Goal: Task Accomplishment & Management: Use online tool/utility

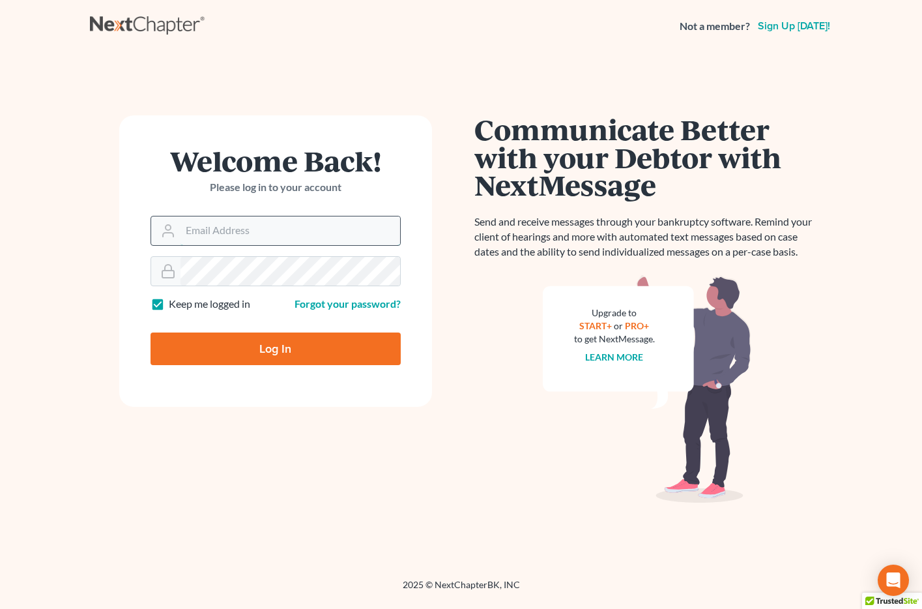
click at [196, 235] on input "Email Address" at bounding box center [291, 230] width 220 height 29
type input "[EMAIL_ADDRESS][DOMAIN_NAME]"
click at [263, 345] on input "Log In" at bounding box center [276, 348] width 250 height 33
type input "Thinking..."
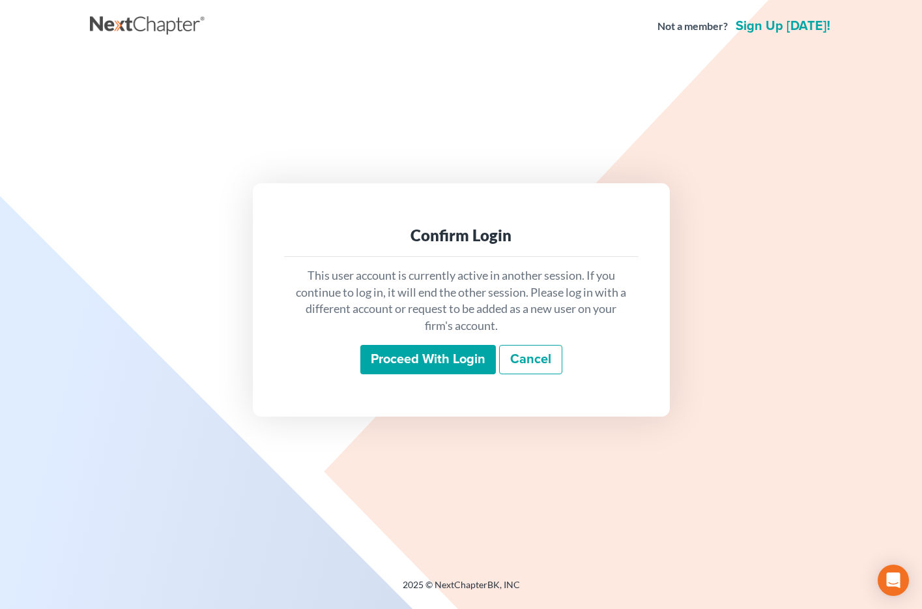
click at [380, 350] on input "Proceed with login" at bounding box center [428, 360] width 136 height 30
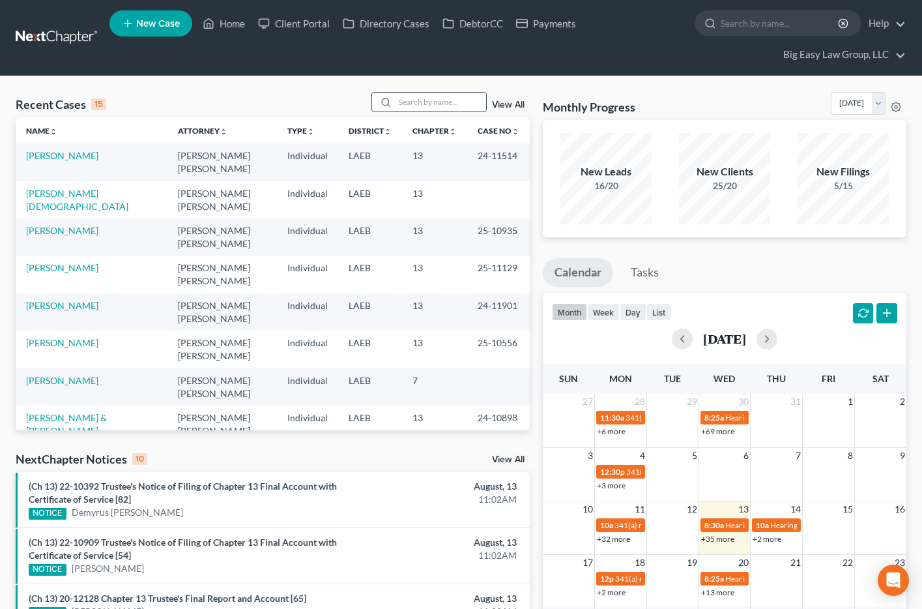
click at [423, 96] on input "search" at bounding box center [440, 102] width 91 height 19
type input "rapp"
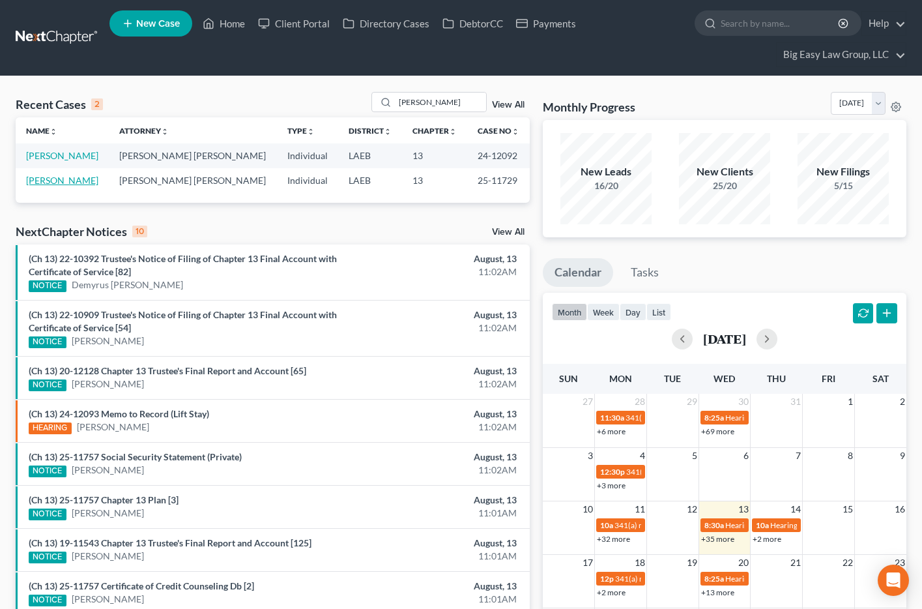
click at [40, 180] on link "[PERSON_NAME]" at bounding box center [62, 180] width 72 height 11
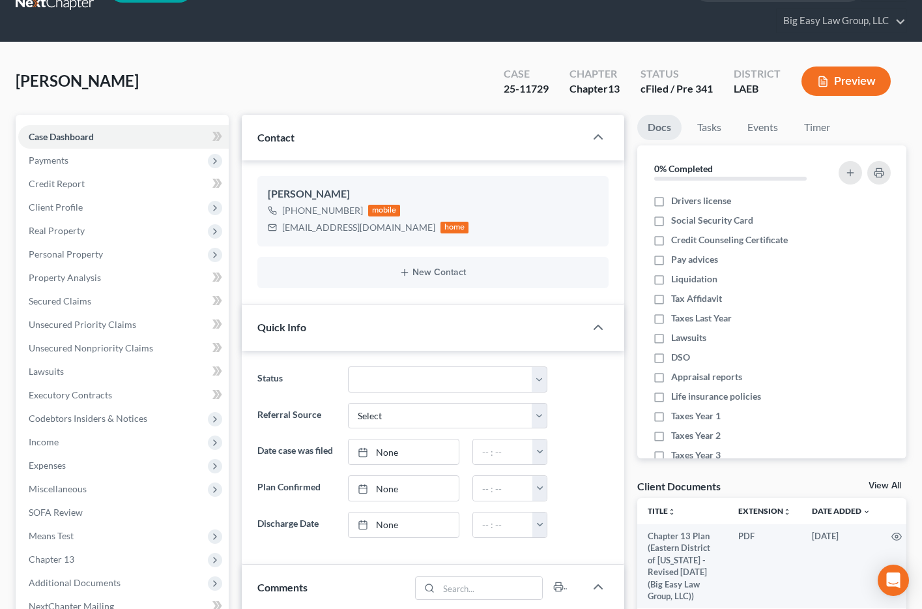
scroll to position [35, 0]
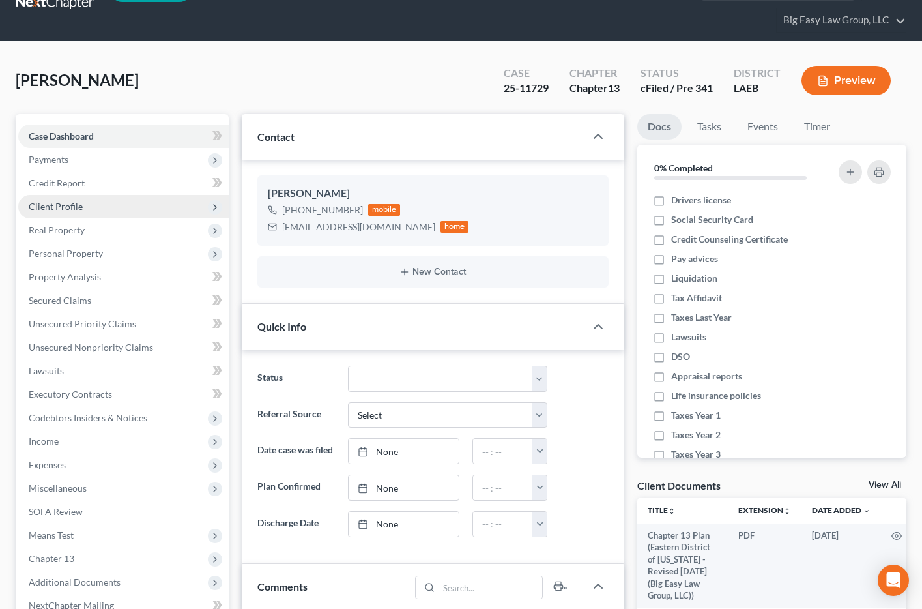
click at [114, 208] on span "Client Profile" at bounding box center [123, 206] width 211 height 23
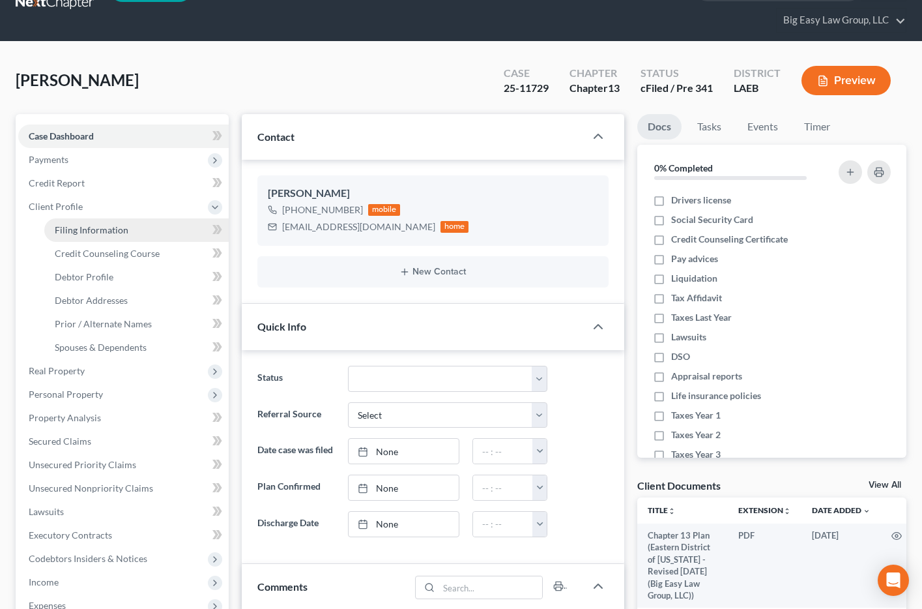
click at [146, 235] on link "Filing Information" at bounding box center [136, 229] width 184 height 23
select select "1"
select select "0"
select select "3"
select select "19"
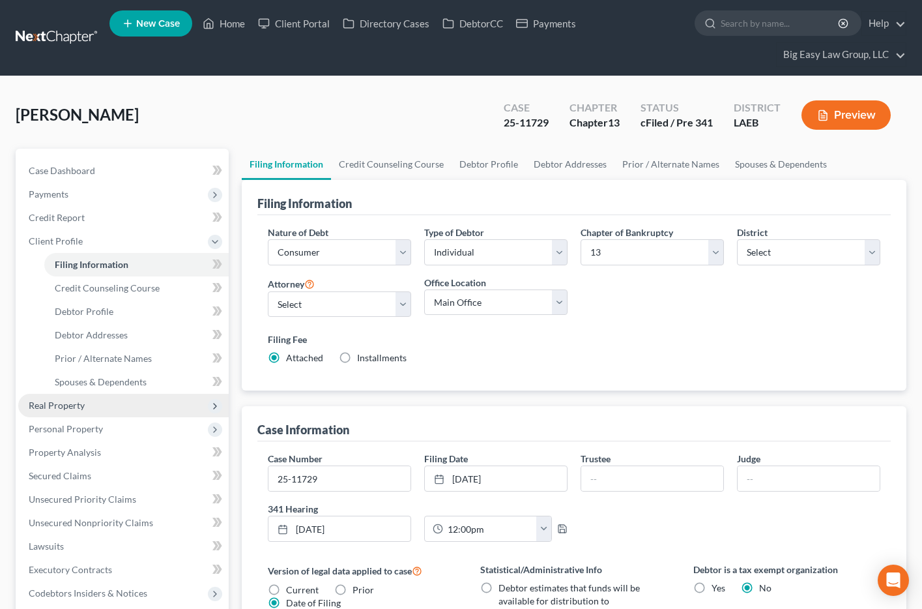
click at [90, 407] on span "Real Property" at bounding box center [123, 405] width 211 height 23
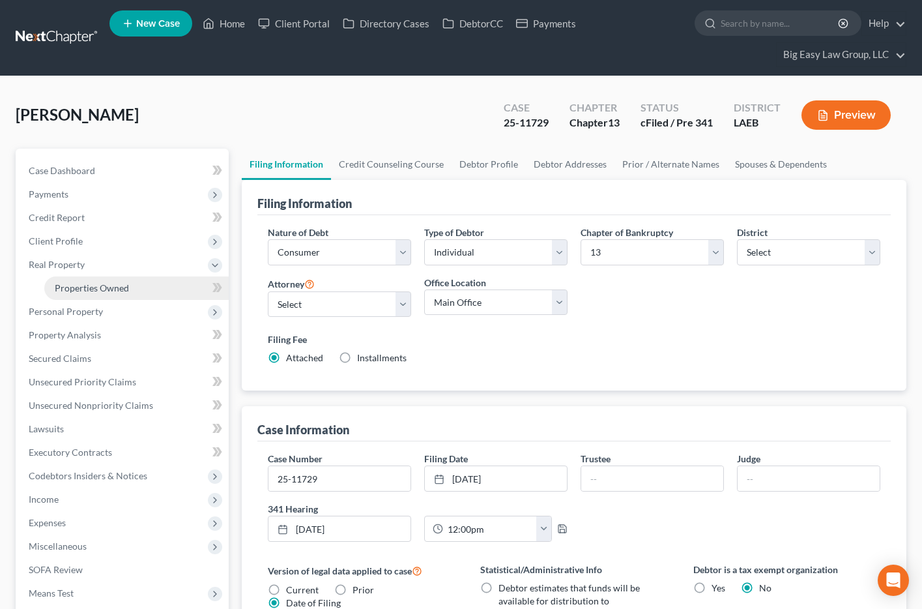
click at [104, 283] on span "Properties Owned" at bounding box center [92, 287] width 74 height 11
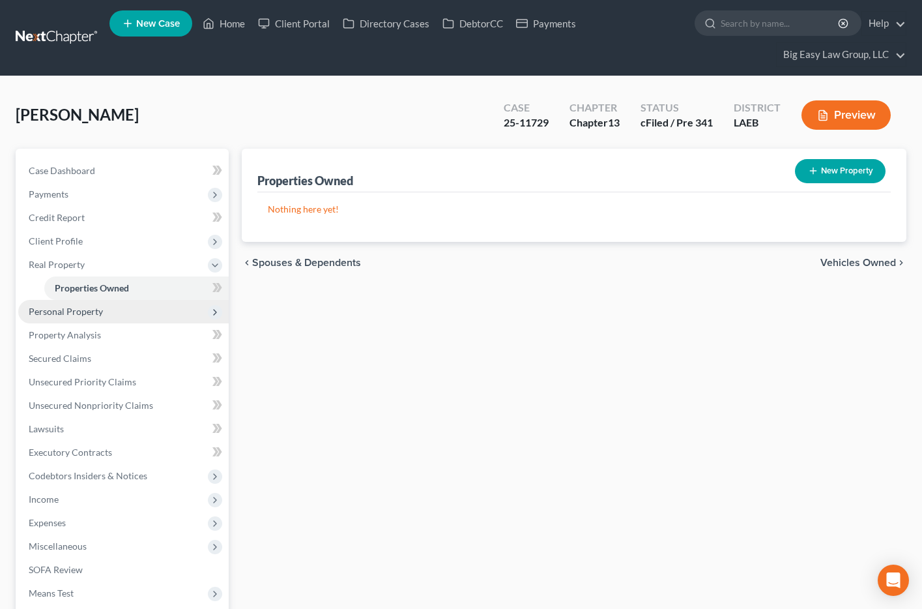
click at [78, 313] on span "Personal Property" at bounding box center [66, 311] width 74 height 11
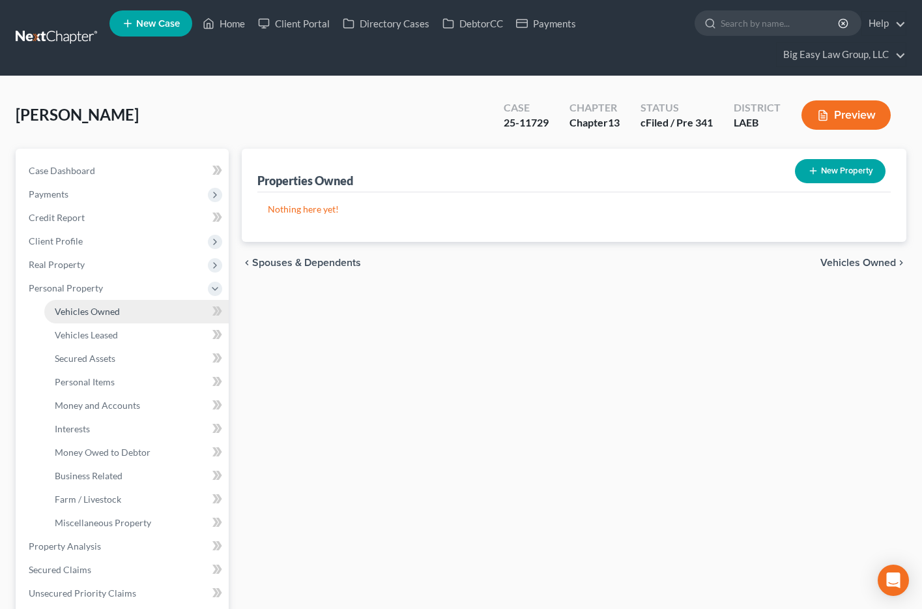
click at [98, 318] on link "Vehicles Owned" at bounding box center [136, 311] width 184 height 23
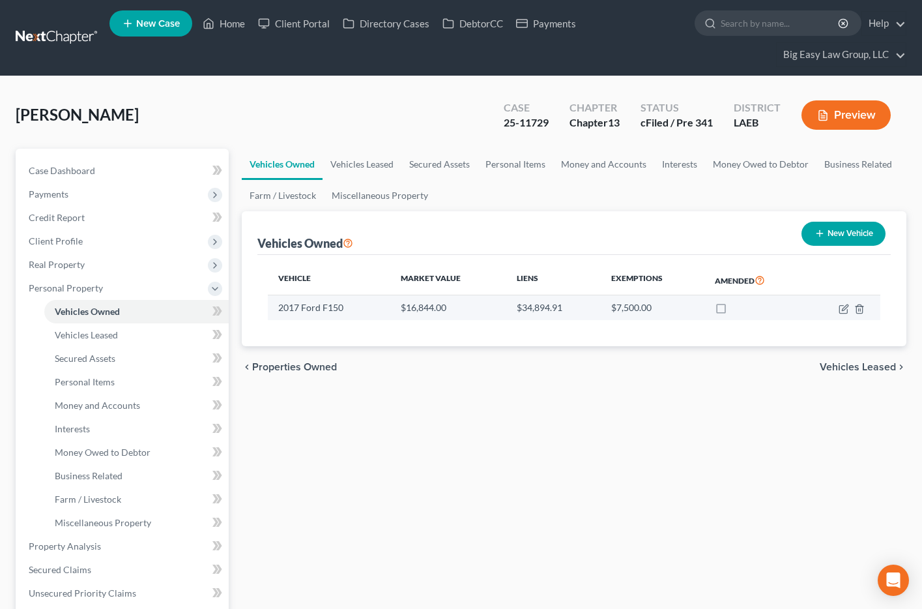
click at [434, 315] on td "$16,844.00" at bounding box center [447, 307] width 115 height 25
click at [840, 312] on icon "button" at bounding box center [844, 309] width 10 height 10
select select "0"
select select "9"
select select "2"
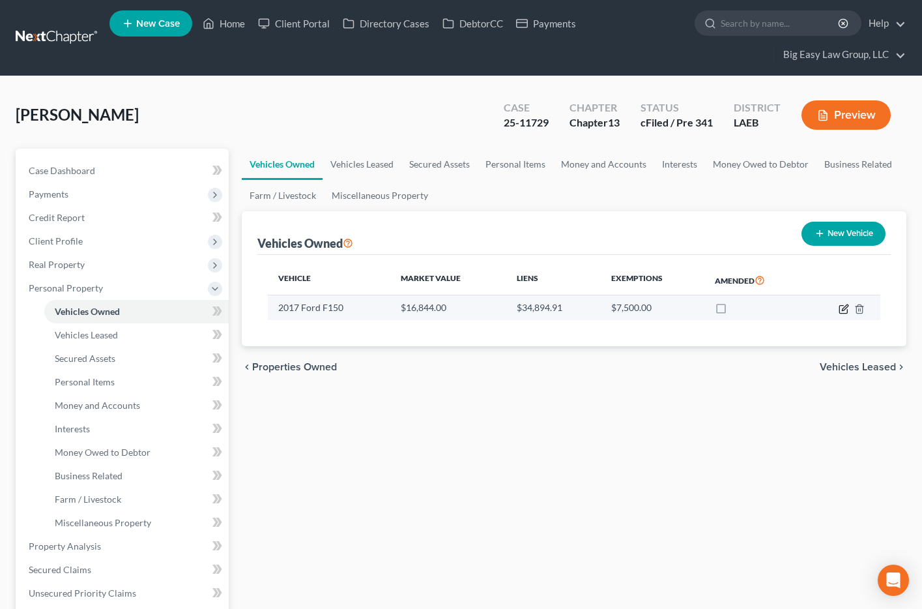
select select "0"
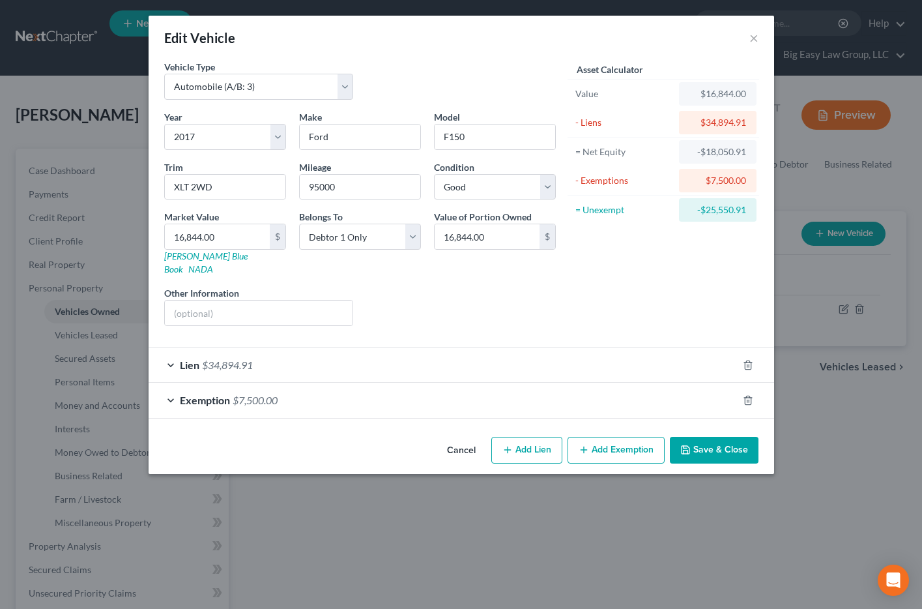
click at [460, 438] on button "Cancel" at bounding box center [462, 451] width 50 height 26
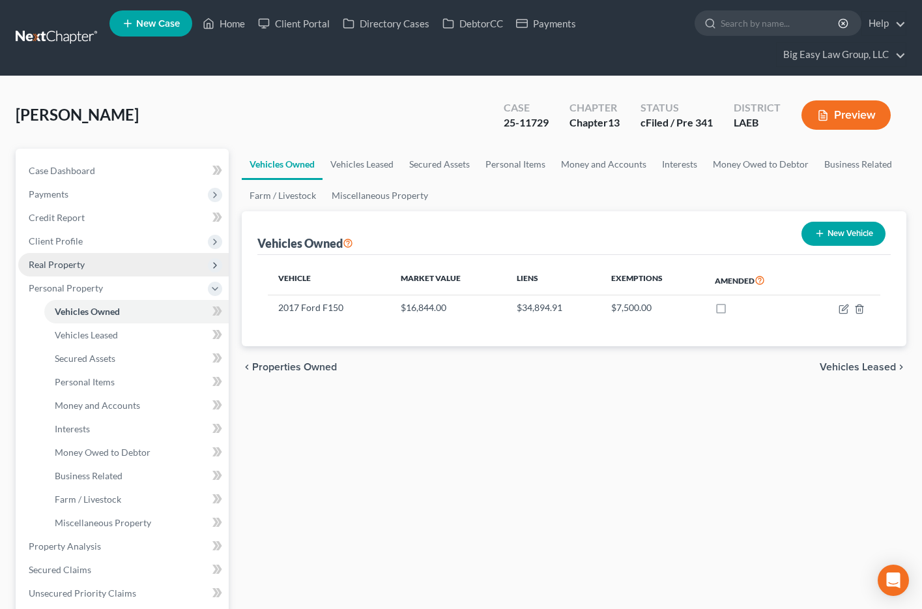
click at [44, 266] on span "Real Property" at bounding box center [57, 264] width 56 height 11
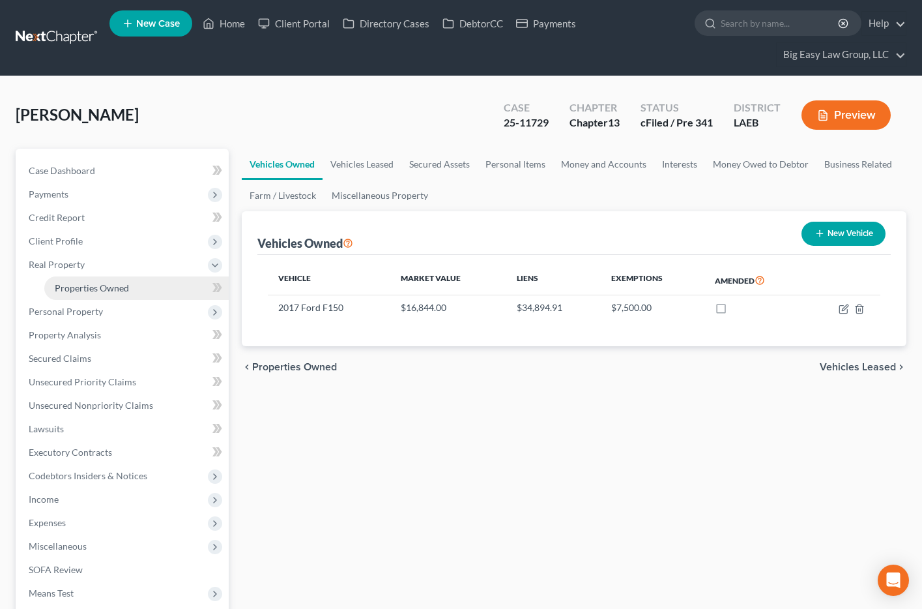
click at [90, 290] on span "Properties Owned" at bounding box center [92, 287] width 74 height 11
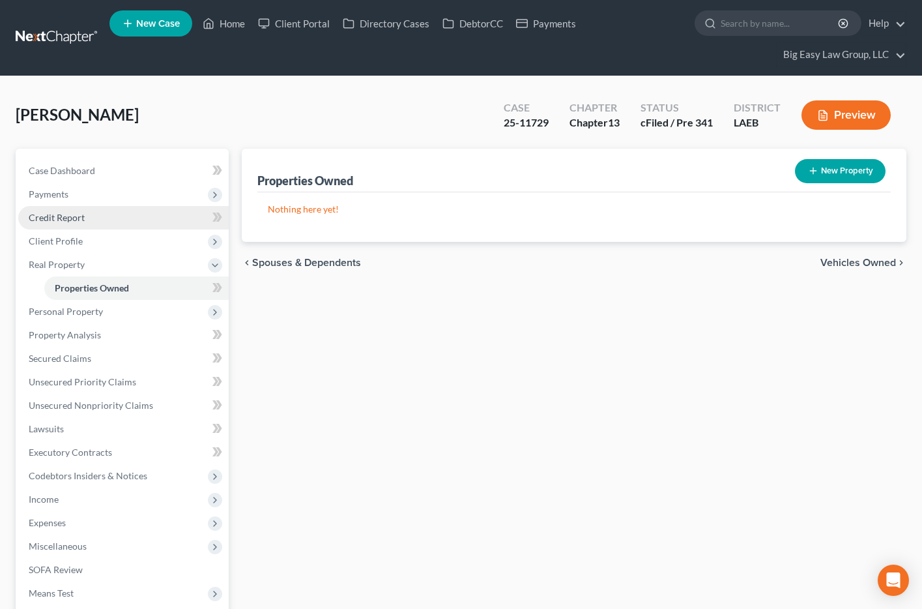
click at [41, 223] on link "Credit Report" at bounding box center [123, 217] width 211 height 23
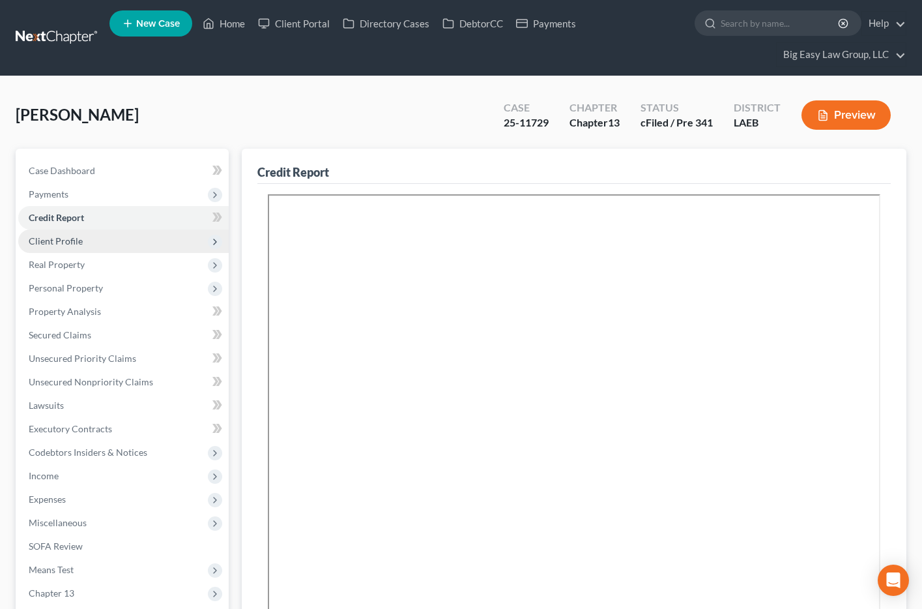
click at [46, 242] on span "Client Profile" at bounding box center [56, 240] width 54 height 11
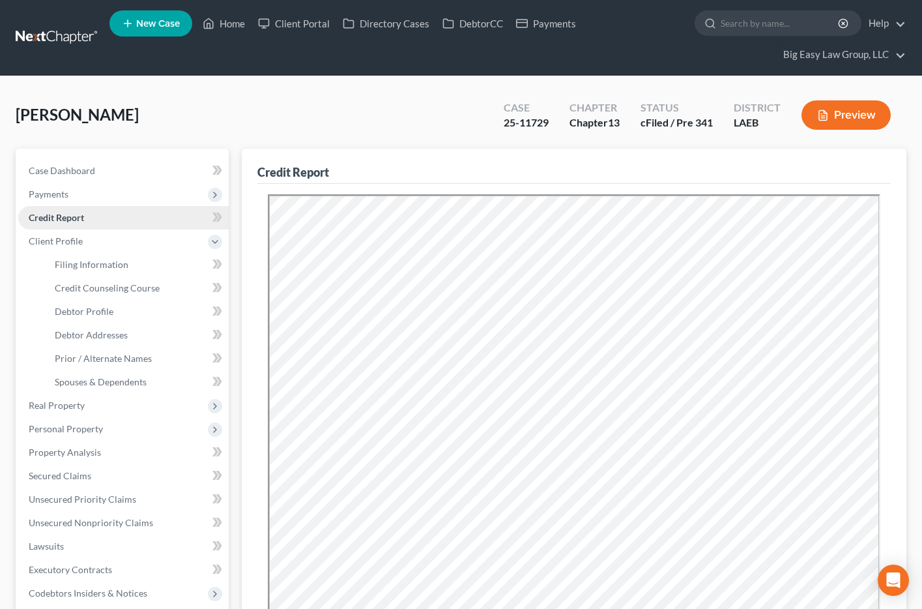
click at [52, 218] on span "Credit Report" at bounding box center [56, 217] width 55 height 11
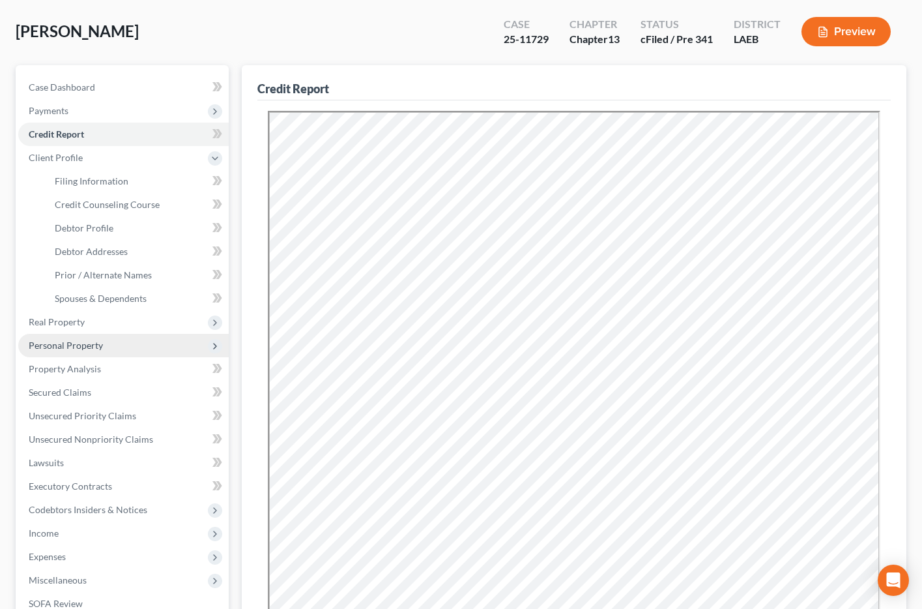
scroll to position [83, 0]
click at [55, 342] on span "Personal Property" at bounding box center [66, 345] width 74 height 11
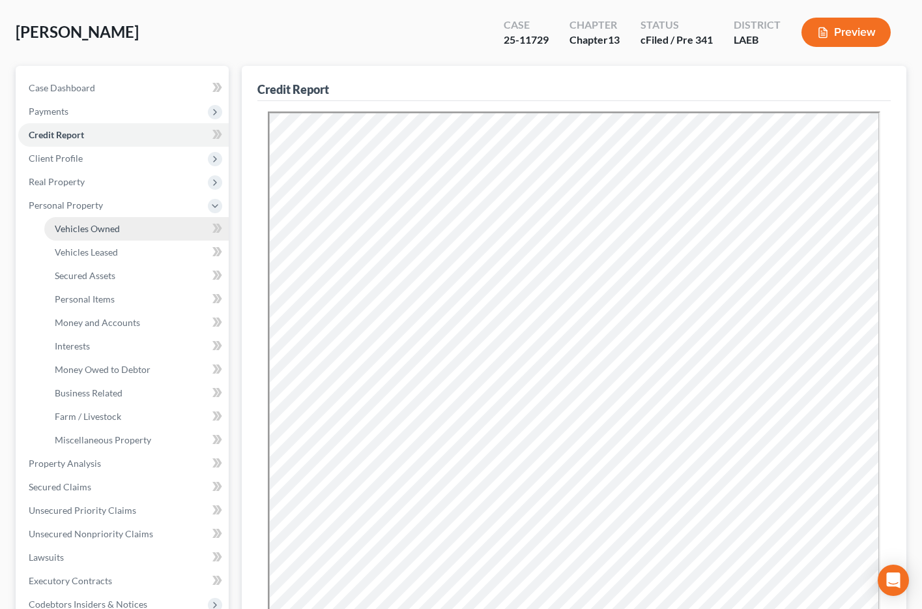
click at [114, 237] on link "Vehicles Owned" at bounding box center [136, 228] width 184 height 23
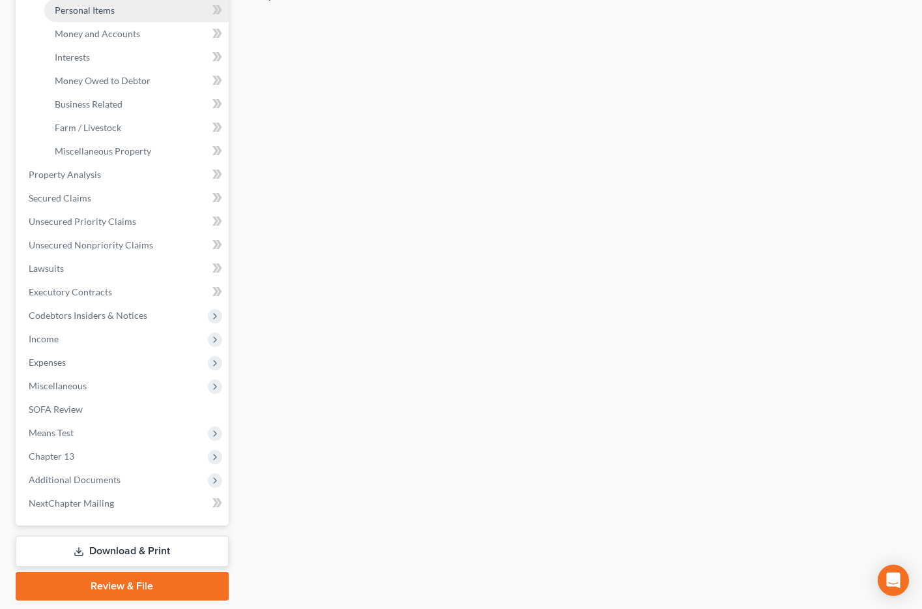
scroll to position [413, 0]
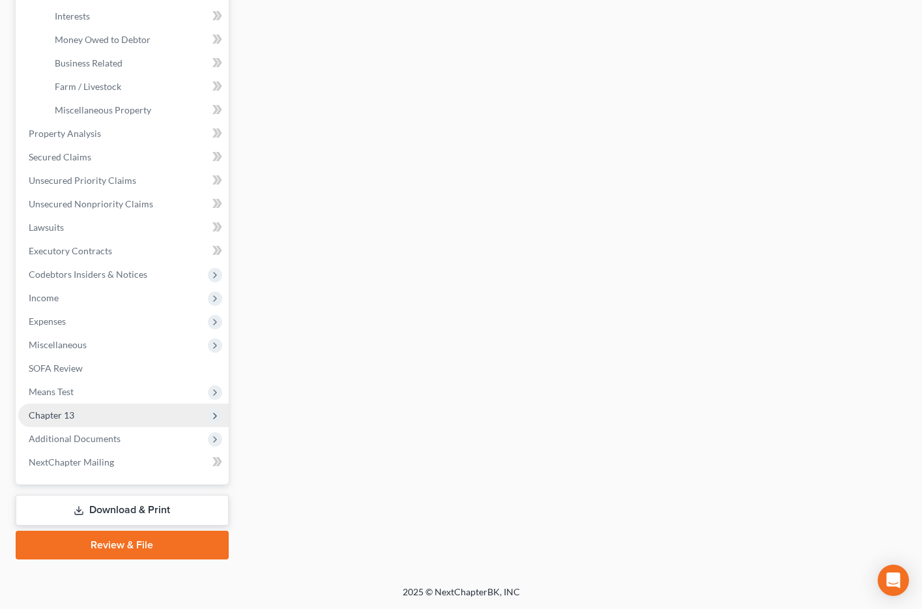
click at [93, 424] on span "Chapter 13" at bounding box center [123, 415] width 211 height 23
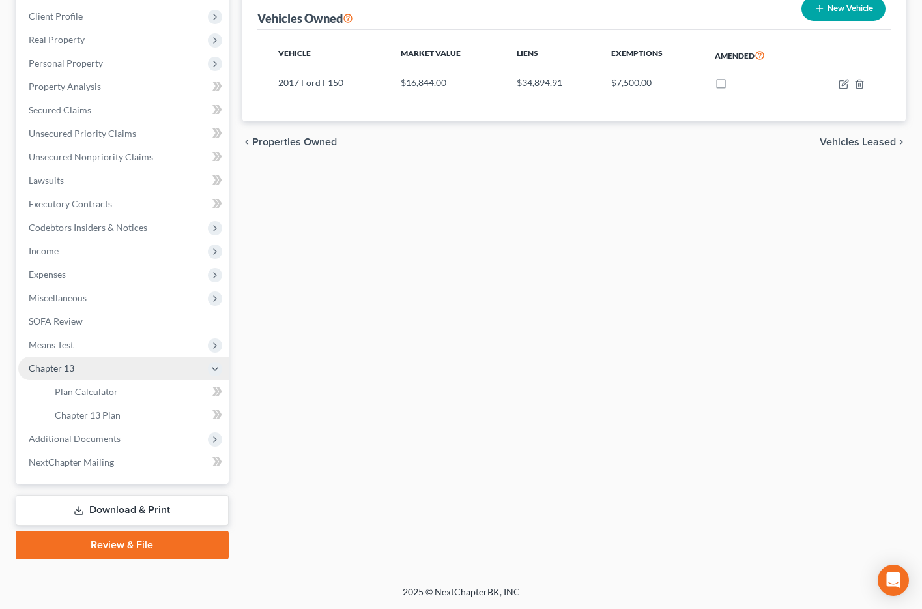
scroll to position [225, 0]
click at [100, 411] on span "Chapter 13 Plan" at bounding box center [88, 414] width 66 height 11
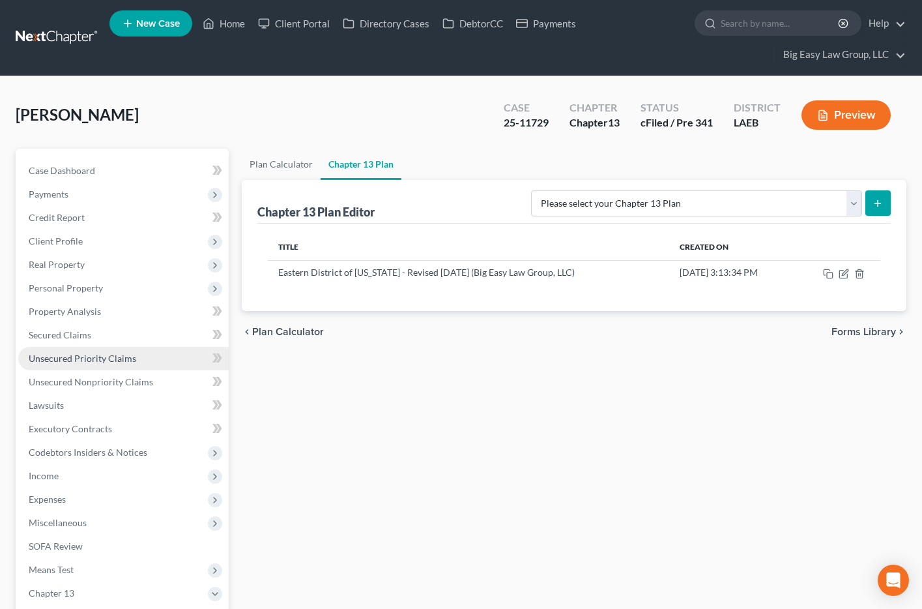
scroll to position [225, 0]
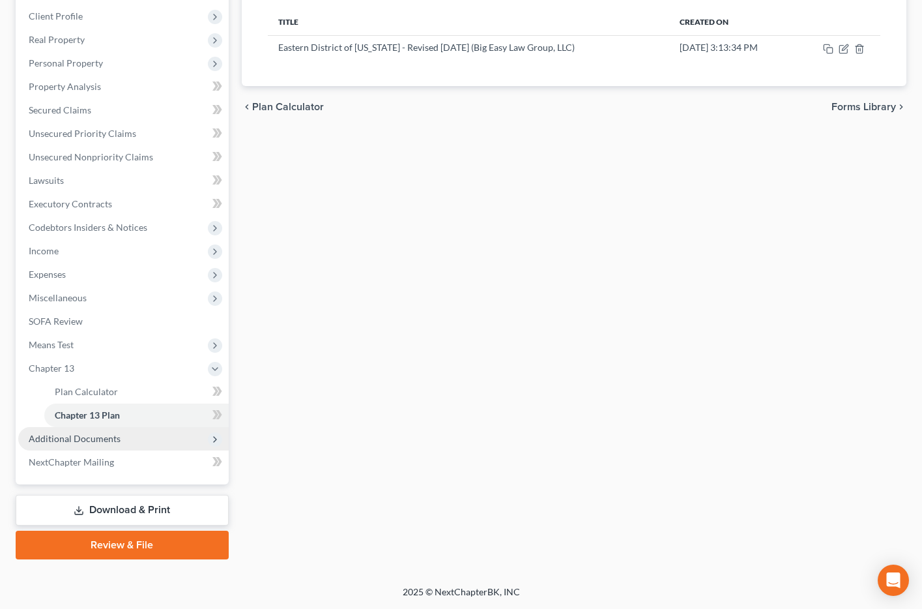
click at [76, 438] on span "Additional Documents" at bounding box center [75, 438] width 92 height 11
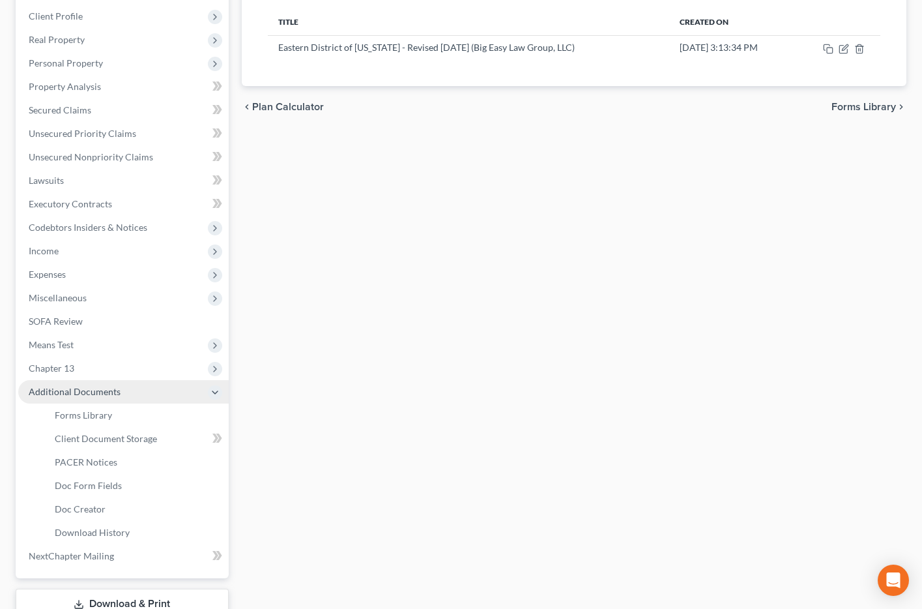
scroll to position [319, 0]
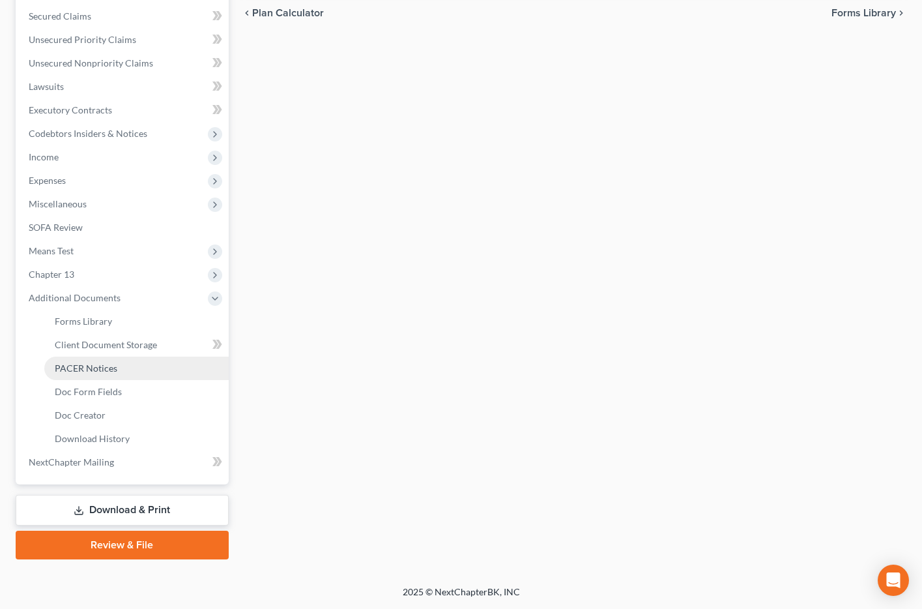
click at [91, 372] on span "PACER Notices" at bounding box center [86, 367] width 63 height 11
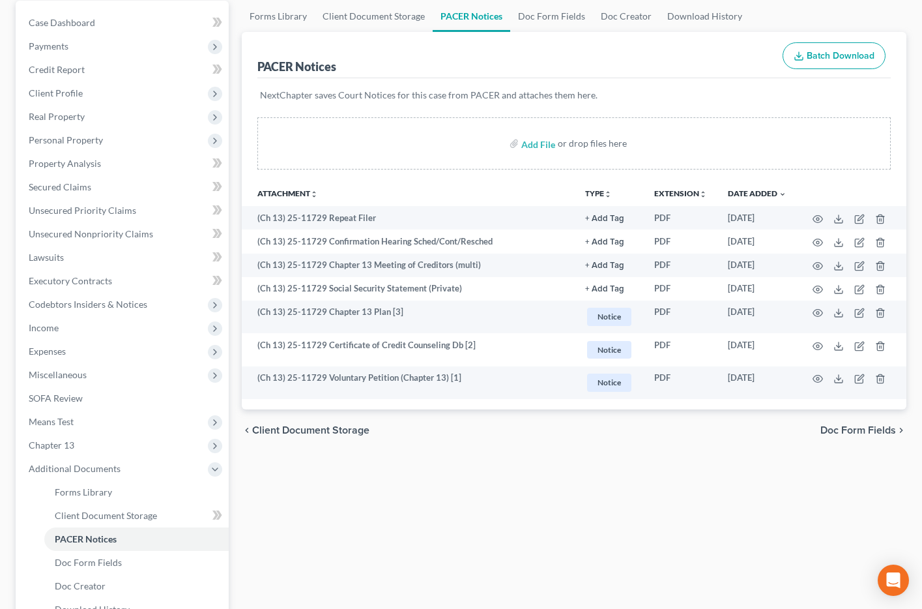
scroll to position [156, 0]
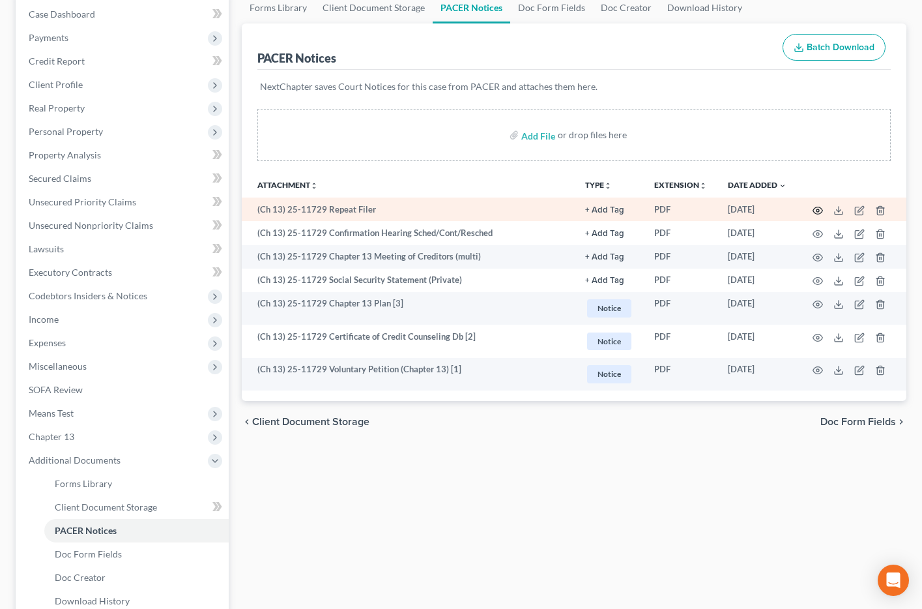
click at [815, 209] on icon "button" at bounding box center [818, 210] width 10 height 10
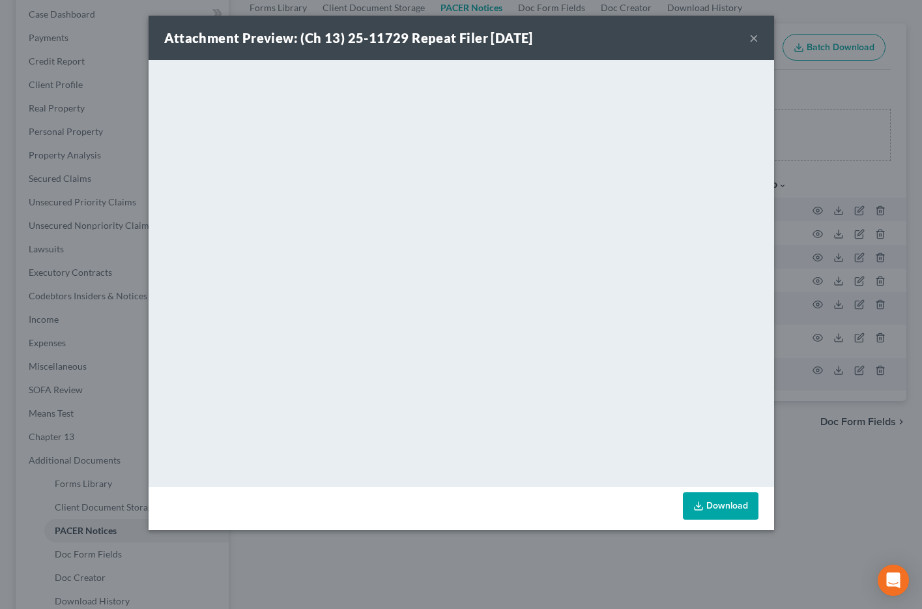
click at [759, 39] on div "Attachment Preview: (Ch 13) 25-11729 Repeat Filer 08/11/2025 ×" at bounding box center [462, 38] width 626 height 44
click at [752, 40] on button "×" at bounding box center [754, 38] width 9 height 16
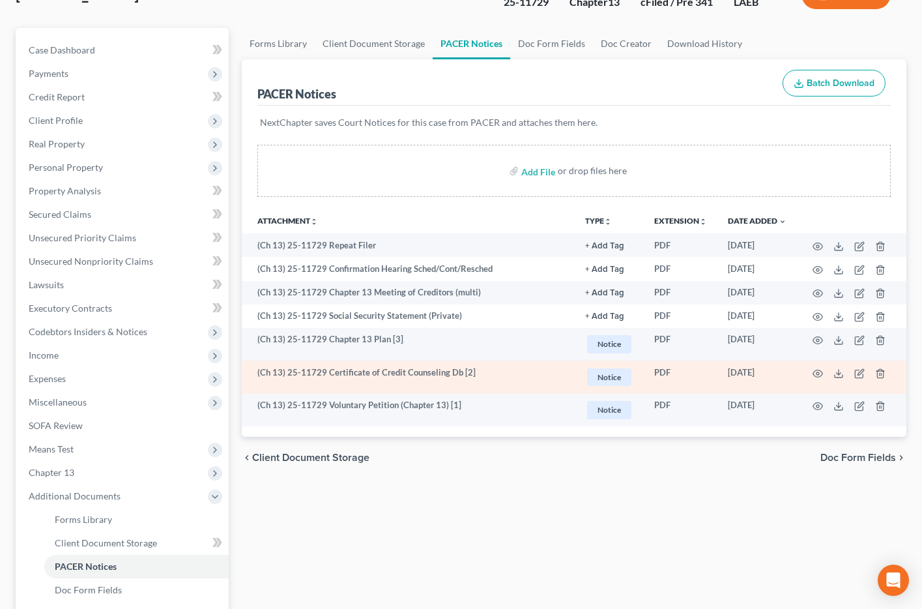
scroll to position [124, 0]
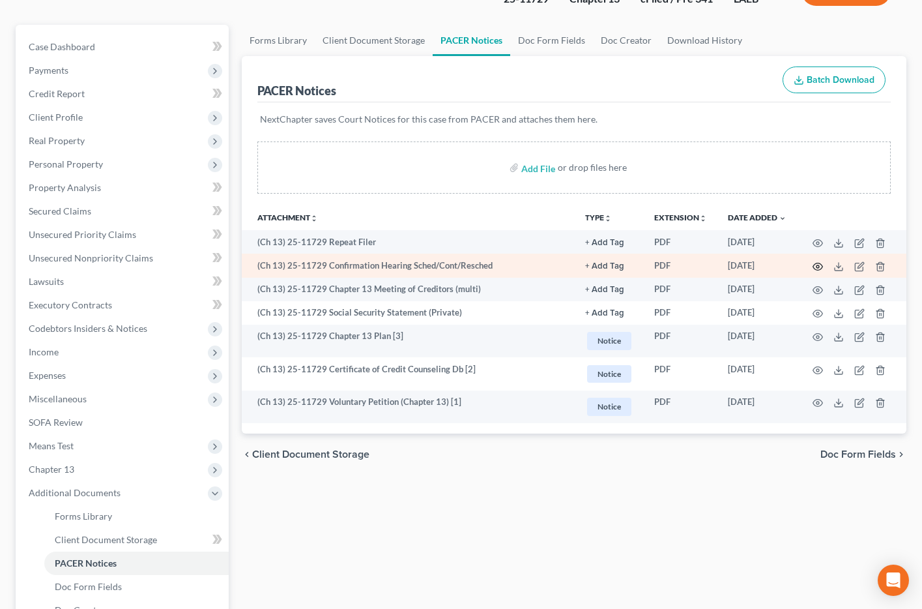
click at [821, 266] on icon "button" at bounding box center [818, 266] width 10 height 10
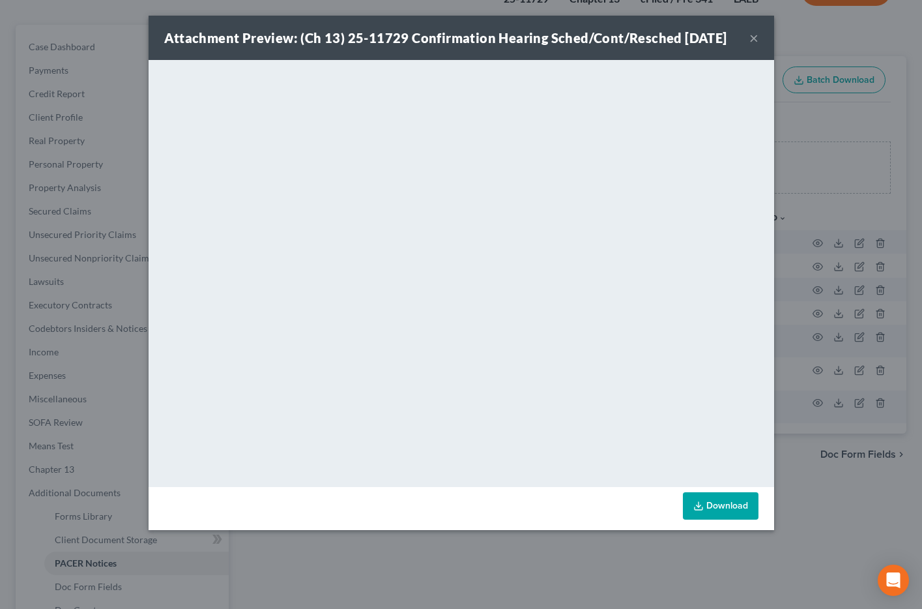
click at [751, 46] on button "×" at bounding box center [754, 38] width 9 height 16
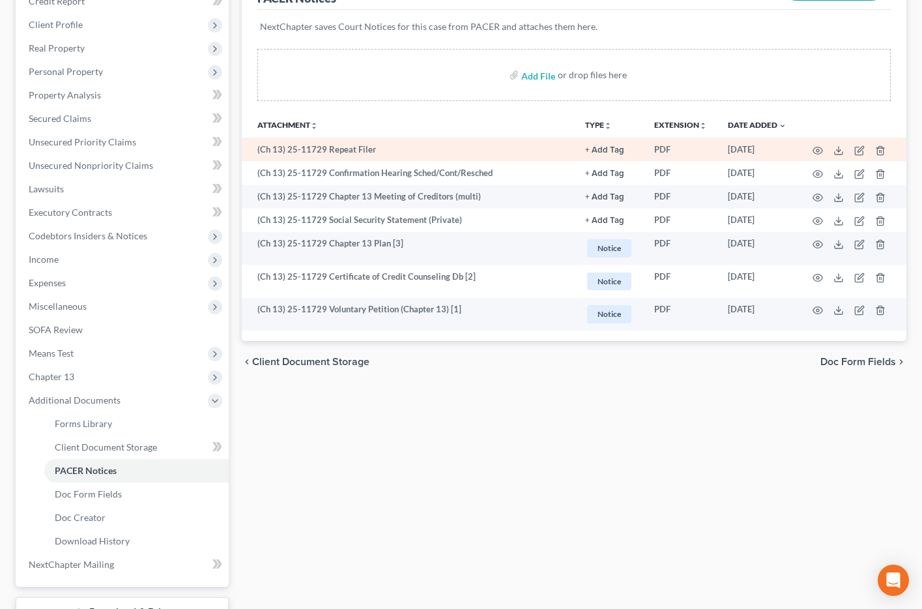
scroll to position [218, 0]
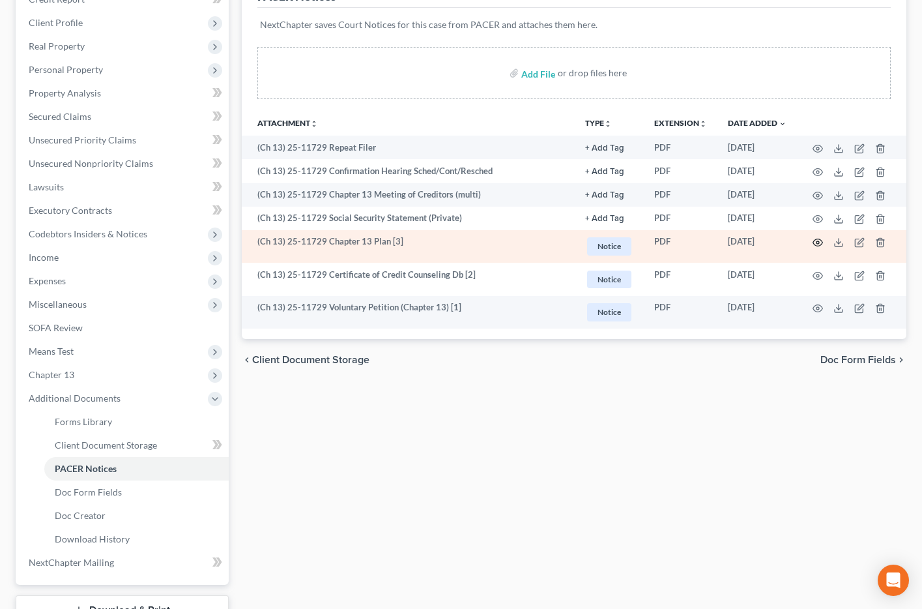
click at [820, 241] on icon "button" at bounding box center [818, 242] width 10 height 10
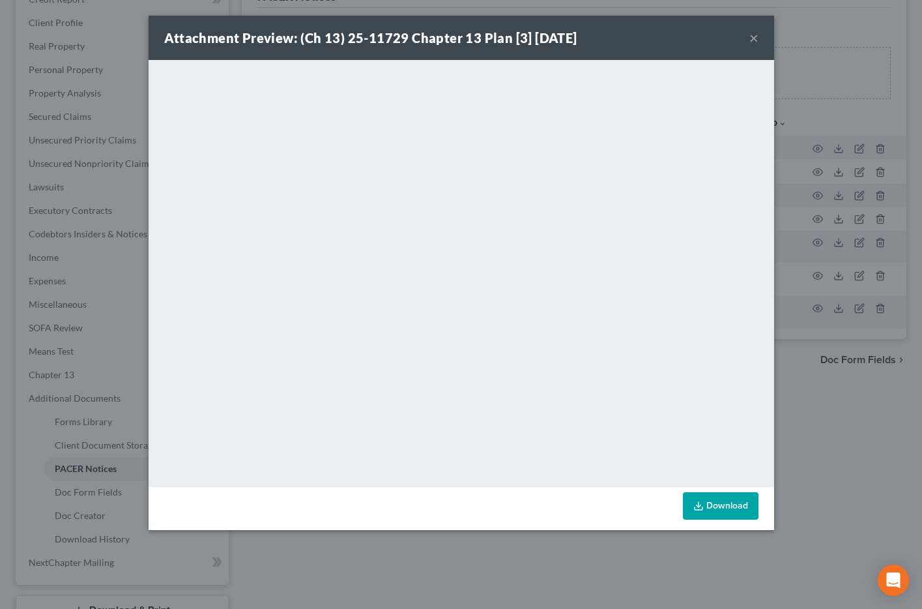
click at [756, 36] on button "×" at bounding box center [754, 38] width 9 height 16
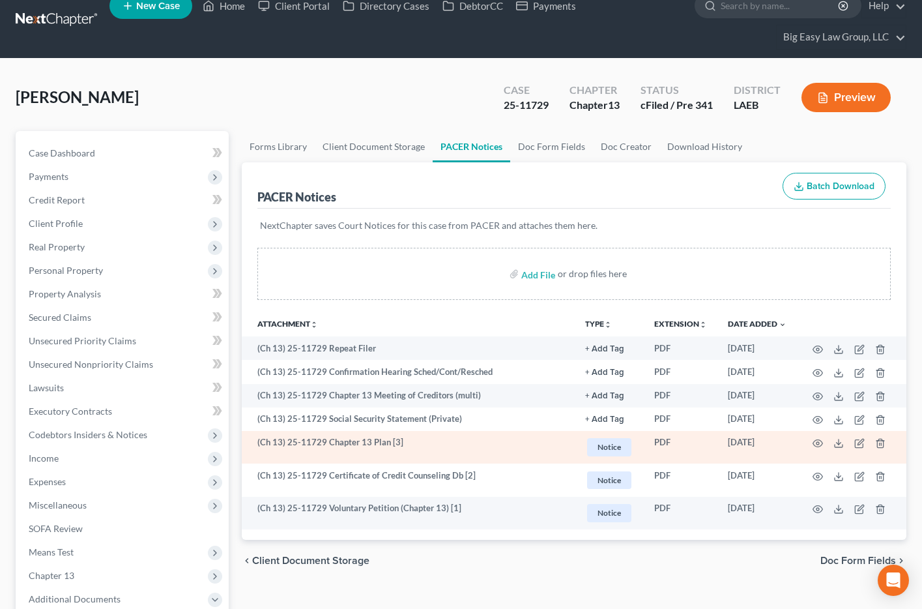
scroll to position [0, 0]
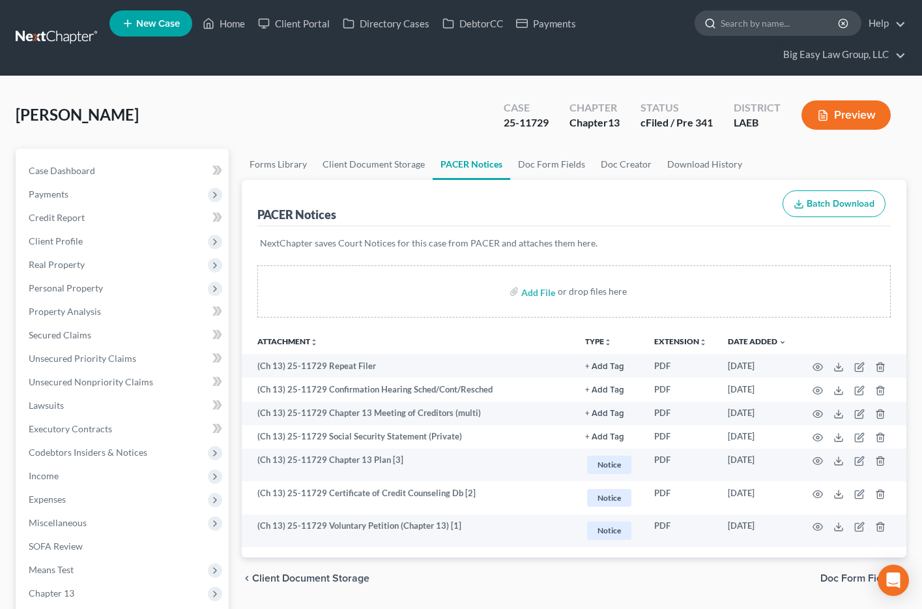
click at [774, 25] on input "search" at bounding box center [780, 23] width 119 height 24
type input "rap"
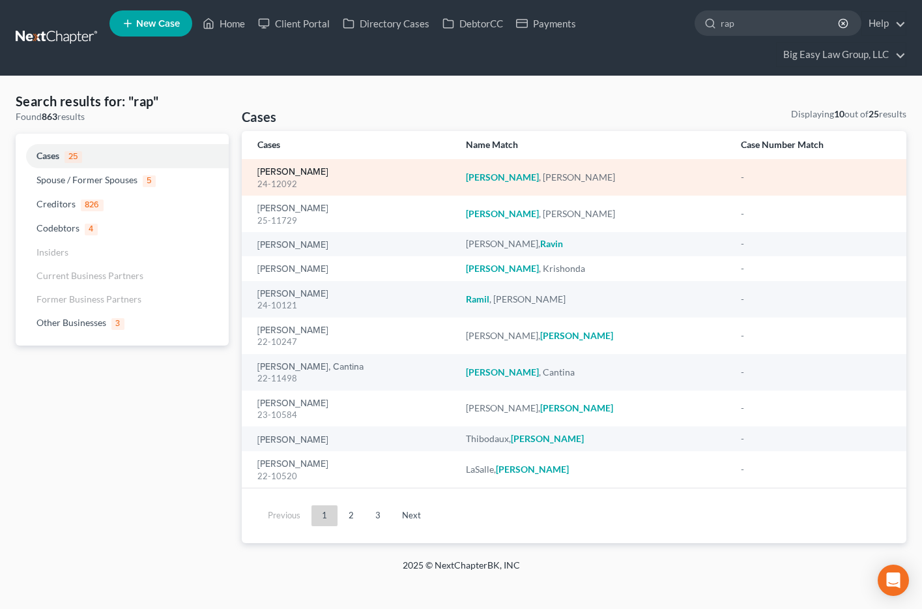
click at [287, 175] on link "[PERSON_NAME]" at bounding box center [292, 172] width 71 height 9
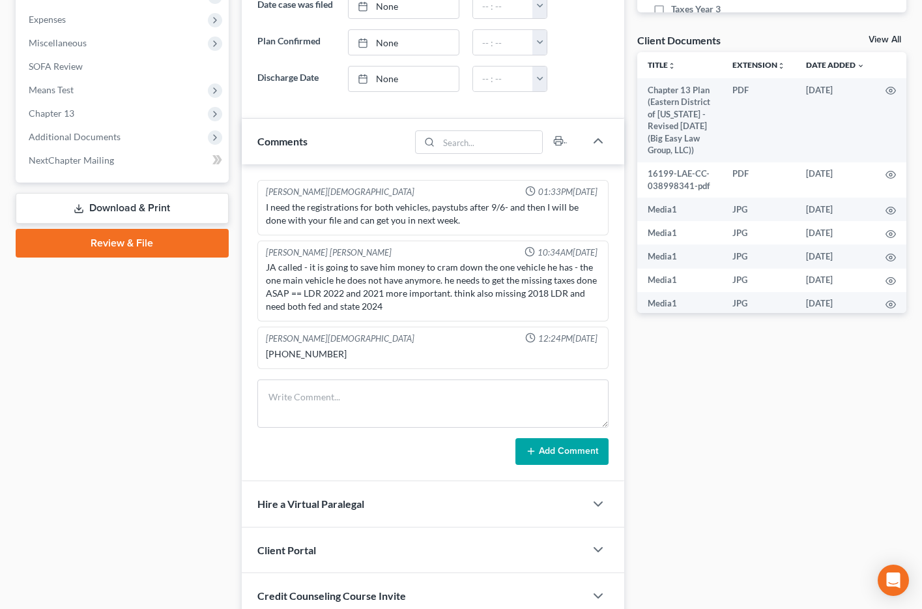
scroll to position [477, 0]
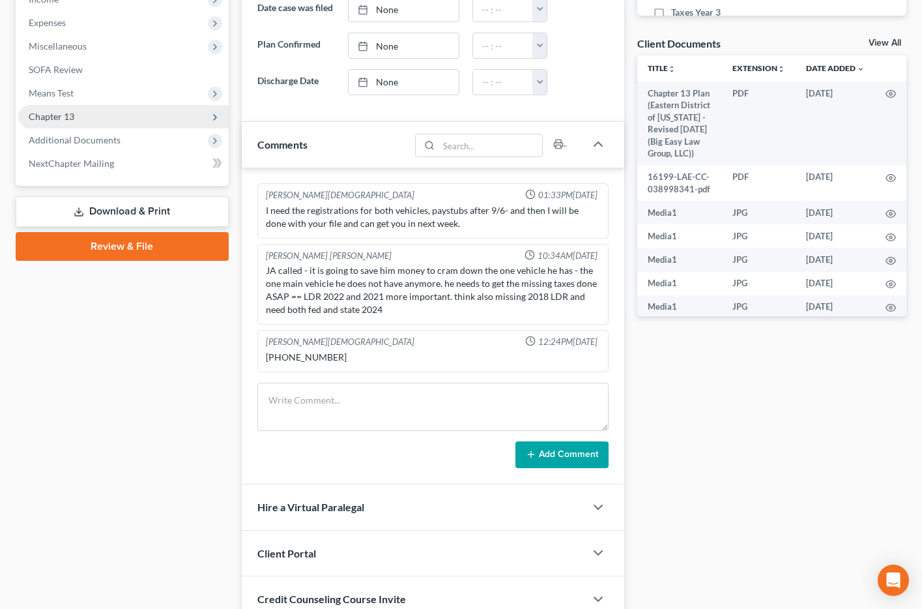
click at [218, 113] on icon at bounding box center [215, 117] width 10 height 10
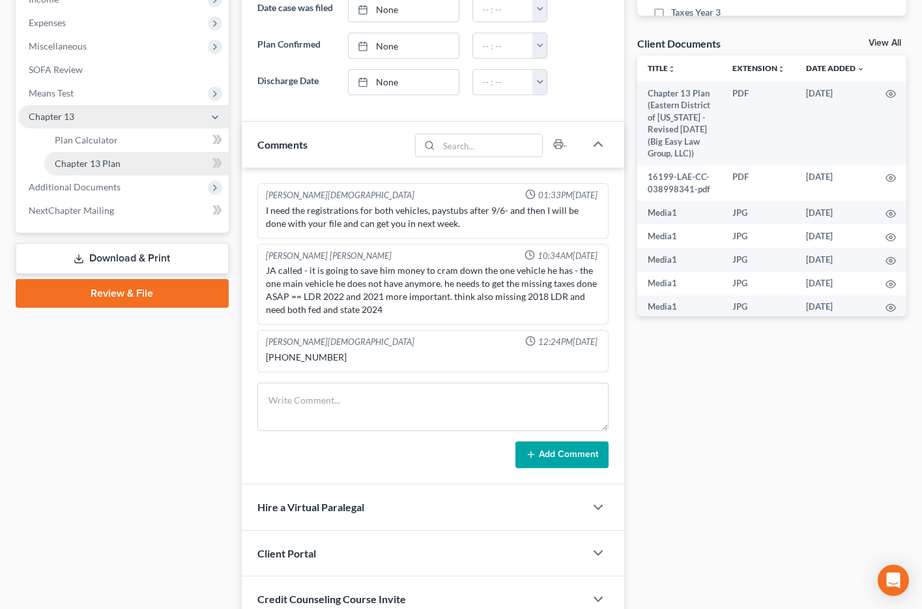
click at [78, 162] on span "Chapter 13 Plan" at bounding box center [88, 163] width 66 height 11
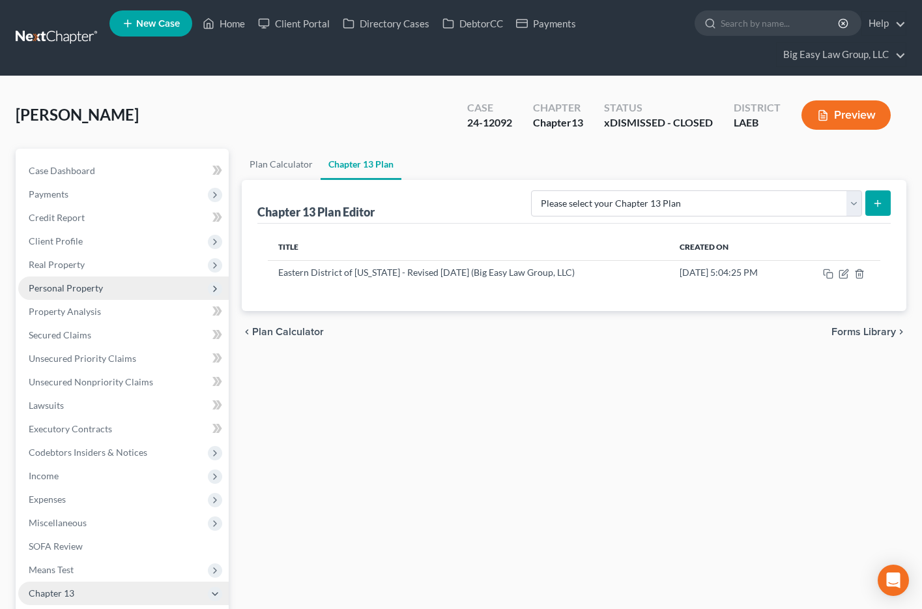
scroll to position [225, 0]
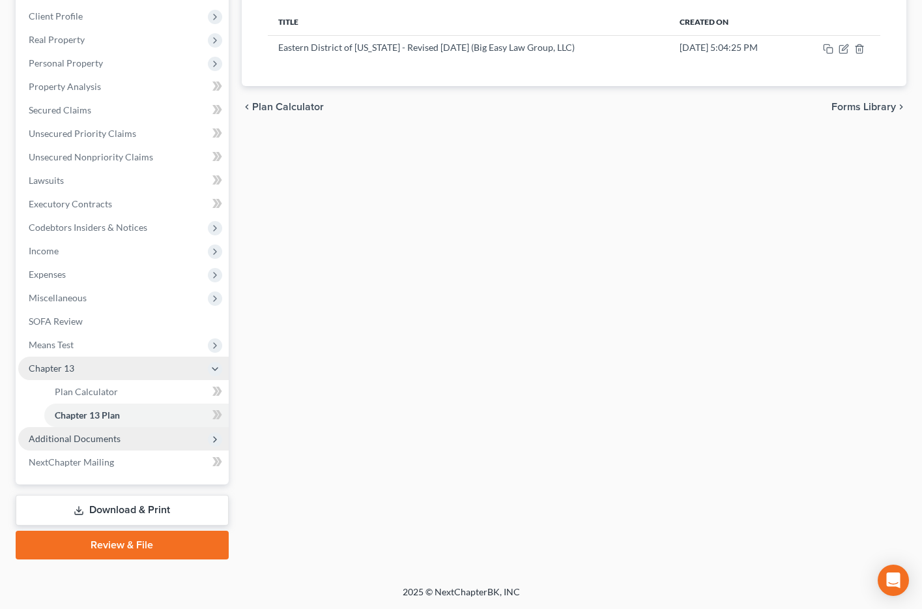
click at [76, 444] on span "Additional Documents" at bounding box center [123, 438] width 211 height 23
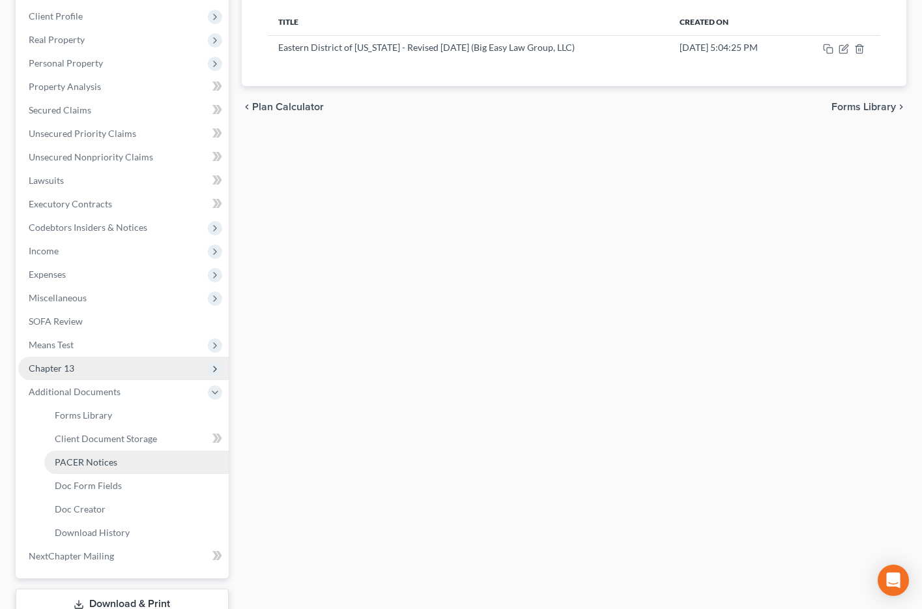
click at [89, 463] on span "PACER Notices" at bounding box center [86, 461] width 63 height 11
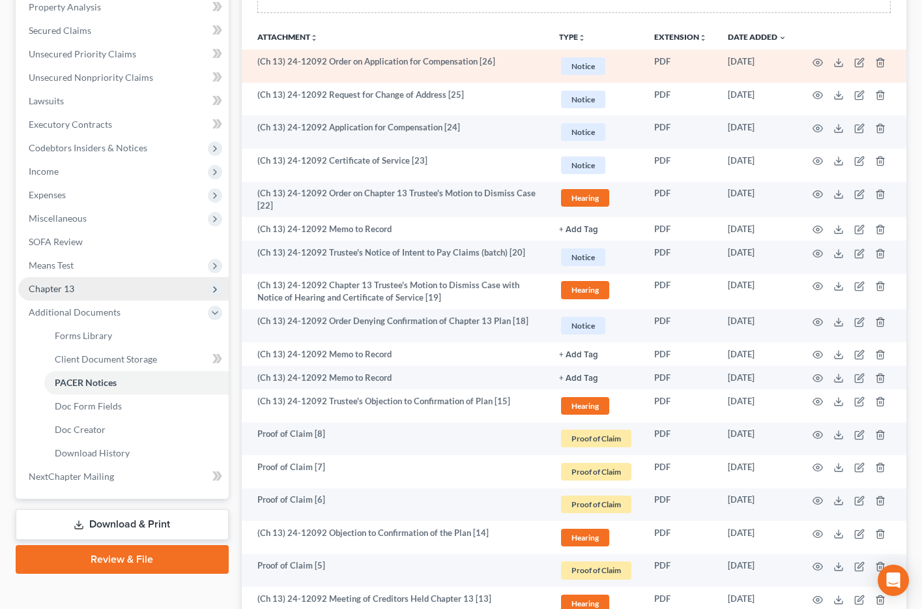
scroll to position [323, 0]
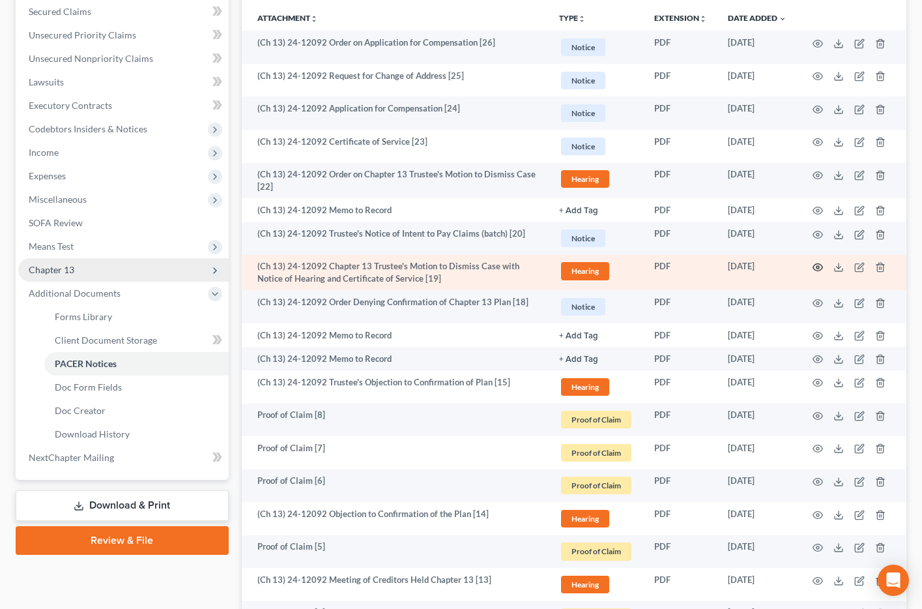
click at [817, 268] on icon "button" at bounding box center [818, 267] width 10 height 10
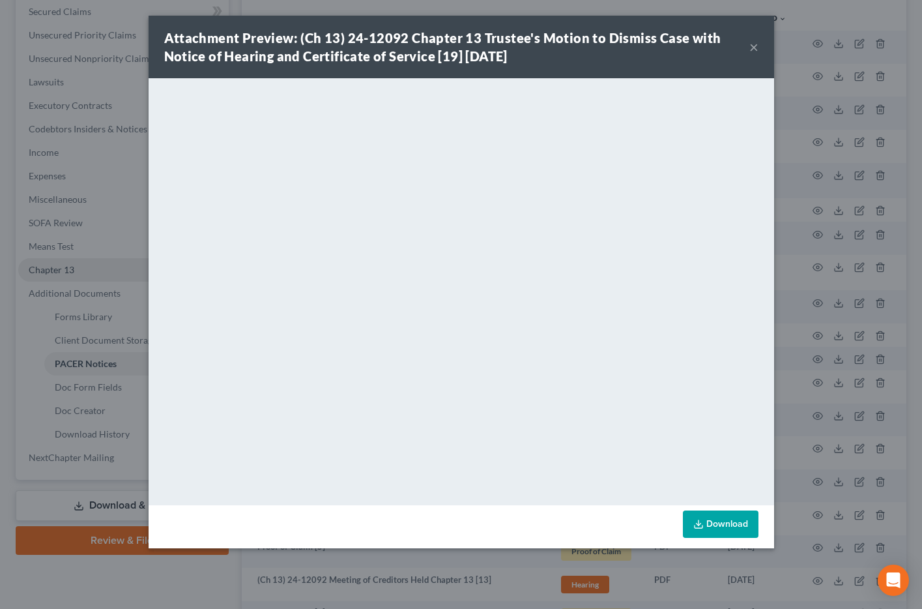
click at [753, 50] on button "×" at bounding box center [754, 47] width 9 height 16
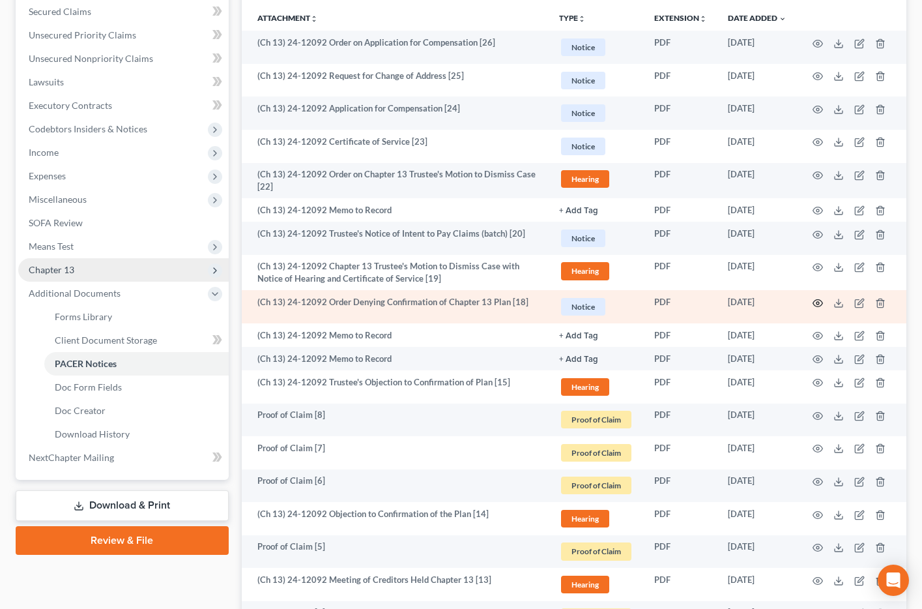
click at [819, 301] on icon "button" at bounding box center [818, 303] width 10 height 10
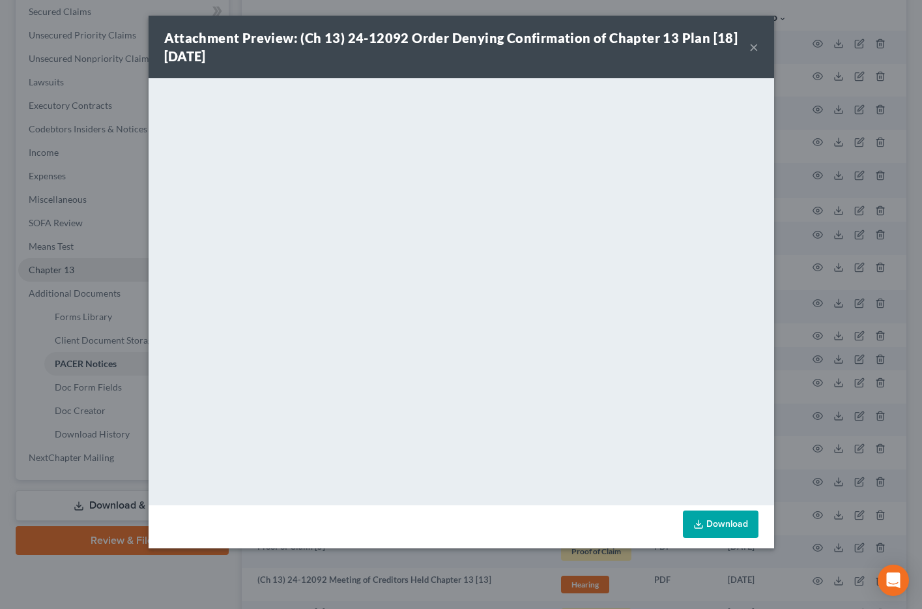
click at [755, 48] on button "×" at bounding box center [754, 47] width 9 height 16
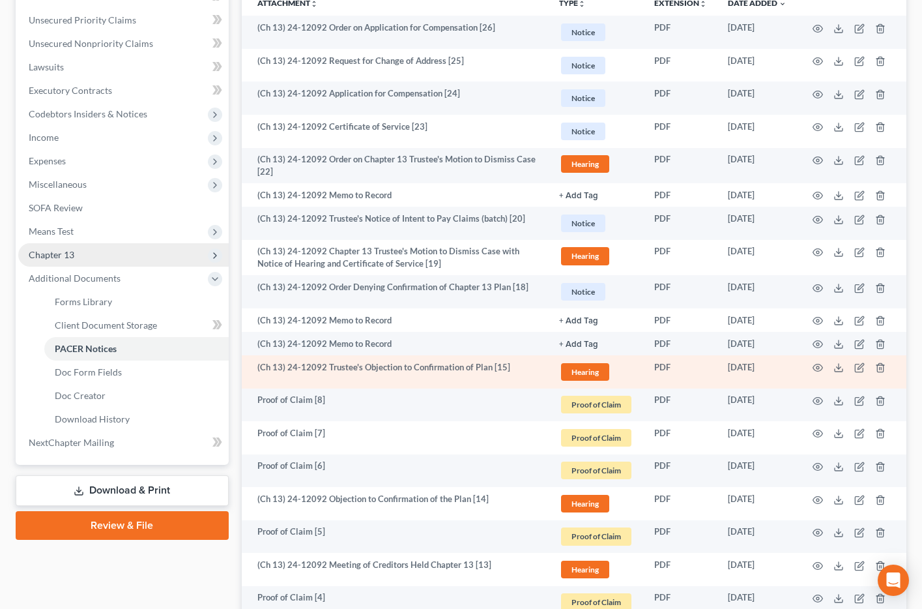
scroll to position [347, 0]
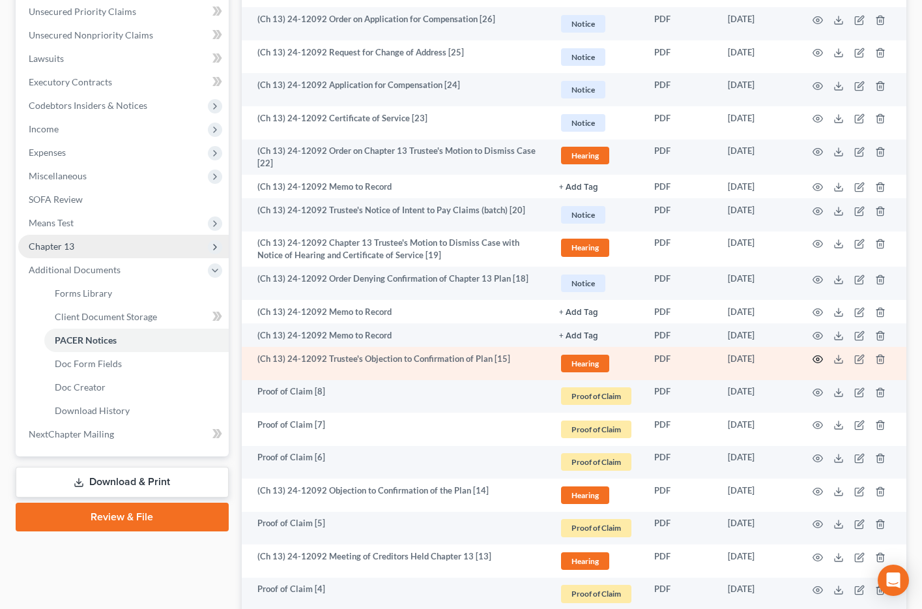
click at [820, 358] on icon "button" at bounding box center [818, 359] width 10 height 10
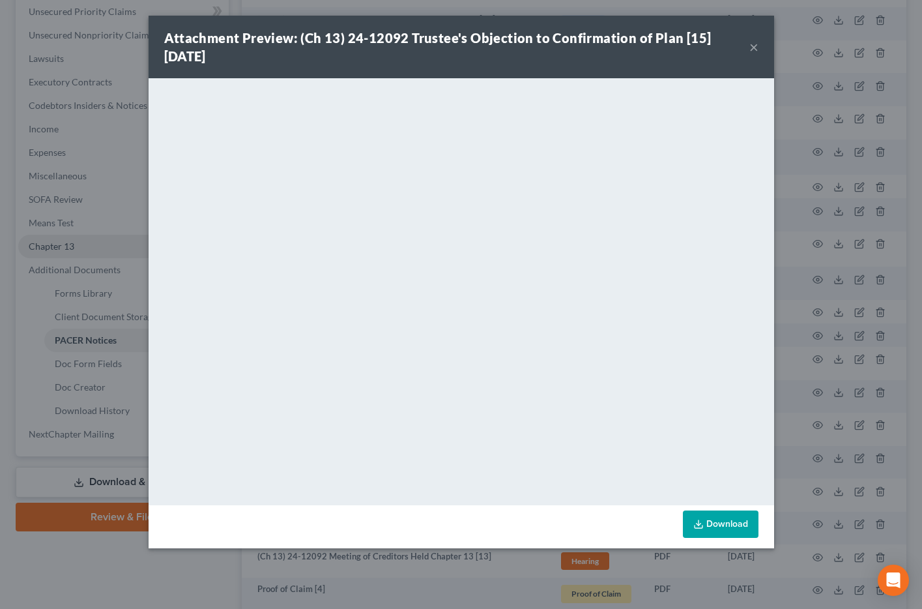
click at [752, 49] on button "×" at bounding box center [754, 47] width 9 height 16
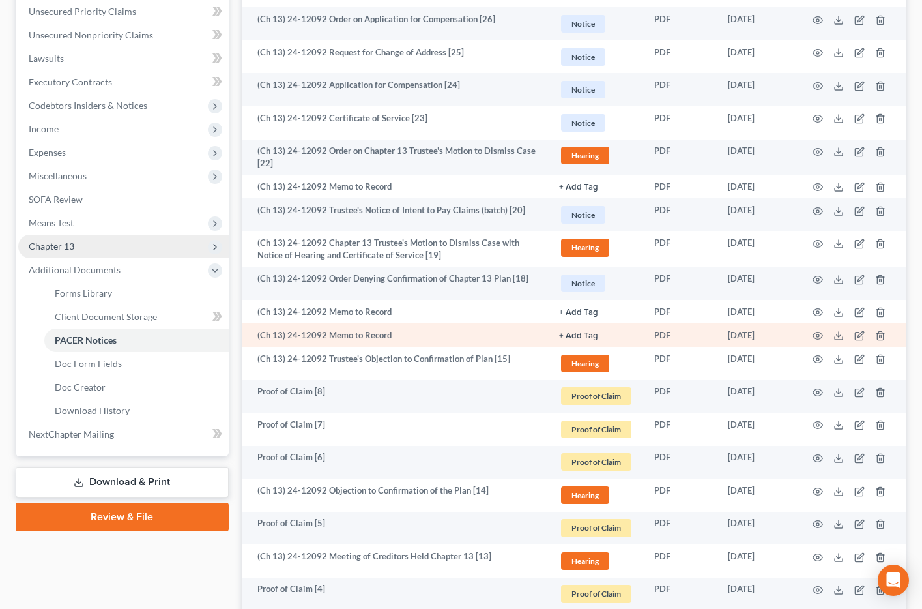
scroll to position [362, 0]
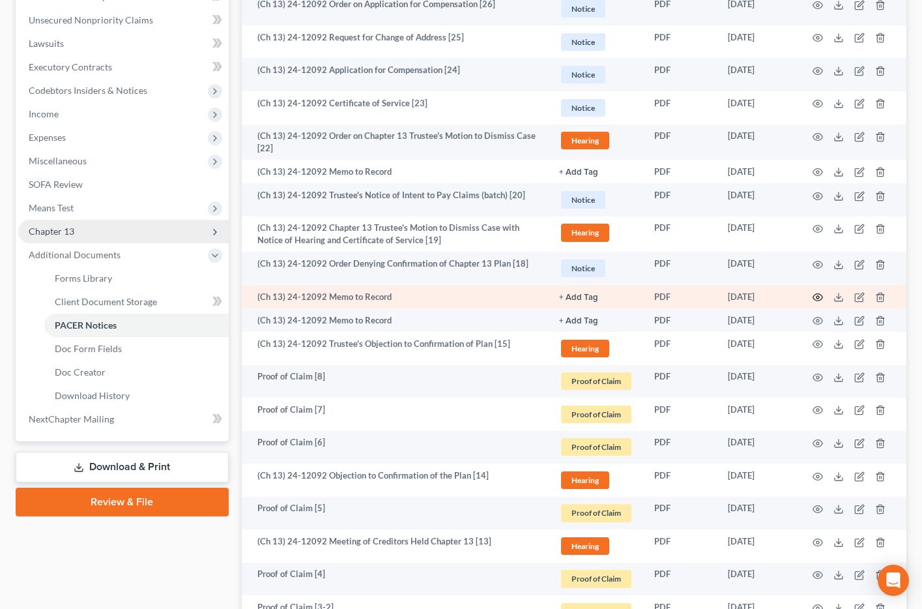
click at [815, 299] on icon "button" at bounding box center [818, 297] width 10 height 10
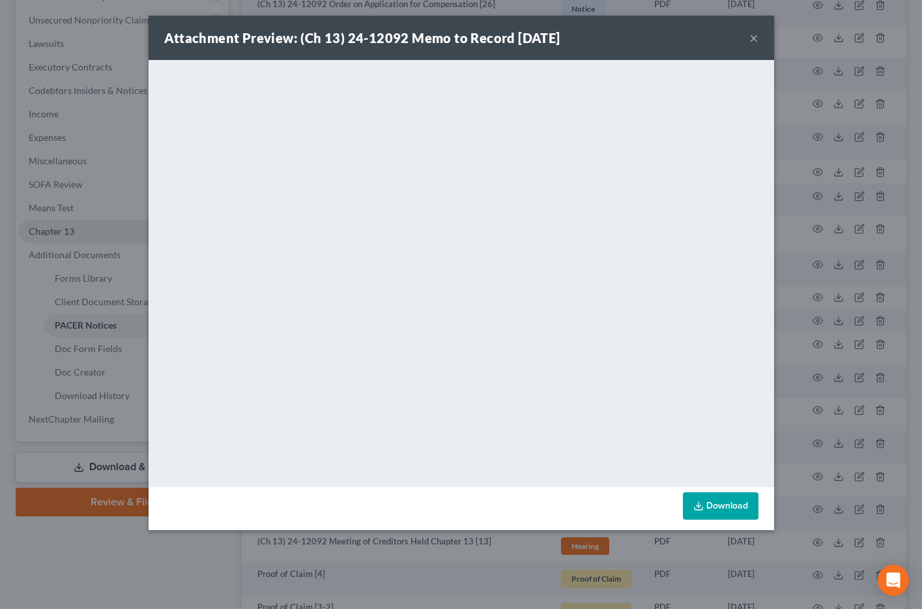
click at [754, 35] on button "×" at bounding box center [754, 38] width 9 height 16
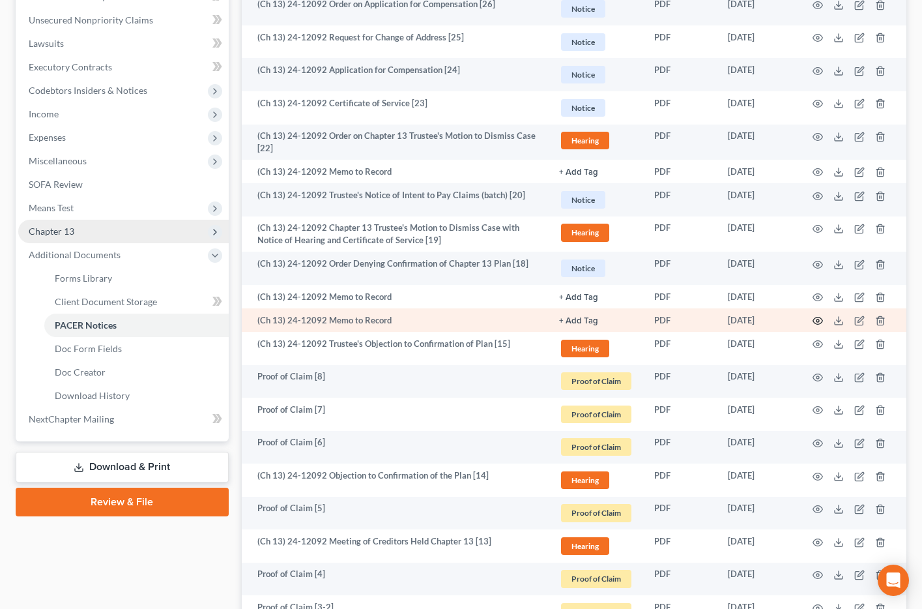
click at [817, 320] on icon "button" at bounding box center [818, 321] width 10 height 10
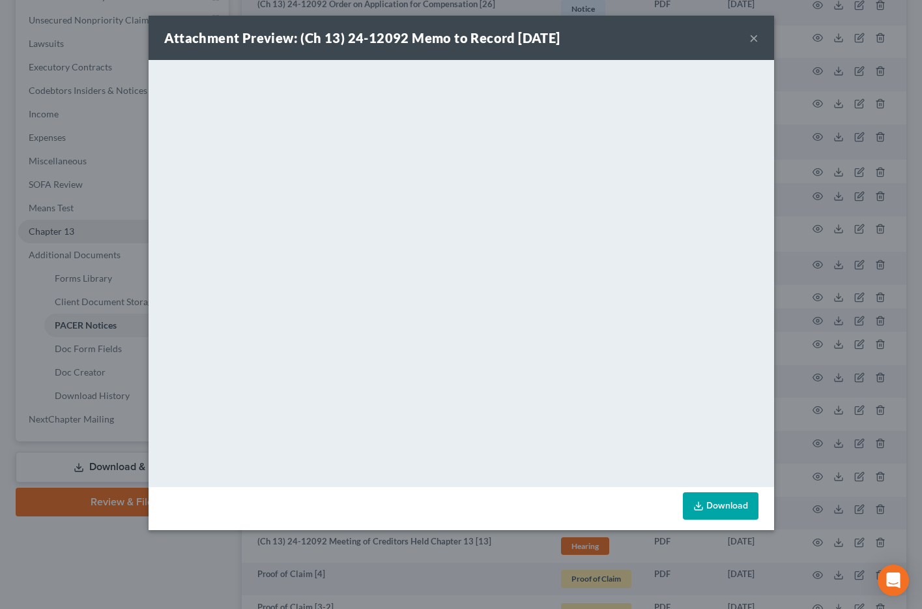
click at [754, 35] on button "×" at bounding box center [754, 38] width 9 height 16
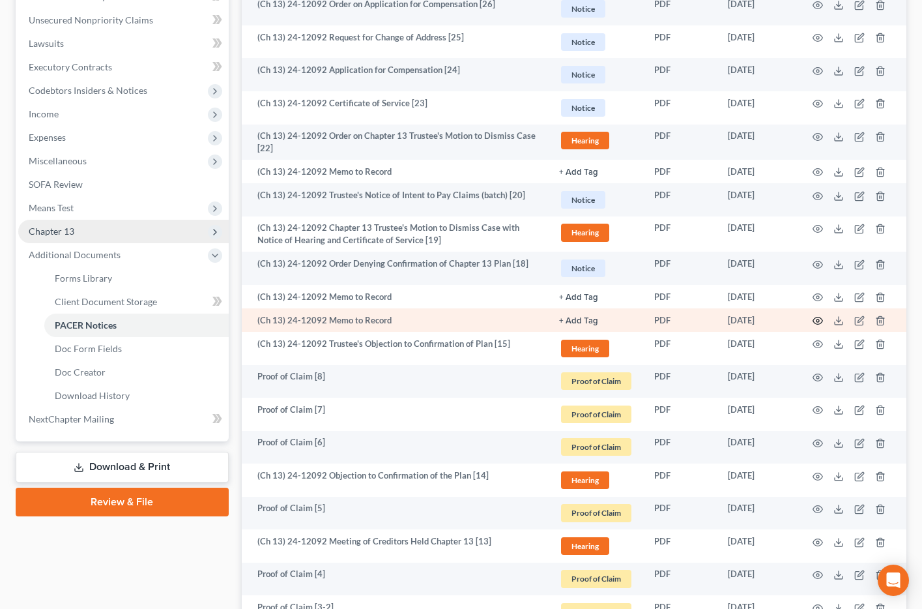
click at [819, 320] on icon "button" at bounding box center [818, 321] width 10 height 10
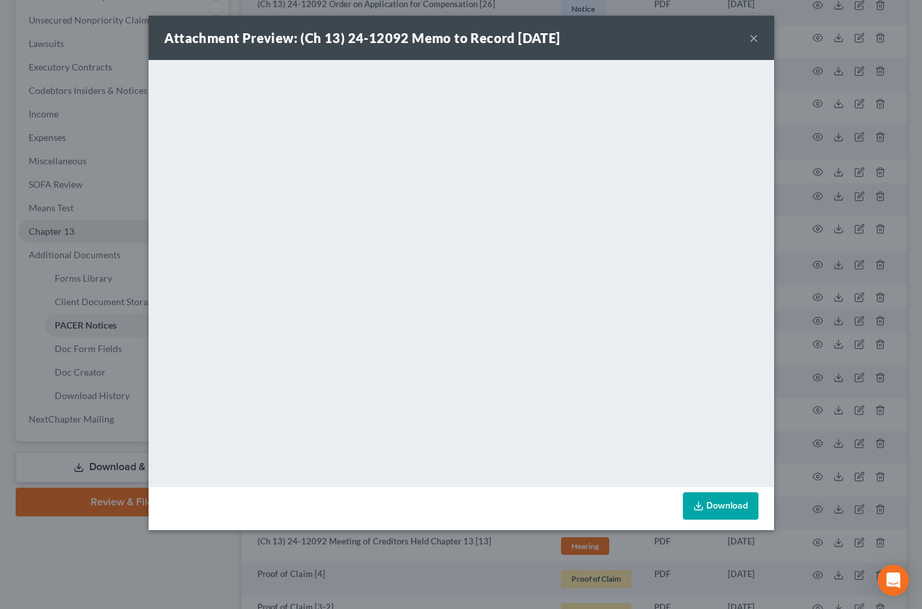
click at [757, 37] on button "×" at bounding box center [754, 38] width 9 height 16
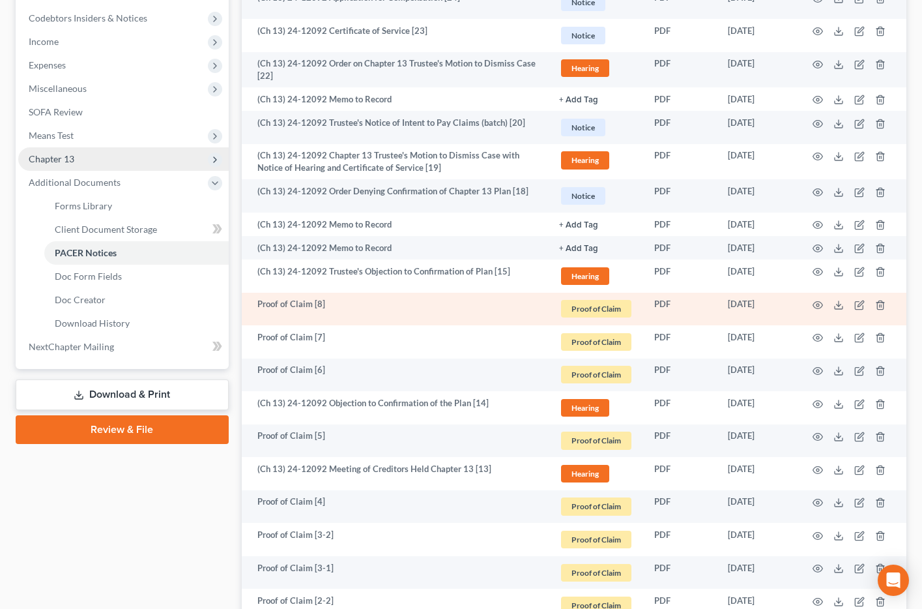
scroll to position [443, 0]
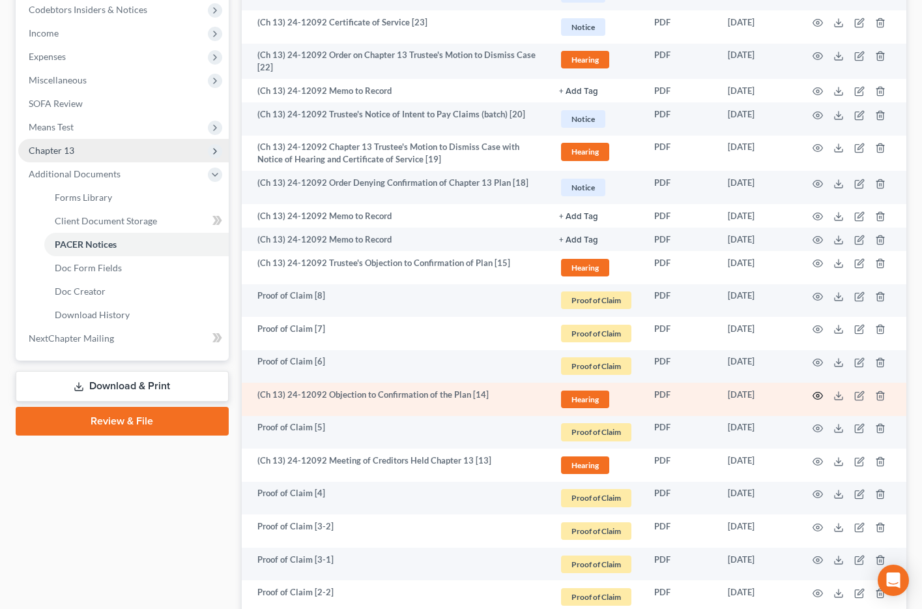
click at [817, 392] on icon "button" at bounding box center [818, 395] width 10 height 10
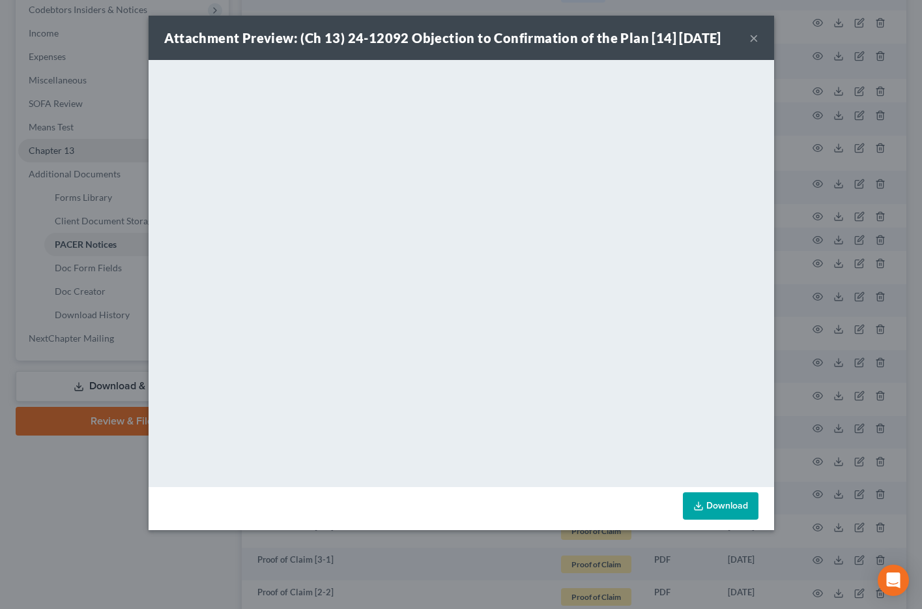
click at [754, 34] on button "×" at bounding box center [754, 38] width 9 height 16
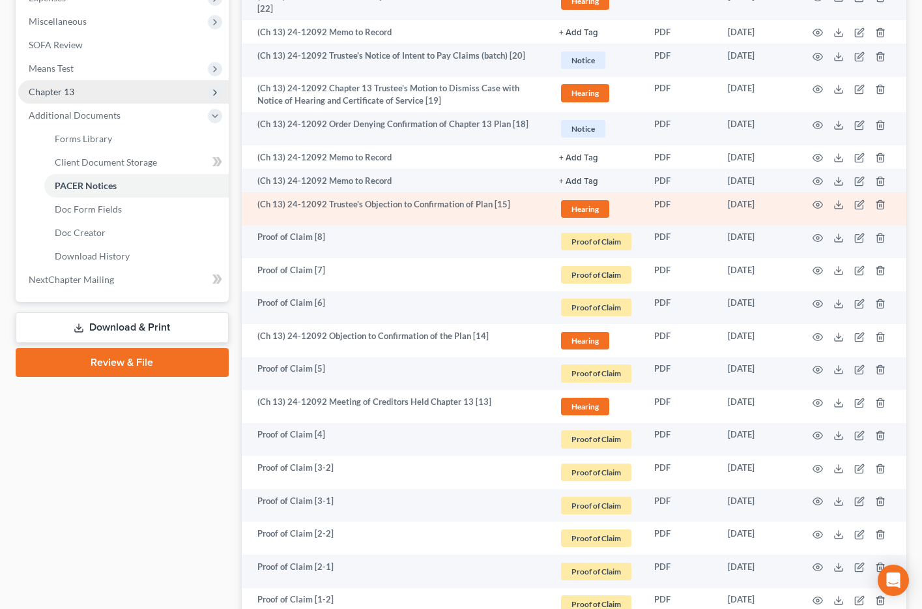
scroll to position [519, 0]
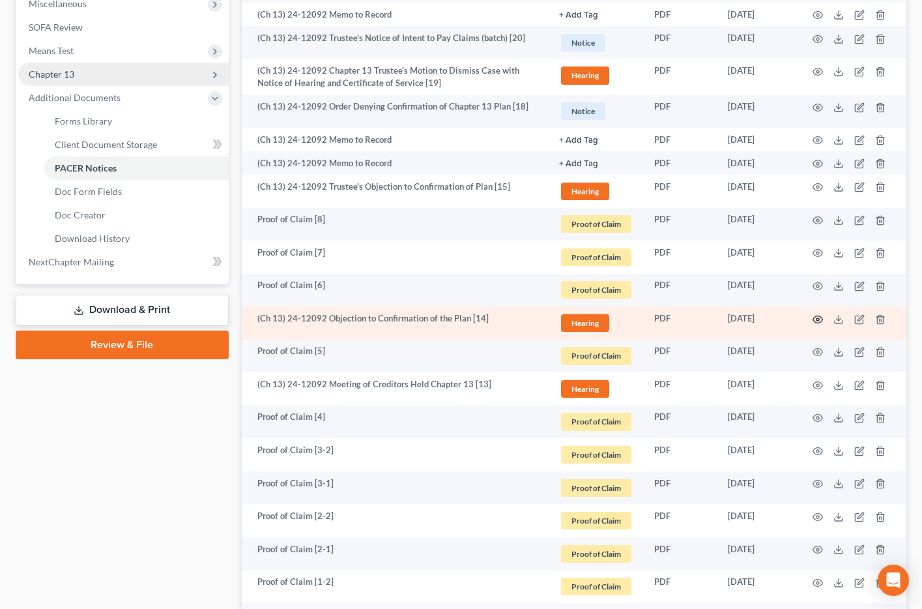
click at [821, 317] on icon "button" at bounding box center [818, 319] width 10 height 10
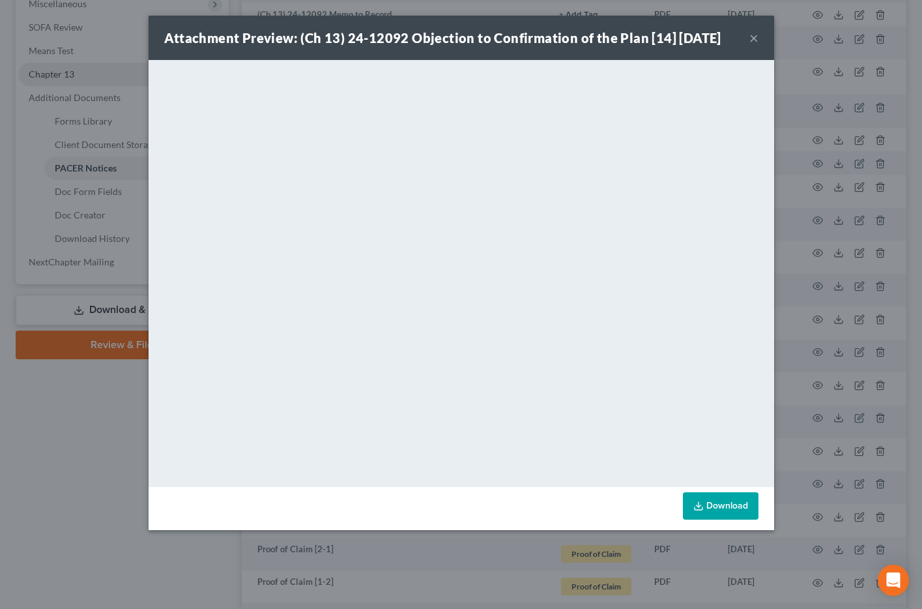
click at [752, 40] on button "×" at bounding box center [754, 38] width 9 height 16
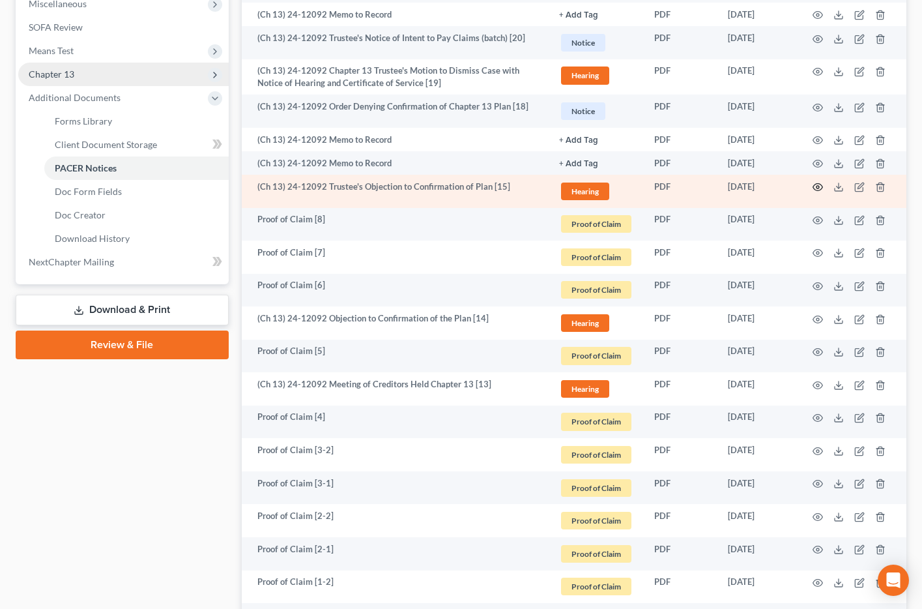
click at [817, 183] on icon "button" at bounding box center [818, 187] width 10 height 10
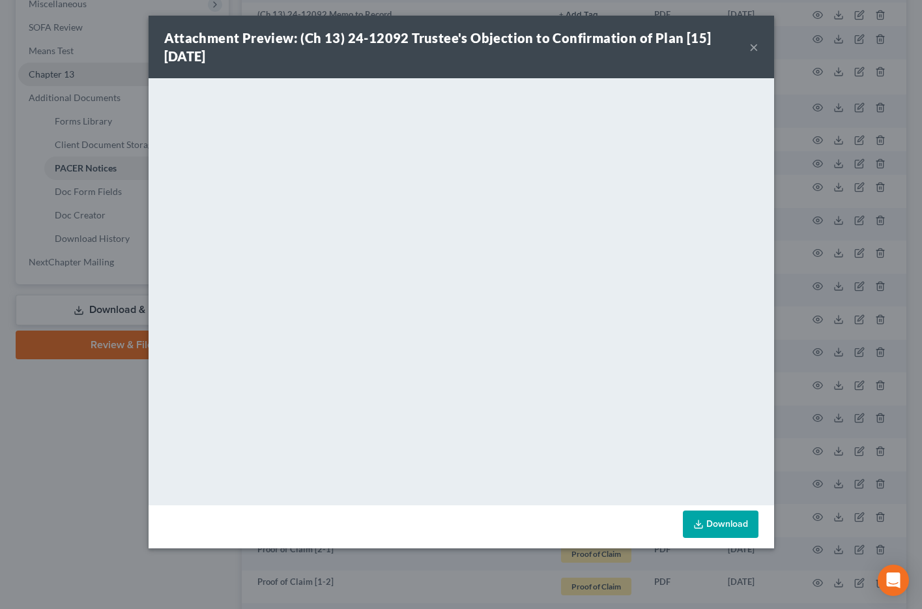
click at [753, 46] on button "×" at bounding box center [754, 47] width 9 height 16
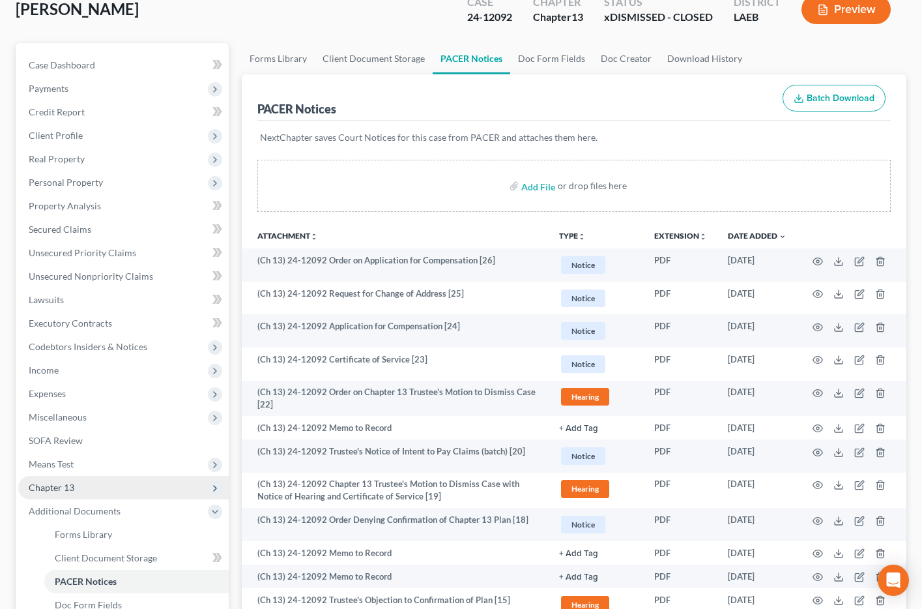
scroll to position [105, 0]
click at [488, 18] on div "24-12092" at bounding box center [489, 17] width 45 height 15
copy div "24-12092"
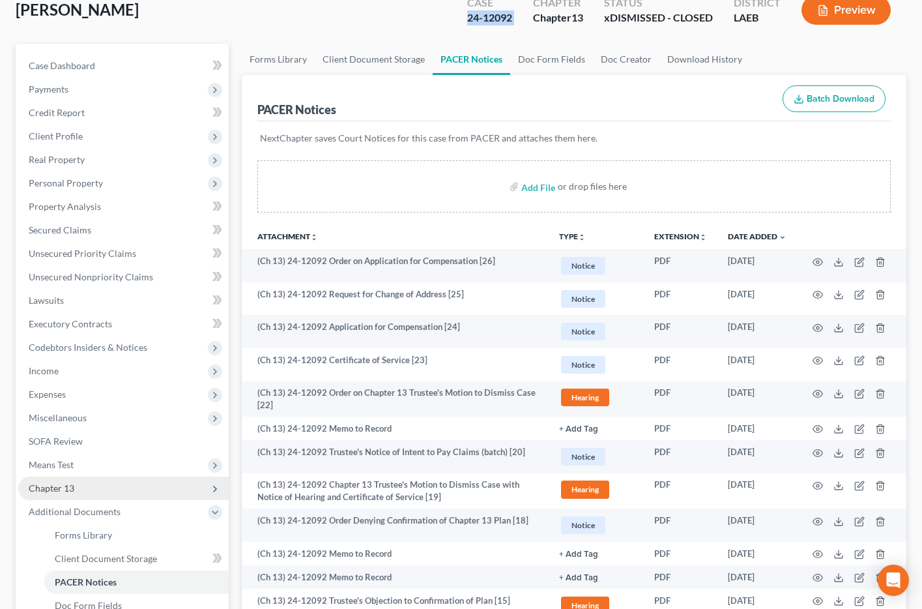
click at [493, 46] on link "PACER Notices" at bounding box center [472, 59] width 78 height 31
click at [496, 17] on div "24-12092" at bounding box center [489, 17] width 45 height 15
click at [85, 132] on span "Client Profile" at bounding box center [123, 136] width 211 height 23
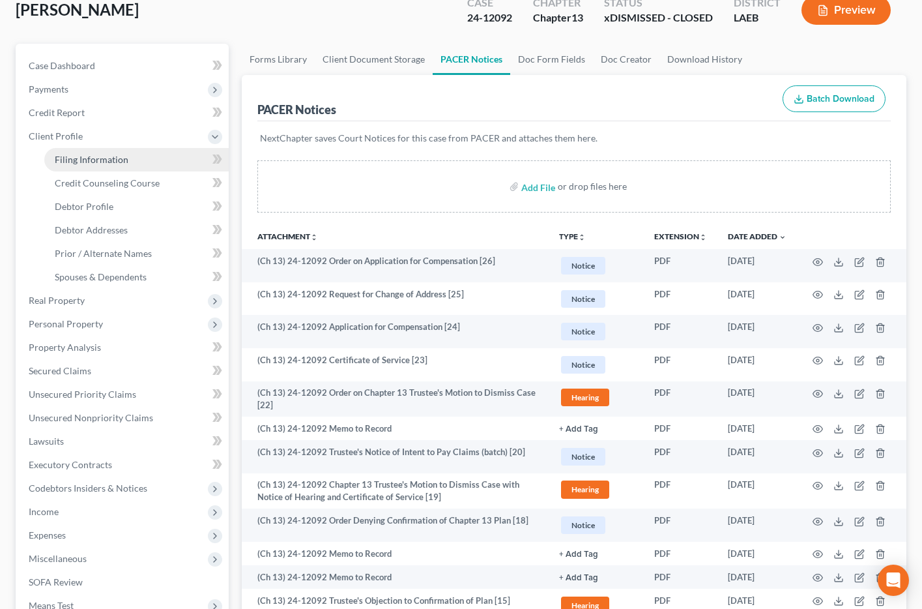
click at [89, 159] on span "Filing Information" at bounding box center [92, 159] width 74 height 11
select select "1"
select select "0"
select select "3"
select select "34"
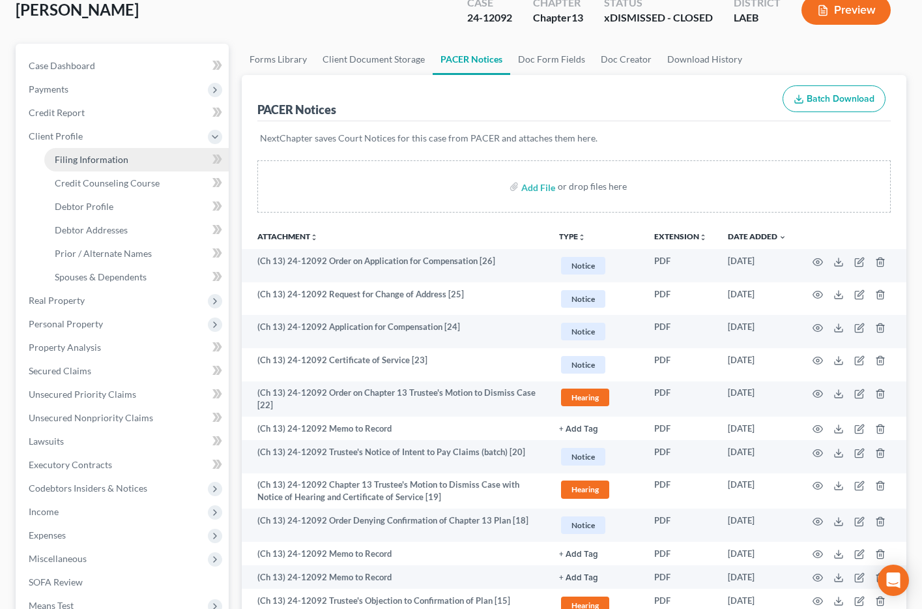
select select "0"
select select "19"
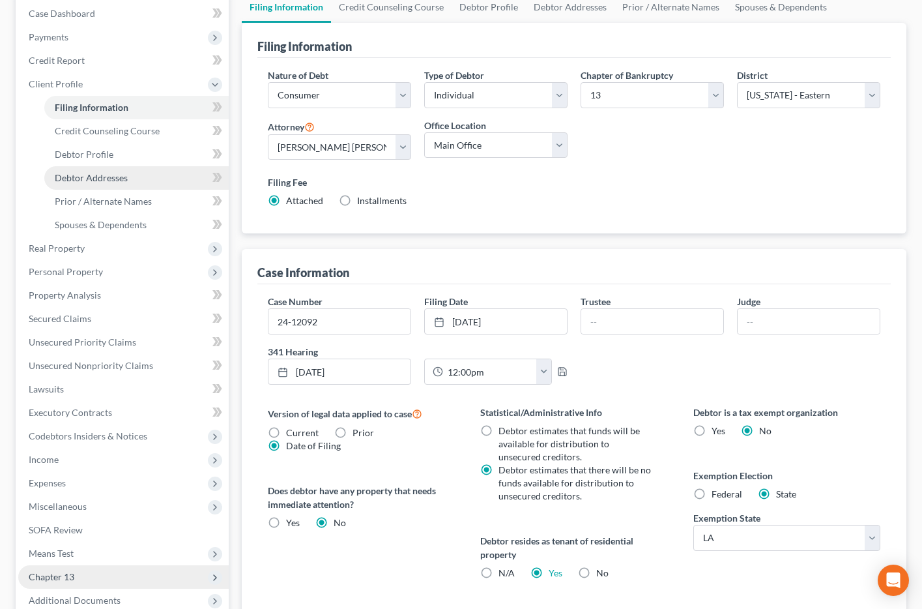
scroll to position [164, 0]
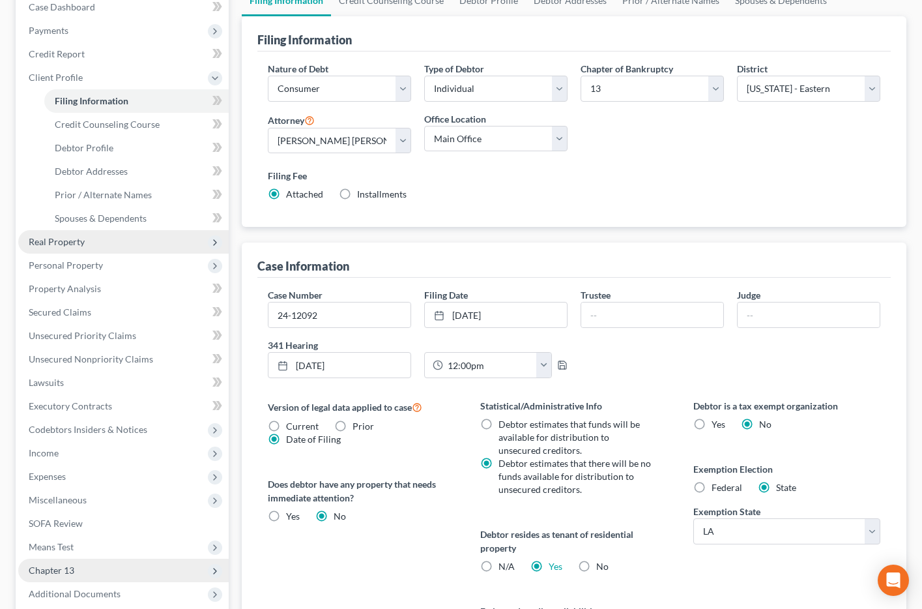
click at [73, 236] on span "Real Property" at bounding box center [57, 241] width 56 height 11
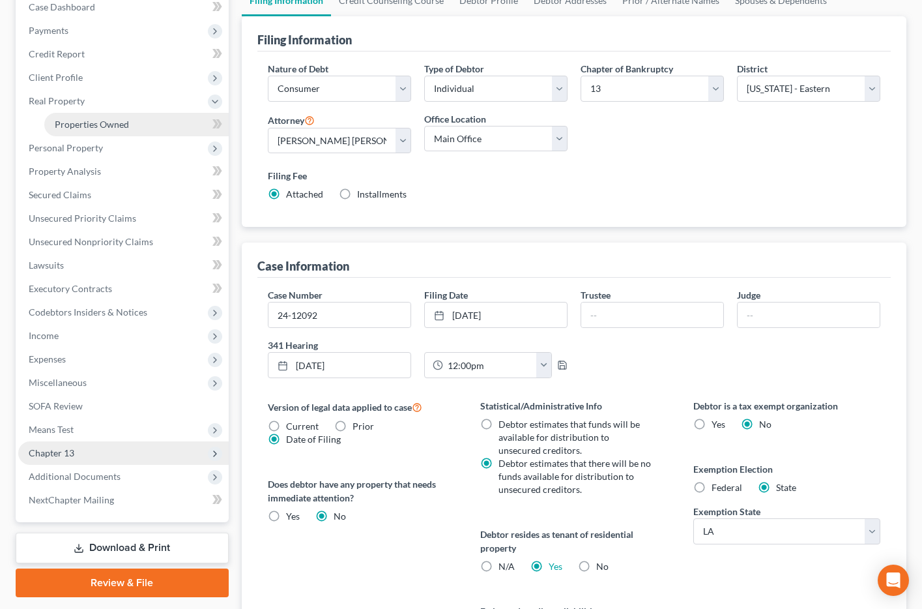
click at [109, 127] on span "Properties Owned" at bounding box center [92, 124] width 74 height 11
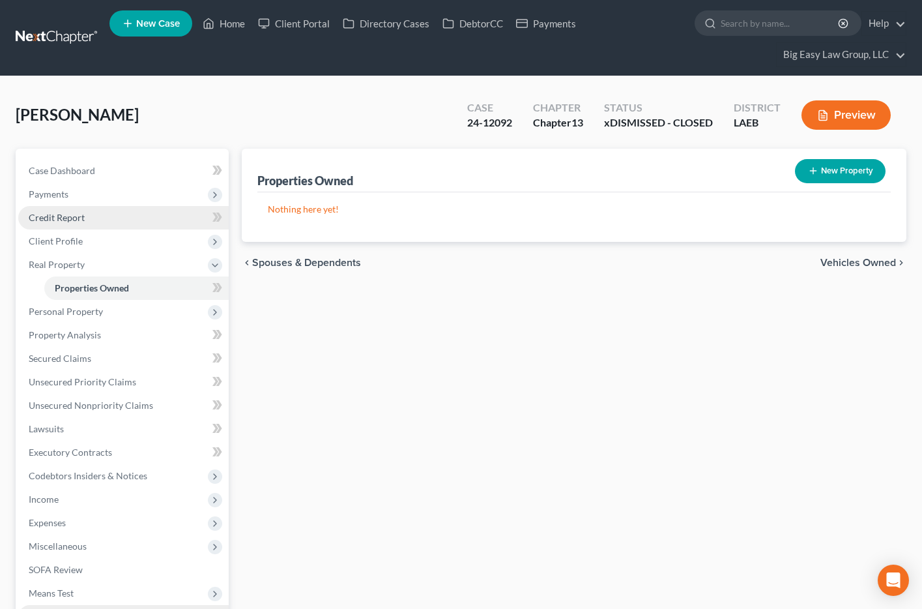
click at [76, 223] on link "Credit Report" at bounding box center [123, 217] width 211 height 23
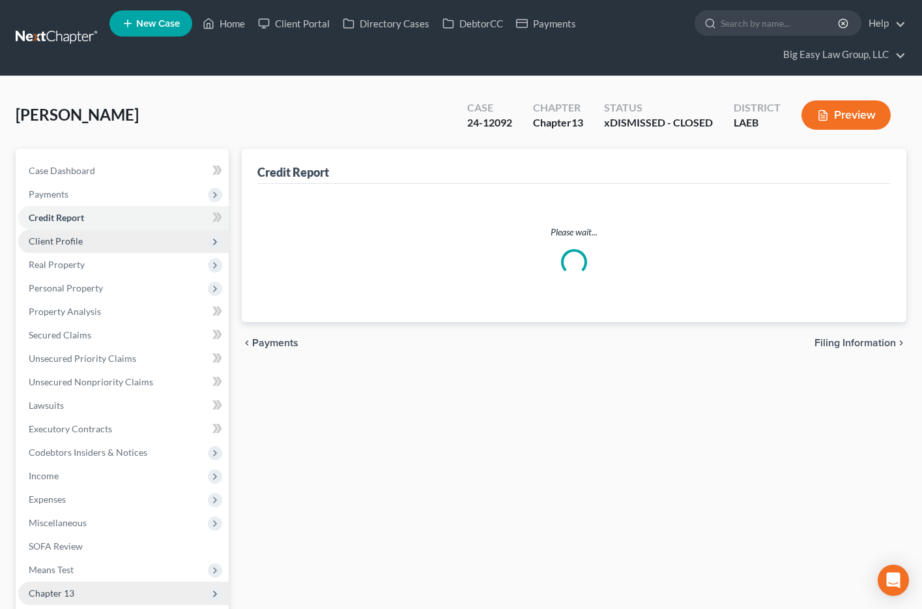
click at [76, 232] on span "Client Profile" at bounding box center [123, 240] width 211 height 23
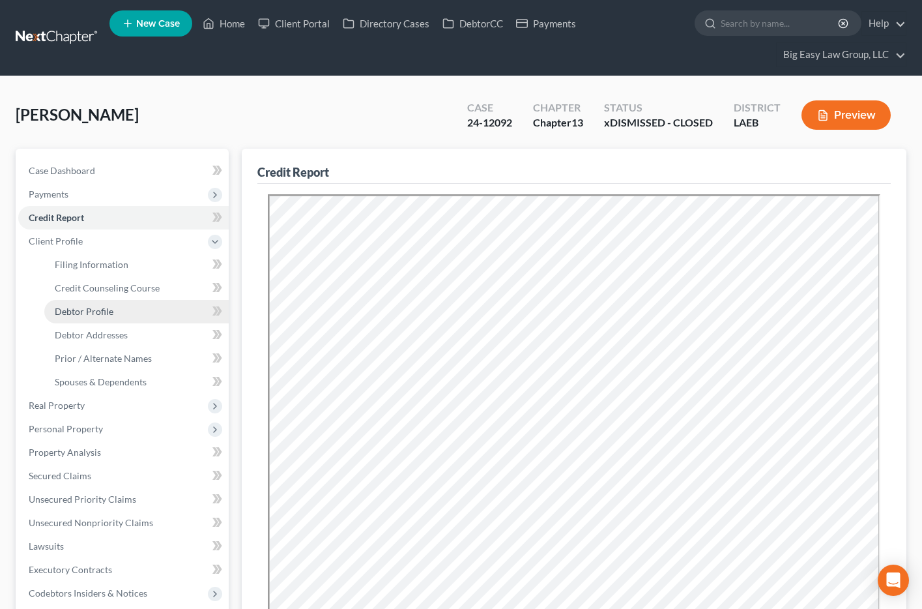
click at [104, 312] on span "Debtor Profile" at bounding box center [84, 311] width 59 height 11
select select "0"
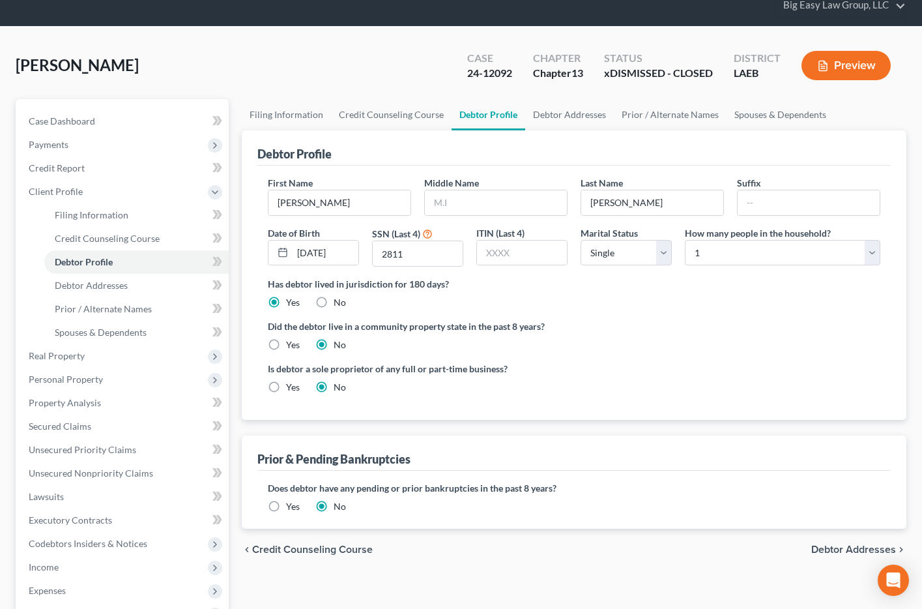
scroll to position [57, 0]
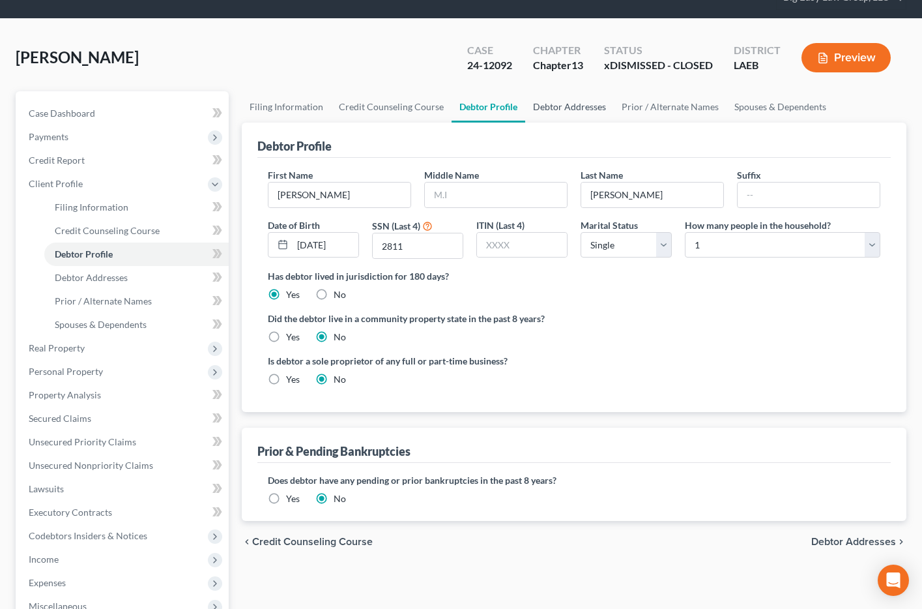
click at [564, 115] on link "Debtor Addresses" at bounding box center [569, 106] width 89 height 31
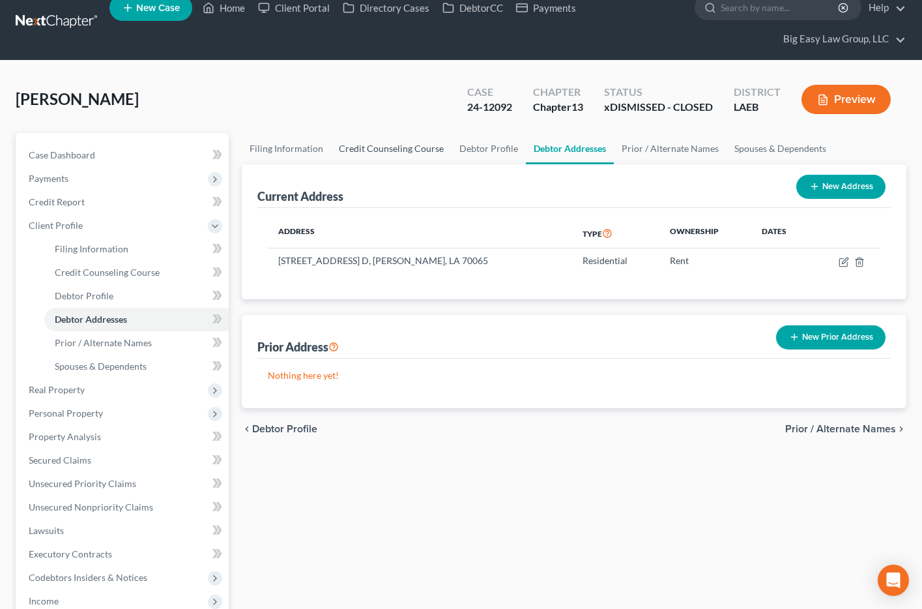
scroll to position [10, 0]
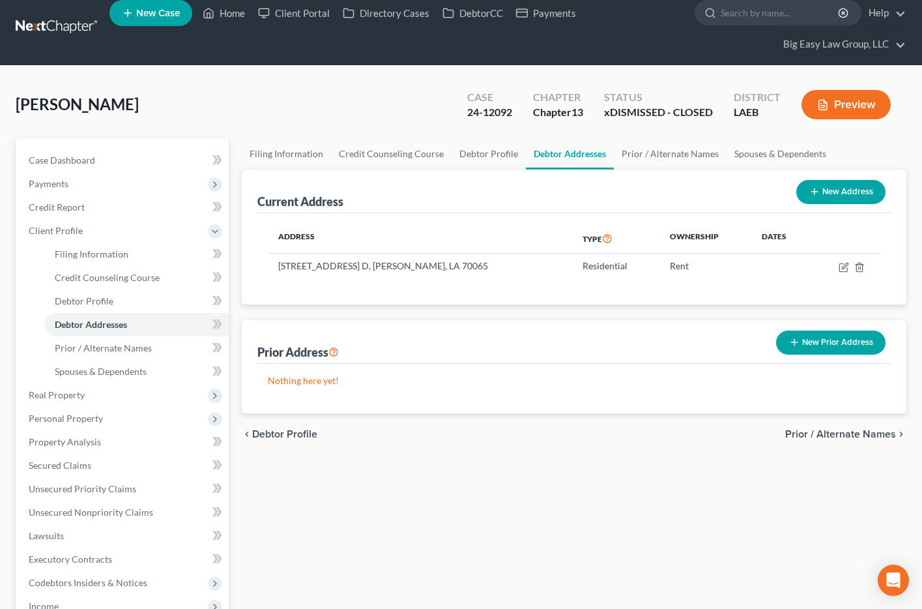
click at [69, 25] on link at bounding box center [57, 27] width 83 height 23
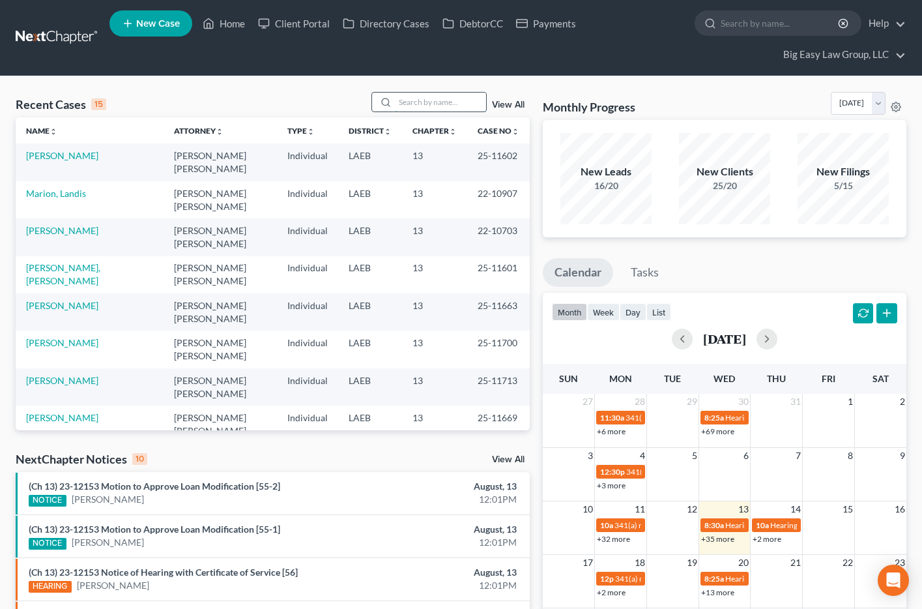
click at [420, 100] on input "search" at bounding box center [440, 102] width 91 height 19
type input "rapp"
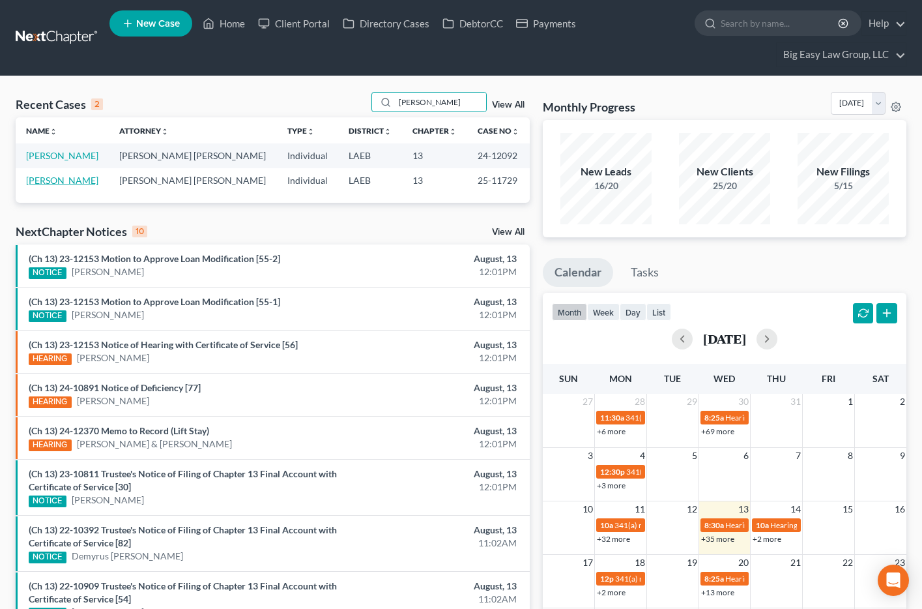
click at [32, 180] on link "[PERSON_NAME]" at bounding box center [62, 180] width 72 height 11
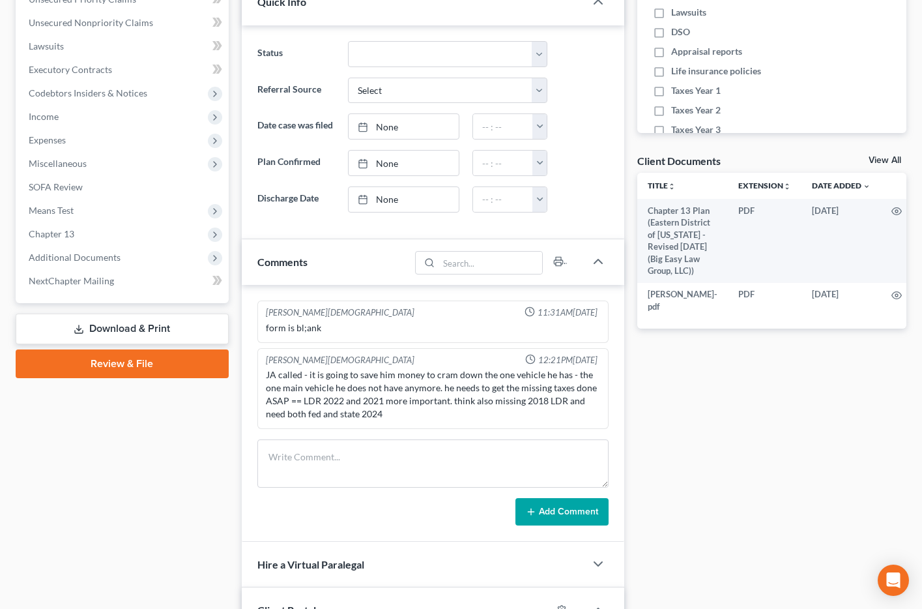
scroll to position [362, 0]
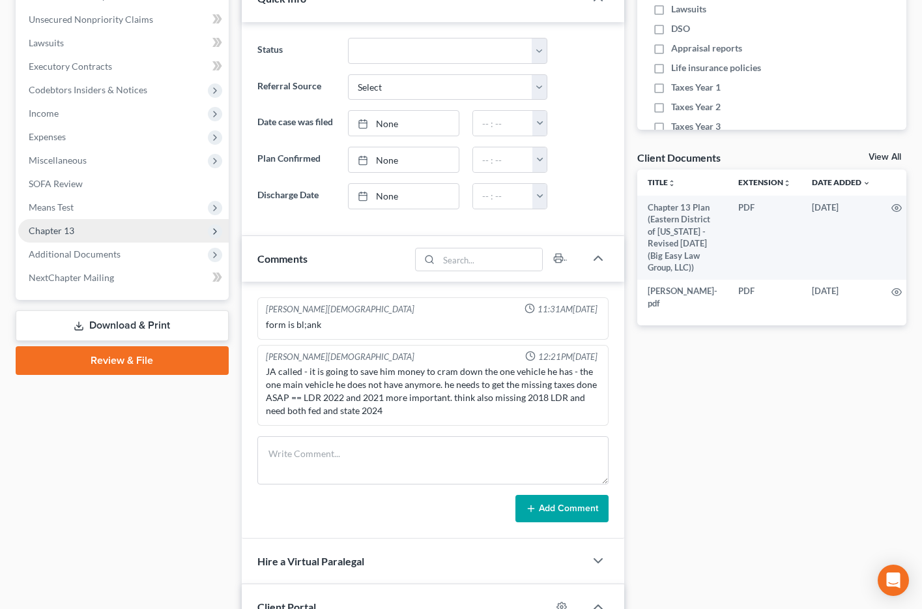
click at [108, 231] on span "Chapter 13" at bounding box center [123, 230] width 211 height 23
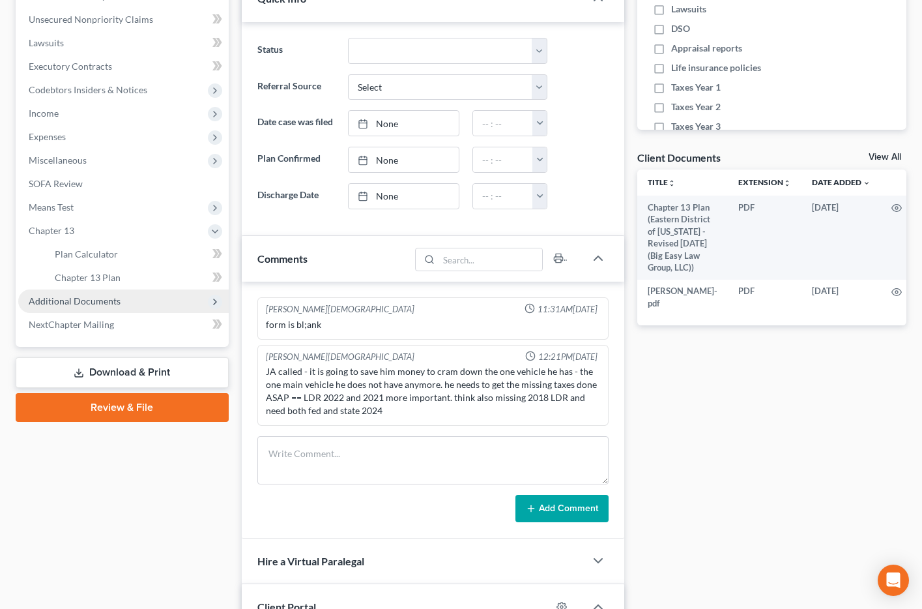
click at [100, 299] on span "Additional Documents" at bounding box center [75, 300] width 92 height 11
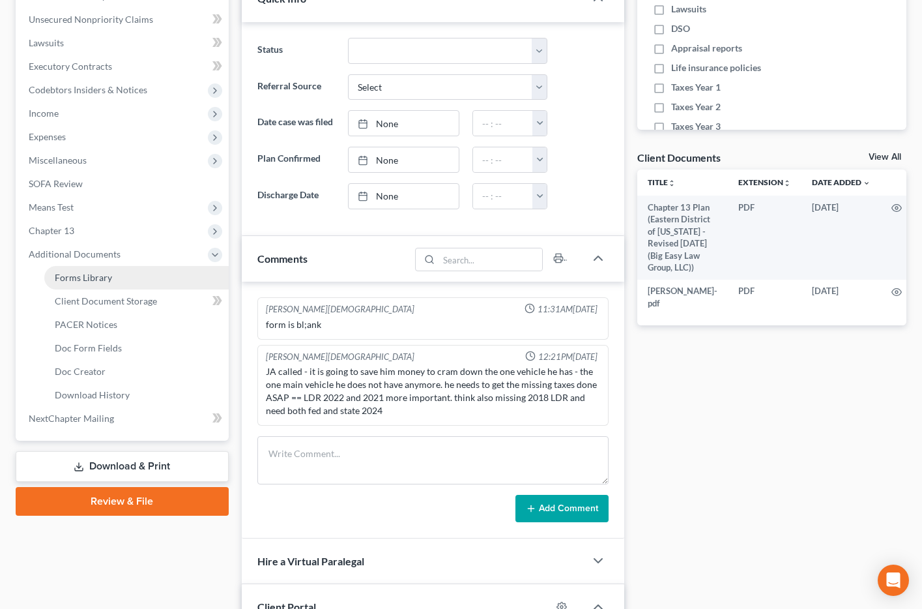
click at [98, 276] on span "Forms Library" at bounding box center [83, 277] width 57 height 11
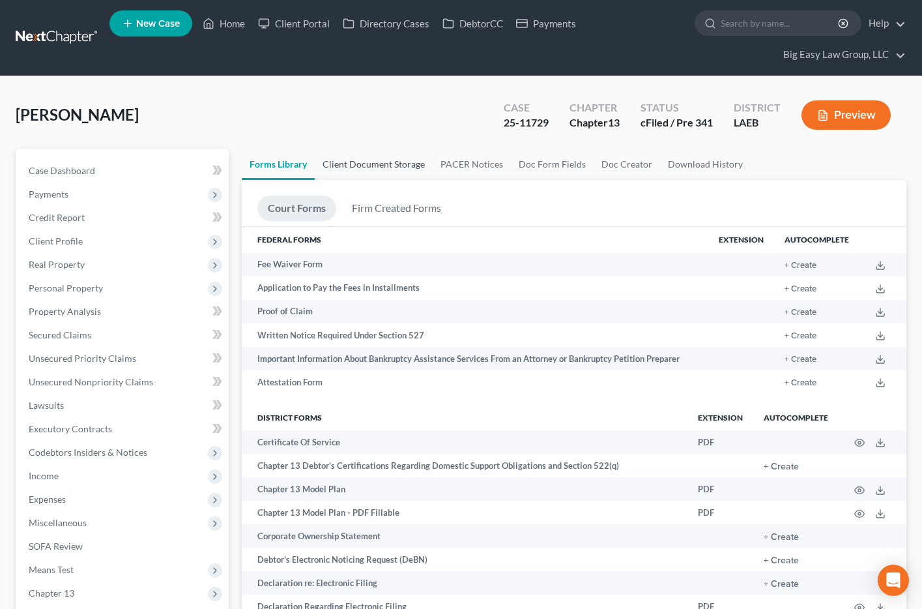
click at [385, 154] on link "Client Document Storage" at bounding box center [374, 164] width 118 height 31
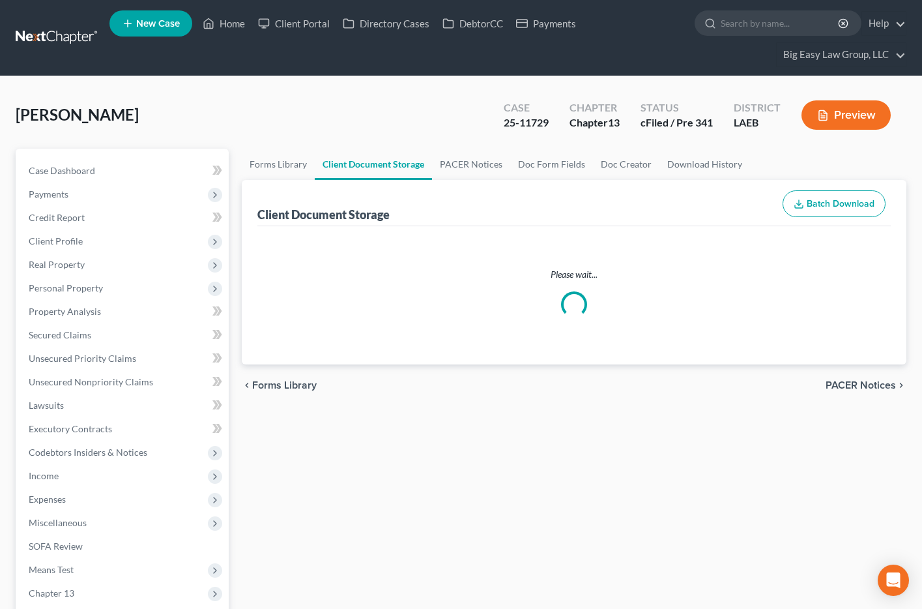
select select "0"
select select "3"
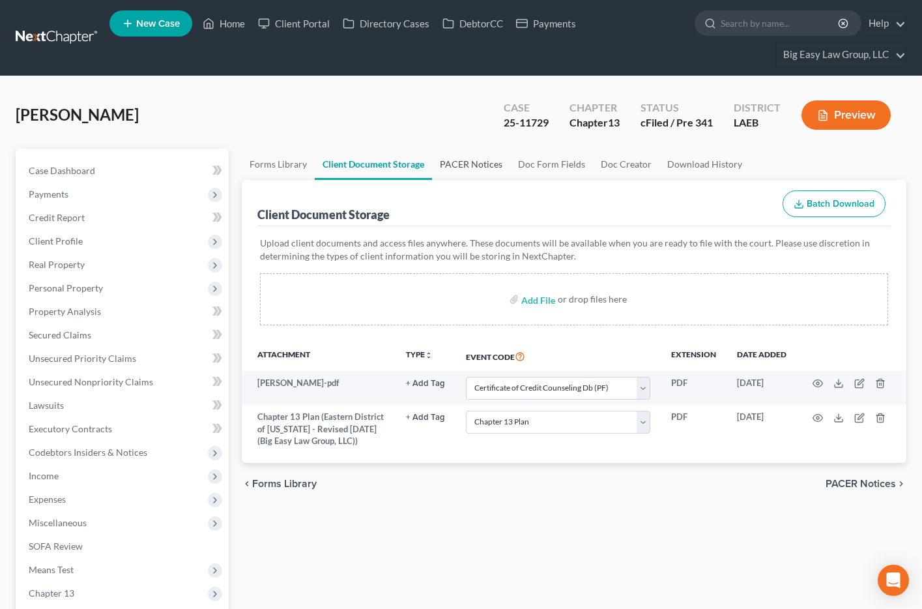
click at [460, 161] on link "PACER Notices" at bounding box center [471, 164] width 78 height 31
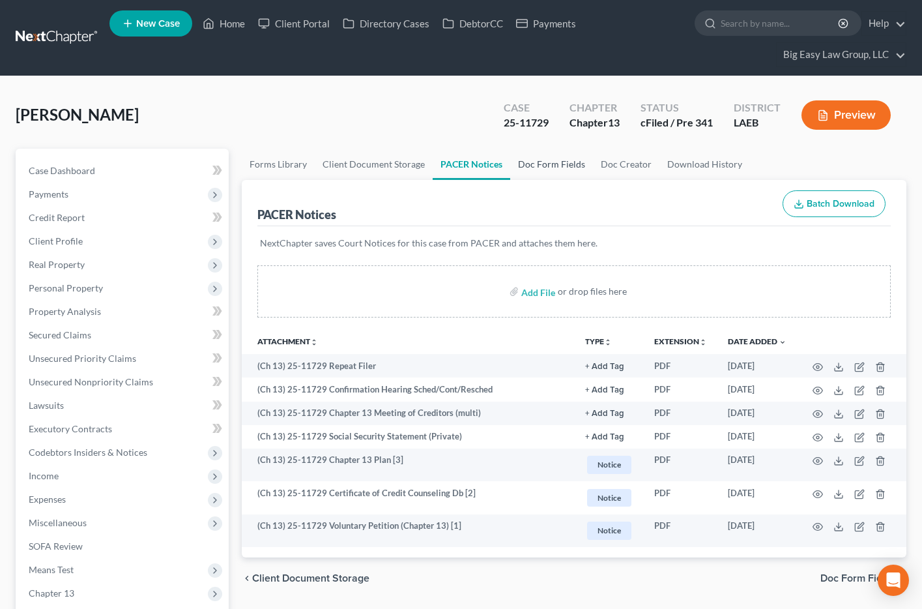
click at [531, 166] on link "Doc Form Fields" at bounding box center [551, 164] width 83 height 31
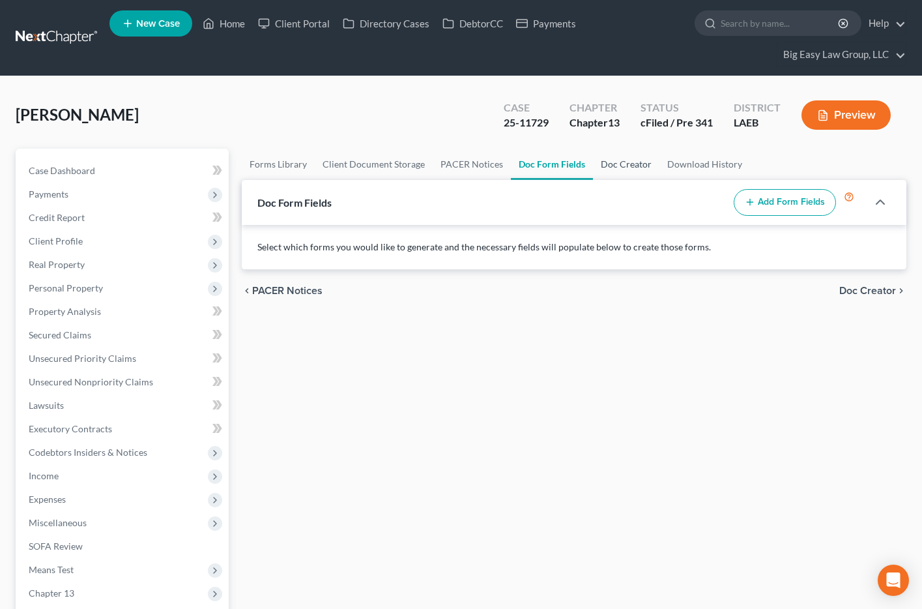
click at [623, 164] on link "Doc Creator" at bounding box center [626, 164] width 66 height 31
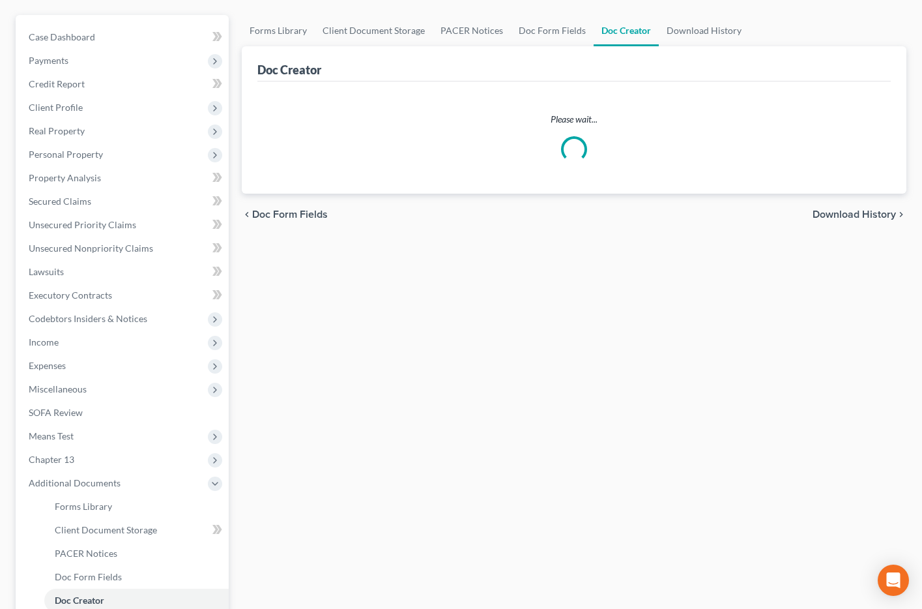
scroll to position [130, 0]
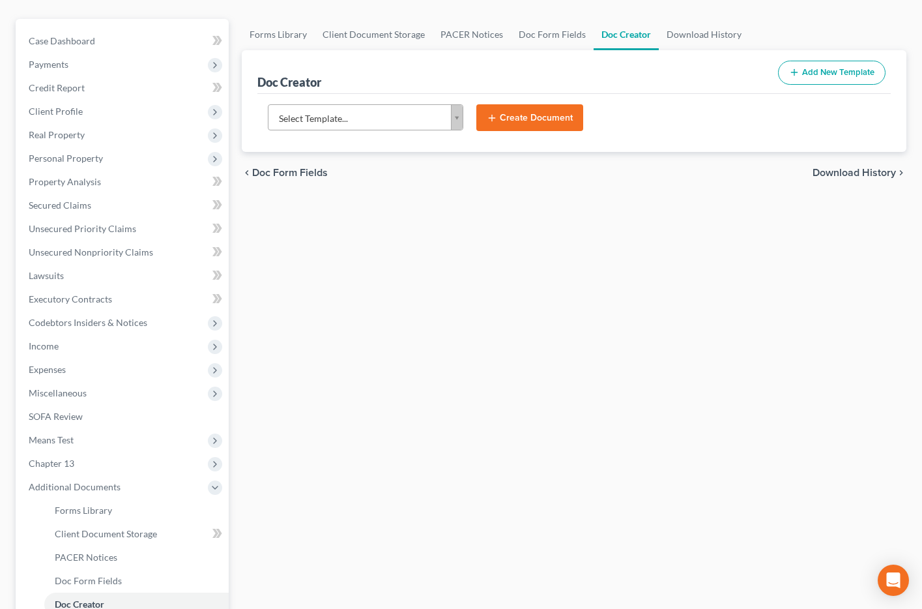
click at [333, 122] on body "Home New Case Client Portal Directory Cases DebtorCC Payments Big Easy Law Grou…" at bounding box center [461, 334] width 922 height 928
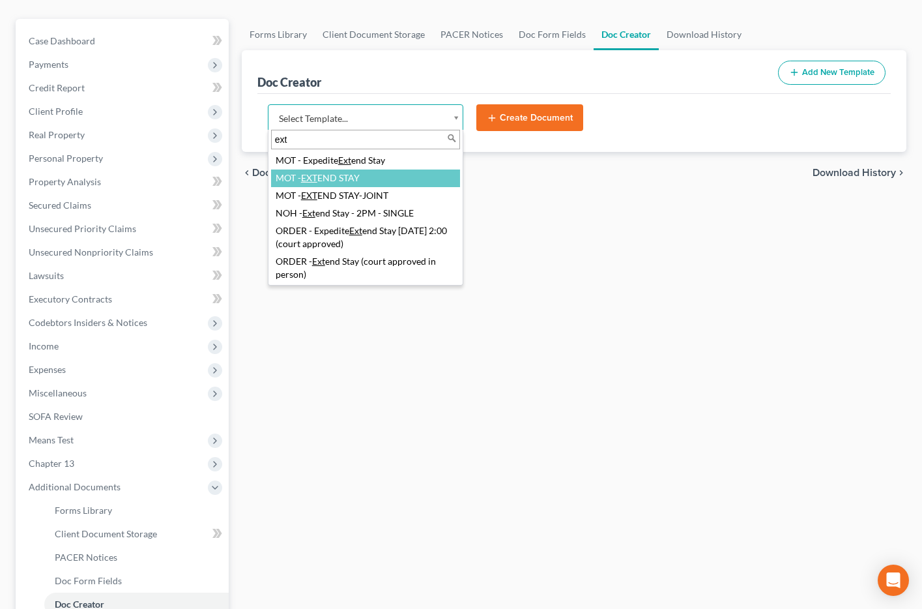
type input "ext"
select select "103890"
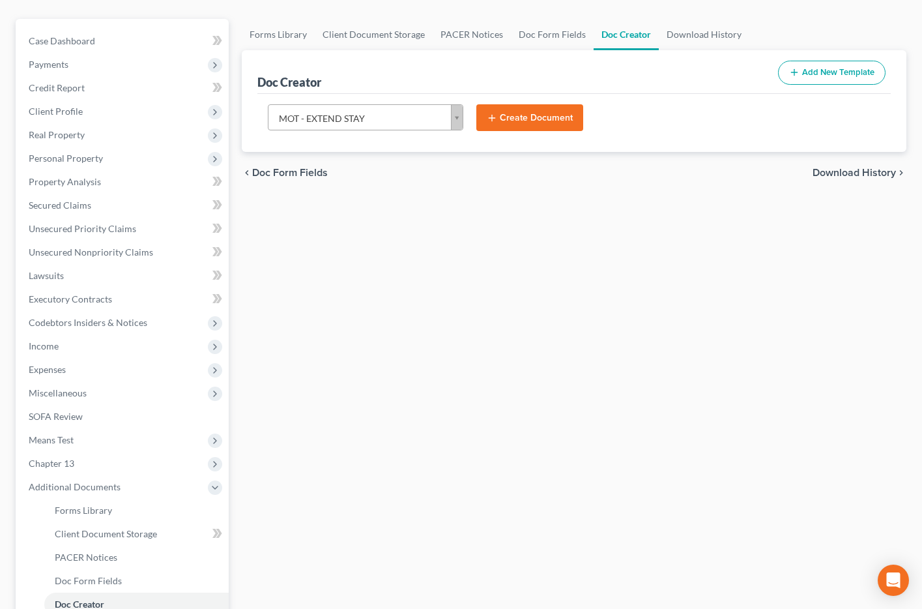
click at [507, 112] on button "Create Document" at bounding box center [530, 117] width 107 height 27
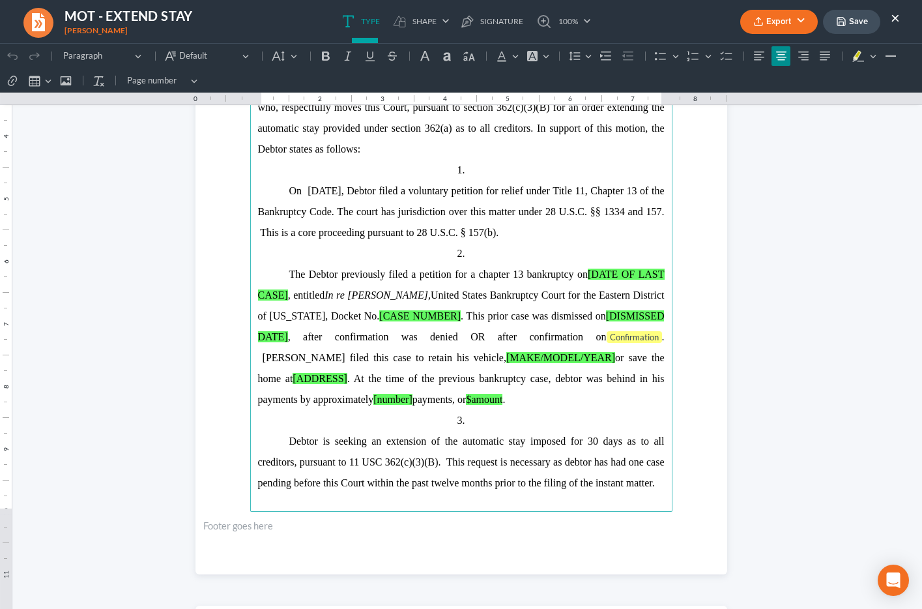
scroll to position [276, 0]
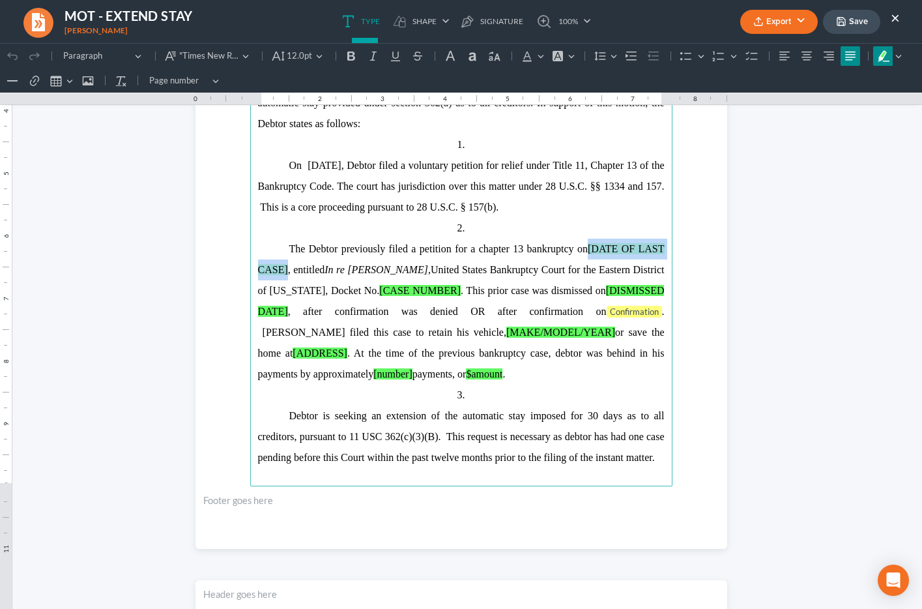
drag, startPoint x: 589, startPoint y: 252, endPoint x: 287, endPoint y: 268, distance: 301.6
click at [287, 268] on span "The Debtor previously filed a petition for a chapter 13 bankruptcy on [DATE OF …" at bounding box center [461, 259] width 407 height 32
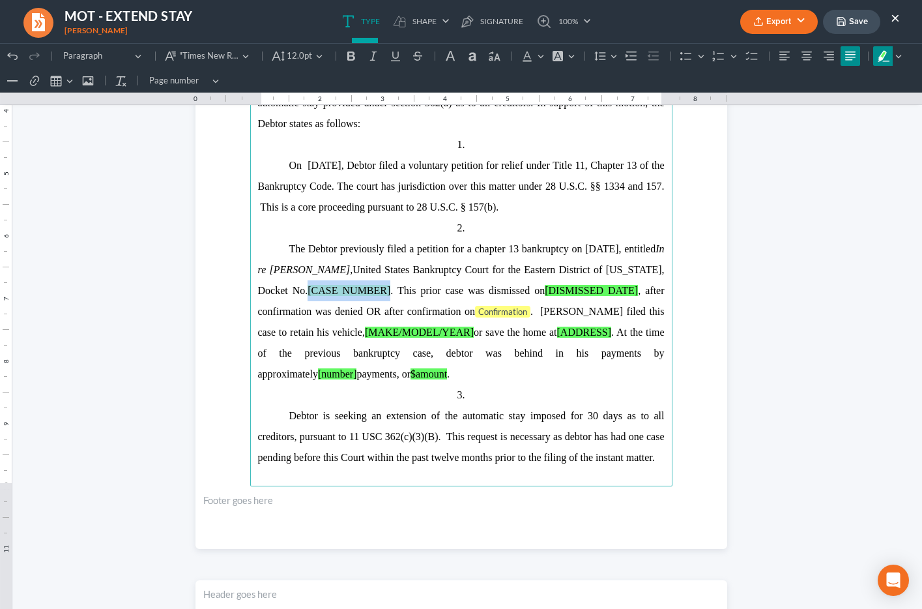
drag, startPoint x: 311, startPoint y: 293, endPoint x: 392, endPoint y: 292, distance: 81.5
click at [392, 292] on span "Samuel Rapp, United States Bankruptcy Court for the Eastern District of Louisia…" at bounding box center [461, 290] width 407 height 53
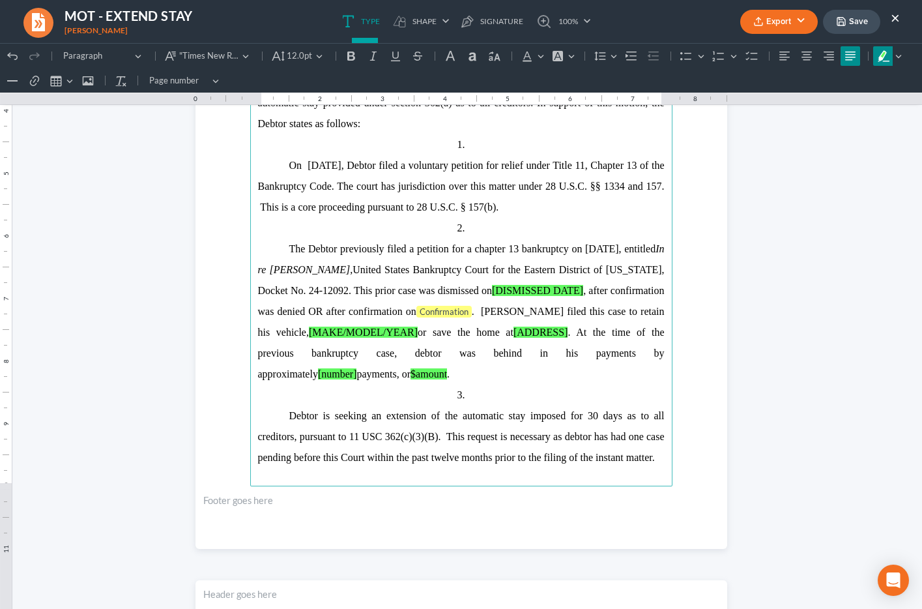
drag, startPoint x: 532, startPoint y: 291, endPoint x: 636, endPoint y: 287, distance: 103.7
click at [636, 287] on span "Samuel Rapp, United States Bankruptcy Court for the Eastern District of Louisia…" at bounding box center [461, 290] width 407 height 53
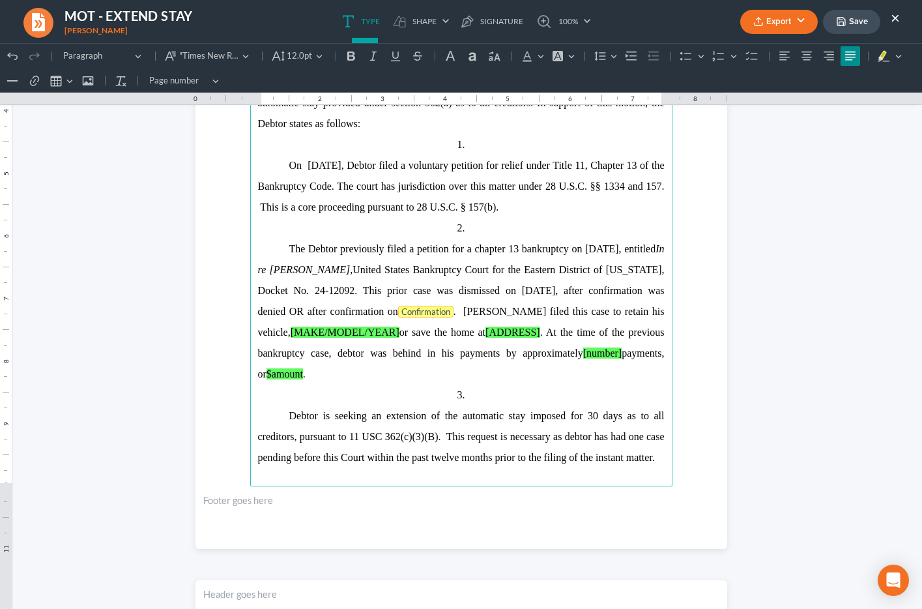
drag, startPoint x: 291, startPoint y: 309, endPoint x: 448, endPoint y: 307, distance: 157.8
click at [448, 307] on p "The Debtor previously filed a petition for a chapter 13 bankruptcy on October 2…" at bounding box center [461, 312] width 407 height 146
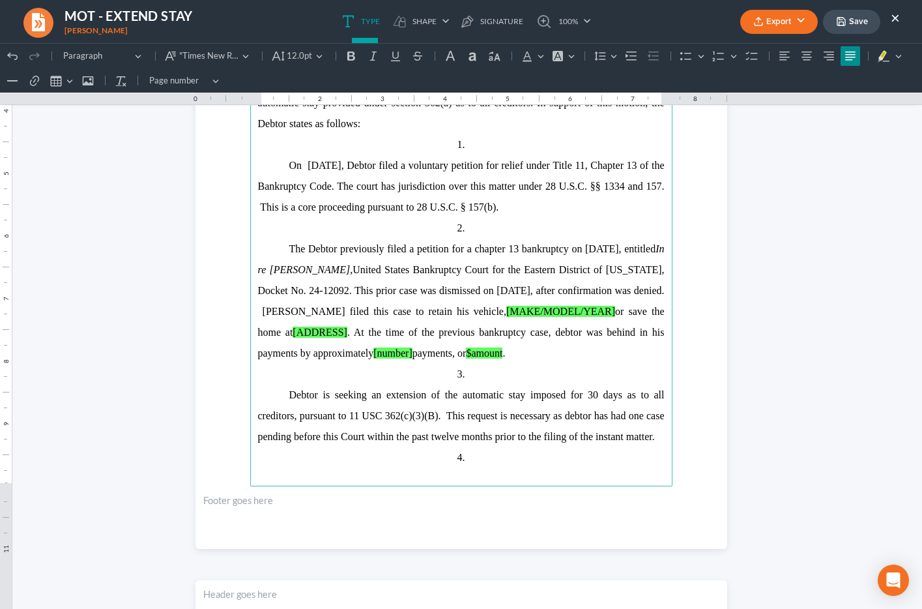
click at [411, 313] on span "Samuel Rapp, United States Bankruptcy Court for the Eastern District of Louisia…" at bounding box center [461, 311] width 407 height 95
click at [400, 310] on span "Samuel Rapp, United States Bankruptcy Court for the Eastern District of Louisia…" at bounding box center [461, 311] width 407 height 95
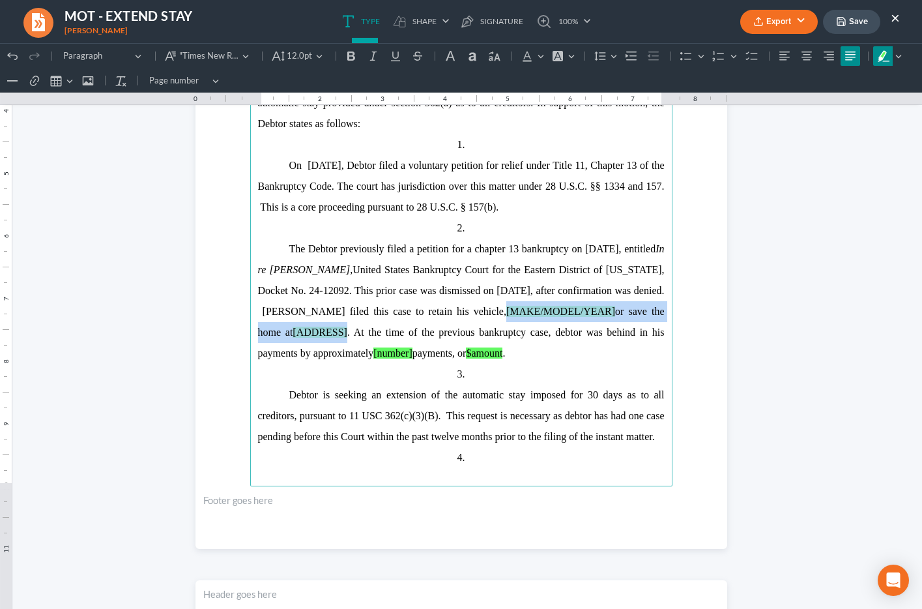
drag, startPoint x: 478, startPoint y: 311, endPoint x: 321, endPoint y: 326, distance: 157.8
click at [321, 326] on span "Samuel Rapp, United States Bankruptcy Court for the Eastern District of Louisia…" at bounding box center [461, 311] width 407 height 95
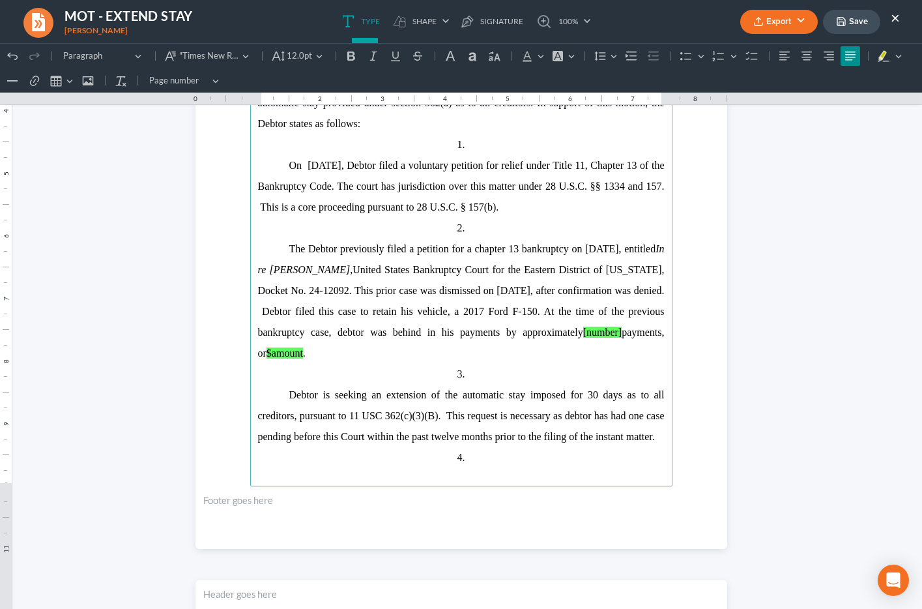
click at [466, 329] on span "Samuel Rapp, United States Bankruptcy Court for the Eastern District of Louisia…" at bounding box center [461, 311] width 407 height 95
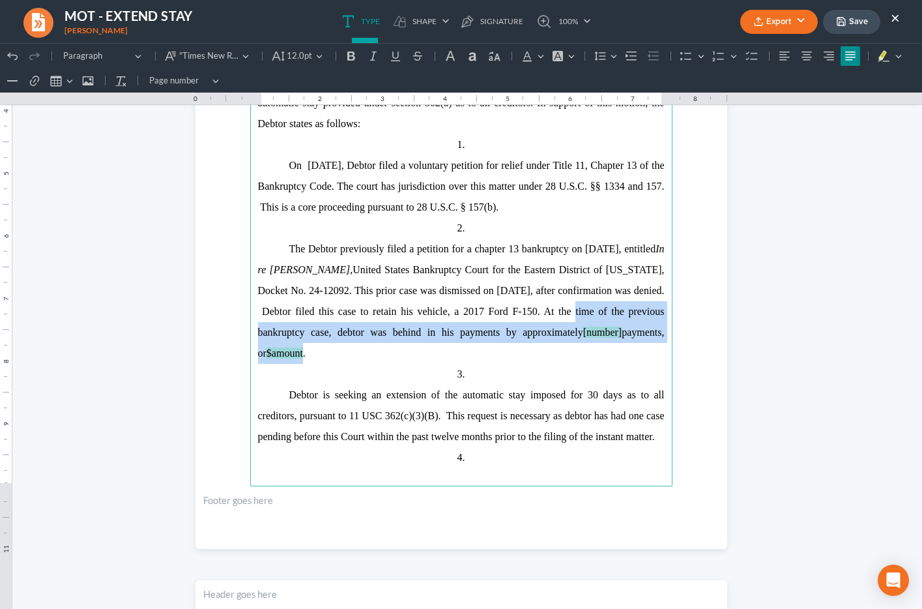
drag, startPoint x: 584, startPoint y: 312, endPoint x: 351, endPoint y: 352, distance: 236.8
click at [351, 352] on span "Samuel Rapp, United States Bankruptcy Court for the Eastern District of Louisia…" at bounding box center [461, 311] width 407 height 95
click at [455, 334] on span "Samuel Rapp, United States Bankruptcy Court for the Eastern District of Louisia…" at bounding box center [461, 311] width 407 height 95
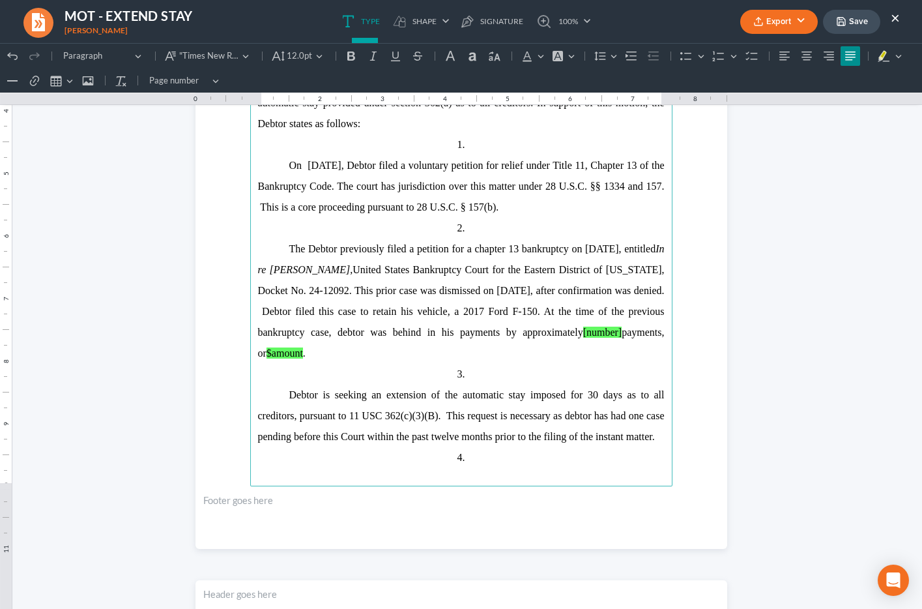
click at [461, 341] on p "The Debtor previously filed a petition for a chapter 13 bankruptcy on October 2…" at bounding box center [461, 301] width 407 height 125
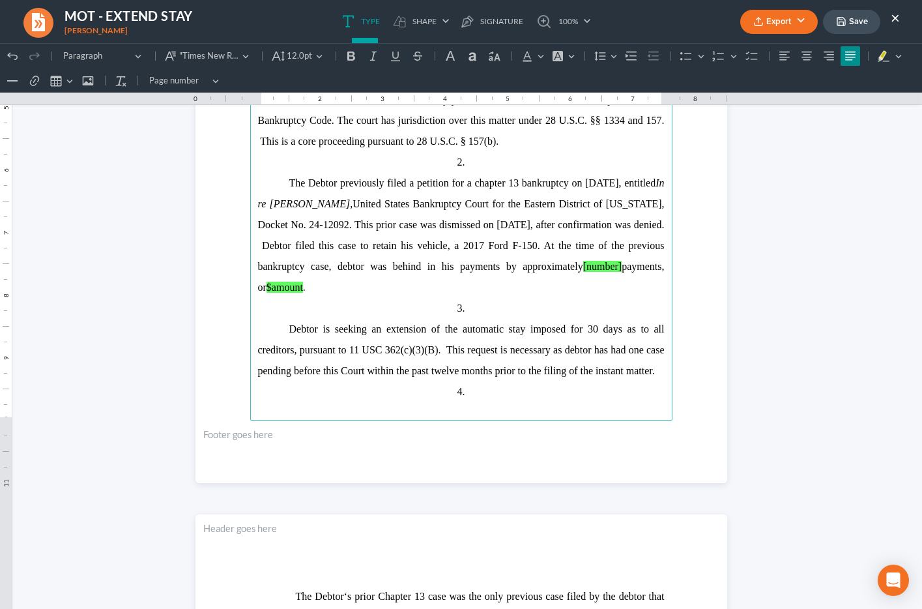
scroll to position [342, 0]
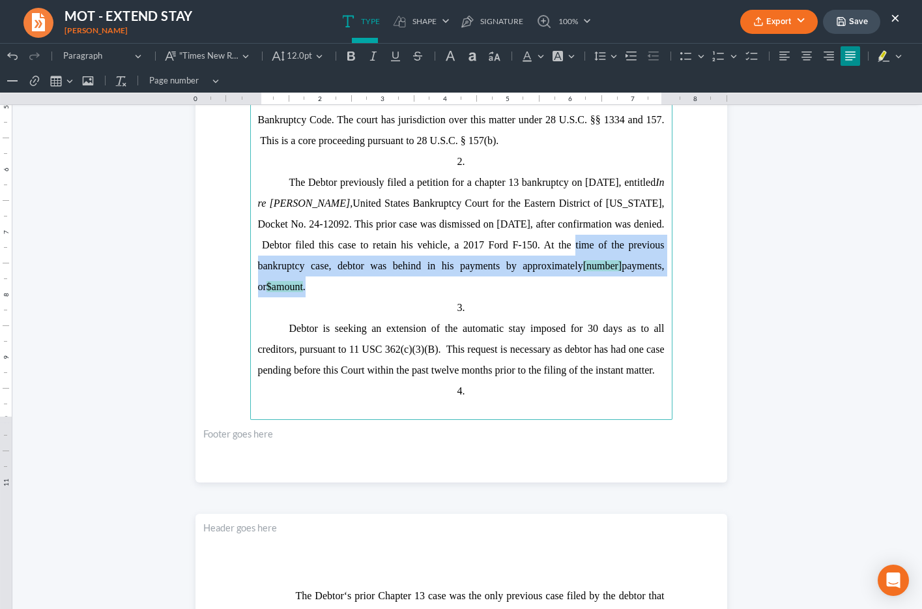
drag, startPoint x: 584, startPoint y: 244, endPoint x: 353, endPoint y: 288, distance: 235.6
click at [353, 288] on span "Samuel Rapp, United States Bankruptcy Court for the Eastern District of Louisia…" at bounding box center [461, 245] width 407 height 95
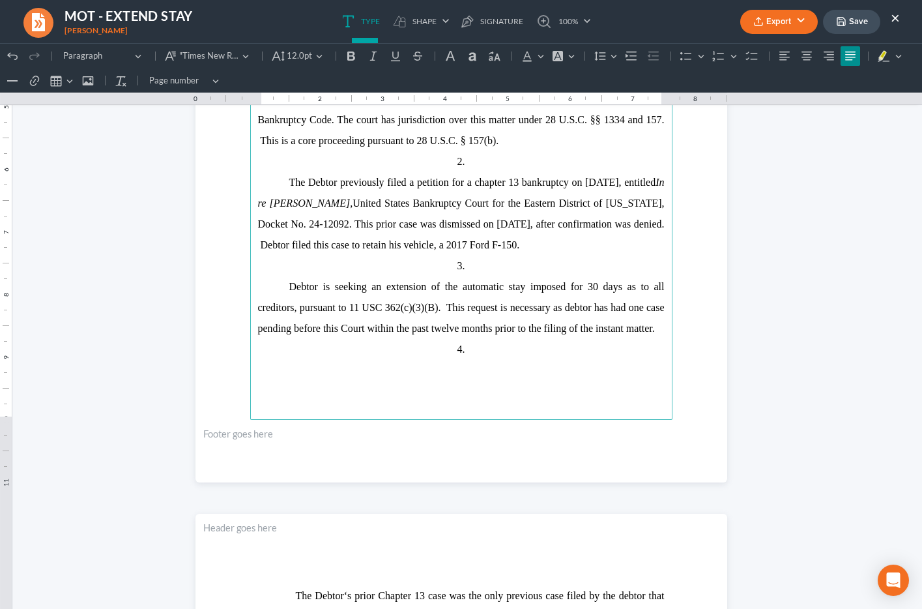
click at [293, 245] on span "Samuel Rapp, United States Bankruptcy Court for the Eastern District of Louisia…" at bounding box center [461, 224] width 407 height 53
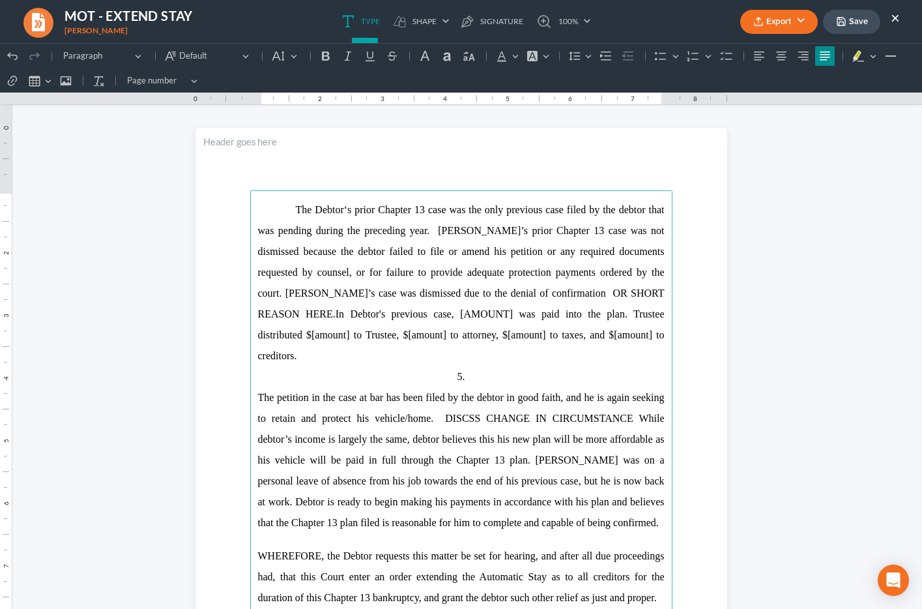
scroll to position [732, 0]
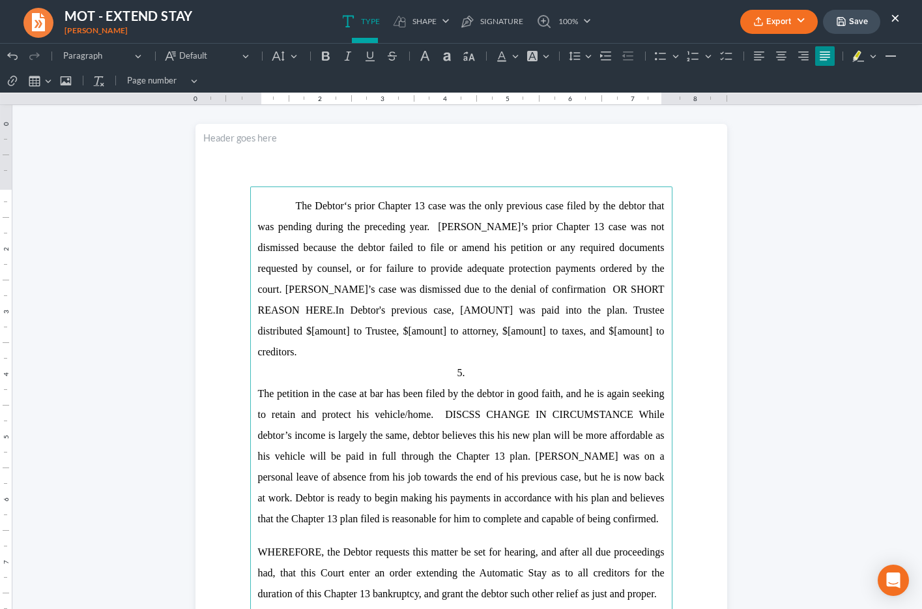
click at [580, 207] on span "The Debtor‘s prior Chapter 13 case was the only previous case filed by the debt…" at bounding box center [461, 257] width 407 height 115
click at [383, 221] on span "The Debtor‘s prior Chapter 13 case was the only previous case filed by the debt…" at bounding box center [461, 257] width 407 height 115
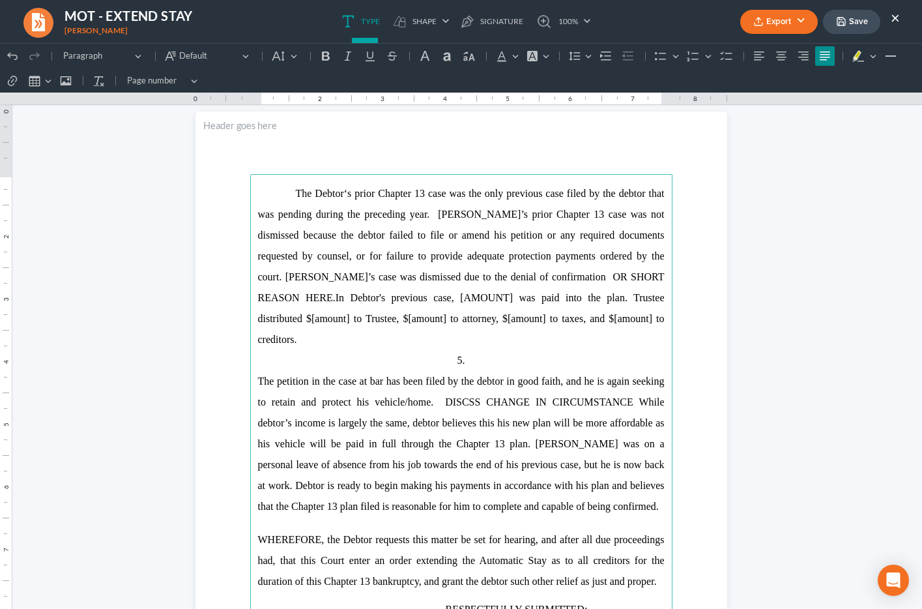
scroll to position [754, 0]
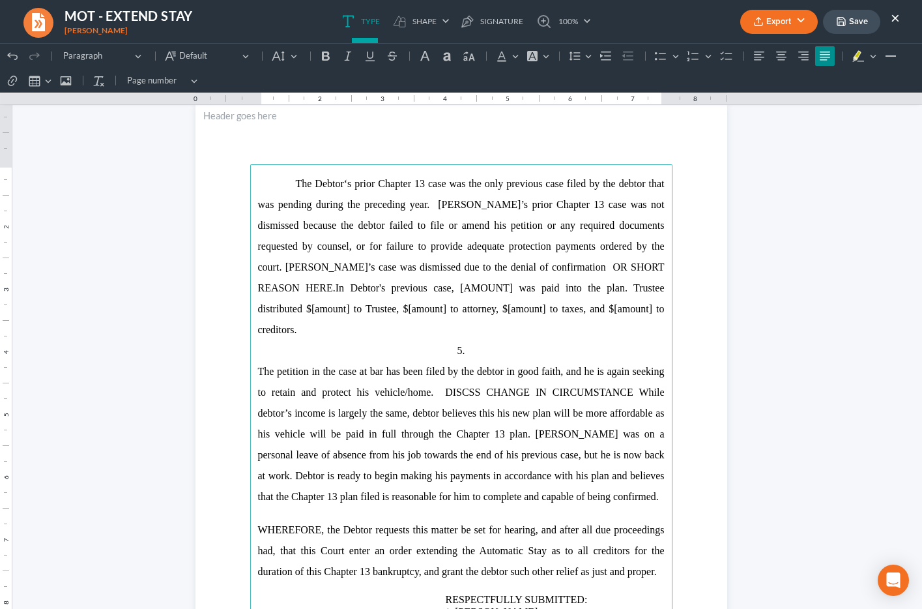
click at [549, 203] on span "The Debtor‘s prior Chapter 13 case was the only previous case filed by the debt…" at bounding box center [461, 235] width 407 height 115
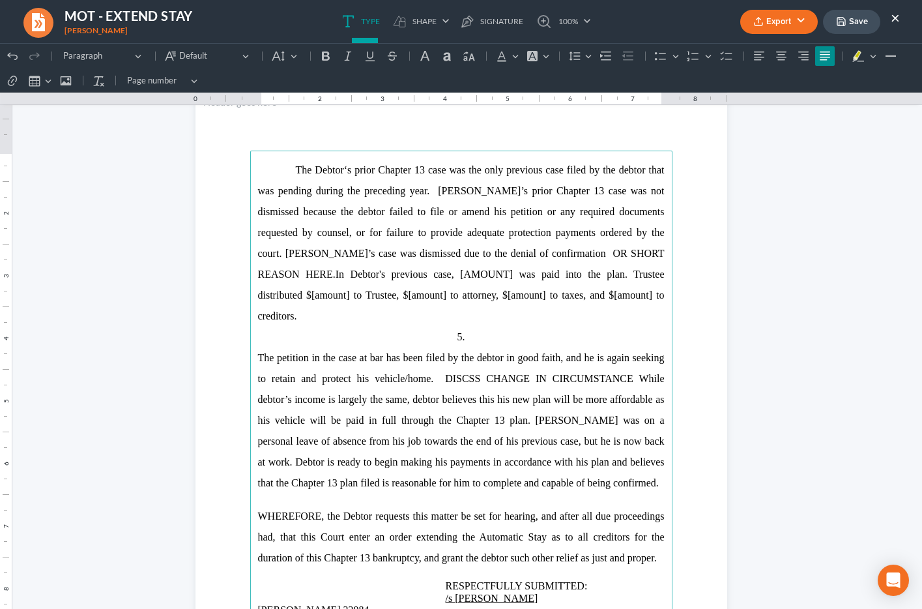
scroll to position [769, 0]
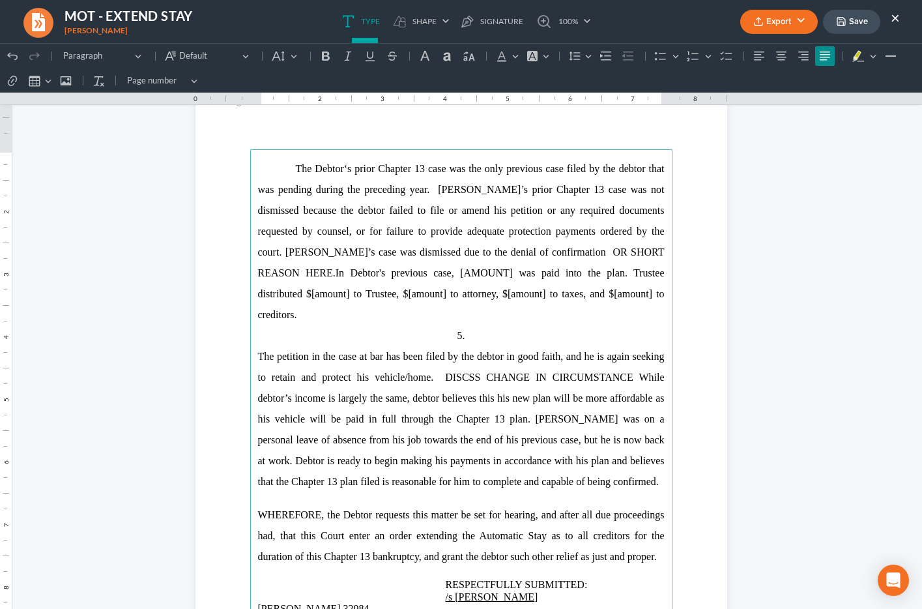
click at [415, 215] on span "The Debtor‘s prior Chapter 13 case was the only previous case filed by the debt…" at bounding box center [461, 220] width 407 height 115
click at [413, 214] on span "The Debtor‘s prior Chapter 13 case was the only previous case filed by the debt…" at bounding box center [461, 220] width 407 height 115
click at [505, 221] on p "⁠⁠⁠⁠⁠⁠⁠ The Debtor‘s prior Chapter 13 case was the only previous case filed by …" at bounding box center [461, 241] width 407 height 167
click at [479, 226] on span "The Debtor‘s prior Chapter 13 case was the only previous case filed by the debt…" at bounding box center [461, 220] width 407 height 115
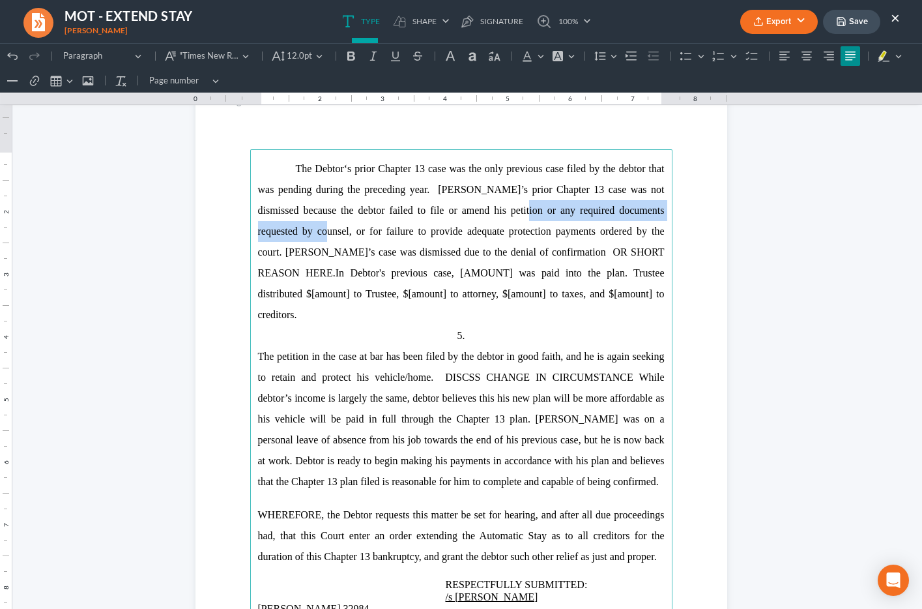
drag, startPoint x: 507, startPoint y: 213, endPoint x: 295, endPoint y: 241, distance: 213.7
click at [295, 241] on p "⁠⁠⁠⁠⁠⁠⁠ The Debtor‘s prior Chapter 13 case was the only previous case filed by …" at bounding box center [461, 241] width 407 height 167
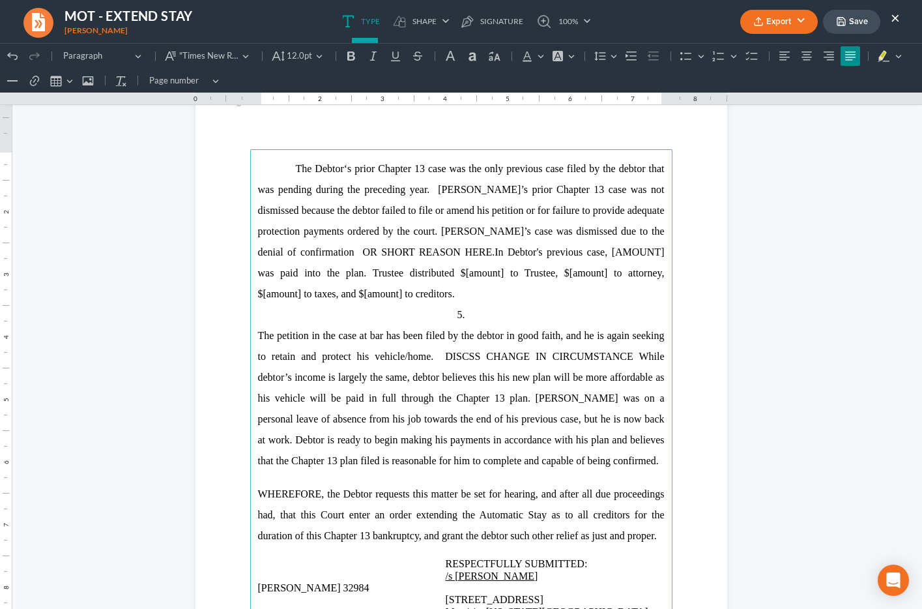
click at [366, 220] on p "The Debtor‘s prior Chapter 13 case was the only previous case filed by the debt…" at bounding box center [461, 231] width 407 height 146
click at [508, 233] on span "The Debtor‘s prior Chapter 13 case was the only previous case filed by the debt…" at bounding box center [461, 210] width 407 height 95
click at [595, 230] on span "The Debtor‘s prior Chapter 13 case was the only previous case filed by the debt…" at bounding box center [461, 210] width 407 height 95
drag, startPoint x: 317, startPoint y: 253, endPoint x: 444, endPoint y: 254, distance: 126.5
click at [444, 254] on span "The Debtor‘s prior Chapter 13 case was the only previous case filed by the debt…" at bounding box center [461, 210] width 407 height 95
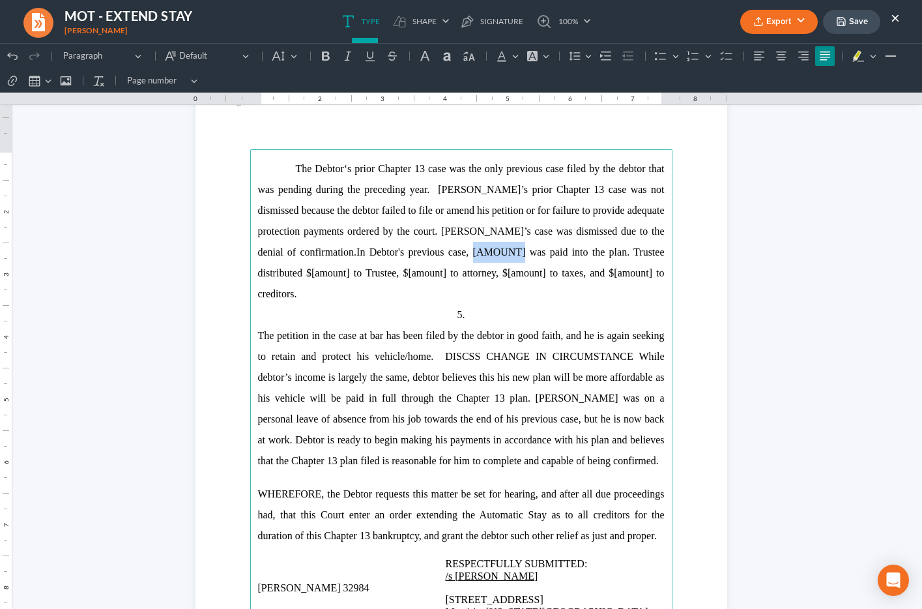
drag, startPoint x: 431, startPoint y: 253, endPoint x: 486, endPoint y: 252, distance: 55.4
click at [486, 252] on p "The Debtor‘s prior Chapter 13 case was the only previous case filed by the debt…" at bounding box center [461, 231] width 407 height 146
click at [598, 256] on p "The Debtor‘s prior Chapter 13 case was the only previous case filed by the debt…" at bounding box center [461, 231] width 407 height 146
click at [600, 276] on p "The Debtor‘s prior Chapter 13 case was the only previous case filed by the debt…" at bounding box center [461, 231] width 407 height 146
drag, startPoint x: 263, startPoint y: 274, endPoint x: 301, endPoint y: 275, distance: 38.5
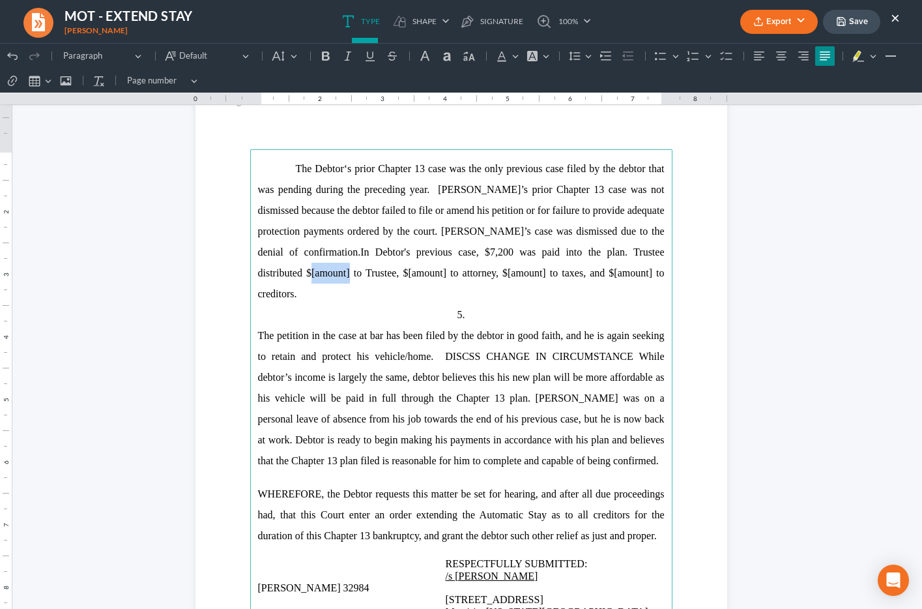
click at [301, 275] on p "The Debtor‘s prior Chapter 13 case was the only previous case filed by the debt…" at bounding box center [461, 231] width 407 height 146
drag, startPoint x: 310, startPoint y: 273, endPoint x: 347, endPoint y: 272, distance: 37.2
click at [348, 272] on p "The Debtor‘s prior Chapter 13 case was the only previous case filed by the debt…" at bounding box center [461, 231] width 407 height 146
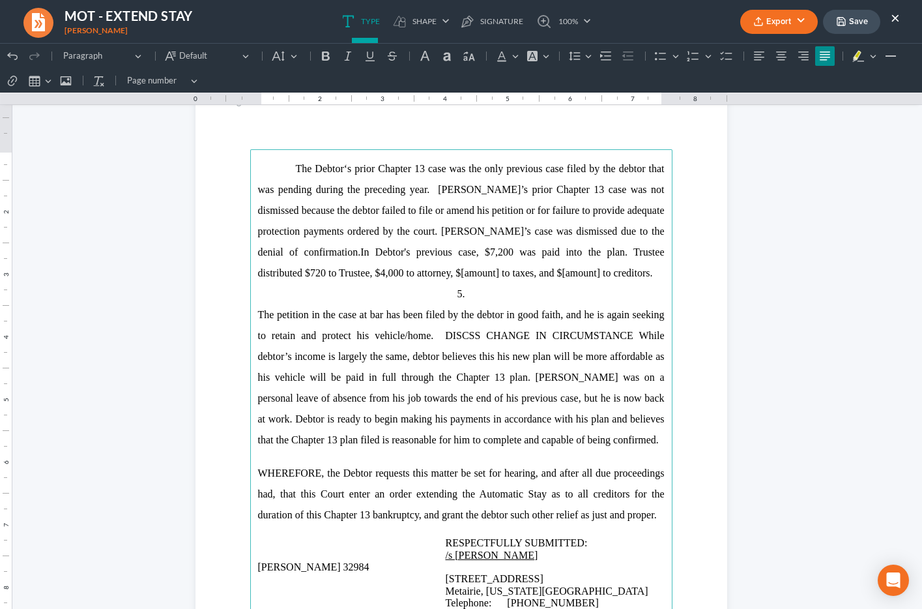
click at [302, 276] on p "The Debtor‘s prior Chapter 13 case was the only previous case filed by the debt…" at bounding box center [461, 220] width 407 height 125
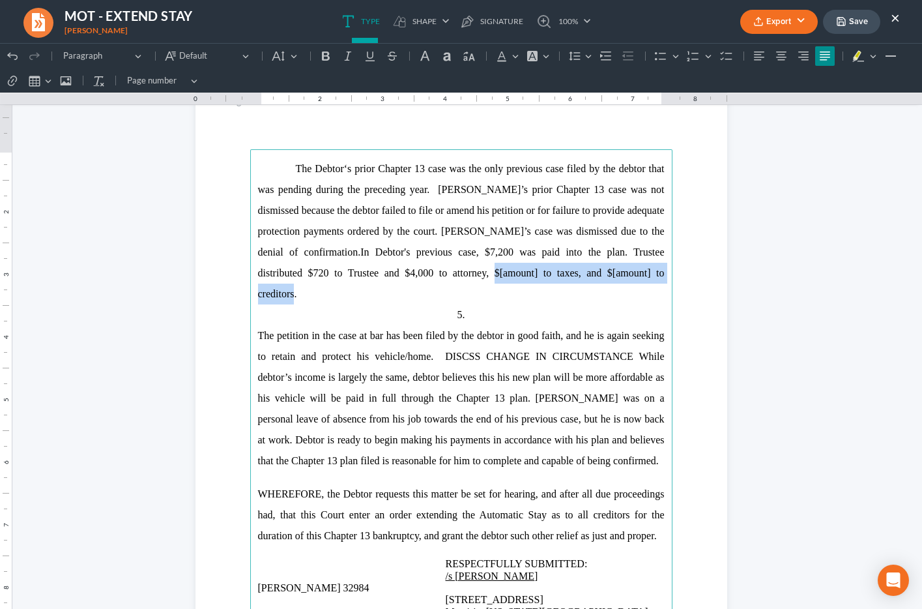
drag, startPoint x: 402, startPoint y: 274, endPoint x: 592, endPoint y: 272, distance: 190.4
click at [592, 272] on p "The Debtor‘s prior Chapter 13 case was the only previous case filed by the debt…" at bounding box center [461, 231] width 407 height 146
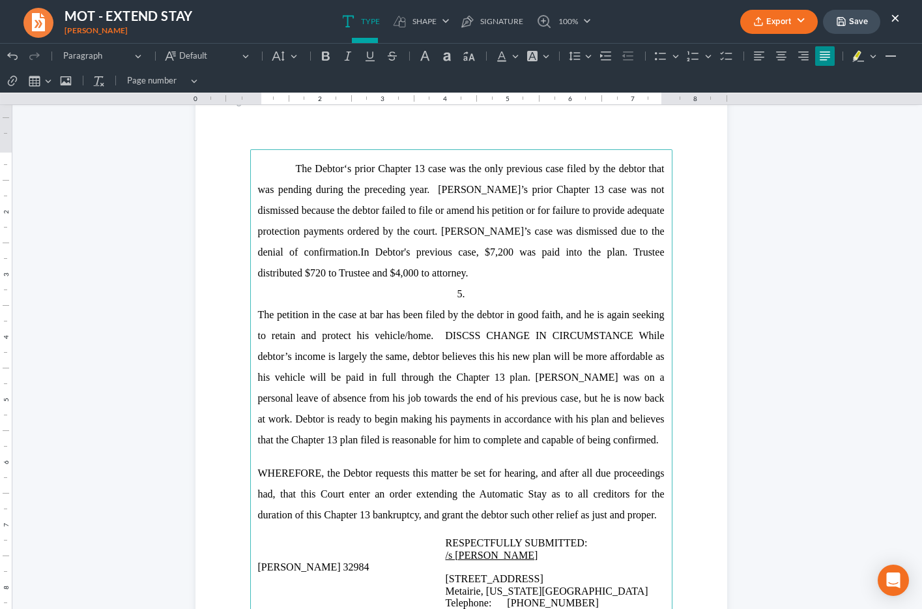
click at [565, 247] on p "The Debtor‘s prior Chapter 13 case was the only previous case filed by the debt…" at bounding box center [461, 220] width 407 height 125
click at [409, 274] on p "The Debtor‘s prior Chapter 13 case was the only previous case filed by the debt…" at bounding box center [461, 220] width 407 height 125
click at [418, 314] on span "The petition in the case at bar has been filed by the debtor in good faith, and…" at bounding box center [461, 377] width 407 height 136
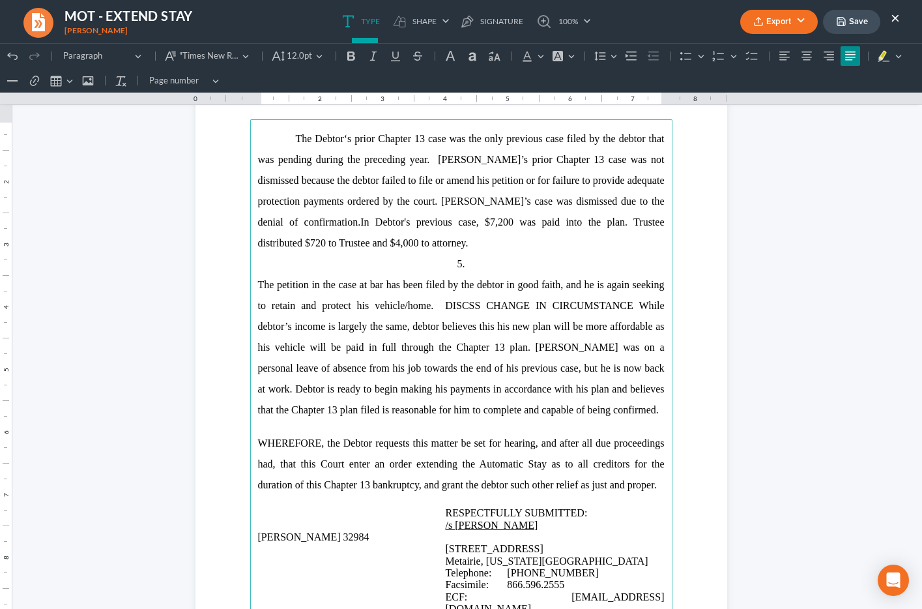
scroll to position [801, 0]
click at [435, 297] on p "The petition in the case at bar has been filed by the debtor in good faith, and…" at bounding box center [461, 346] width 407 height 146
click at [434, 305] on span "The petition in the case at bar has been filed by the debtor in good faith, and…" at bounding box center [461, 346] width 407 height 136
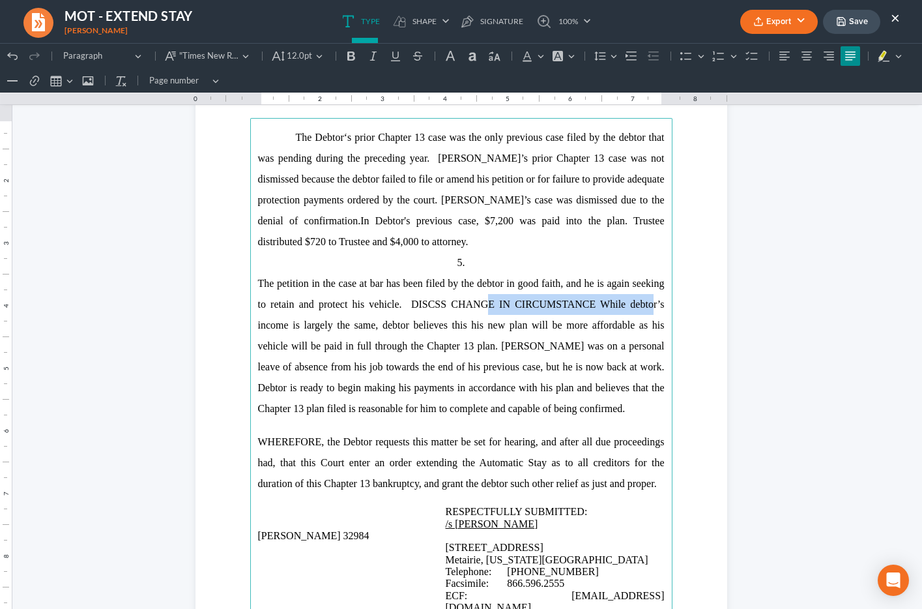
drag, startPoint x: 450, startPoint y: 305, endPoint x: 635, endPoint y: 310, distance: 185.2
click at [635, 310] on p "The petition in the case at bar has been filed by the debtor in good faith, and…" at bounding box center [461, 346] width 407 height 146
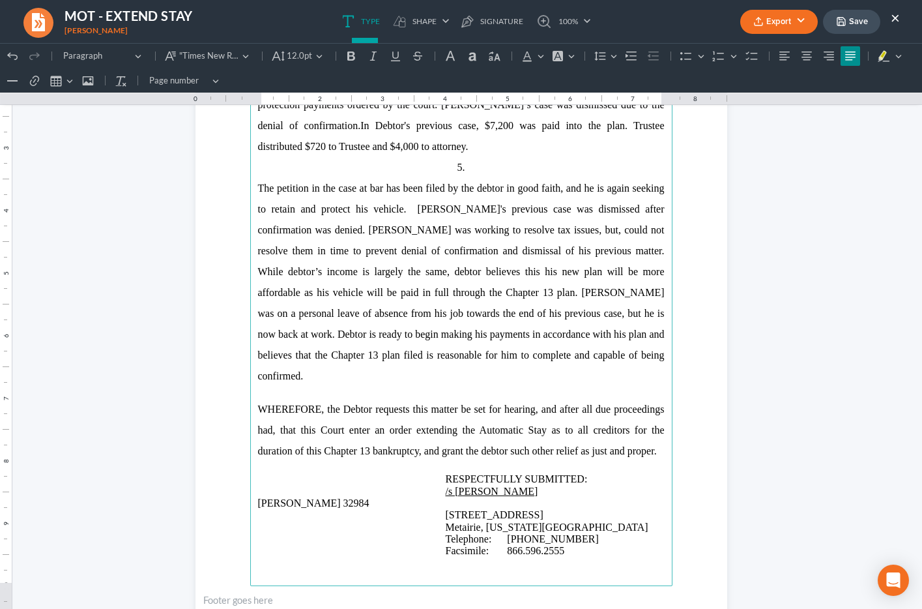
scroll to position [898, 0]
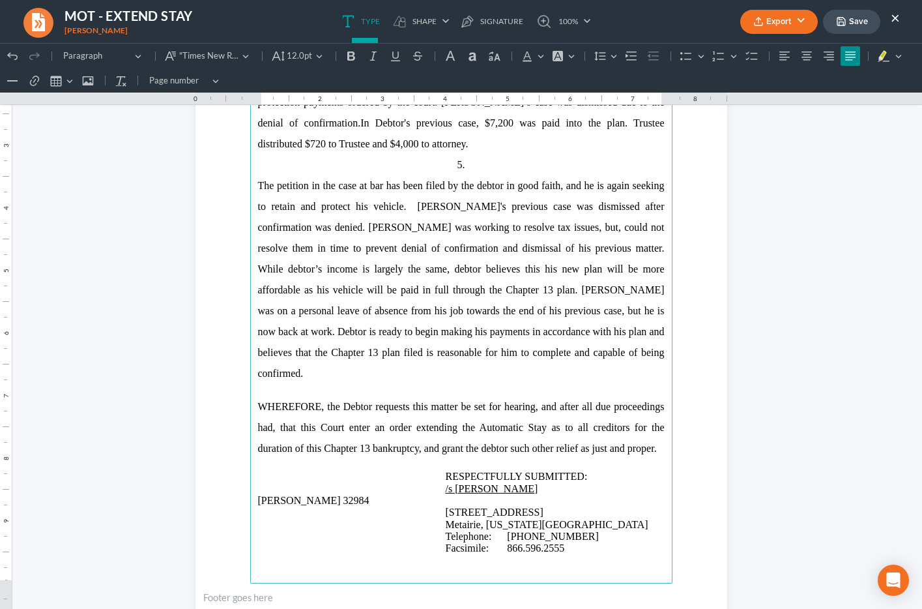
click at [595, 254] on p "The petition in the case at bar has been filed by the debtor in good faith, and…" at bounding box center [461, 279] width 407 height 209
click at [603, 250] on span "The petition in the case at bar has been filed by the debtor in good faith, and…" at bounding box center [461, 279] width 407 height 199
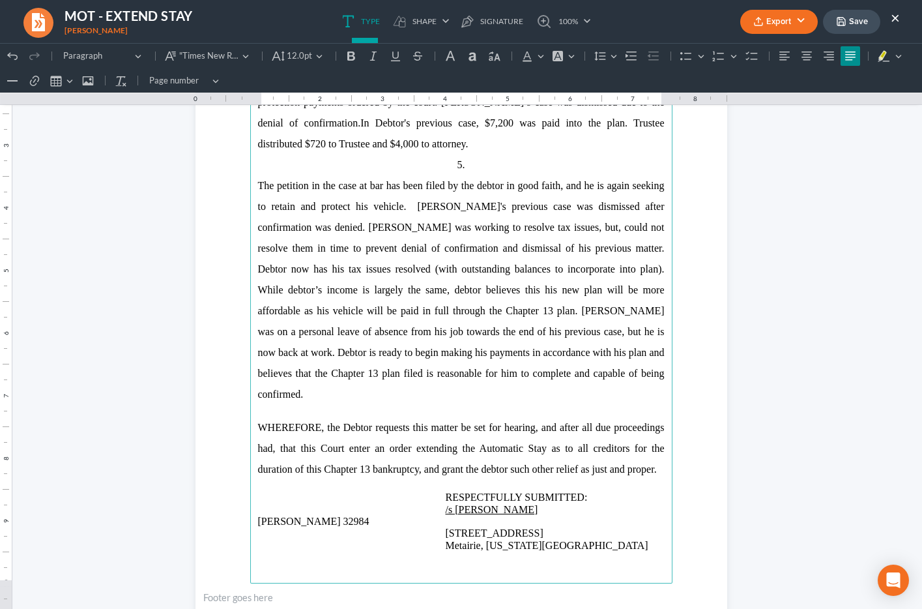
click at [390, 272] on span "The petition in the case at bar has been filed by the debtor in good faith, and…" at bounding box center [461, 290] width 407 height 220
click at [498, 270] on span "The petition in the case at bar has been filed by the debtor in good faith, and…" at bounding box center [461, 290] width 407 height 220
click at [547, 269] on span "The petition in the case at bar has been filed by the debtor in good faith, and…" at bounding box center [461, 290] width 407 height 220
click at [596, 270] on span "The petition in the case at bar has been filed by the debtor in good faith, and…" at bounding box center [461, 290] width 407 height 220
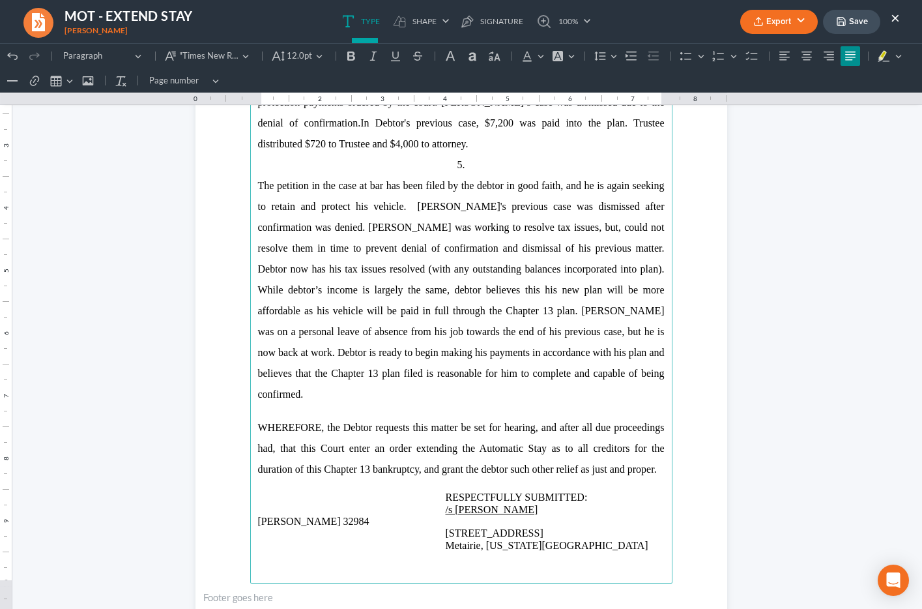
click at [416, 297] on p "The petition in the case at bar has been filed by the debtor in good faith, and…" at bounding box center [461, 289] width 407 height 229
drag, startPoint x: 638, startPoint y: 291, endPoint x: 503, endPoint y: 304, distance: 135.6
click at [503, 304] on span "The petition in the case at bar has been filed by the debtor in good faith, and…" at bounding box center [461, 290] width 407 height 220
click at [457, 305] on span "The petition in the case at bar has been filed by the debtor in good faith, and…" at bounding box center [461, 290] width 407 height 220
click at [625, 314] on span "The petition in the case at bar has been filed by the debtor in good faith, and…" at bounding box center [461, 290] width 407 height 220
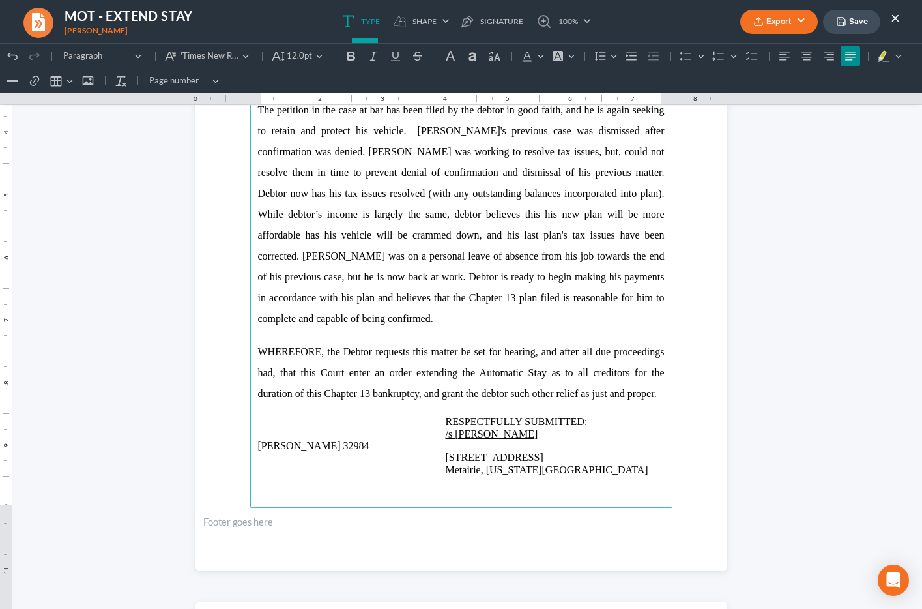
scroll to position [978, 0]
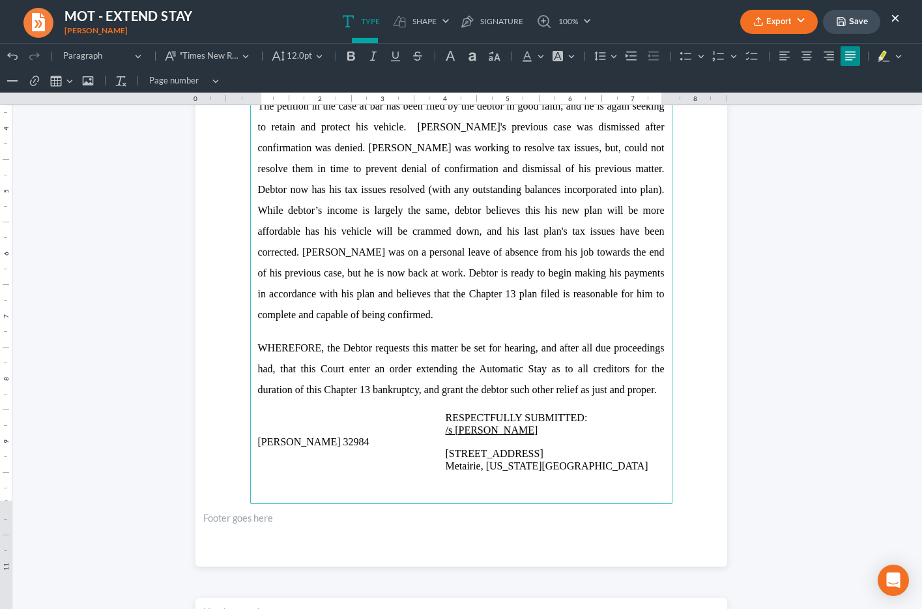
click at [636, 188] on span "The petition in the case at bar has been filed by the debtor in good faith, and…" at bounding box center [461, 210] width 407 height 220
click at [355, 207] on span "The petition in the case at bar has been filed by the debtor in good faith, and…" at bounding box center [461, 210] width 407 height 220
click at [396, 211] on span "The petition in the case at bar has been filed by the debtor in good faith, and…" at bounding box center [461, 210] width 407 height 220
click at [409, 213] on span "The petition in the case at bar has been filed by the debtor in good faith, and…" at bounding box center [461, 210] width 407 height 220
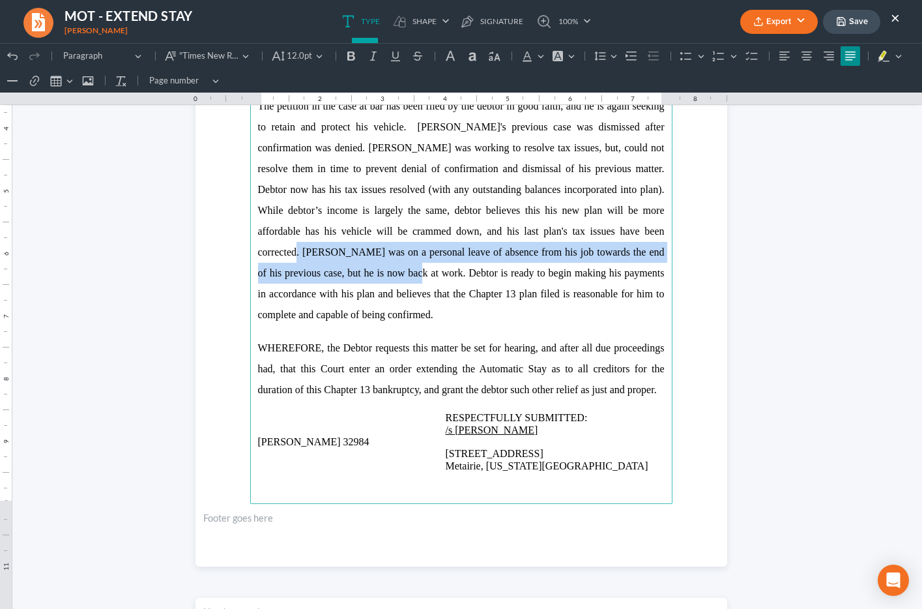
drag, startPoint x: 605, startPoint y: 232, endPoint x: 289, endPoint y: 271, distance: 318.5
click at [289, 271] on span "The petition in the case at bar has been filed by the debtor in good faith, and…" at bounding box center [461, 210] width 407 height 220
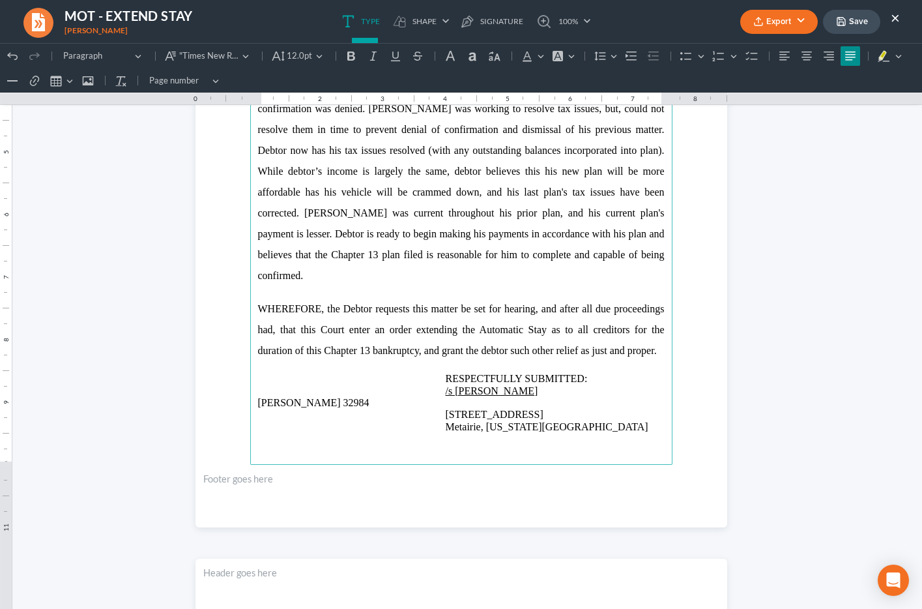
scroll to position [1021, 0]
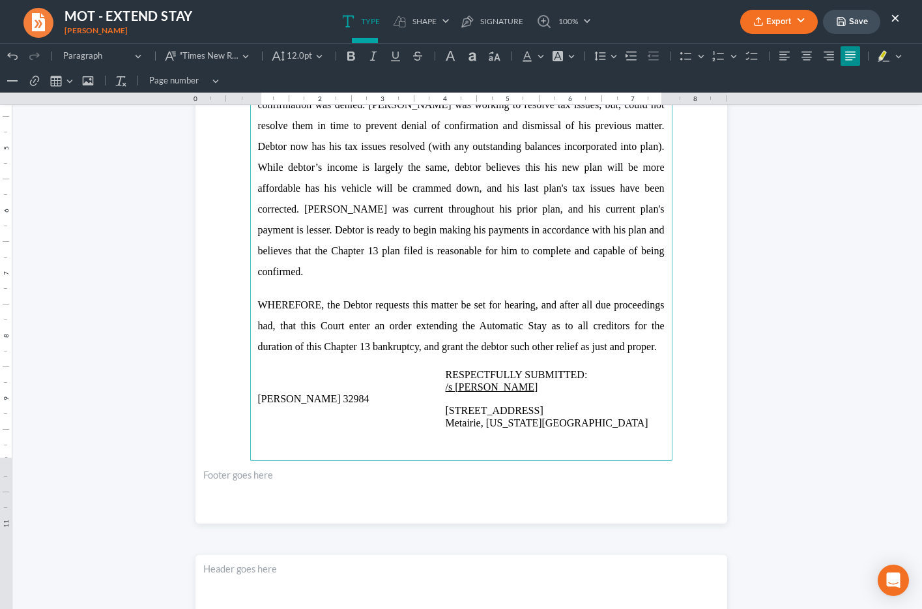
click at [340, 235] on p "The petition in the case at bar has been filed by the debtor in good faith, and…" at bounding box center [461, 167] width 407 height 229
click at [449, 229] on span "The petition in the case at bar has been filed by the debtor in good faith, and…" at bounding box center [461, 167] width 407 height 220
click at [561, 236] on p "The petition in the case at bar has been filed by the debtor in good faith, and…" at bounding box center [461, 167] width 407 height 229
click at [404, 250] on span "The petition in the case at bar has been filed by the debtor in good faith, and…" at bounding box center [461, 167] width 407 height 220
click at [372, 250] on span "The petition in the case at bar has been filed by the debtor in good faith, and…" at bounding box center [461, 167] width 407 height 220
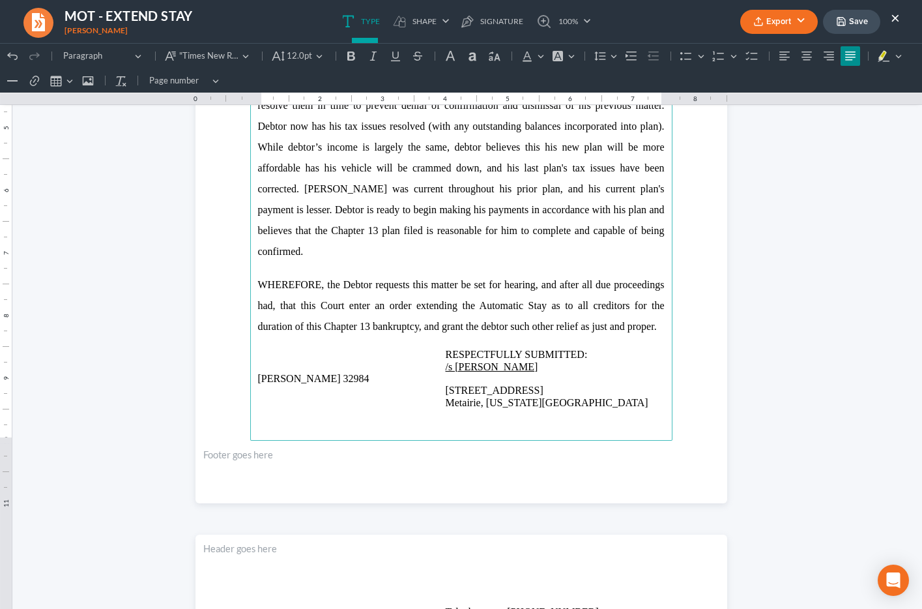
scroll to position [1042, 0]
click at [372, 261] on p "Rich Text Editor, page-1-main" at bounding box center [461, 267] width 407 height 12
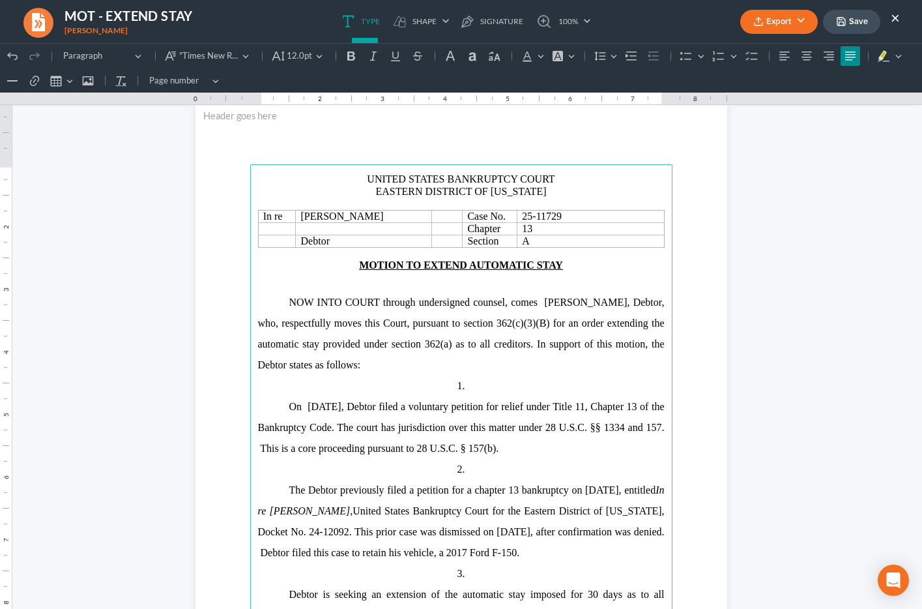
scroll to position [34, 0]
click at [394, 288] on p "Rich Text Editor, page-0-main" at bounding box center [461, 282] width 407 height 21
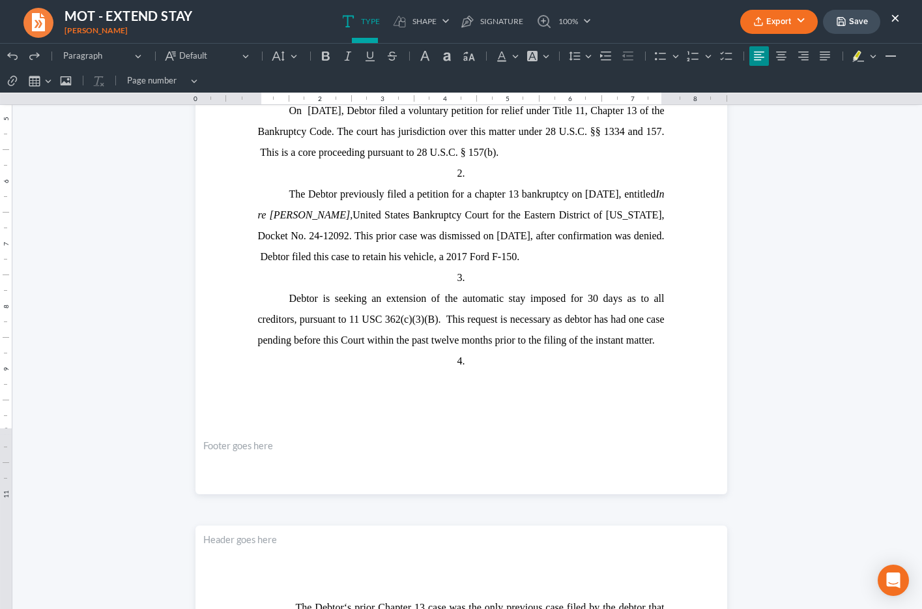
scroll to position [332, 0]
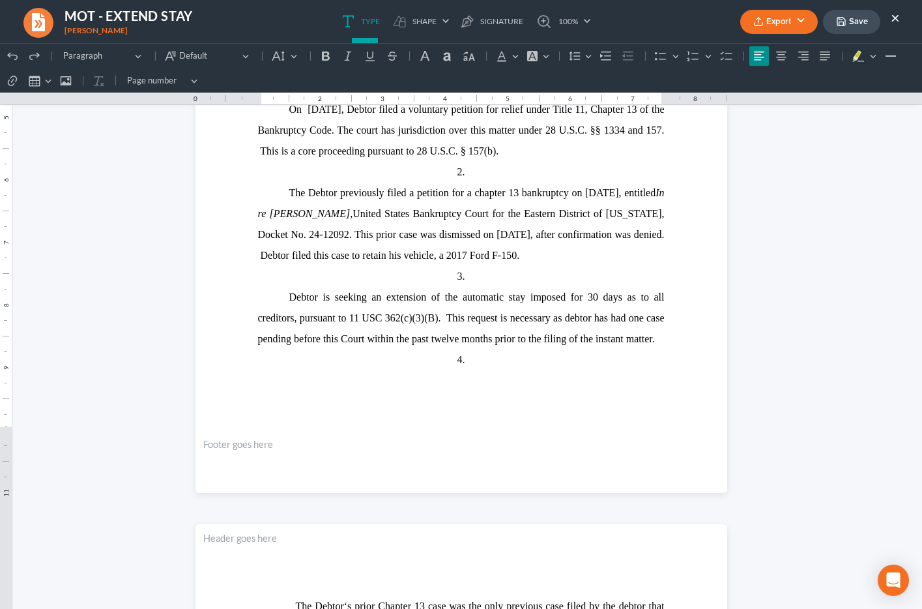
click at [659, 345] on p "Debtor is seeking an extension of the automatic stay imposed for 30 days as to …" at bounding box center [461, 318] width 407 height 63
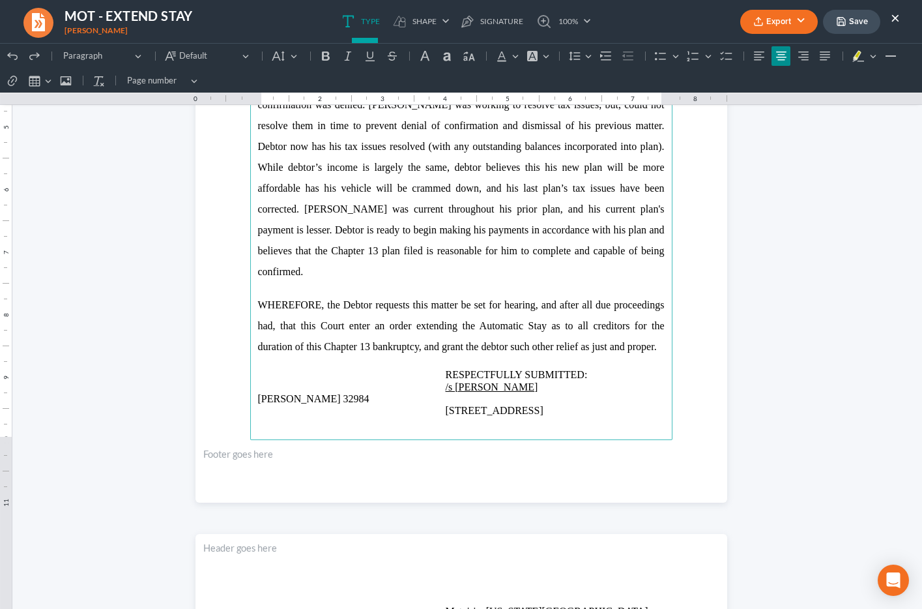
scroll to position [1050, 0]
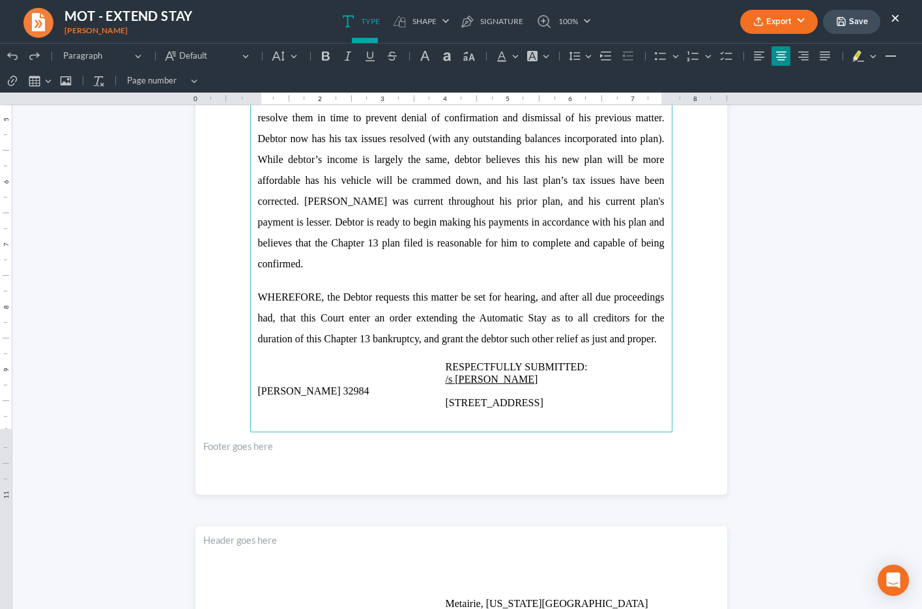
click at [444, 341] on p "WHEREFORE, the Debtor requests this matter be set for hearing, and after all du…" at bounding box center [461, 318] width 407 height 63
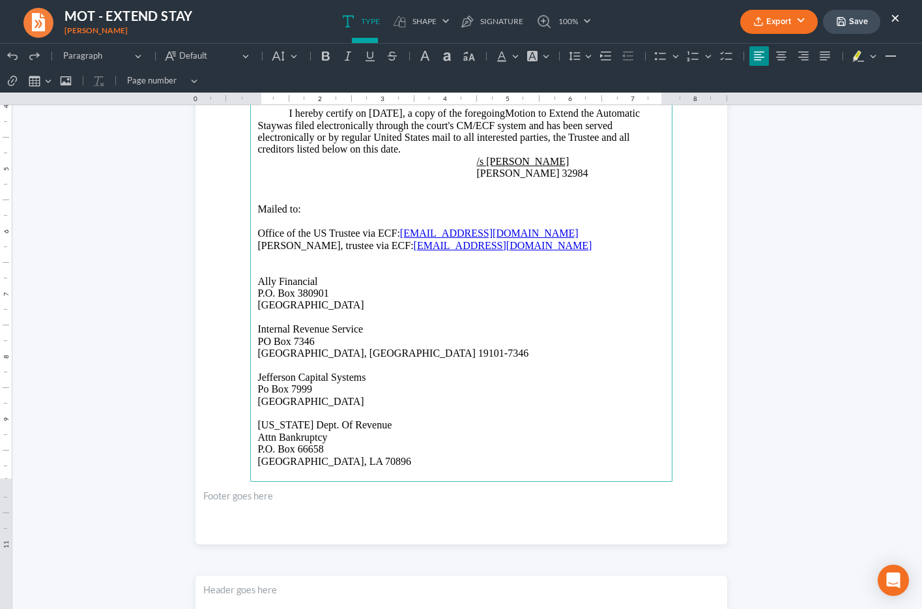
scroll to position [1718, 0]
click at [275, 265] on p "Rich Text Editor, page-2-main" at bounding box center [461, 271] width 407 height 12
click at [46, 84] on button "Insert table Insert table" at bounding box center [39, 81] width 29 height 20
click at [54, 102] on div "Editor toolbar" at bounding box center [54, 100] width 8 height 7
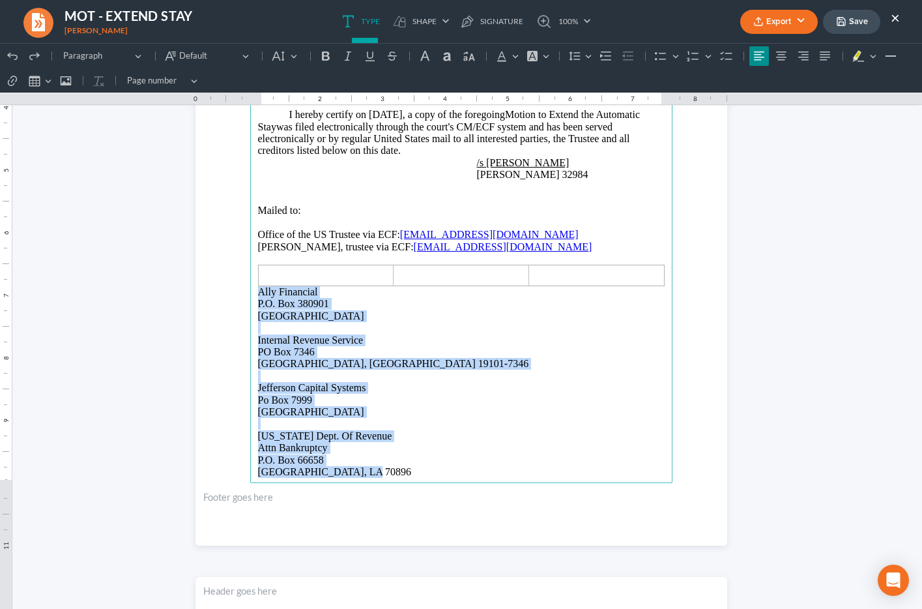
drag, startPoint x: 259, startPoint y: 284, endPoint x: 375, endPoint y: 460, distance: 211.4
click at [375, 460] on main "RESPECTFULLY SUBMITTED: /s Jenny A. Abshier Jenny A. Abshier 32984 3939 Veteran…" at bounding box center [461, 201] width 422 height 563
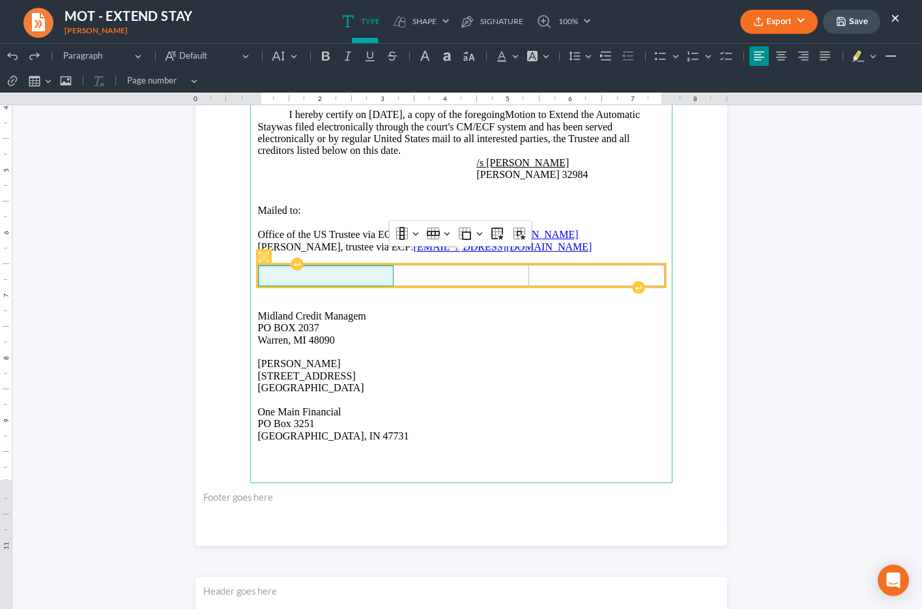
click at [276, 270] on span "Rich Text Editor, page-2-main" at bounding box center [326, 276] width 126 height 12
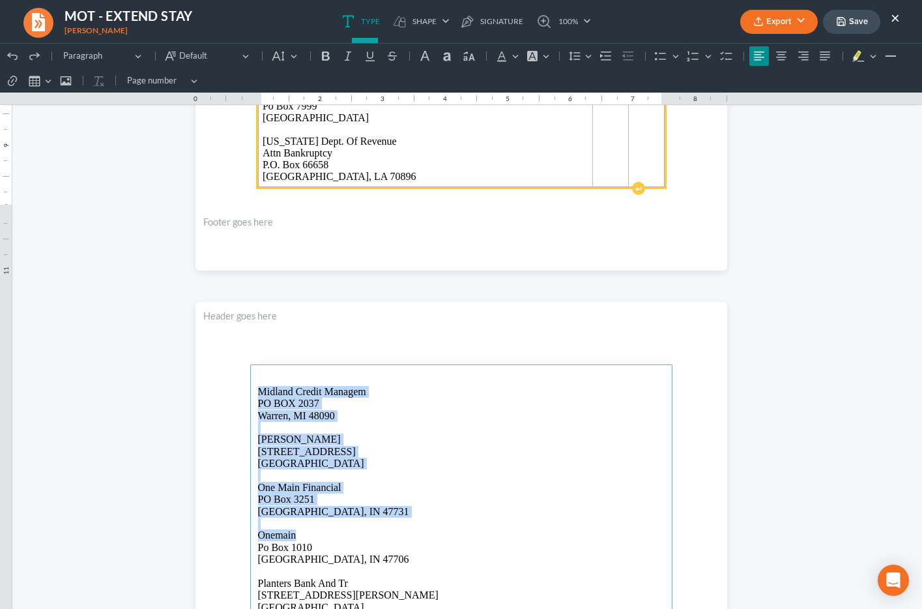
scroll to position [1997, 0]
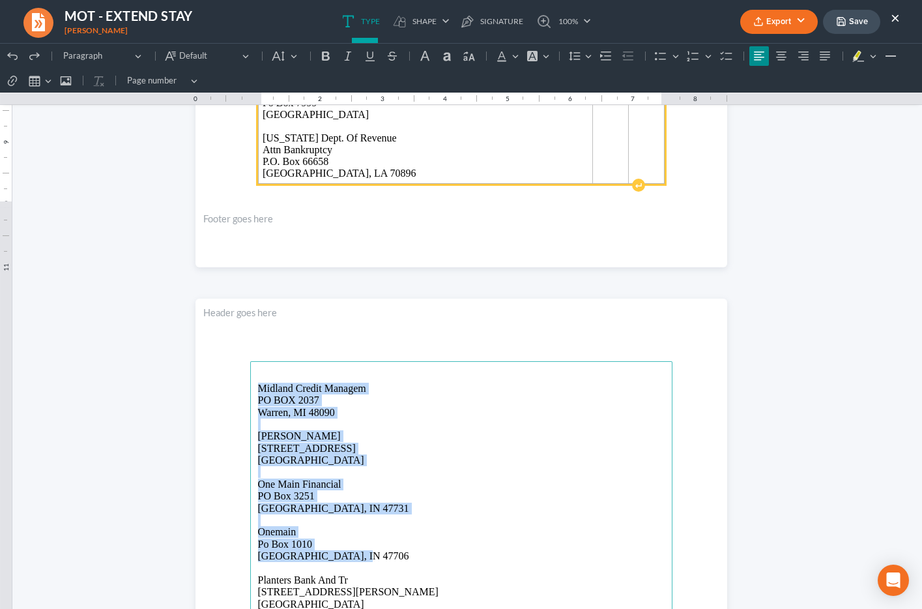
drag, startPoint x: 258, startPoint y: 451, endPoint x: 365, endPoint y: 551, distance: 146.7
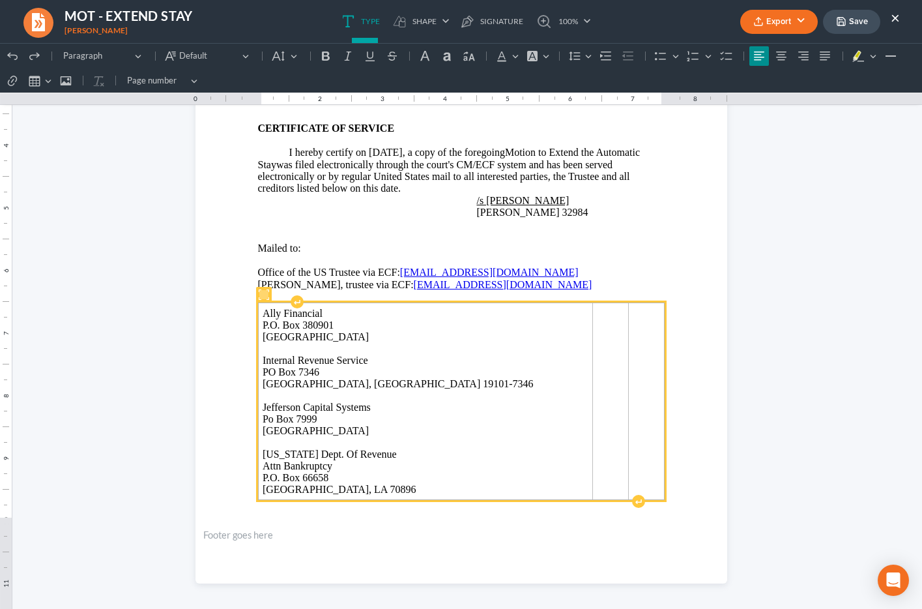
scroll to position [1671, 0]
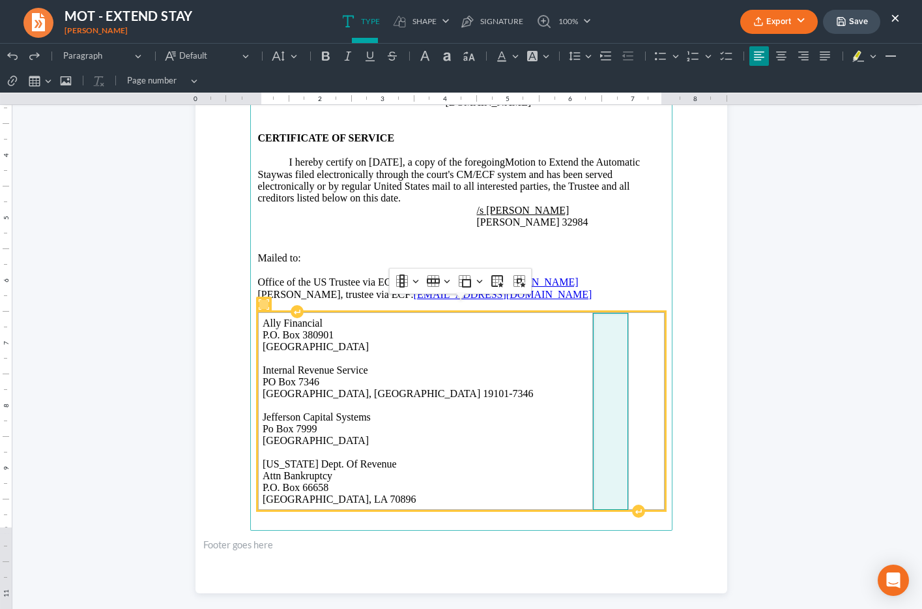
click at [593, 336] on td "Rich Text Editor, page-2-main" at bounding box center [611, 411] width 36 height 197
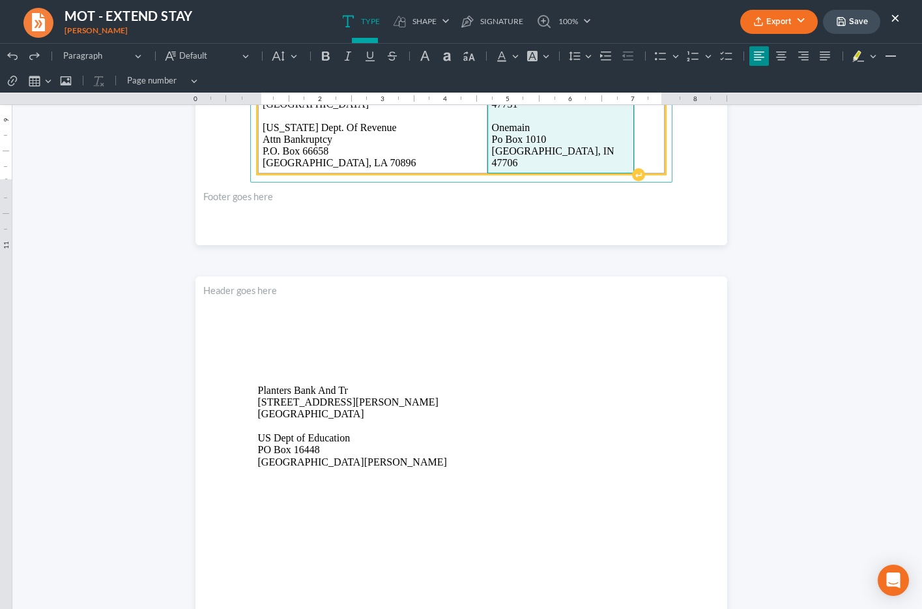
scroll to position [2020, 0]
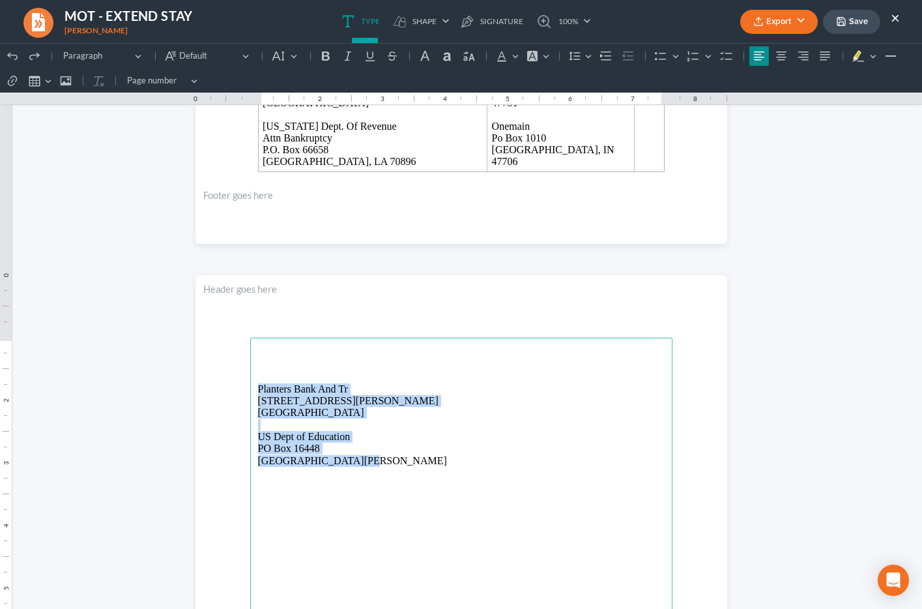
drag, startPoint x: 371, startPoint y: 463, endPoint x: 253, endPoint y: 389, distance: 139.4
click at [253, 389] on main "Planters Bank And Tr 935 Gravier St Ste 110 New Orleans, LA 70112 US Dept of Ed…" at bounding box center [461, 619] width 422 height 563
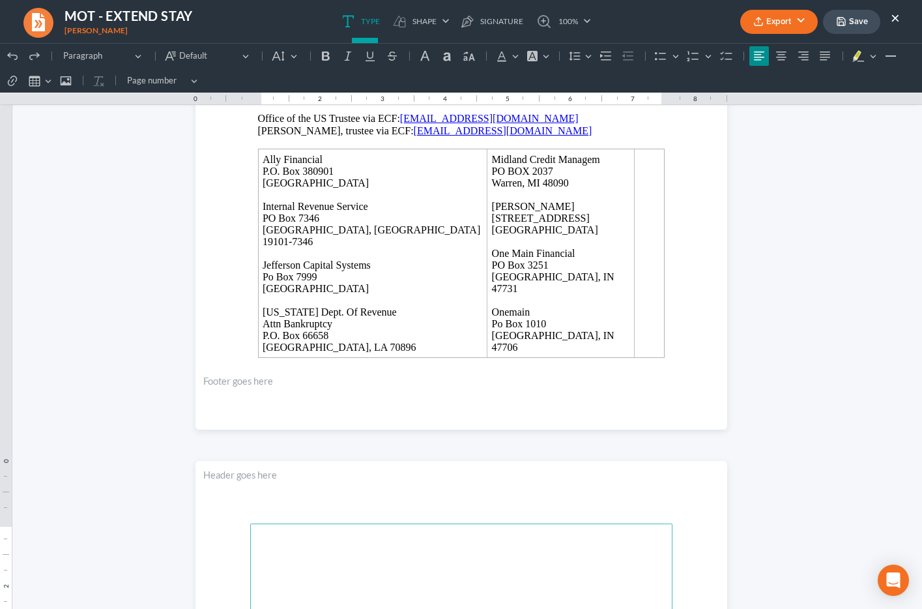
scroll to position [1833, 0]
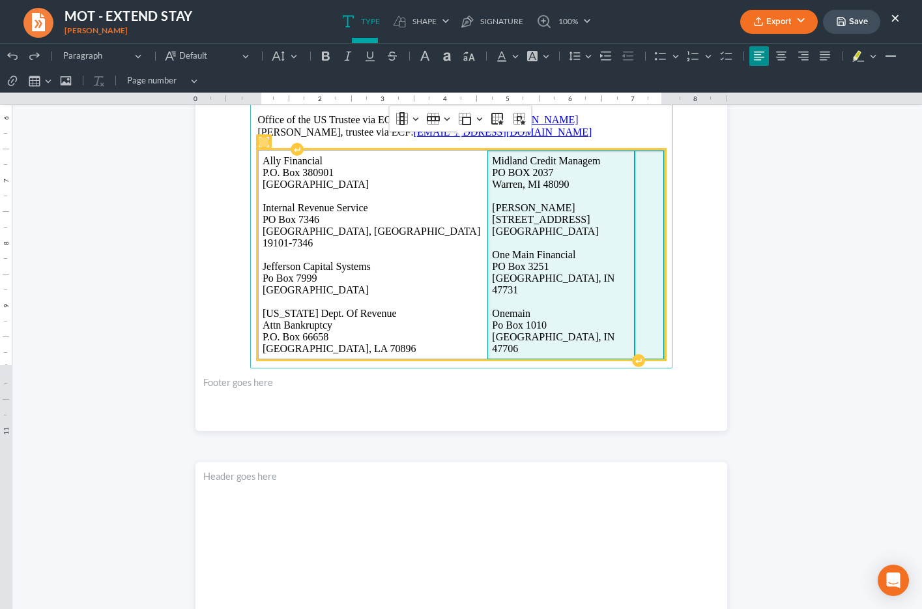
click at [636, 228] on td "Rich Text Editor, page-2-main" at bounding box center [649, 255] width 29 height 209
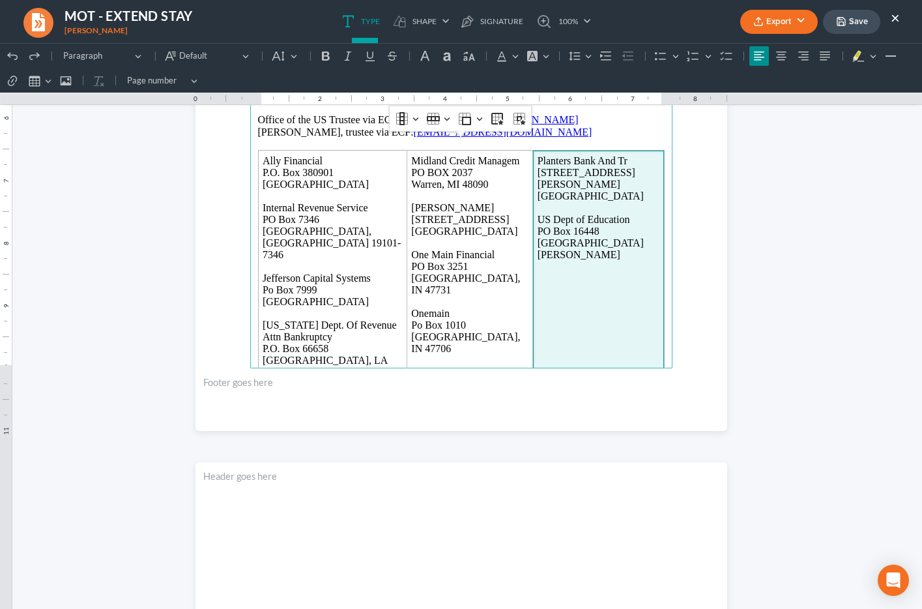
click at [355, 354] on main "RESPECTFULLY SUBMITTED: /s Jenny A. Abshier Jenny A. Abshier 32984 3939 Veteran…" at bounding box center [461, 86] width 422 height 563
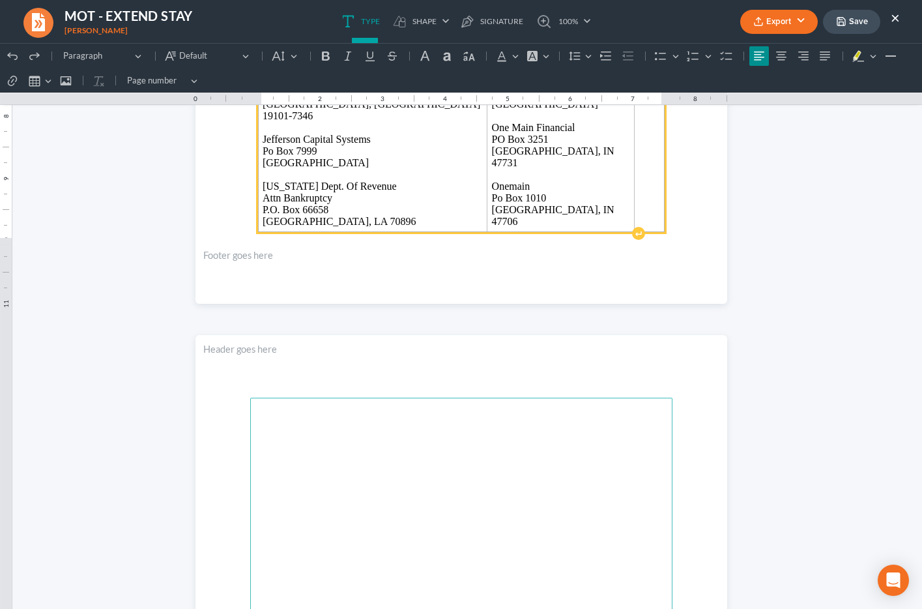
scroll to position [1965, 0]
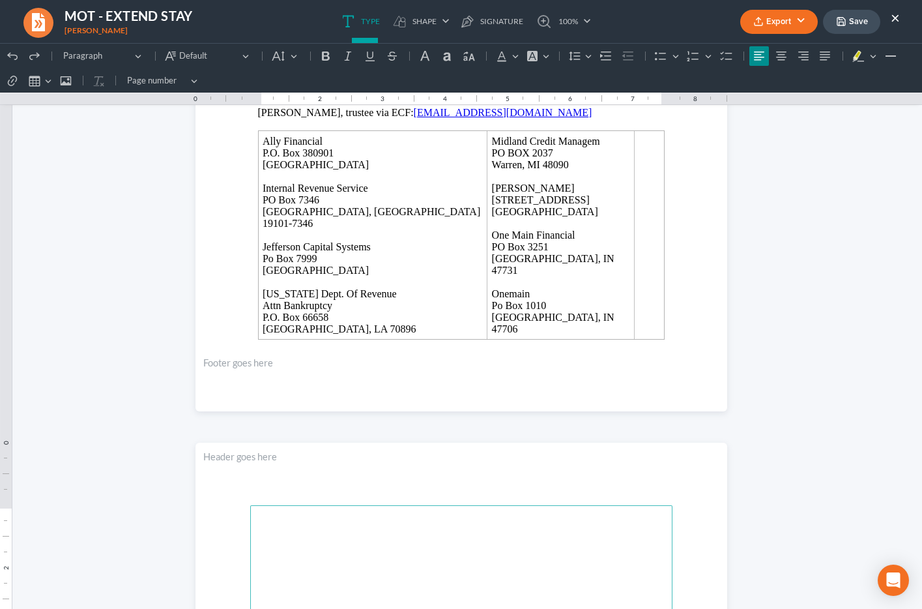
scroll to position [1772, 0]
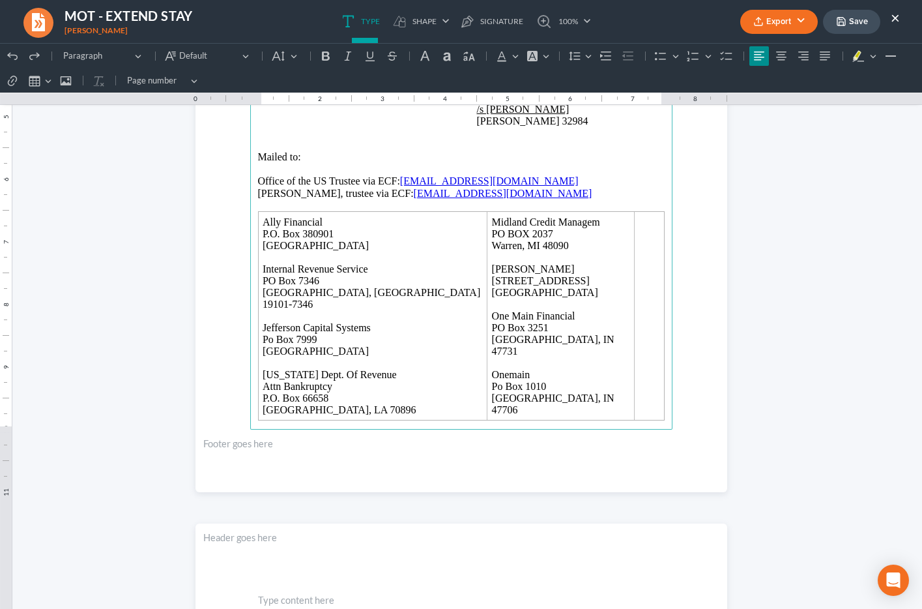
click at [342, 415] on main "⁠⁠⁠⁠⁠⁠⁠ RESPECTFULLY SUBMITTED: /s Jenny A. Abshier Jenny A. Abshier 32984 3939…" at bounding box center [461, 147] width 422 height 563
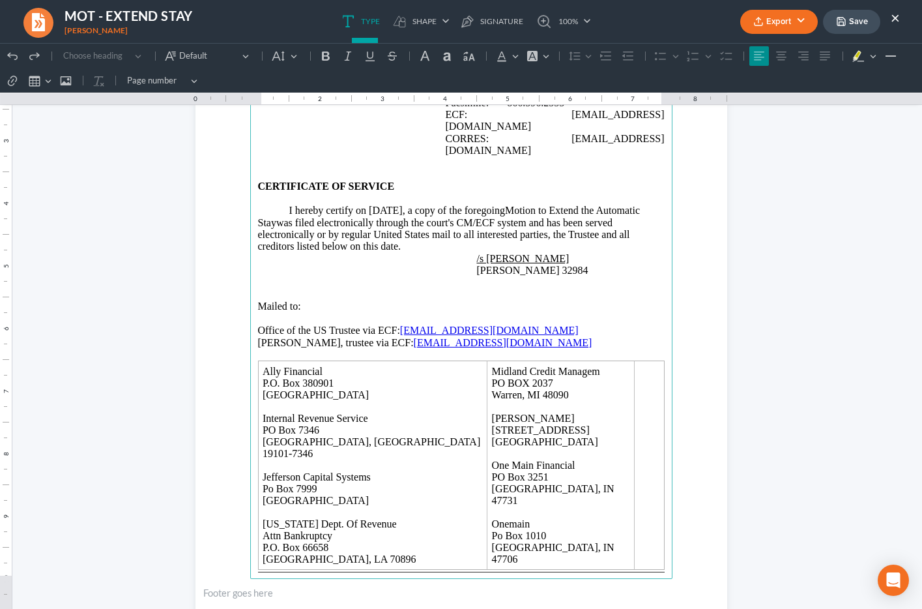
scroll to position [1613, 0]
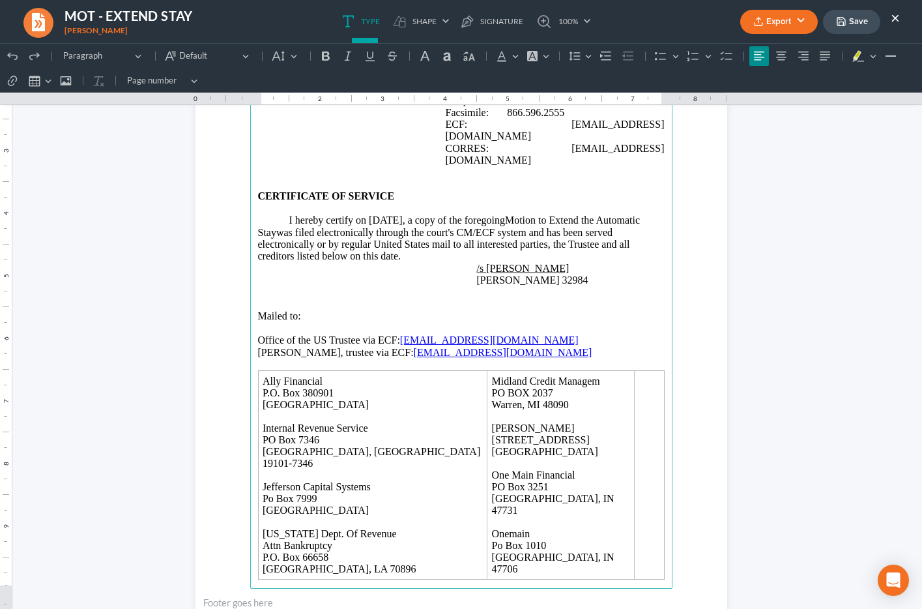
click at [312, 299] on p "Rich Text Editor, page-2-main" at bounding box center [461, 305] width 407 height 12
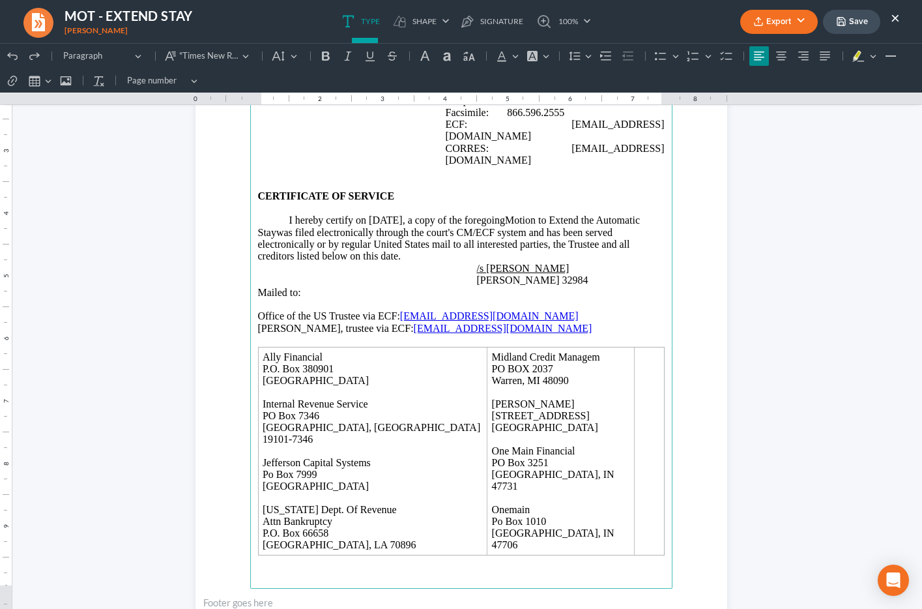
click at [273, 287] on span "Mailed to:" at bounding box center [279, 292] width 43 height 11
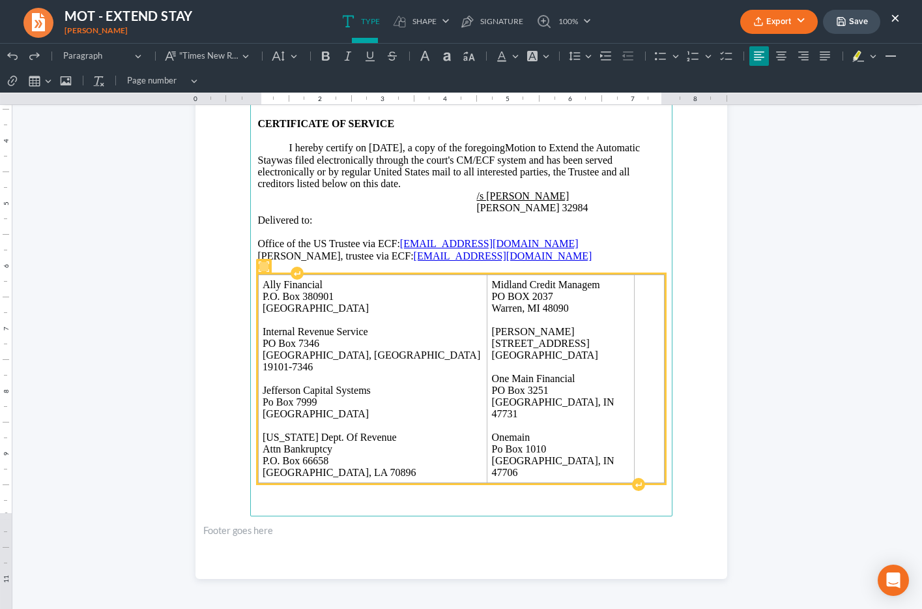
scroll to position [1684, 0]
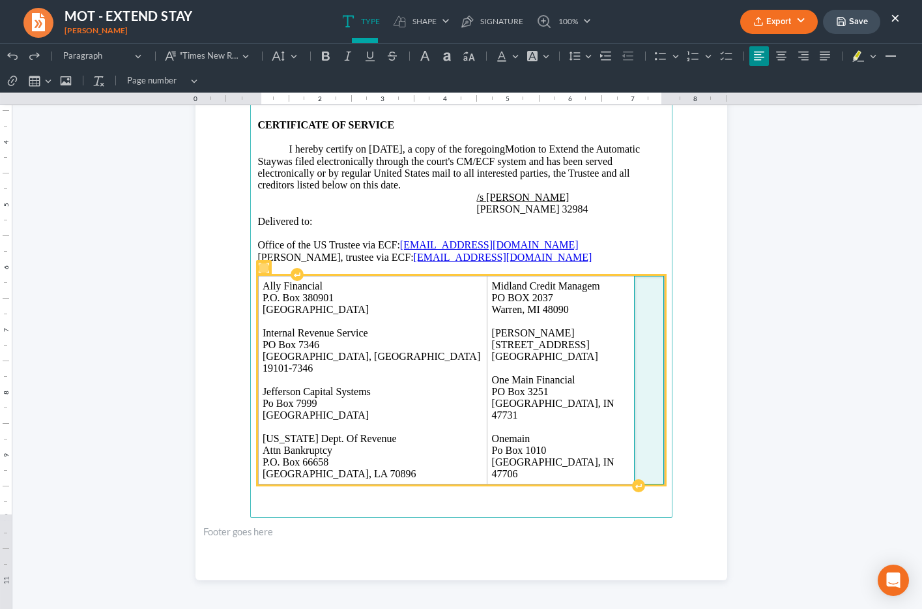
click at [643, 372] on td "Rich Text Editor, page-2-main" at bounding box center [649, 380] width 30 height 209
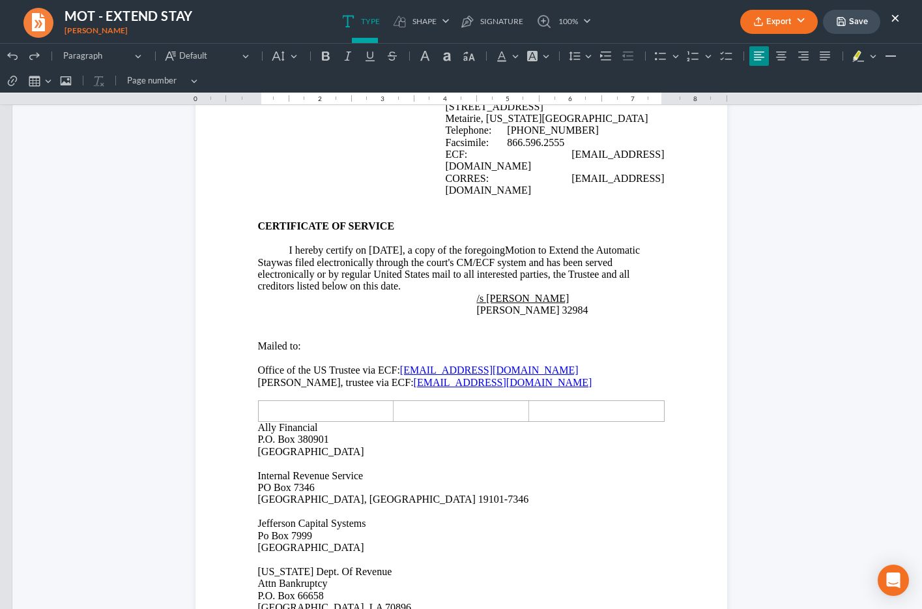
scroll to position [1581, 0]
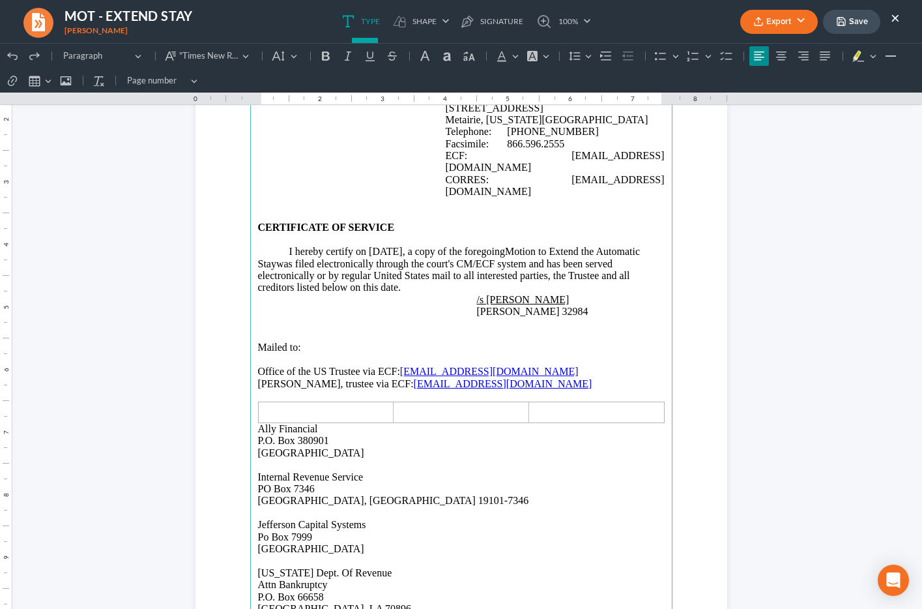
click at [265, 342] on span "Mailed to:" at bounding box center [279, 347] width 43 height 11
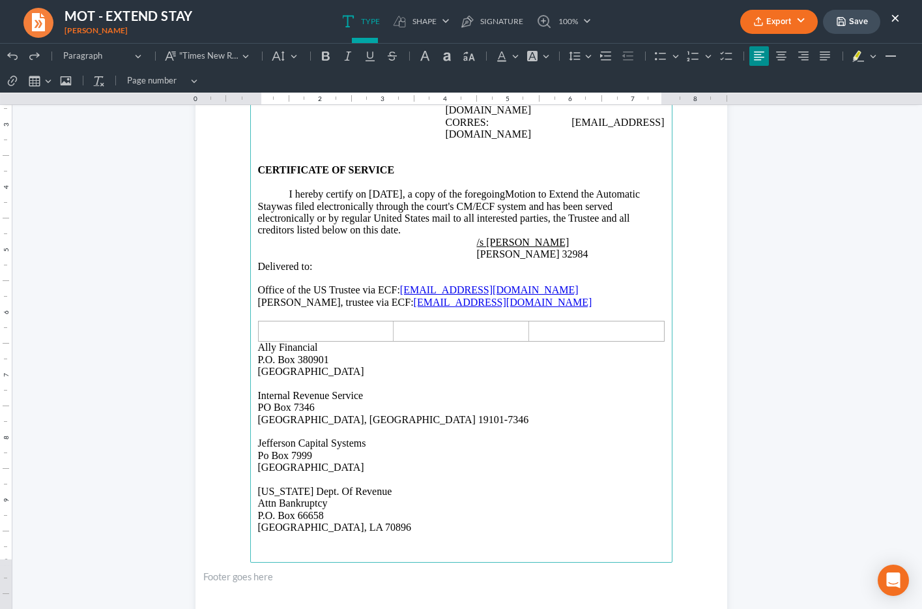
scroll to position [1696, 0]
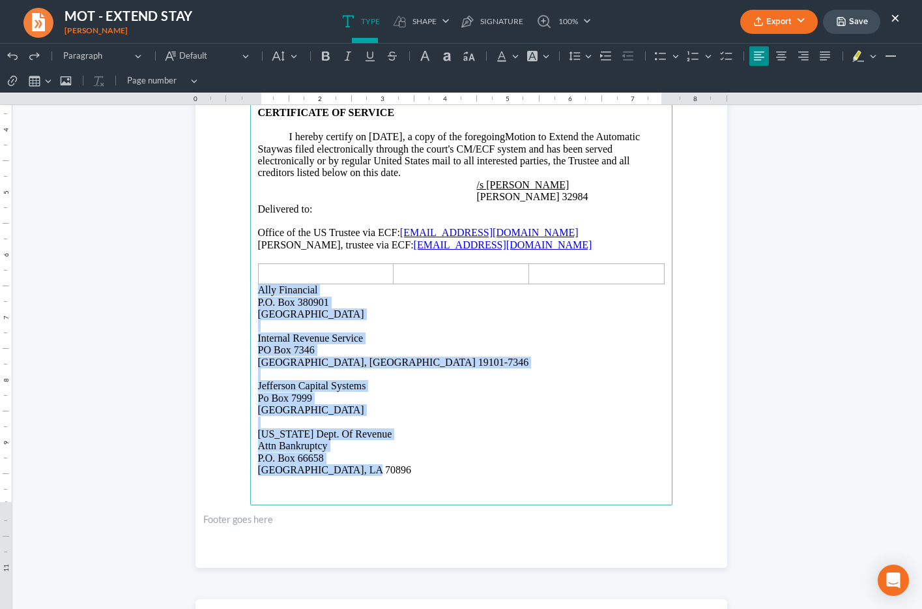
drag, startPoint x: 259, startPoint y: 278, endPoint x: 389, endPoint y: 460, distance: 223.2
click at [389, 460] on main "RESPECTFULLY SUBMITTED: /s Jenny A. Abshier Jenny A. Abshier 32984 3939 Veteran…" at bounding box center [461, 223] width 422 height 563
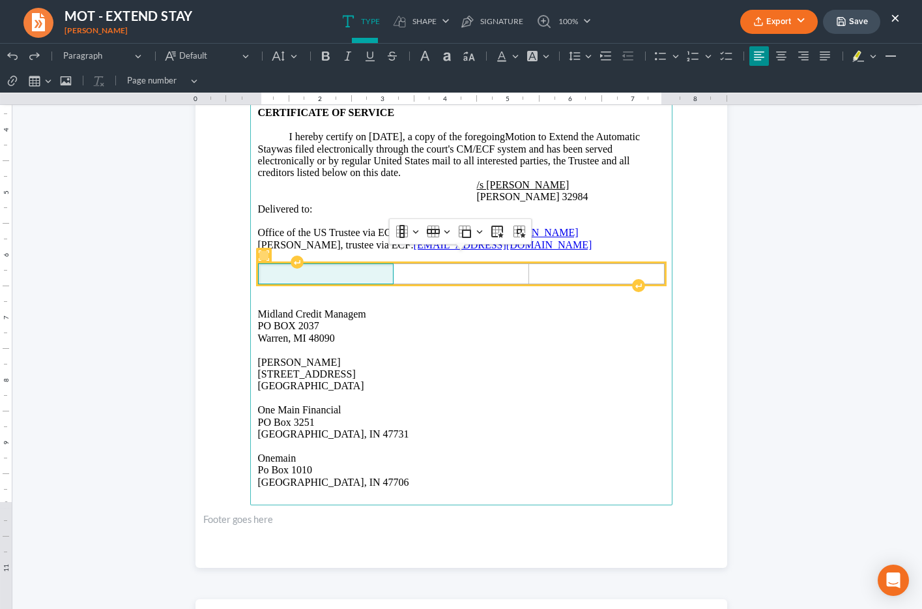
click at [302, 268] on span "Rich Text Editor, page-2-main" at bounding box center [326, 274] width 126 height 12
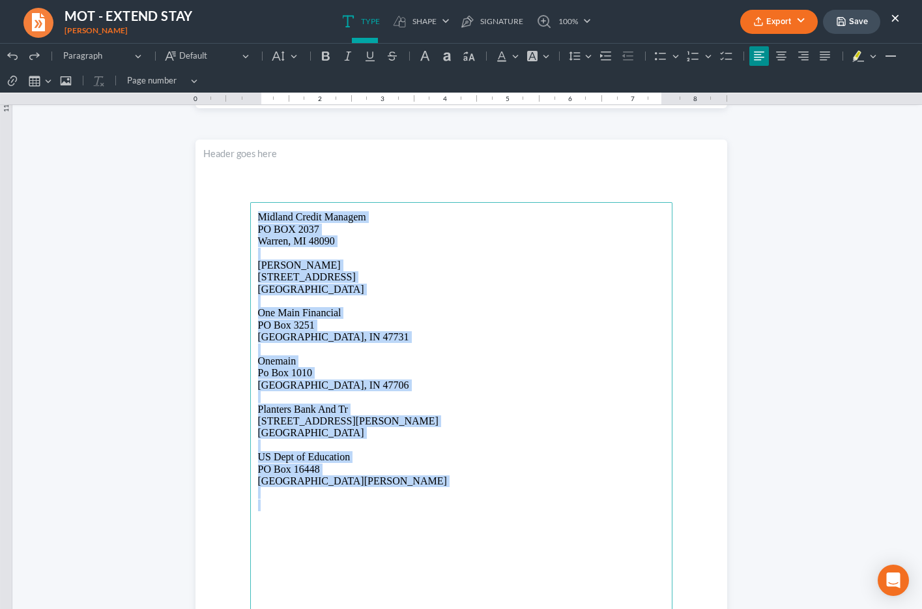
scroll to position [2220, 0]
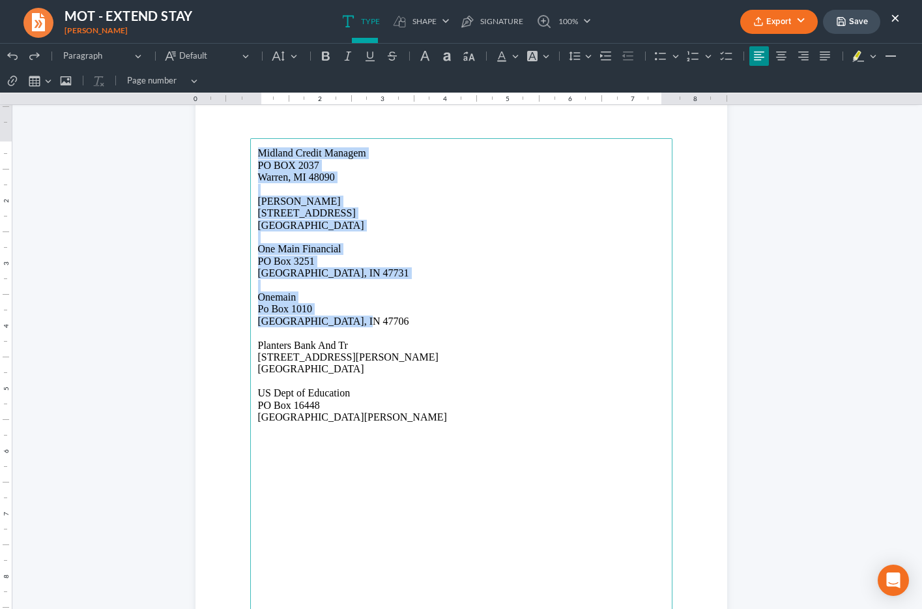
drag, startPoint x: 261, startPoint y: 478, endPoint x: 376, endPoint y: 324, distance: 192.8
click at [377, 324] on main "Midland Credit Managem PO BOX 2037 Warren, MI 48090 Ochsner 1514 Jefferson High…" at bounding box center [461, 419] width 422 height 563
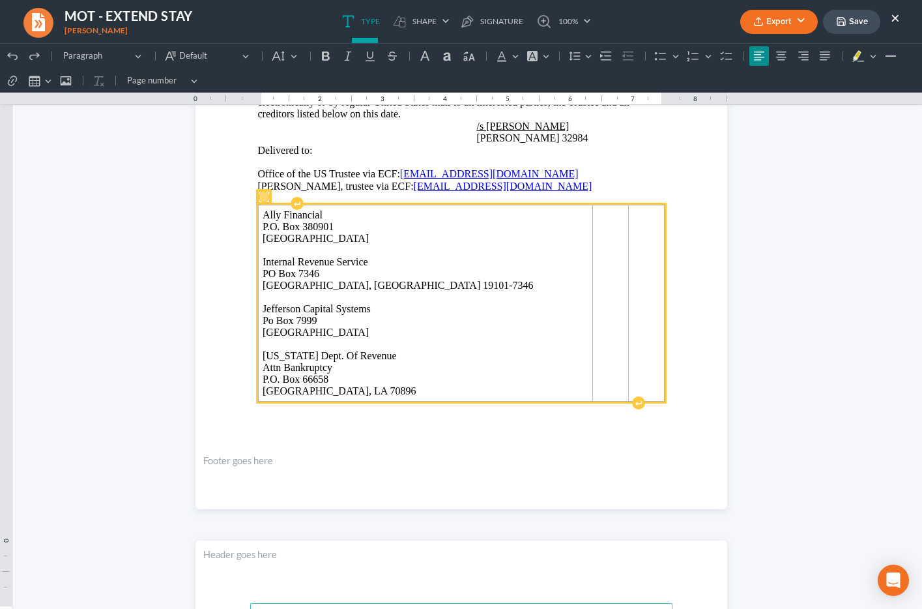
scroll to position [1746, 0]
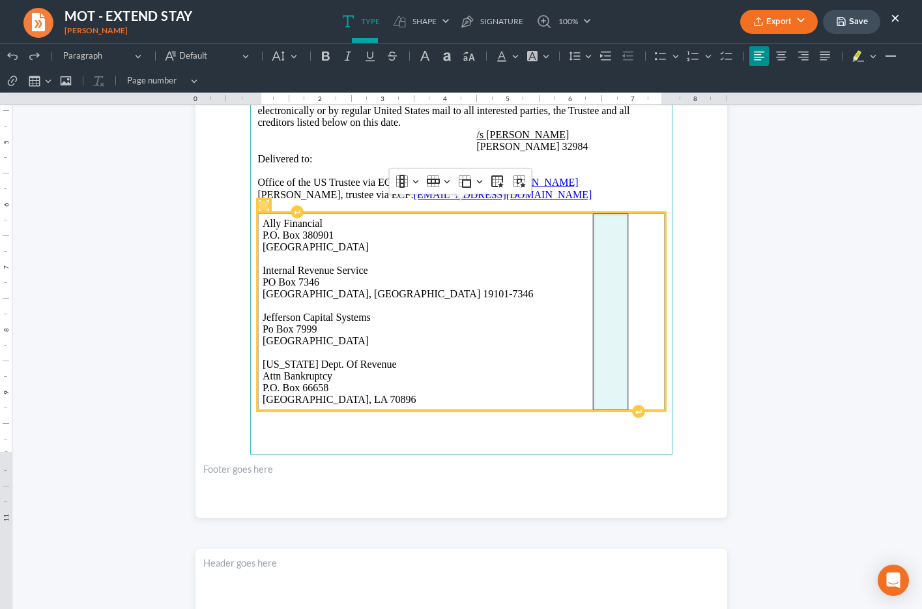
click at [593, 260] on td "Rich Text Editor, page-2-main" at bounding box center [611, 311] width 36 height 197
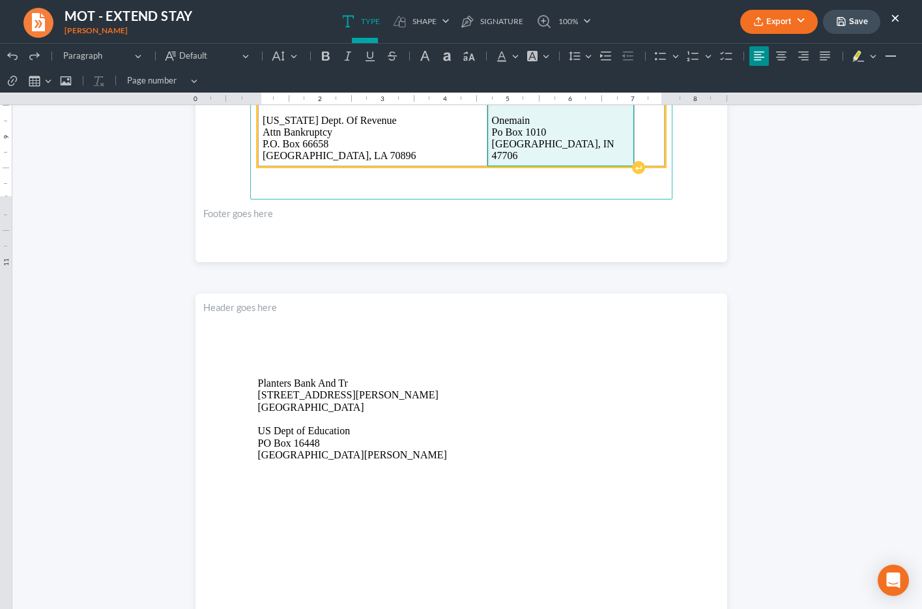
scroll to position [2029, 0]
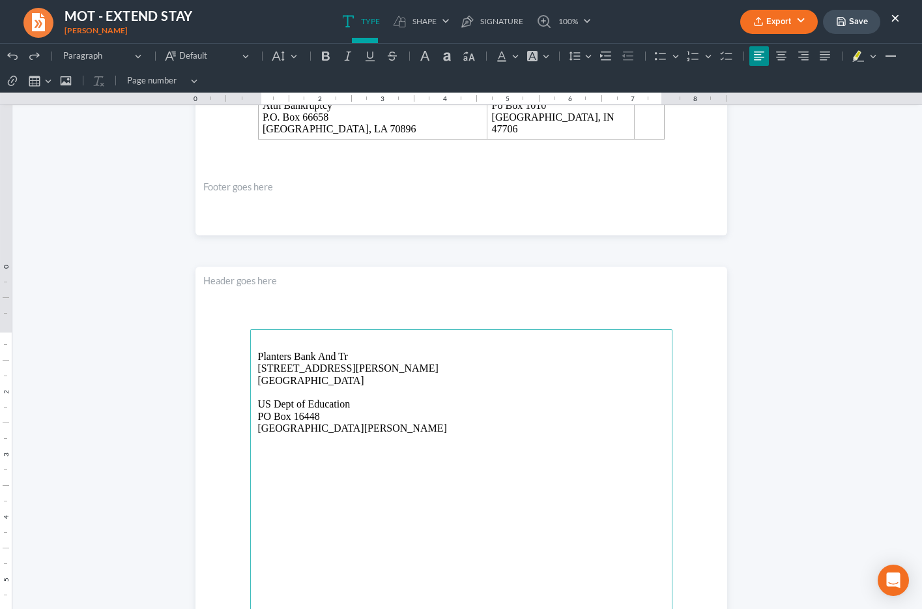
click at [342, 385] on p "Planters Bank And Tr 935 Gravier St Ste 110 New Orleans, LA 70112" at bounding box center [461, 369] width 407 height 36
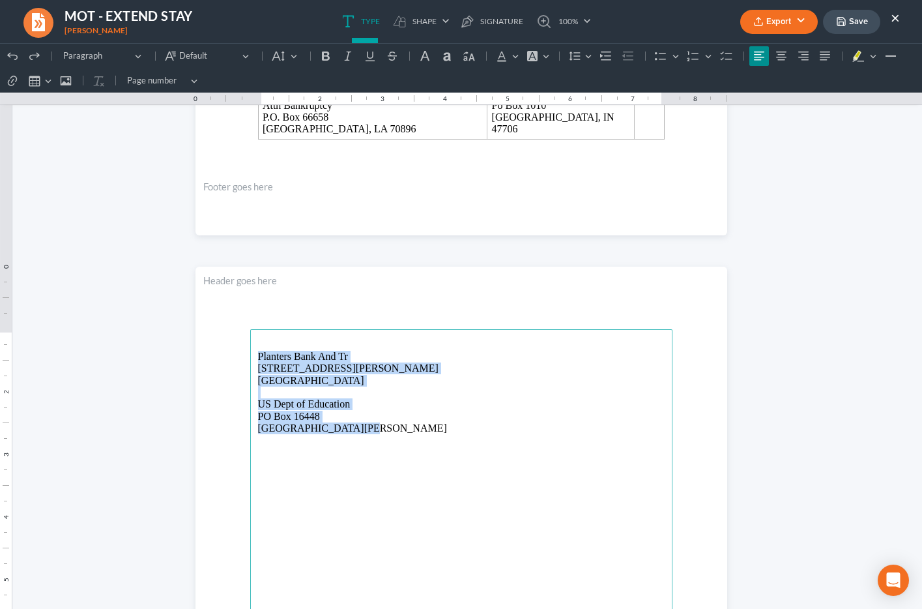
drag, startPoint x: 259, startPoint y: 357, endPoint x: 380, endPoint y: 429, distance: 140.3
click at [380, 429] on main "Planters Bank And Tr 935 Gravier St Ste 110 New Orleans, LA 70112 US Dept of Ed…" at bounding box center [461, 610] width 422 height 563
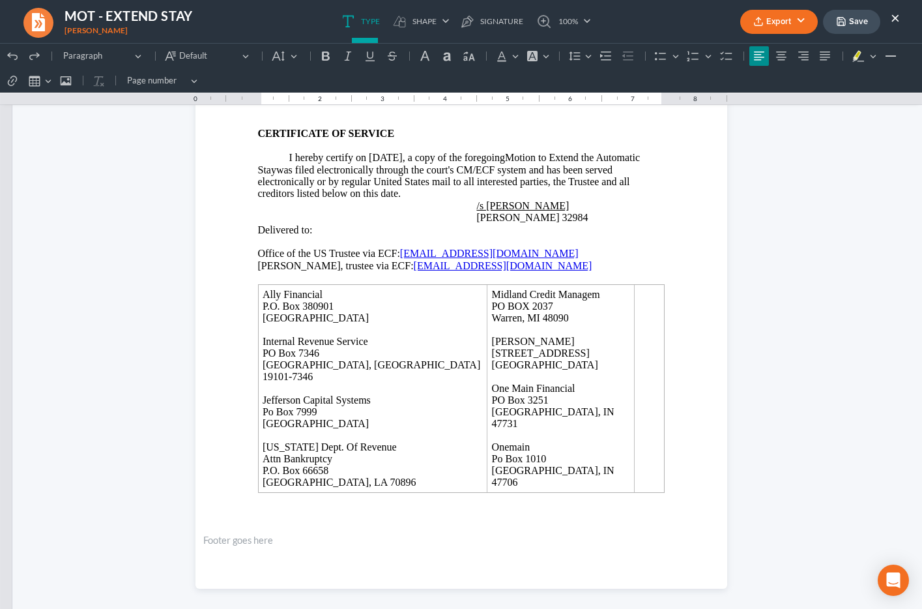
scroll to position [1673, 0]
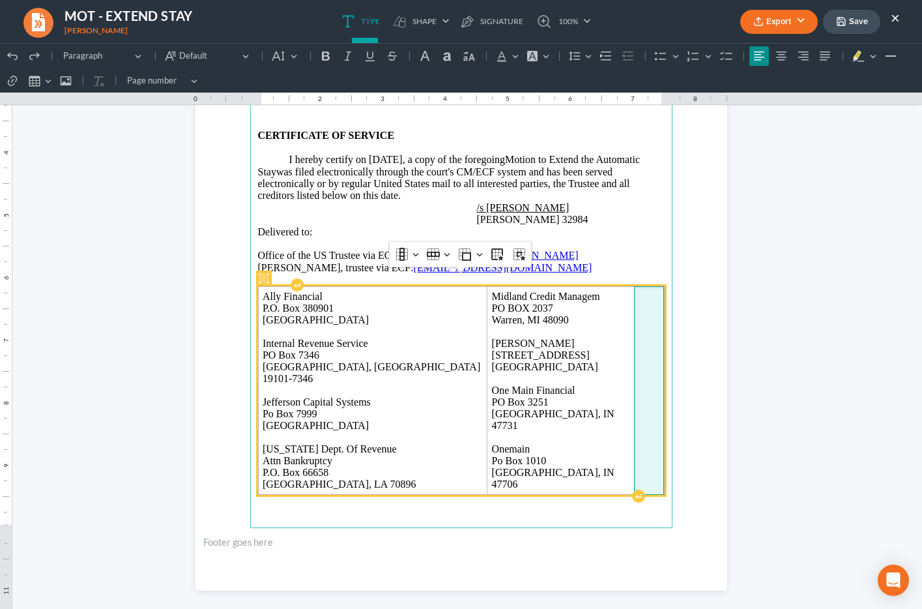
click at [634, 331] on td "Rich Text Editor, page-2-main" at bounding box center [649, 390] width 30 height 209
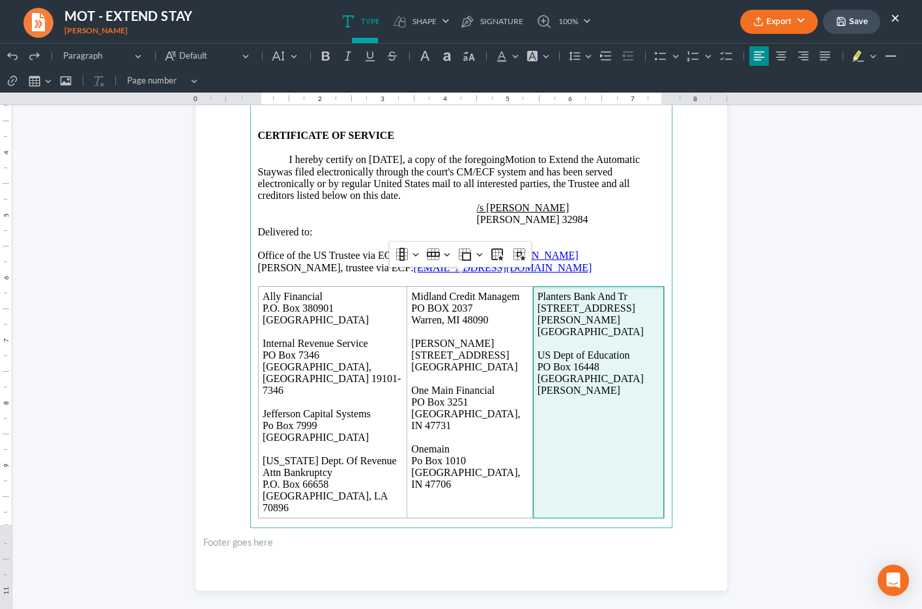
click at [569, 226] on p "Delivered to:" at bounding box center [461, 232] width 407 height 12
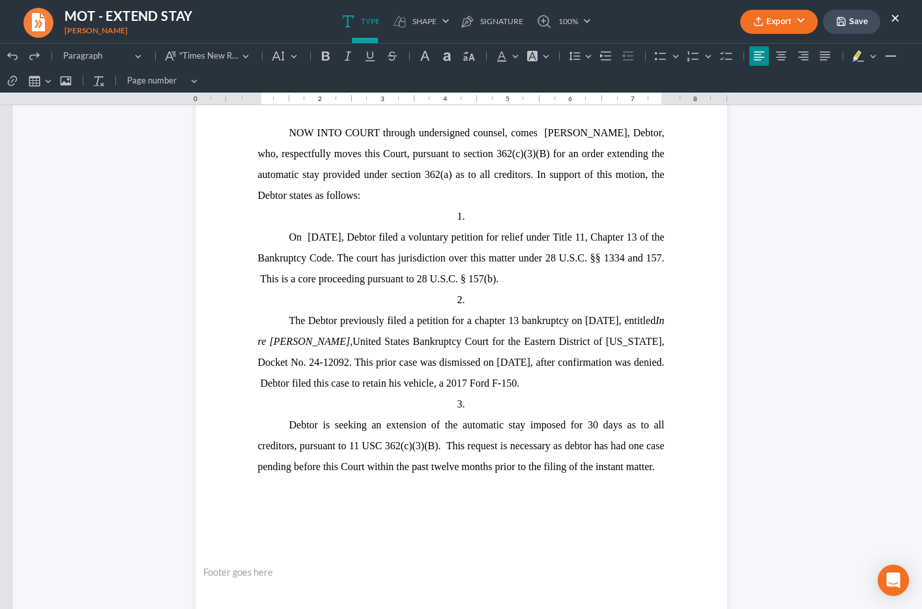
scroll to position [0, 0]
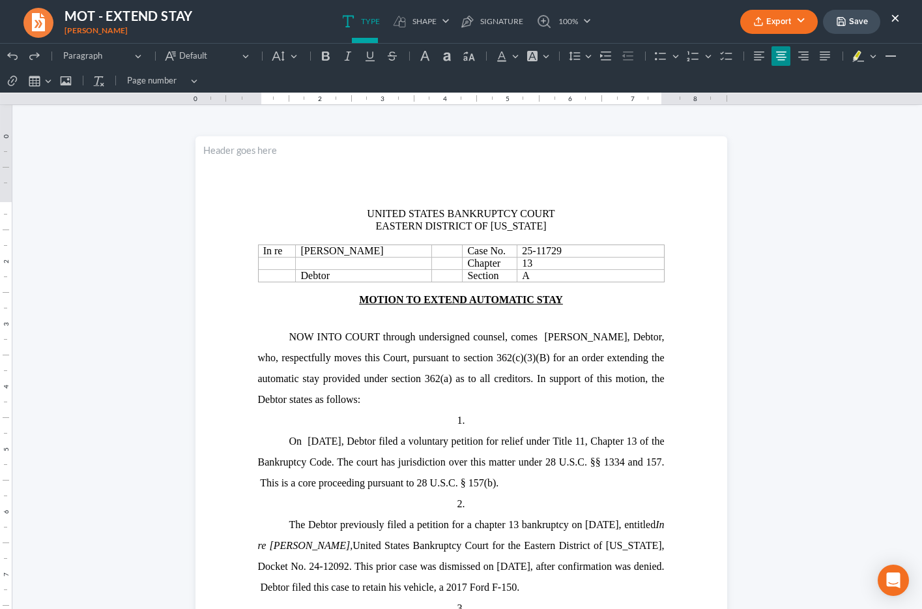
click at [863, 19] on button "Save" at bounding box center [851, 22] width 57 height 24
click at [802, 25] on button "Export" at bounding box center [780, 22] width 78 height 24
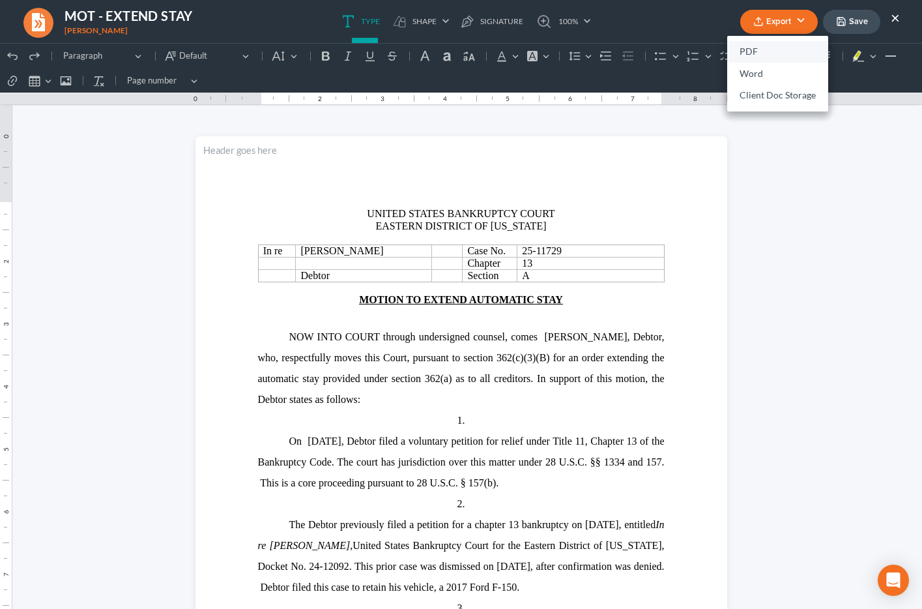
click at [771, 57] on link "PDF" at bounding box center [777, 52] width 101 height 22
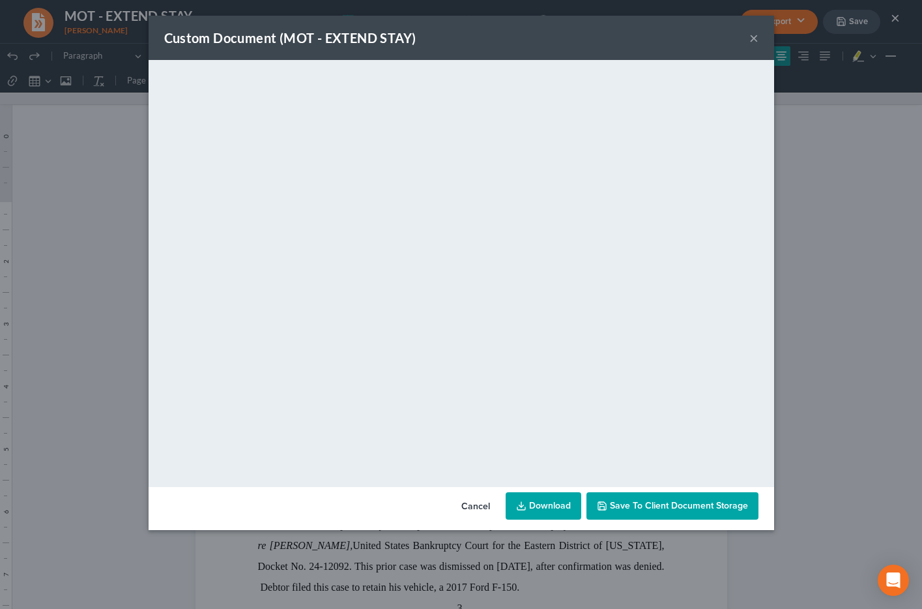
click at [557, 511] on link "Download" at bounding box center [544, 505] width 76 height 27
click at [754, 38] on button "×" at bounding box center [754, 38] width 9 height 16
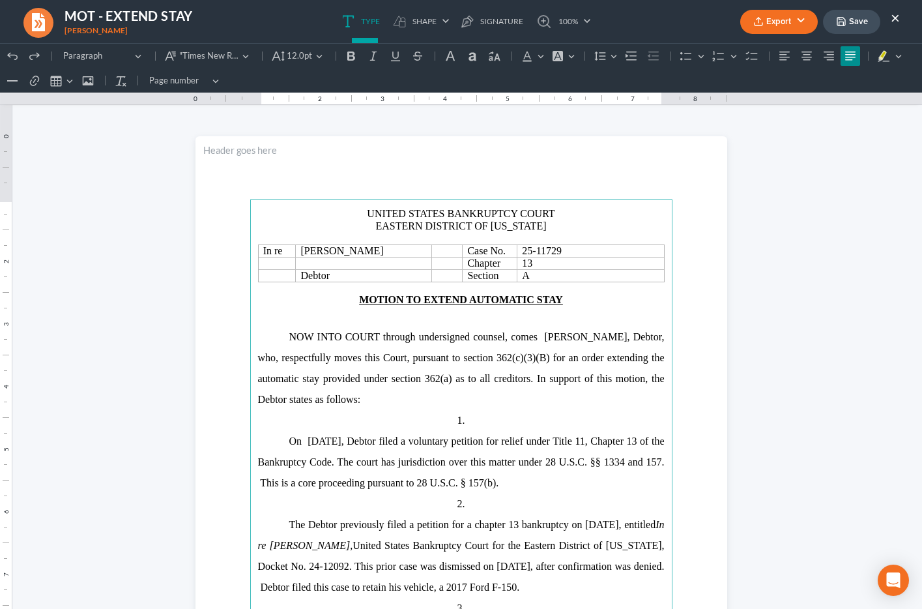
click at [379, 379] on span ", Debtor, who, respectfully moves this Court, pursuant to section 362(c)(3)(B) …" at bounding box center [461, 368] width 407 height 74
click at [212, 79] on button "Page number Page number" at bounding box center [183, 81] width 81 height 20
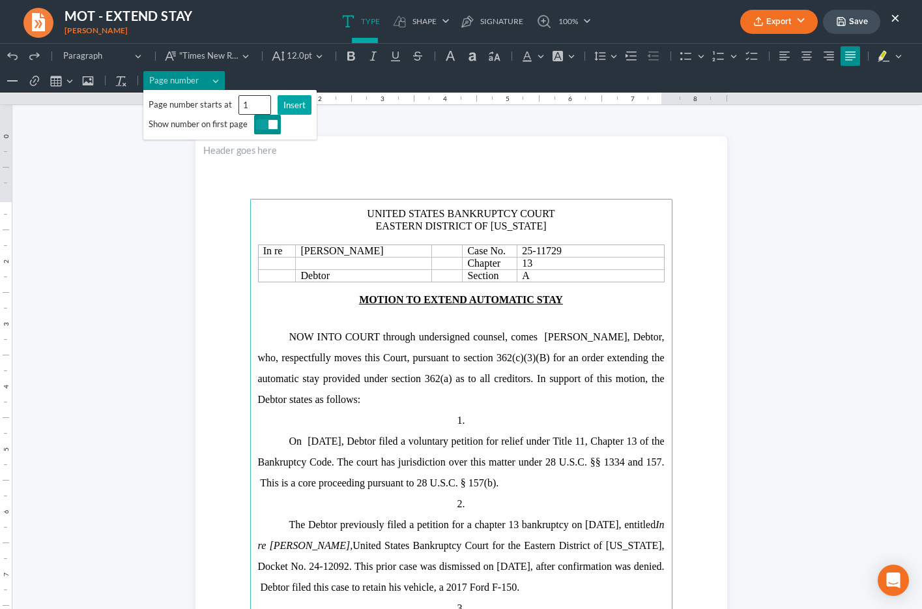
click at [289, 108] on span "Insert" at bounding box center [295, 105] width 22 height 13
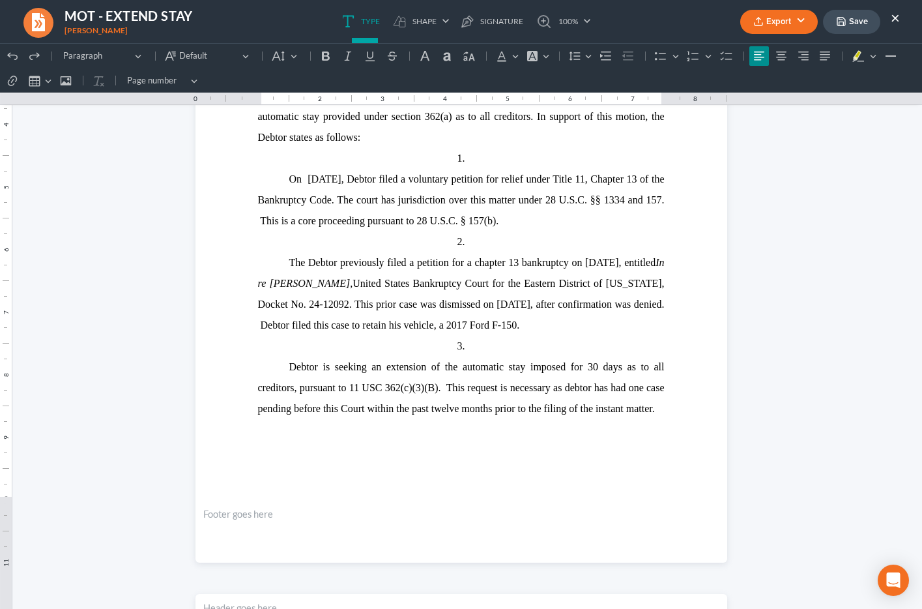
scroll to position [265, 0]
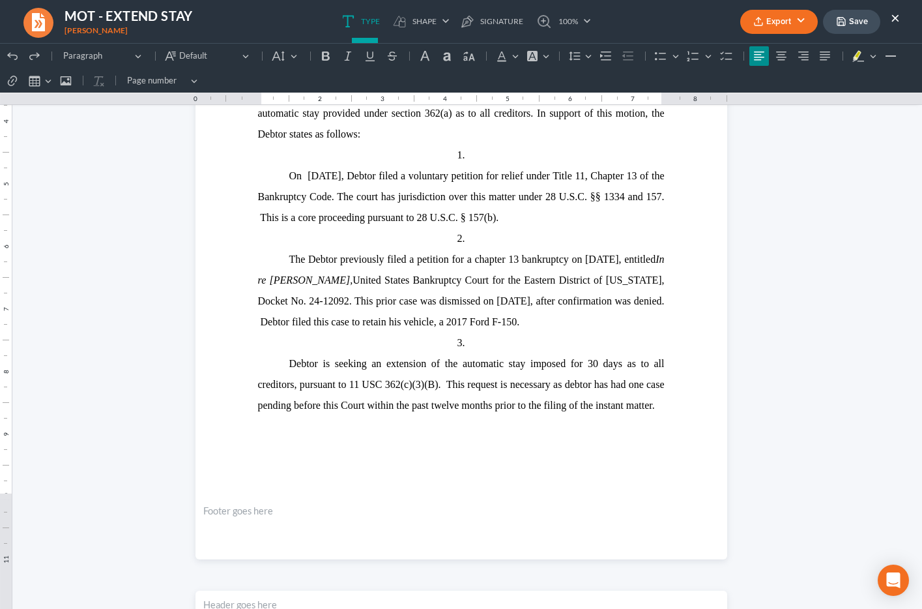
click at [350, 530] on footer "Rich Text Editor, page-0-footer" at bounding box center [462, 528] width 532 height 63
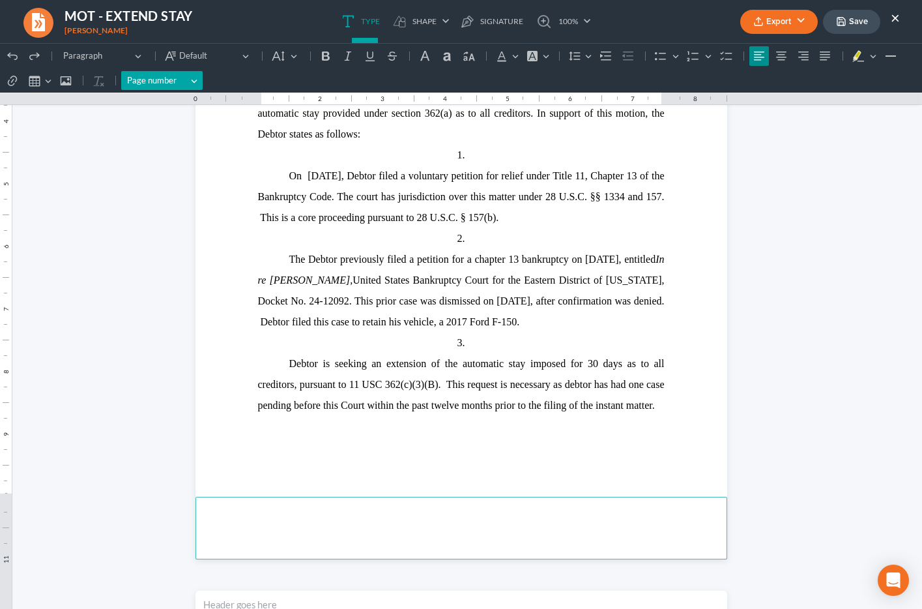
click at [195, 79] on button "Page number Page number" at bounding box center [161, 81] width 81 height 20
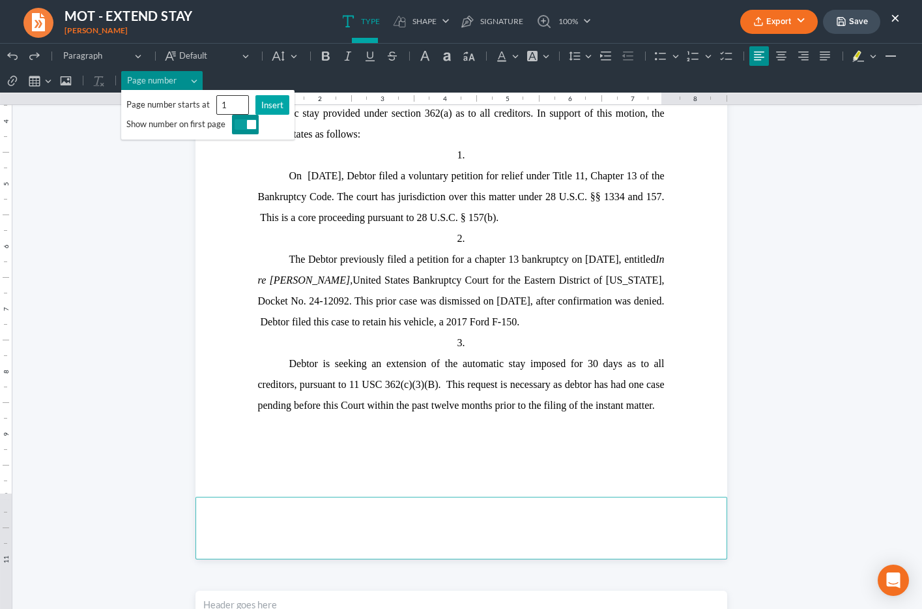
click at [274, 104] on span "Insert" at bounding box center [272, 105] width 22 height 13
click at [244, 126] on span "Editor toolbar" at bounding box center [246, 124] width 22 height 10
click at [310, 392] on p "Debtor is seeking an extension of the automatic stay imposed for 30 days as to …" at bounding box center [461, 384] width 407 height 63
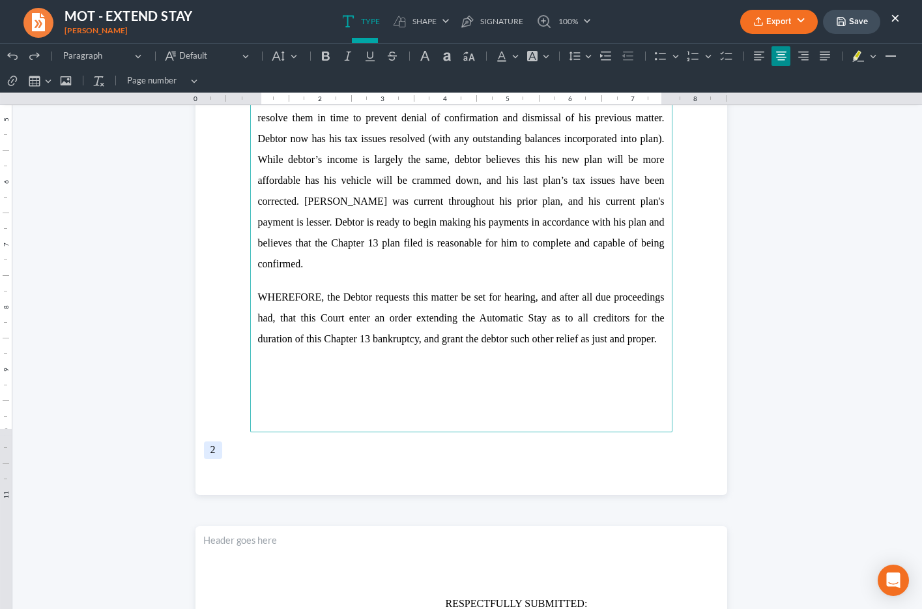
scroll to position [1050, 0]
click at [275, 458] on footer "2" at bounding box center [462, 463] width 532 height 63
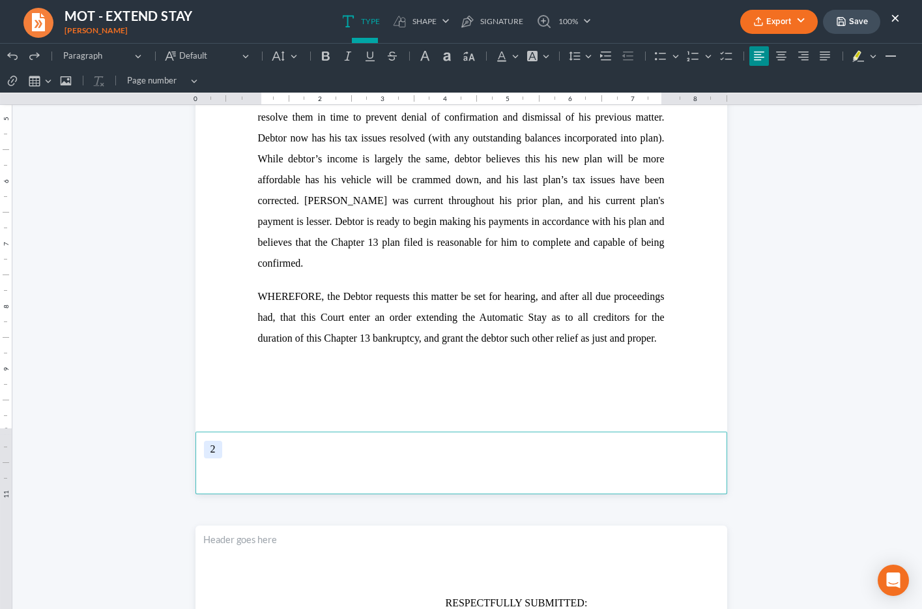
click at [275, 458] on footer "2 ⁠⁠⁠⁠⁠⁠⁠" at bounding box center [462, 463] width 532 height 63
click at [777, 53] on icon "Editor toolbar" at bounding box center [781, 56] width 13 height 13
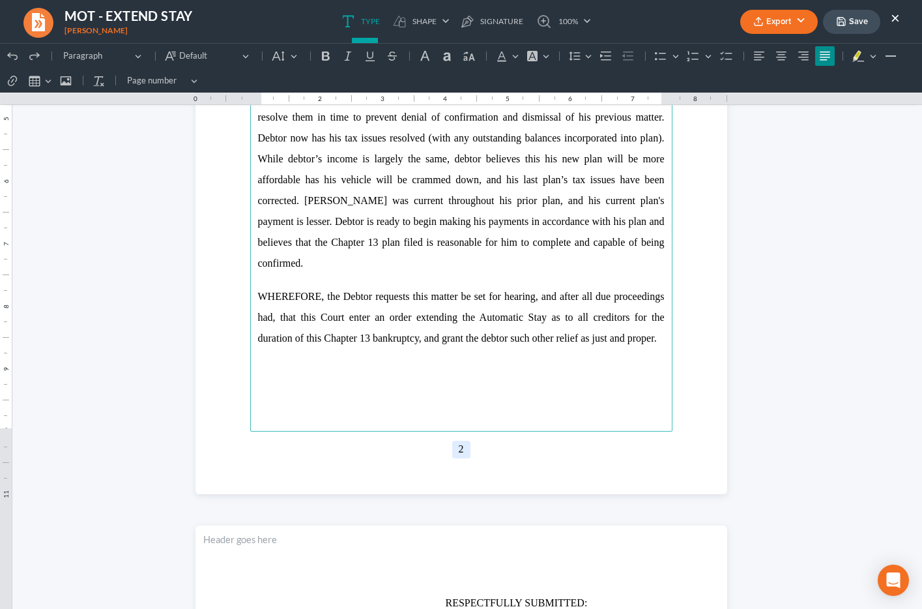
click at [512, 274] on p "Rich Text Editor, page-1-main" at bounding box center [461, 280] width 407 height 12
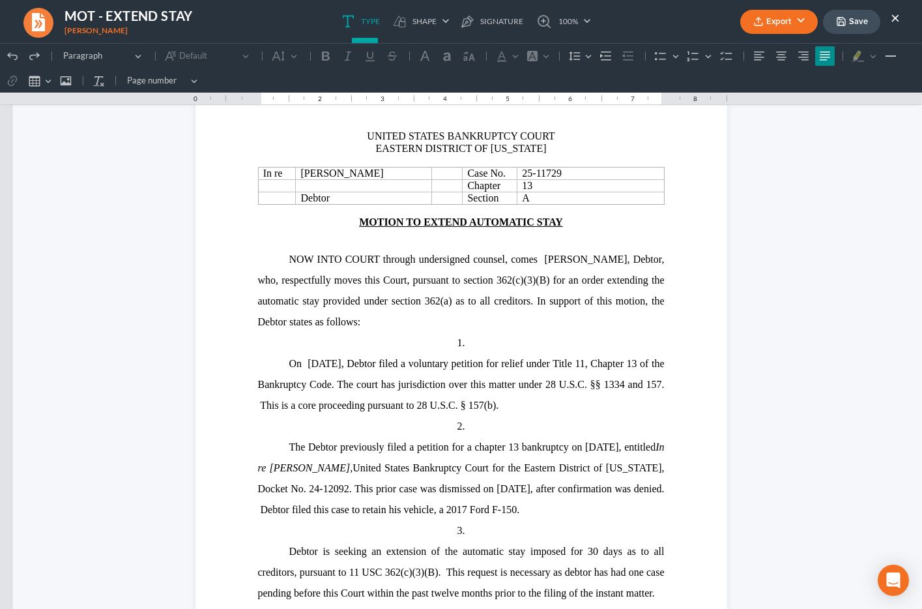
scroll to position [0, 0]
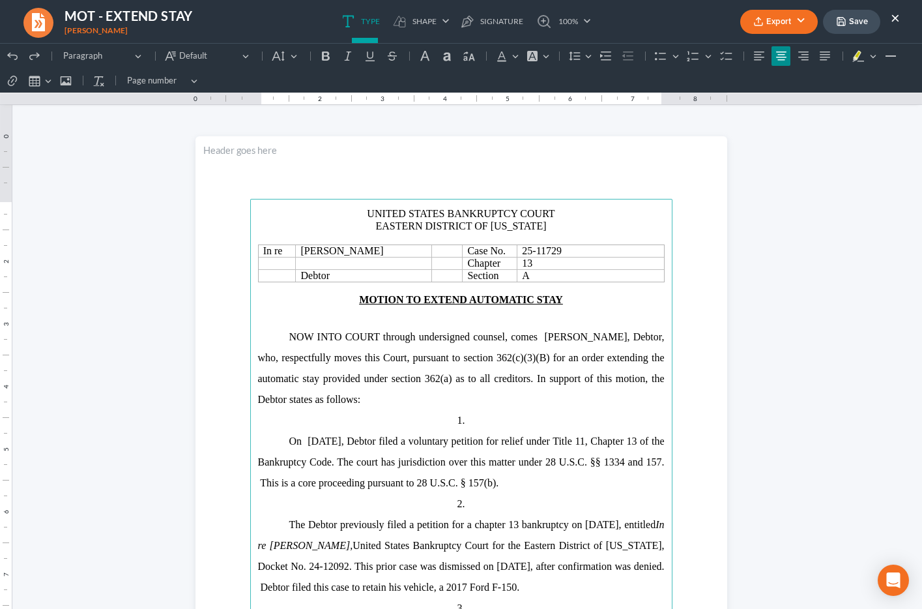
click at [803, 25] on button "Export" at bounding box center [780, 22] width 78 height 24
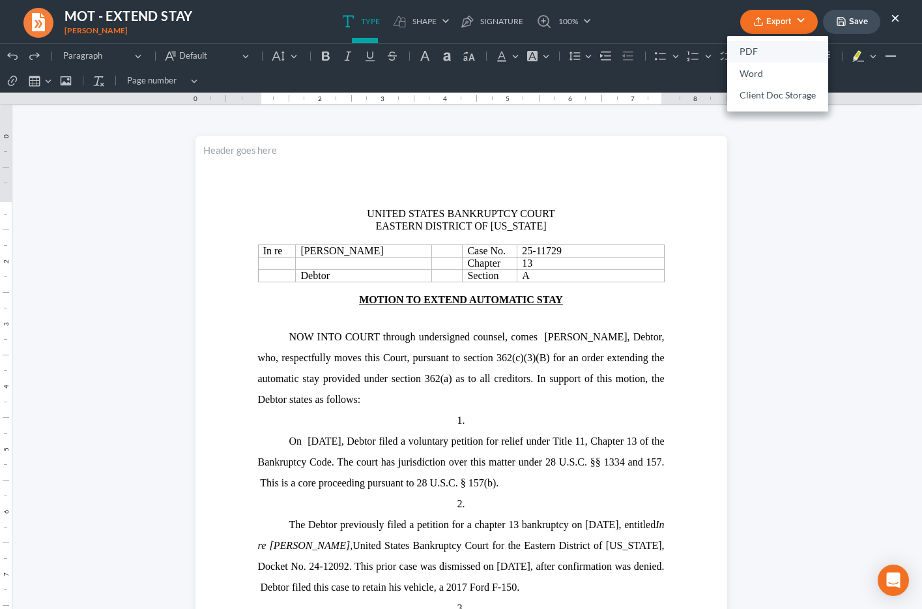
click at [782, 50] on link "PDF" at bounding box center [777, 52] width 101 height 22
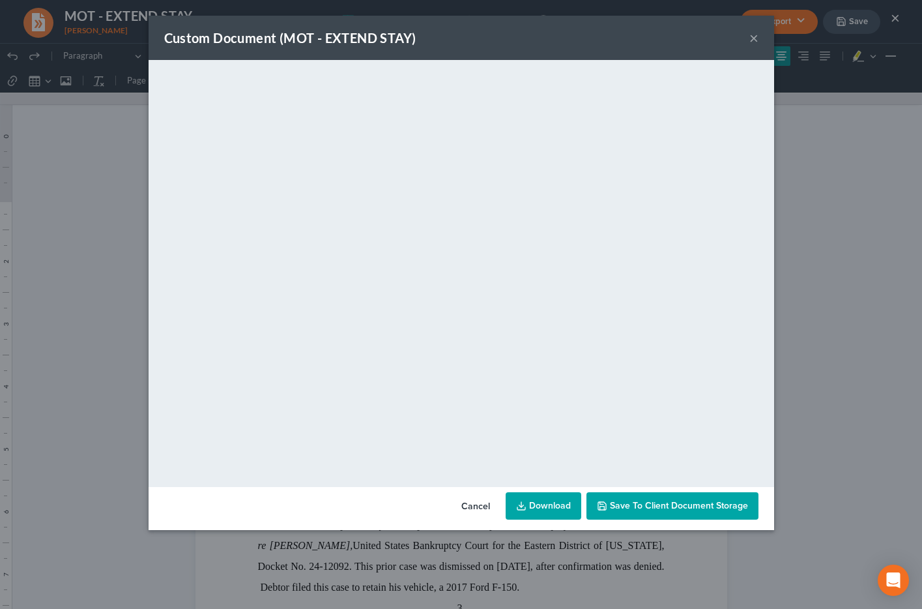
click at [550, 506] on link "Download" at bounding box center [544, 505] width 76 height 27
click at [754, 40] on button "×" at bounding box center [754, 38] width 9 height 16
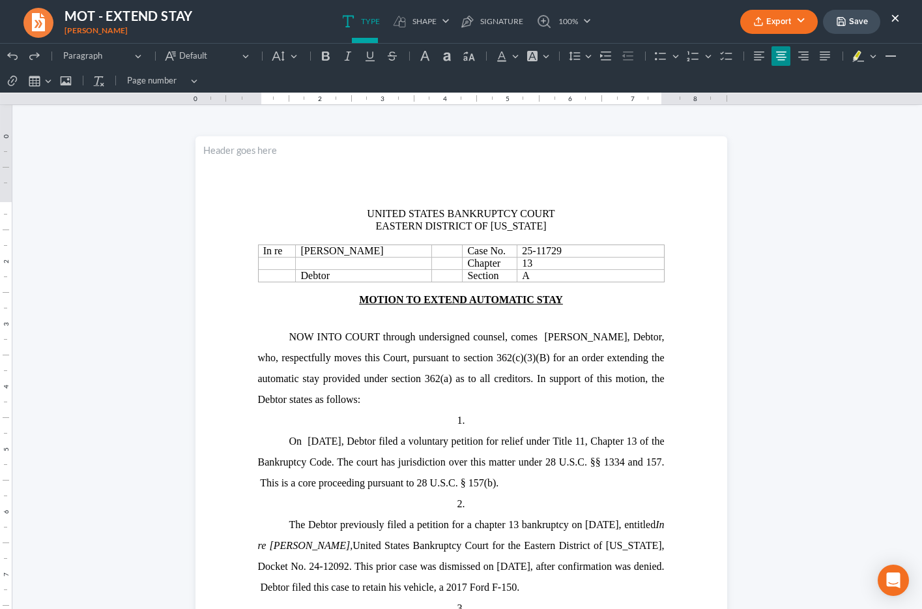
click at [855, 18] on button "Save" at bounding box center [851, 22] width 57 height 24
click at [875, 18] on button "Save" at bounding box center [851, 22] width 57 height 24
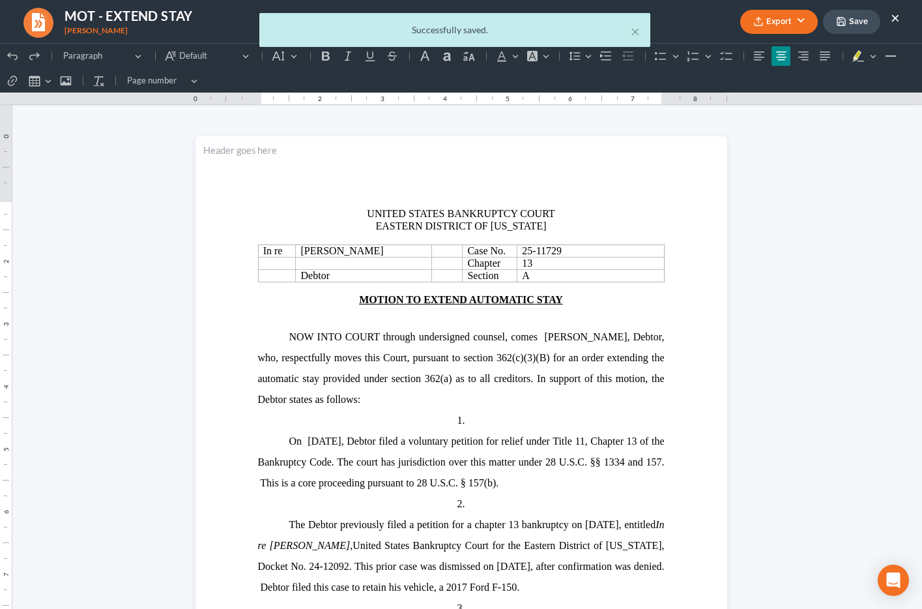
click at [894, 19] on body "Home New Case Client Portal Directory Cases DebtorCC Payments Big Easy Law Grou…" at bounding box center [461, 334] width 922 height 928
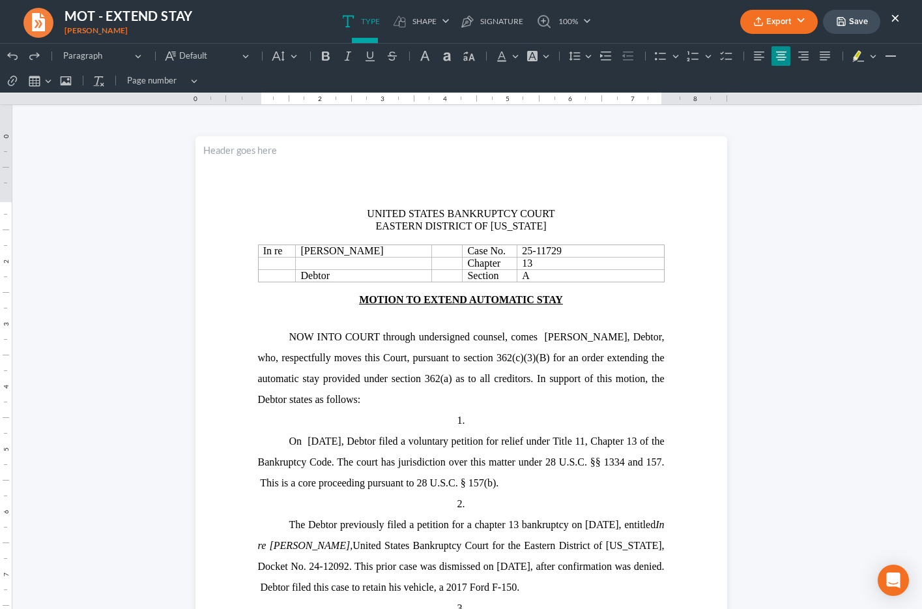
click at [894, 19] on button "×" at bounding box center [895, 18] width 9 height 16
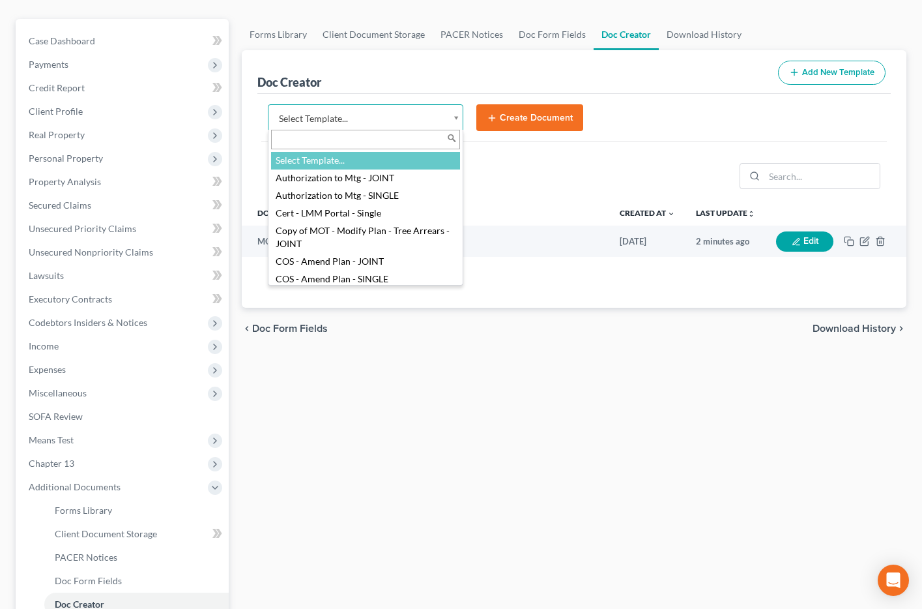
click at [303, 117] on body "Home New Case Client Portal Directory Cases DebtorCC Payments Big Easy Law Grou…" at bounding box center [461, 334] width 922 height 928
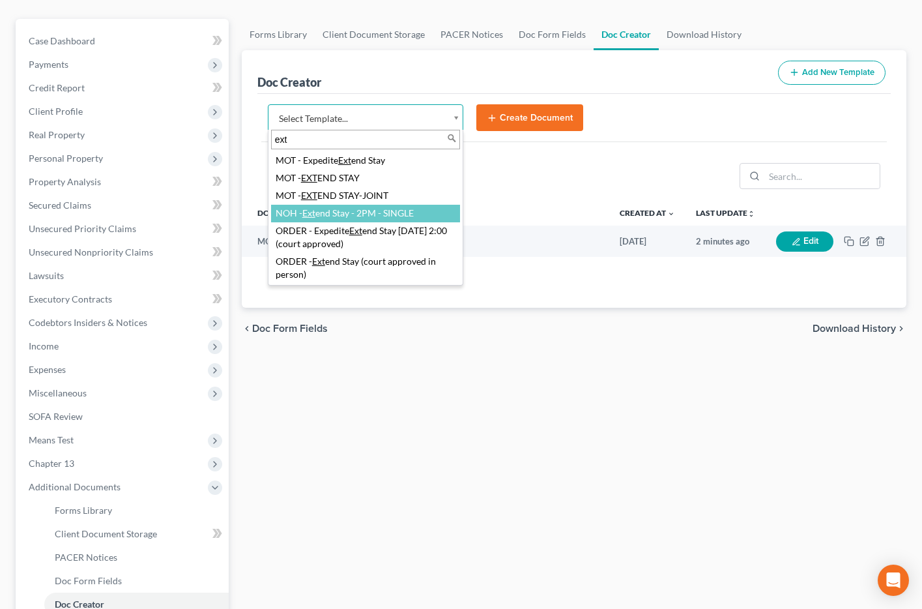
type input "ext"
select select "105212"
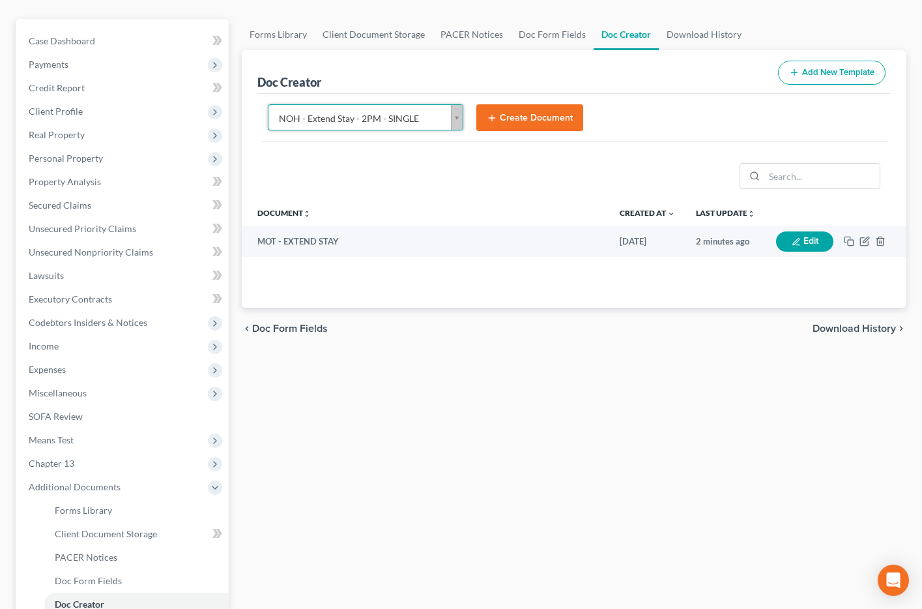
click at [518, 122] on button "Create Document" at bounding box center [530, 117] width 107 height 27
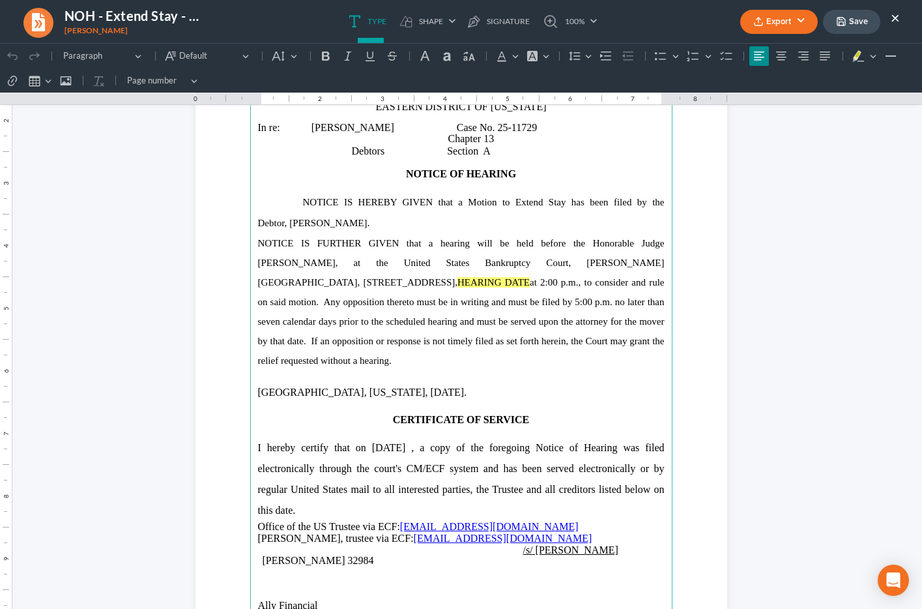
scroll to position [141, 0]
click at [458, 282] on mark "HEARING DATE" at bounding box center [494, 281] width 72 height 10
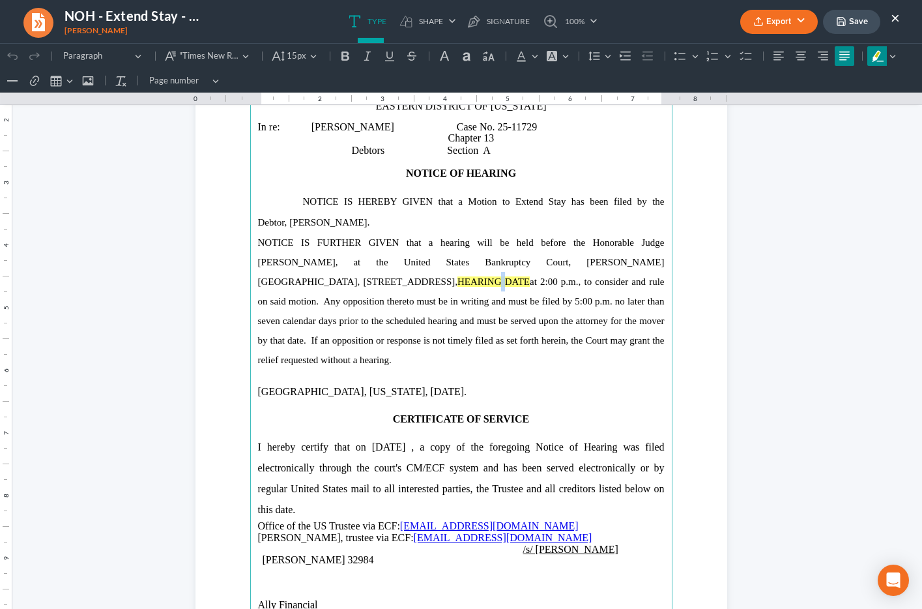
click at [458, 282] on mark "HEARING DATE" at bounding box center [494, 281] width 72 height 10
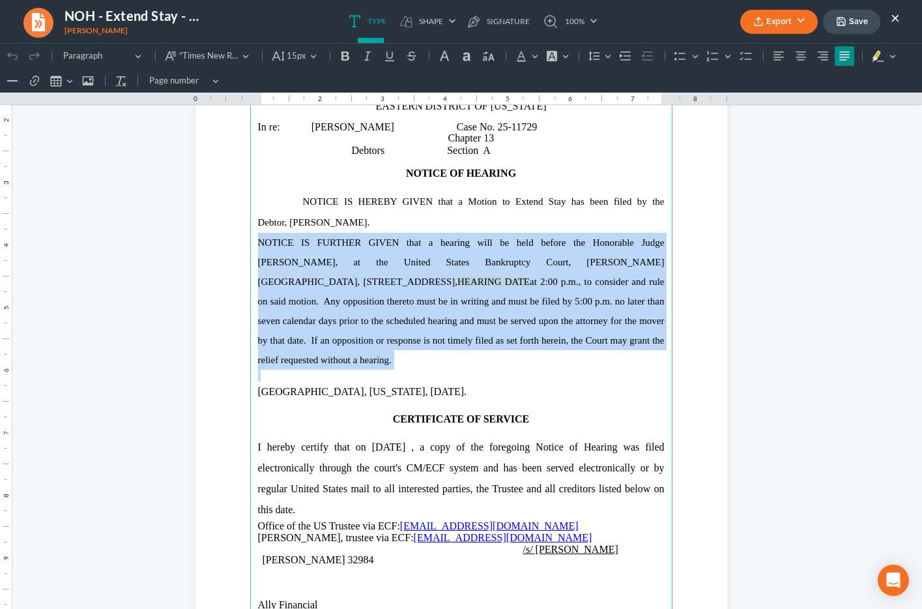
click at [458, 282] on mark "HEARING DATE" at bounding box center [494, 281] width 72 height 10
click at [398, 297] on span "NOTICE IS FURTHER GIVEN that a hearing will be held before the Honorable Judge …" at bounding box center [461, 301] width 407 height 128
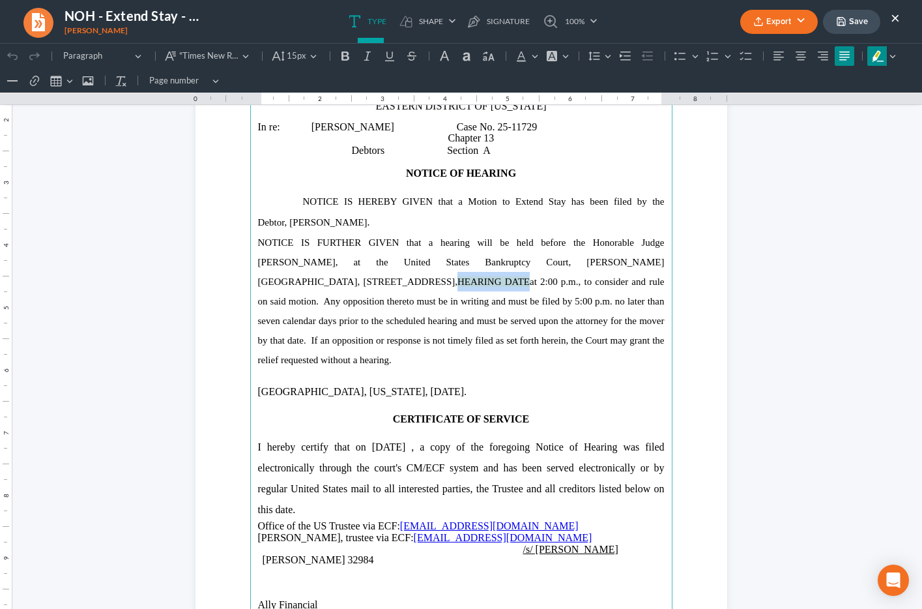
drag, startPoint x: 389, startPoint y: 284, endPoint x: 459, endPoint y: 285, distance: 70.4
click at [459, 285] on span "NOTICE IS FURTHER GIVEN that a hearing will be held before the Honorable Judge …" at bounding box center [461, 301] width 407 height 128
click at [417, 300] on span "NOTICE IS FURTHER GIVEN that a hearing will be held before the Honorable Judge …" at bounding box center [461, 301] width 407 height 128
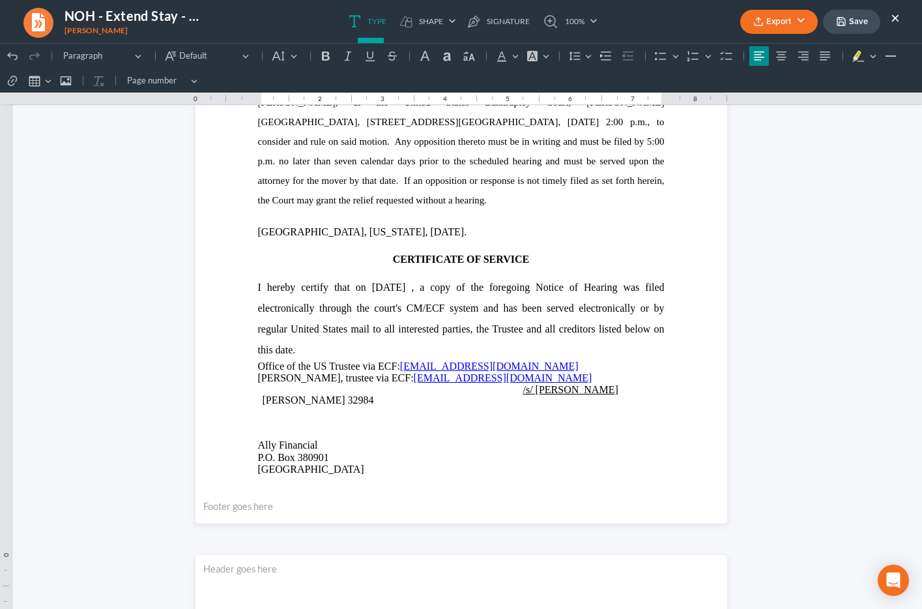
scroll to position [299, 0]
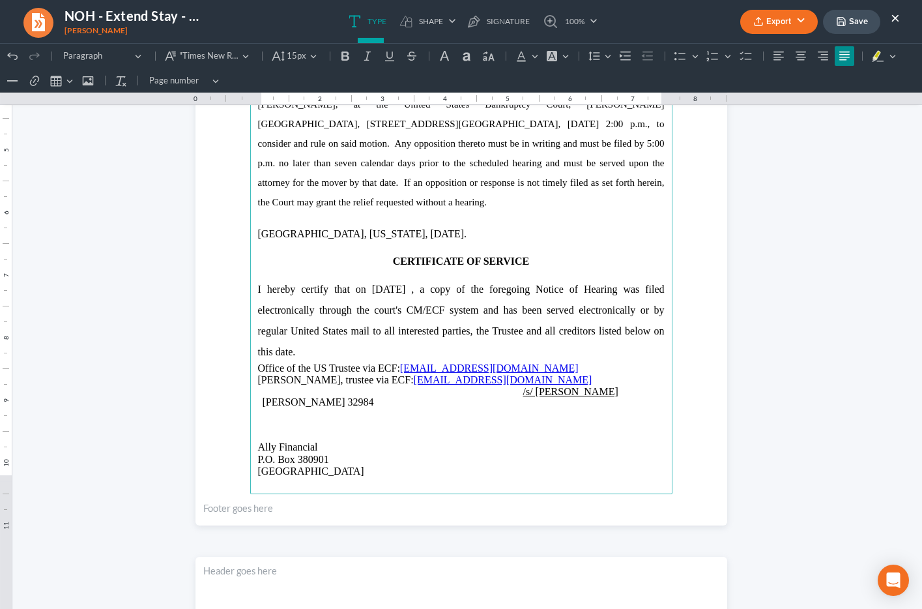
click at [297, 435] on p "Rich Text Editor, page-0-main" at bounding box center [461, 436] width 407 height 12
click at [309, 355] on p "I hereby certify that on 08/13/2025 , a copy of the foregoing Notice of Hearing…" at bounding box center [461, 320] width 407 height 83
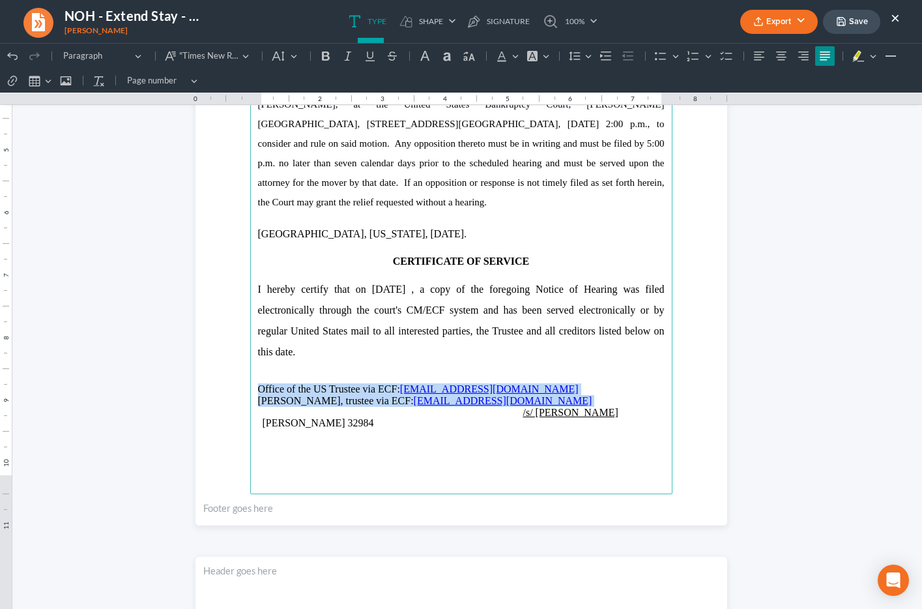
drag, startPoint x: 258, startPoint y: 389, endPoint x: 484, endPoint y: 396, distance: 226.3
click at [484, 396] on main "UNITED STATES BANKRUPTCY COURT EASTERN DISTRICT OF LOUISIANA In re: Samuel Rapp…" at bounding box center [461, 197] width 422 height 595
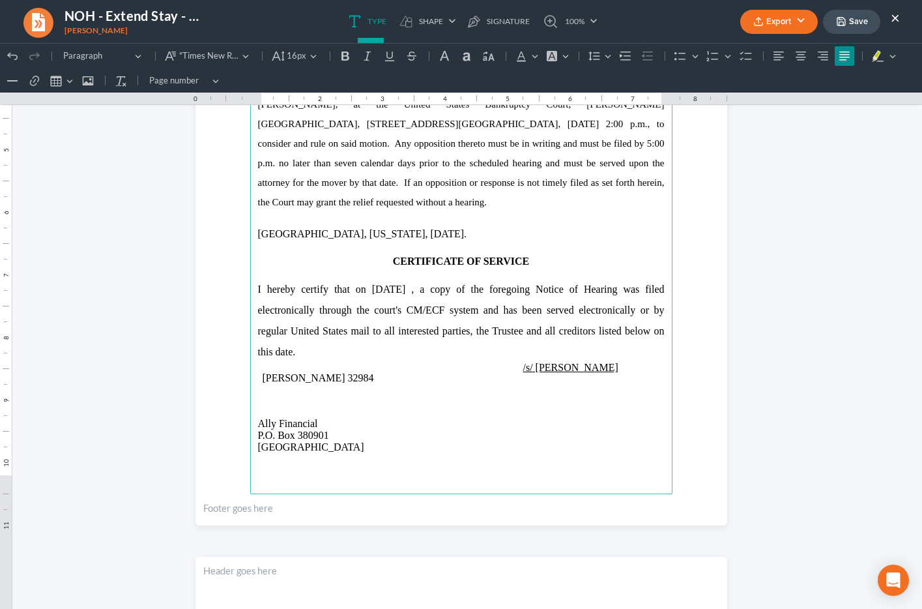
click at [384, 402] on p "Rich Text Editor, page-0-main" at bounding box center [461, 400] width 407 height 12
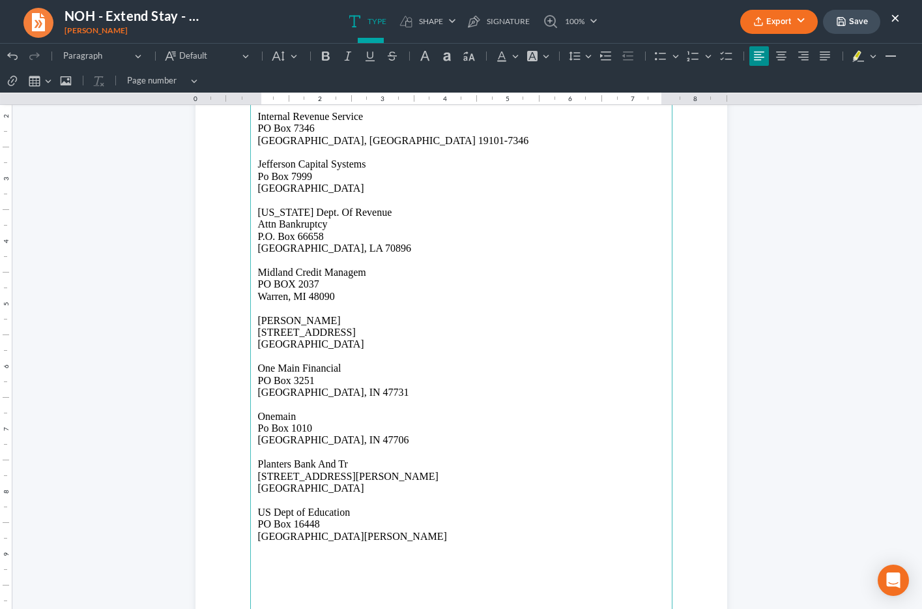
scroll to position [0, 0]
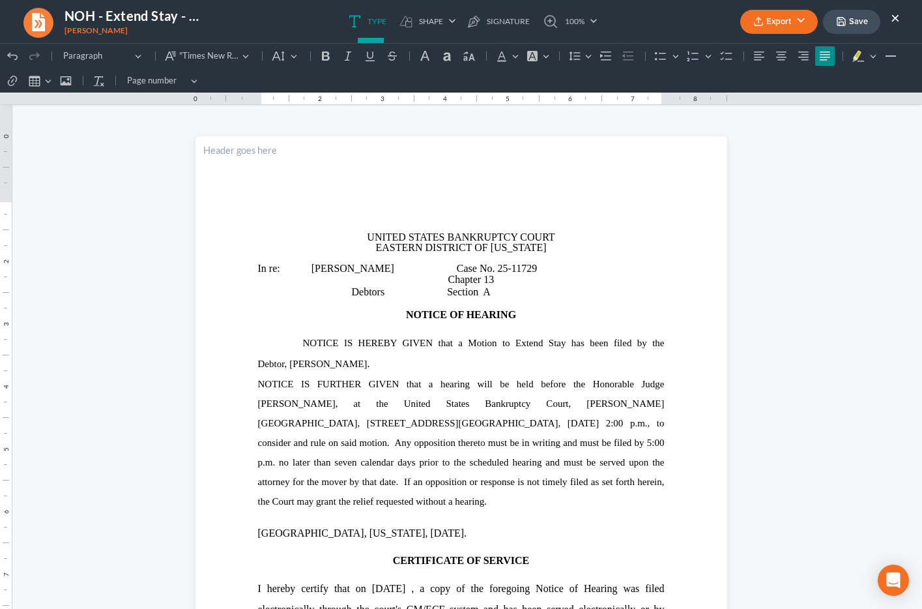
click at [860, 28] on button "Save" at bounding box center [851, 22] width 57 height 24
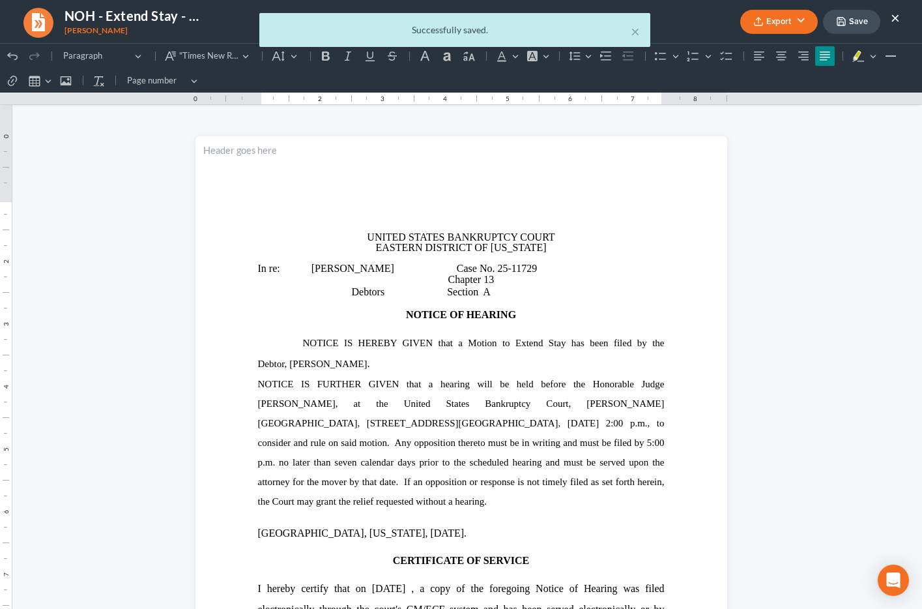
click at [797, 22] on div "× Successfully saved." at bounding box center [454, 33] width 922 height 40
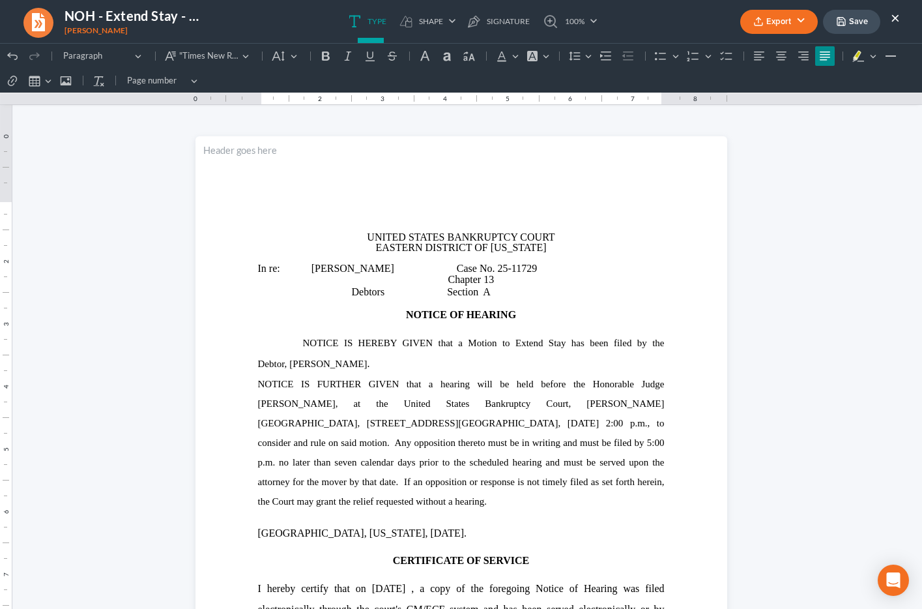
click at [797, 23] on button "Export" at bounding box center [780, 22] width 78 height 24
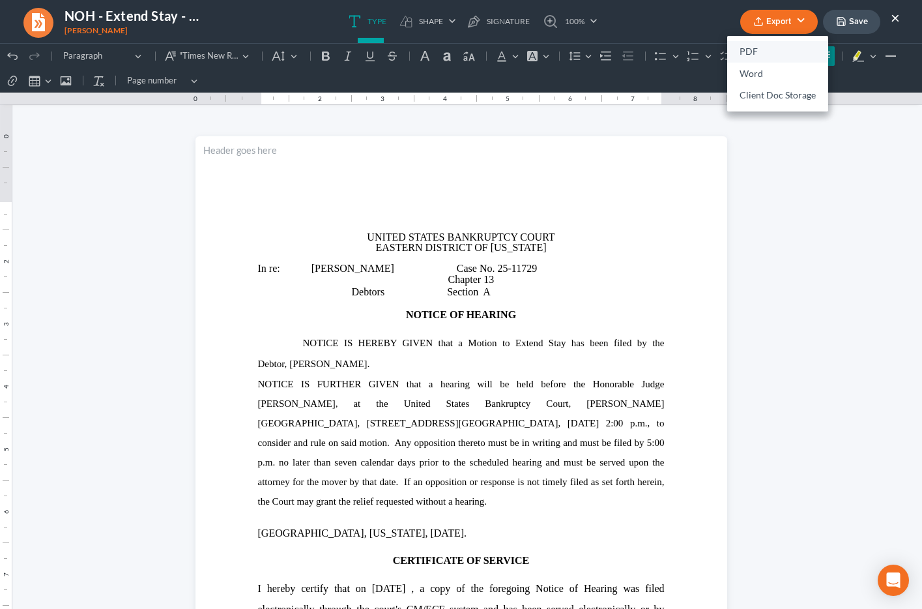
click at [782, 55] on link "PDF" at bounding box center [777, 52] width 101 height 22
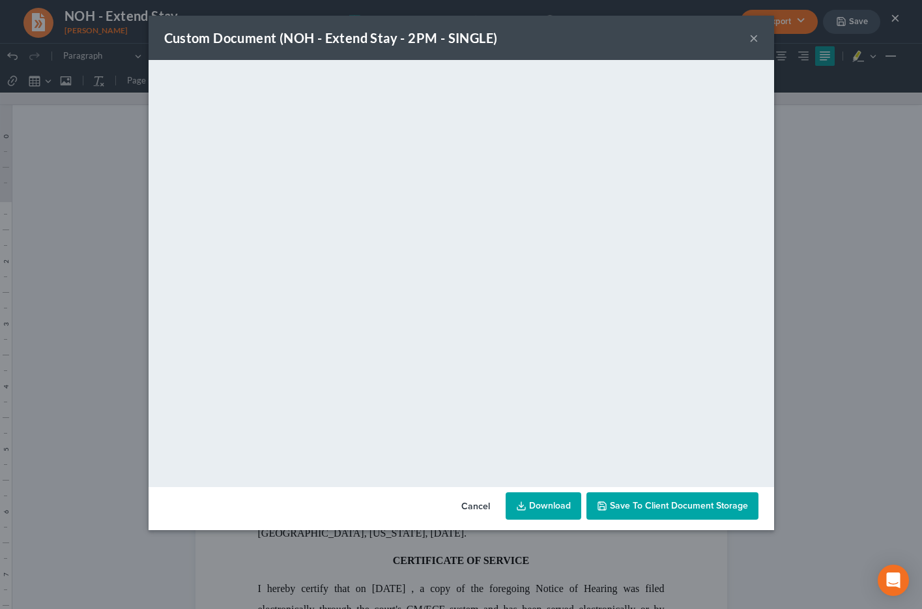
click at [557, 503] on link "Download" at bounding box center [544, 505] width 76 height 27
click at [756, 40] on button "×" at bounding box center [754, 38] width 9 height 16
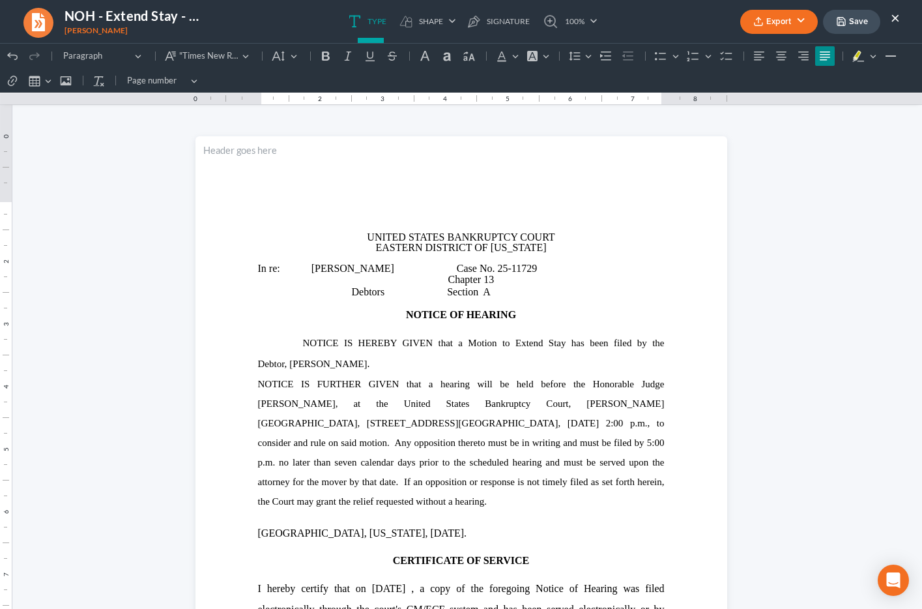
click at [896, 20] on button "×" at bounding box center [895, 18] width 9 height 16
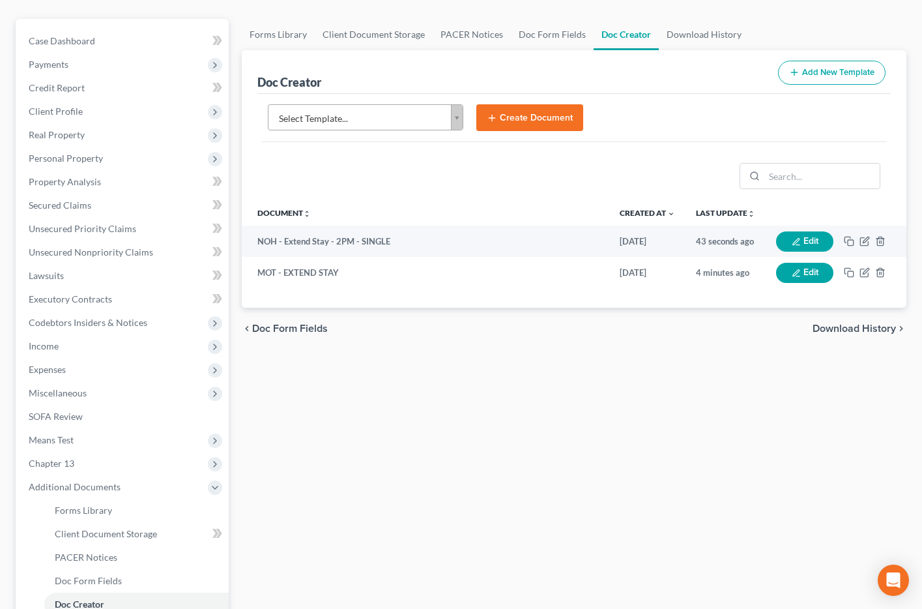
click at [370, 111] on body "Home New Case Client Portal Directory Cases DebtorCC Payments Big Easy Law Grou…" at bounding box center [461, 334] width 922 height 928
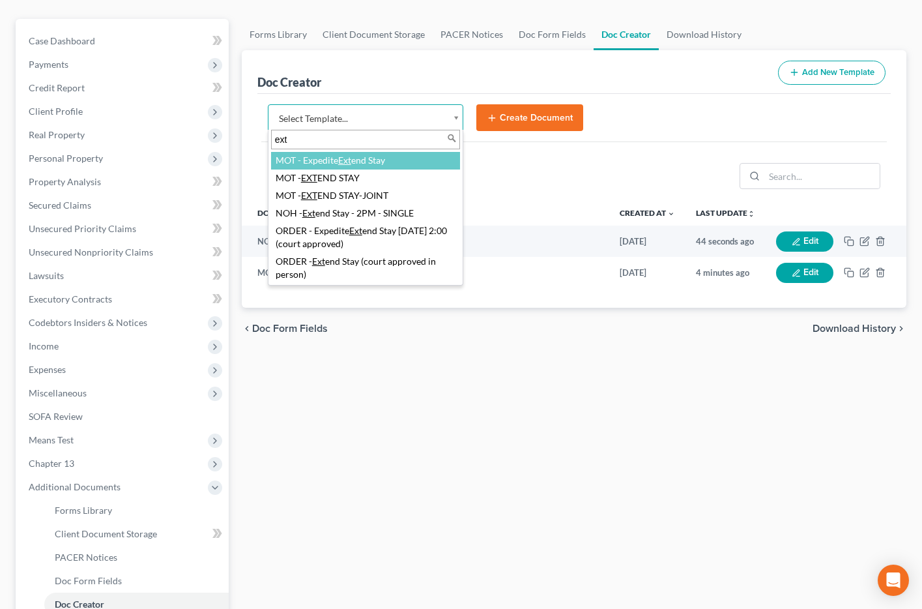
type input "ext"
select select "113022"
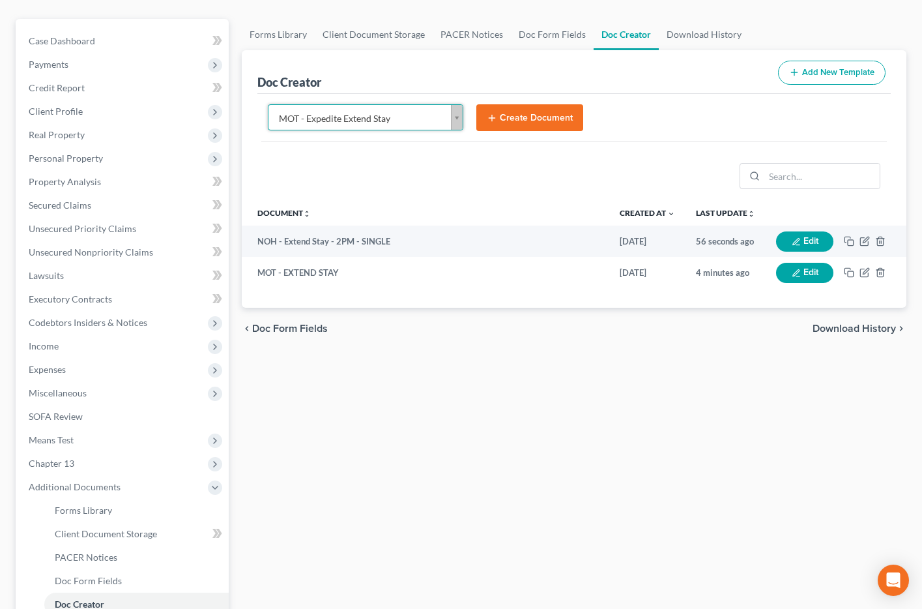
click at [499, 121] on button "Create Document" at bounding box center [530, 117] width 107 height 27
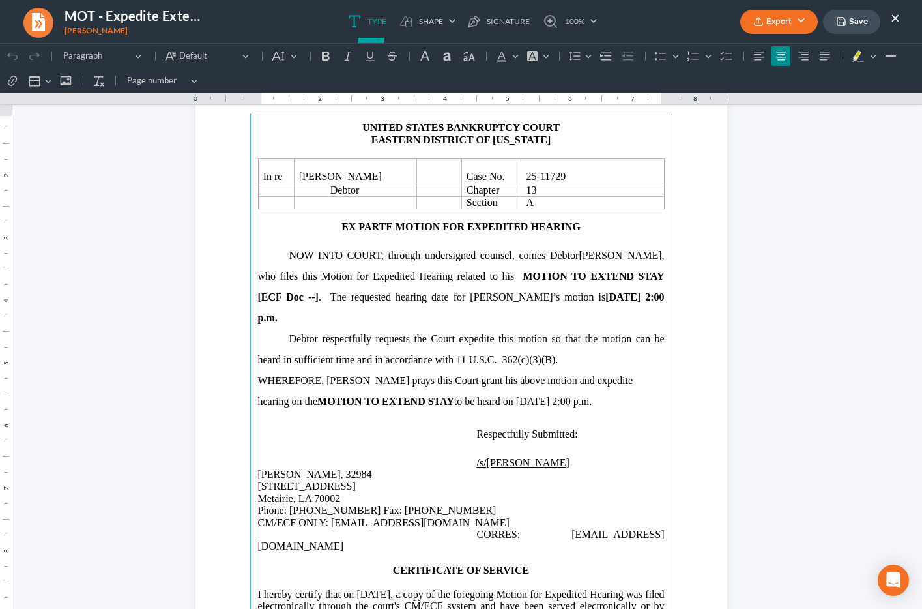
scroll to position [87, 0]
click at [283, 299] on strong "MOTION TO EXTEND STAY [ECF Doc --]" at bounding box center [461, 286] width 407 height 32
click at [327, 298] on span "MOTION TO EXTEND STAY [ECF Doc __] . The requested hearing date for Debtor’s mo…" at bounding box center [461, 296] width 407 height 53
click at [431, 297] on span "MOTION TO EXTEND STAY [ECF Doc __] . The requested hearing date for Debtor’s mo…" at bounding box center [461, 296] width 407 height 53
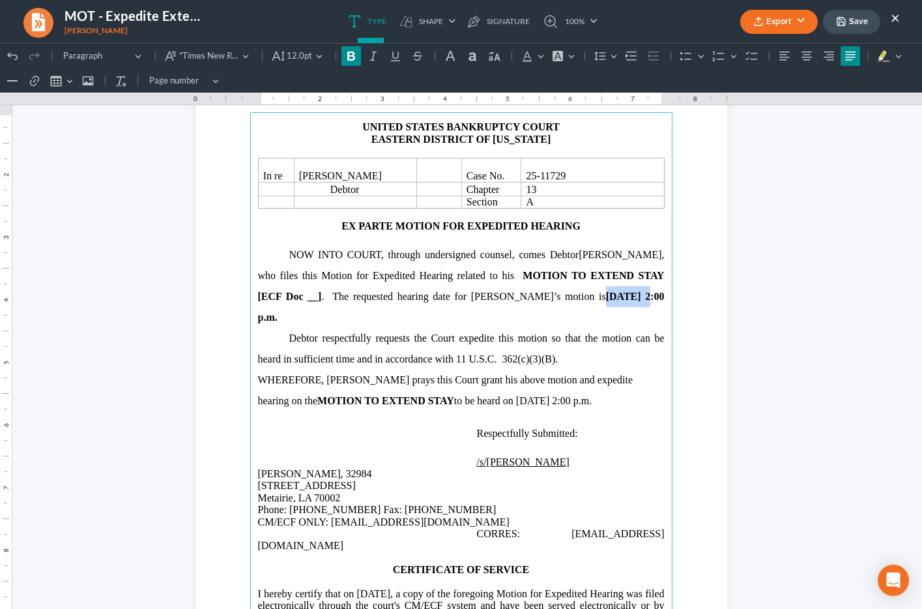
drag, startPoint x: 511, startPoint y: 298, endPoint x: 547, endPoint y: 297, distance: 35.9
click at [547, 297] on strong "April 14, 2025 at 2:00 p.m." at bounding box center [461, 307] width 407 height 32
click at [428, 332] on span "Debtor respectfully requests the Court expedite this motion so that the motion …" at bounding box center [461, 348] width 407 height 32
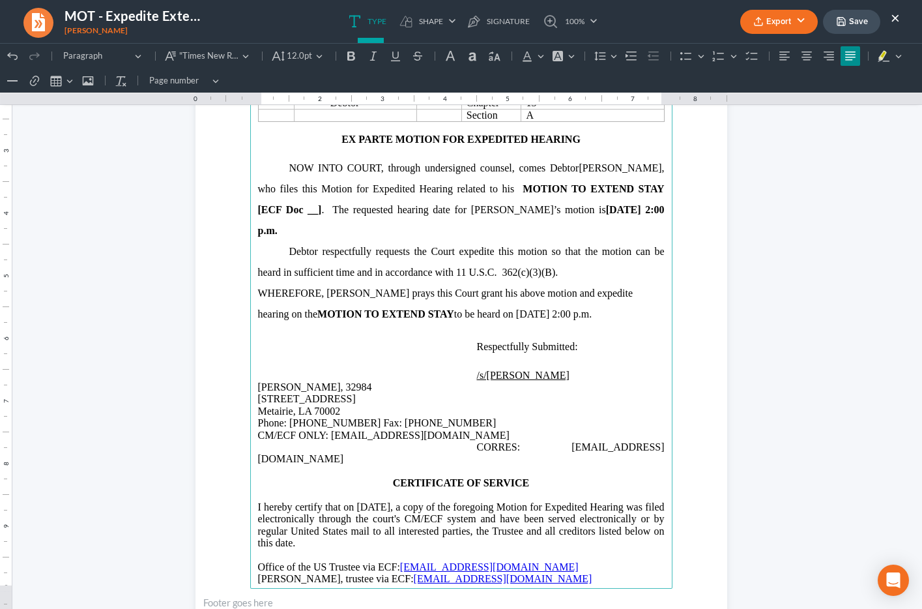
scroll to position [178, 0]
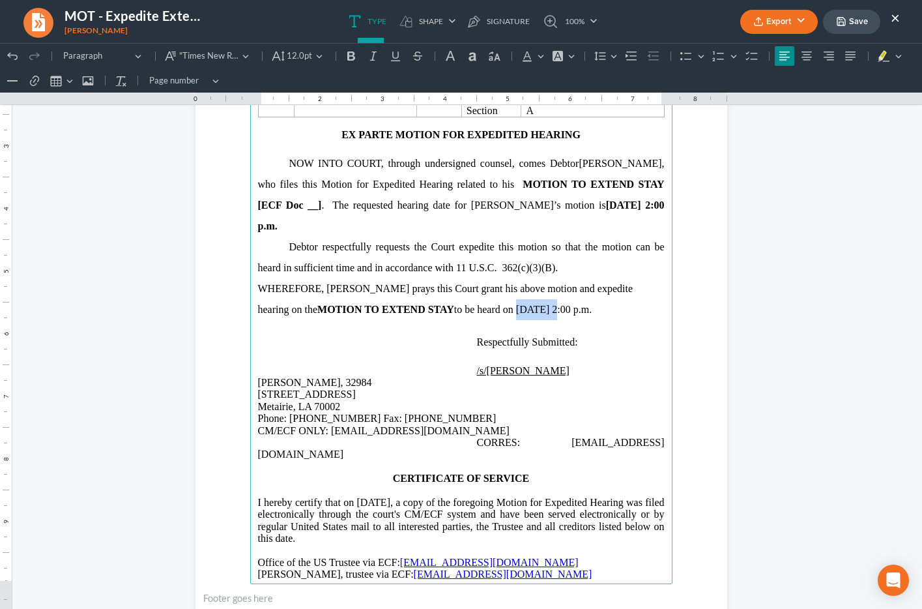
drag, startPoint x: 477, startPoint y: 287, endPoint x: 510, endPoint y: 290, distance: 32.7
click at [510, 290] on span "WHEREFORE, Debtor prays this Court grant his above motion and expedite hearing …" at bounding box center [445, 299] width 375 height 32
click at [495, 332] on p "Respectfully Submitted:" at bounding box center [571, 342] width 188 height 21
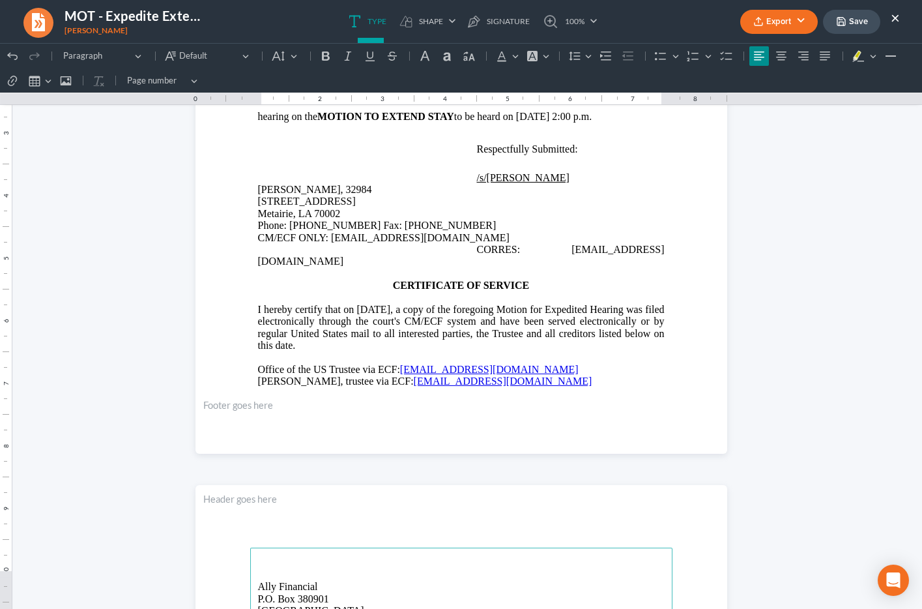
scroll to position [355, 0]
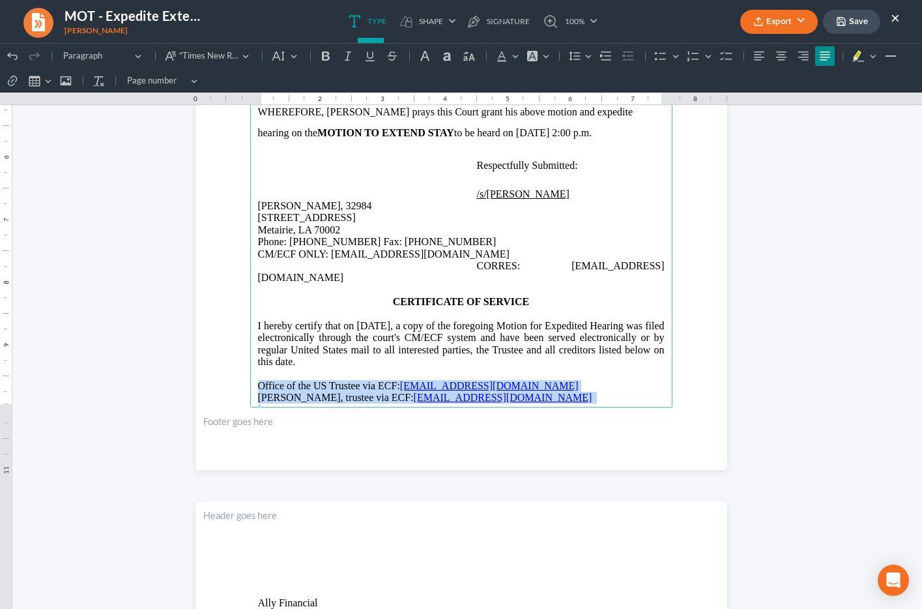
drag, startPoint x: 259, startPoint y: 352, endPoint x: 488, endPoint y: 373, distance: 229.1
click at [488, 373] on main "UNITED STATES BANKRUPTCY COURT EASTERN DISTRICT OF LOUISIANA In re Samuel Rapp …" at bounding box center [461, 125] width 422 height 563
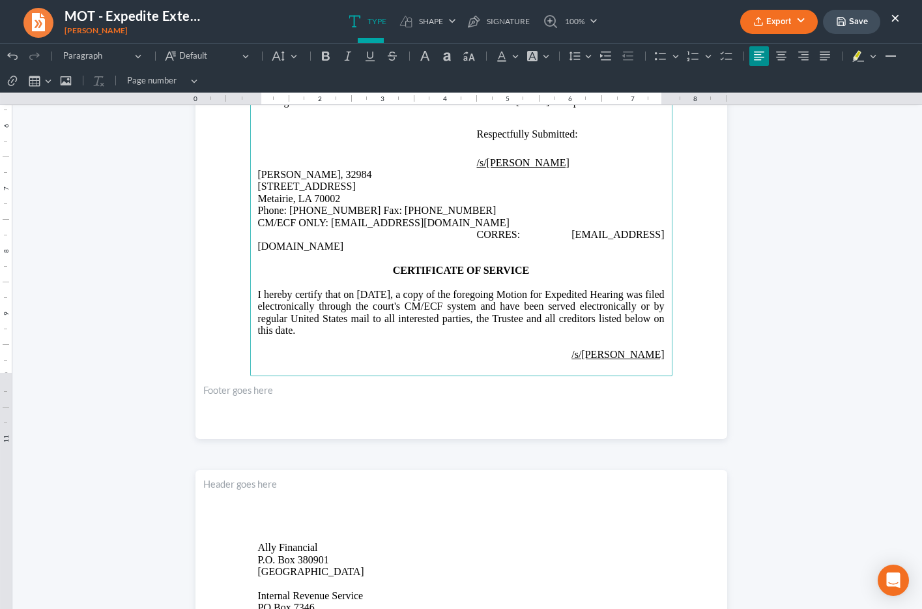
scroll to position [394, 0]
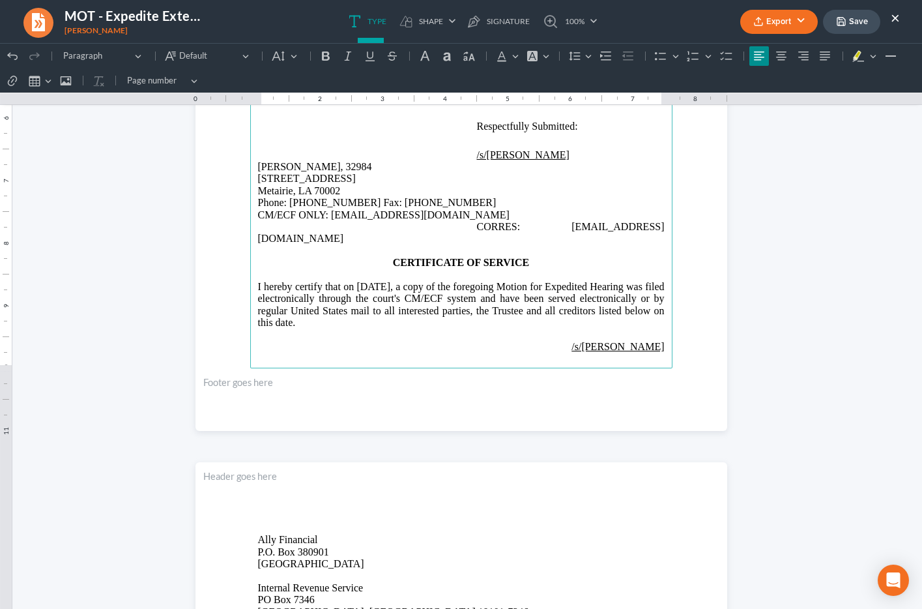
click at [475, 346] on main "UNITED STATES BANKRUPTCY COURT EASTERN DISTRICT OF LOUISIANA In re Samuel Rapp …" at bounding box center [461, 86] width 422 height 563
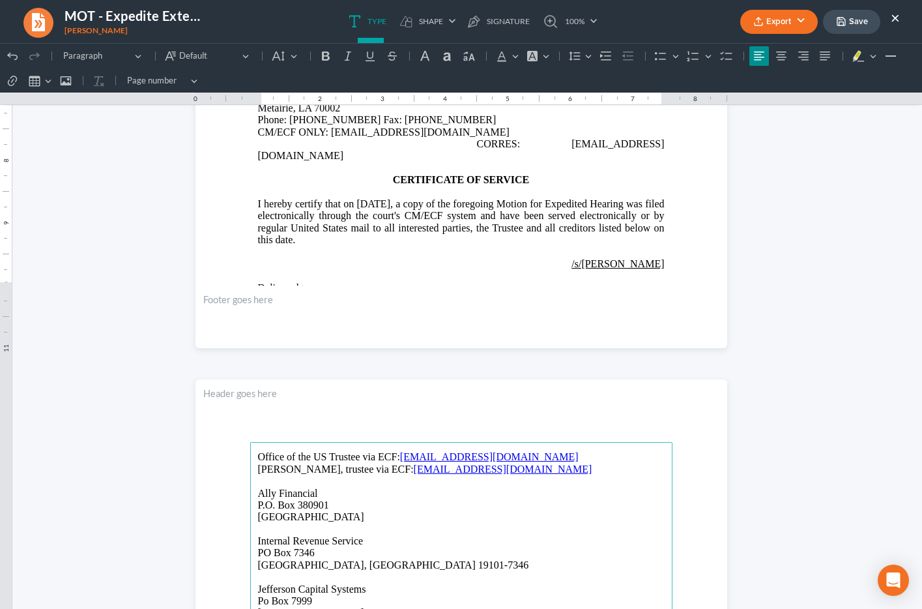
scroll to position [593, 0]
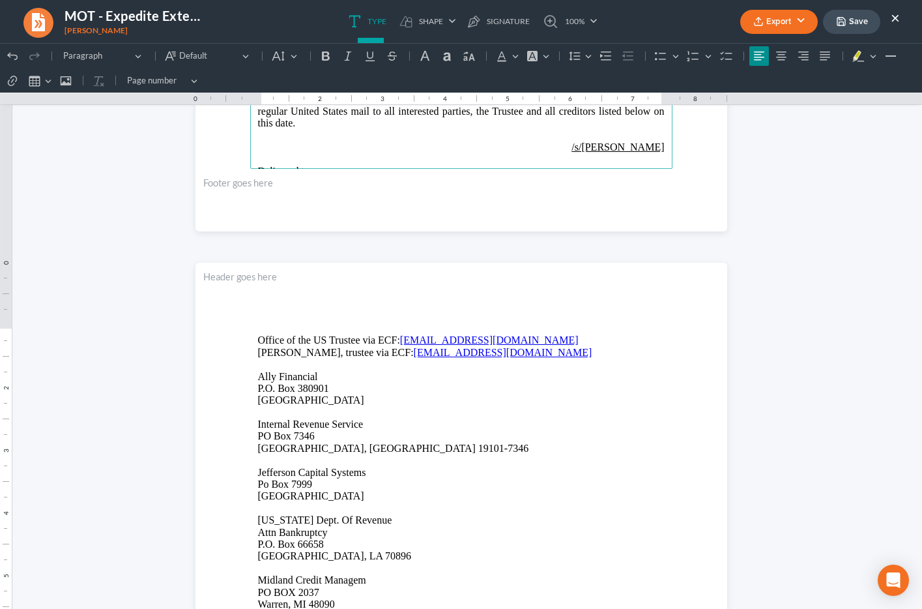
click at [336, 153] on p "Rich Text Editor, page-0-main" at bounding box center [461, 159] width 407 height 12
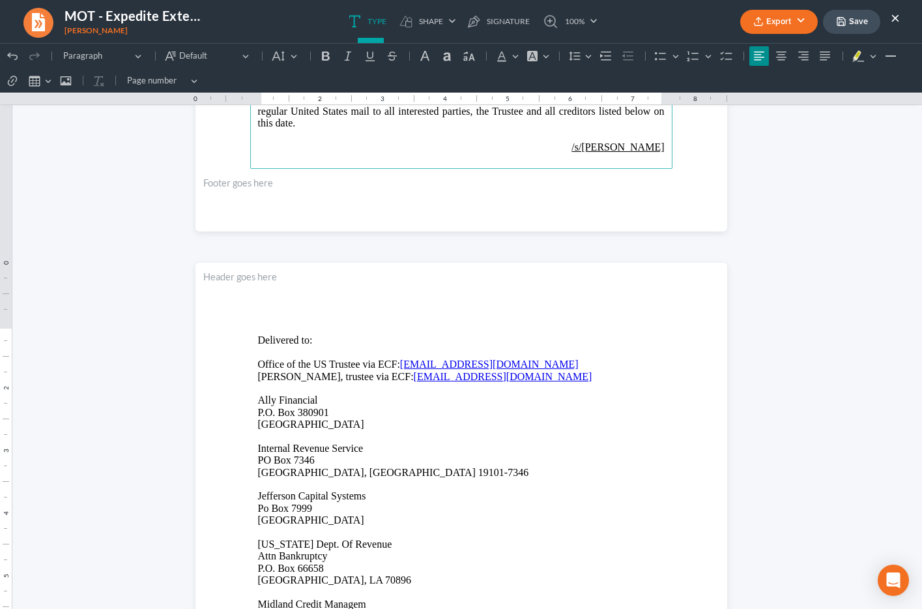
click at [531, 153] on p "Rich Text Editor, page-0-main" at bounding box center [461, 159] width 407 height 12
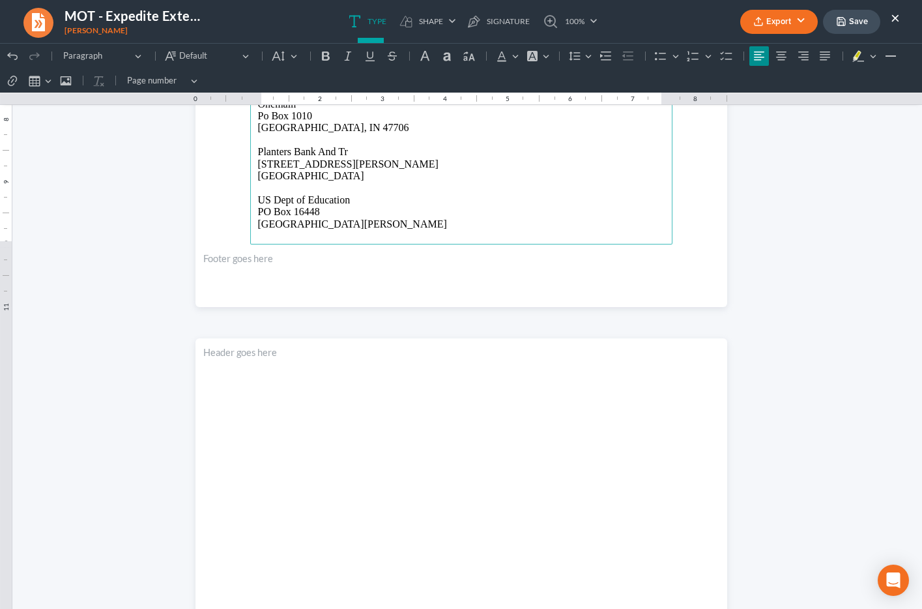
scroll to position [1242, 0]
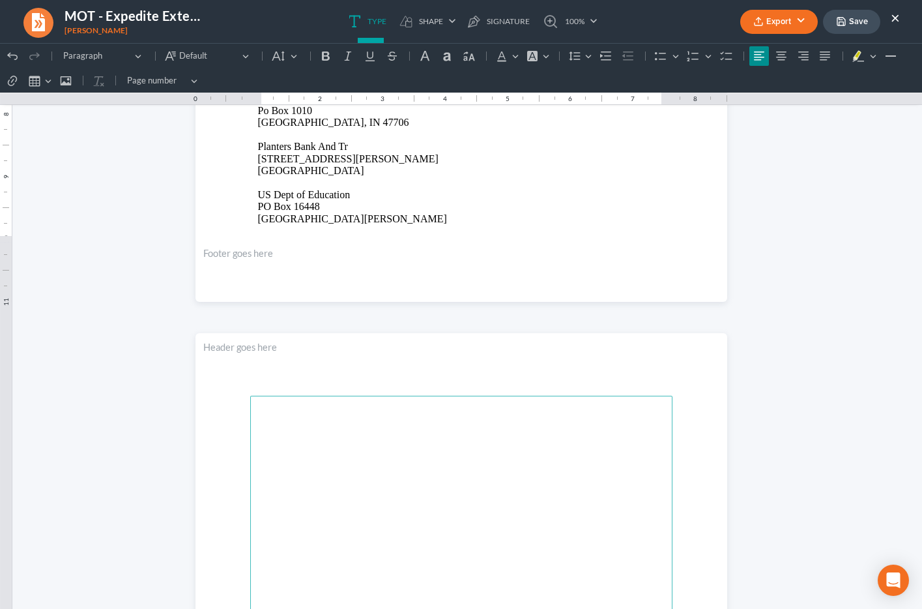
click at [362, 428] on p "Rich Text Editor, page-2-main" at bounding box center [461, 423] width 407 height 12
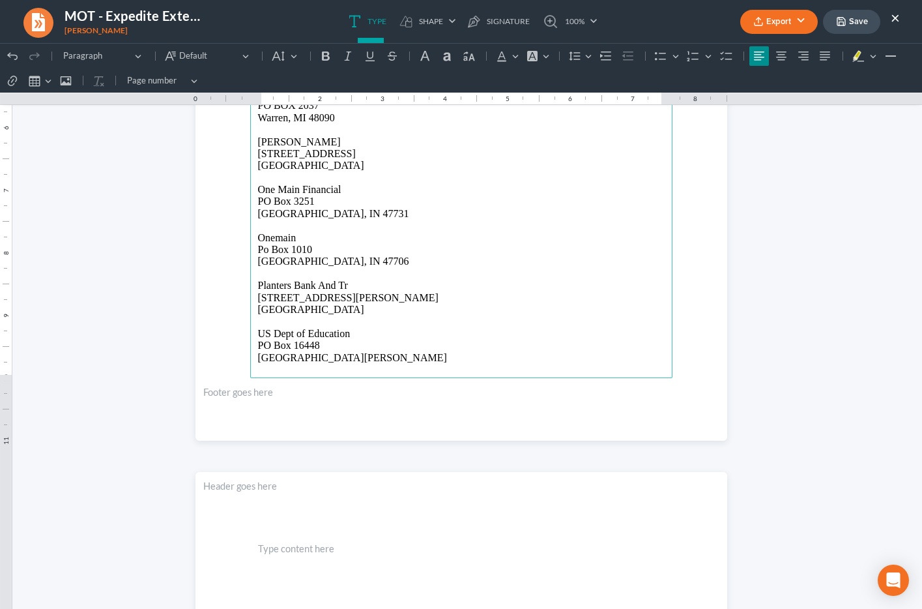
scroll to position [892, 0]
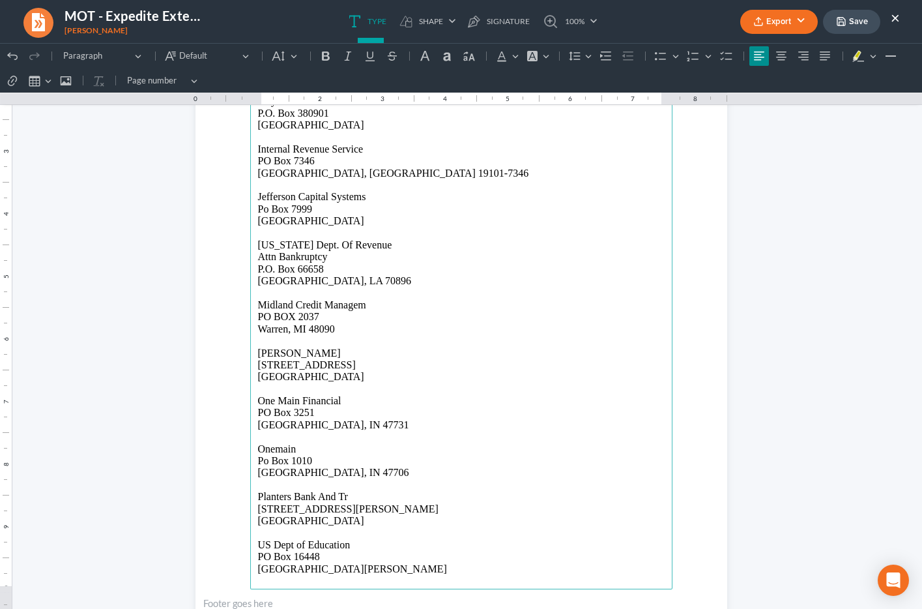
click at [293, 539] on p "US Dept of Education PO Box 16448 Saint Paul, MN 55116" at bounding box center [461, 557] width 407 height 36
click at [272, 536] on p "Rich Text Editor, page-1-main" at bounding box center [461, 533] width 407 height 12
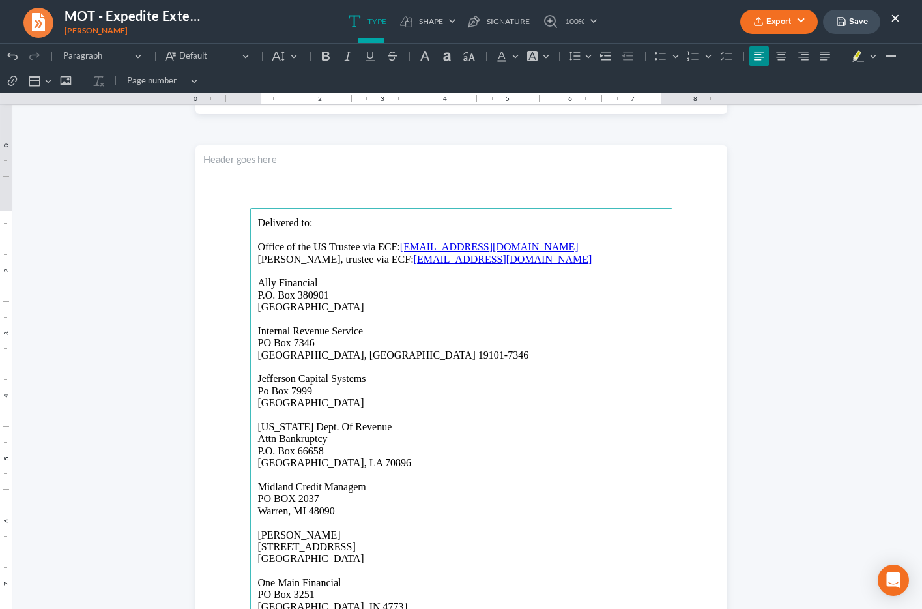
scroll to position [711, 0]
click at [48, 81] on button "Insert table Insert table" at bounding box center [39, 81] width 29 height 20
click at [42, 102] on div "Editor toolbar" at bounding box center [45, 100] width 8 height 7
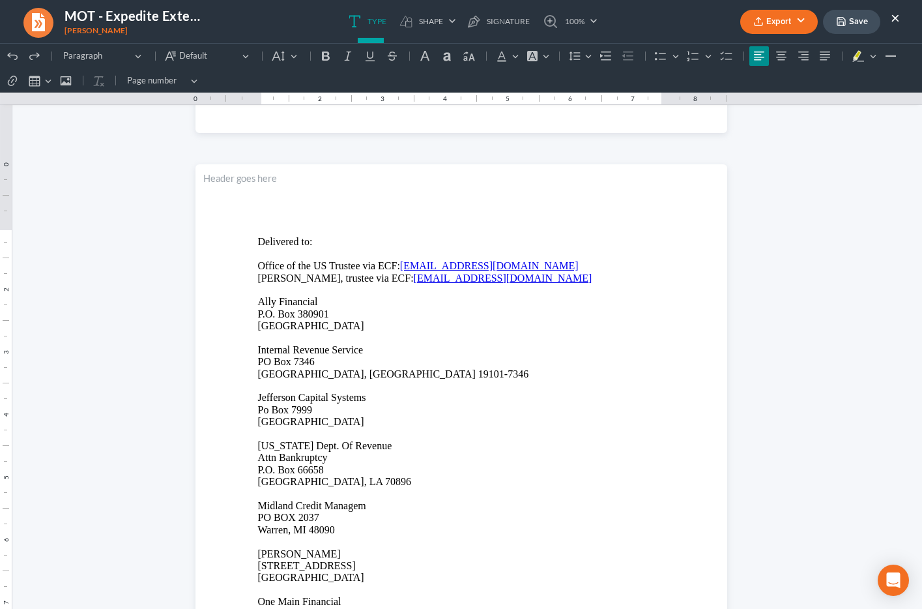
scroll to position [691, 0]
click at [272, 298] on p "Ally Financial P.O. Box 380901 Bloomington, MN 55438" at bounding box center [461, 315] width 407 height 36
click at [262, 287] on p "Rich Text Editor, page-1-main" at bounding box center [461, 291] width 407 height 12
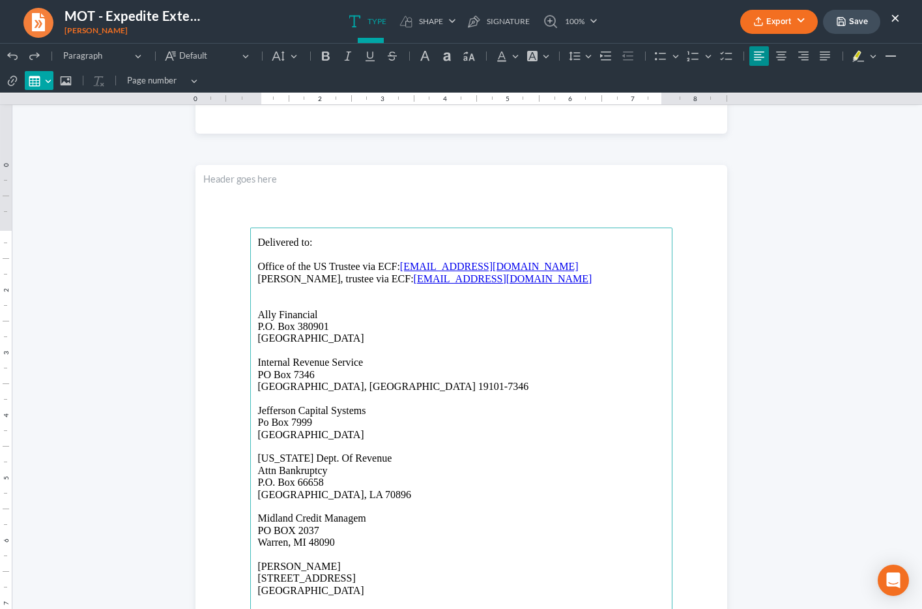
click at [46, 80] on button "Insert table Insert table" at bounding box center [39, 81] width 29 height 20
click at [46, 101] on div "Editor toolbar" at bounding box center [45, 100] width 8 height 7
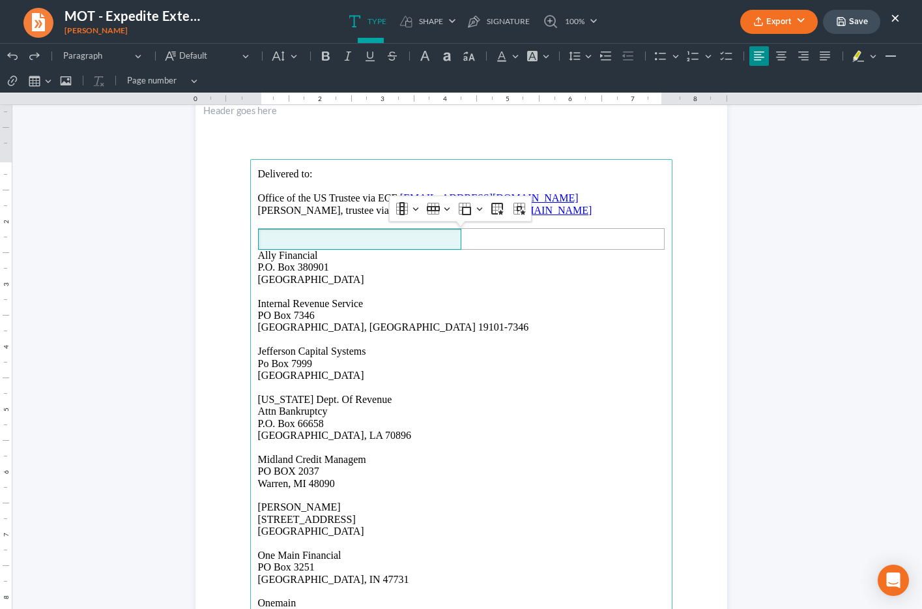
scroll to position [760, 0]
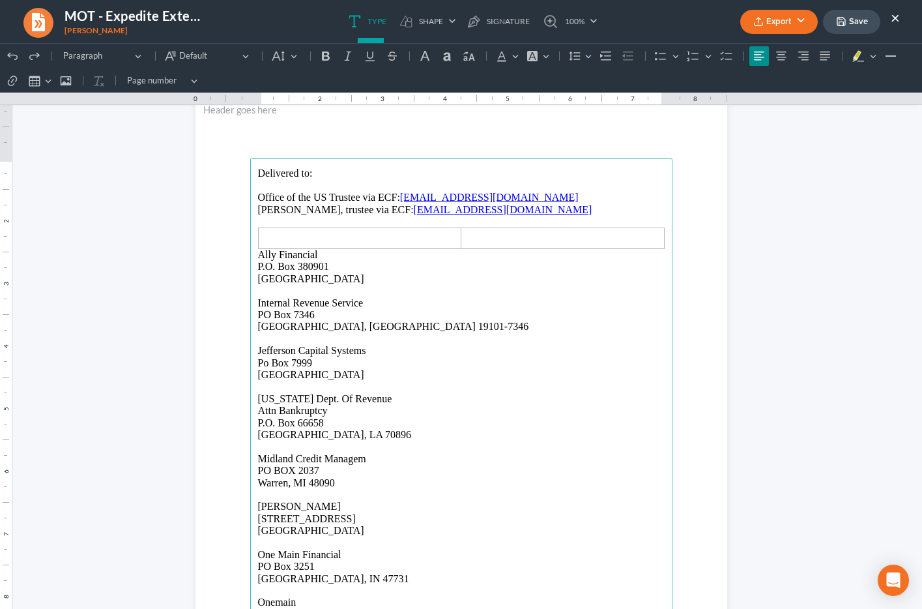
drag, startPoint x: 259, startPoint y: 255, endPoint x: 360, endPoint y: 529, distance: 292.1
click at [360, 529] on main "Delivered to: Office of the US Trustee via ECF: USTPRegion05.NR.ECF@usdoj.gov S…" at bounding box center [461, 439] width 422 height 563
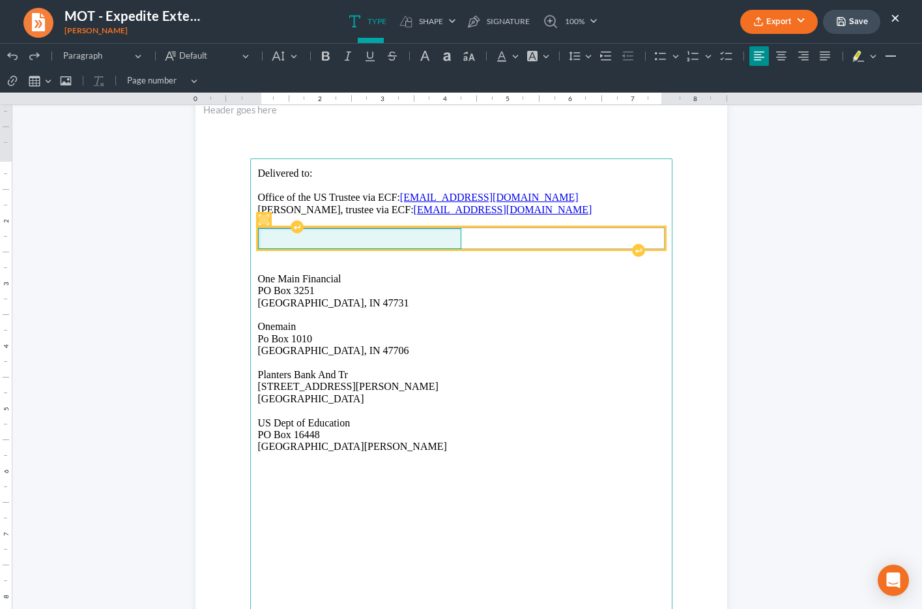
click at [286, 237] on span "Rich Text Editor, page-1-main" at bounding box center [360, 239] width 194 height 12
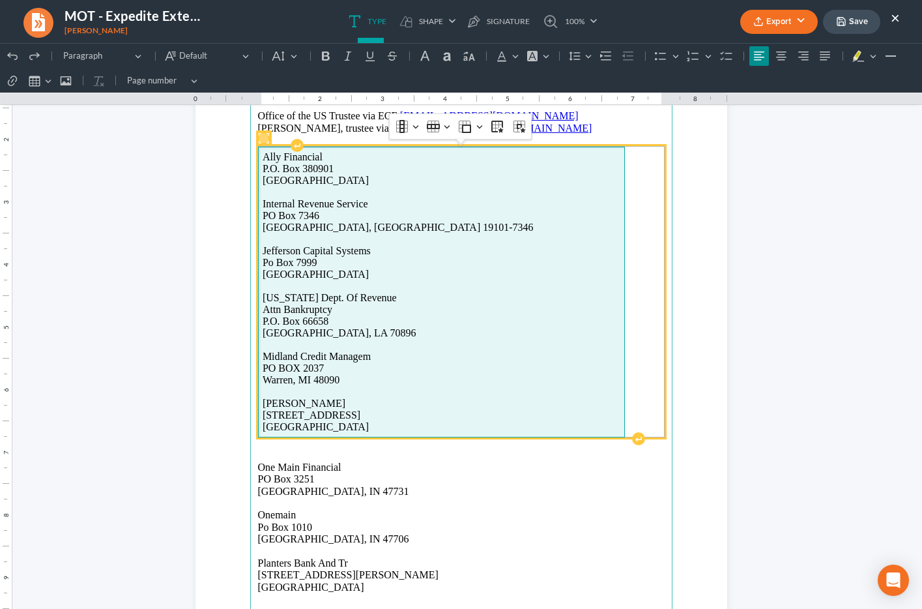
scroll to position [845, 0]
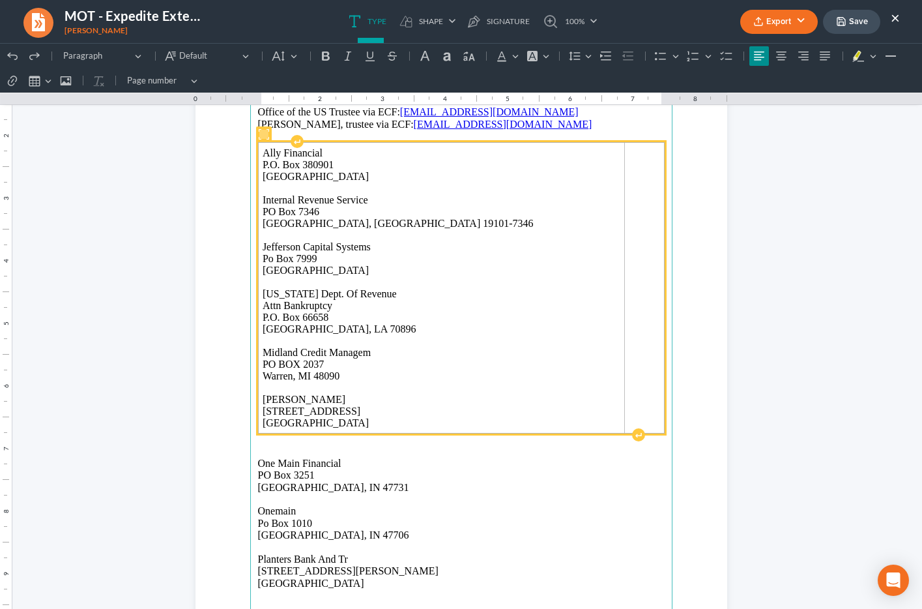
drag, startPoint x: 259, startPoint y: 463, endPoint x: 383, endPoint y: 578, distance: 169.3
click at [383, 578] on main "Delivered to: Office of the US Trustee via ECF: USTPRegion05.NR.ECF@usdoj.gov S…" at bounding box center [461, 354] width 422 height 563
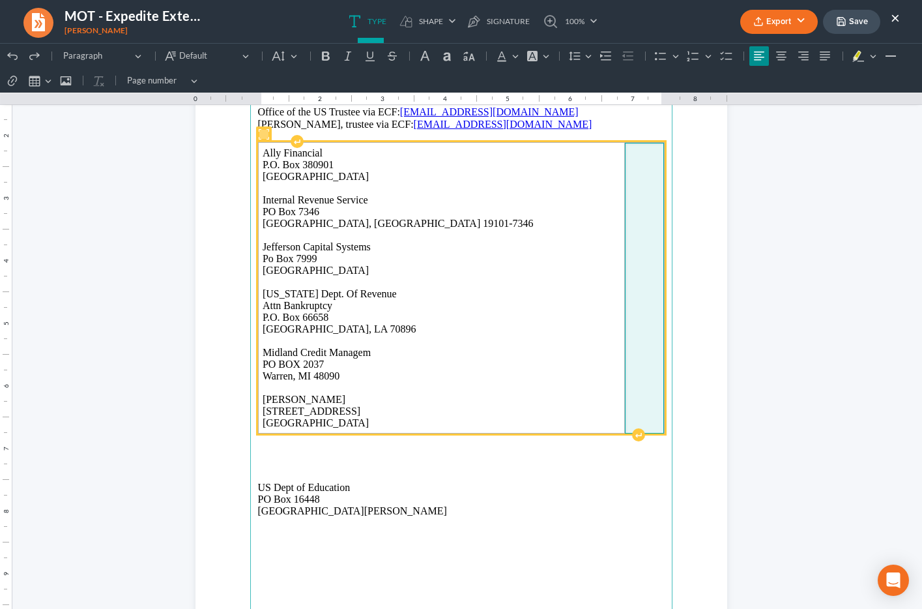
click at [625, 361] on td "Rich Text Editor, page-1-main" at bounding box center [644, 288] width 39 height 291
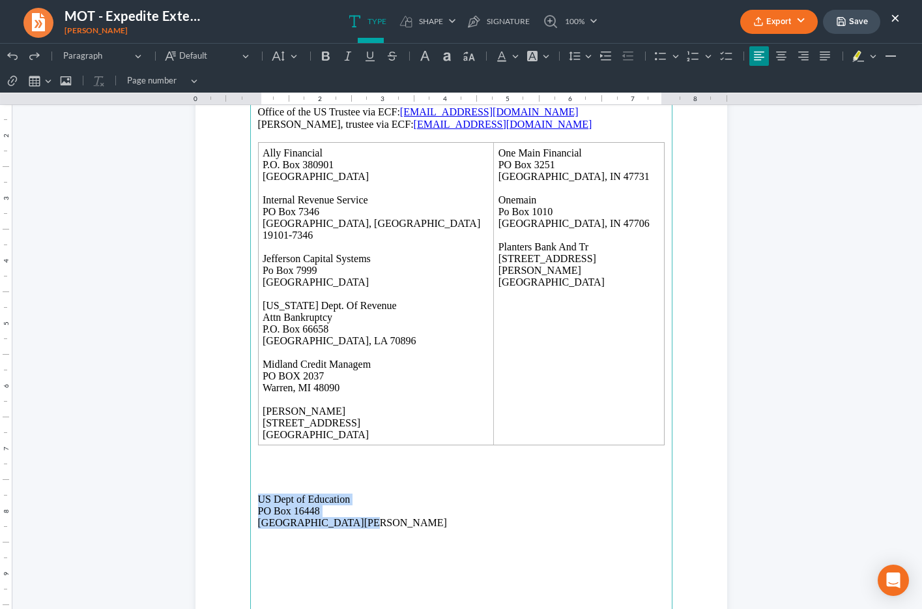
drag, startPoint x: 364, startPoint y: 511, endPoint x: 248, endPoint y: 487, distance: 118.5
click at [248, 487] on section "Delivered to: Office of the US Trustee via ECF: USTPRegion05.NR.ECF@usdoj.gov S…" at bounding box center [462, 354] width 532 height 688
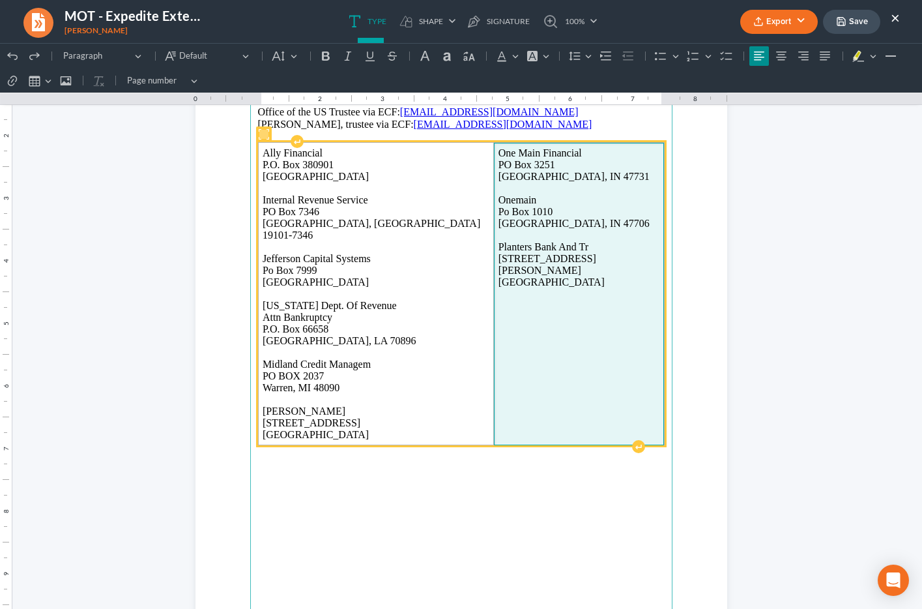
click at [494, 329] on td "One Main Financial PO Box 3251 Evansville, IN 47731 Onemain Po Box 1010 Evansvi…" at bounding box center [579, 294] width 170 height 302
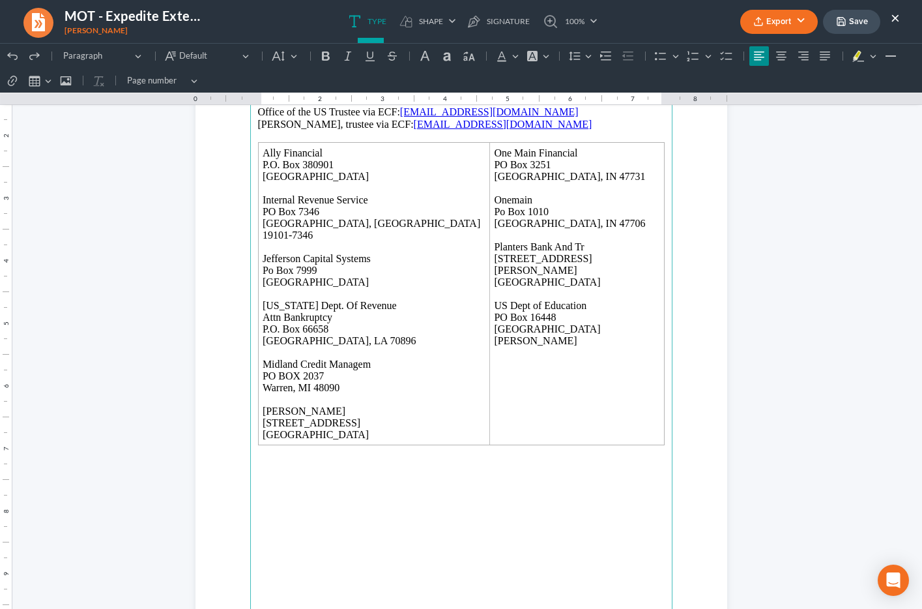
click at [371, 527] on main "Delivered to: Office of the US Trustee via ECF: USTPRegion05.NR.ECF@usdoj.gov S…" at bounding box center [461, 354] width 422 height 563
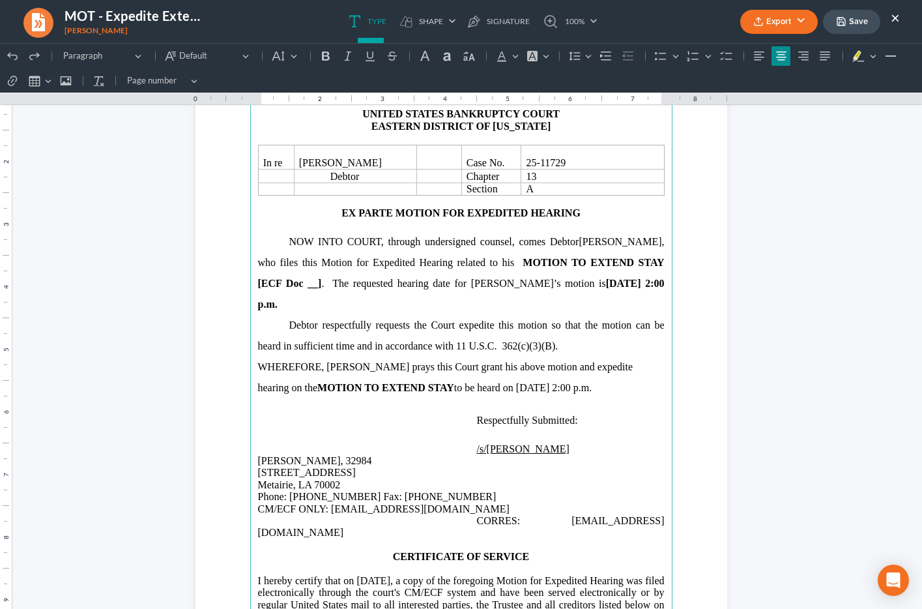
scroll to position [0, 0]
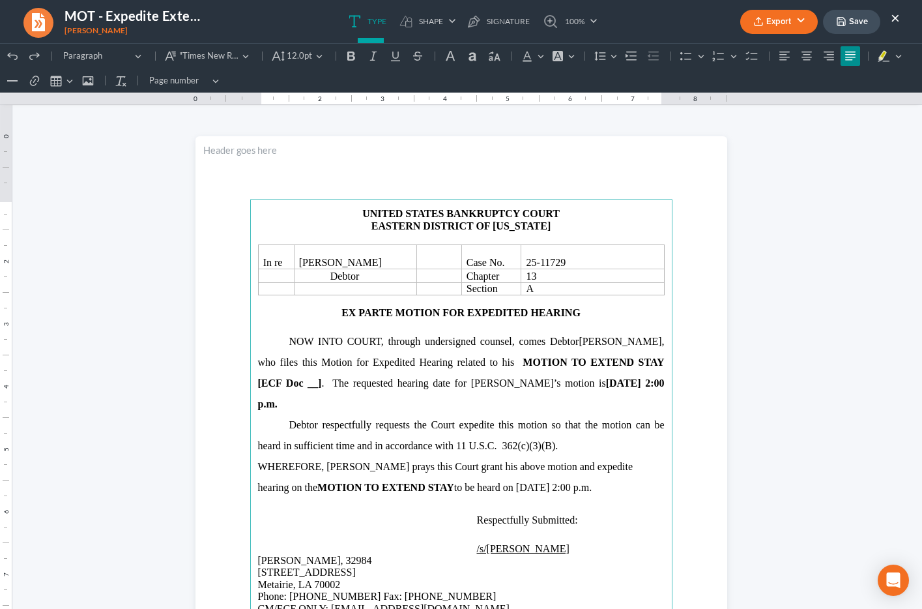
click at [362, 428] on span "Debtor respectfully requests the Court expedite this motion so that the motion …" at bounding box center [461, 435] width 407 height 32
click at [282, 386] on strong "MOTION TO EXTEND STAY [ECF Doc __]" at bounding box center [461, 373] width 407 height 32
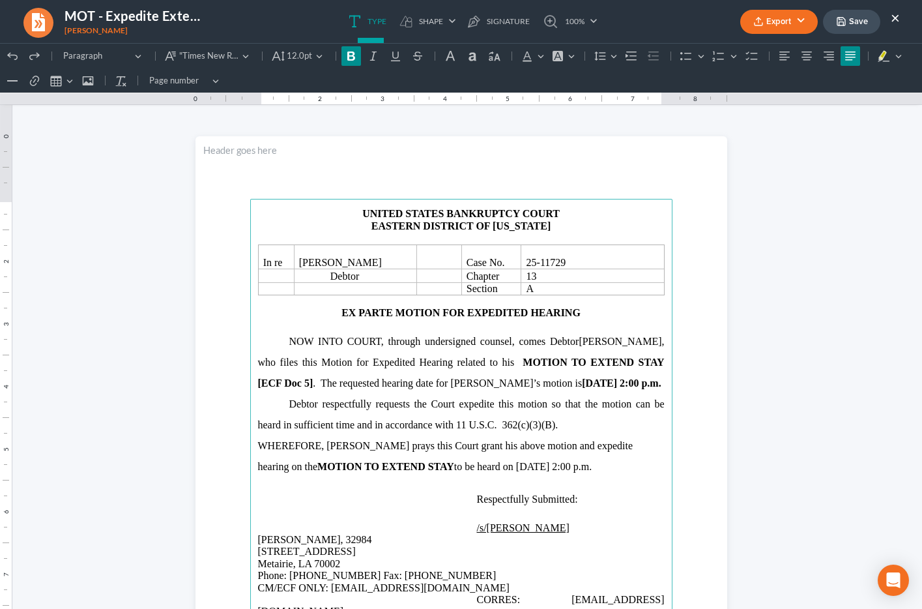
click at [363, 409] on span "Debtor respectfully requests the Court expedite this motion so that the motion …" at bounding box center [461, 414] width 407 height 32
click at [847, 20] on button "Save" at bounding box center [851, 22] width 57 height 24
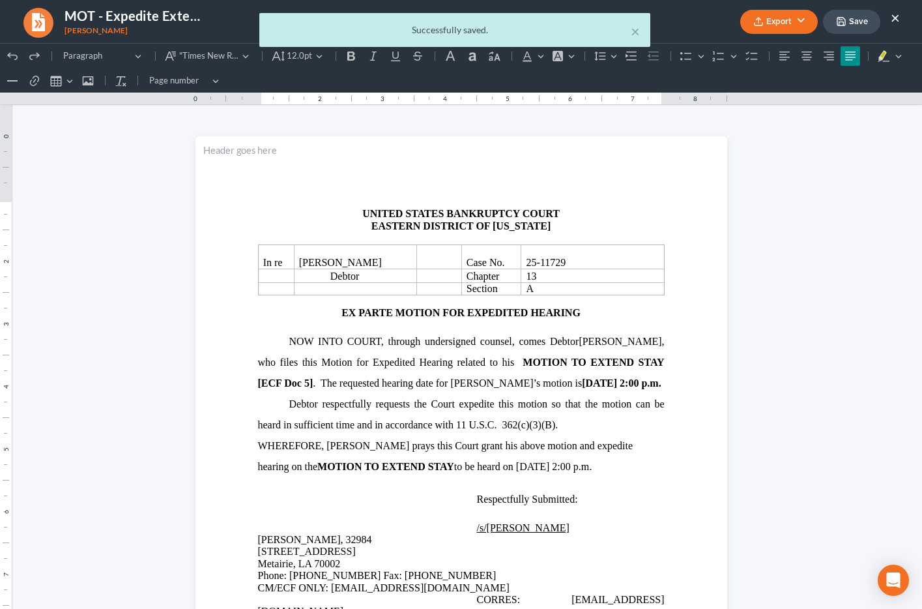
click at [806, 20] on body "Home New Case Client Portal Directory Cases DebtorCC Payments Big Easy Law Grou…" at bounding box center [461, 334] width 922 height 928
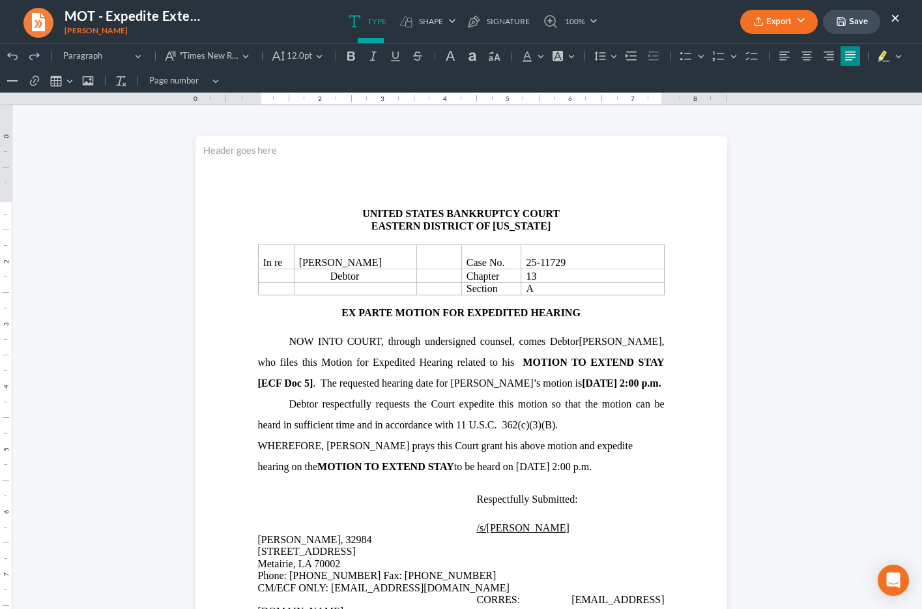
click at [801, 23] on button "Export" at bounding box center [780, 22] width 78 height 24
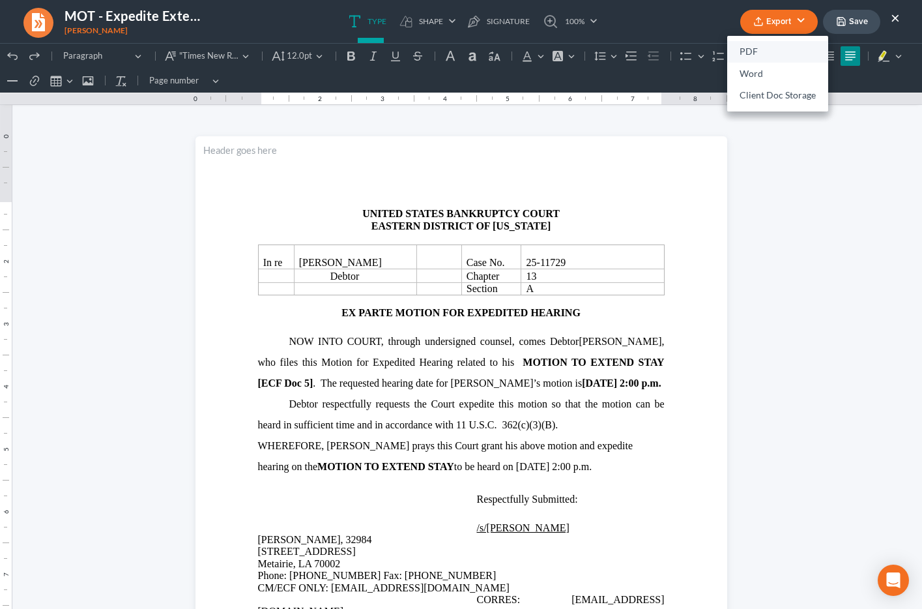
click at [774, 48] on link "PDF" at bounding box center [777, 52] width 101 height 22
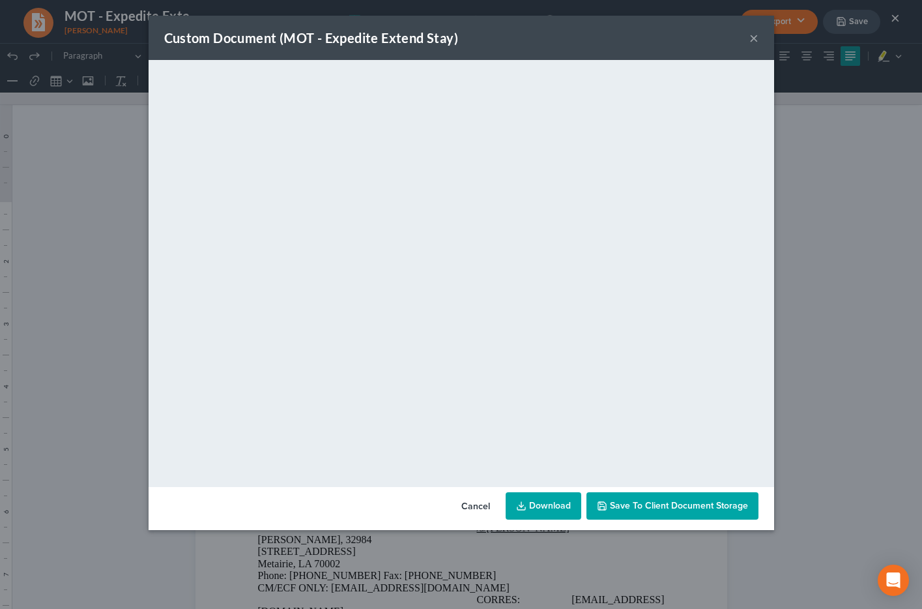
click at [547, 517] on link "Download" at bounding box center [544, 505] width 76 height 27
click at [752, 38] on button "×" at bounding box center [754, 38] width 9 height 16
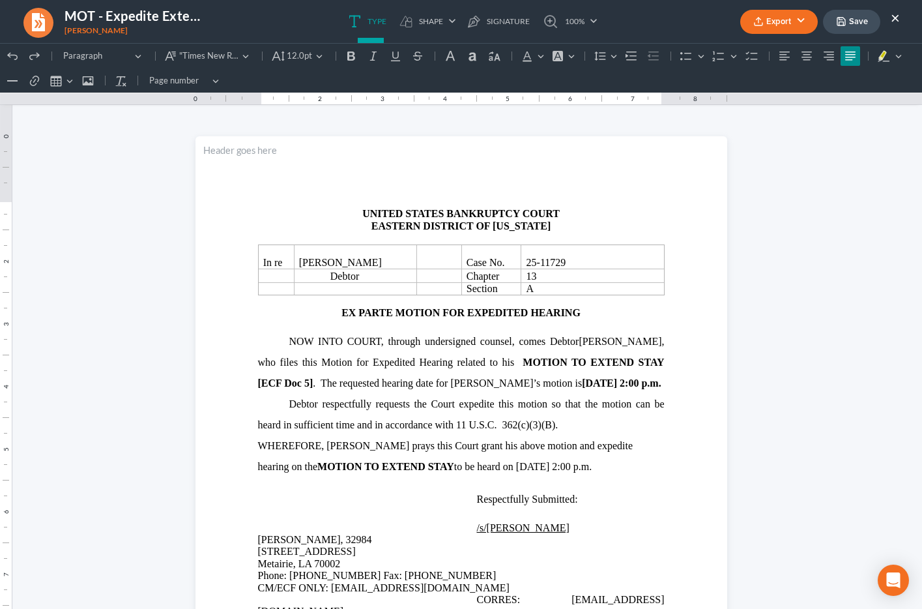
click at [858, 26] on button "Save" at bounding box center [851, 22] width 57 height 24
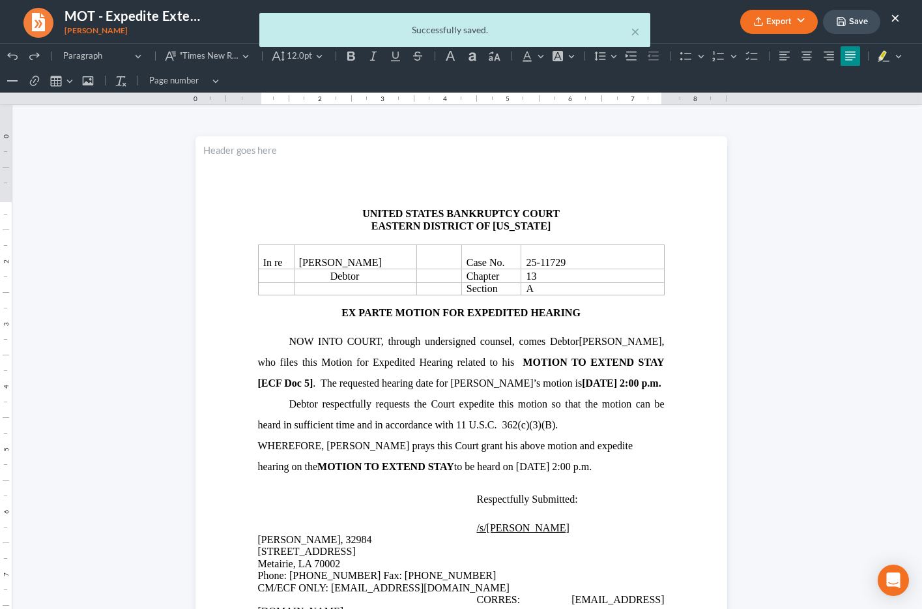
click at [894, 20] on body "Home New Case Client Portal Directory Cases DebtorCC Payments Big Easy Law Grou…" at bounding box center [461, 334] width 922 height 928
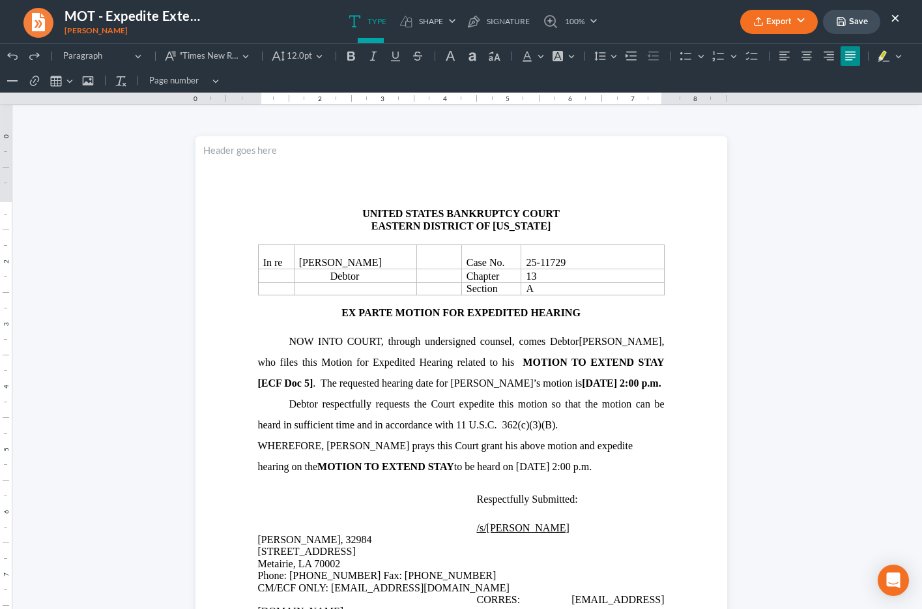
click at [898, 21] on button "×" at bounding box center [895, 18] width 9 height 16
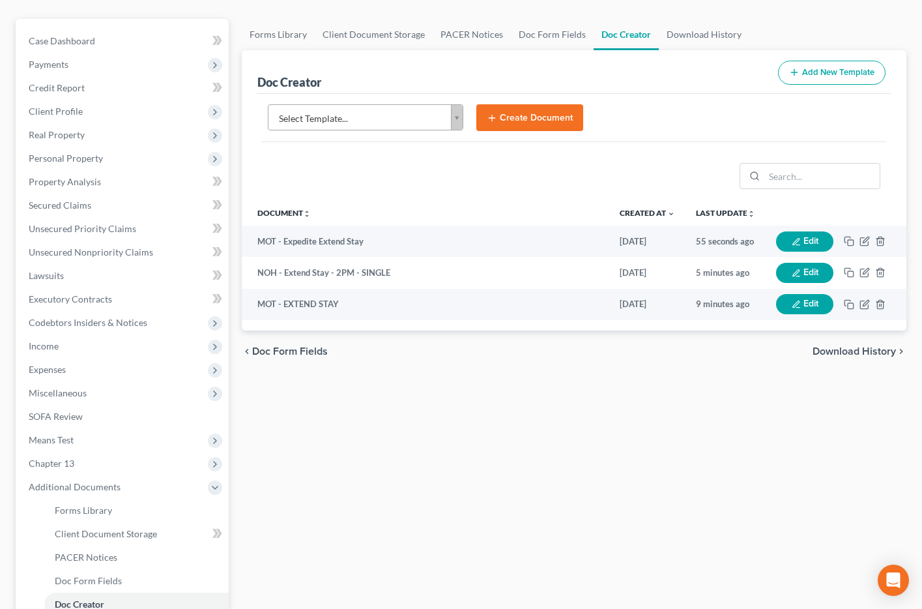
click at [321, 126] on body "Home New Case Client Portal Directory Cases DebtorCC Payments Big Easy Law Grou…" at bounding box center [461, 334] width 922 height 928
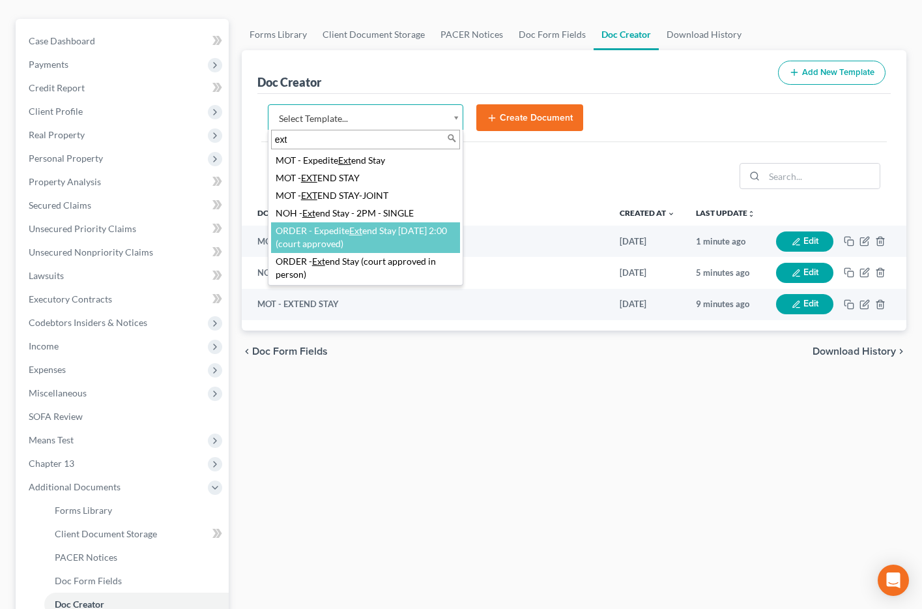
type input "ext"
select select "104332"
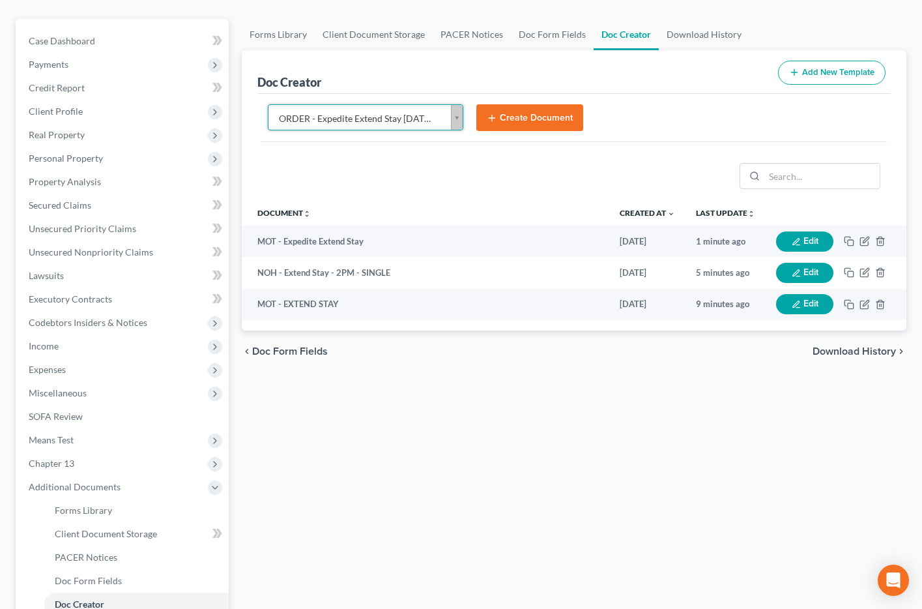
click at [497, 125] on button "Create Document" at bounding box center [530, 117] width 107 height 27
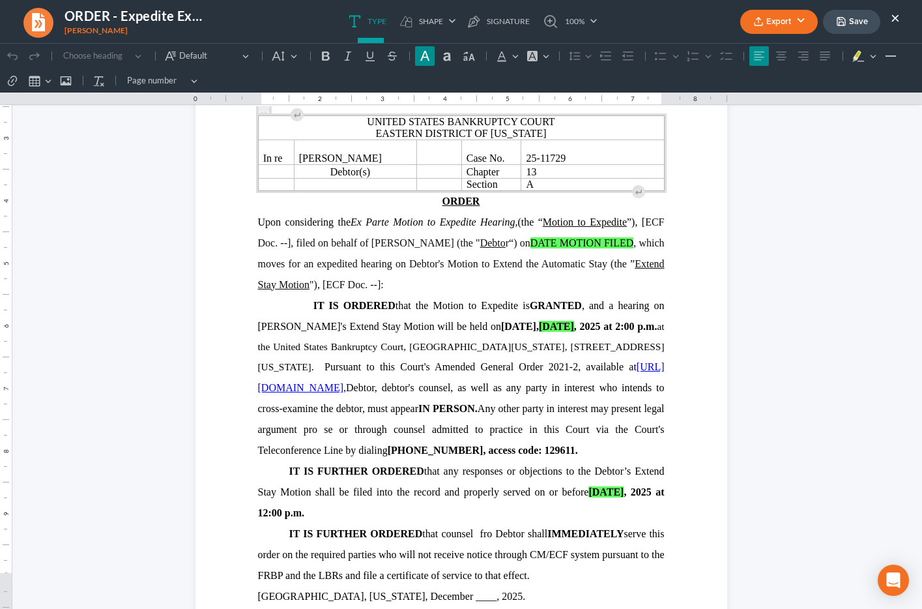
scroll to position [93, 0]
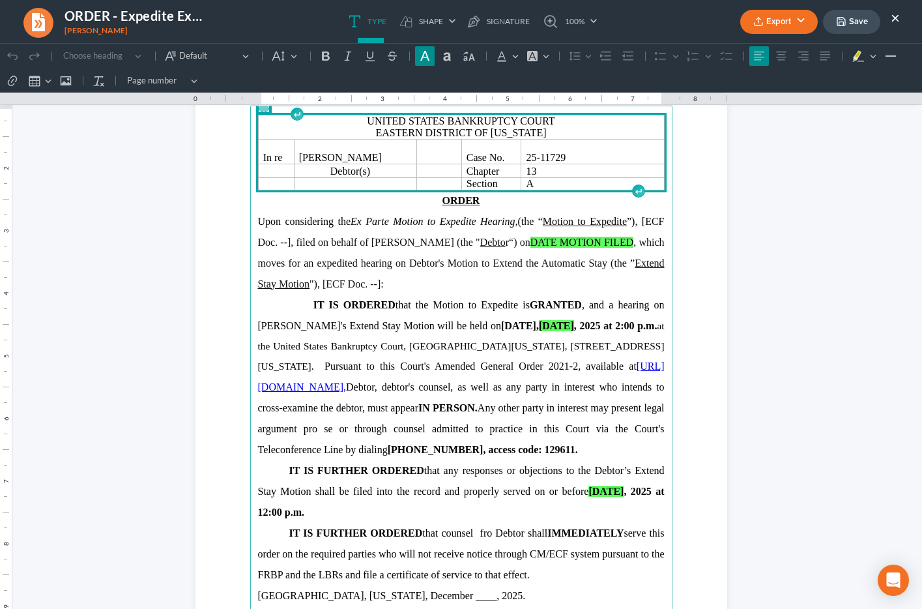
click at [308, 242] on span "ECF Doc. --], filed on behalf of Samuel Rapp" at bounding box center [461, 232] width 407 height 32
click at [309, 243] on span "ECF Doc. --], filed on behalf of Samuel Rapp" at bounding box center [461, 232] width 407 height 32
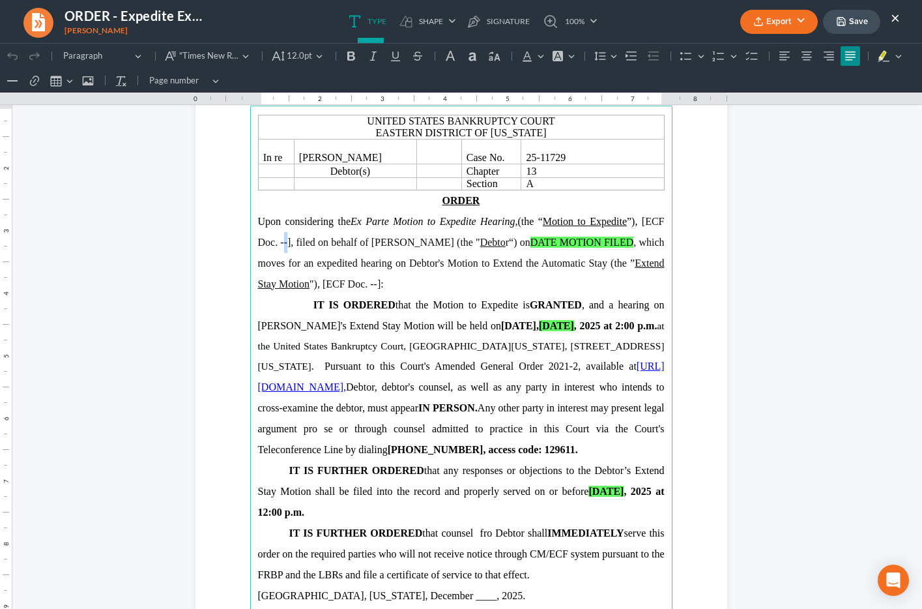
click at [309, 243] on span "ECF Doc. --], filed on behalf of Samuel Rapp" at bounding box center [461, 232] width 407 height 32
drag, startPoint x: 477, startPoint y: 242, endPoint x: 504, endPoint y: 241, distance: 26.8
click at [504, 241] on span "(the " Debto r“) on DATE MOTION FILED , which moves for an expedited hearing on…" at bounding box center [461, 263] width 407 height 53
click at [393, 57] on icon "Editor toolbar" at bounding box center [395, 56] width 13 height 13
click at [511, 246] on span "(the "Debtor“) on DATE MOTION FILED , which moves for an expedited hearing on D…" at bounding box center [461, 263] width 407 height 53
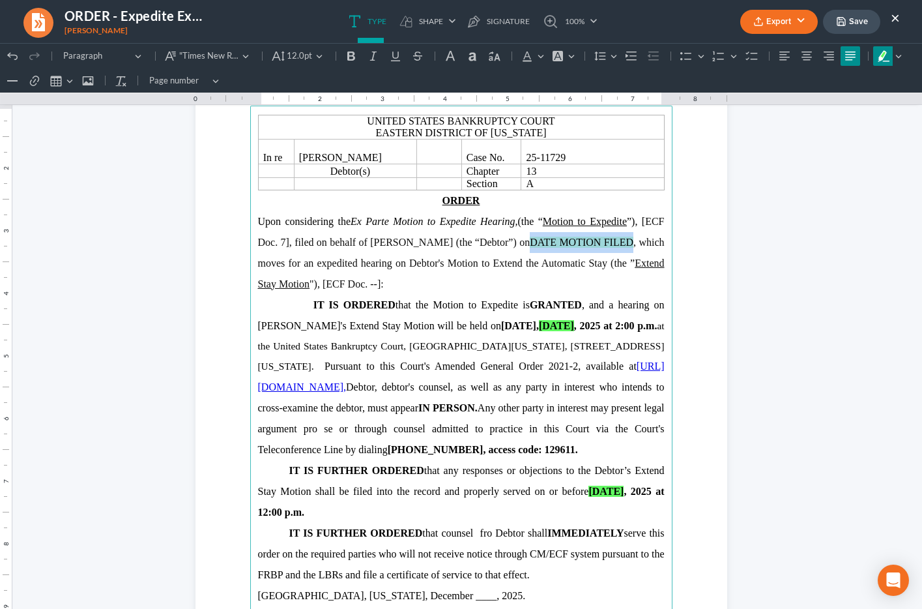
drag, startPoint x: 532, startPoint y: 244, endPoint x: 633, endPoint y: 244, distance: 101.0
click at [633, 244] on span "(the “Debtor”) on DATE MOTION FILED , which moves for an expedited hearing on D…" at bounding box center [461, 263] width 407 height 53
click at [349, 265] on span "(the “Debtor”) on August 13, 2025, which moves for an expedited hearing on Debt…" at bounding box center [461, 263] width 407 height 53
click at [505, 259] on span "(the “Debtor”) on August 13, 2025, which moves for an expedited hearing on Debt…" at bounding box center [461, 263] width 407 height 53
click at [293, 286] on span "(the “Debtor”) on August 13, 2025, which moves for an expedited hearing on Debt…" at bounding box center [461, 263] width 407 height 53
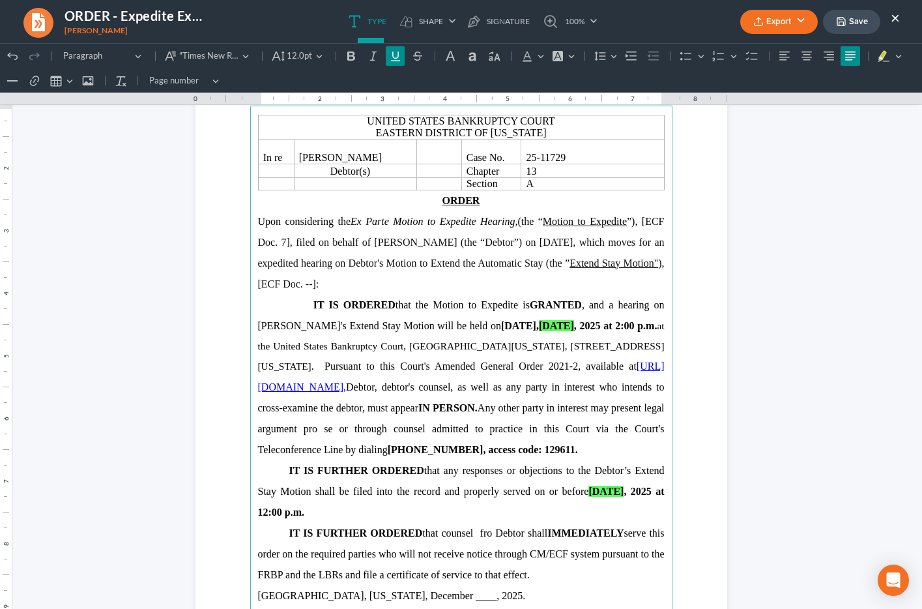
click at [613, 261] on u "Extend Stay Motion"" at bounding box center [614, 262] width 89 height 11
click at [593, 265] on span "(the “Debtor”) on August 13, 2025, which moves for an expedited hearing on Debt…" at bounding box center [461, 263] width 407 height 53
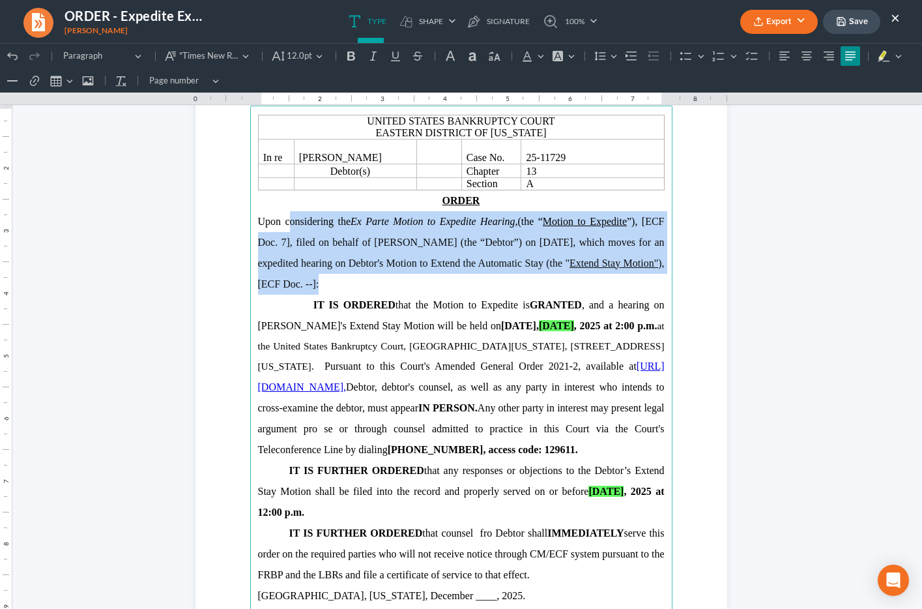
drag, startPoint x: 281, startPoint y: 222, endPoint x: 372, endPoint y: 277, distance: 106.4
click at [372, 277] on p "Upon considering the Ex Parte Motion to Expedite Hearing, (the “ Motion to Expe…" at bounding box center [461, 252] width 407 height 83
click at [248, 53] on button ""Times New Roman",serif "Times New Roman",serif" at bounding box center [207, 56] width 94 height 20
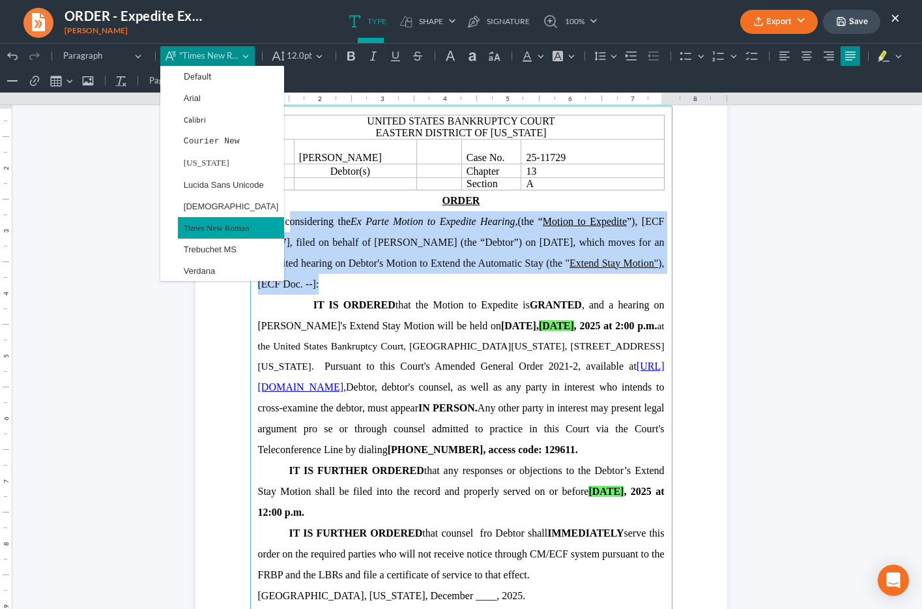
click at [233, 231] on span "Times New Roman" at bounding box center [217, 227] width 66 height 15
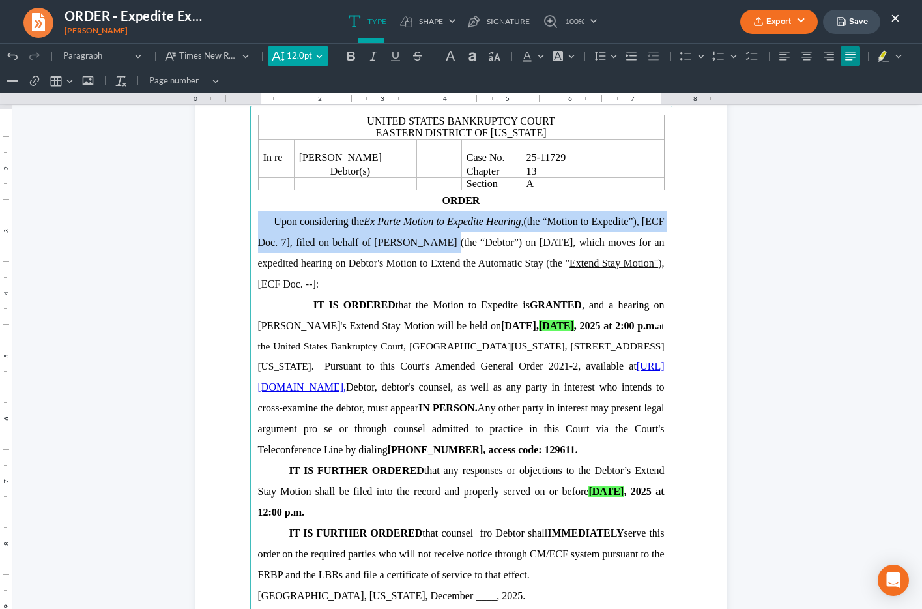
click at [322, 57] on button "12.0pt 12.0pt" at bounding box center [298, 56] width 60 height 20
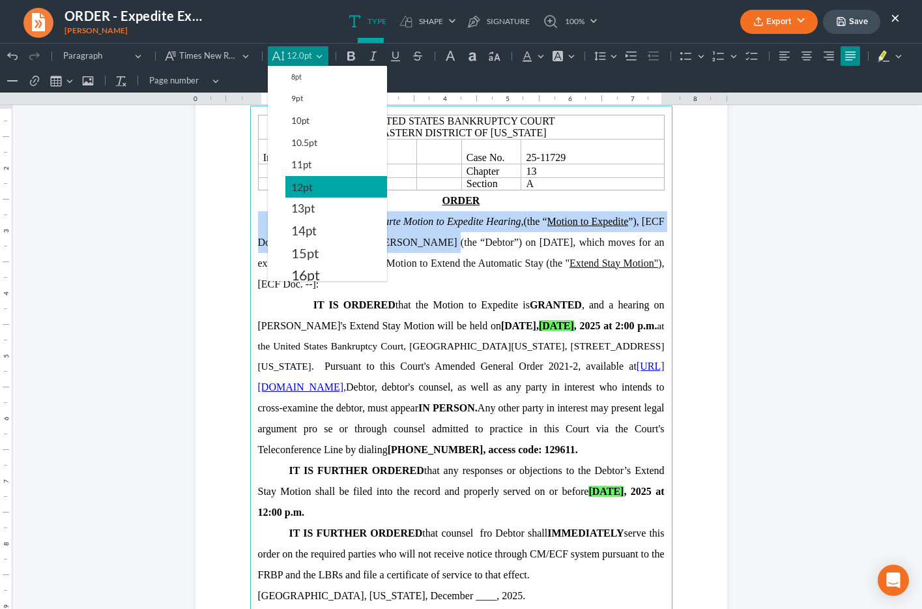
click at [315, 181] on button "12pt" at bounding box center [337, 187] width 102 height 22
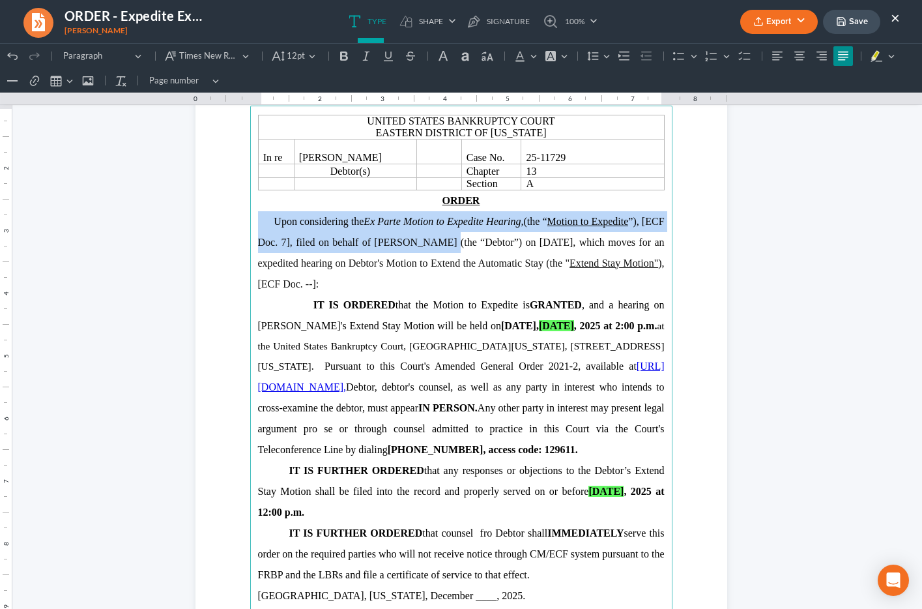
click at [409, 265] on span "(the “Debtor”) on August 13, 2025, which moves for an expedited hearing on Debt…" at bounding box center [461, 263] width 407 height 53
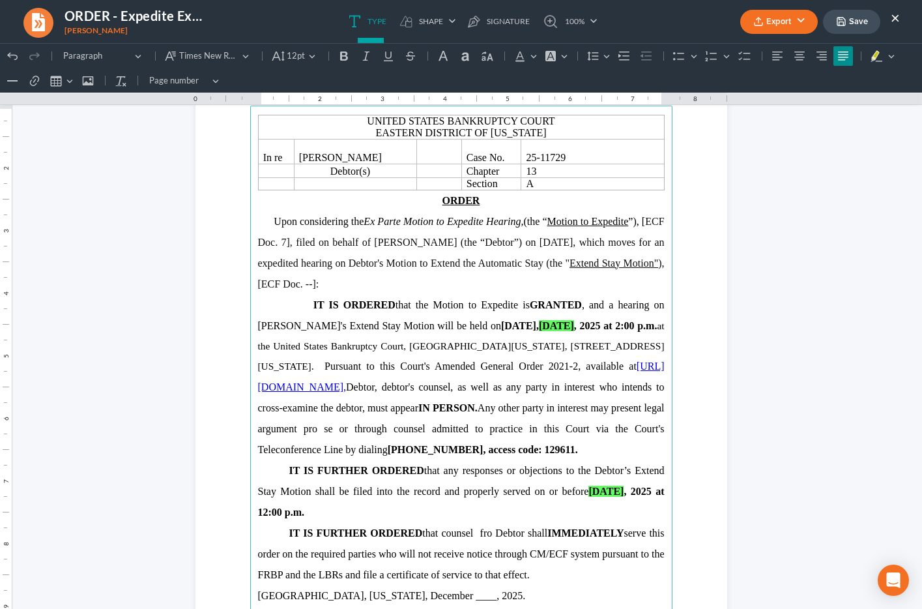
click at [612, 264] on u "Extend Stay Motion"" at bounding box center [614, 262] width 89 height 11
click at [574, 263] on span "(the “Debtor”) on August 13, 2025, which moves for an expedited hearing on Debt…" at bounding box center [461, 263] width 407 height 53
drag, startPoint x: 301, startPoint y: 283, endPoint x: 425, endPoint y: 284, distance: 124.5
click at [425, 284] on span "(the “Debtor”) on August 13, 2025, which moves for an expedited hearing on Debt…" at bounding box center [461, 263] width 407 height 53
click at [357, 285] on span "(the “Debtor”) on August 13, 2025, which moves for an expedited hearing on Debt…" at bounding box center [461, 263] width 407 height 53
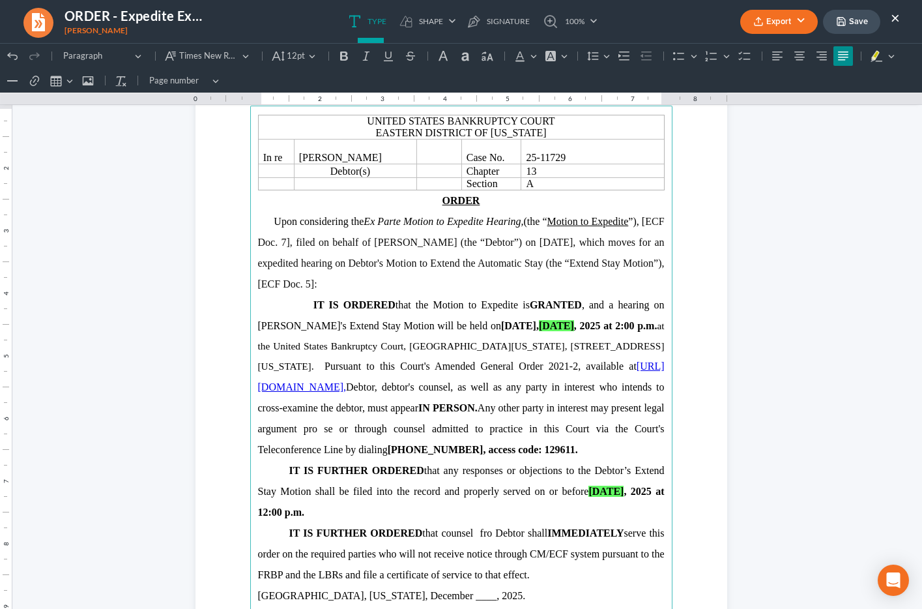
click at [414, 265] on span "(the “Debtor”) on August 13, 2025, which moves for an expedited hearing on Debt…" at bounding box center [461, 263] width 407 height 53
click at [387, 308] on span "IT IS ORDERED that the Motion to Expedite is GRANTED , and a hearing on Debtor'…" at bounding box center [461, 315] width 407 height 32
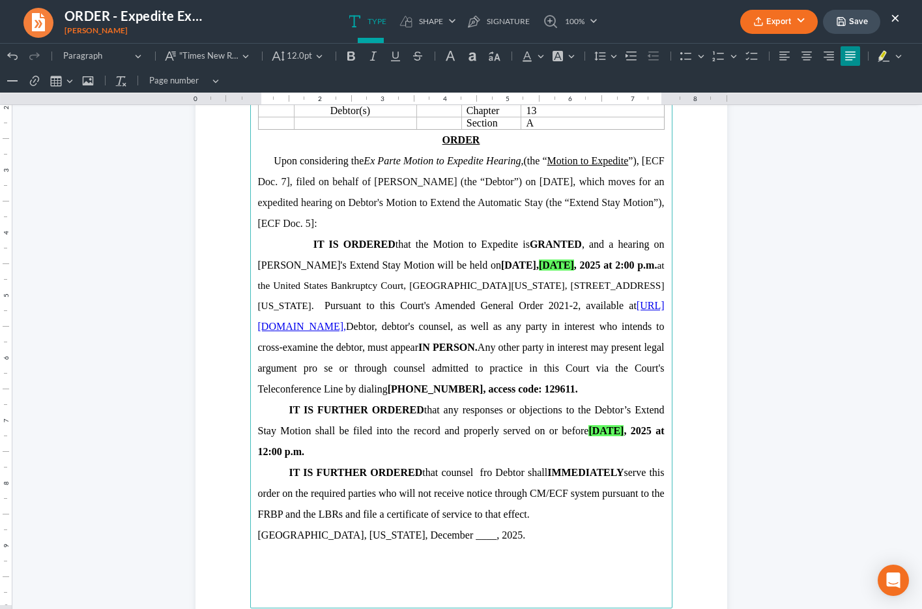
scroll to position [162, 0]
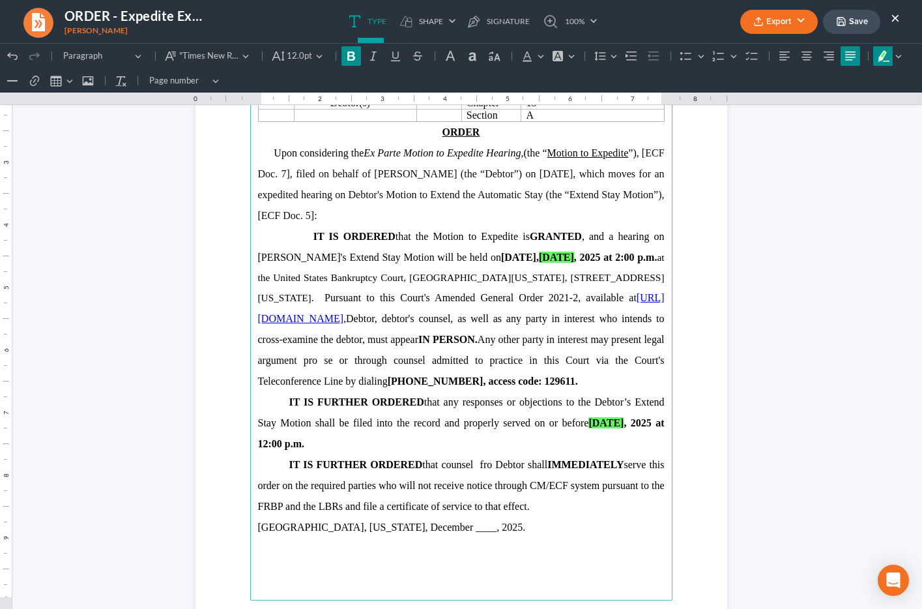
drag, startPoint x: 472, startPoint y: 258, endPoint x: 519, endPoint y: 256, distance: 47.0
click at [519, 256] on span "IT IS ORDERED that the Motion to Expedite is GRANTED , and a hearing on Debtor'…" at bounding box center [461, 247] width 407 height 32
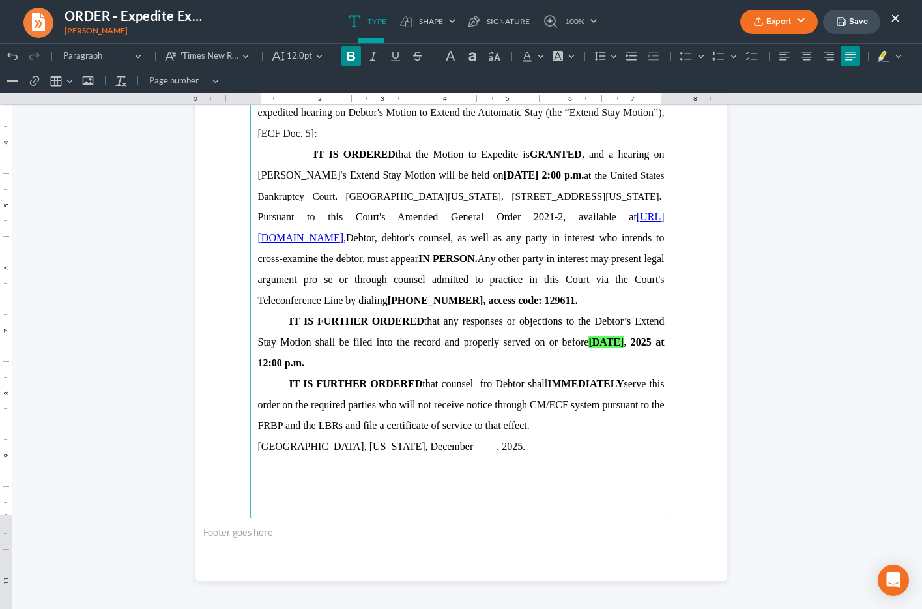
scroll to position [247, 0]
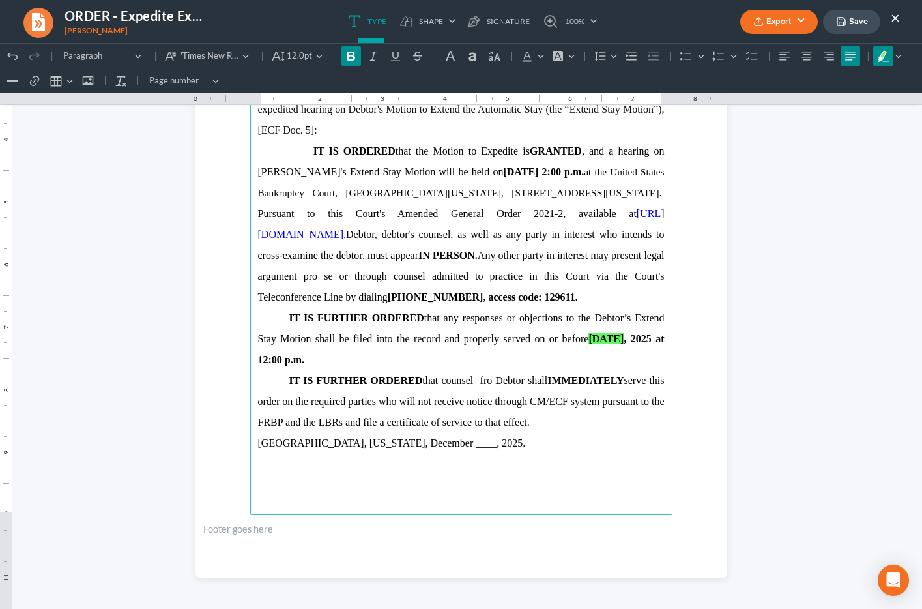
drag, startPoint x: 588, startPoint y: 343, endPoint x: 624, endPoint y: 343, distance: 35.9
click at [624, 343] on p "IT IS FURTHER ORDERED that any responses or objections to the Debtor’s Extend S…" at bounding box center [461, 339] width 407 height 63
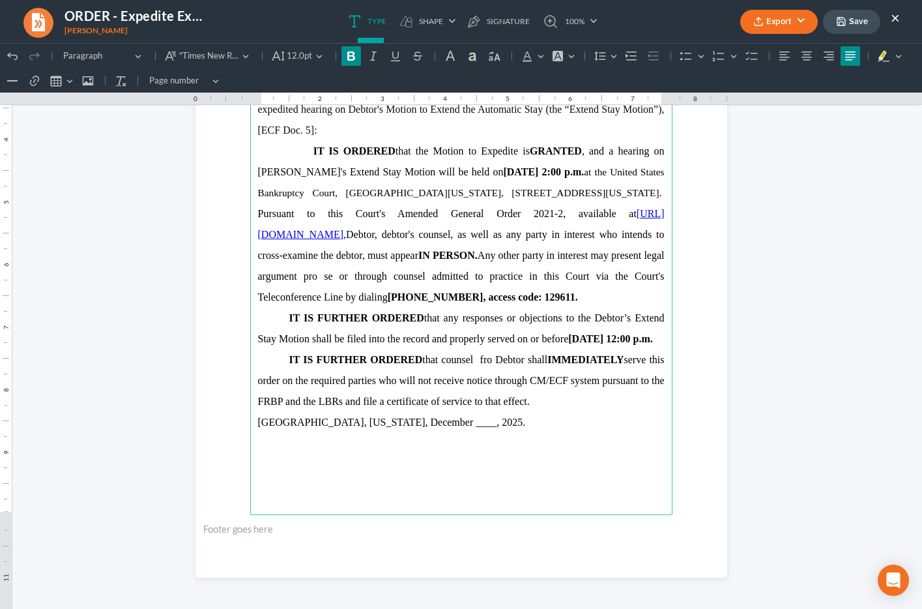
click at [490, 338] on span "IT IS FURTHER ORDERED that any responses or objections to the Debtor’s Extend S…" at bounding box center [461, 328] width 407 height 32
click at [487, 378] on span "IT IS FURTHER ORDERED that counsel fro Debtor shall IMMEDIATELY serve this orde…" at bounding box center [461, 380] width 407 height 53
click at [480, 382] on span "IT IS FURTHER ORDERED that counsel fro Debtor shall IMMEDIATELY serve this orde…" at bounding box center [461, 380] width 407 height 53
click at [437, 378] on span "IT IS FURTHER ORDERED that counsel for Debtor shall IMMEDIATELY serve this orde…" at bounding box center [461, 380] width 407 height 53
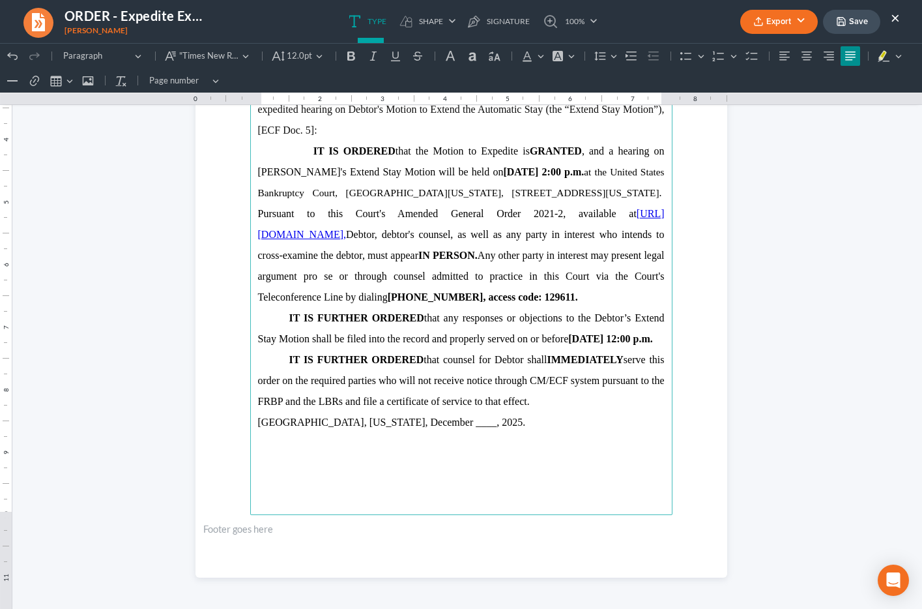
click at [418, 402] on span "IT IS FURTHER ORDERED that counsel for Debtor shall IMMEDIATELY serve this orde…" at bounding box center [461, 380] width 407 height 53
click at [602, 405] on p "IT IS FURTHER ORDERED that counsel for Debtor shall IMMEDIATELY serve this orde…" at bounding box center [461, 380] width 407 height 63
click at [463, 433] on p "New Orleans, Louisiana, December ____, 2025." at bounding box center [461, 422] width 407 height 21
click at [385, 428] on span "New Orleans, Louisiana, December ____, 2025." at bounding box center [392, 422] width 268 height 11
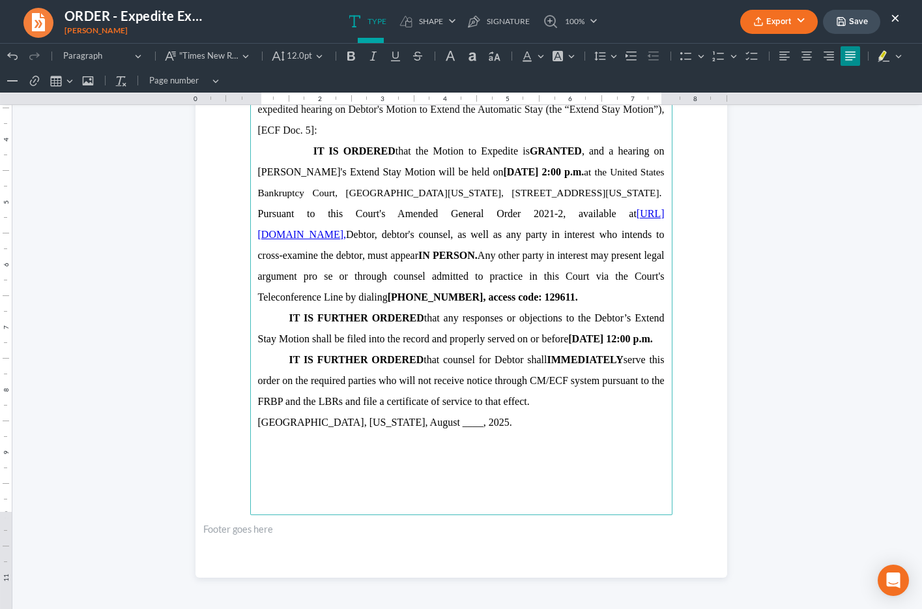
click at [383, 394] on span "IT IS FURTHER ORDERED that counsel for Debtor shall IMMEDIATELY serve this orde…" at bounding box center [461, 380] width 407 height 53
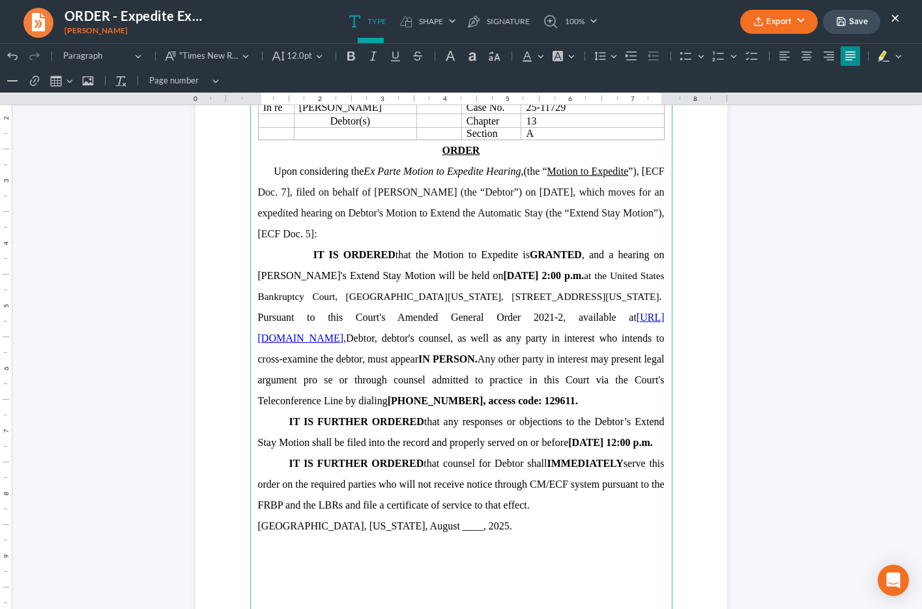
scroll to position [0, 0]
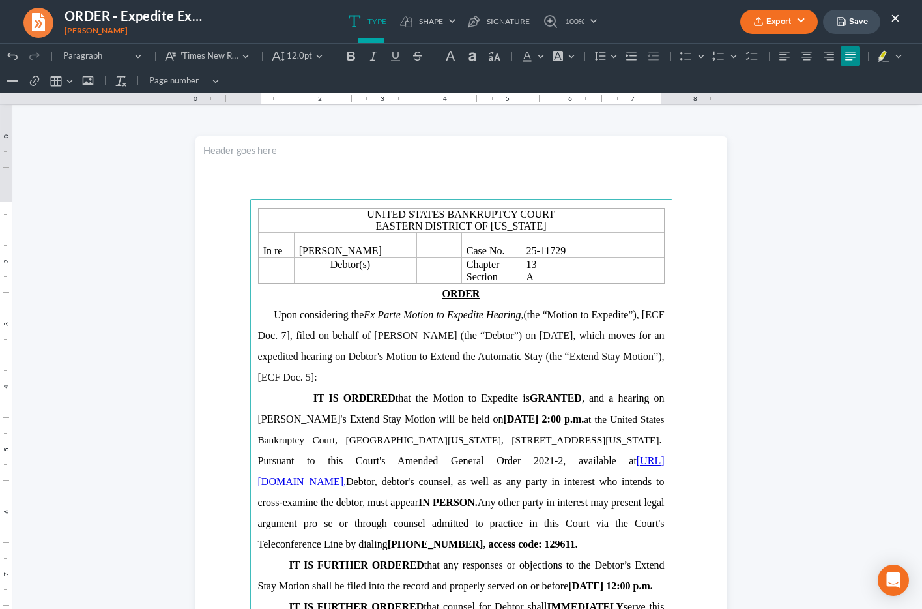
click at [860, 19] on button "Save" at bounding box center [851, 22] width 57 height 24
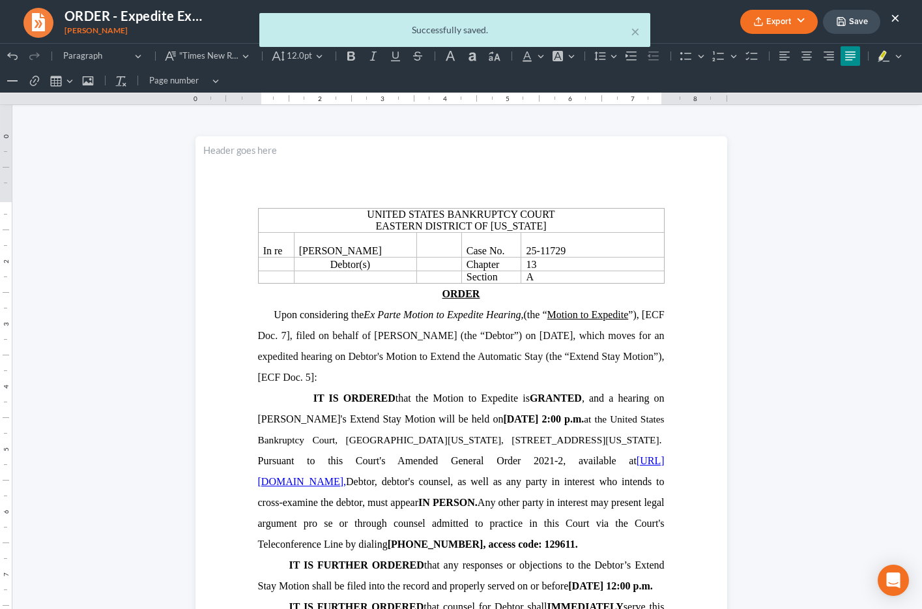
click at [801, 20] on div "× Successfully saved." at bounding box center [454, 33] width 922 height 40
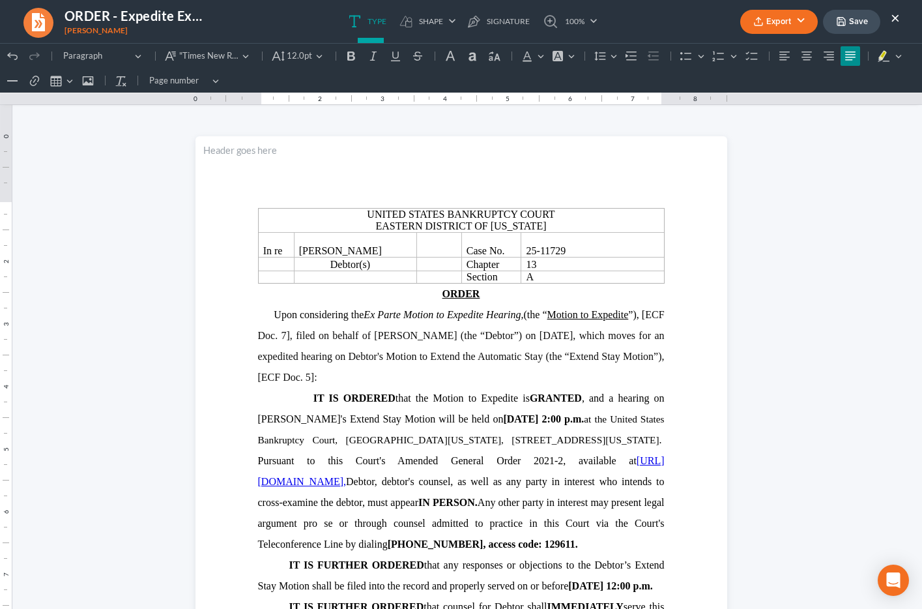
click at [797, 20] on button "Export" at bounding box center [780, 22] width 78 height 24
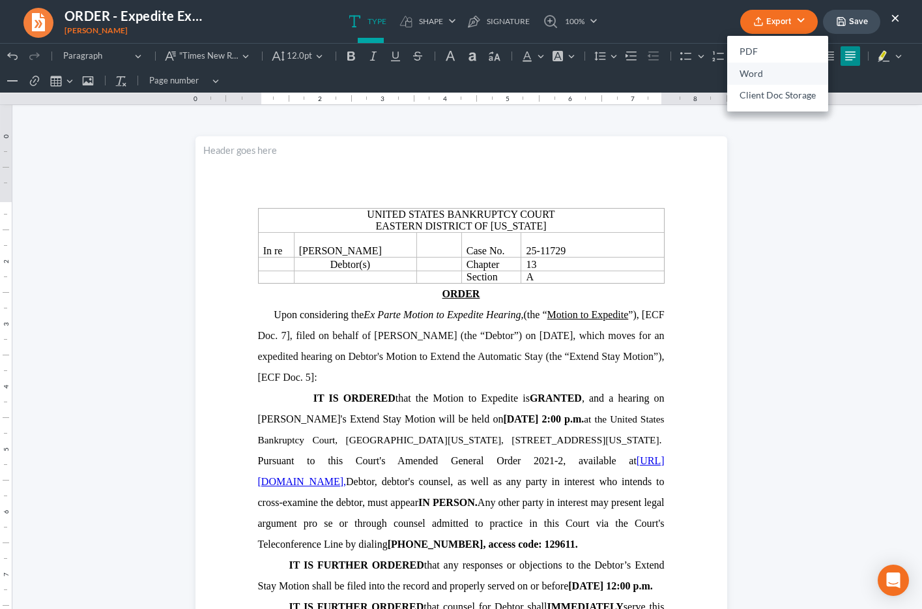
click at [778, 76] on link "Word" at bounding box center [777, 74] width 101 height 22
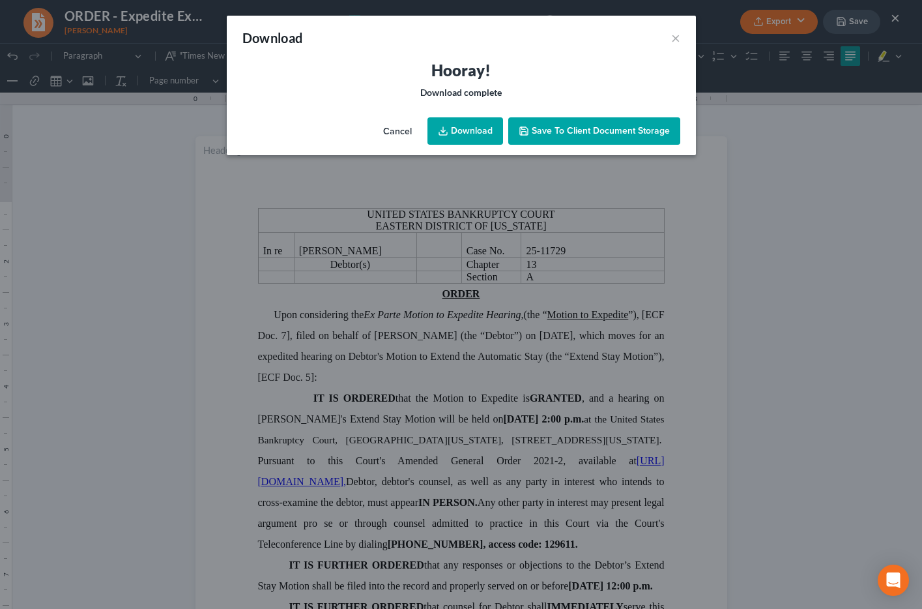
click at [454, 134] on link "Download" at bounding box center [466, 130] width 76 height 27
click at [675, 41] on button "×" at bounding box center [675, 38] width 9 height 16
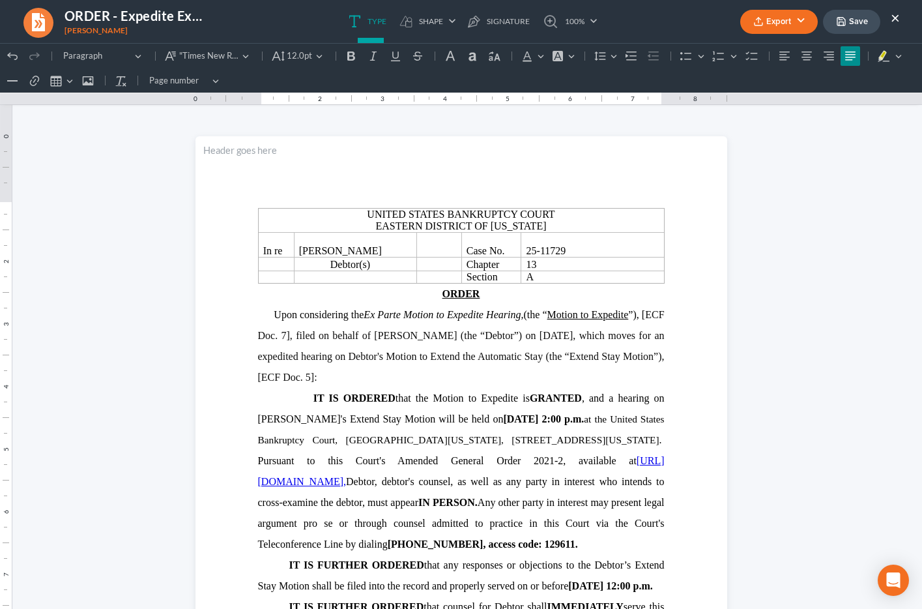
click at [892, 16] on button "×" at bounding box center [895, 18] width 9 height 16
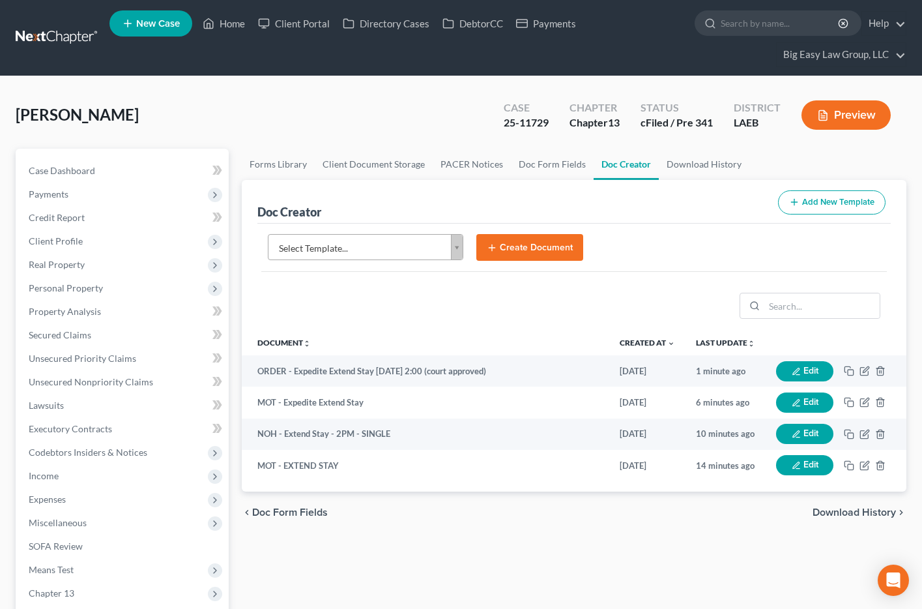
click at [59, 49] on link at bounding box center [57, 37] width 83 height 23
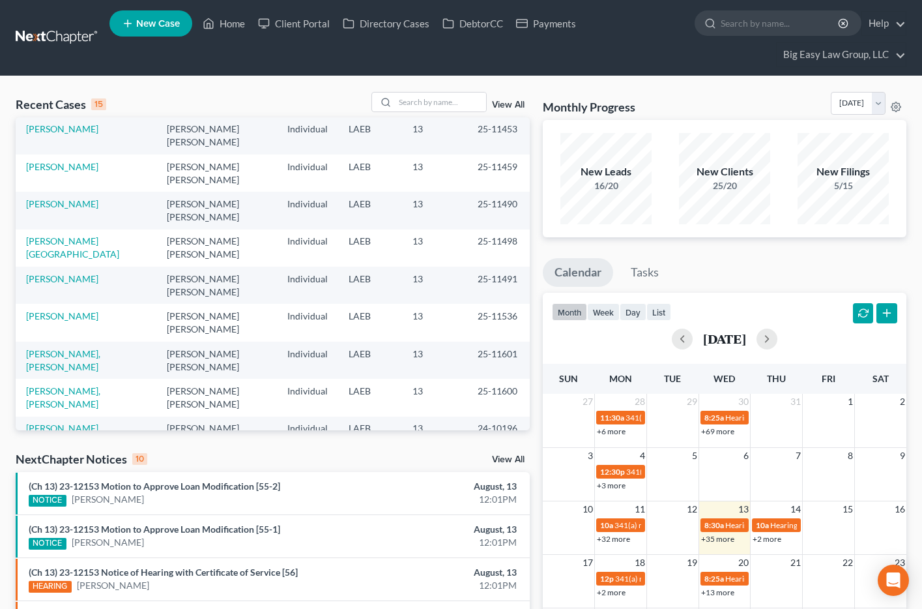
scroll to position [38, 0]
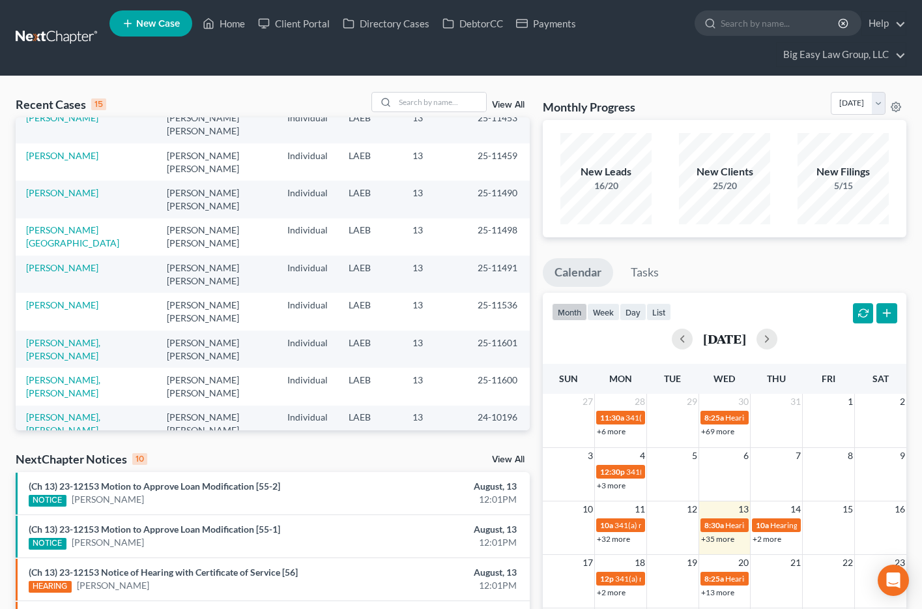
click at [56, 486] on link "[PERSON_NAME]" at bounding box center [62, 491] width 72 height 11
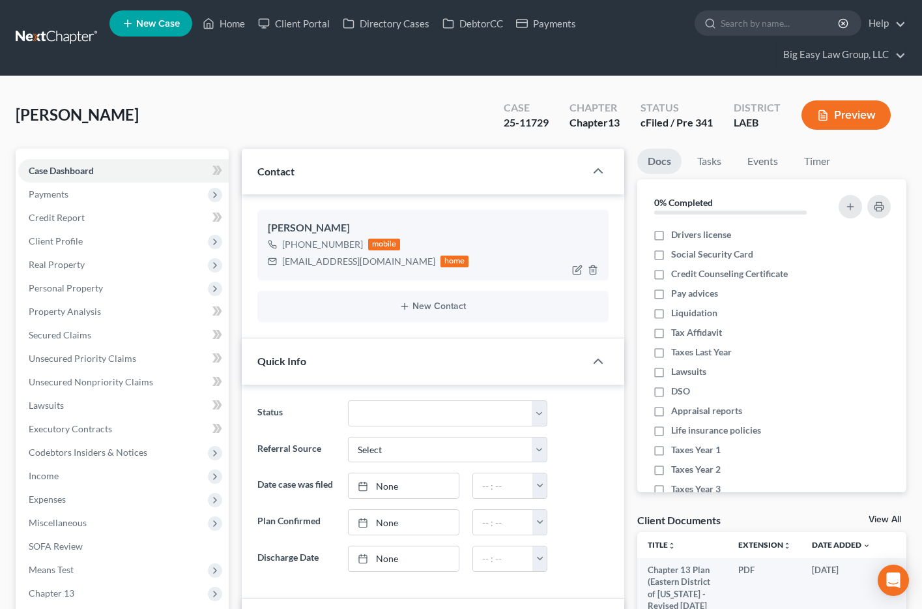
scroll to position [370, 0]
click at [75, 291] on span "Personal Property" at bounding box center [66, 287] width 74 height 11
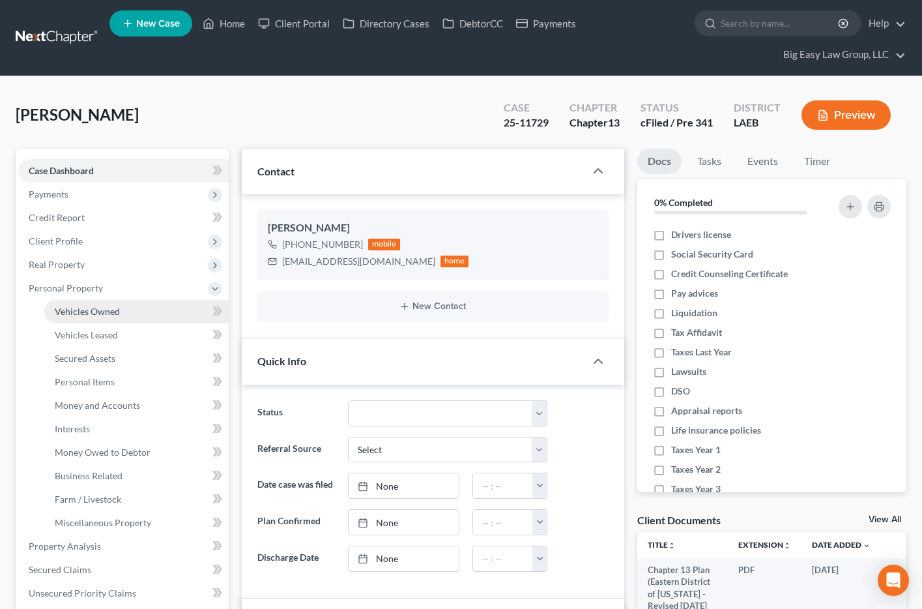
click at [83, 314] on span "Vehicles Owned" at bounding box center [87, 311] width 65 height 11
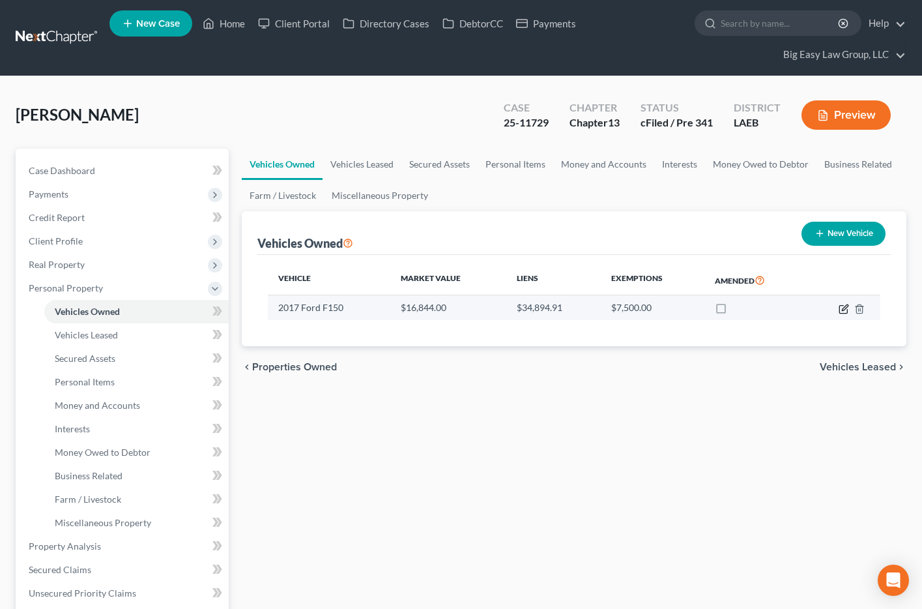
click at [839, 308] on icon "button" at bounding box center [844, 309] width 10 height 10
select select "0"
select select "9"
select select "2"
select select "0"
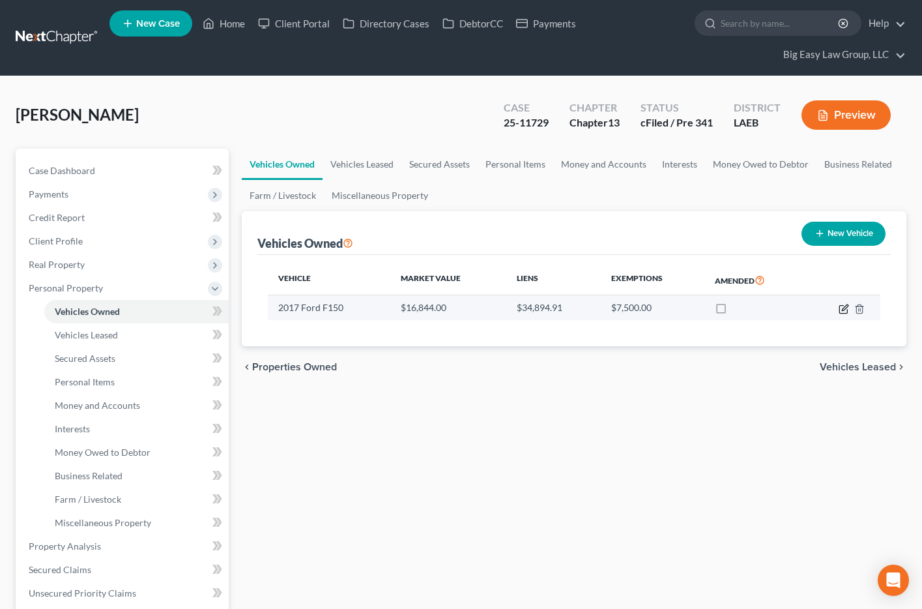
select select "24"
select select "0"
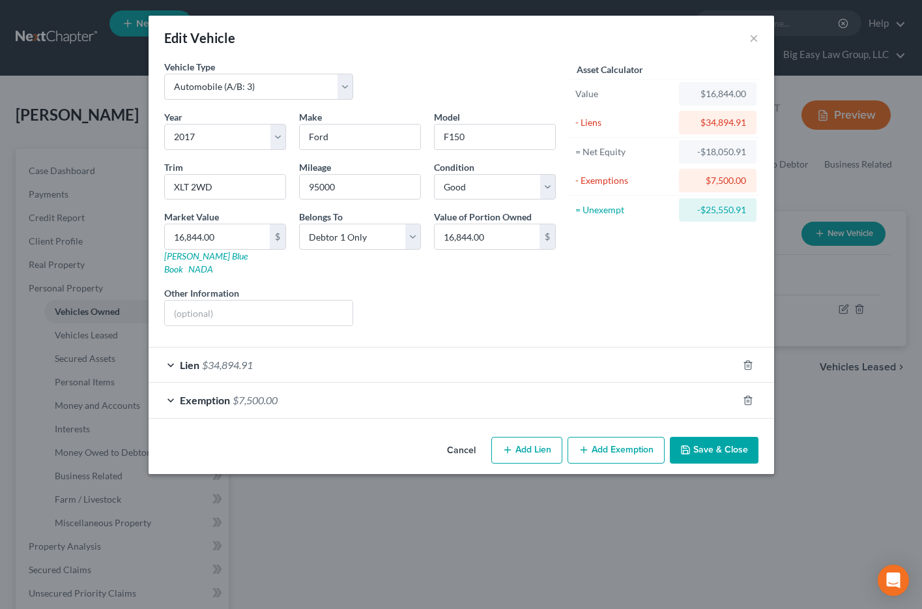
click at [375, 357] on div "Lien $34,894.91" at bounding box center [443, 364] width 589 height 35
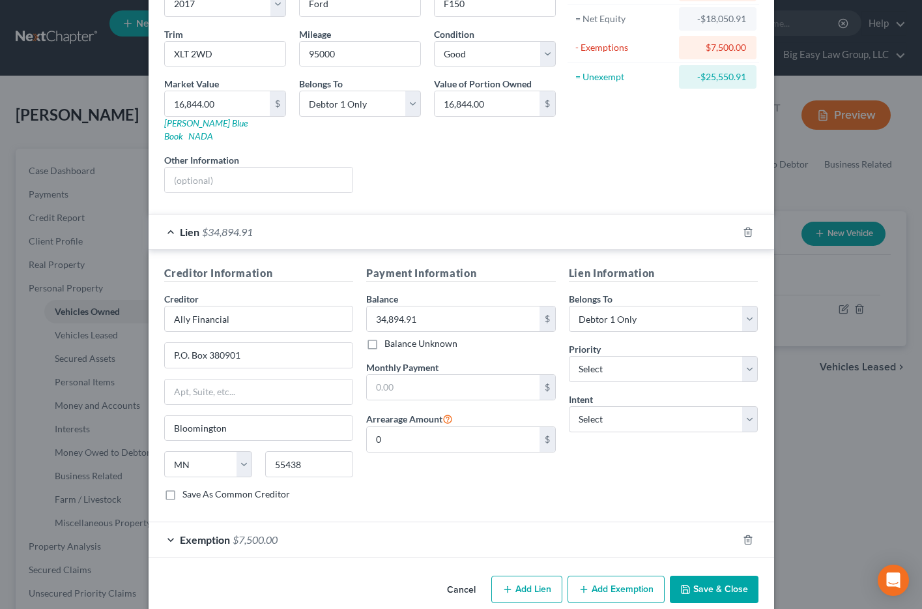
scroll to position [140, 0]
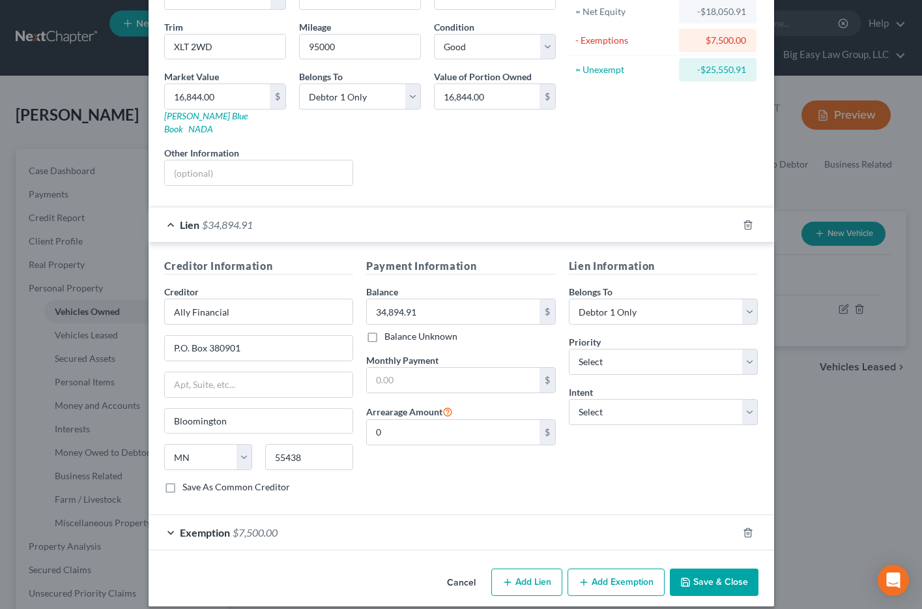
click at [451, 570] on button "Cancel" at bounding box center [462, 583] width 50 height 26
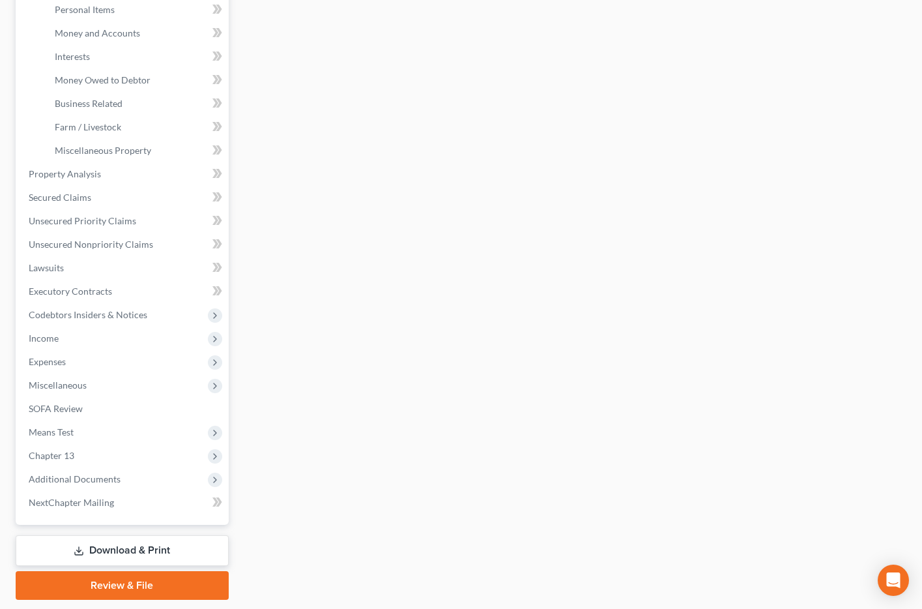
scroll to position [413, 0]
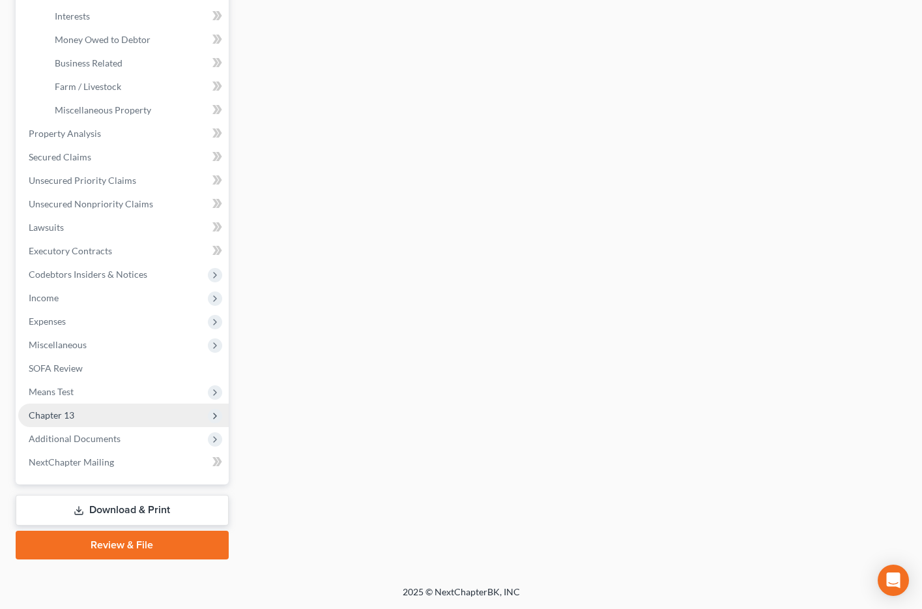
click at [57, 409] on span "Chapter 13" at bounding box center [52, 414] width 46 height 11
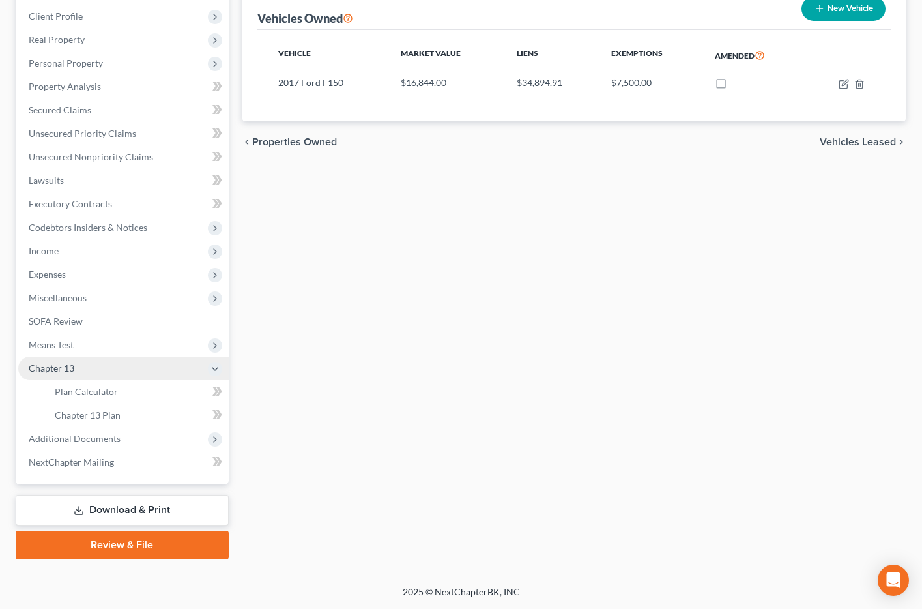
scroll to position [225, 0]
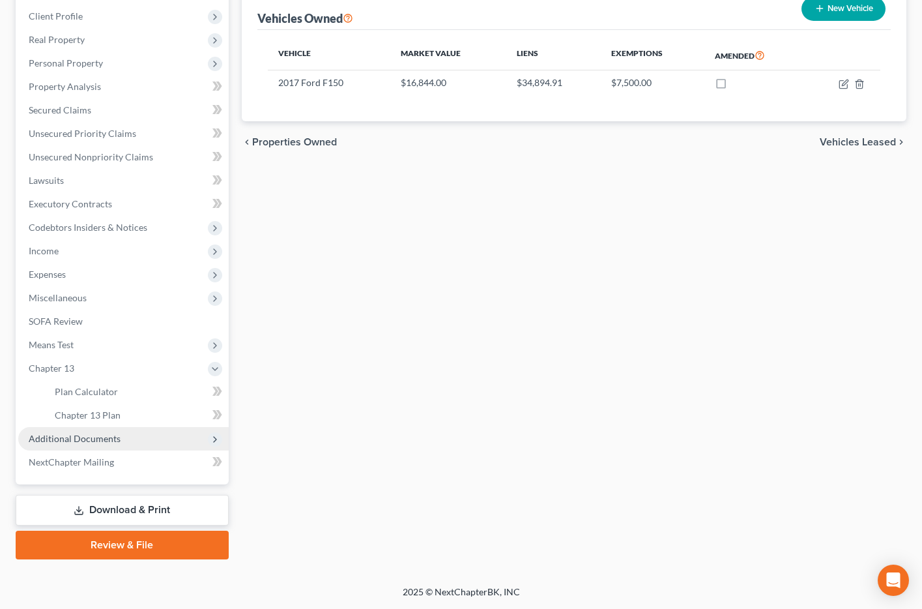
click at [66, 441] on span "Additional Documents" at bounding box center [75, 438] width 92 height 11
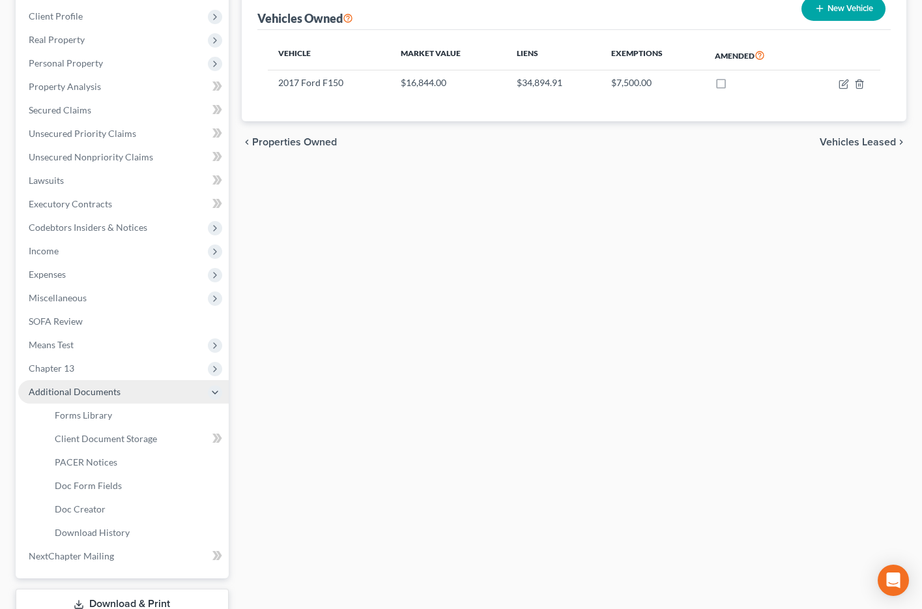
scroll to position [286, 0]
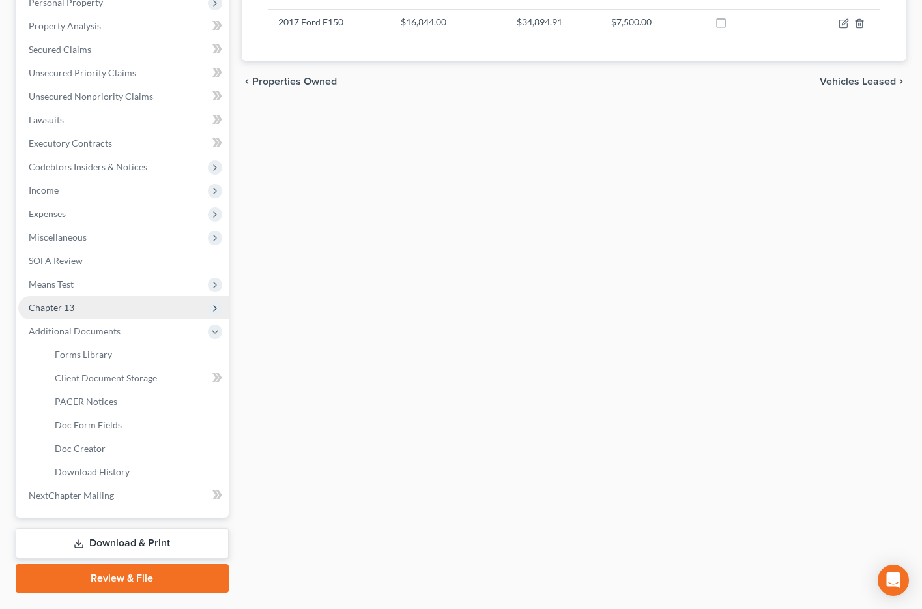
click at [117, 302] on span "Chapter 13" at bounding box center [123, 307] width 211 height 23
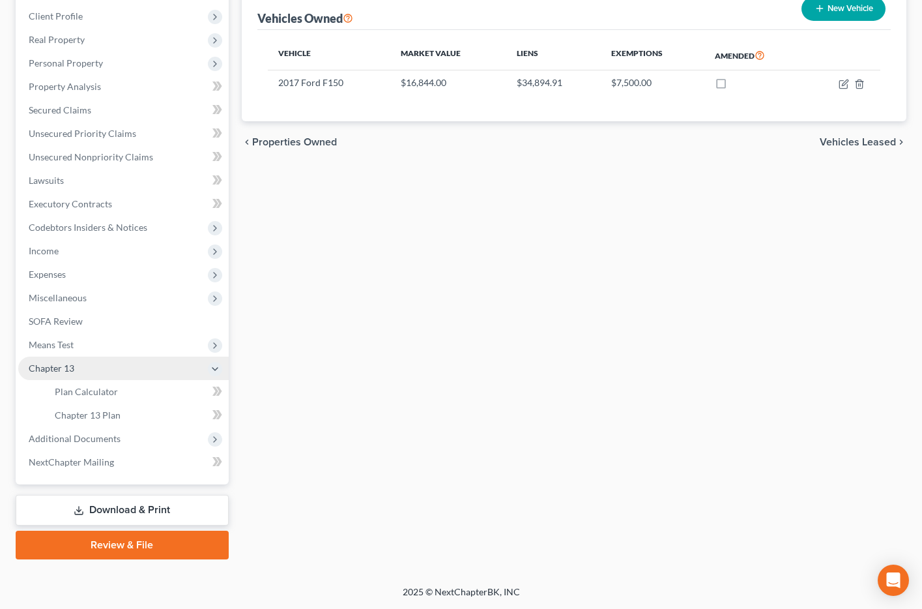
scroll to position [225, 0]
click at [104, 409] on span "Chapter 13 Plan" at bounding box center [88, 414] width 66 height 11
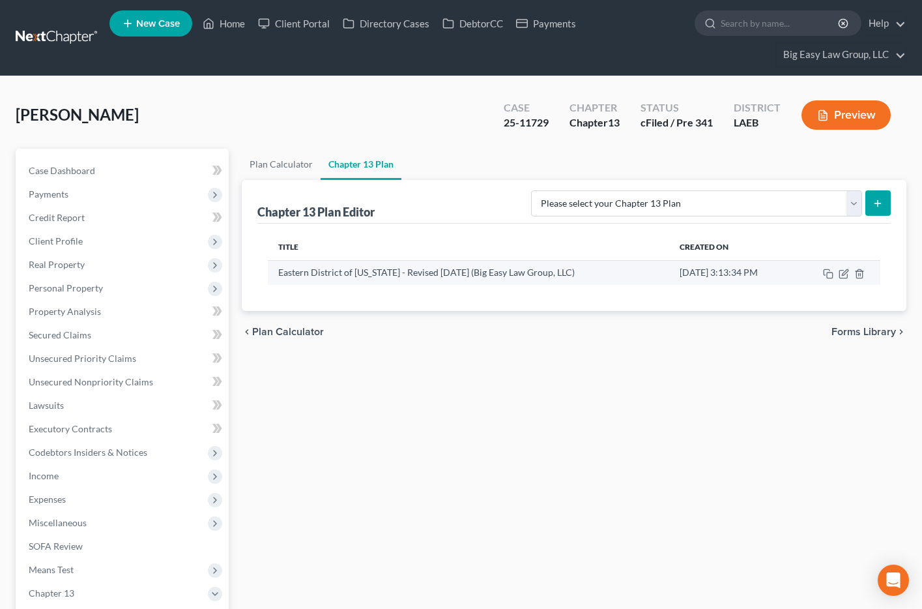
click at [559, 271] on td "Eastern District of Louisiana - Revised 05/05/2020 (Big Easy Law Group, LLC)" at bounding box center [469, 272] width 402 height 25
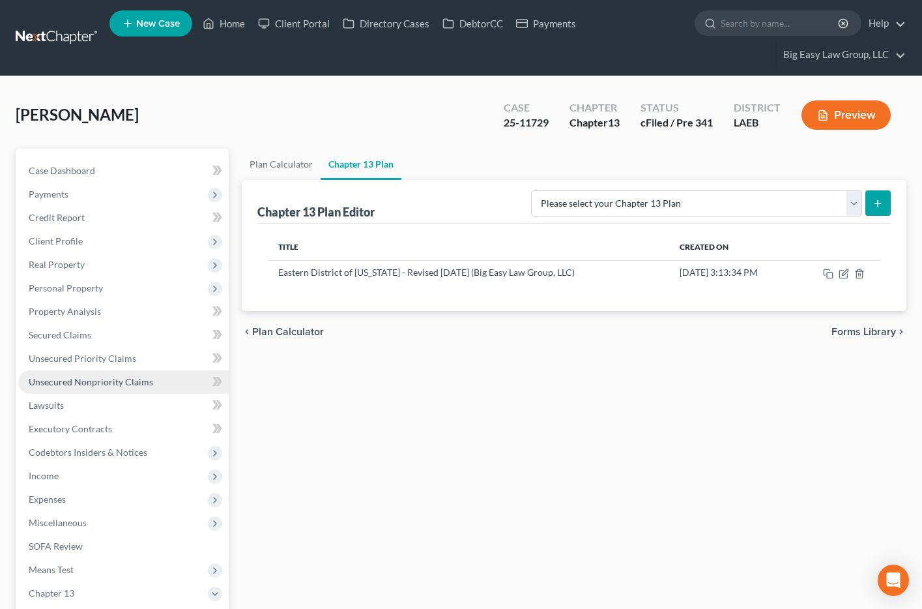
scroll to position [225, 0]
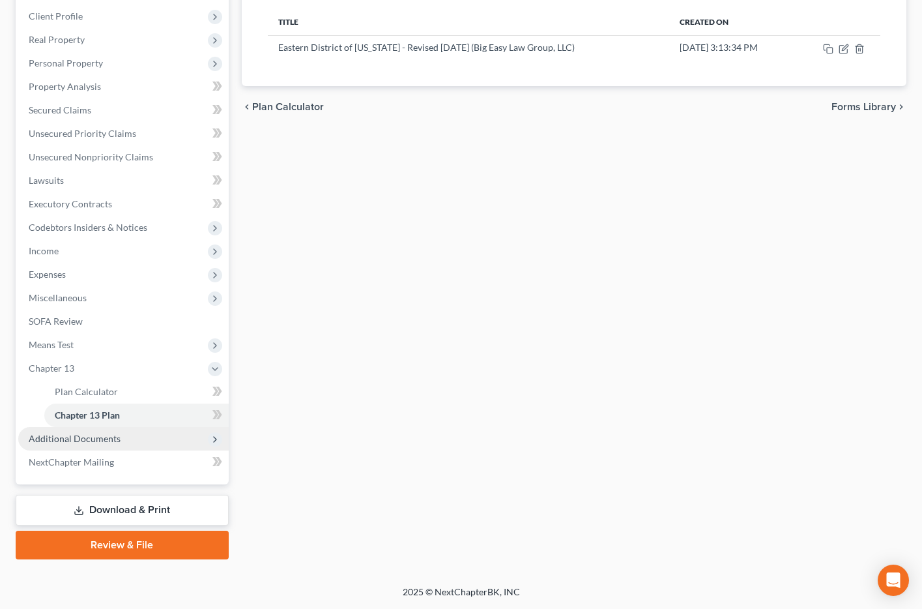
click at [60, 444] on span "Additional Documents" at bounding box center [123, 438] width 211 height 23
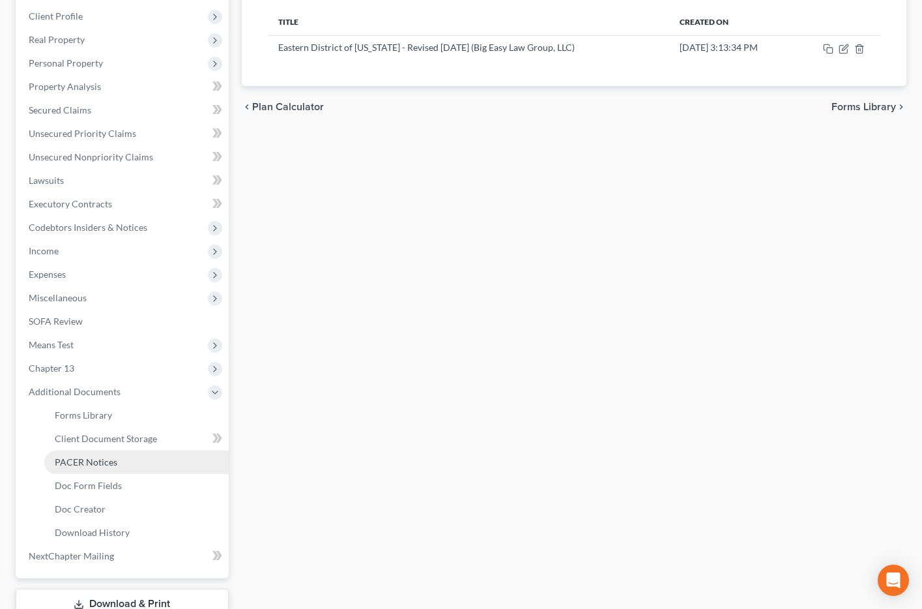
click at [90, 468] on link "PACER Notices" at bounding box center [136, 461] width 184 height 23
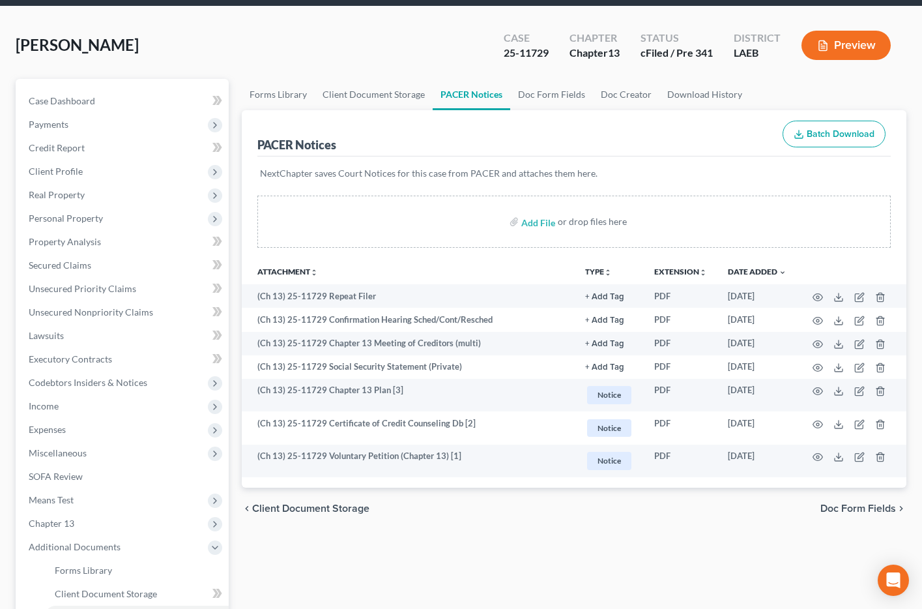
scroll to position [97, 0]
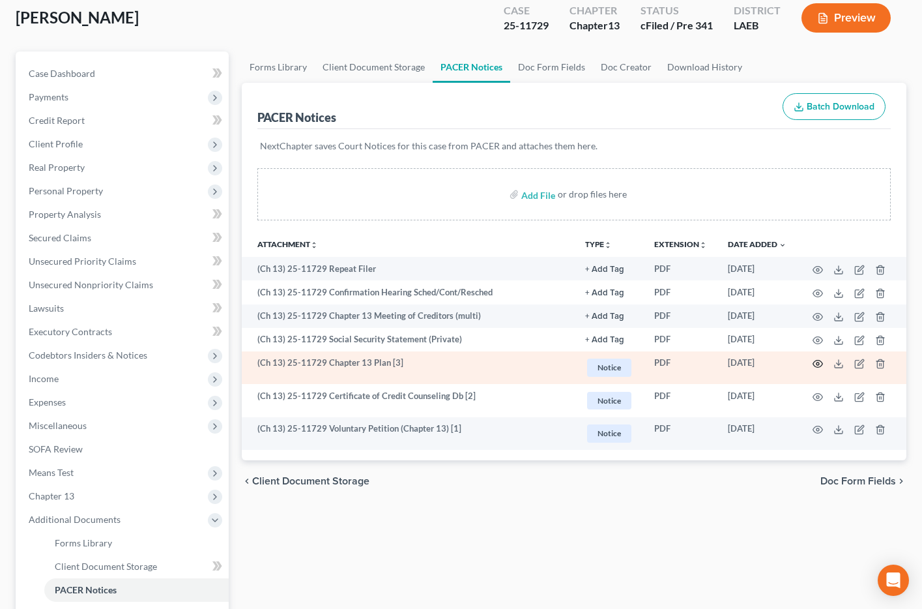
click at [820, 364] on icon "button" at bounding box center [818, 364] width 10 height 10
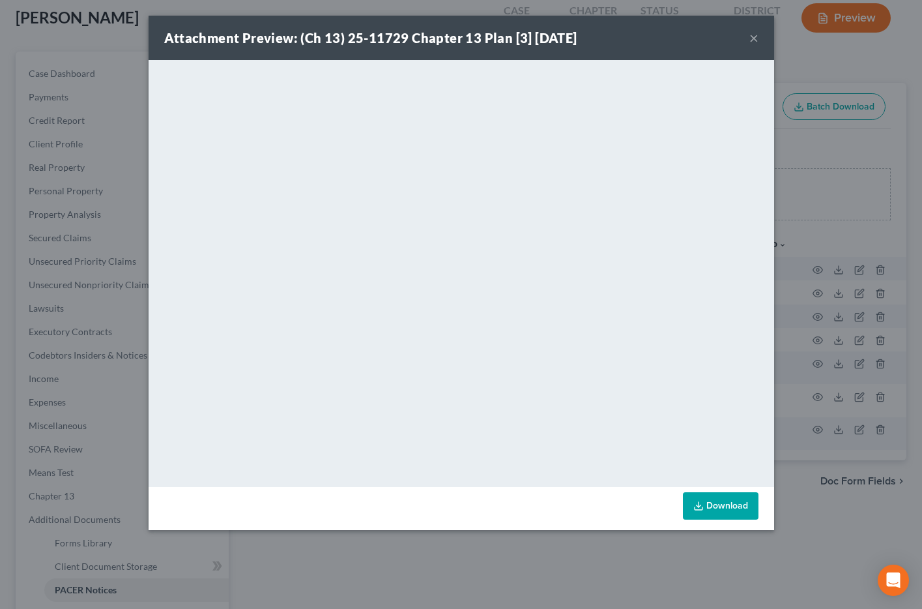
click at [752, 39] on button "×" at bounding box center [754, 38] width 9 height 16
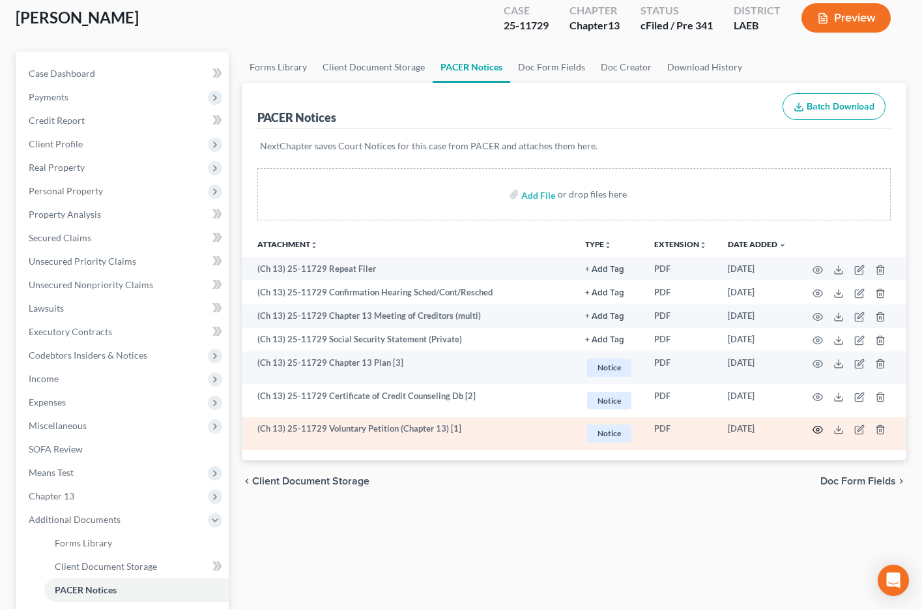
click at [817, 428] on circle "button" at bounding box center [818, 429] width 3 height 3
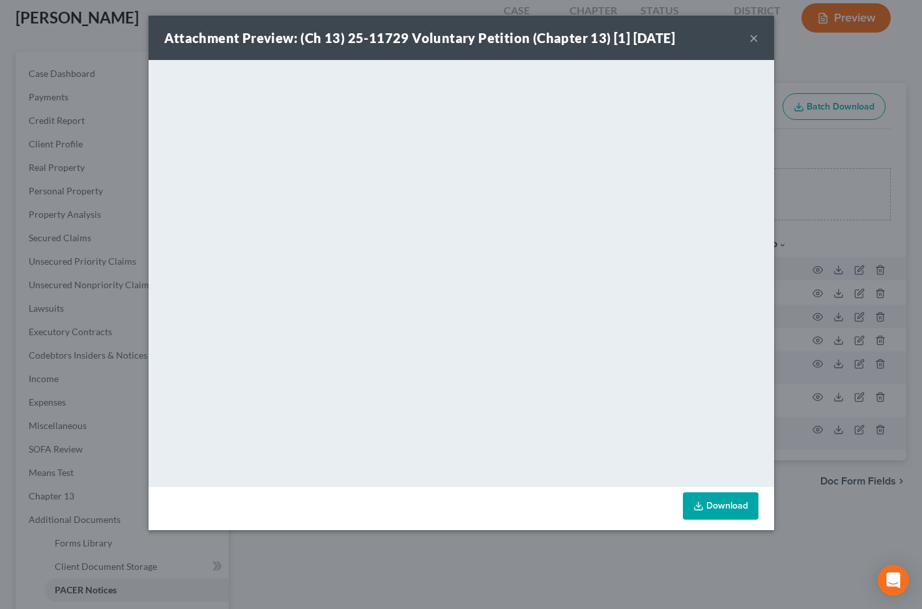
click at [754, 36] on button "×" at bounding box center [754, 38] width 9 height 16
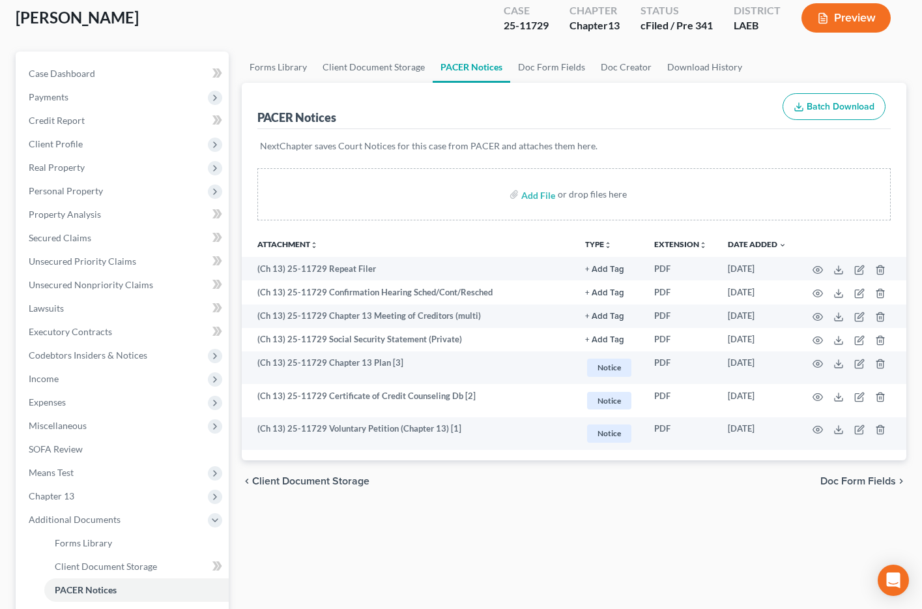
scroll to position [0, 0]
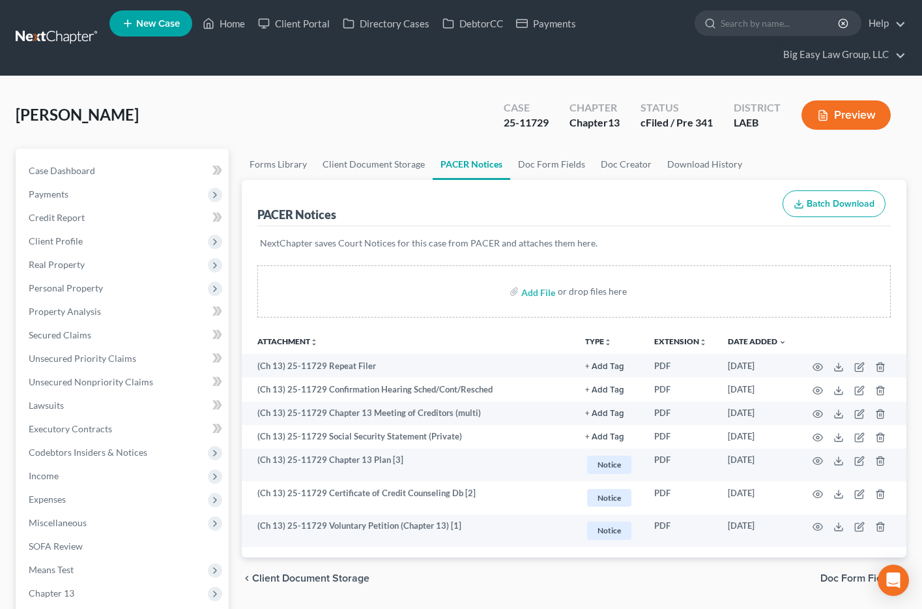
click at [53, 24] on nav "Home New Case Client Portal Directory Cases DebtorCC Payments Big Easy Law Grou…" at bounding box center [461, 38] width 922 height 76
click at [53, 37] on link at bounding box center [57, 37] width 83 height 23
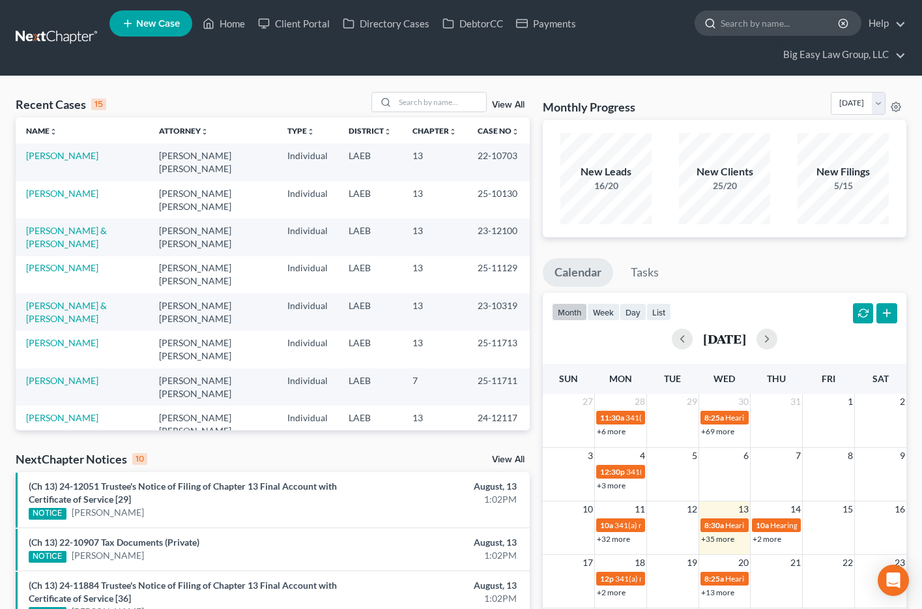
click at [721, 29] on input "search" at bounding box center [780, 23] width 119 height 24
type input "[PERSON_NAME]"
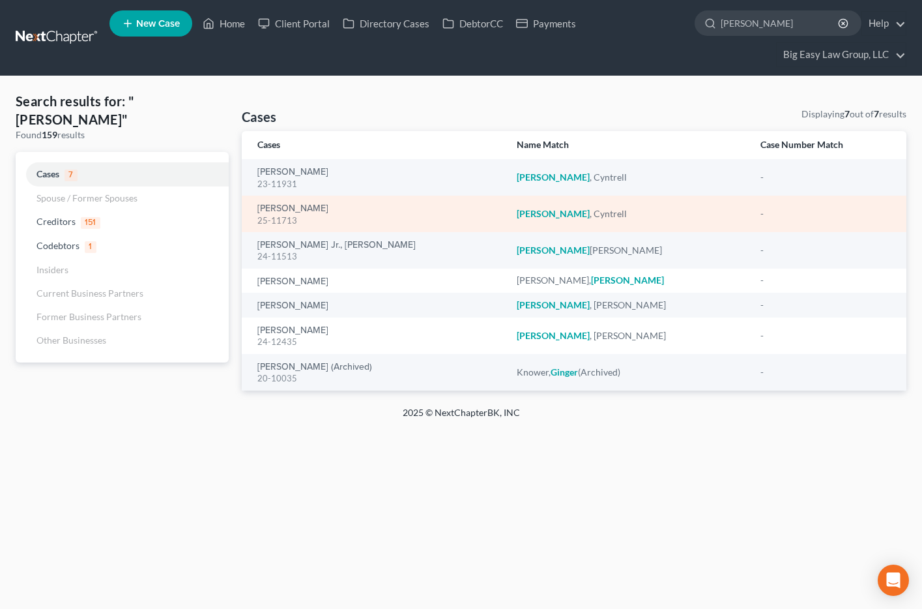
click at [526, 217] on div "[PERSON_NAME]" at bounding box center [629, 213] width 224 height 13
click at [278, 209] on link "[PERSON_NAME]" at bounding box center [292, 208] width 71 height 9
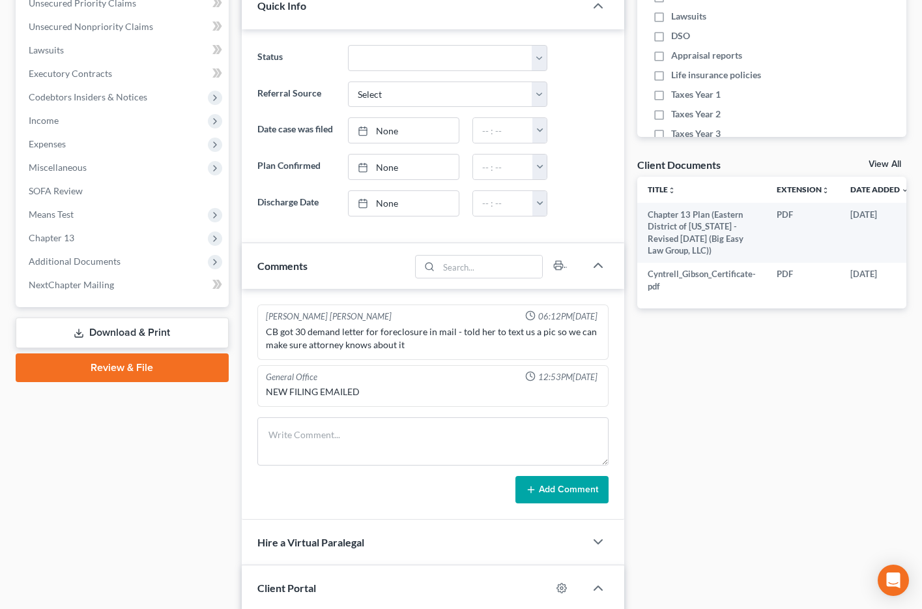
scroll to position [415, 0]
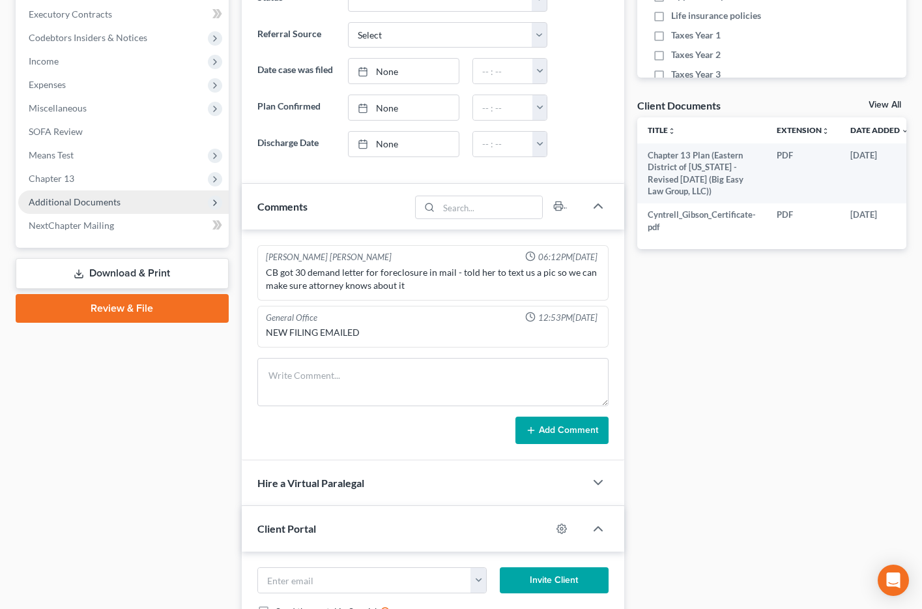
click at [96, 211] on span "Additional Documents" at bounding box center [123, 201] width 211 height 23
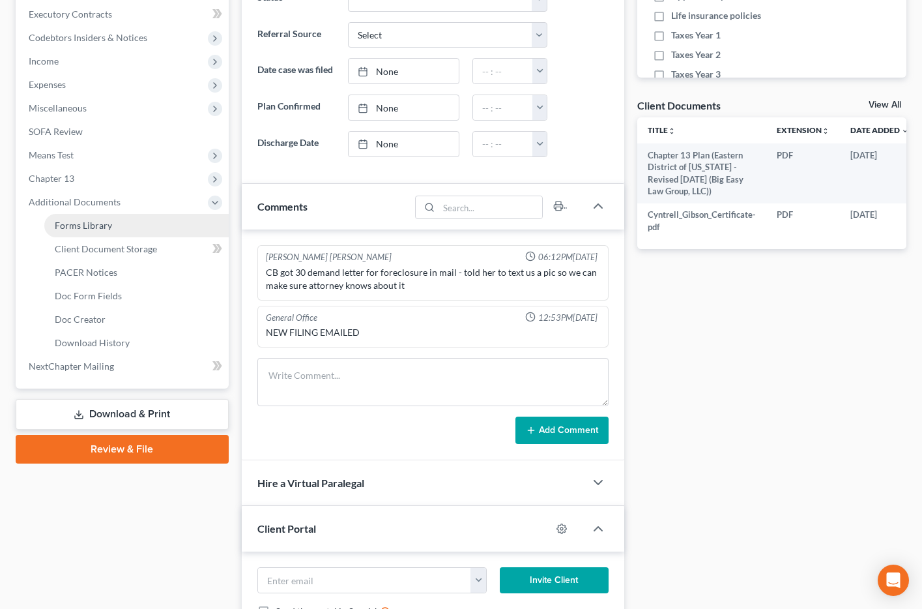
click at [100, 231] on link "Forms Library" at bounding box center [136, 225] width 184 height 23
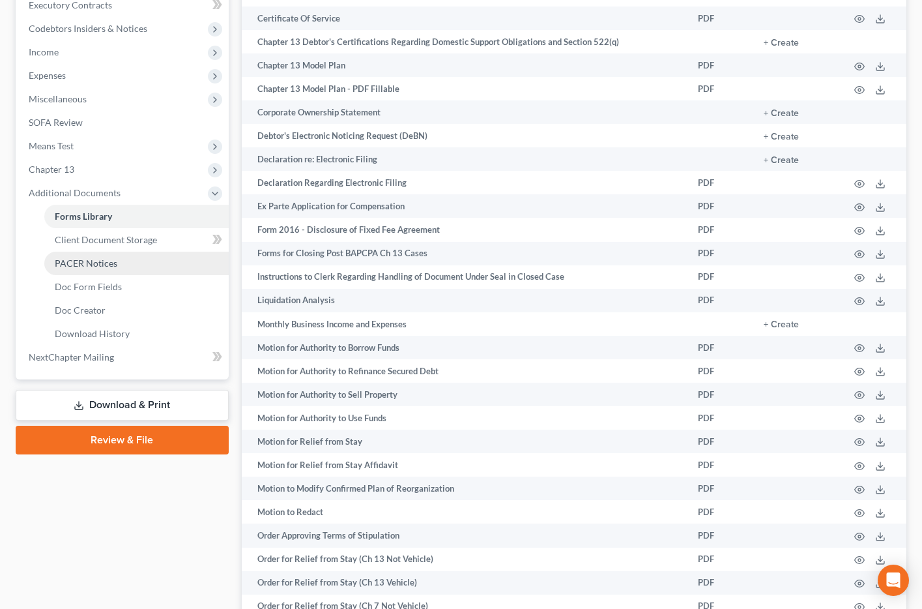
click at [104, 269] on link "PACER Notices" at bounding box center [136, 263] width 184 height 23
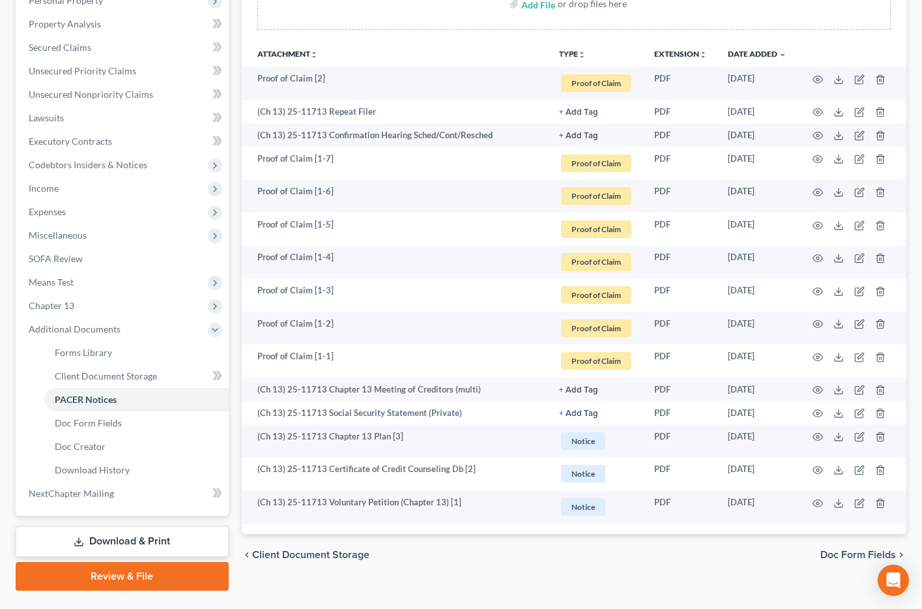
scroll to position [319, 0]
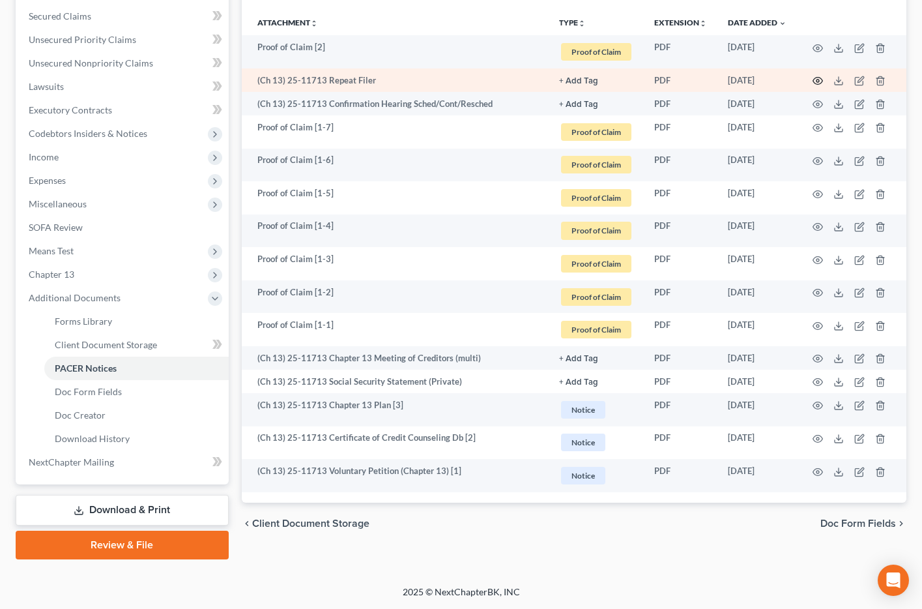
click at [815, 78] on icon "button" at bounding box center [819, 81] width 10 height 7
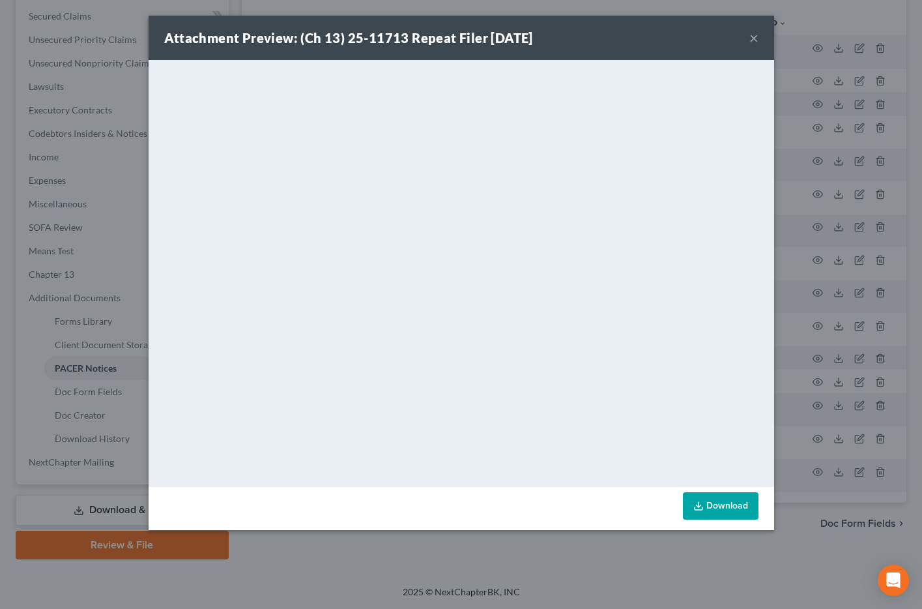
click at [754, 40] on button "×" at bounding box center [754, 38] width 9 height 16
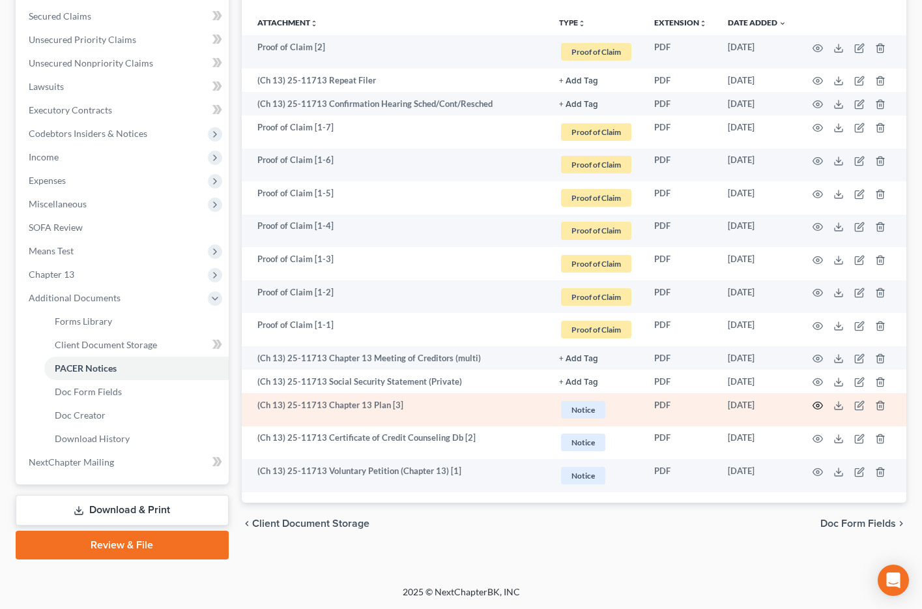
click at [818, 405] on icon "button" at bounding box center [818, 405] width 10 height 10
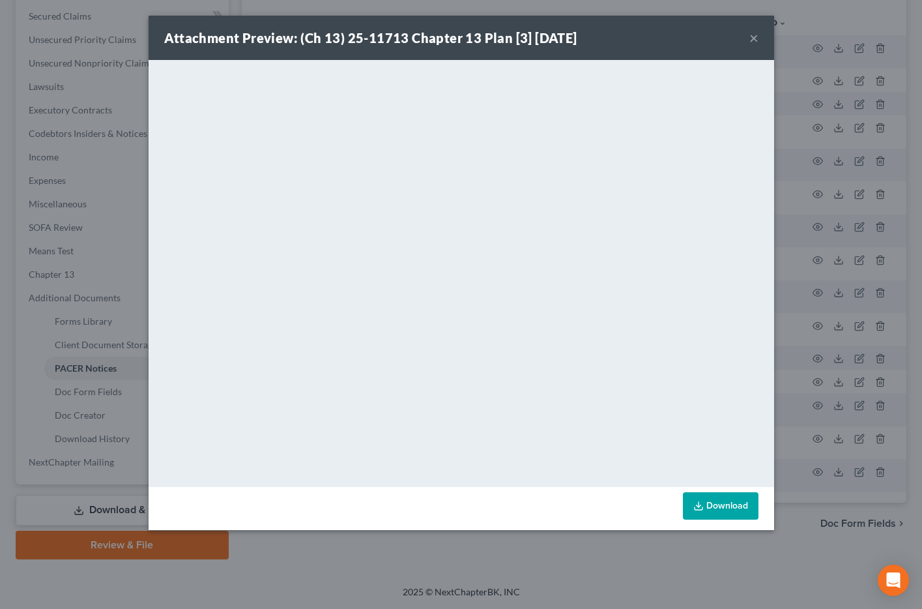
click at [750, 35] on button "×" at bounding box center [754, 38] width 9 height 16
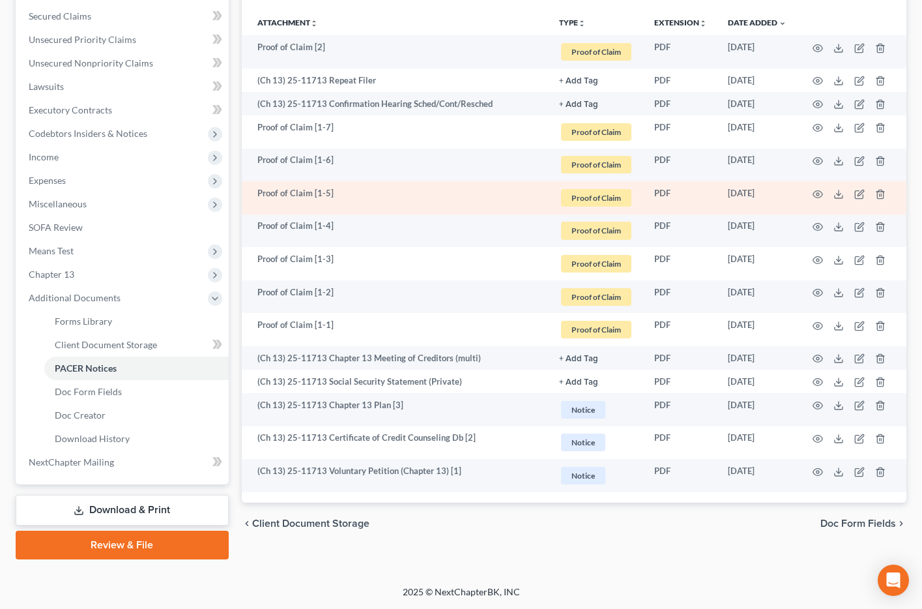
scroll to position [0, 0]
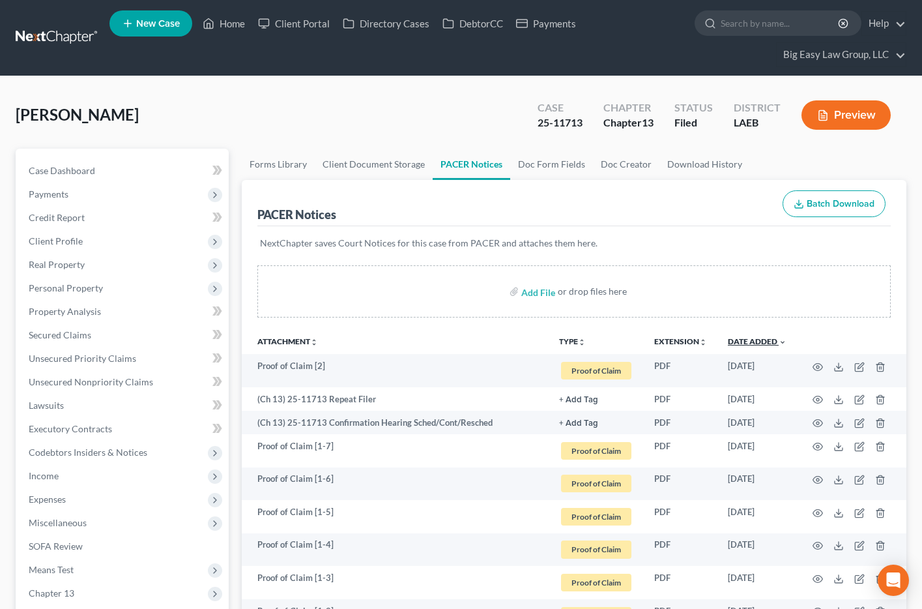
click at [755, 342] on link "Date Added unfold_more expand_more expand_less" at bounding box center [757, 341] width 59 height 10
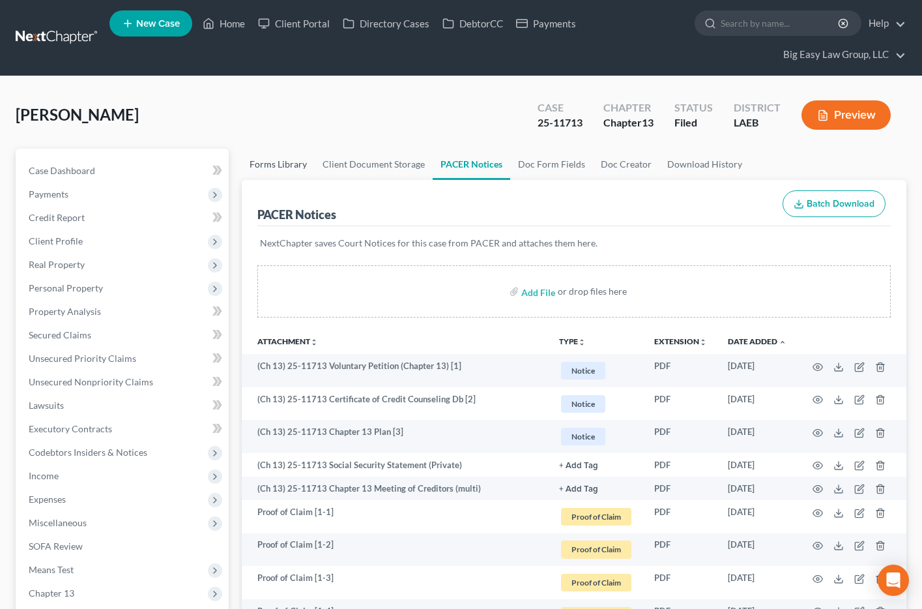
click at [274, 164] on link "Forms Library" at bounding box center [278, 164] width 73 height 31
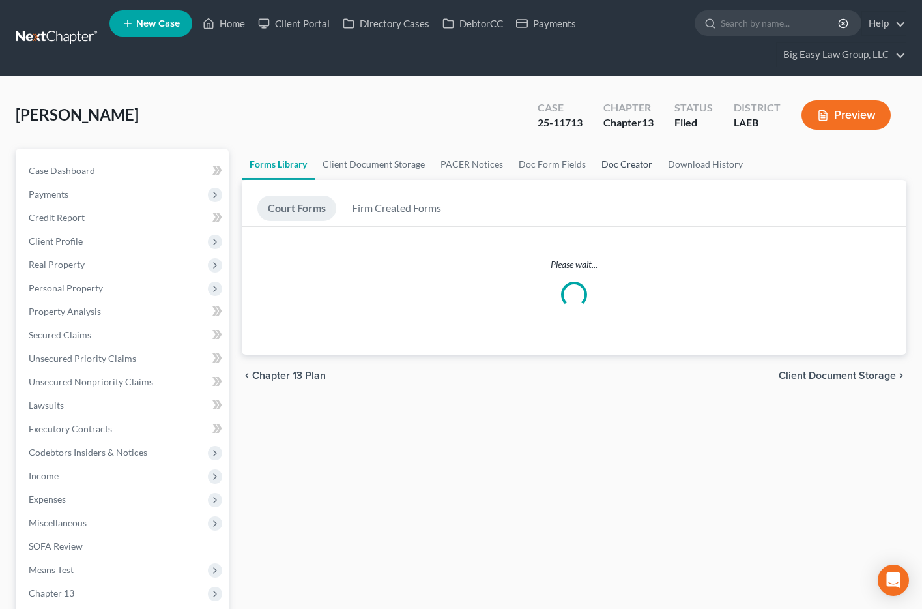
click at [595, 167] on link "Doc Creator" at bounding box center [627, 164] width 66 height 31
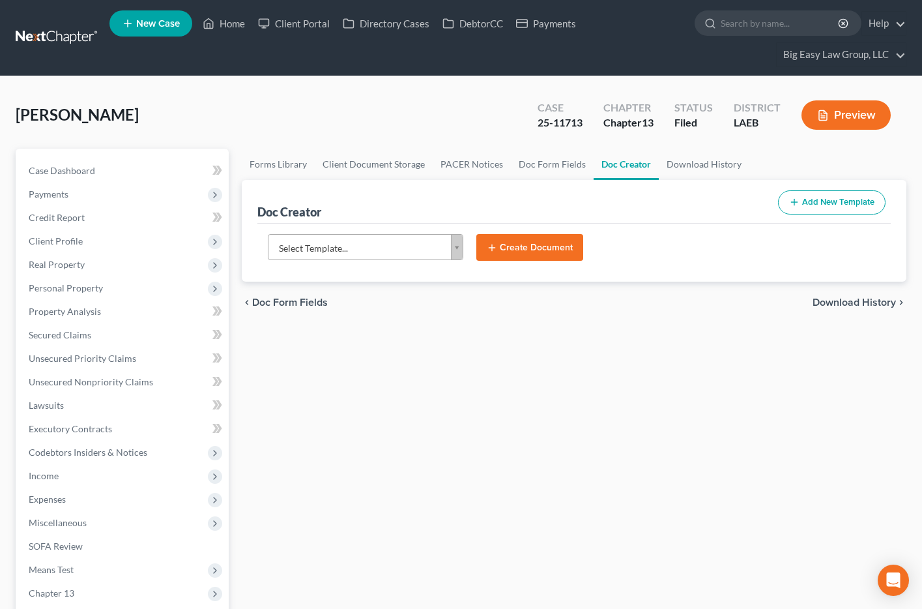
click at [383, 247] on body "Home New Case Client Portal Directory Cases DebtorCC Payments Big Easy Law Grou…" at bounding box center [461, 464] width 922 height 928
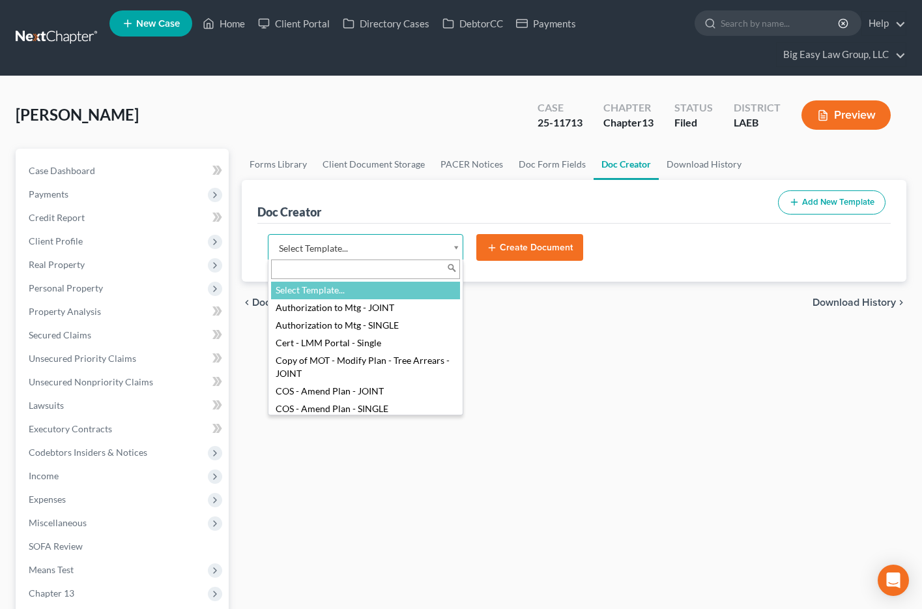
click at [331, 266] on input "text" at bounding box center [365, 269] width 189 height 20
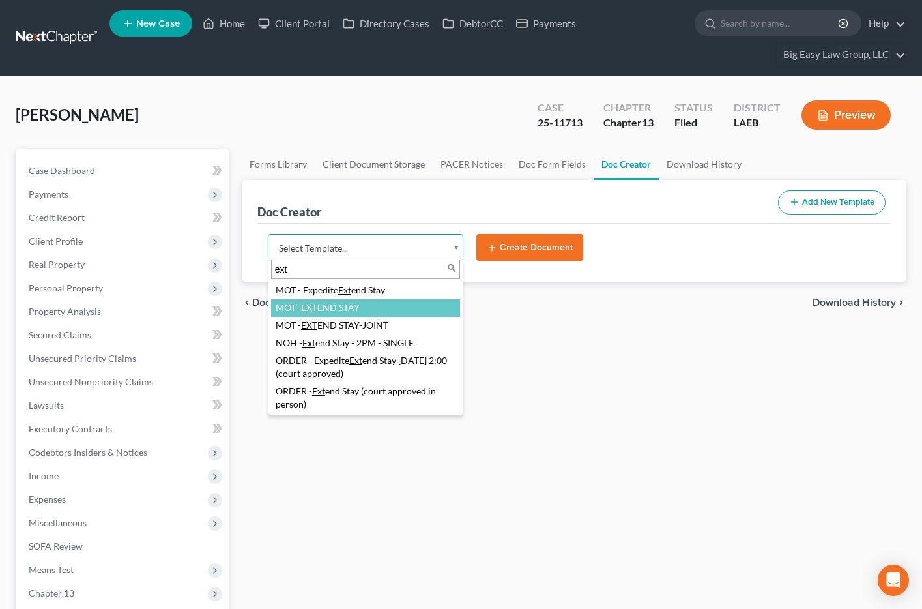
type input "ext"
select select "103890"
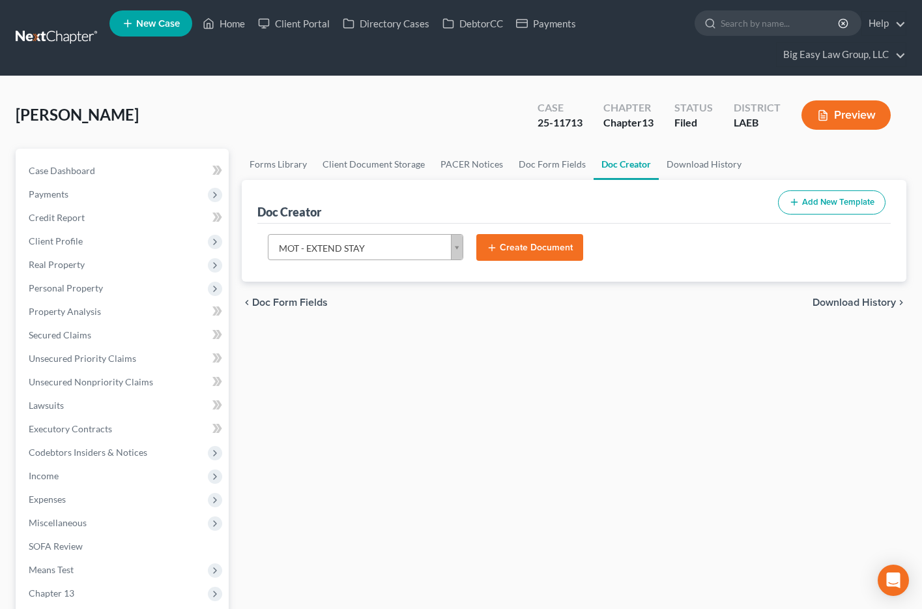
click at [522, 253] on button "Create Document" at bounding box center [530, 247] width 107 height 27
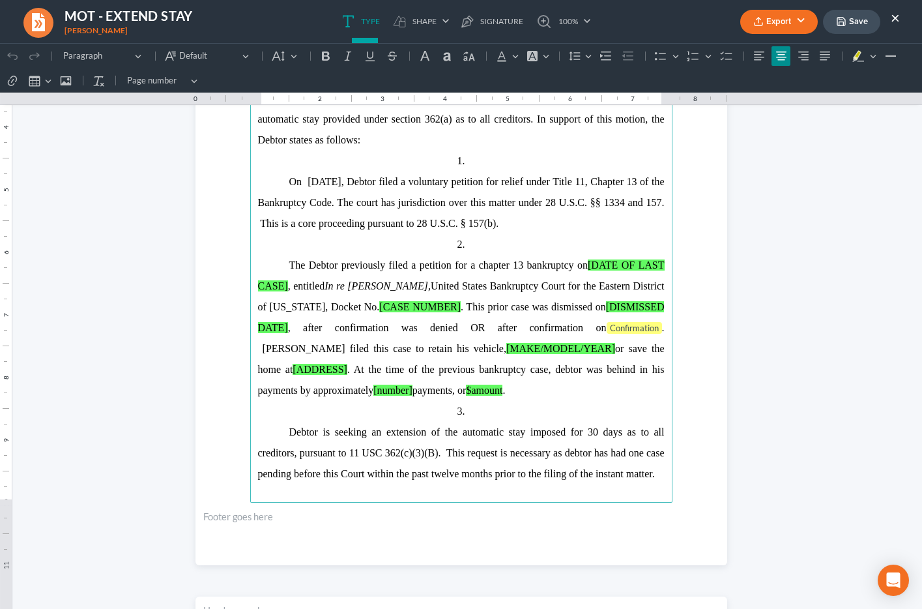
scroll to position [260, 0]
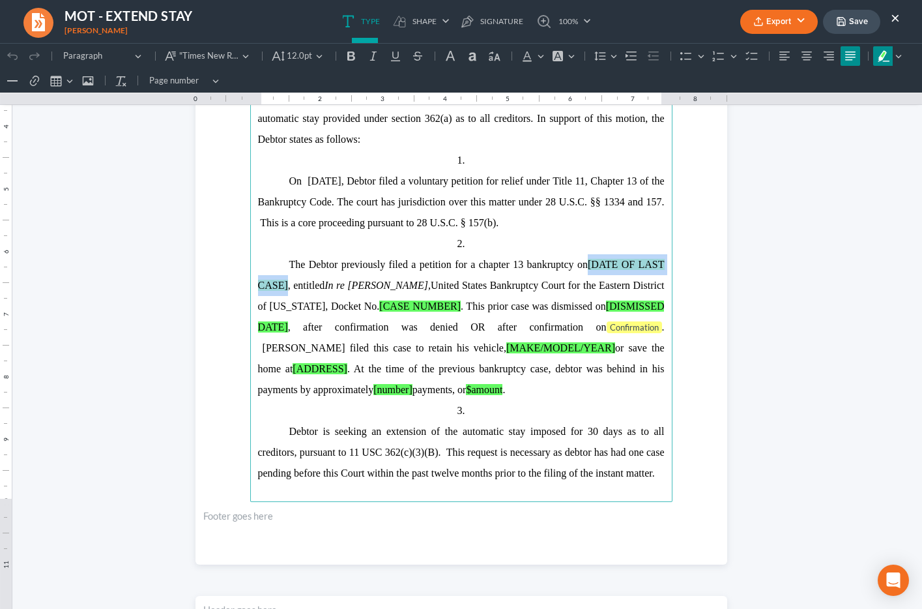
drag, startPoint x: 590, startPoint y: 263, endPoint x: 287, endPoint y: 286, distance: 303.9
click at [287, 286] on mark "[DATE OF LAST CASE]" at bounding box center [461, 275] width 407 height 32
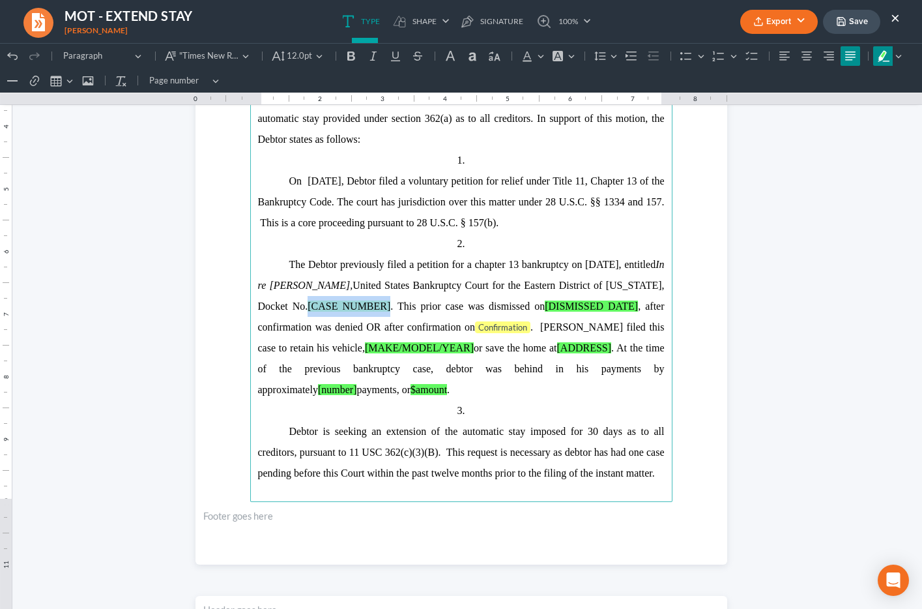
drag, startPoint x: 360, startPoint y: 306, endPoint x: 443, endPoint y: 310, distance: 82.9
click at [443, 310] on span "[PERSON_NAME], United States Bankruptcy Court for the Eastern District of [US_S…" at bounding box center [461, 306] width 407 height 53
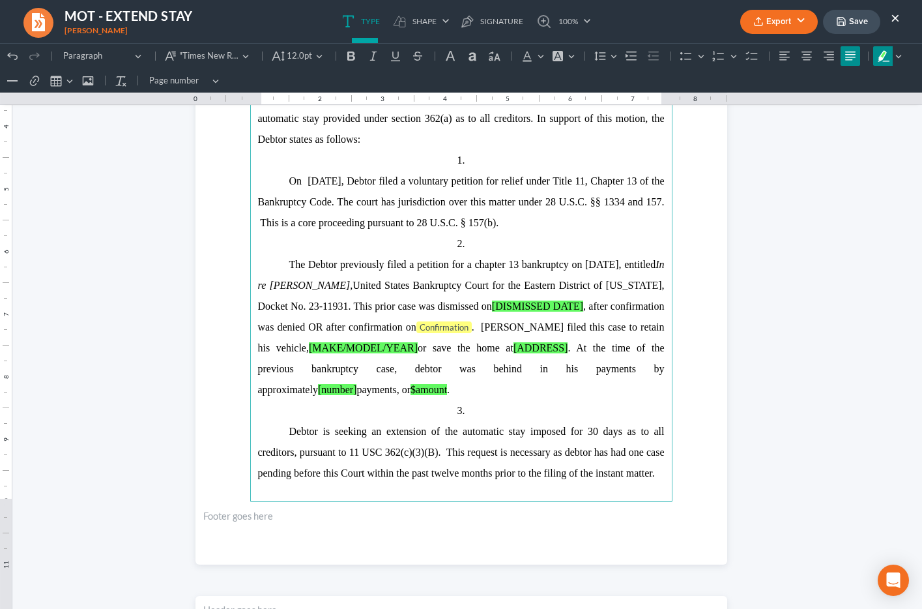
drag, startPoint x: 545, startPoint y: 308, endPoint x: 641, endPoint y: 313, distance: 96.0
click at [641, 313] on p "The Debtor previously filed a petition for a chapter 13 bankruptcy on November …" at bounding box center [461, 327] width 407 height 146
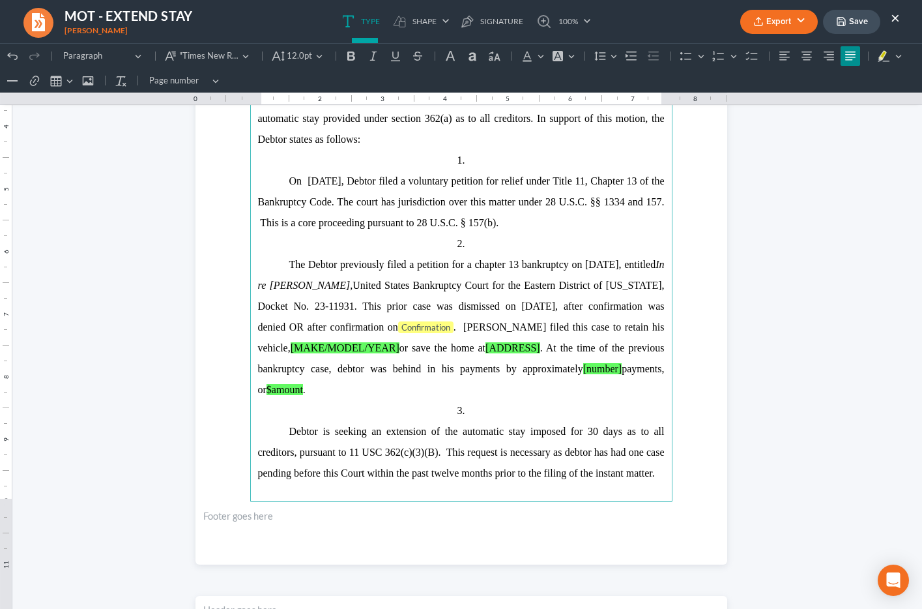
click at [446, 319] on p "The Debtor previously filed a petition for a chapter 13 bankruptcy on November …" at bounding box center [461, 327] width 407 height 146
drag, startPoint x: 260, startPoint y: 329, endPoint x: 373, endPoint y: 327, distance: 112.8
click at [373, 327] on span "Cyntrell Gibson, United States Bankruptcy Court for the Eastern District of Lou…" at bounding box center [461, 306] width 407 height 53
click at [379, 327] on span "Cyntrell Gibson, United States Bankruptcy Court for the Eastern District of Lou…" at bounding box center [461, 306] width 407 height 53
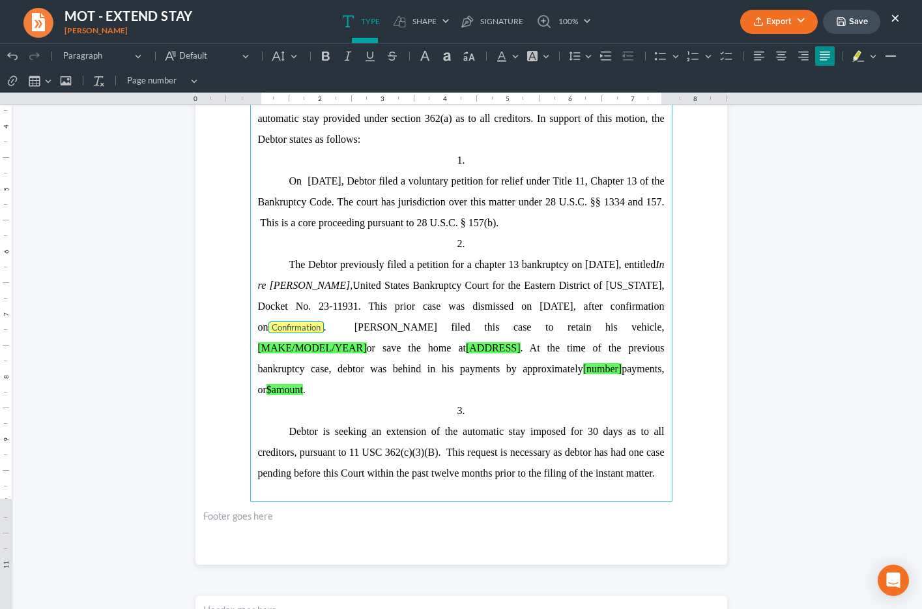
click at [321, 324] on span "Confirmation" at bounding box center [296, 327] width 49 height 10
click at [433, 325] on span ". Debtor filed this case to retain his vehicle, [MAKE/MODEL/YEAR] or save the h…" at bounding box center [461, 358] width 407 height 74
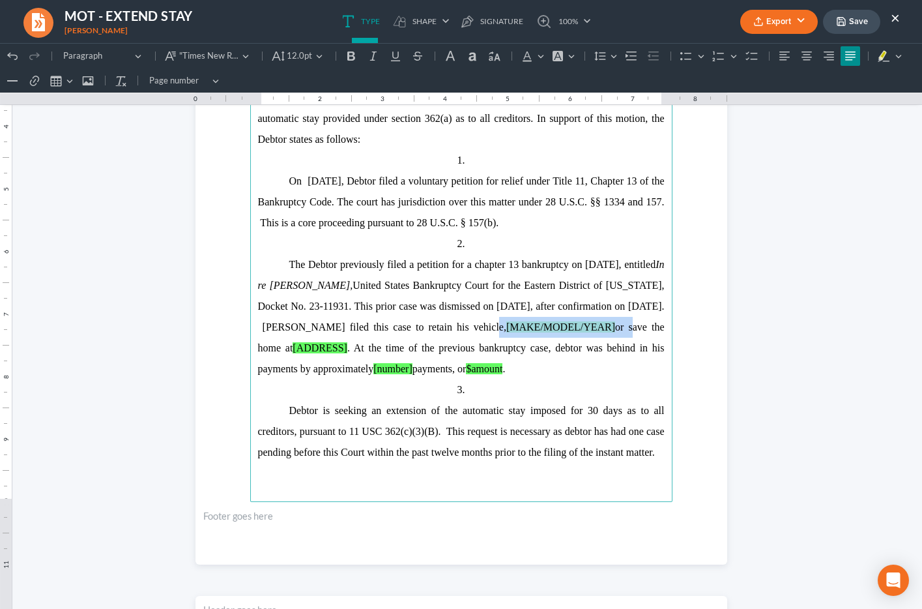
drag, startPoint x: 612, startPoint y: 329, endPoint x: 389, endPoint y: 354, distance: 225.0
click at [389, 354] on p "The Debtor previously filed a petition for a chapter 13 bankruptcy on November …" at bounding box center [461, 316] width 407 height 125
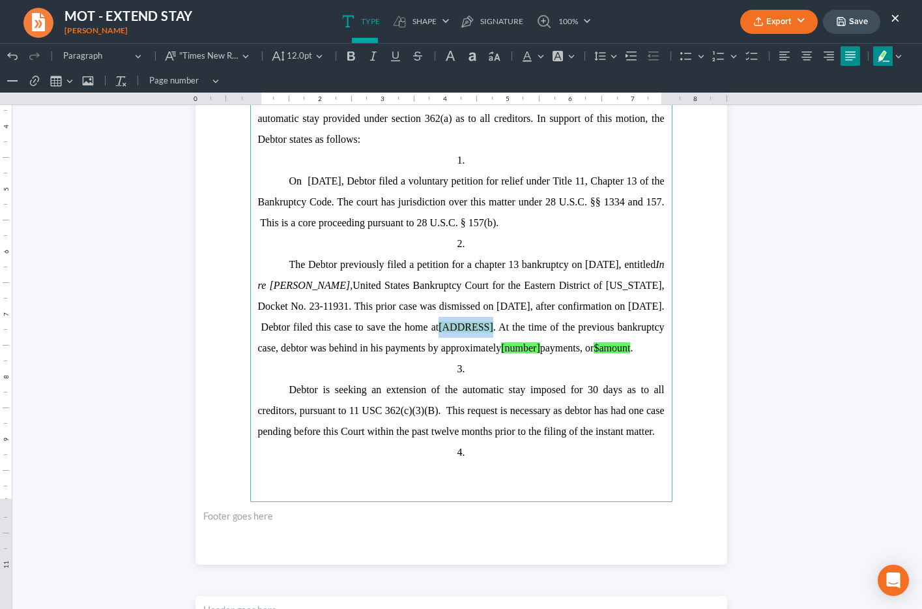
drag, startPoint x: 608, startPoint y: 325, endPoint x: 662, endPoint y: 331, distance: 54.4
click at [662, 331] on span "Cyntrell Gibson, United States Bankruptcy Court for the Eastern District of Lou…" at bounding box center [461, 317] width 407 height 74
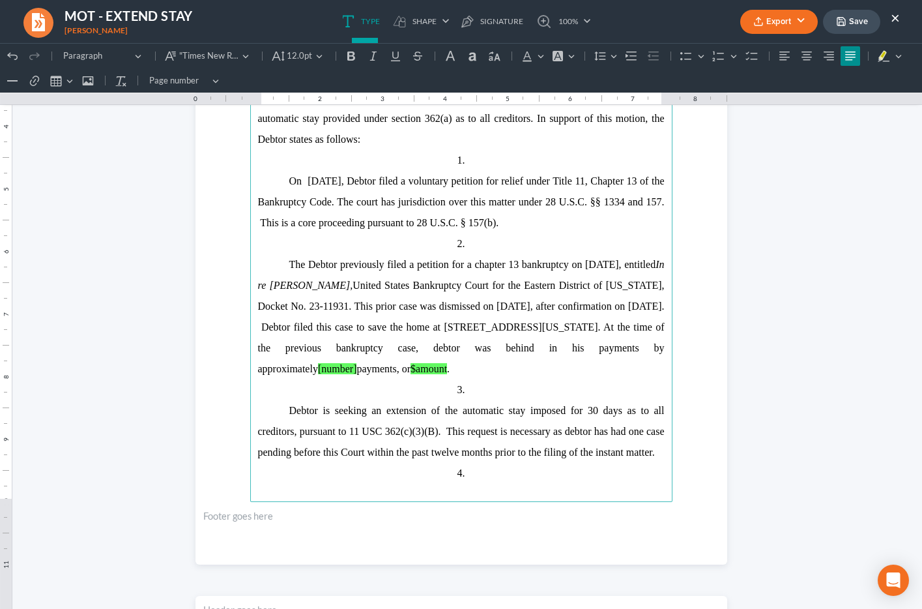
click at [502, 303] on span "Cyntrell Gibson, United States Bankruptcy Court for the Eastern District of Lou…" at bounding box center [461, 327] width 407 height 95
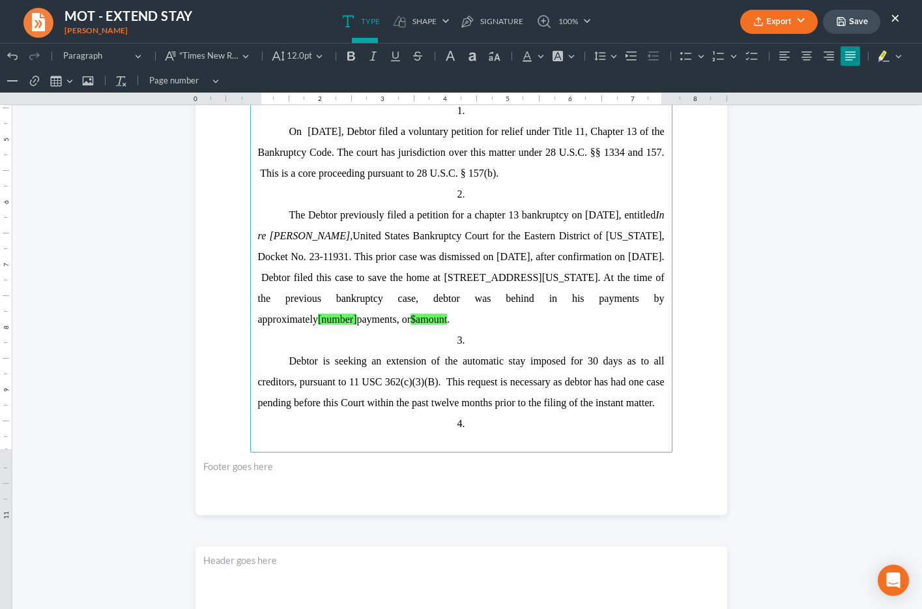
scroll to position [304, 0]
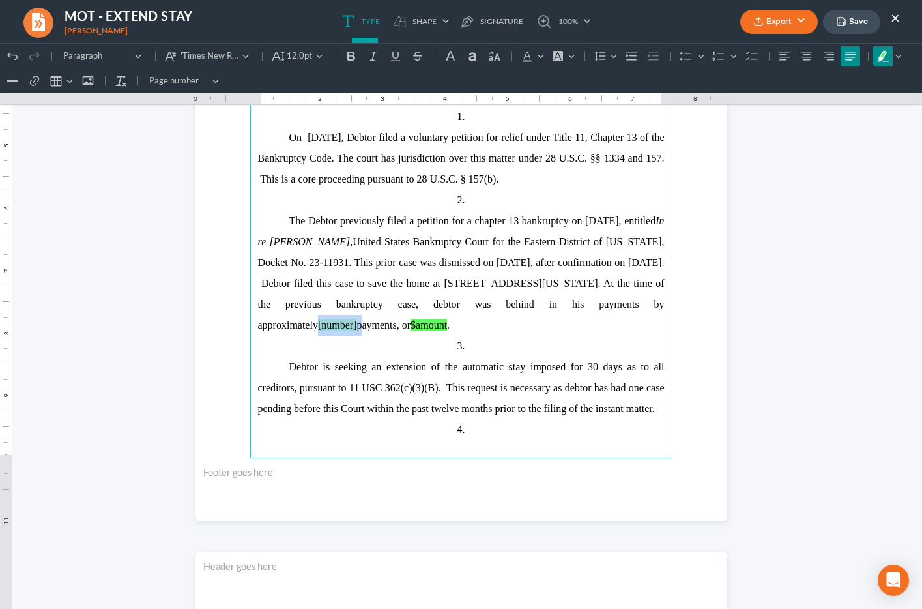
drag, startPoint x: 432, startPoint y: 325, endPoint x: 474, endPoint y: 325, distance: 41.7
click at [474, 325] on span "Cyntrell Gibson, United States Bankruptcy Court for the Eastern District of Lou…" at bounding box center [461, 283] width 407 height 95
drag, startPoint x: 490, startPoint y: 325, endPoint x: 529, endPoint y: 323, distance: 39.2
click at [529, 323] on span "Cyntrell Gibson, United States Bankruptcy Court for the Eastern District of Lou…" at bounding box center [461, 283] width 407 height 95
click at [542, 325] on p "The Debtor previously filed a petition for a chapter 13 bankruptcy on November …" at bounding box center [461, 273] width 407 height 125
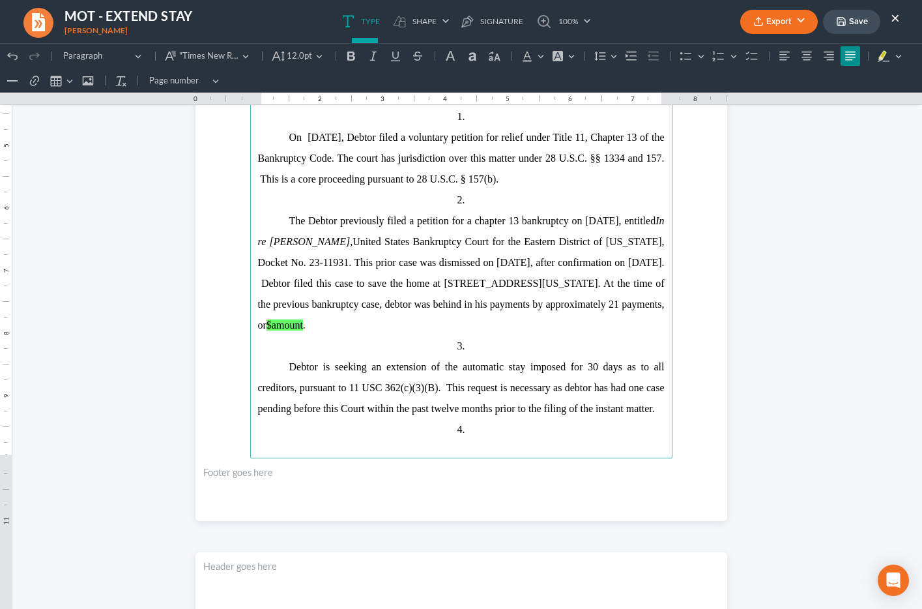
click at [303, 325] on mark "$amount" at bounding box center [285, 324] width 37 height 11
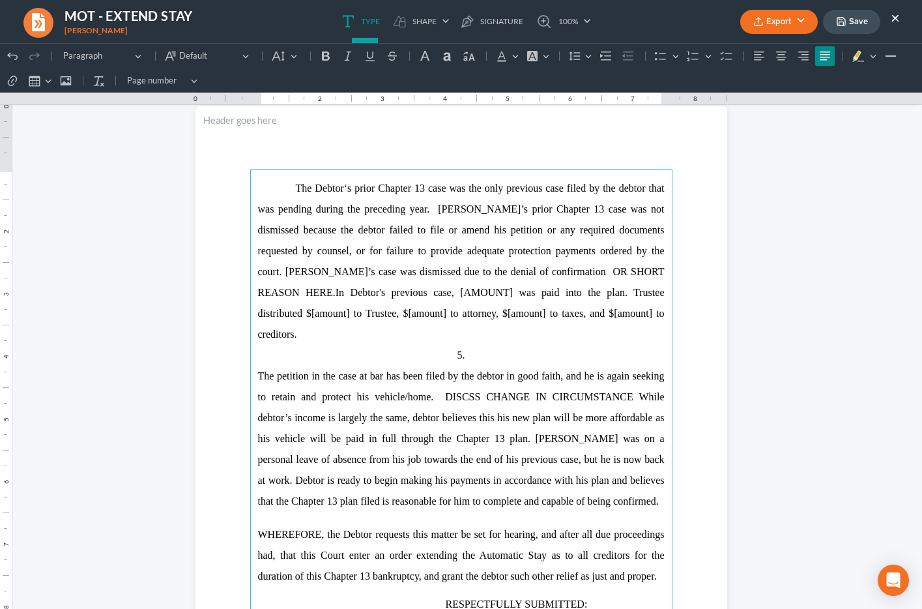
scroll to position [757, 0]
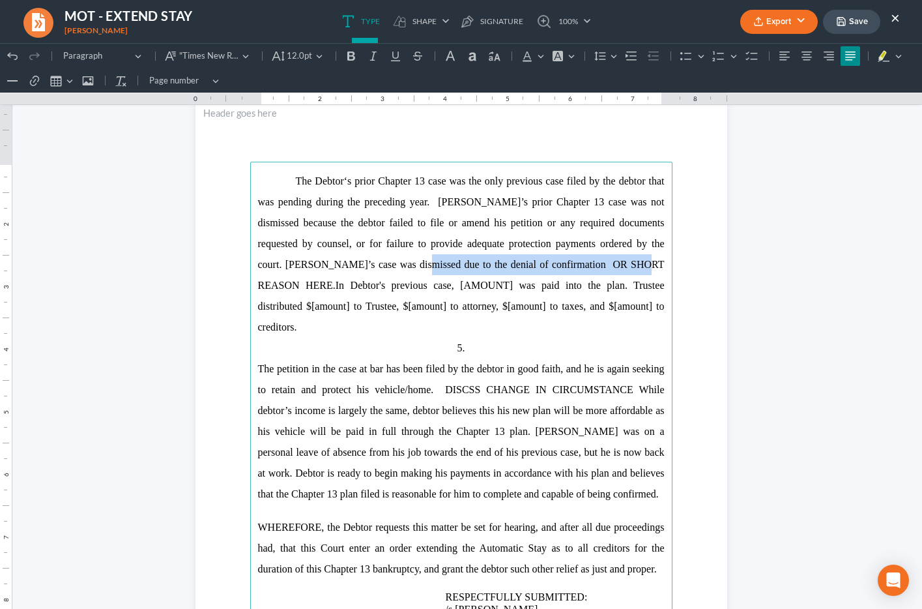
drag, startPoint x: 371, startPoint y: 266, endPoint x: 608, endPoint y: 267, distance: 237.3
click at [608, 267] on span "The Debtor‘s prior Chapter 13 case was the only previous case filed by the debt…" at bounding box center [461, 232] width 407 height 115
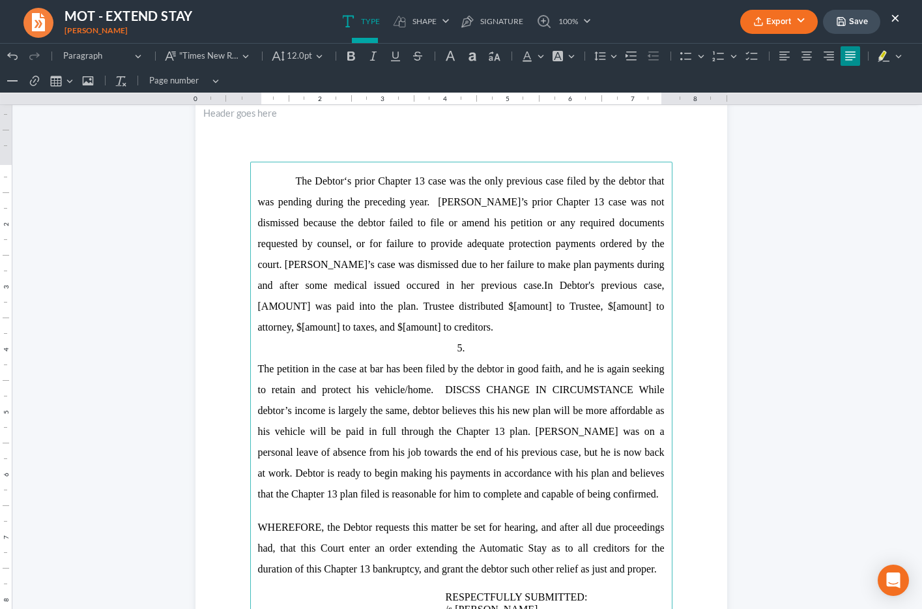
click at [311, 286] on span "The Debtor‘s prior Chapter 13 case was the only previous case filed by the debt…" at bounding box center [461, 232] width 407 height 115
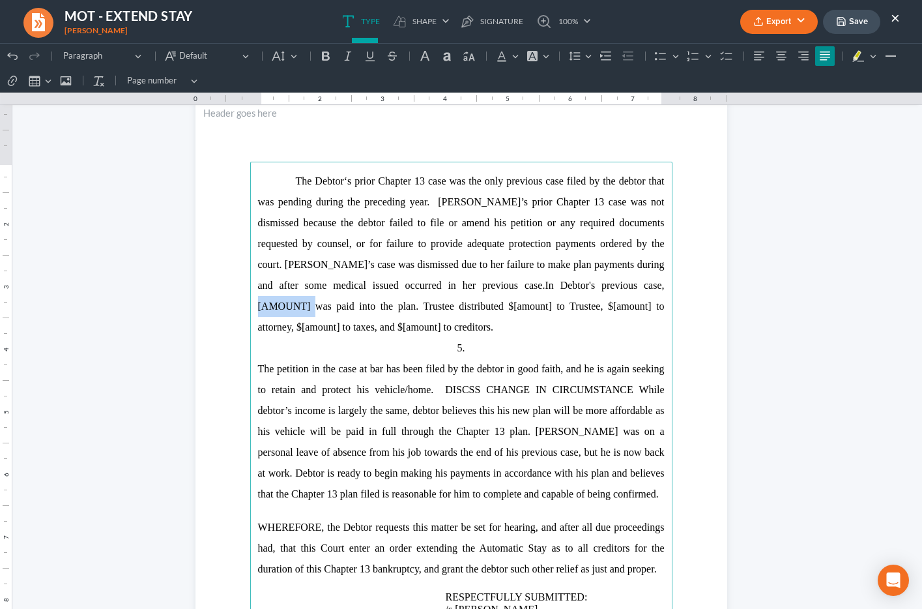
drag, startPoint x: 536, startPoint y: 287, endPoint x: 590, endPoint y: 289, distance: 54.1
click at [590, 289] on p "The Debtor‘s prior Chapter 13 case was the only previous case filed by the debt…" at bounding box center [461, 254] width 407 height 167
drag, startPoint x: 351, startPoint y: 306, endPoint x: 390, endPoint y: 307, distance: 39.1
click at [390, 307] on p "The Debtor‘s prior Chapter 13 case was the only previous case filed by the debt…" at bounding box center [461, 254] width 407 height 167
drag, startPoint x: 429, startPoint y: 306, endPoint x: 466, endPoint y: 307, distance: 37.2
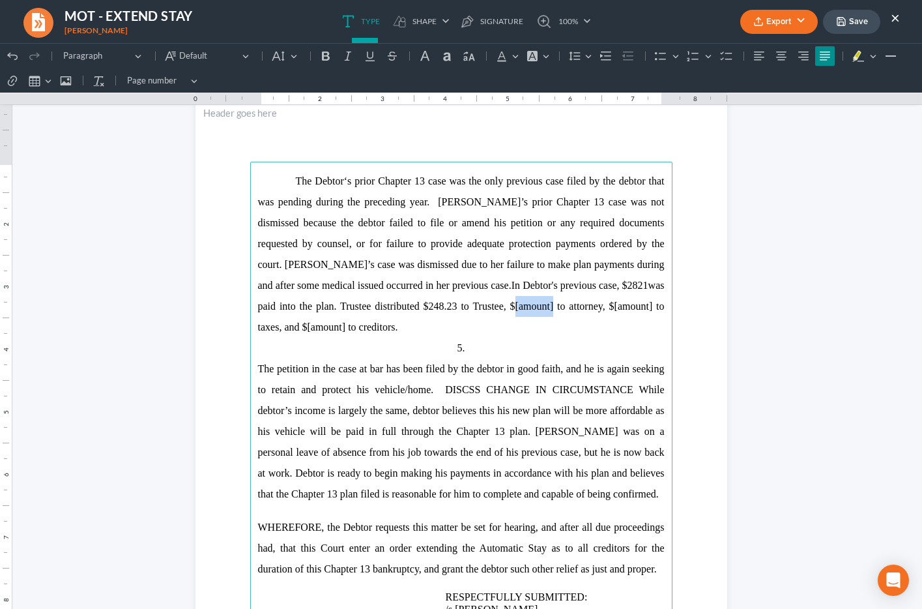
click at [466, 307] on p "The Debtor‘s prior Chapter 13 case was the only previous case filed by the debt…" at bounding box center [461, 254] width 407 height 167
drag, startPoint x: 516, startPoint y: 309, endPoint x: 306, endPoint y: 320, distance: 210.8
click at [306, 320] on p "The Debtor‘s prior Chapter 13 case was the only previous case filed by the debt…" at bounding box center [461, 254] width 407 height 167
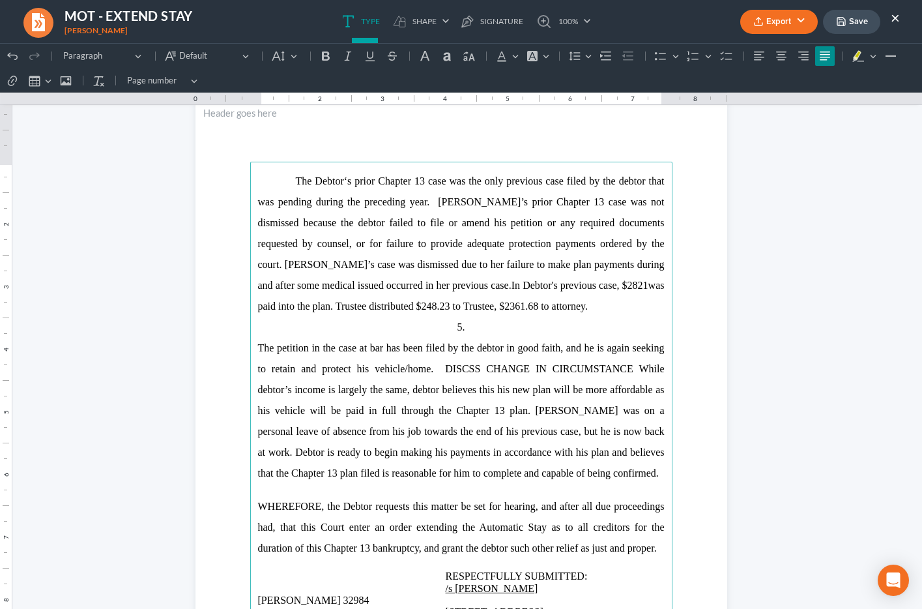
click at [421, 311] on p "The Debtor‘s prior Chapter 13 case was the only previous case filed by the debt…" at bounding box center [461, 244] width 407 height 146
click at [342, 251] on p "The Debtor‘s prior Chapter 13 case was the only previous case filed by the debt…" at bounding box center [461, 244] width 407 height 146
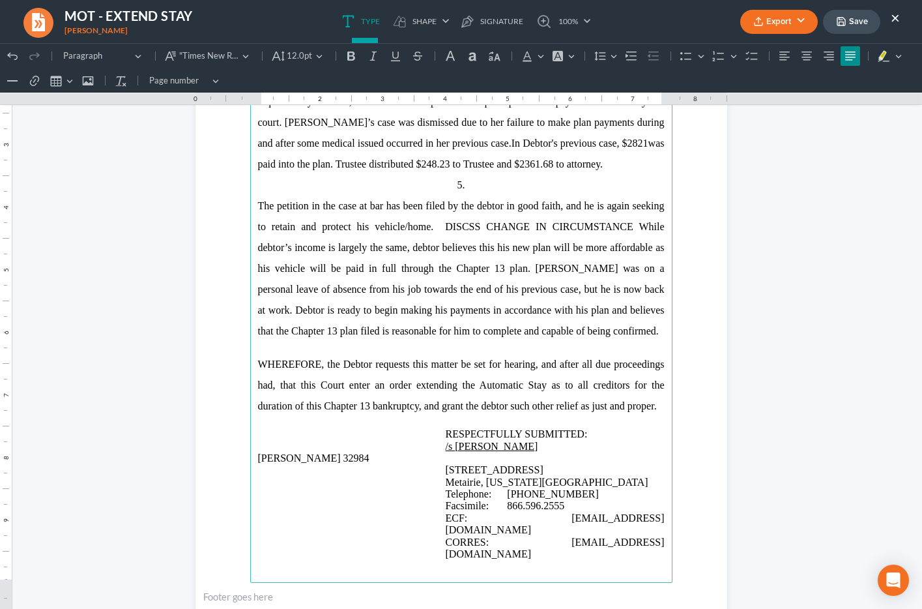
scroll to position [903, 0]
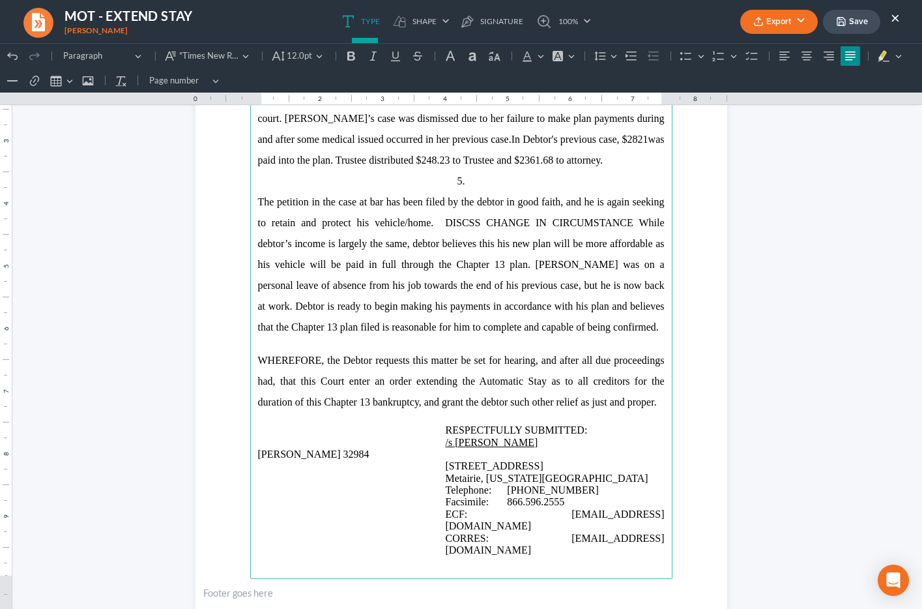
click at [505, 208] on p "The petition in the case at bar has been filed by the debtor in good faith, and…" at bounding box center [461, 265] width 407 height 146
click at [626, 205] on span "The petition in the case at bar has been filed by the debtor in good faith, and…" at bounding box center [461, 264] width 407 height 136
click at [385, 223] on span "The petition in the case at bar has been filed by the debtor in good faith, and…" at bounding box center [461, 264] width 407 height 136
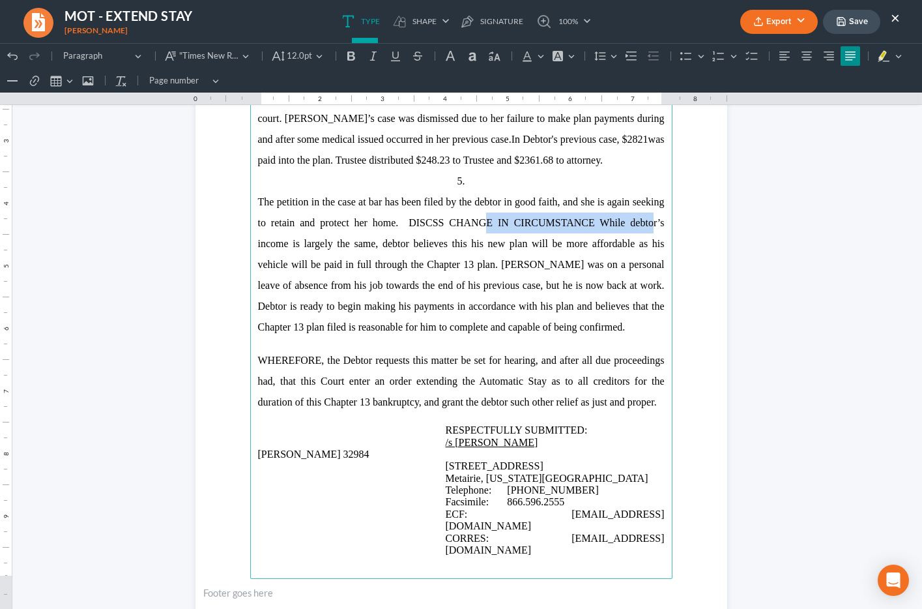
drag, startPoint x: 450, startPoint y: 223, endPoint x: 632, endPoint y: 223, distance: 182.5
click at [632, 223] on span "The petition in the case at bar has been filed by the debtor in good faith, and…" at bounding box center [461, 264] width 407 height 136
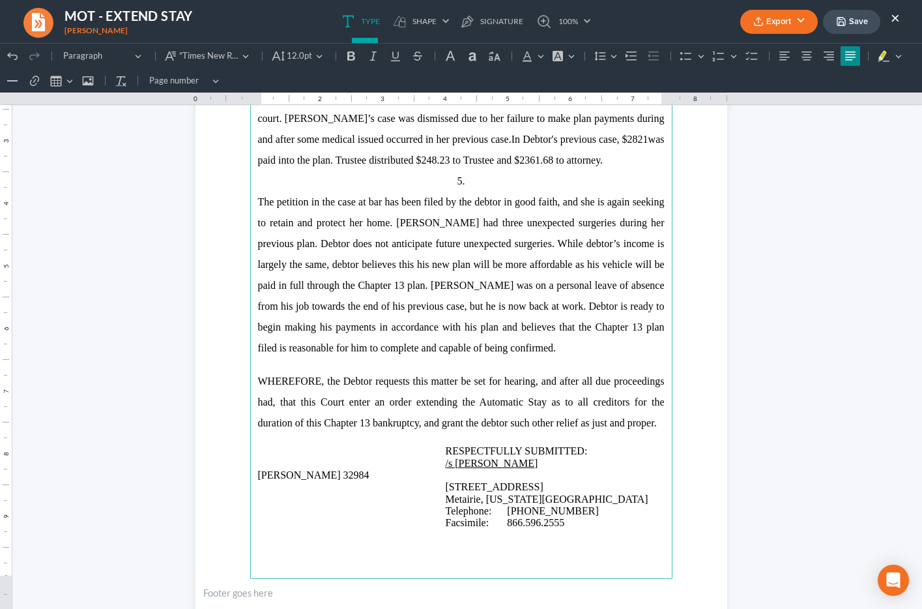
click at [409, 261] on span "The petition in the case at bar has been filed by the debtor in good faith, and…" at bounding box center [461, 274] width 407 height 157
click at [432, 267] on span "The petition in the case at bar has been filed by the debtor in good faith, and…" at bounding box center [461, 274] width 407 height 157
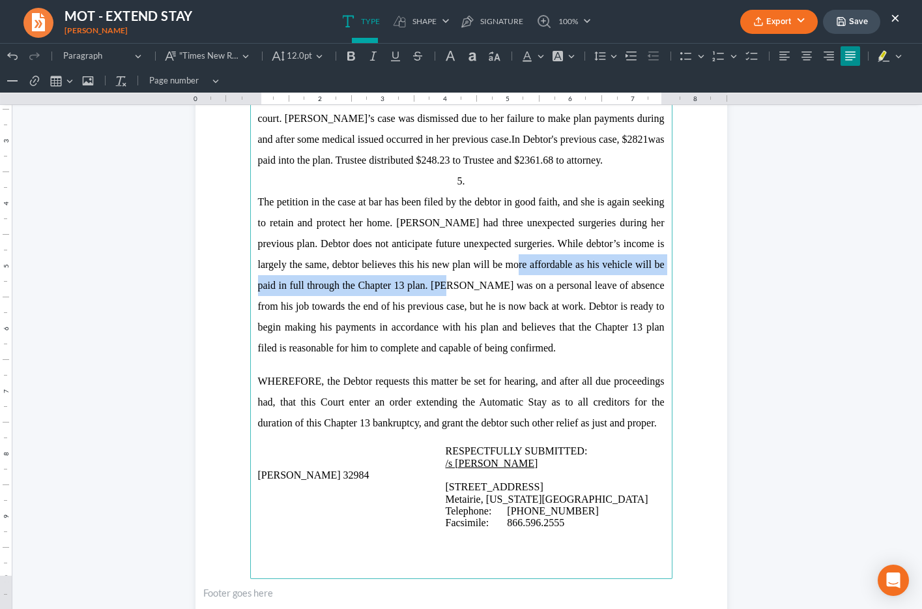
drag, startPoint x: 494, startPoint y: 265, endPoint x: 423, endPoint y: 287, distance: 74.6
click at [423, 287] on span "The petition in the case at bar has been filed by the debtor in good faith, and…" at bounding box center [461, 274] width 407 height 157
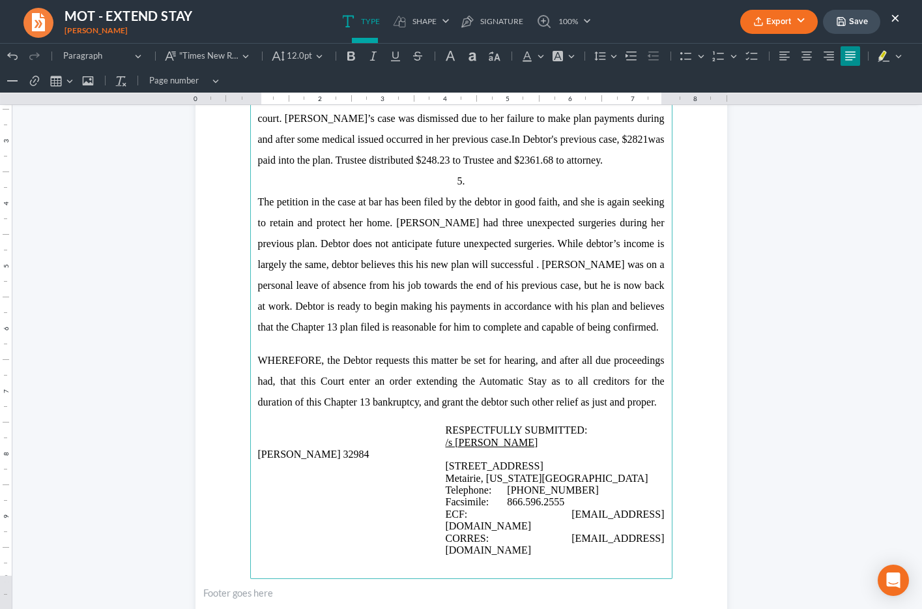
click at [430, 263] on span "The petition in the case at bar has been filed by the debtor in good faith, and…" at bounding box center [461, 264] width 407 height 136
drag, startPoint x: 525, startPoint y: 265, endPoint x: 525, endPoint y: 308, distance: 43.7
click at [525, 265] on span "The petition in the case at bar has been filed by the debtor in good faith, and…" at bounding box center [461, 264] width 407 height 136
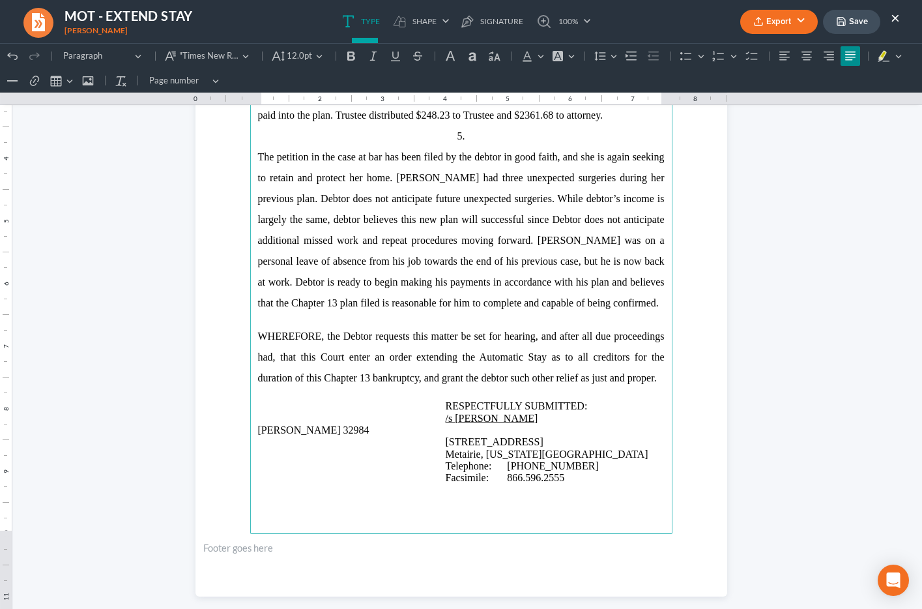
scroll to position [950, 0]
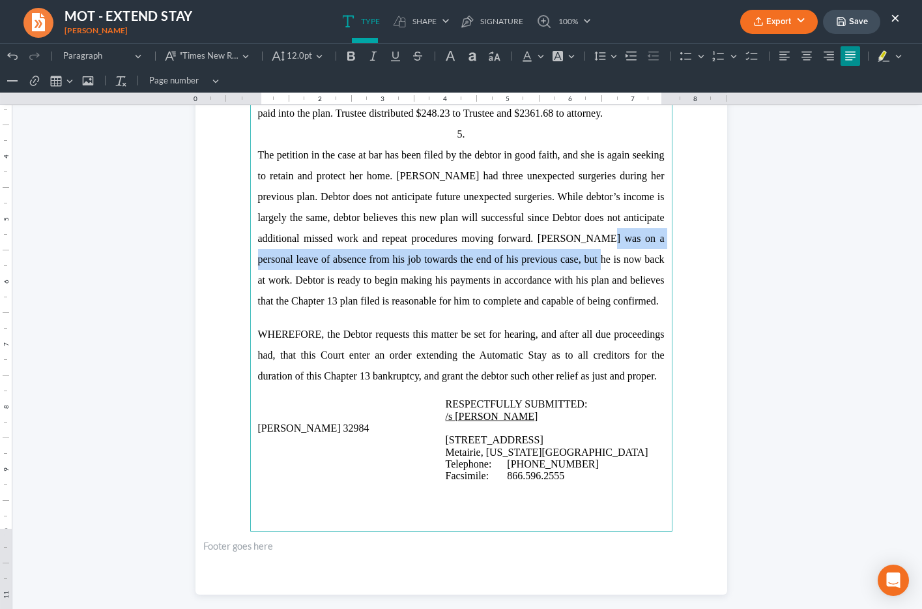
drag, startPoint x: 563, startPoint y: 242, endPoint x: 542, endPoint y: 259, distance: 27.3
click at [542, 259] on span "The petition in the case at bar has been filed by the debtor in good faith, and…" at bounding box center [461, 227] width 407 height 157
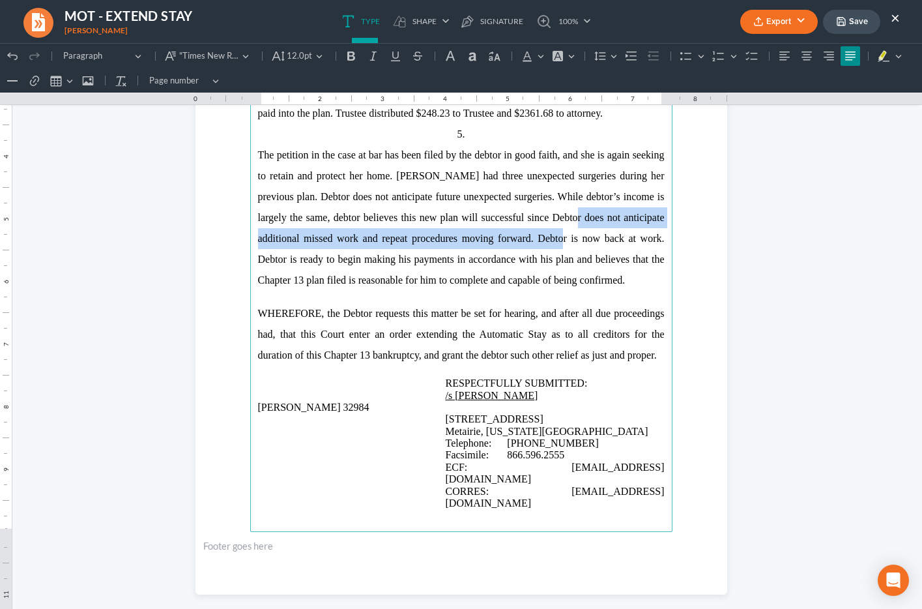
drag, startPoint x: 552, startPoint y: 218, endPoint x: 540, endPoint y: 240, distance: 24.8
click at [540, 240] on span "The petition in the case at bar has been filed by the debtor in good faith, and…" at bounding box center [461, 217] width 407 height 136
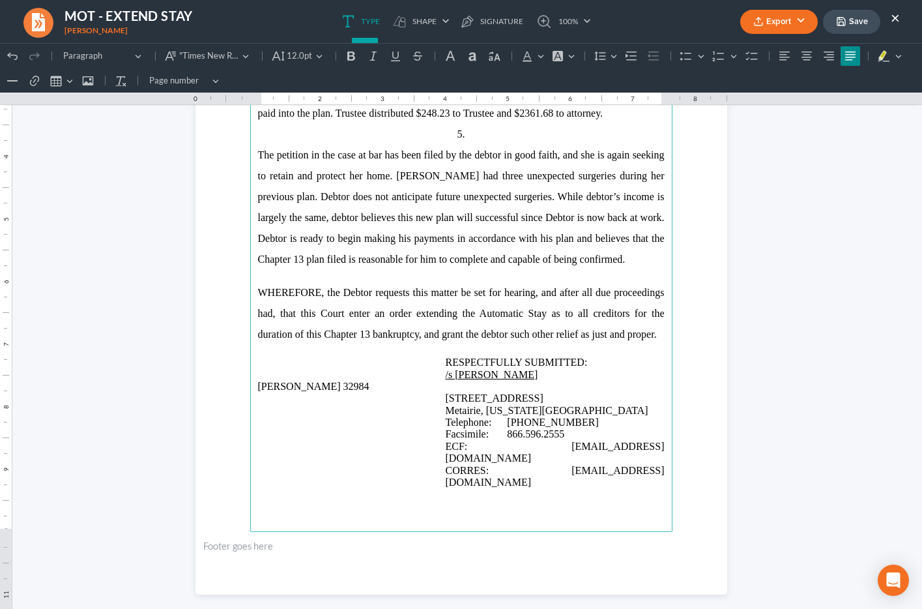
click at [662, 220] on span "The petition in the case at bar has been filed by the debtor in good faith, and…" at bounding box center [461, 206] width 407 height 115
click at [403, 242] on span "The petition in the case at bar has been filed by the debtor in good faith, and…" at bounding box center [461, 206] width 407 height 115
click at [404, 239] on span "The petition in the case at bar has been filed by the debtor in good faith, and…" at bounding box center [461, 206] width 407 height 115
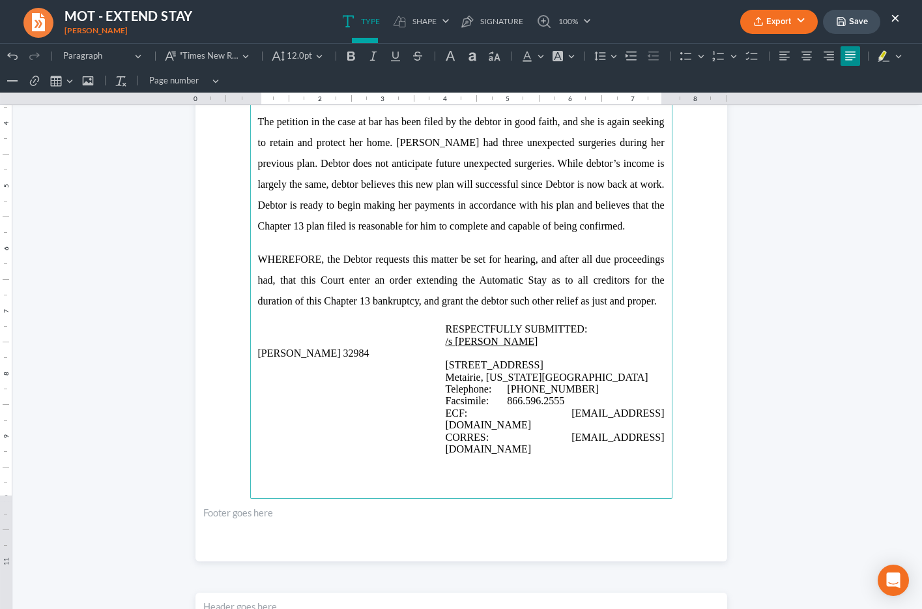
scroll to position [985, 0]
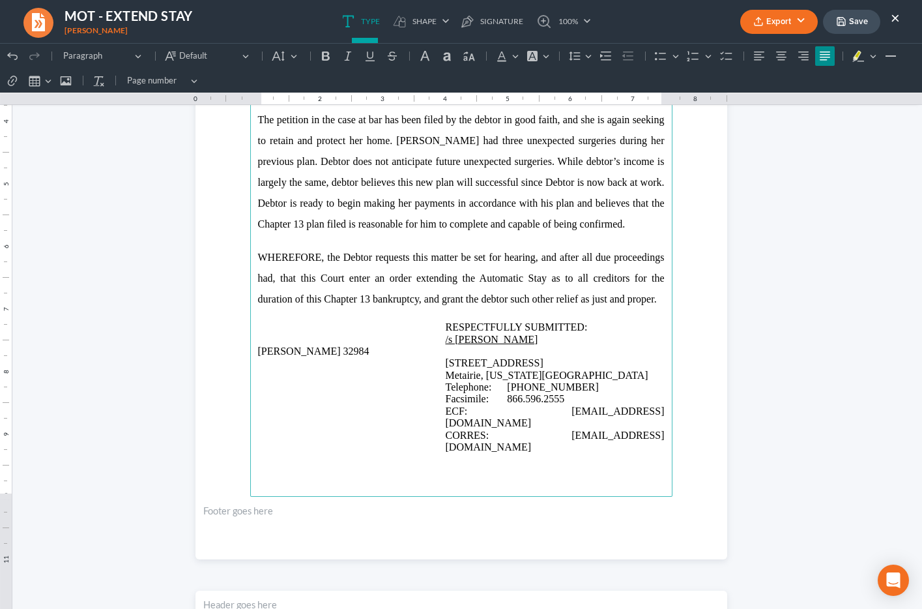
click at [397, 239] on p "Rich Text Editor, page-1-main" at bounding box center [461, 241] width 407 height 12
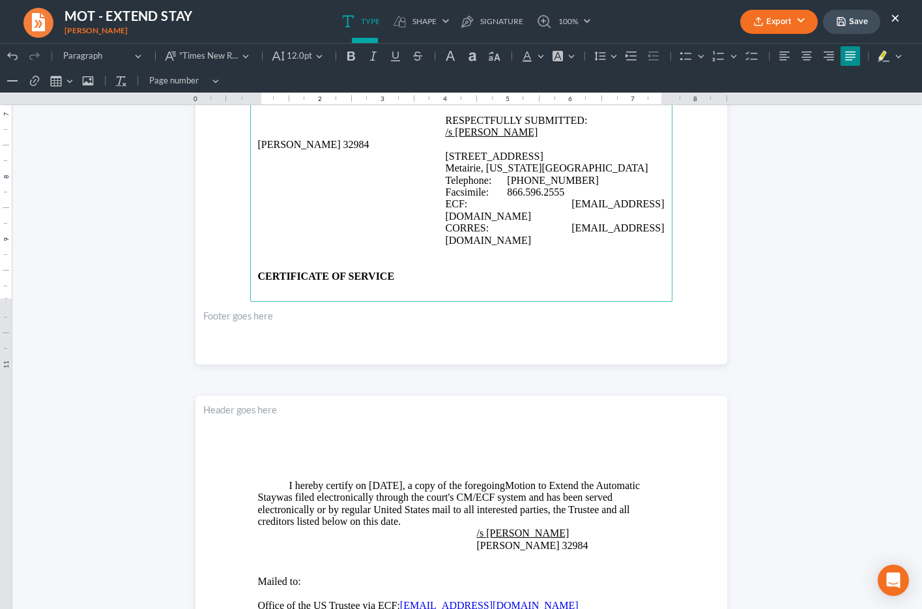
scroll to position [1184, 0]
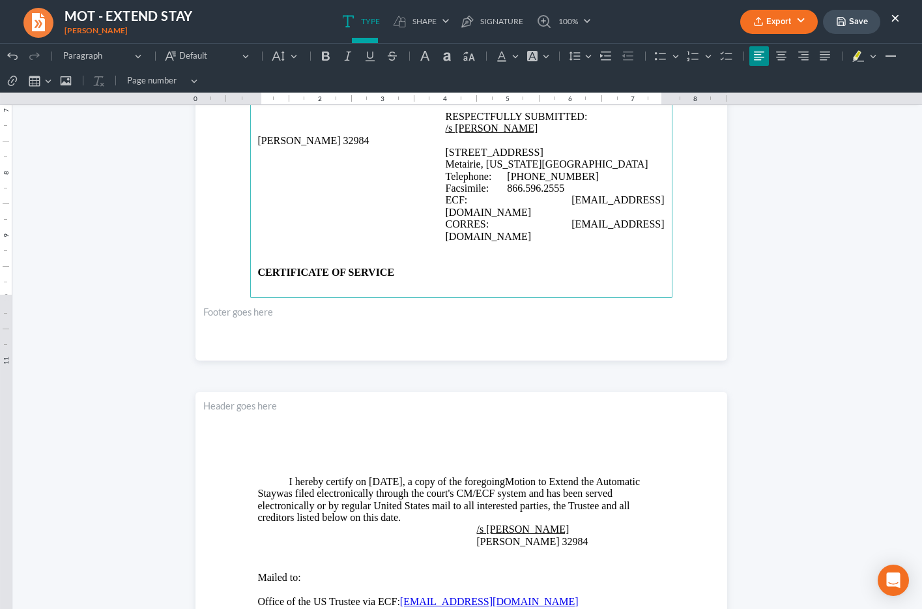
click at [335, 254] on p "Rich Text Editor, page-1-main" at bounding box center [461, 248] width 407 height 12
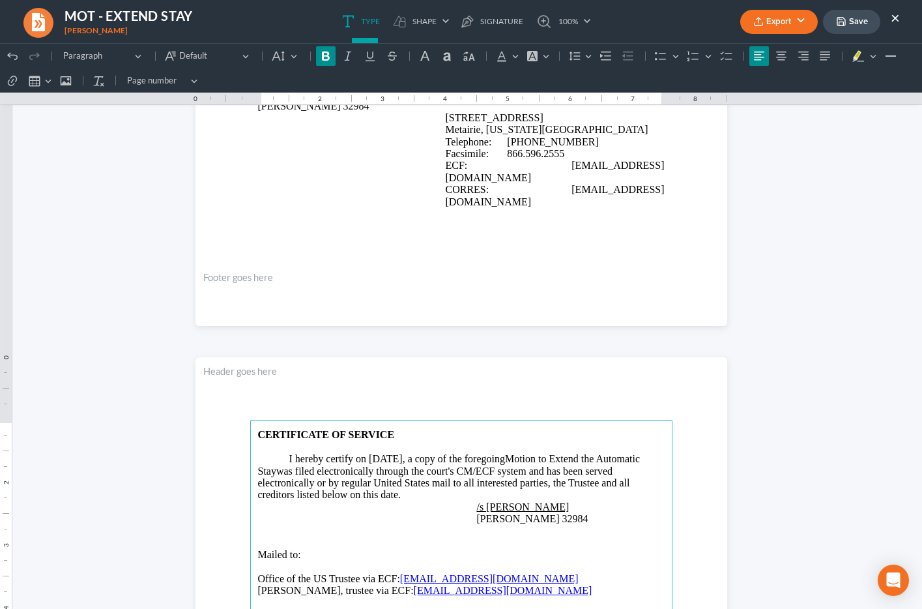
scroll to position [1216, 0]
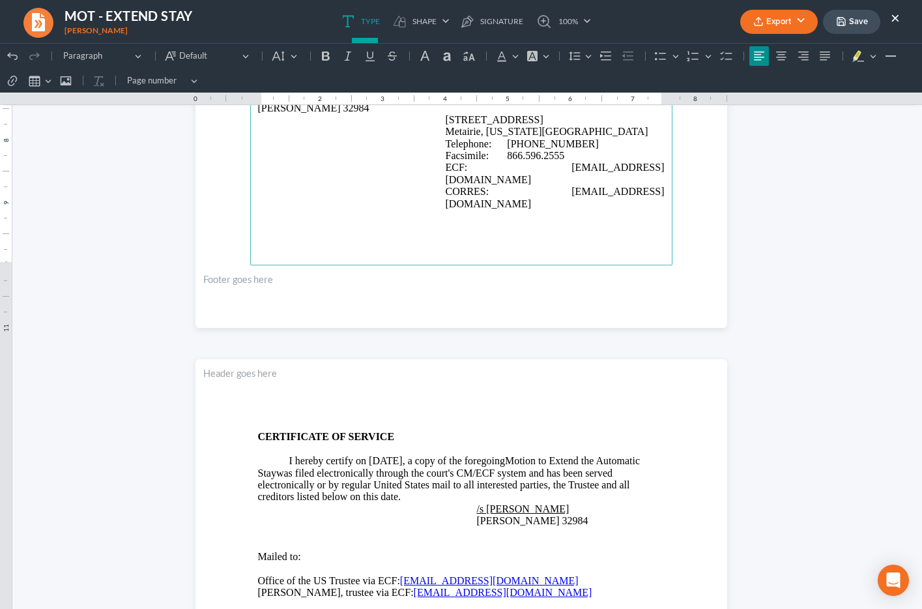
click at [555, 114] on p "Jenny A. Abshier 32984" at bounding box center [461, 108] width 407 height 12
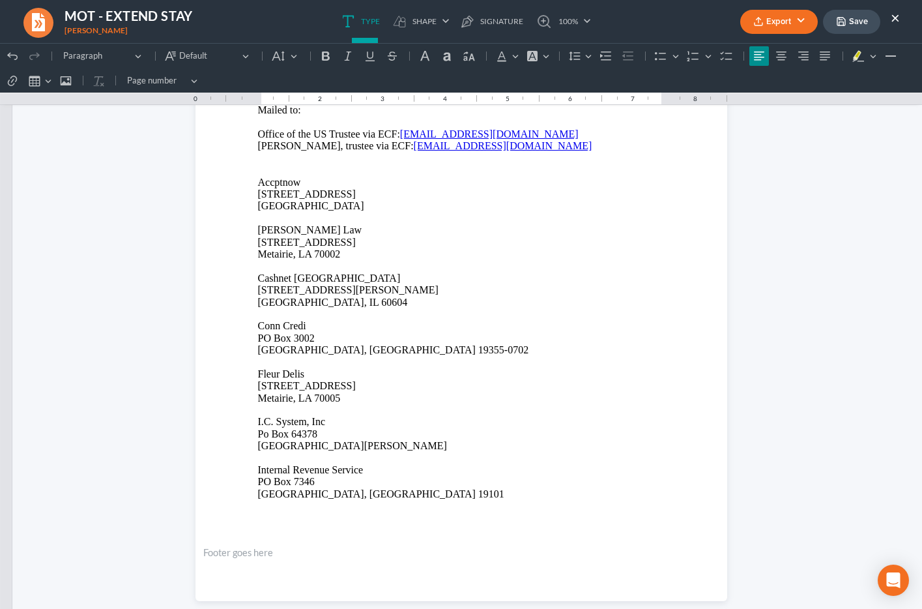
scroll to position [1690, 0]
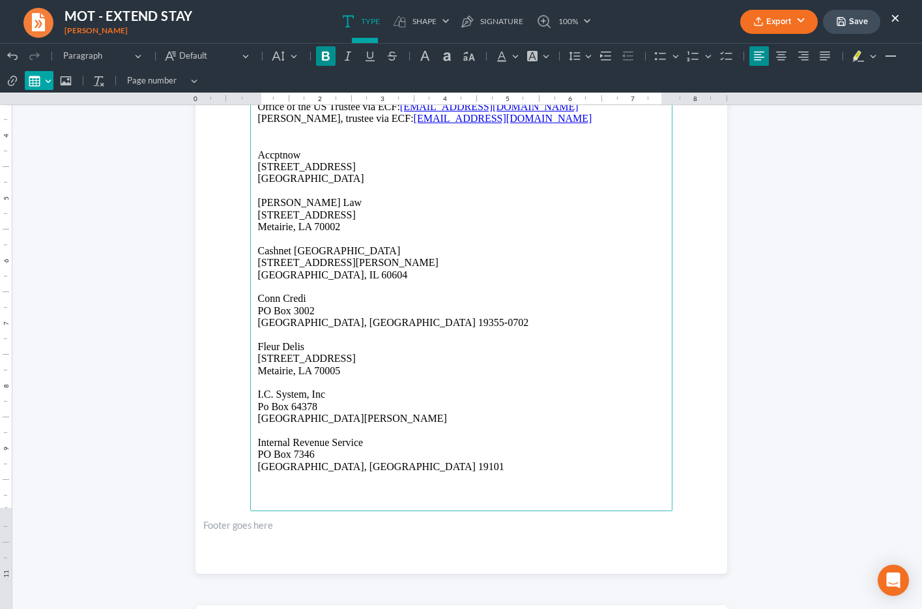
click at [46, 80] on button "Insert table Insert table" at bounding box center [39, 81] width 29 height 20
click at [51, 104] on div "Editor toolbar" at bounding box center [77, 135] width 104 height 91
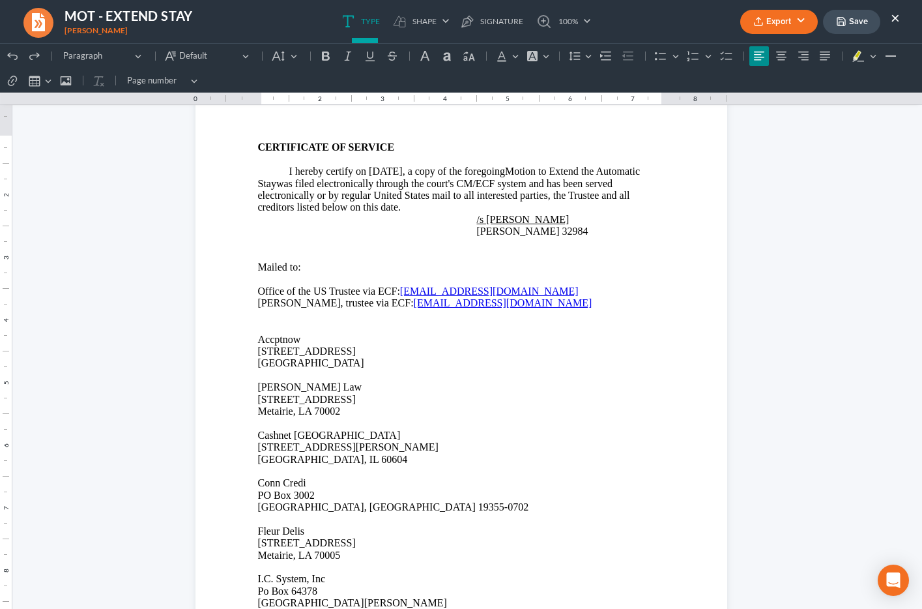
scroll to position [1508, 0]
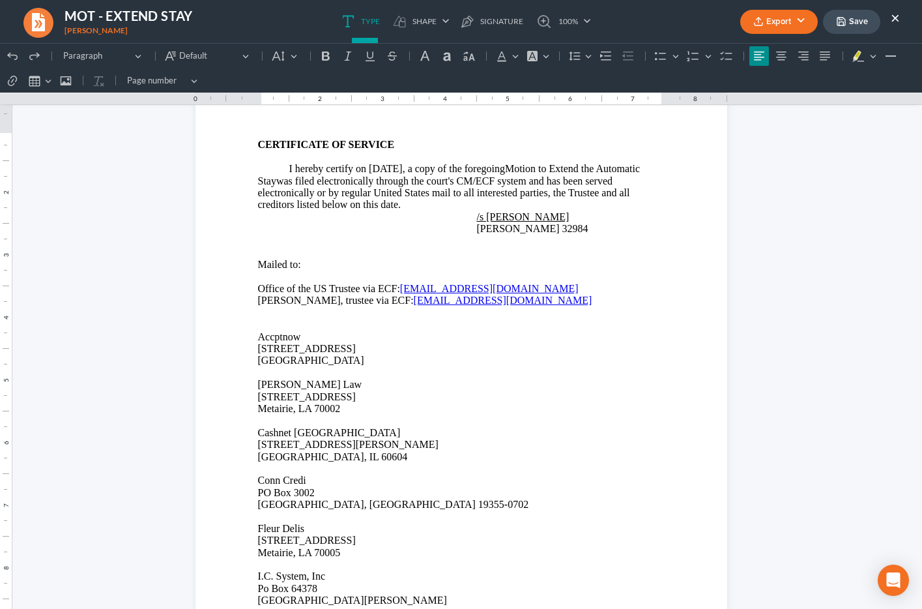
click at [270, 265] on span "Mailed to:" at bounding box center [279, 264] width 43 height 11
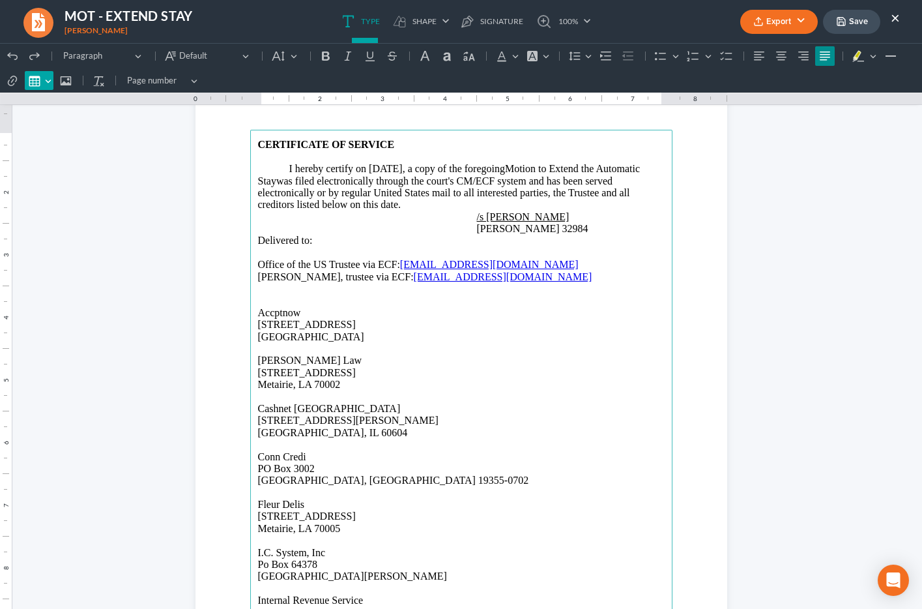
click at [42, 76] on button "Insert table Insert table" at bounding box center [39, 81] width 29 height 20
click at [54, 100] on div "Editor toolbar" at bounding box center [54, 100] width 8 height 7
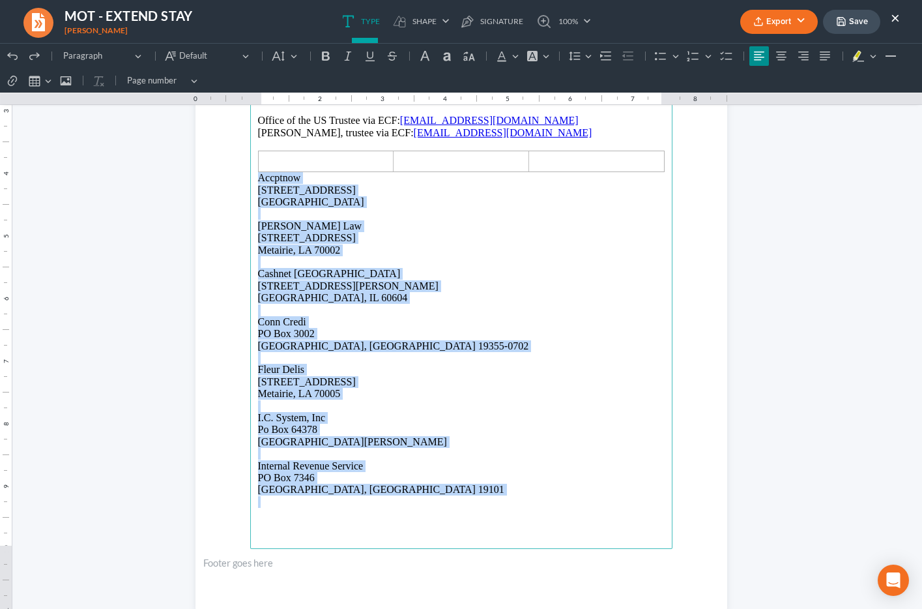
scroll to position [1692, 0]
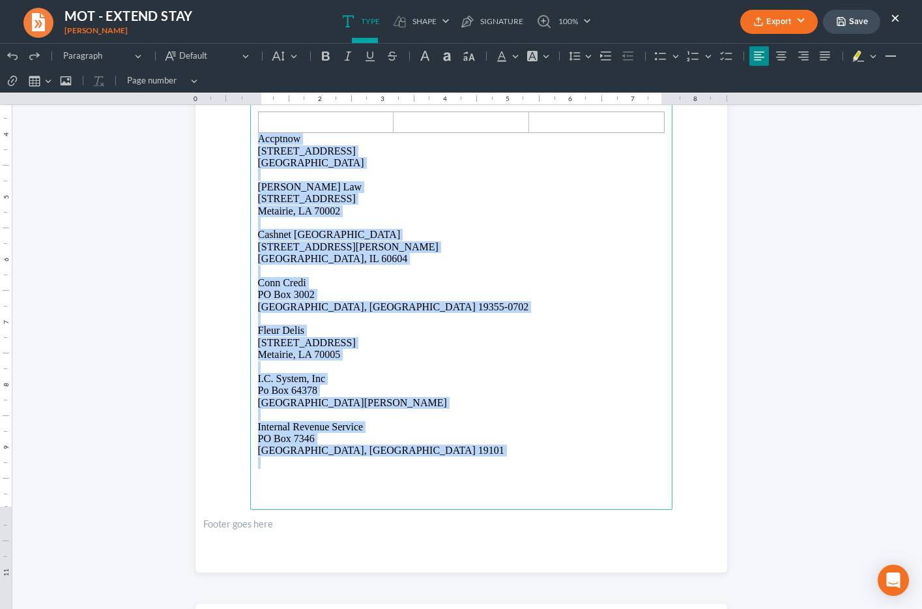
drag, startPoint x: 259, startPoint y: 325, endPoint x: 368, endPoint y: 461, distance: 173.5
click at [368, 461] on main "CERTIFICATE OF SERVICE I hereby certify on 08/13/2025, a copy of the foregoing …" at bounding box center [461, 228] width 422 height 563
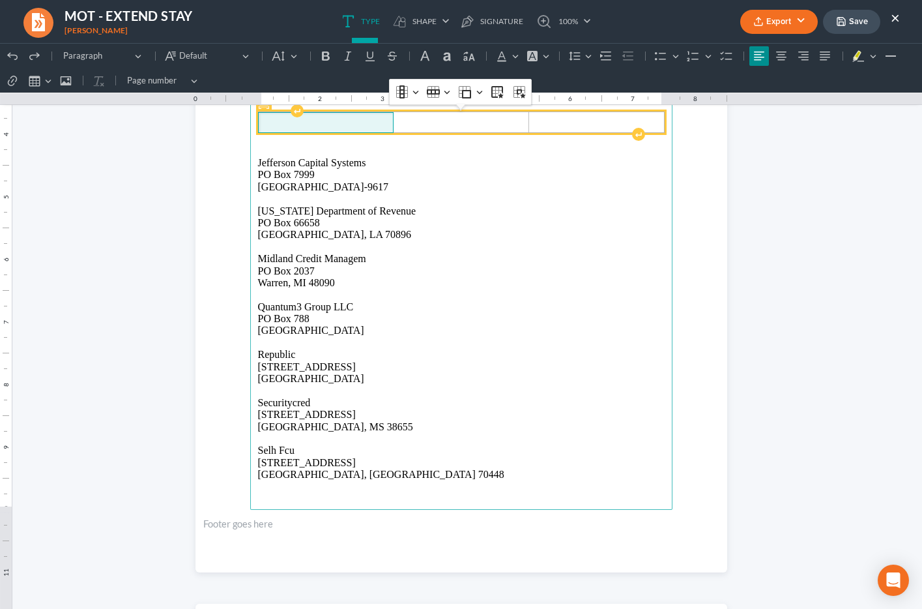
click at [279, 125] on span "Rich Text Editor, page-2-main" at bounding box center [326, 123] width 126 height 12
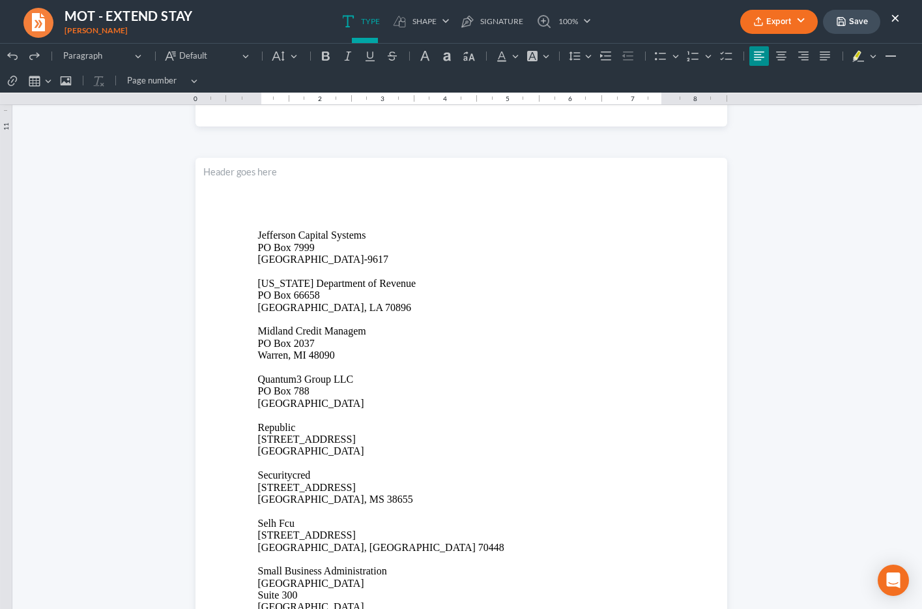
scroll to position [2138, 0]
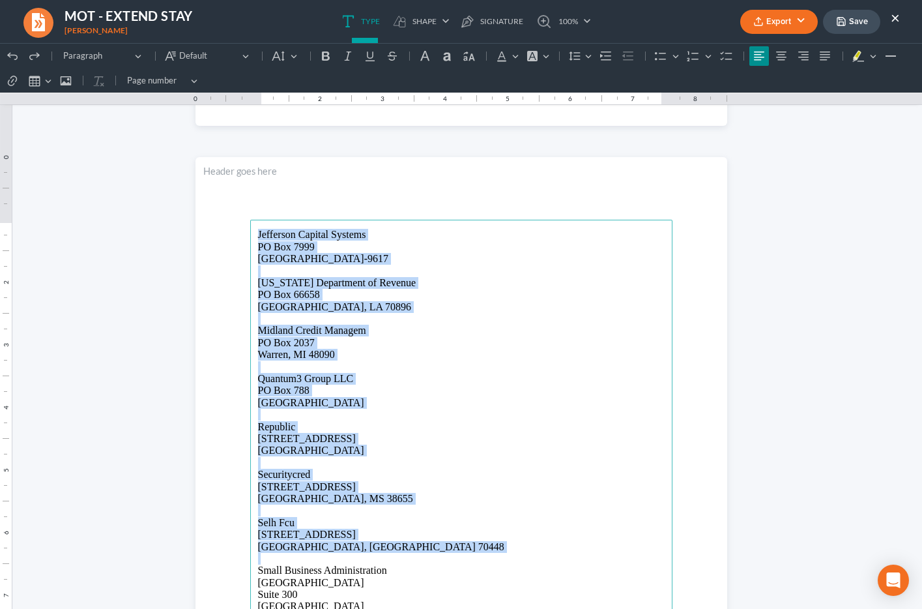
drag, startPoint x: 259, startPoint y: 233, endPoint x: 390, endPoint y: 556, distance: 348.3
click at [390, 556] on main "Jefferson Capital Systems PO Box 7999 Saint Cloud, MN 56302-9617 Louisiana Depa…" at bounding box center [461, 501] width 422 height 563
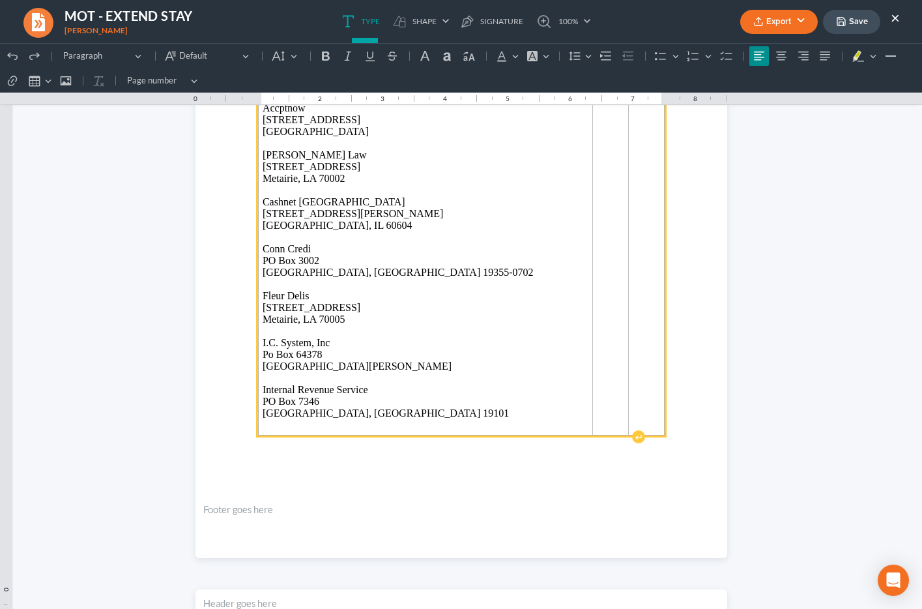
scroll to position [1703, 0]
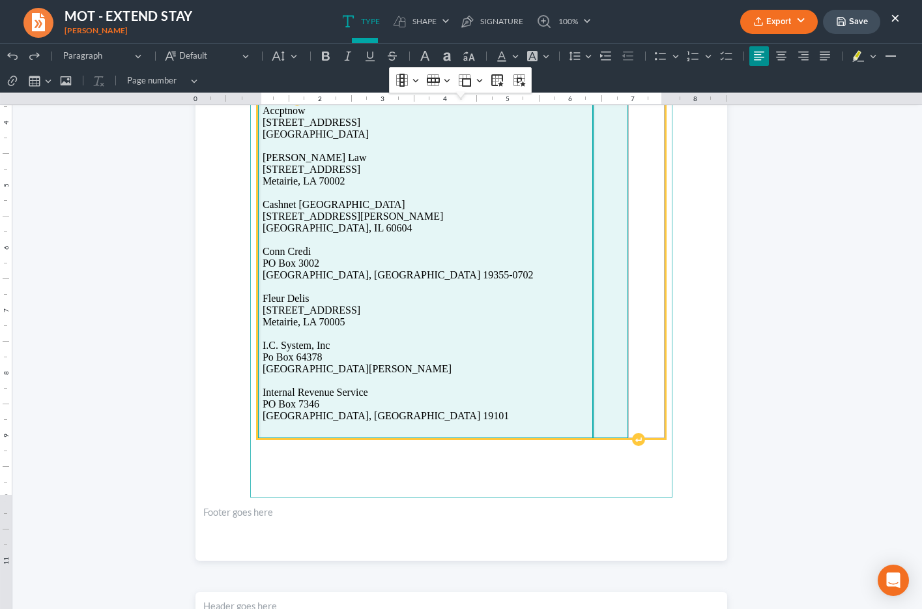
click at [593, 318] on td "Rich Text Editor, page-2-main" at bounding box center [610, 269] width 35 height 338
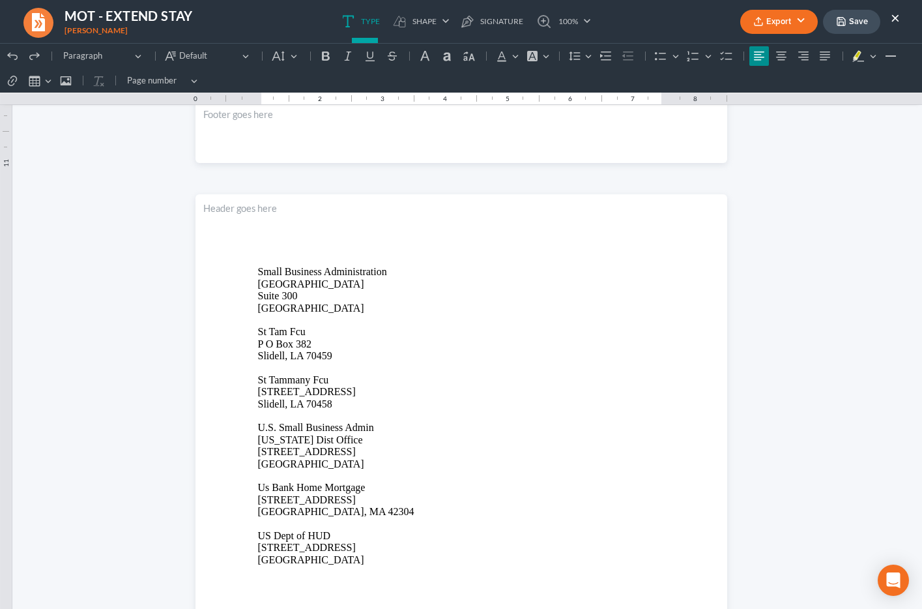
scroll to position [2113, 0]
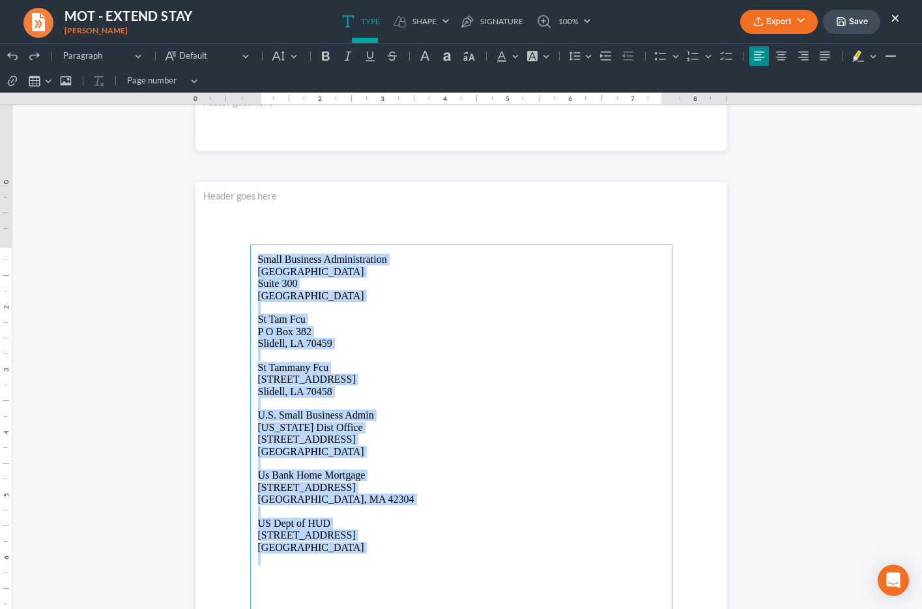
drag, startPoint x: 259, startPoint y: 258, endPoint x: 405, endPoint y: 563, distance: 337.4
click at [405, 563] on main "Small Business Administration 10737 Gateway West Suite 300 El Paso, TX 79935 St…" at bounding box center [461, 525] width 422 height 563
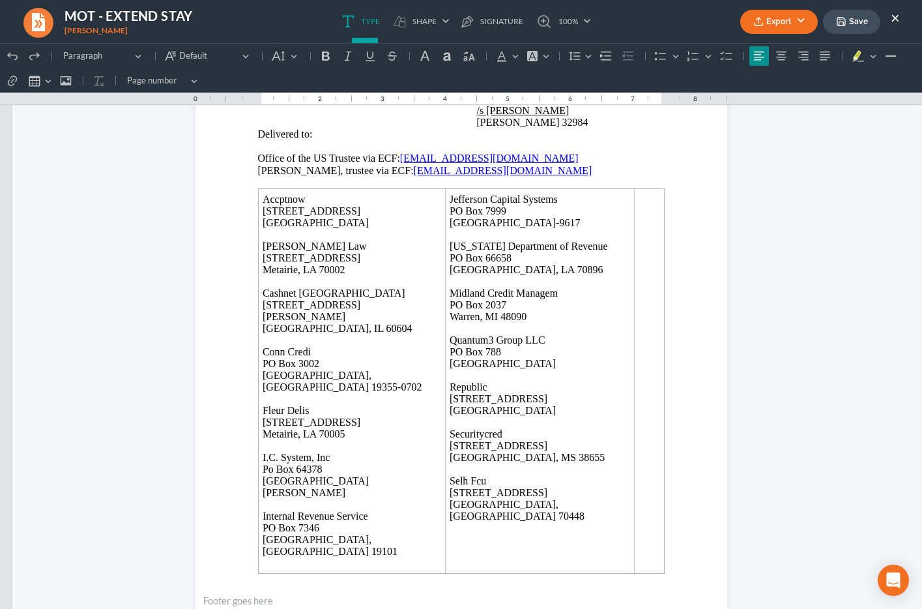
scroll to position [1596, 0]
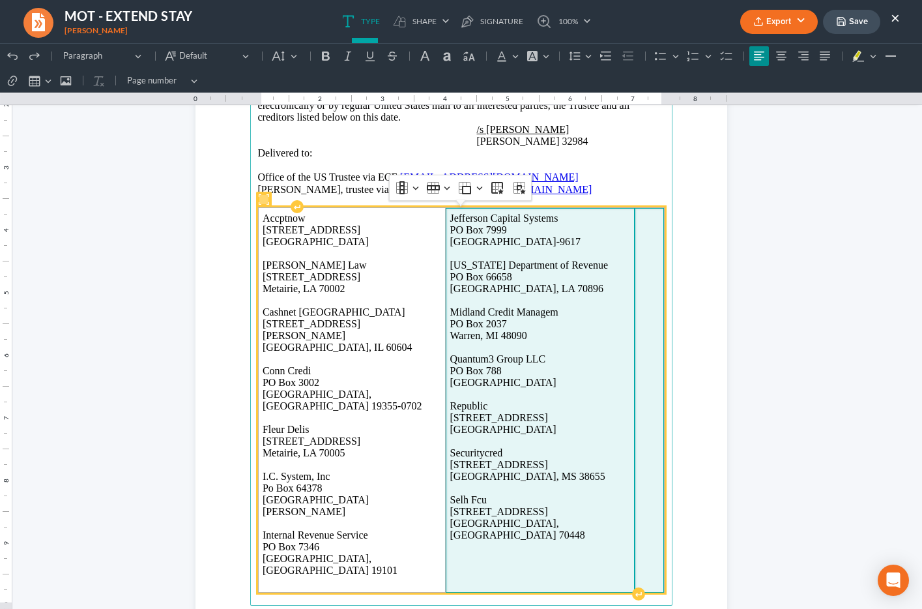
click at [643, 361] on td "Rich Text Editor, page-2-main" at bounding box center [649, 400] width 29 height 385
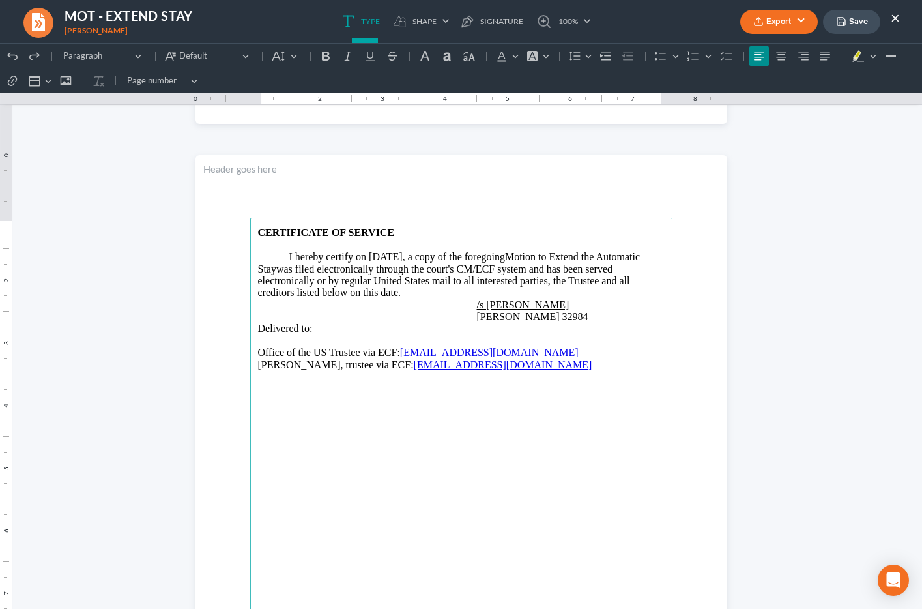
scroll to position [1420, 0]
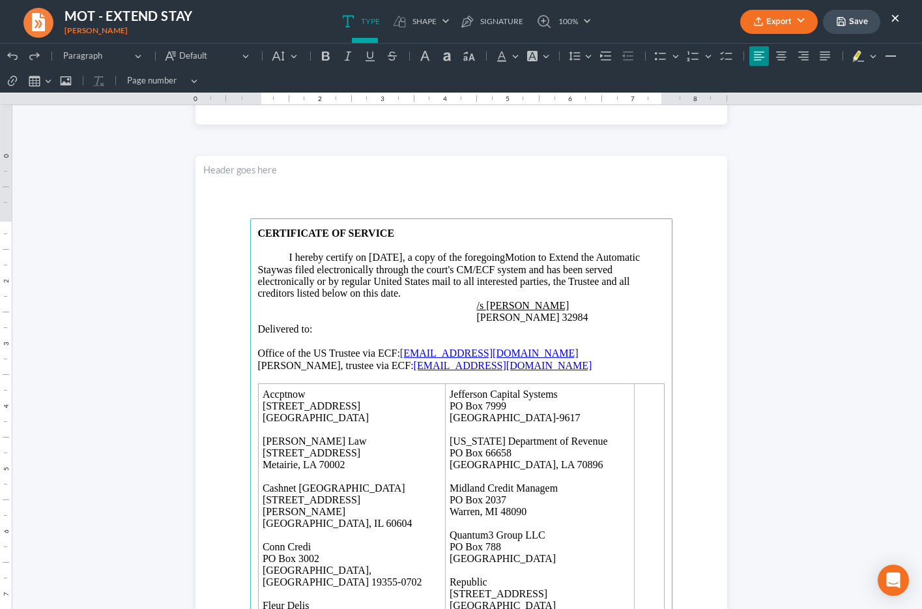
click at [300, 341] on p "Rich Text Editor, page-2-main" at bounding box center [461, 342] width 407 height 12
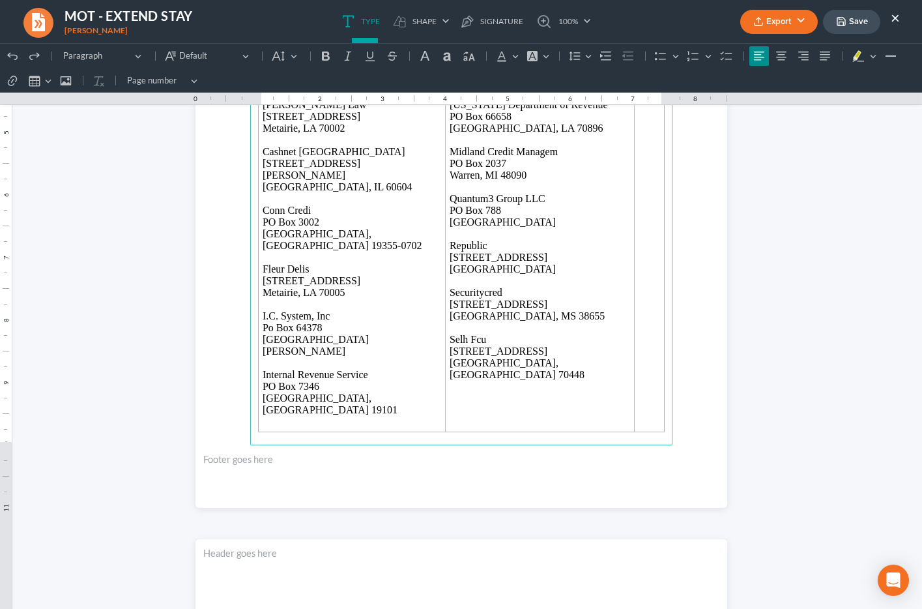
scroll to position [1761, 0]
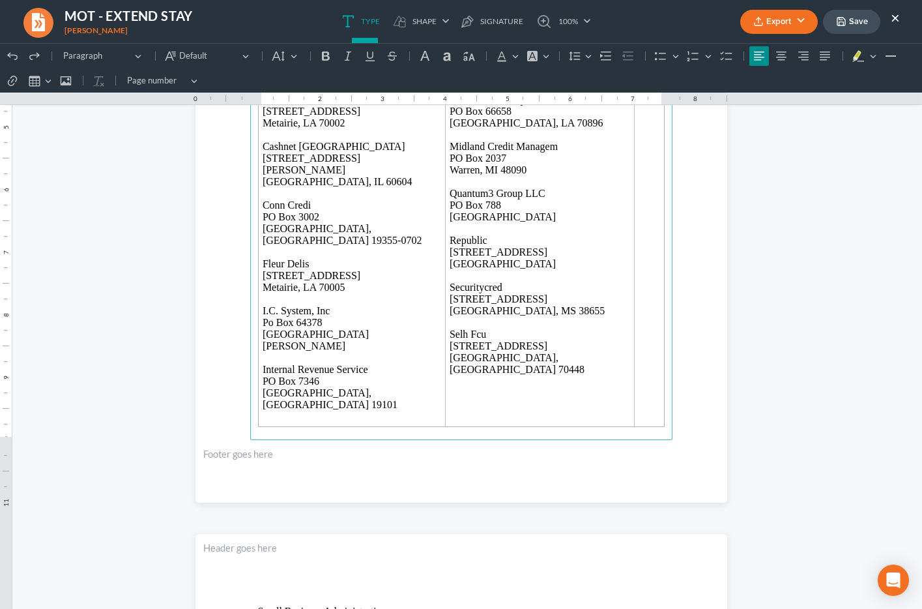
click at [287, 451] on p "Rich Text Editor, page-2-main" at bounding box center [461, 457] width 407 height 12
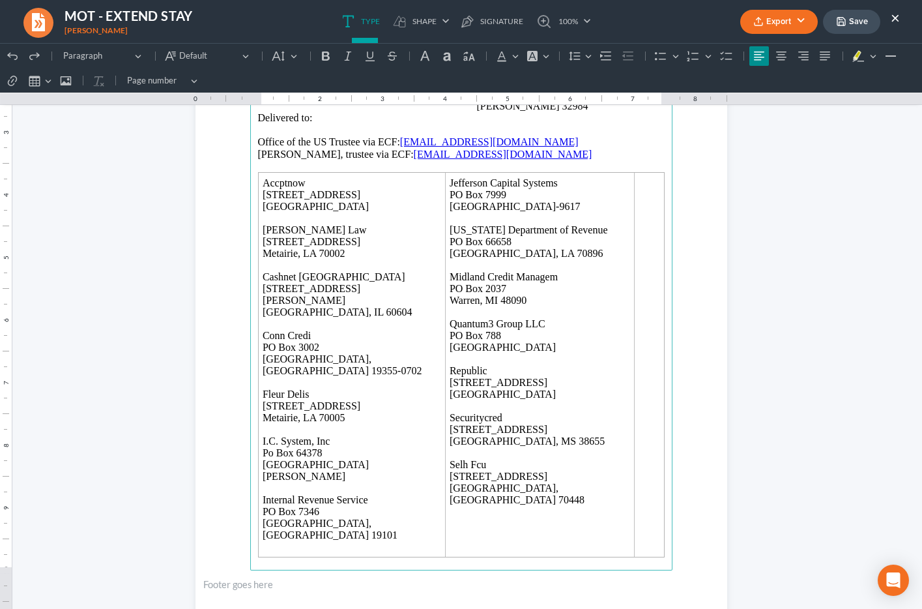
scroll to position [1405, 0]
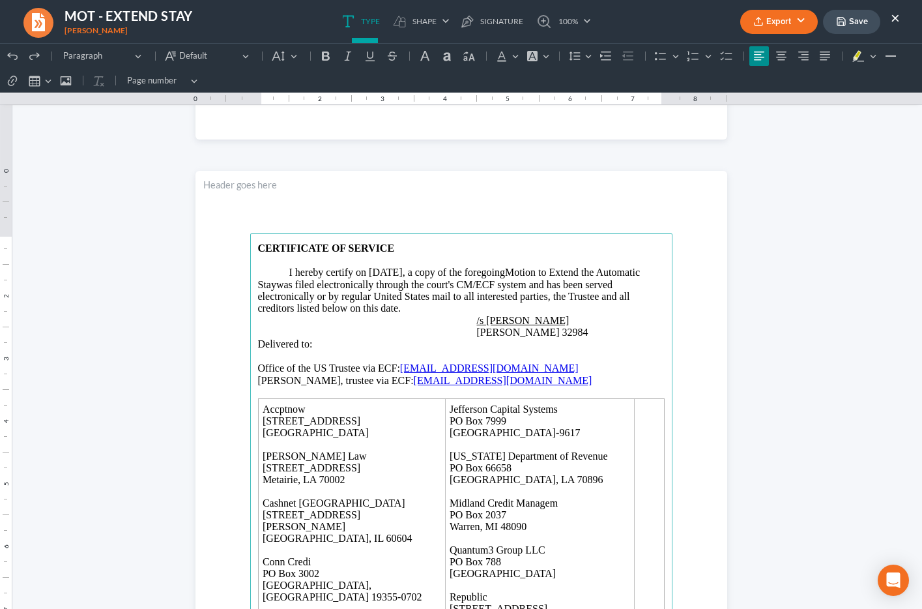
click at [297, 357] on p "Rich Text Editor, page-2-main" at bounding box center [461, 357] width 407 height 12
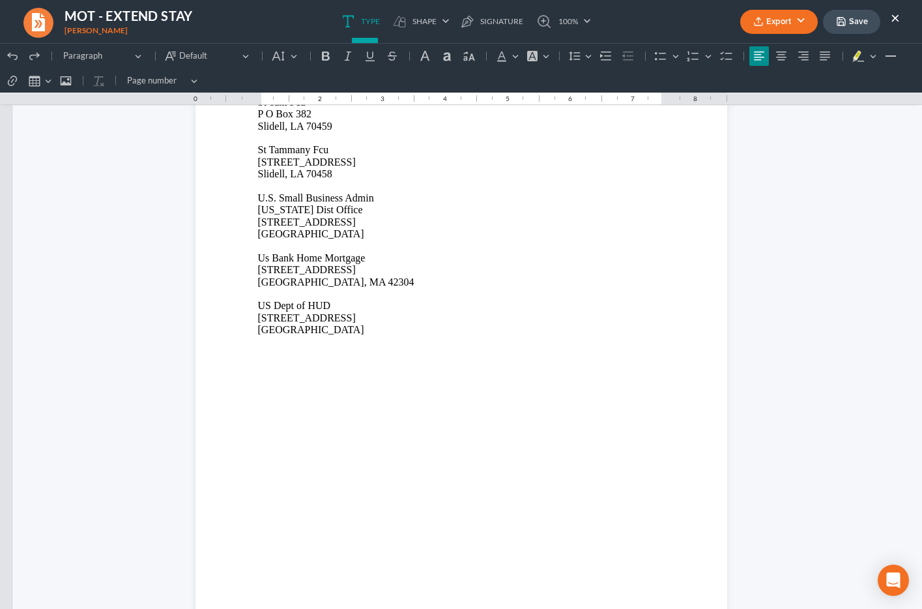
scroll to position [2398, 0]
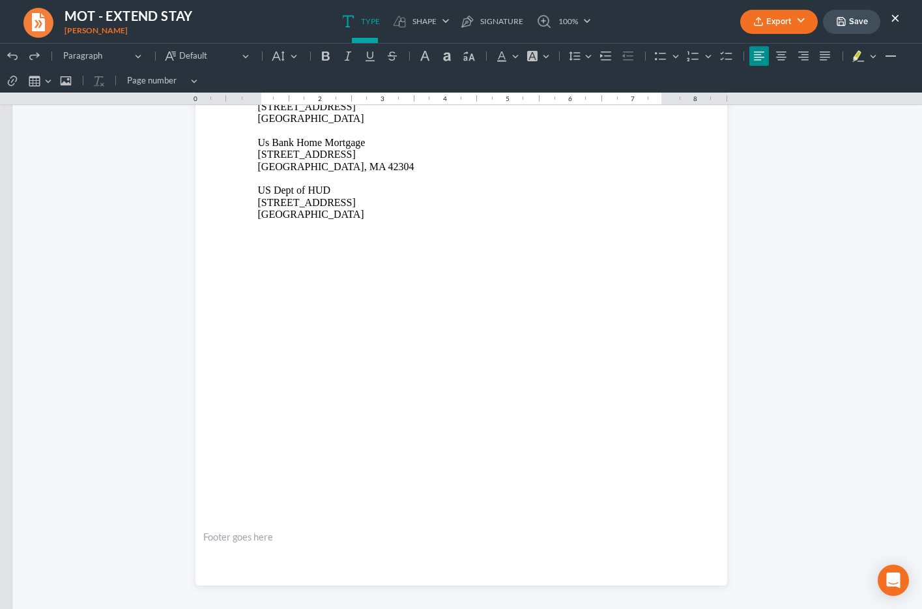
drag, startPoint x: 257, startPoint y: 220, endPoint x: 366, endPoint y: 178, distance: 116.0
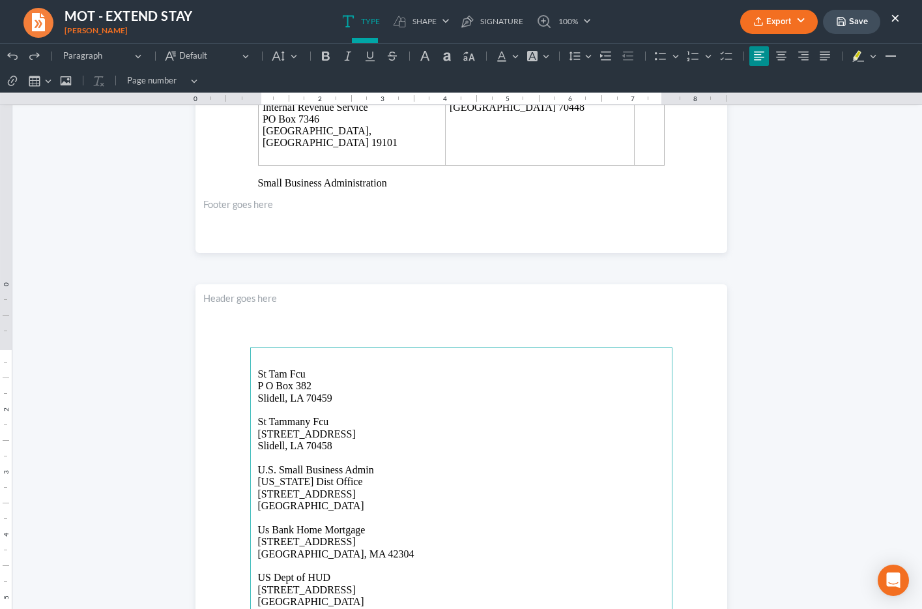
scroll to position [2005, 0]
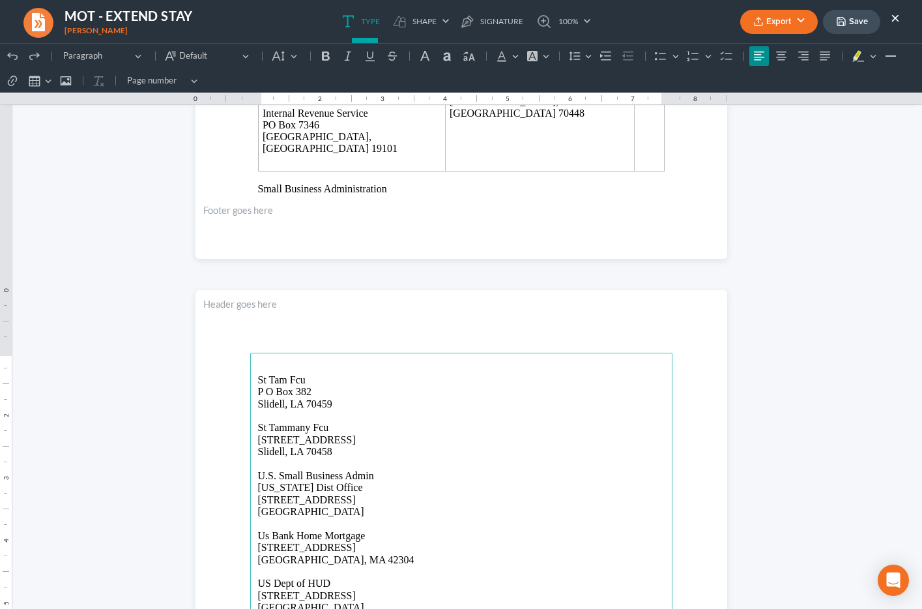
drag, startPoint x: 355, startPoint y: 216, endPoint x: 257, endPoint y: 142, distance: 122.4
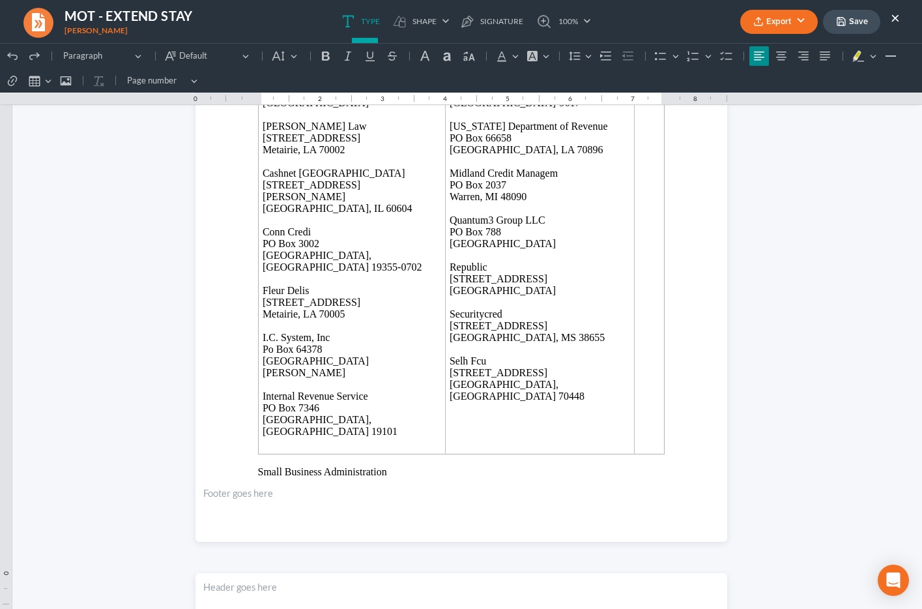
scroll to position [1721, 0]
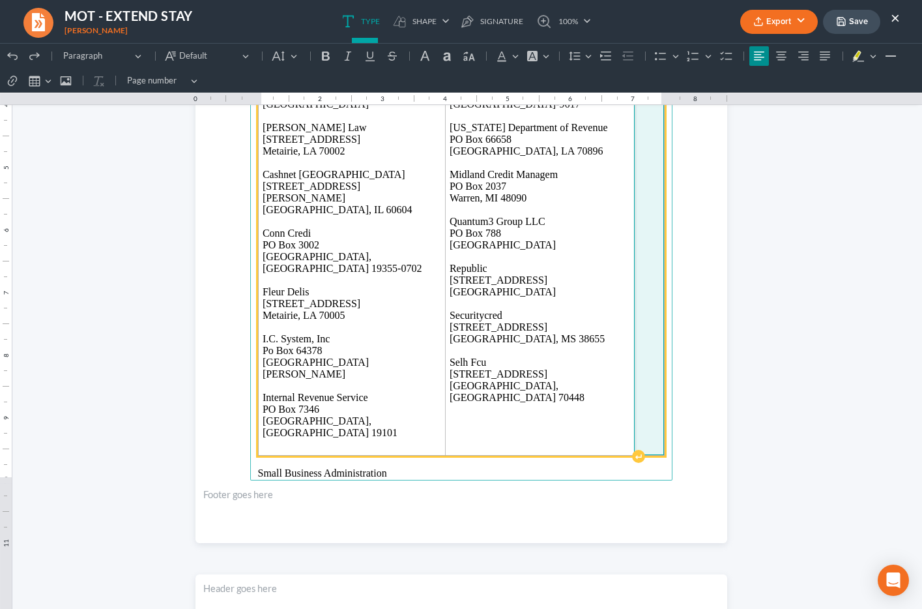
click at [638, 271] on td "Rich Text Editor, page-2-main" at bounding box center [649, 263] width 30 height 385
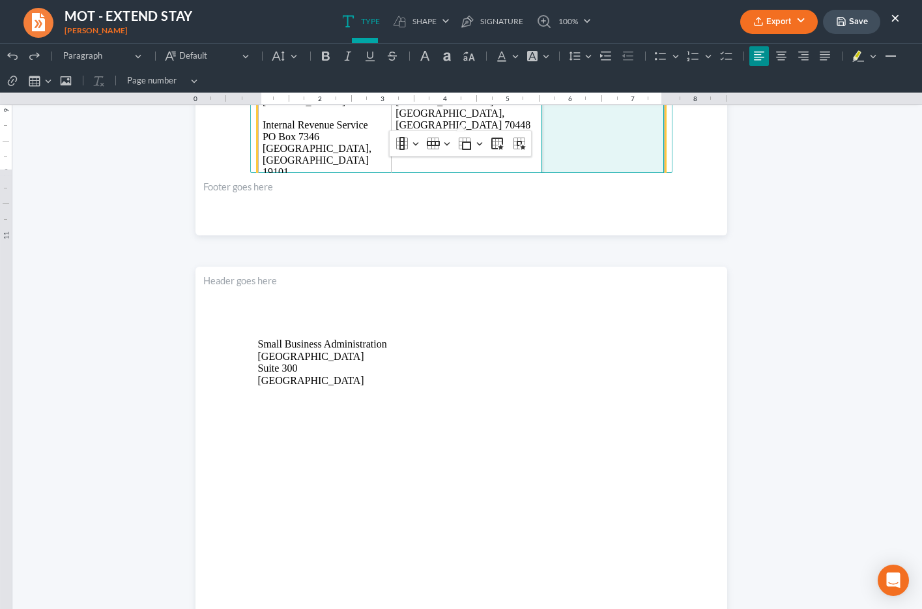
scroll to position [2046, 0]
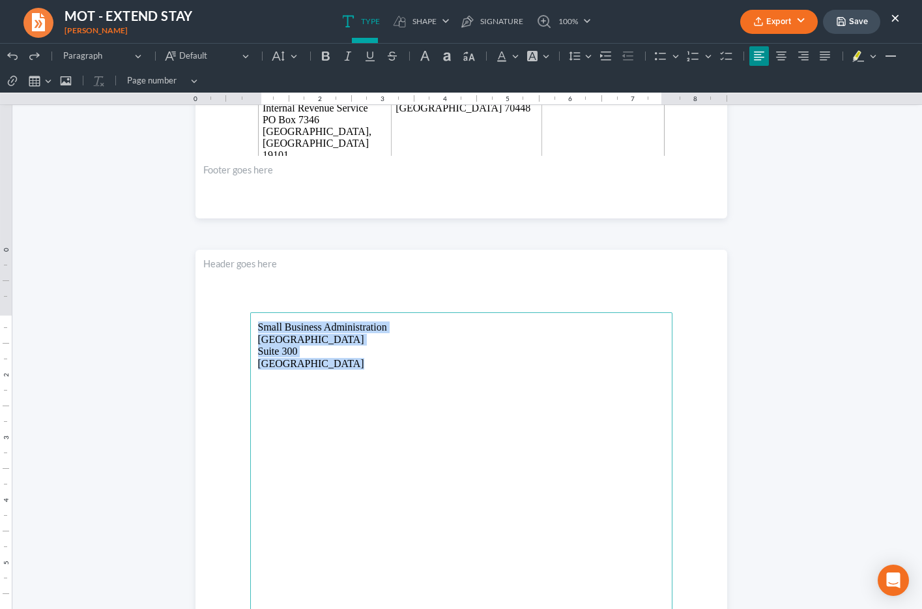
drag, startPoint x: 259, startPoint y: 325, endPoint x: 351, endPoint y: 361, distance: 99.5
click at [351, 361] on p "Small Business Administration 10737 Gateway West Suite 300 El Paso, TX 79935" at bounding box center [461, 345] width 407 height 48
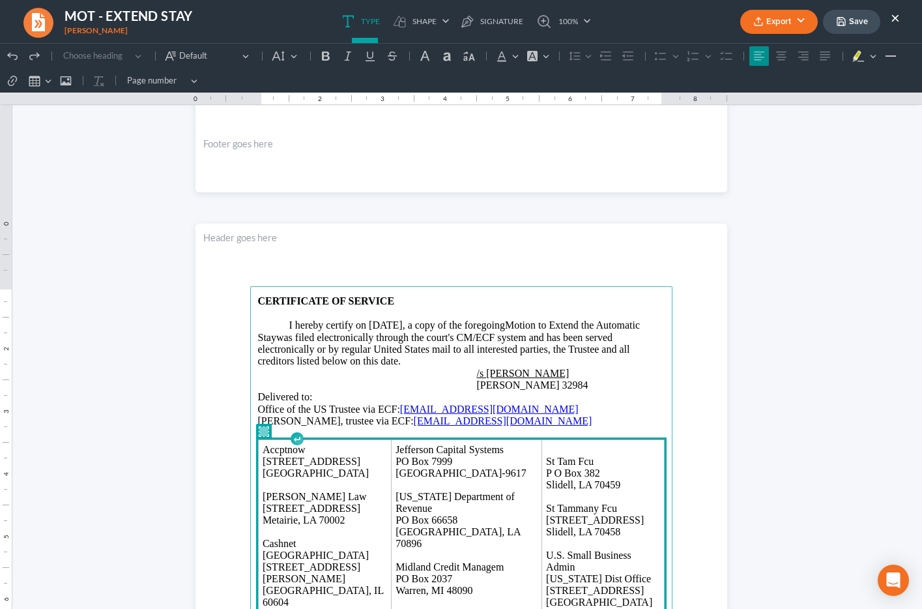
scroll to position [1352, 0]
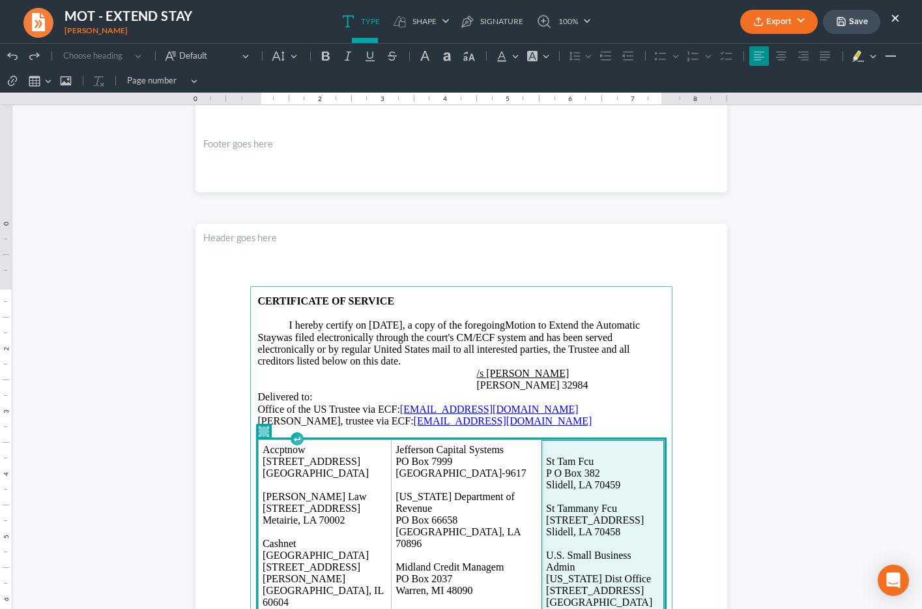
click at [557, 450] on p "Rich Text Editor, page-2-main" at bounding box center [602, 450] width 113 height 12
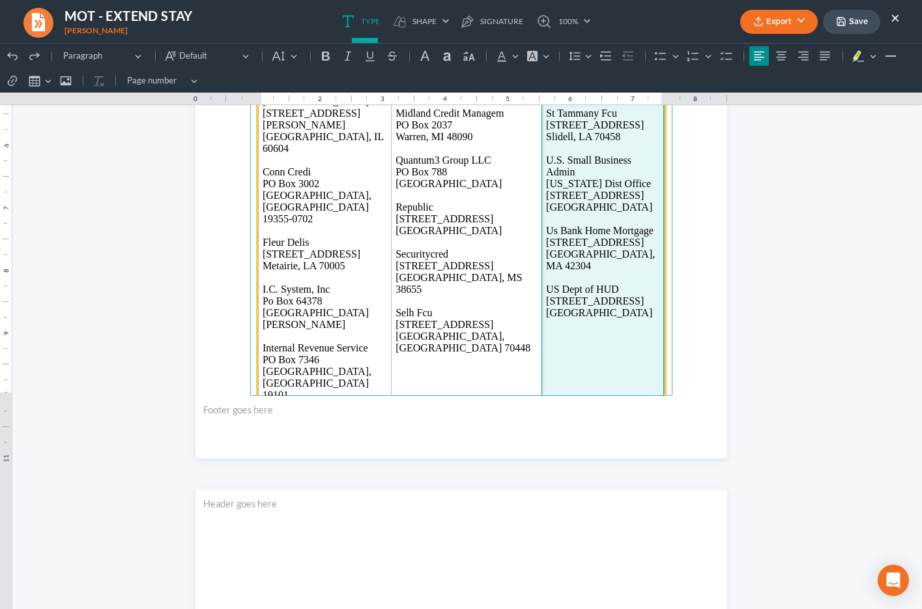
scroll to position [1807, 0]
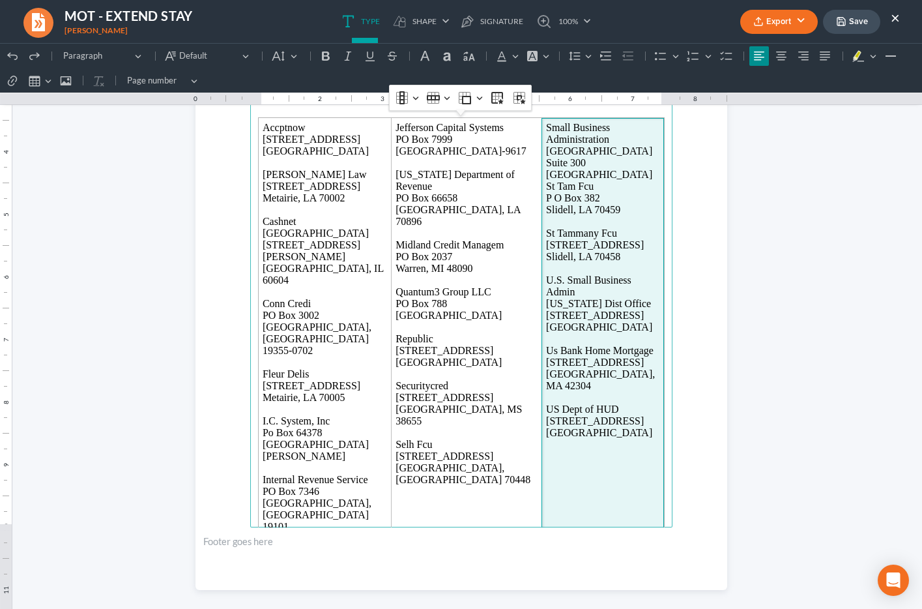
scroll to position [1688, 0]
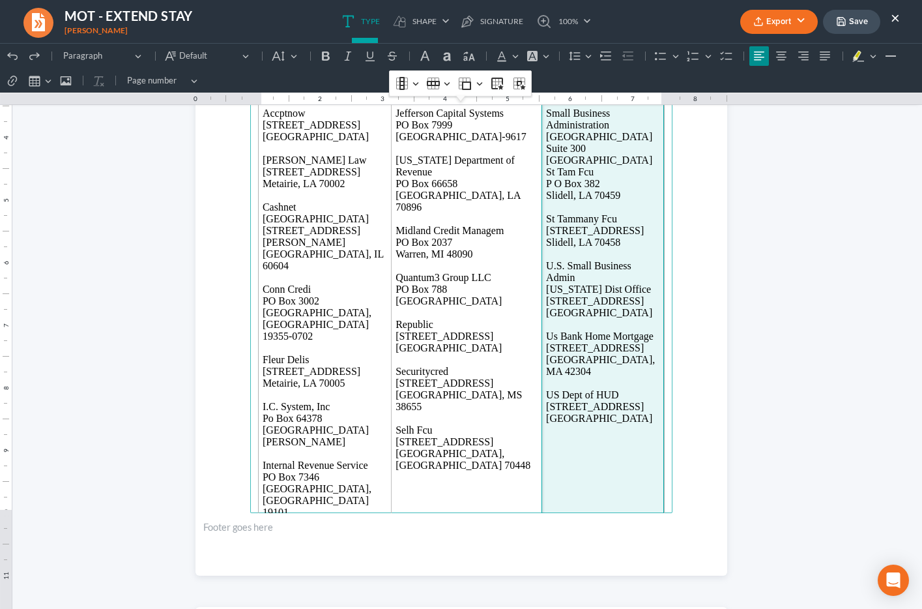
click at [329, 504] on main "CERTIFICATE OF SERVICE I hereby certify on 08/13/2025, a copy of the foregoing …" at bounding box center [461, 231] width 422 height 563
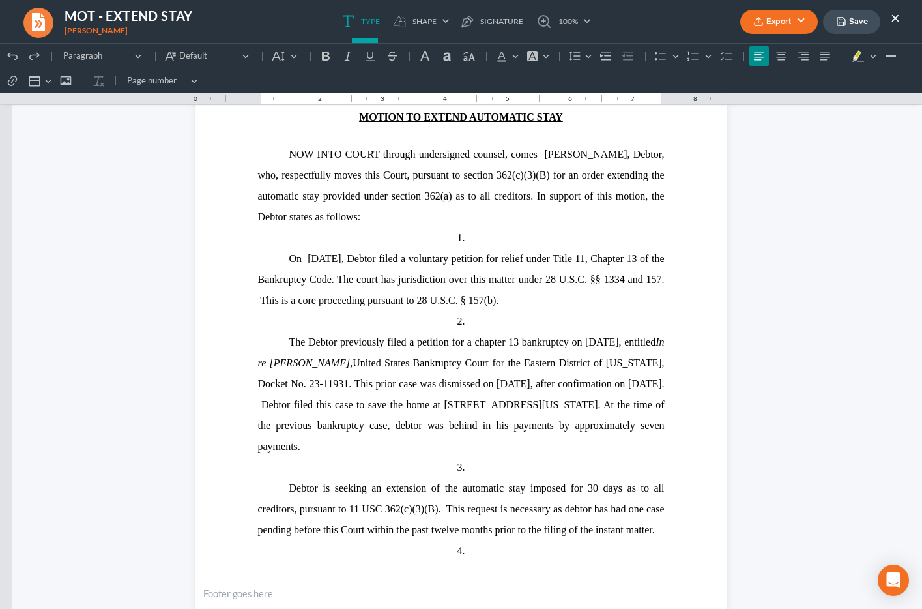
scroll to position [127, 0]
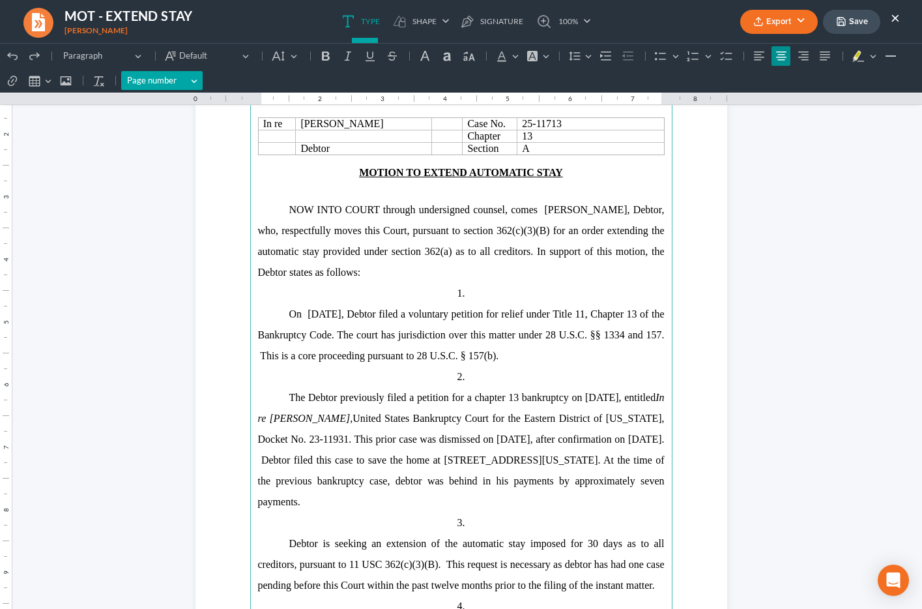
click at [196, 84] on button "Page number Page number" at bounding box center [161, 81] width 81 height 20
click at [248, 123] on span "Editor toolbar" at bounding box center [251, 124] width 9 height 9
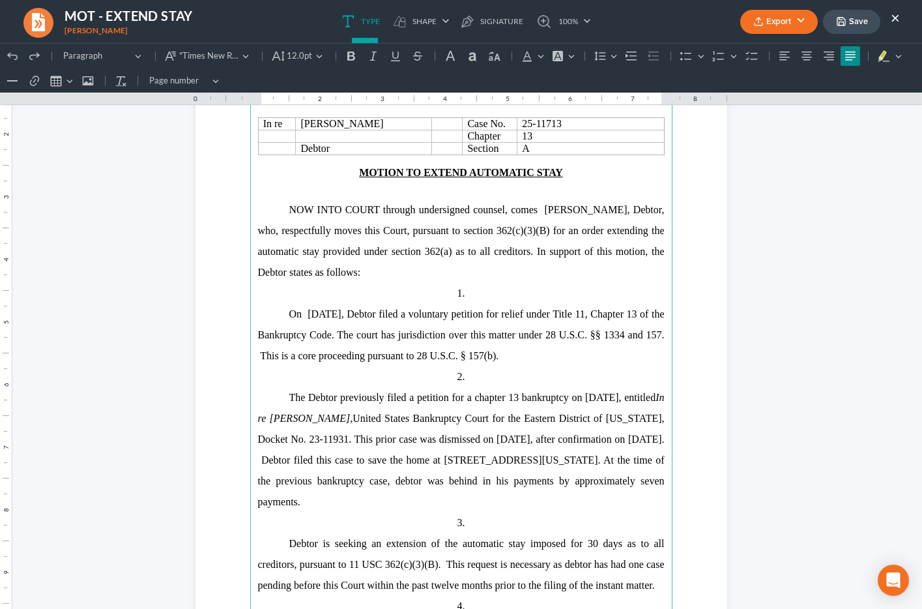
click at [311, 267] on span ", Debtor, who, respectfully moves this Court, pursuant to section 362(c)(3)(B) …" at bounding box center [461, 241] width 407 height 74
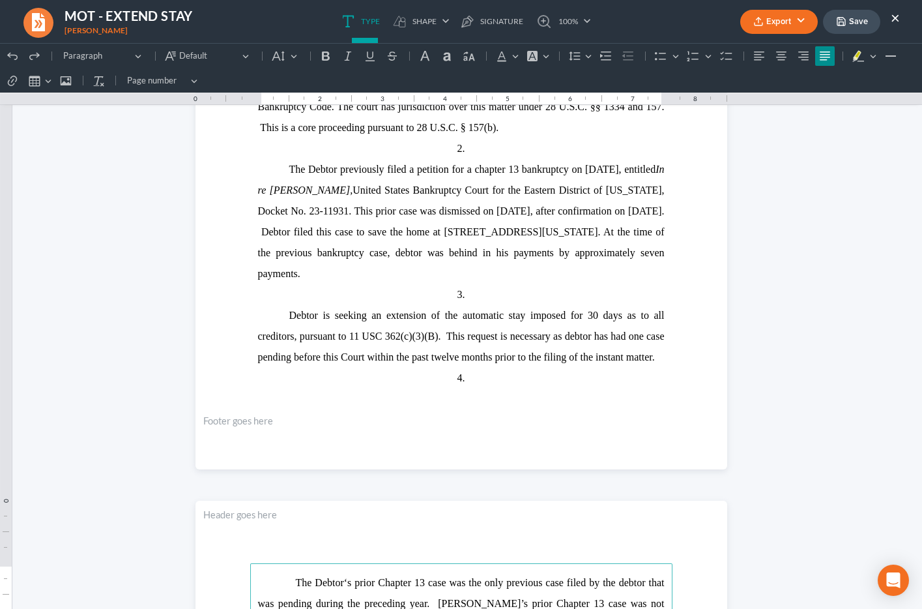
scroll to position [355, 0]
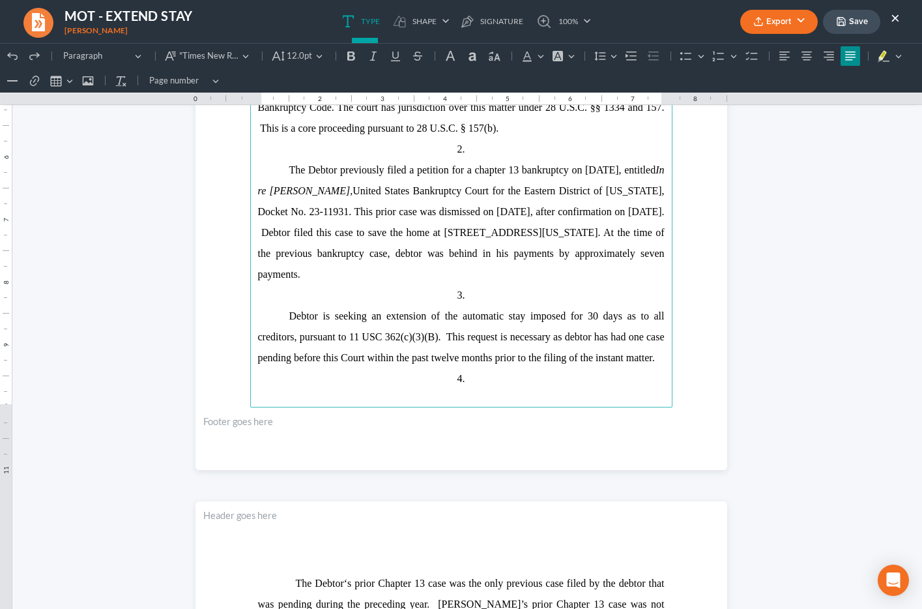
click at [656, 357] on span "Debtor is seeking an extension of the automatic stay imposed for 30 days as to …" at bounding box center [461, 336] width 407 height 53
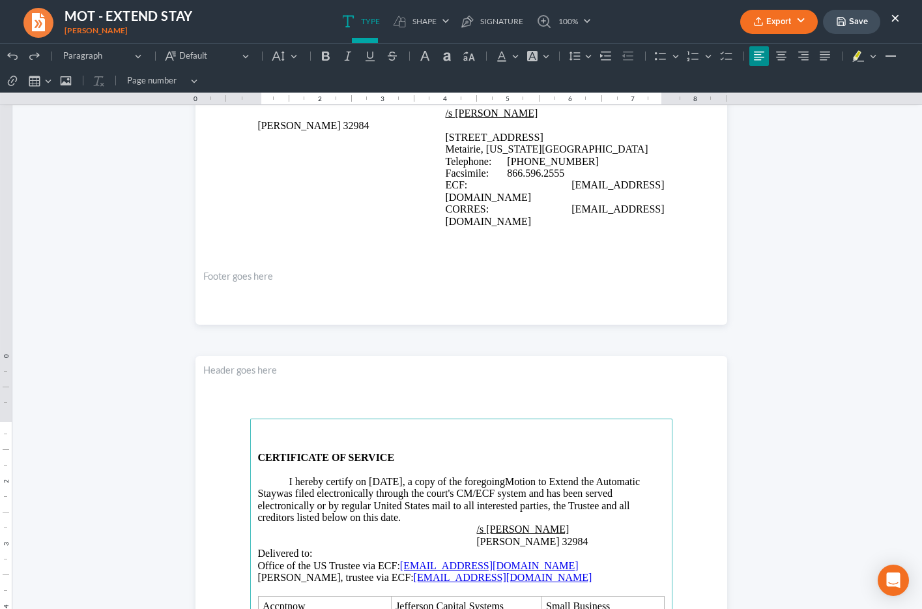
scroll to position [1202, 0]
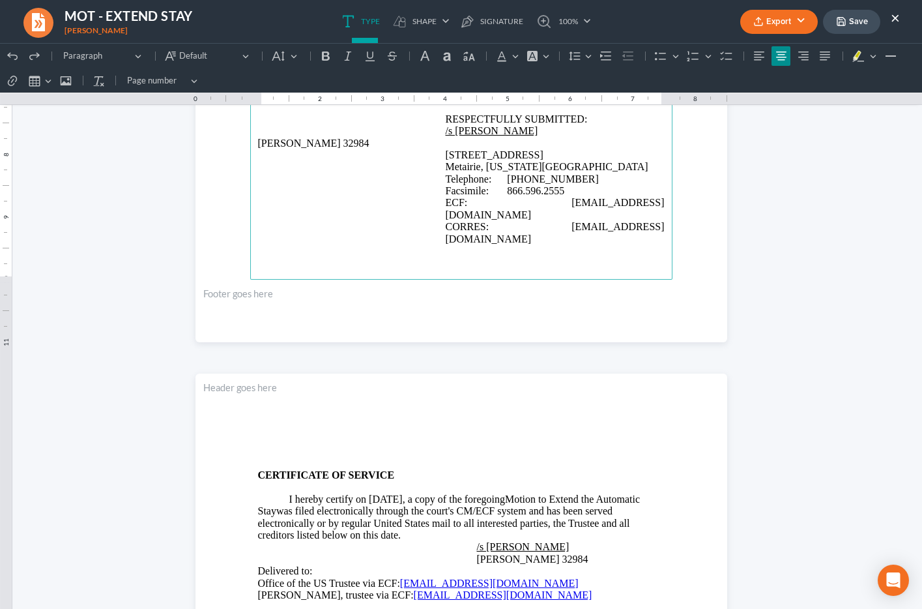
click at [406, 460] on p "Rich Text Editor, page-2-main" at bounding box center [461, 464] width 407 height 12
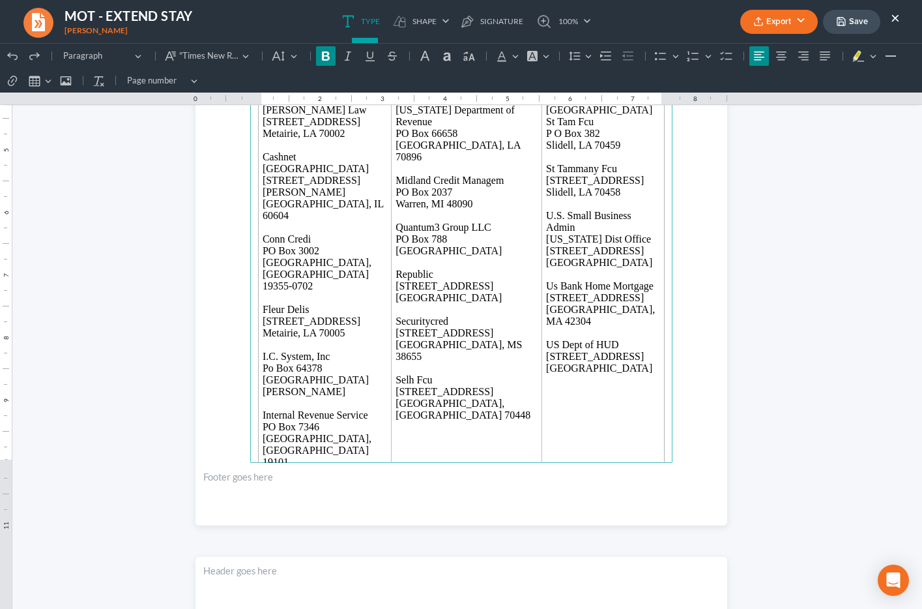
scroll to position [1733, 0]
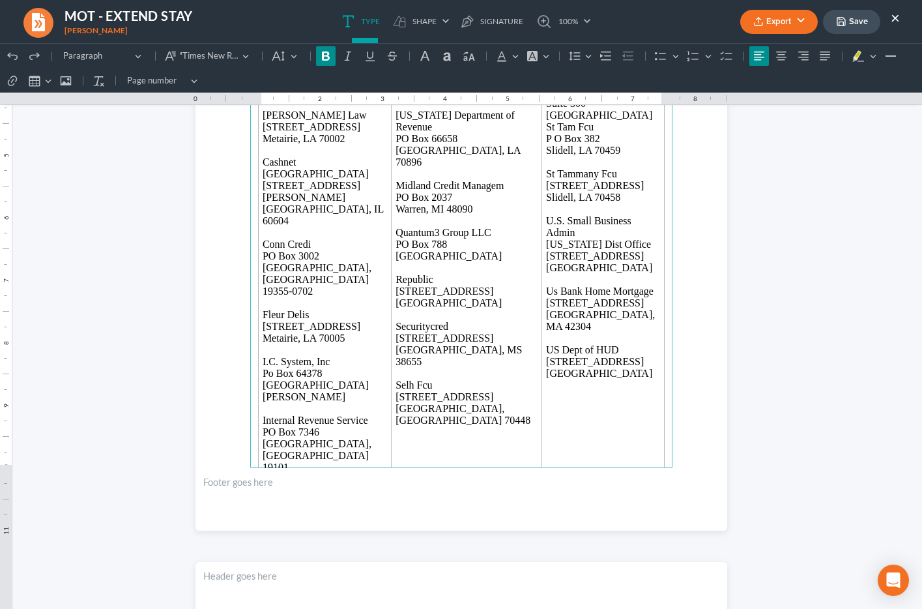
click at [291, 514] on p "Rich Text Editor, page-2-main" at bounding box center [461, 520] width 407 height 12
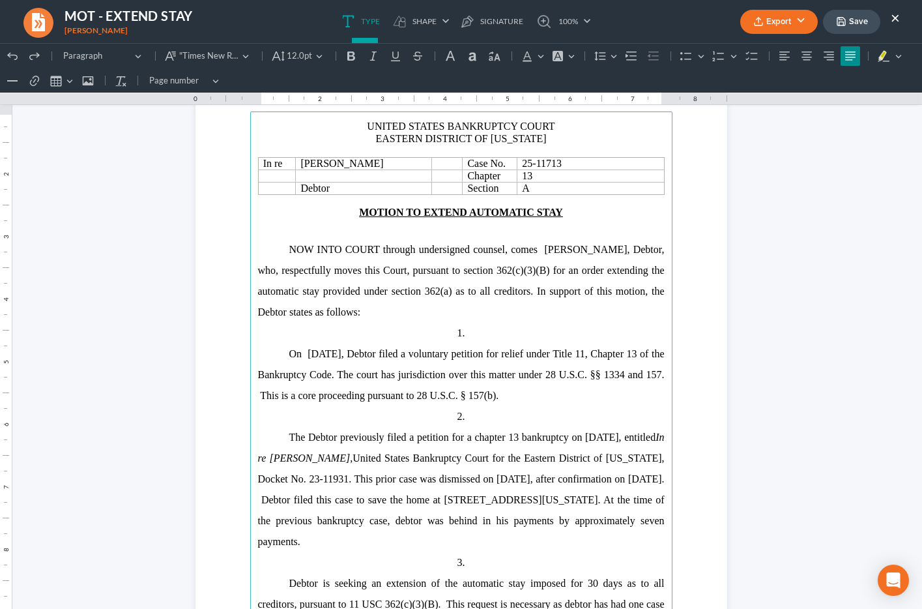
scroll to position [0, 0]
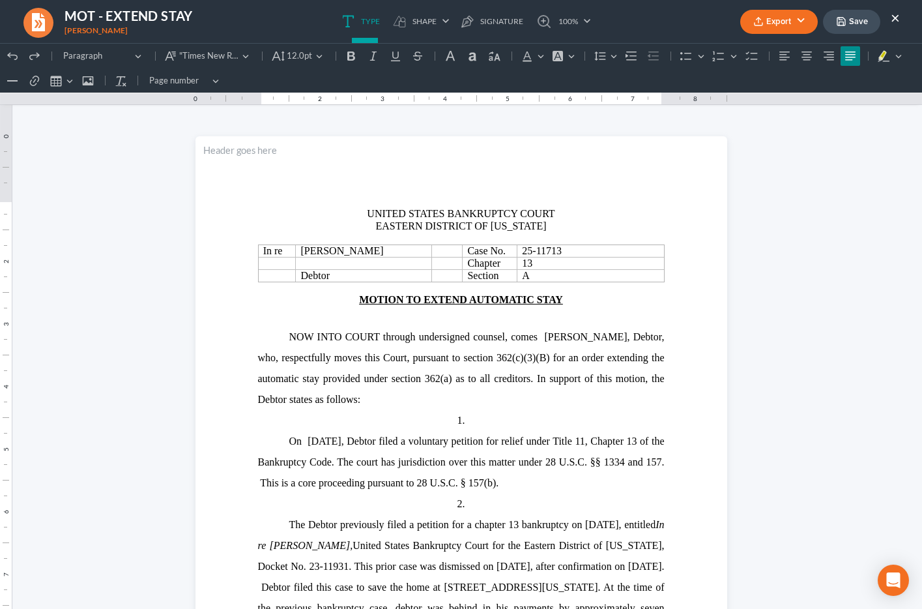
click at [845, 27] on button "Save" at bounding box center [851, 22] width 57 height 24
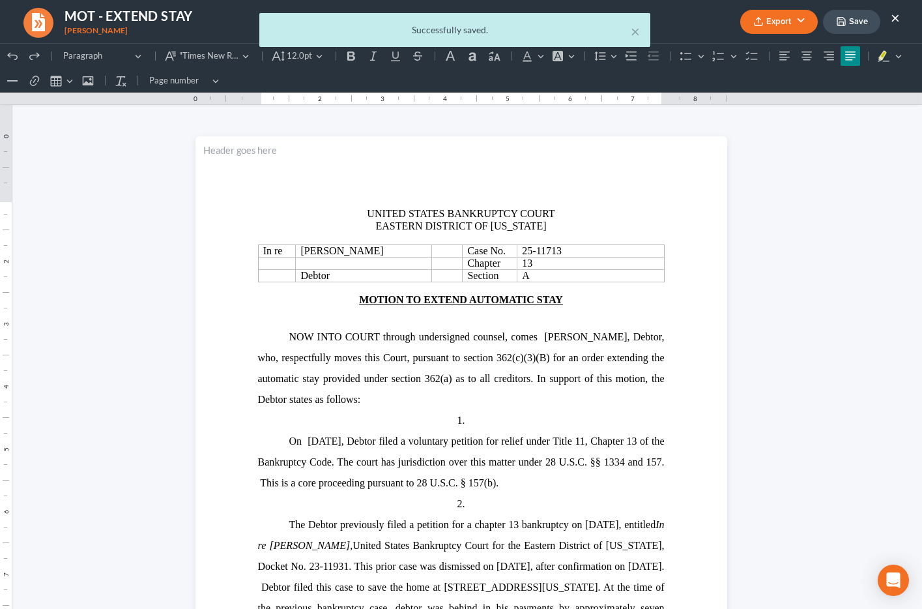
click at [796, 25] on body "Home New Case Client Portal Directory Cases DebtorCC Payments Big Easy Law Grou…" at bounding box center [461, 464] width 922 height 928
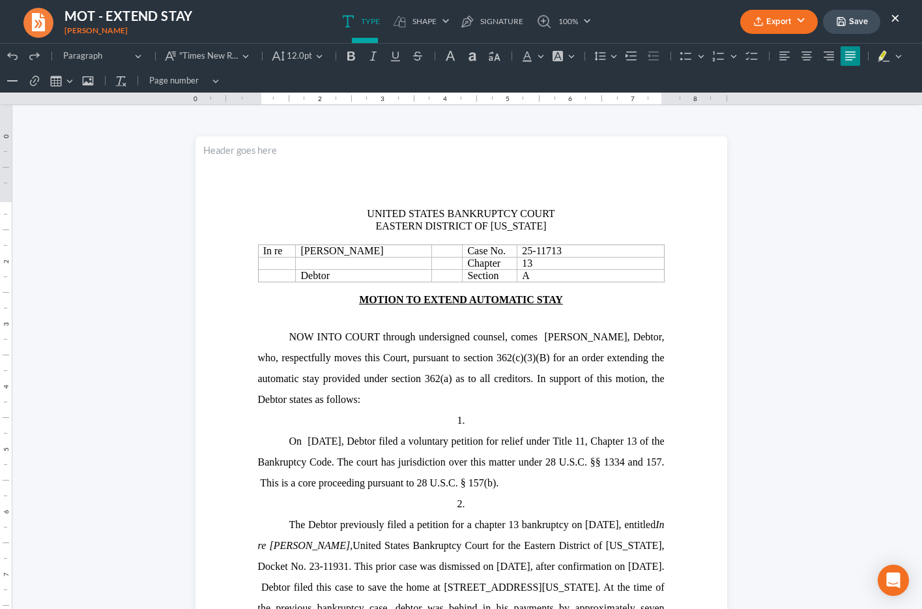
click at [799, 23] on button "Export" at bounding box center [780, 22] width 78 height 24
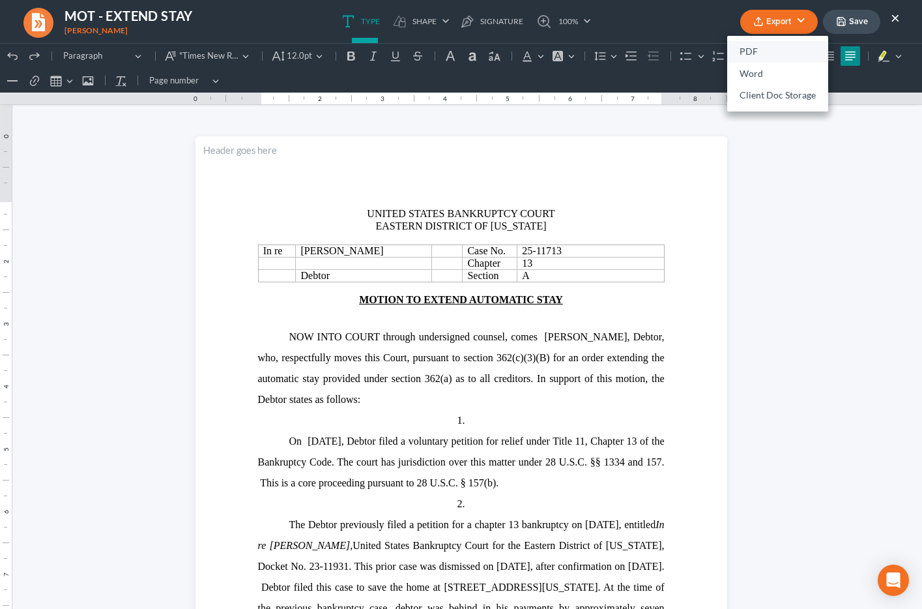
click at [774, 48] on link "PDF" at bounding box center [777, 52] width 101 height 22
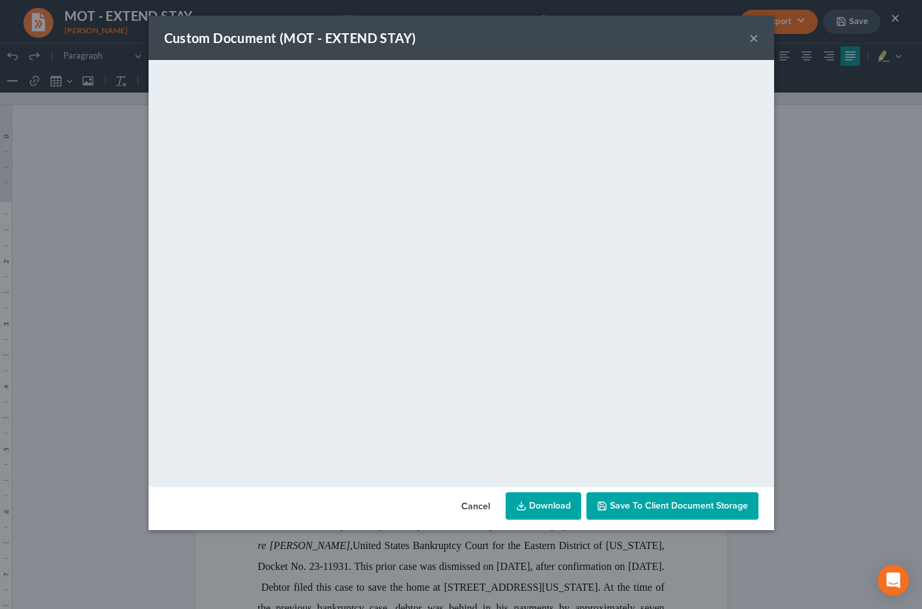
click at [522, 507] on icon at bounding box center [521, 506] width 10 height 10
click at [760, 39] on div "Custom Document (MOT - EXTEND STAY) ×" at bounding box center [462, 38] width 626 height 44
click at [750, 41] on button "×" at bounding box center [754, 38] width 9 height 16
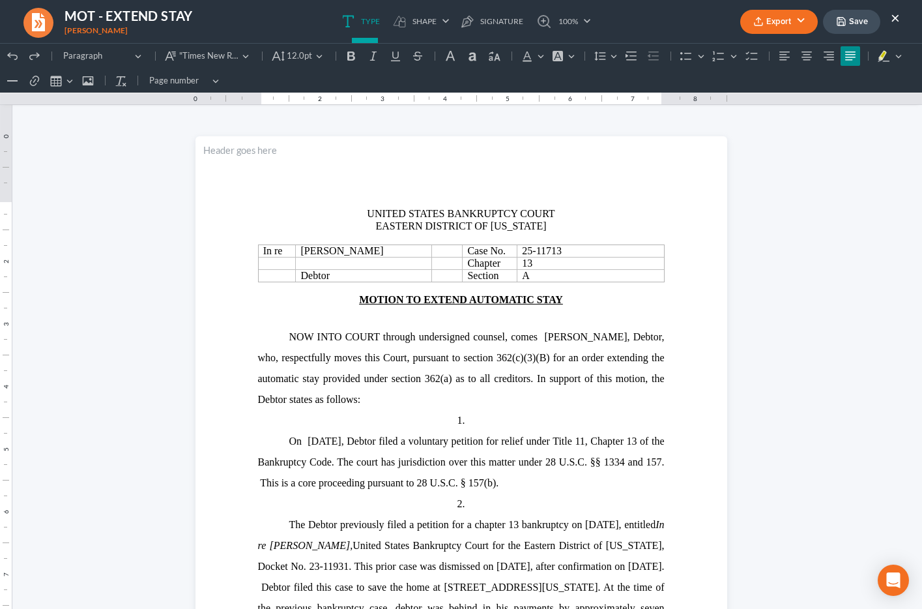
click at [895, 20] on button "×" at bounding box center [895, 18] width 9 height 16
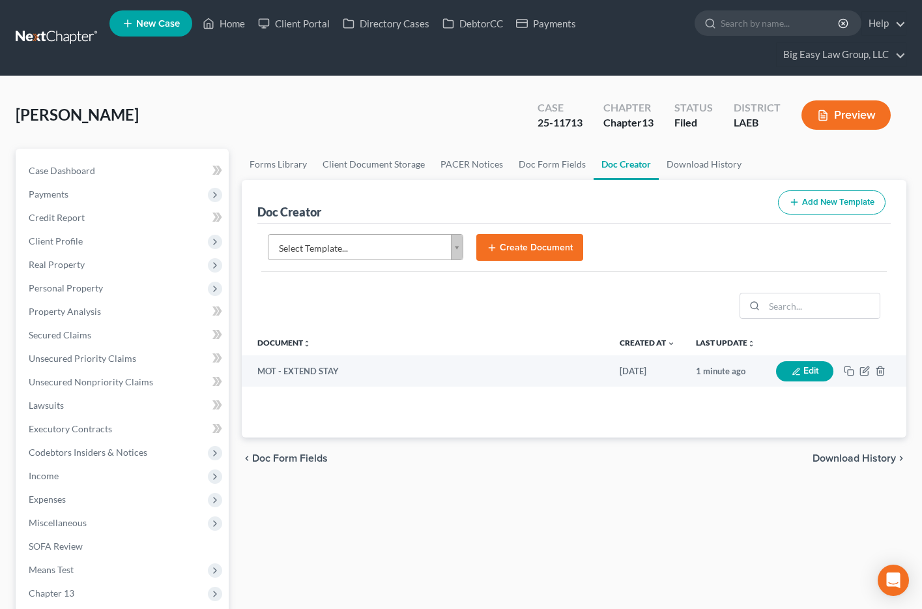
click at [559, 125] on div "25-11713" at bounding box center [560, 122] width 45 height 15
copy div "25-11713"
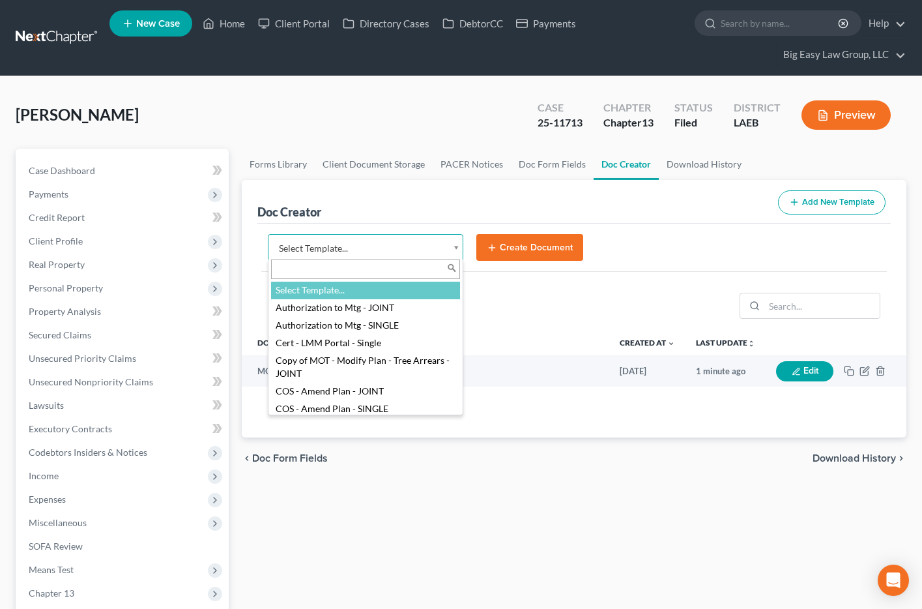
click at [345, 256] on body "Home New Case Client Portal Directory Cases DebtorCC Payments Big Easy Law Grou…" at bounding box center [461, 464] width 922 height 928
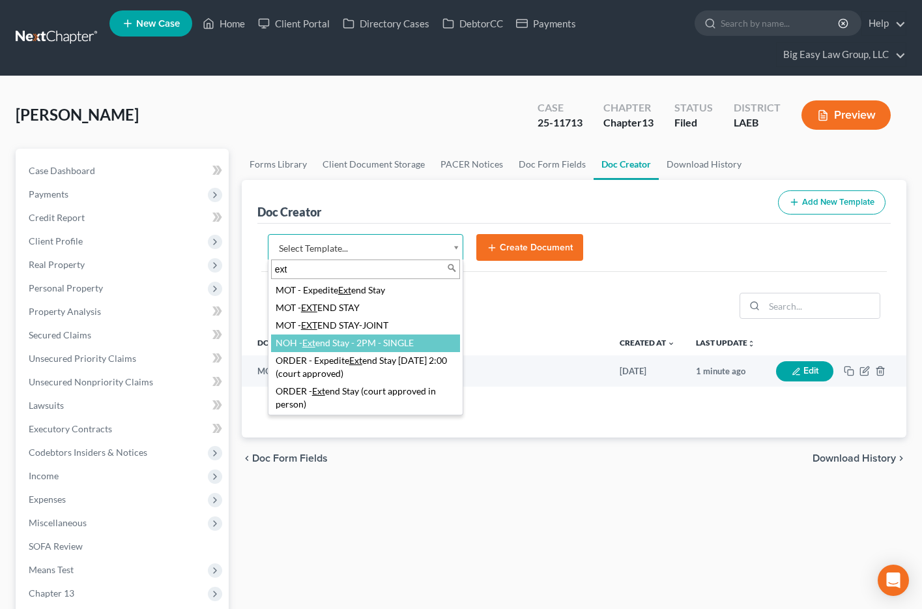
type input "ext"
select select "105212"
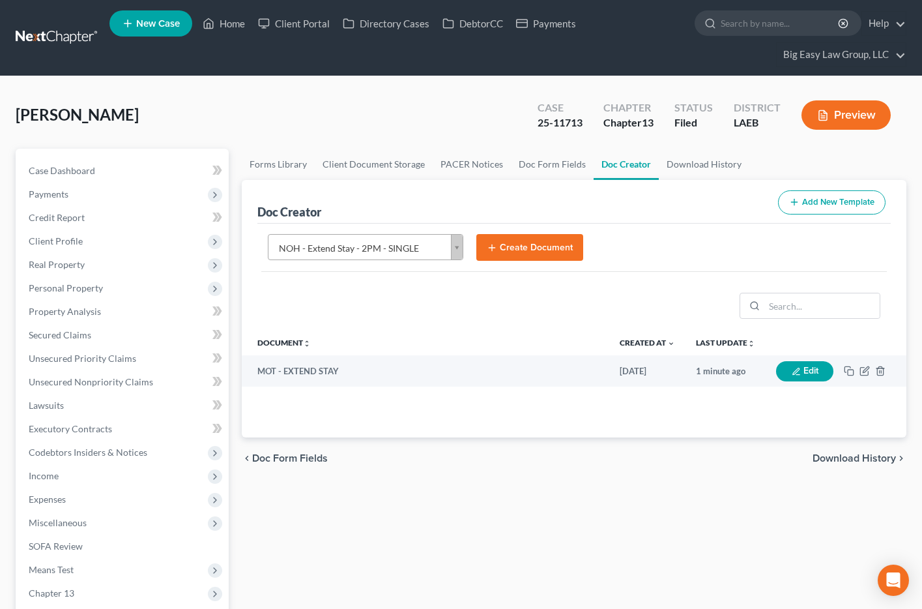
click at [510, 240] on button "Create Document" at bounding box center [530, 247] width 107 height 27
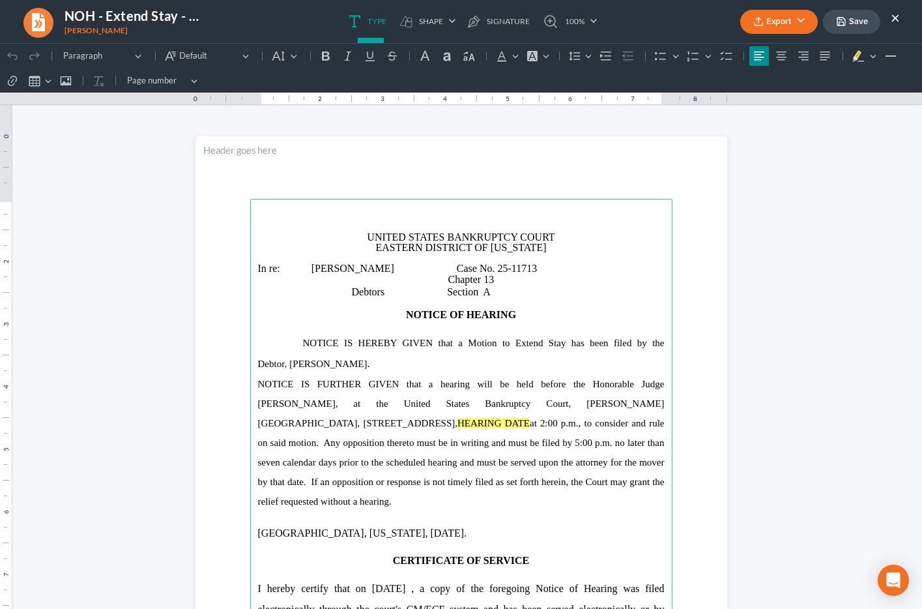
click at [458, 423] on mark "HEARING DATE" at bounding box center [494, 423] width 72 height 10
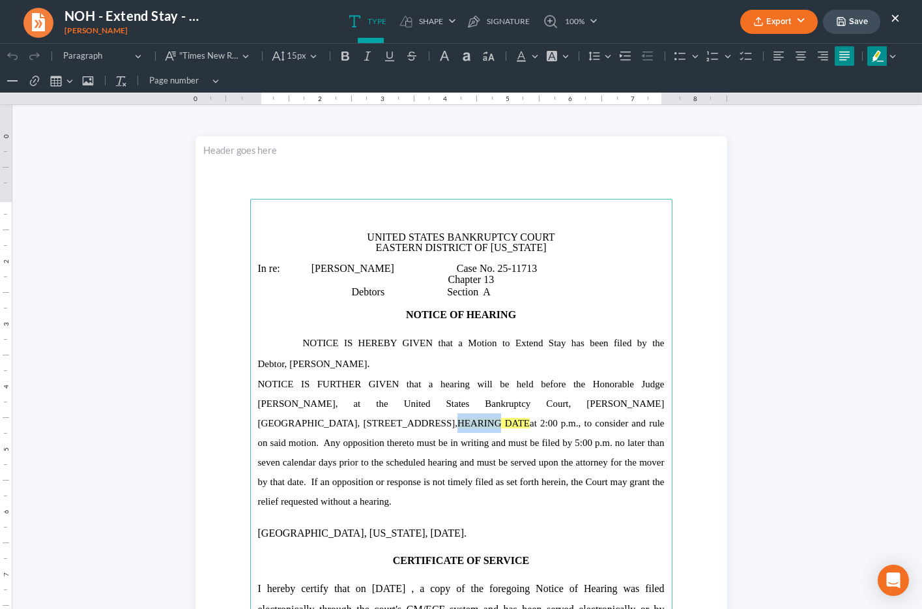
click at [458, 423] on mark "HEARING DATE" at bounding box center [494, 423] width 72 height 10
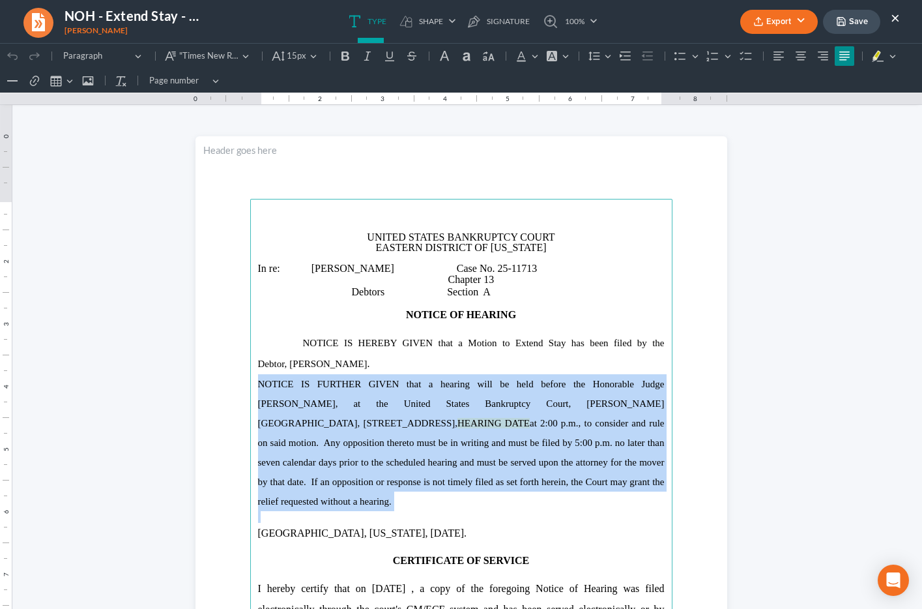
click at [458, 423] on mark "HEARING DATE" at bounding box center [494, 423] width 72 height 10
click at [415, 433] on p "NOTICE IS FURTHER GIVEN that a hearing will be held before the Honorable Judge …" at bounding box center [461, 442] width 407 height 137
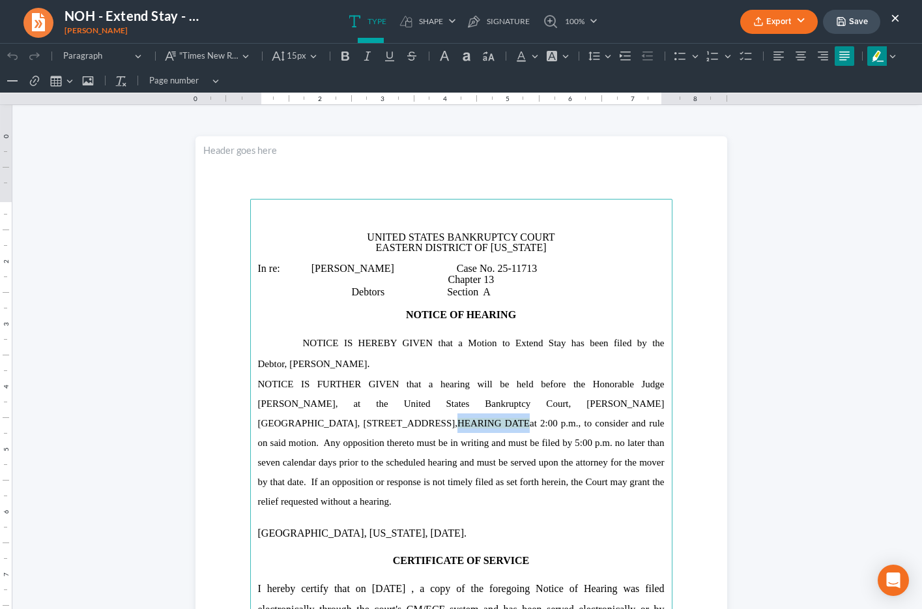
drag, startPoint x: 387, startPoint y: 422, endPoint x: 460, endPoint y: 424, distance: 73.7
click at [460, 424] on span "NOTICE IS FURTHER GIVEN that a hearing will be held before the Honorable Judge …" at bounding box center [461, 443] width 407 height 128
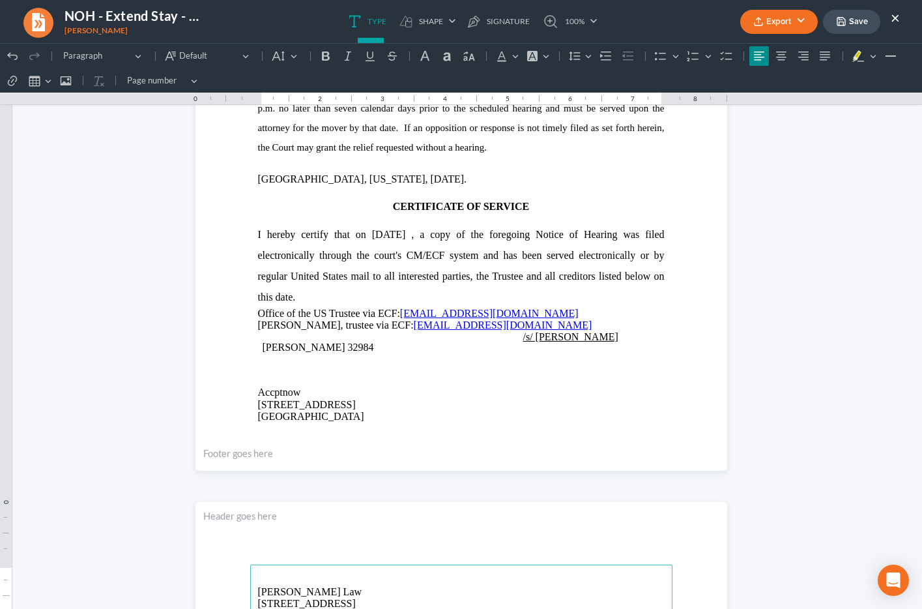
scroll to position [353, 0]
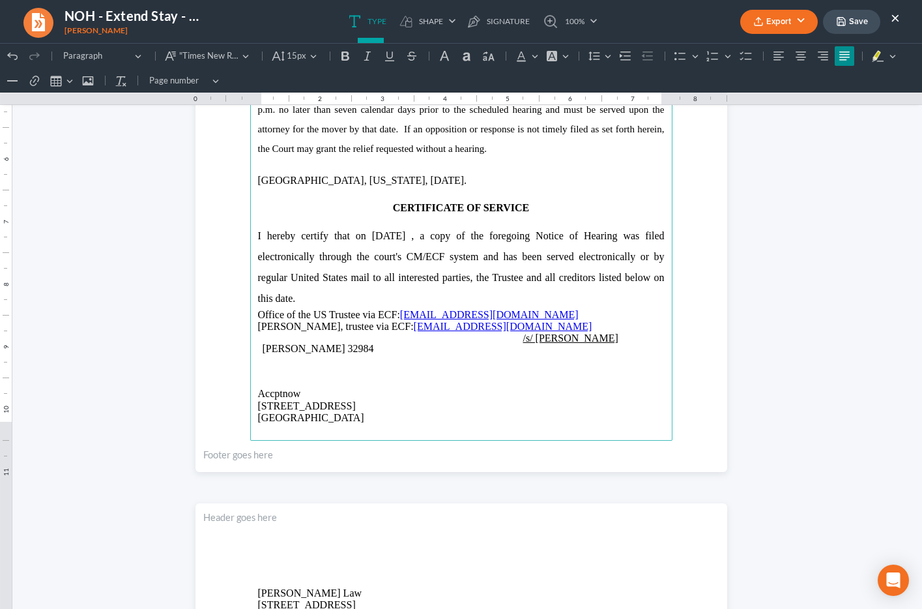
click at [289, 374] on p "Rich Text Editor, page-0-main" at bounding box center [461, 370] width 407 height 12
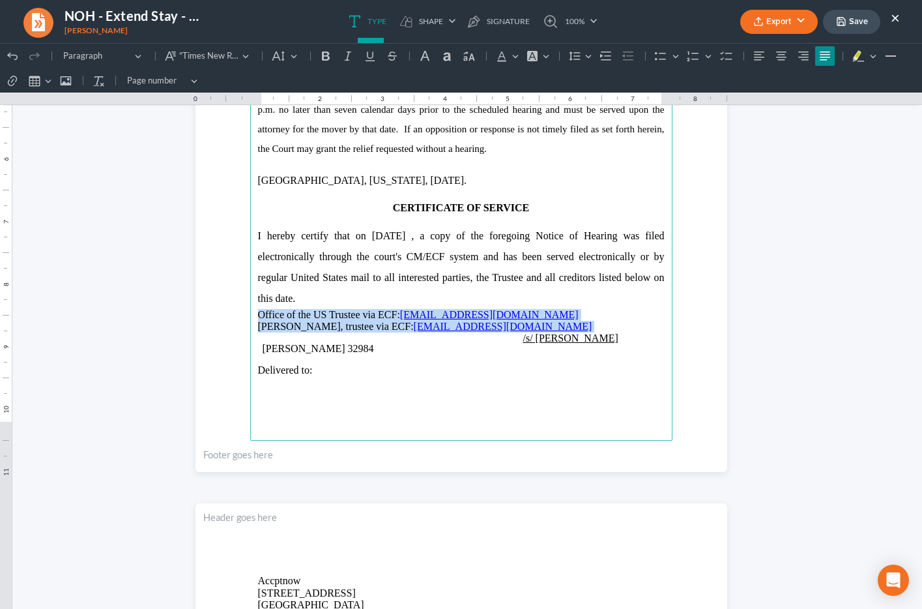
drag, startPoint x: 260, startPoint y: 314, endPoint x: 488, endPoint y: 327, distance: 228.6
click at [488, 327] on main "UNITED STATES BANKRUPTCY COURT EASTERN DISTRICT OF LOUISIANA In re: Cyntrell Gi…" at bounding box center [461, 143] width 422 height 595
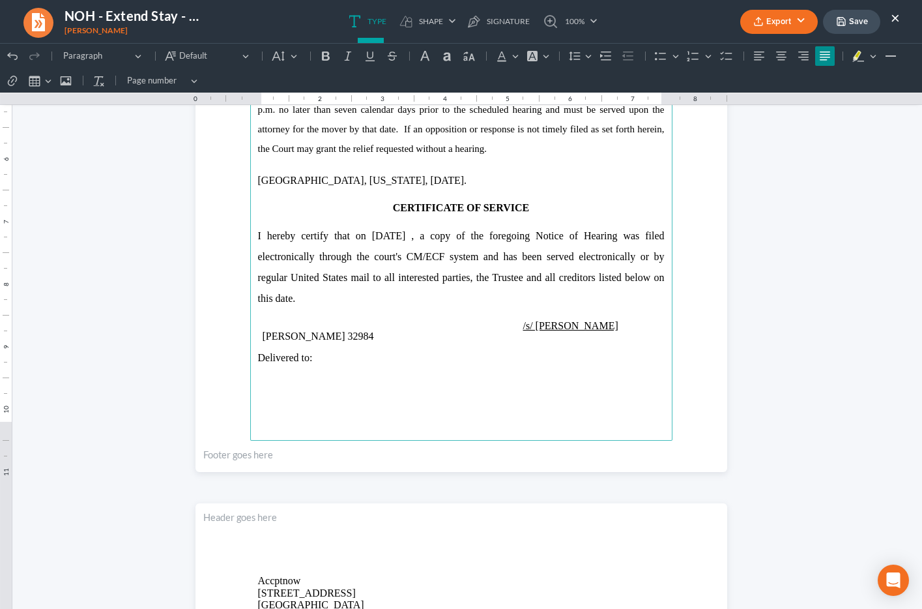
click at [406, 381] on p "Rich Text Editor, page-0-main" at bounding box center [461, 382] width 407 height 12
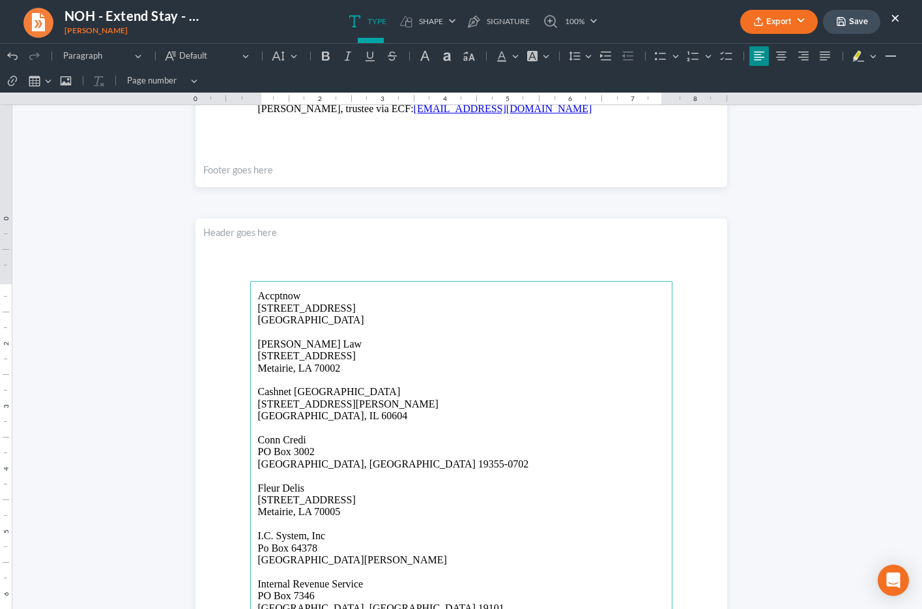
scroll to position [535, 0]
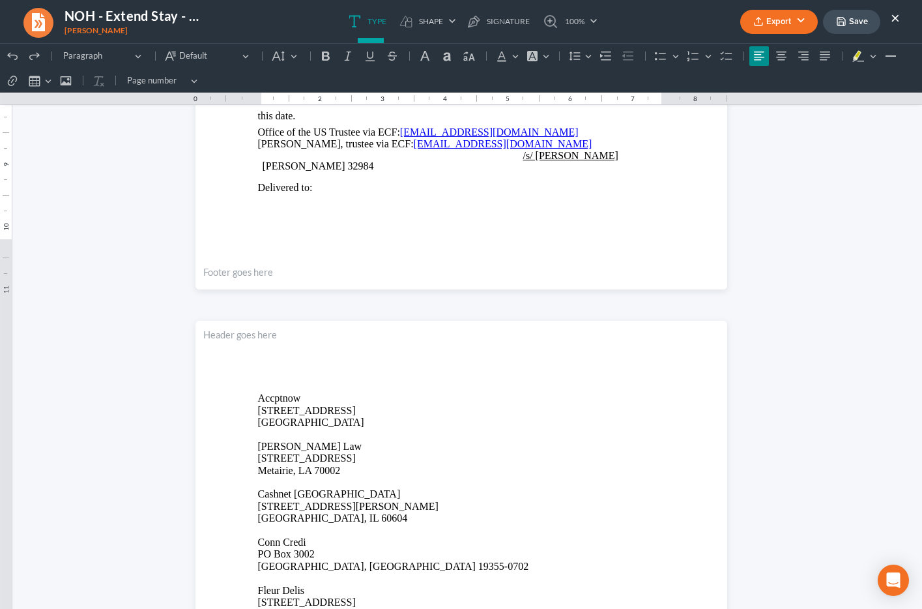
click at [272, 202] on p "Rich Text Editor, page-0-main" at bounding box center [461, 200] width 407 height 12
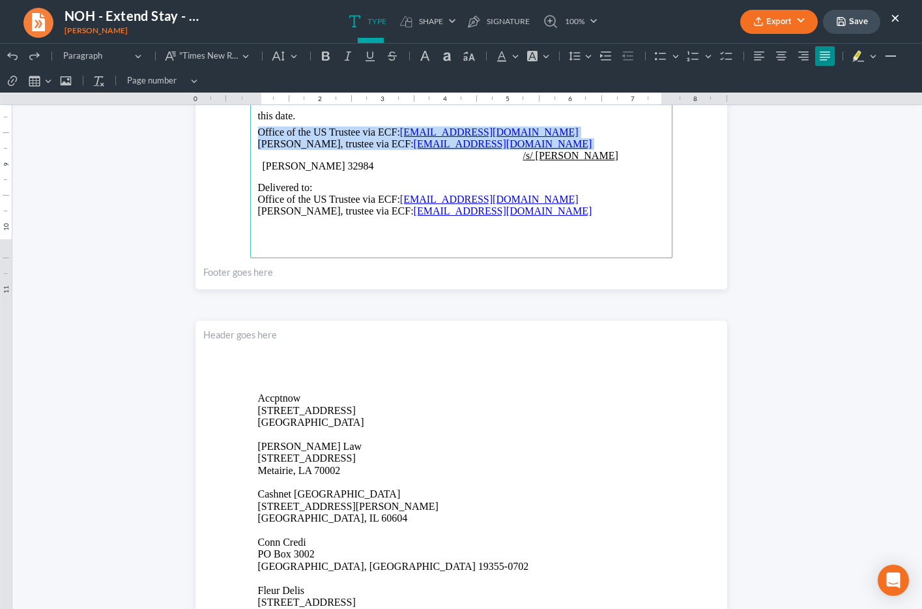
drag, startPoint x: 488, startPoint y: 145, endPoint x: 299, endPoint y: 123, distance: 190.3
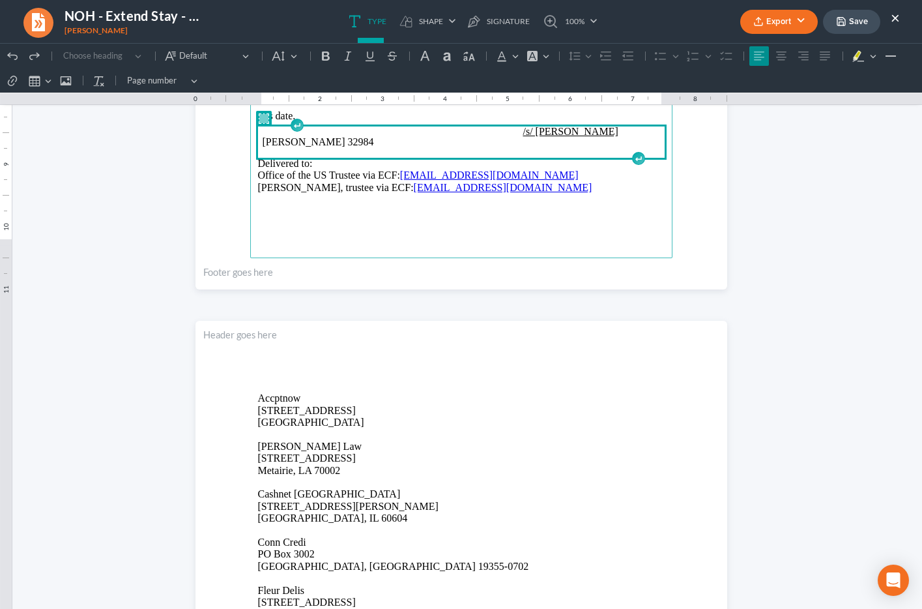
click at [321, 165] on p "Delivered to:" at bounding box center [461, 164] width 407 height 12
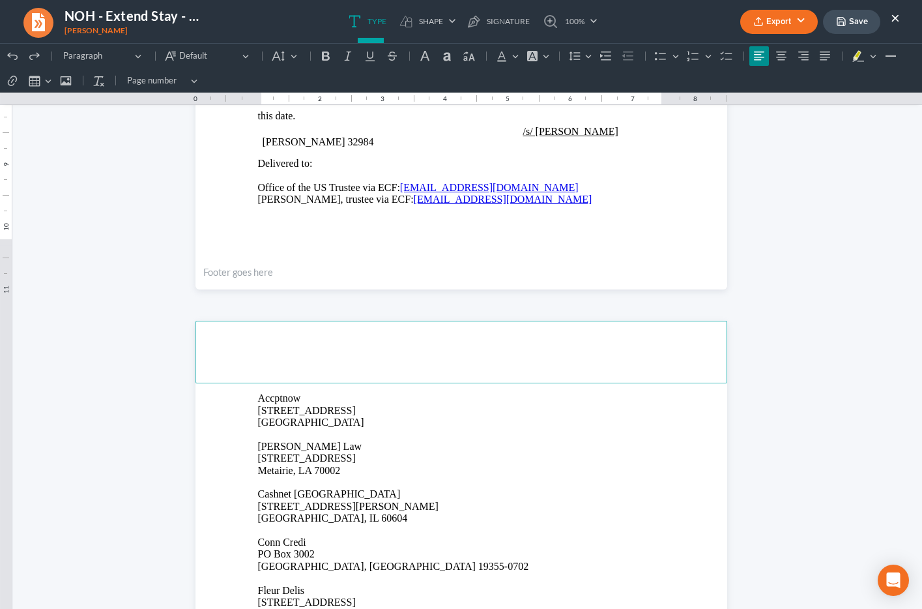
click at [289, 376] on header "Rich Text Editor, page-1-header" at bounding box center [462, 352] width 532 height 63
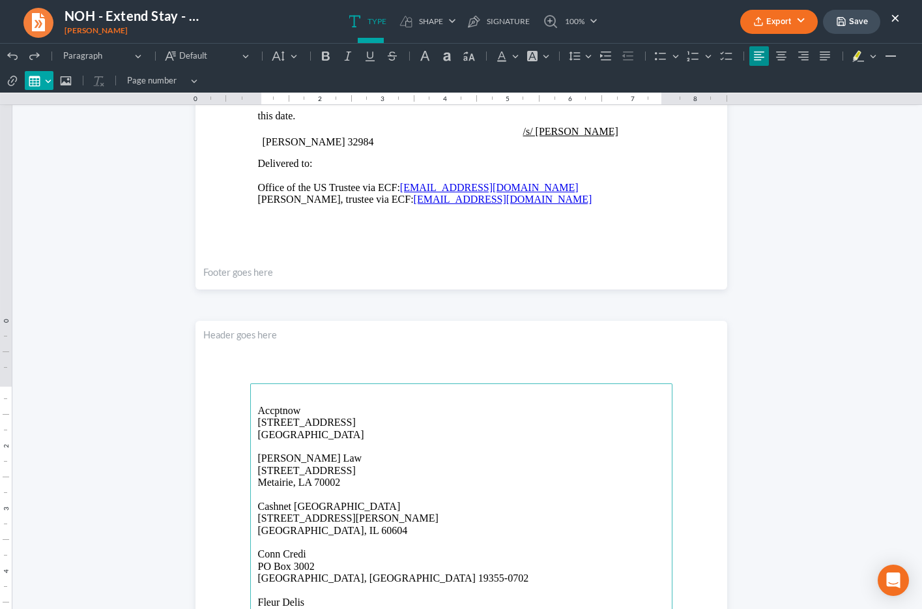
click at [46, 82] on button "Insert table Insert table" at bounding box center [39, 81] width 29 height 20
click at [46, 102] on div "Editor toolbar" at bounding box center [45, 100] width 8 height 7
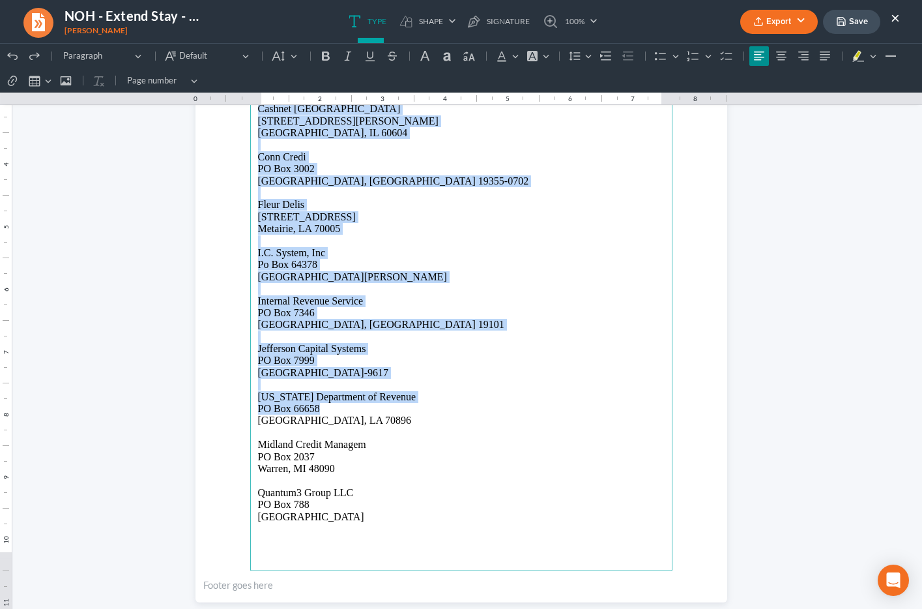
scroll to position [947, 0]
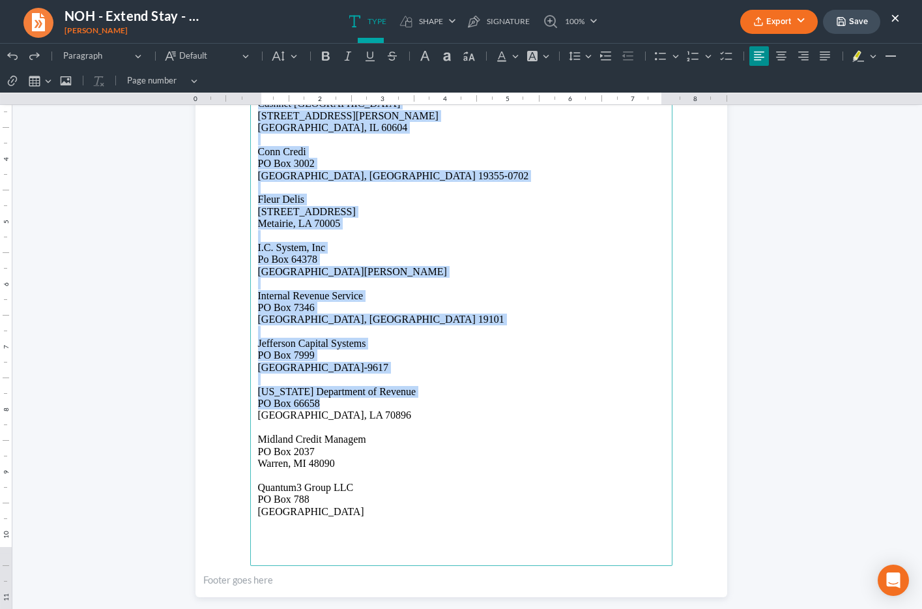
drag, startPoint x: 258, startPoint y: 159, endPoint x: 366, endPoint y: 512, distance: 368.7
click at [366, 512] on main "Accptnow 5501 Headquarters Drive Plano, TX 75024 Albertelli Law 3500 N Causeway…" at bounding box center [461, 268] width 422 height 595
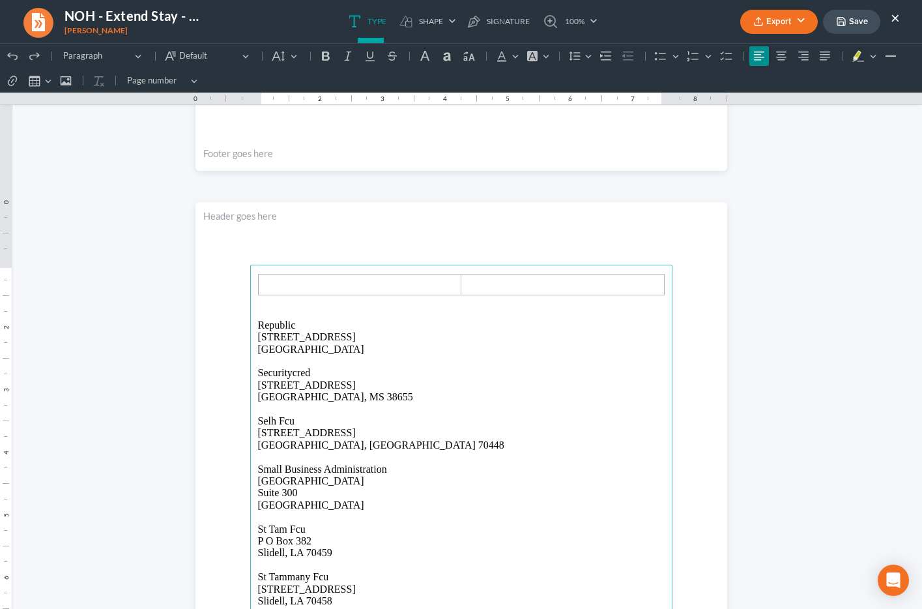
scroll to position [653, 0]
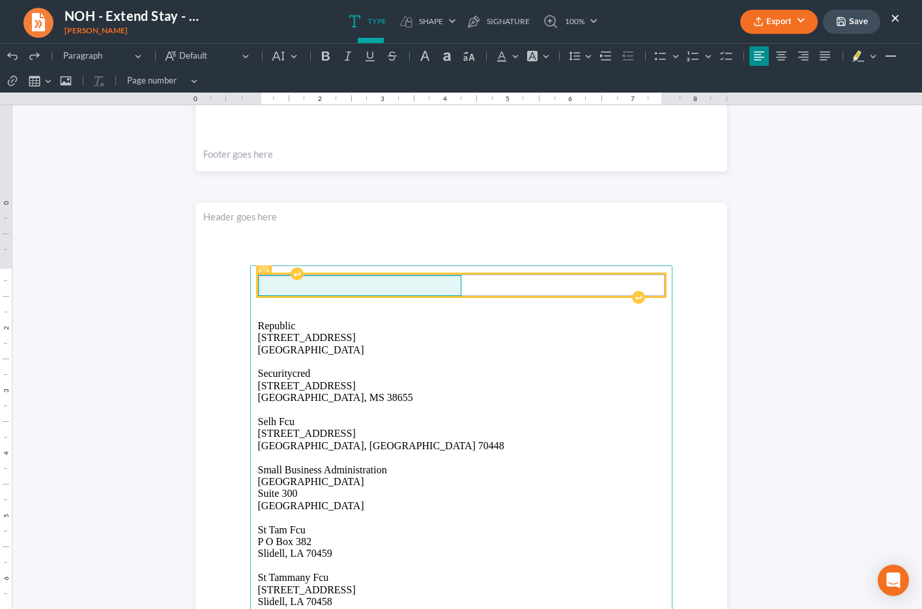
click at [317, 286] on span "Rich Text Editor, page-1-main" at bounding box center [360, 286] width 194 height 12
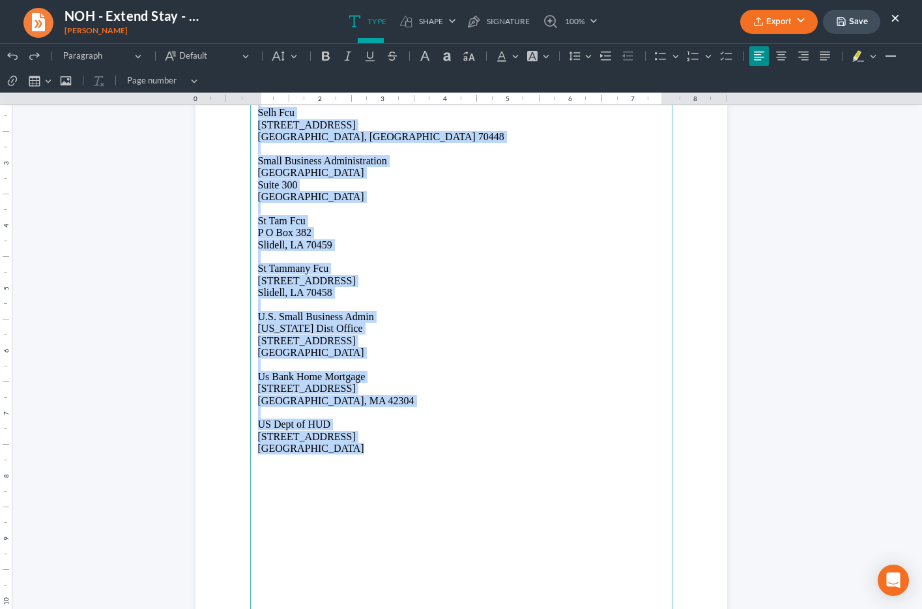
scroll to position [1600, 0]
drag, startPoint x: 258, startPoint y: 271, endPoint x: 364, endPoint y: 454, distance: 212.3
click at [364, 454] on main "Securitycred 2653 W Oxford Loop Oxford, MS 38655 Selh Fcu 23515 Highway 190 Man…" at bounding box center [461, 335] width 422 height 595
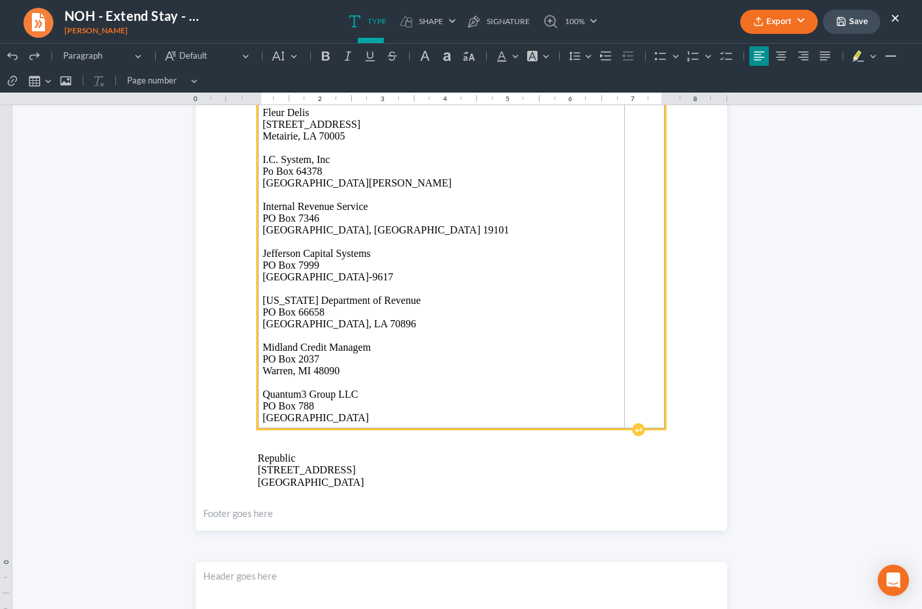
scroll to position [958, 0]
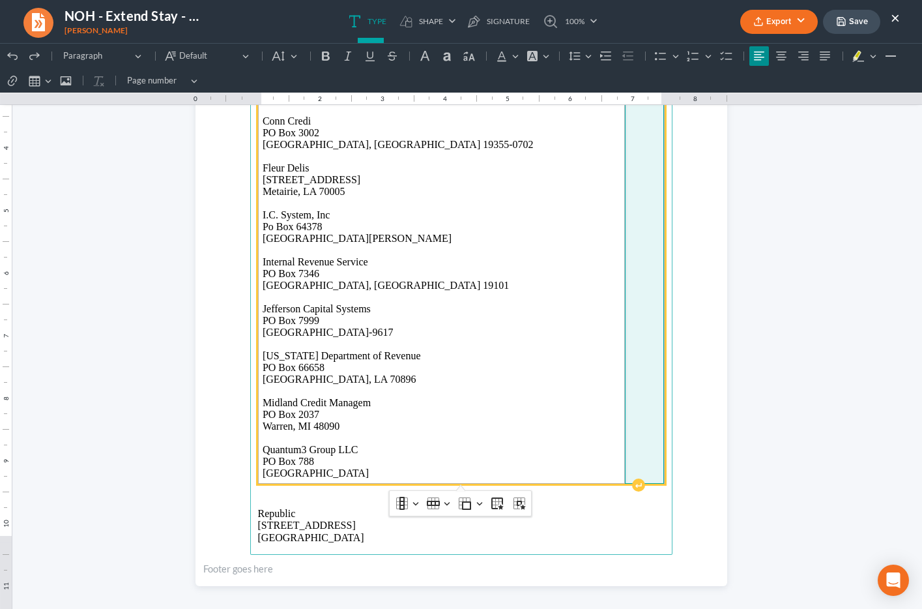
click at [625, 340] on td "Rich Text Editor, page-1-main" at bounding box center [644, 227] width 39 height 514
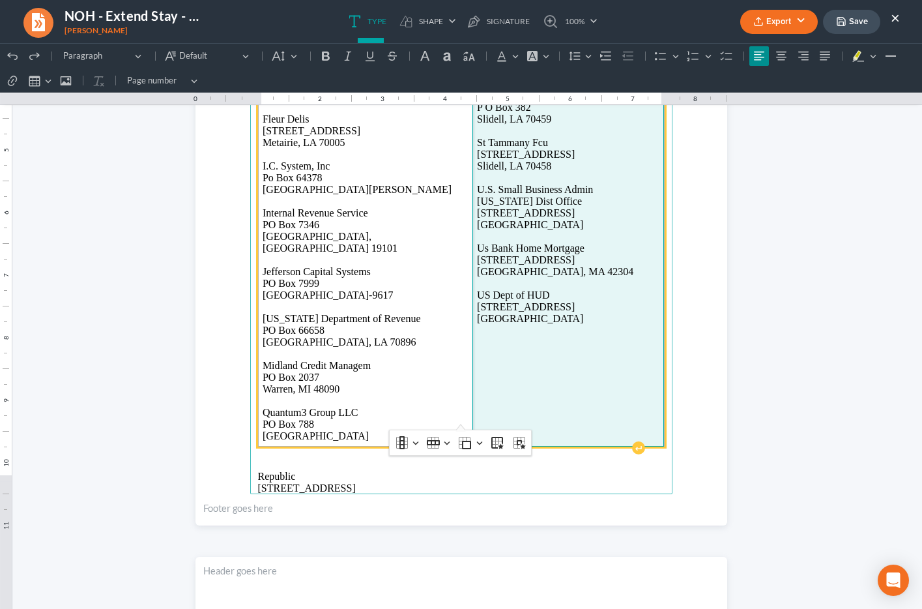
scroll to position [1042, 0]
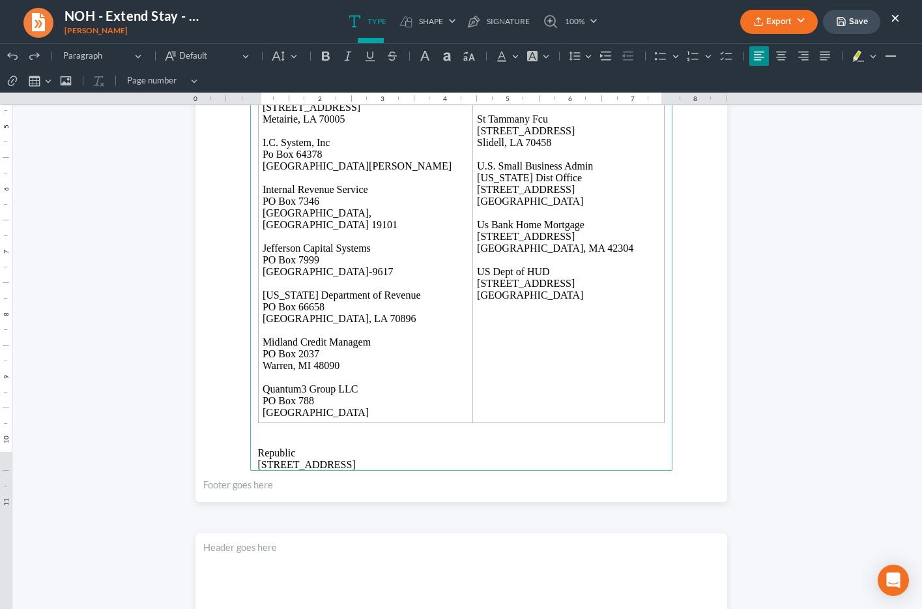
drag, startPoint x: 269, startPoint y: 414, endPoint x: 392, endPoint y: 445, distance: 126.5
click at [392, 445] on main "Accptnow 5501 Headquarters Drive Plano, TX 75024 Albertelli Law 3500 N Causeway…" at bounding box center [461, 173] width 422 height 595
drag, startPoint x: 366, startPoint y: 460, endPoint x: 250, endPoint y: 422, distance: 121.8
click at [250, 422] on main "Accptnow 5501 Headquarters Drive Plano, TX 75024 Albertelli Law 3500 N Causeway…" at bounding box center [461, 173] width 422 height 595
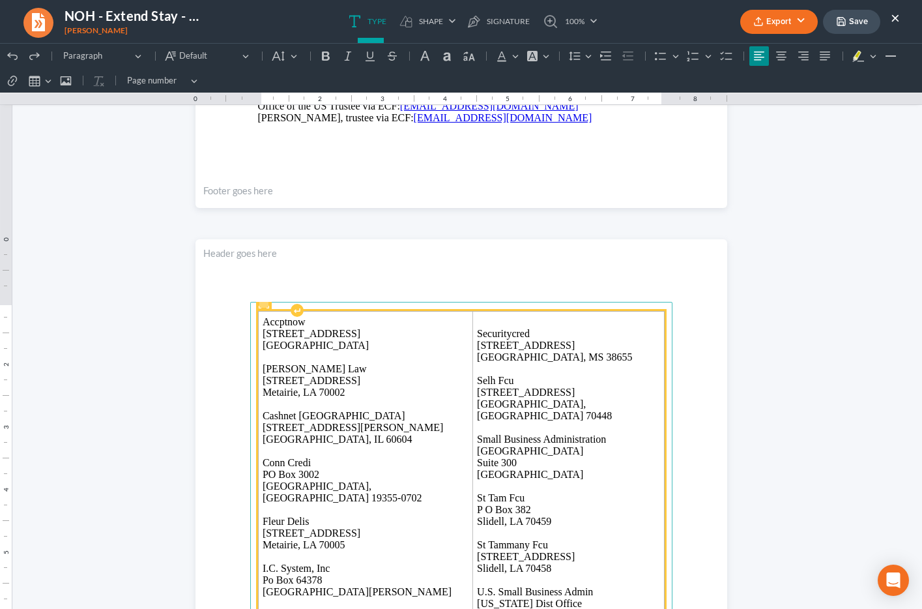
scroll to position [614, 0]
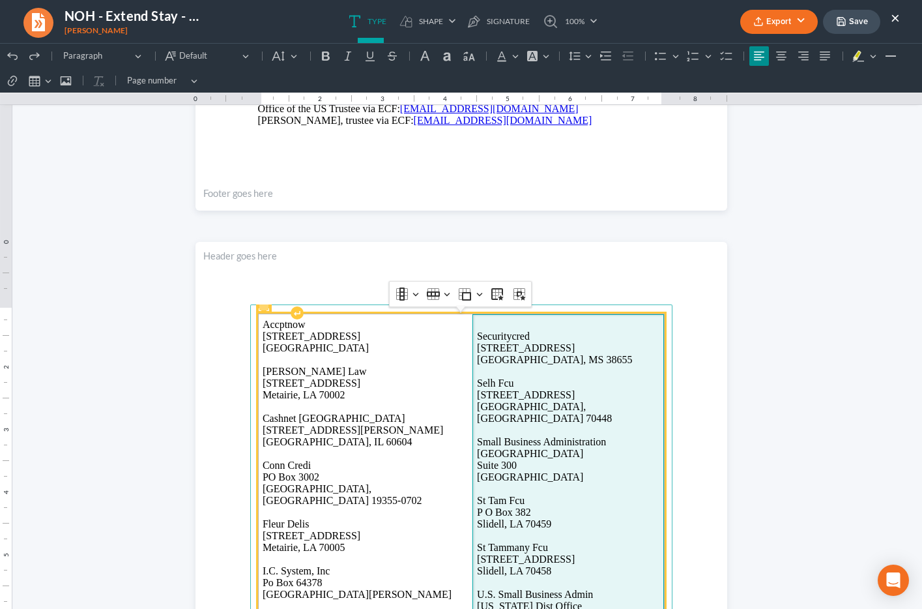
click at [480, 325] on p "Rich Text Editor, page-1-main" at bounding box center [568, 325] width 183 height 12
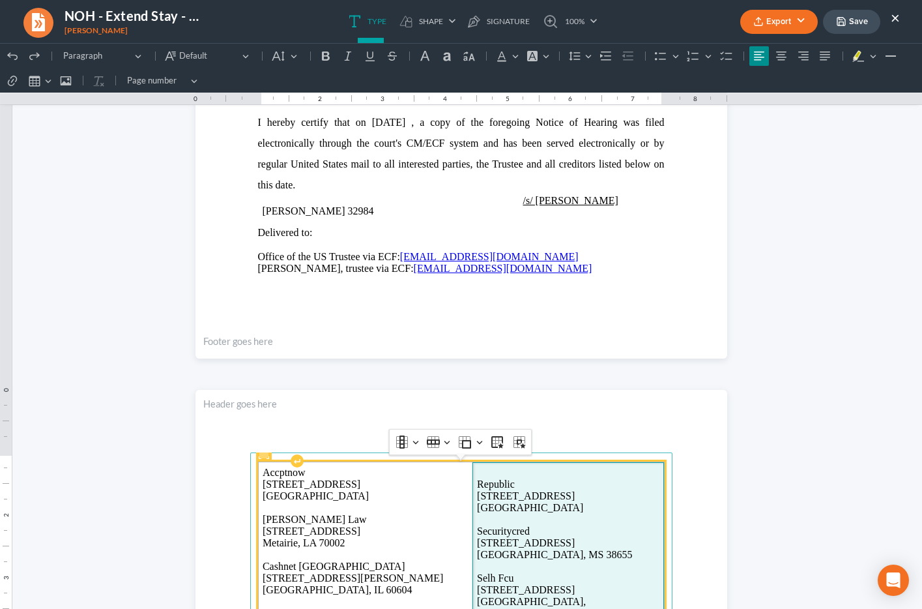
scroll to position [0, 0]
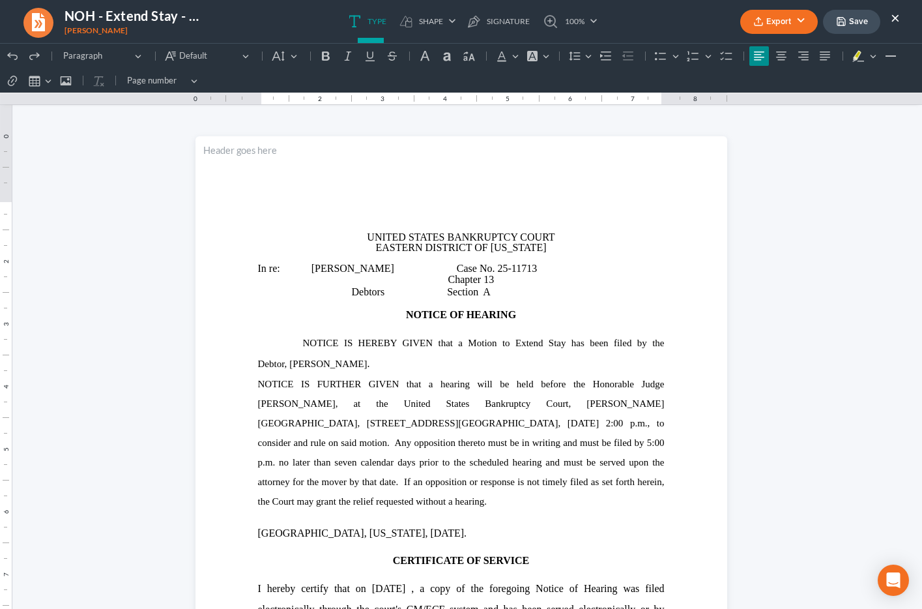
click at [796, 18] on button "Export" at bounding box center [780, 22] width 78 height 24
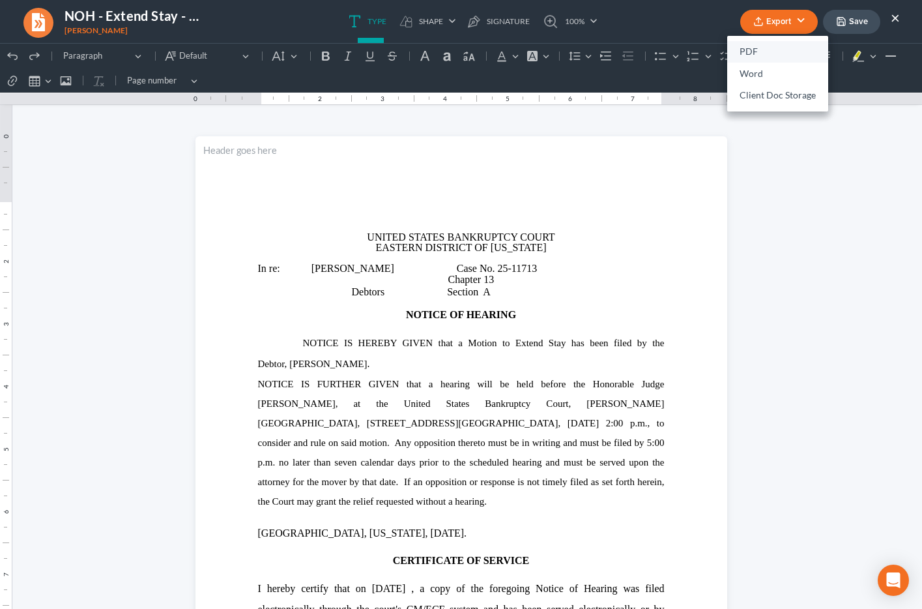
click at [773, 51] on link "PDF" at bounding box center [777, 52] width 101 height 22
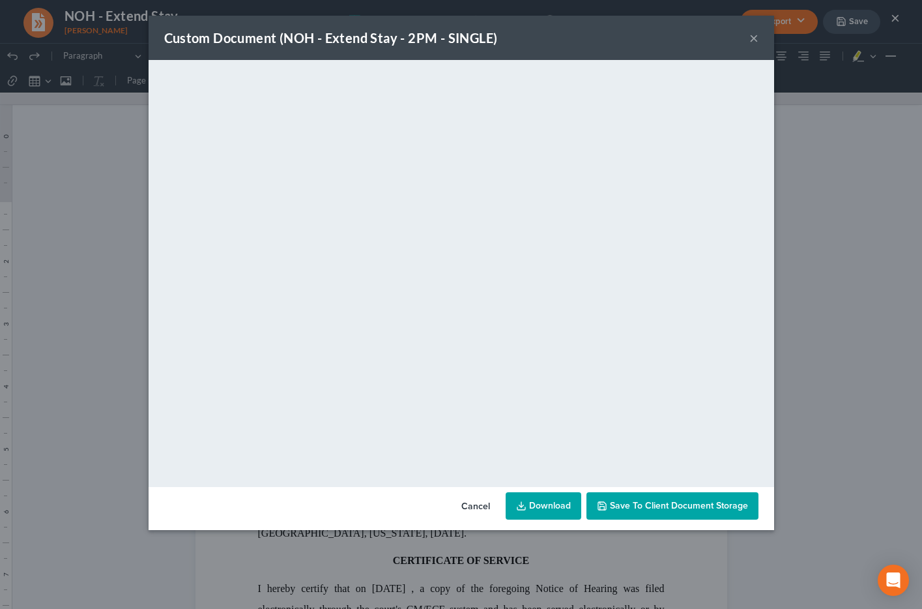
click at [548, 500] on link "Download" at bounding box center [544, 505] width 76 height 27
click at [755, 37] on button "×" at bounding box center [754, 38] width 9 height 16
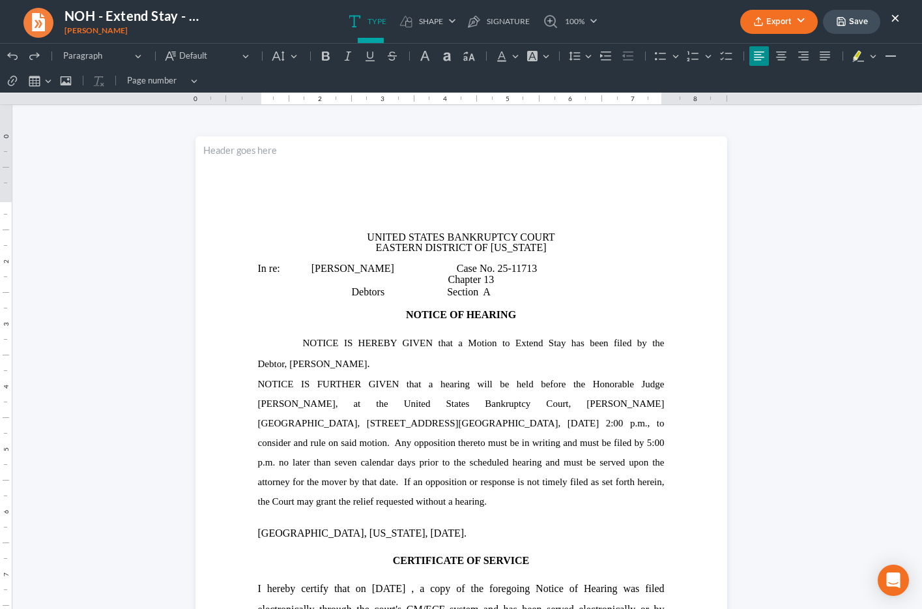
click at [855, 22] on button "Save" at bounding box center [851, 22] width 57 height 24
click at [892, 20] on button "×" at bounding box center [895, 18] width 9 height 16
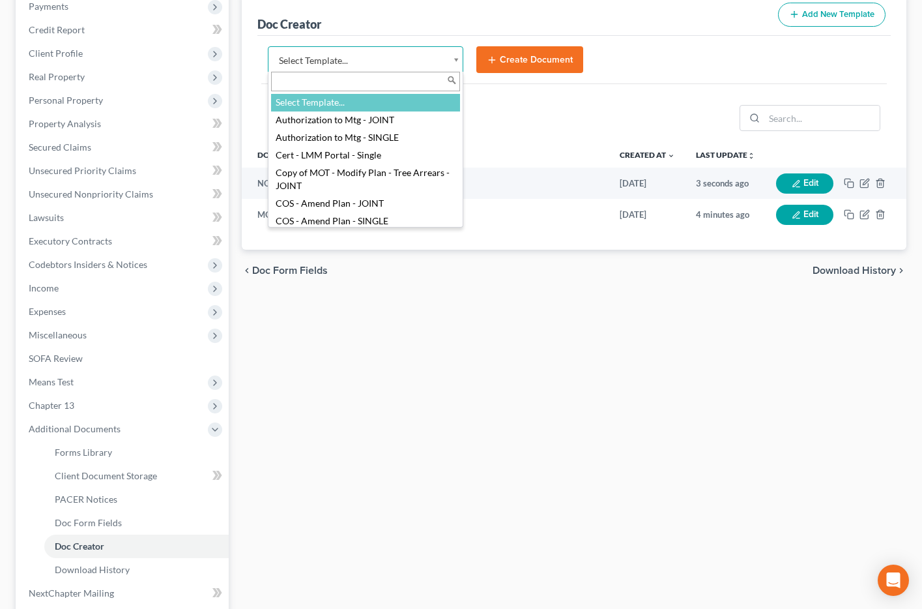
click at [310, 57] on body "Home New Case Client Portal Directory Cases DebtorCC Payments Big Easy Law Grou…" at bounding box center [461, 276] width 922 height 928
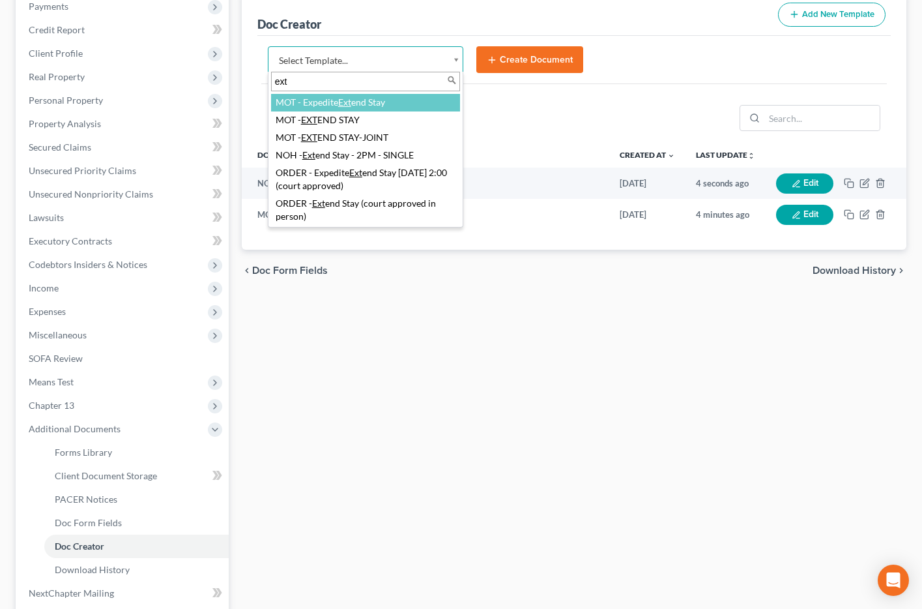
type input "ext"
select select "113022"
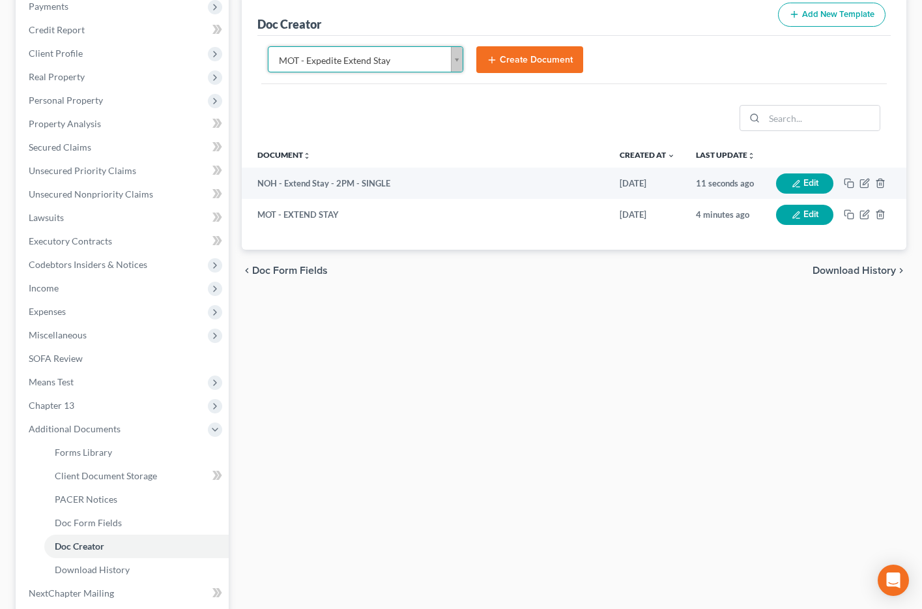
click at [520, 60] on button "Create Document" at bounding box center [530, 59] width 107 height 27
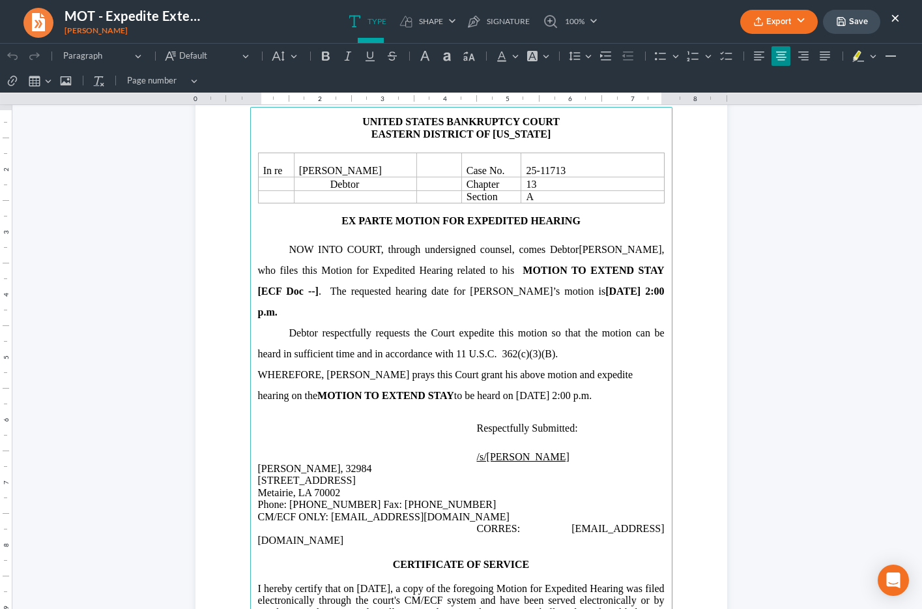
scroll to position [95, 0]
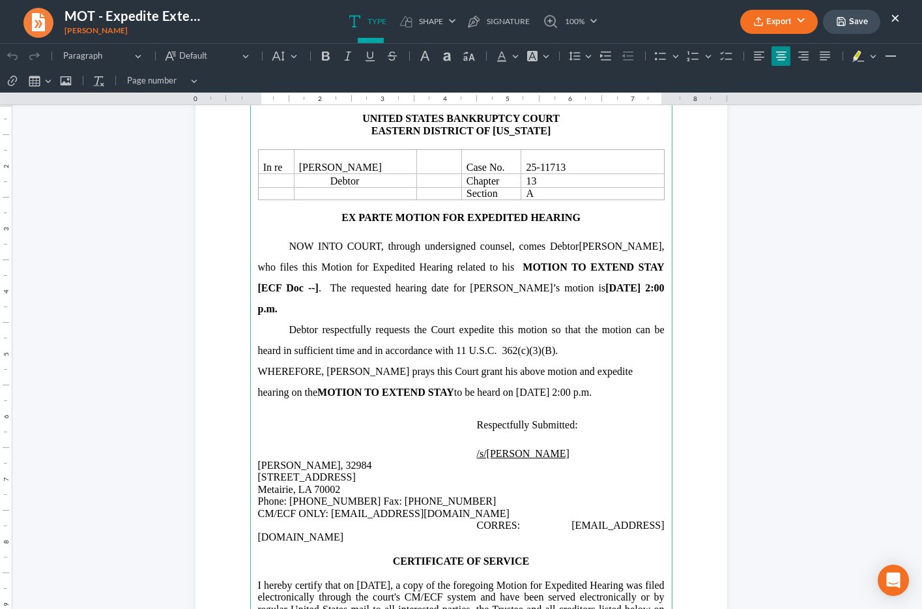
click at [283, 292] on strong "MOTION TO EXTEND STAY [ECF Doc --]" at bounding box center [461, 277] width 407 height 32
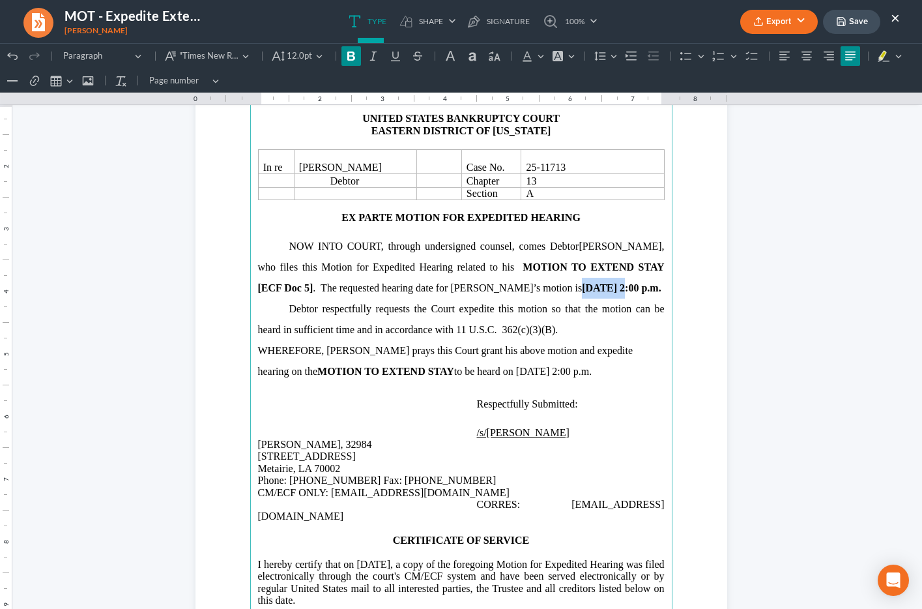
drag, startPoint x: 505, startPoint y: 292, endPoint x: 542, endPoint y: 293, distance: 37.2
click at [582, 293] on strong "April 14, 2025 at 2:00 p.m." at bounding box center [621, 287] width 79 height 11
click at [482, 330] on span "Debtor respectfully requests the Court expedite this motion so that the motion …" at bounding box center [461, 319] width 407 height 32
drag, startPoint x: 477, startPoint y: 377, endPoint x: 512, endPoint y: 377, distance: 34.6
click at [512, 377] on p "WHEREFORE, Debtor prays this Court grant his above motion and expedite hearing …" at bounding box center [461, 361] width 407 height 42
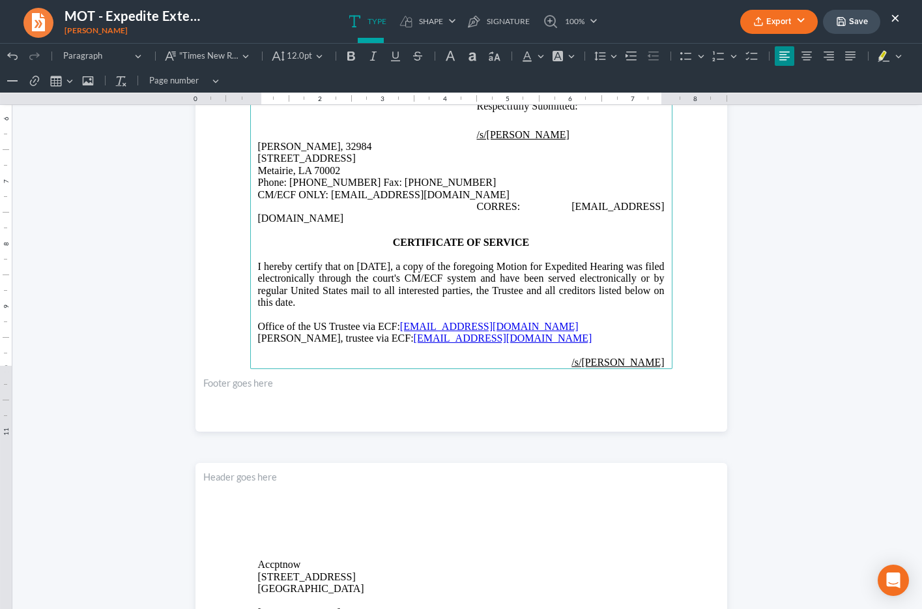
scroll to position [394, 0]
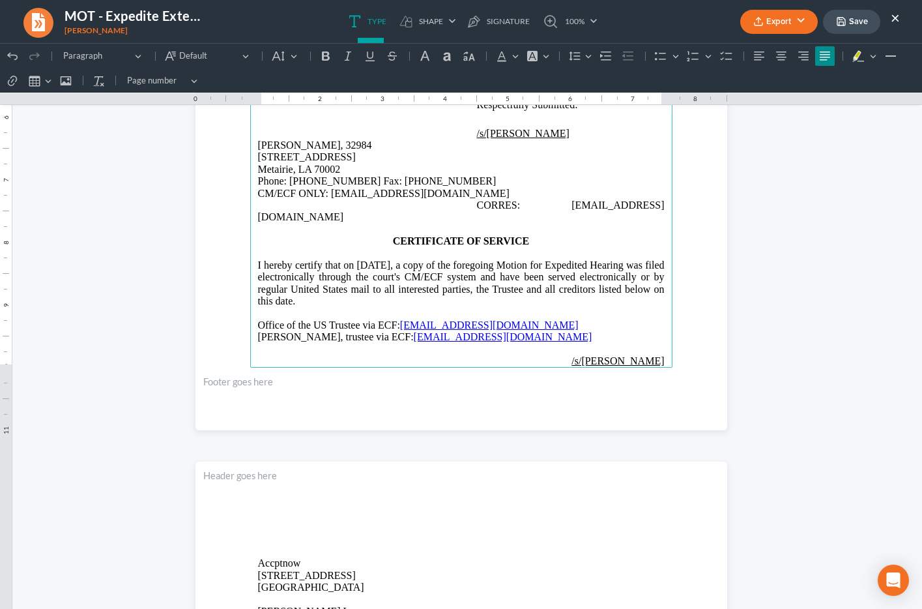
click at [356, 308] on p "Rich Text Editor, page-0-main" at bounding box center [461, 314] width 407 height 12
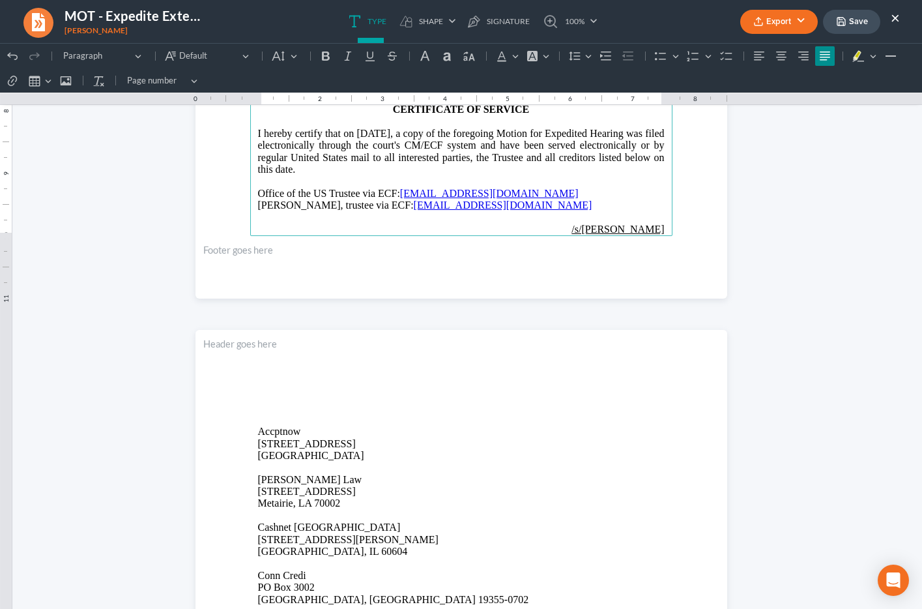
scroll to position [522, 0]
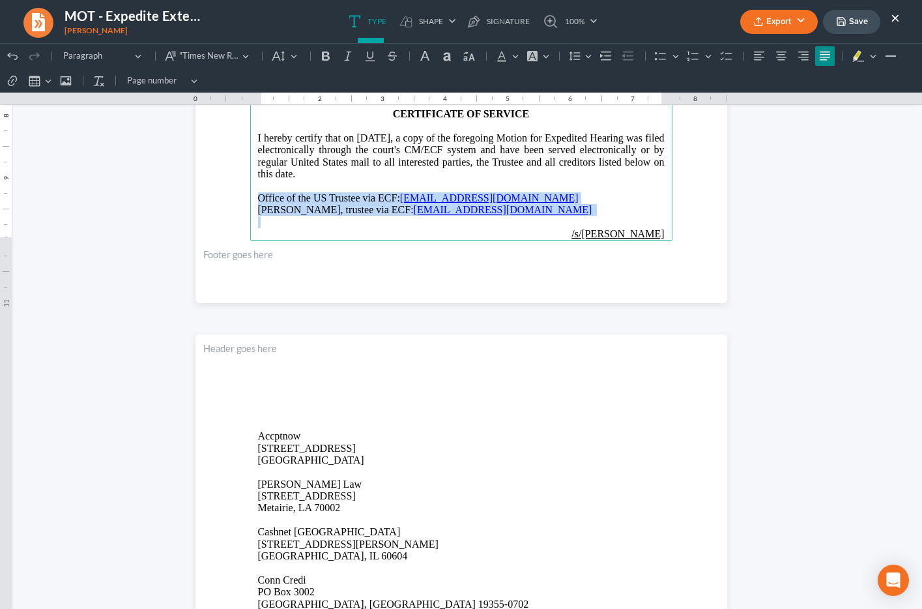
drag, startPoint x: 260, startPoint y: 187, endPoint x: 488, endPoint y: 209, distance: 229.2
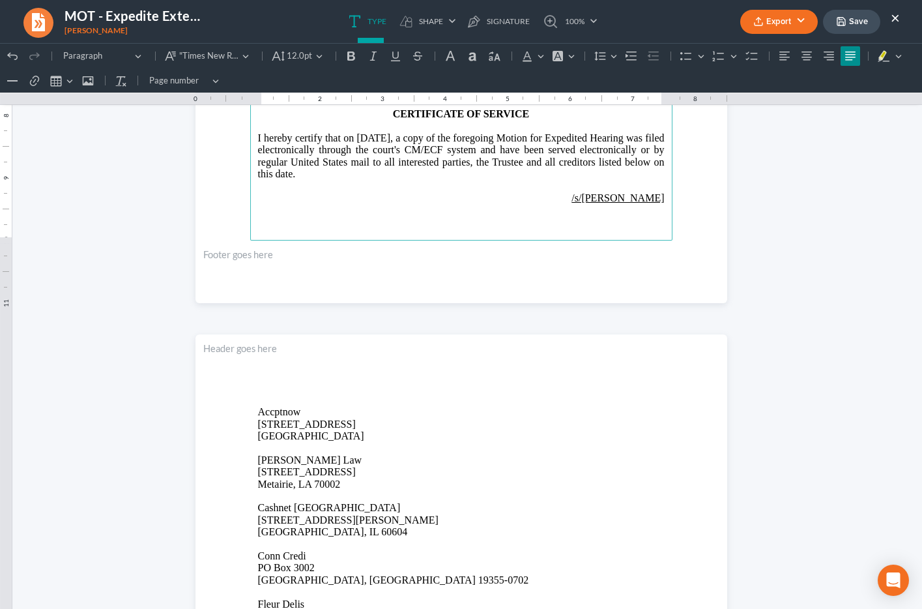
click at [522, 216] on p "Rich Text Editor, page-0-main" at bounding box center [461, 222] width 407 height 12
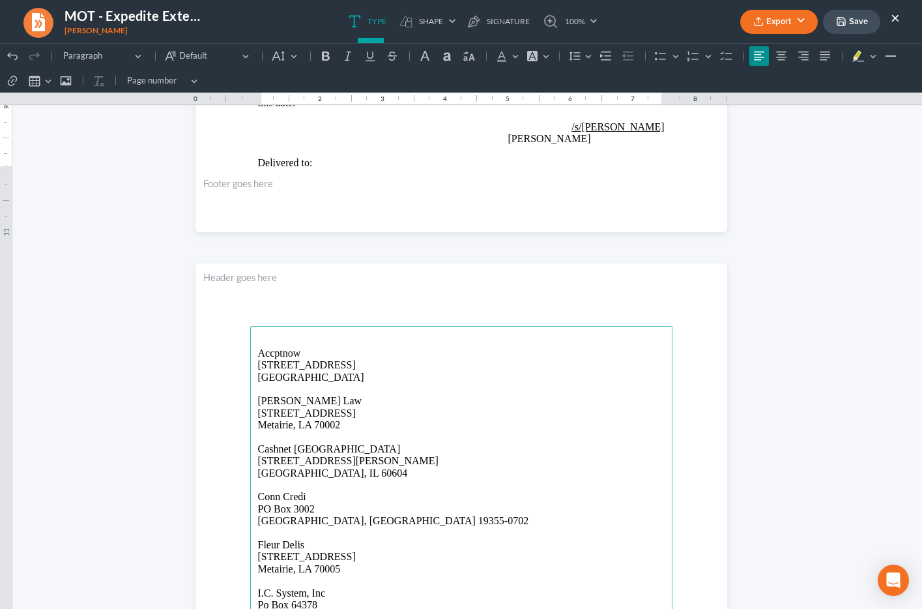
scroll to position [593, 0]
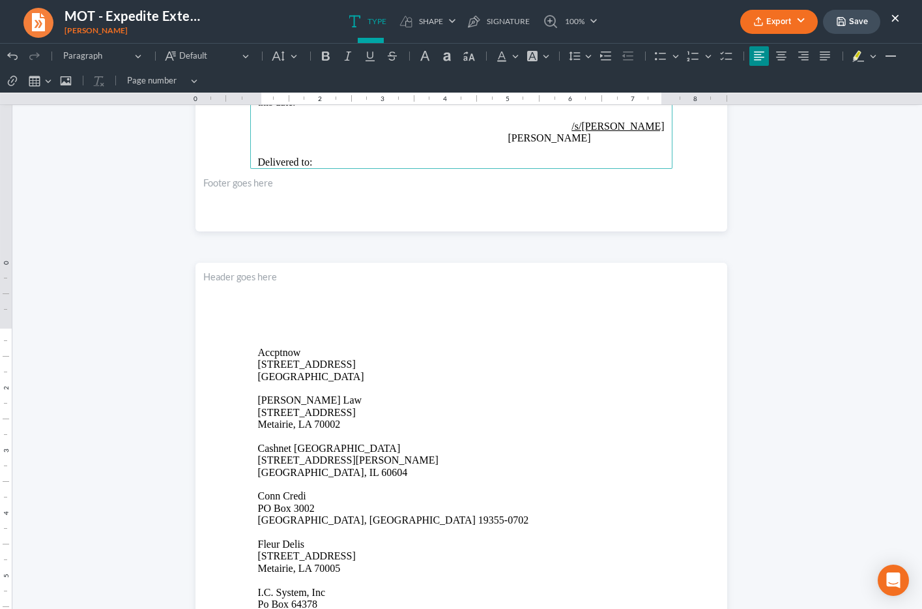
click at [345, 145] on p "Rich Text Editor, page-0-main" at bounding box center [461, 151] width 407 height 12
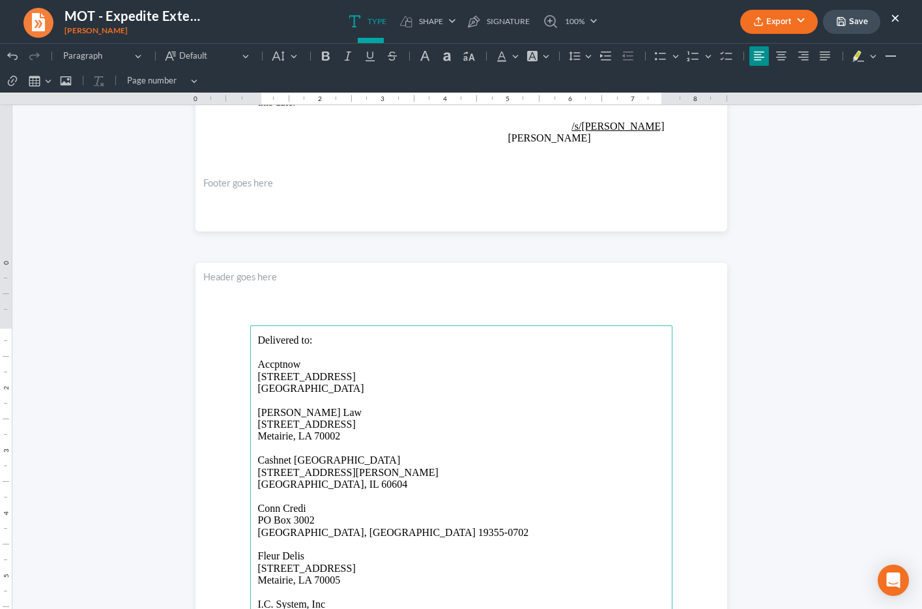
click at [327, 337] on p "Delivered to:" at bounding box center [461, 340] width 407 height 12
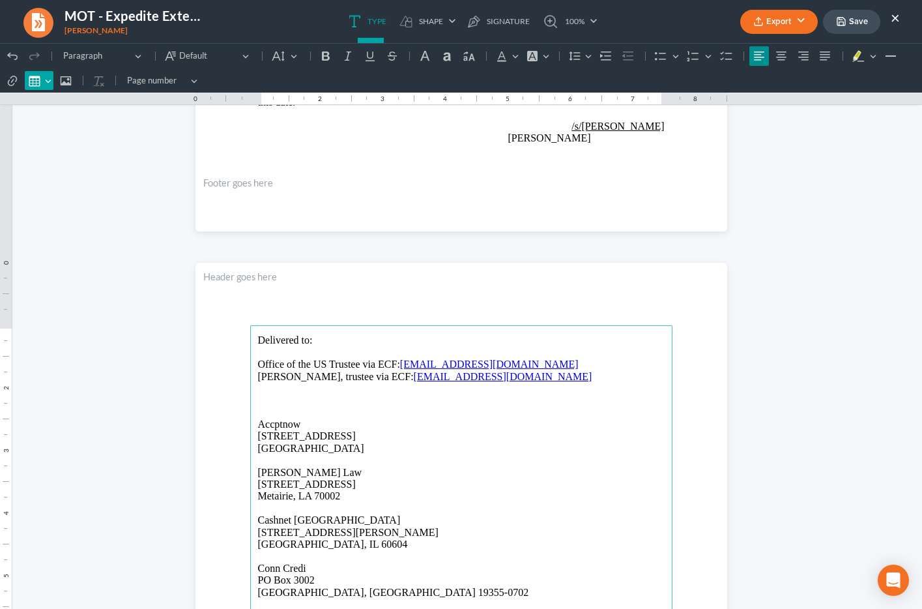
click at [48, 80] on button "Insert table Insert table" at bounding box center [39, 81] width 29 height 20
click at [54, 98] on div "Editor toolbar" at bounding box center [54, 100] width 8 height 7
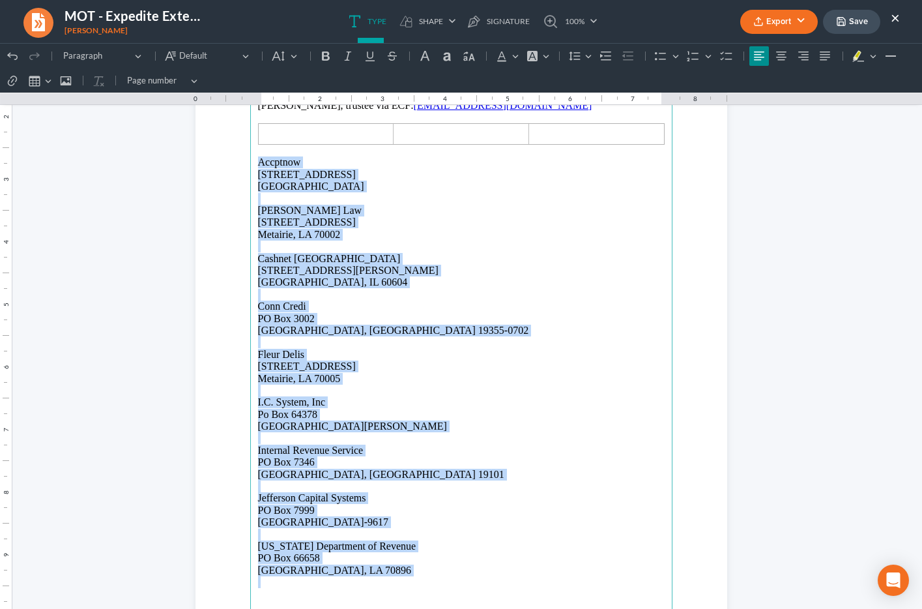
scroll to position [883, 0]
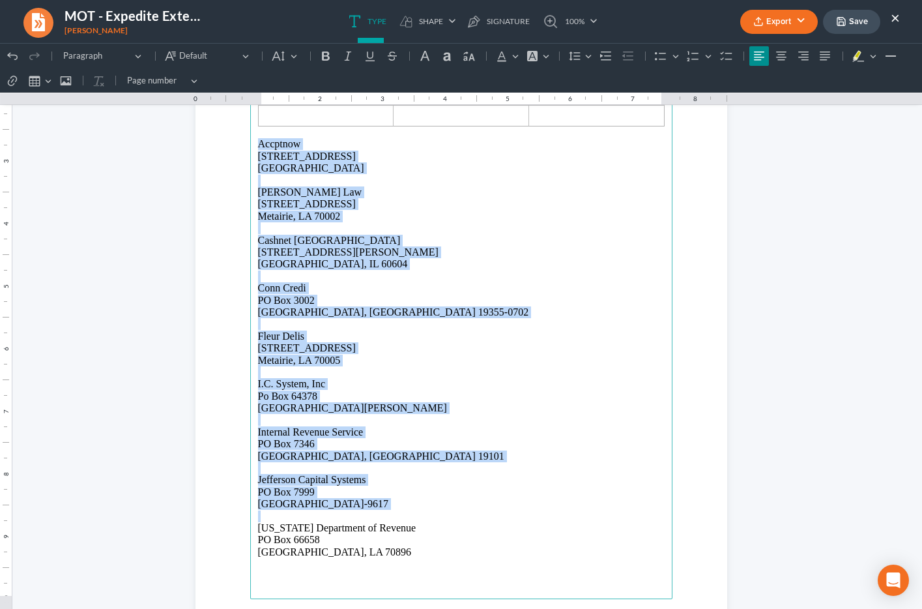
drag, startPoint x: 257, startPoint y: 241, endPoint x: 387, endPoint y: 510, distance: 299.4
click at [387, 510] on main "Delivered to: Office of the US Trustee via ECF: USTPRegion05.NR.ECF@usdoj.gov S…" at bounding box center [461, 317] width 422 height 563
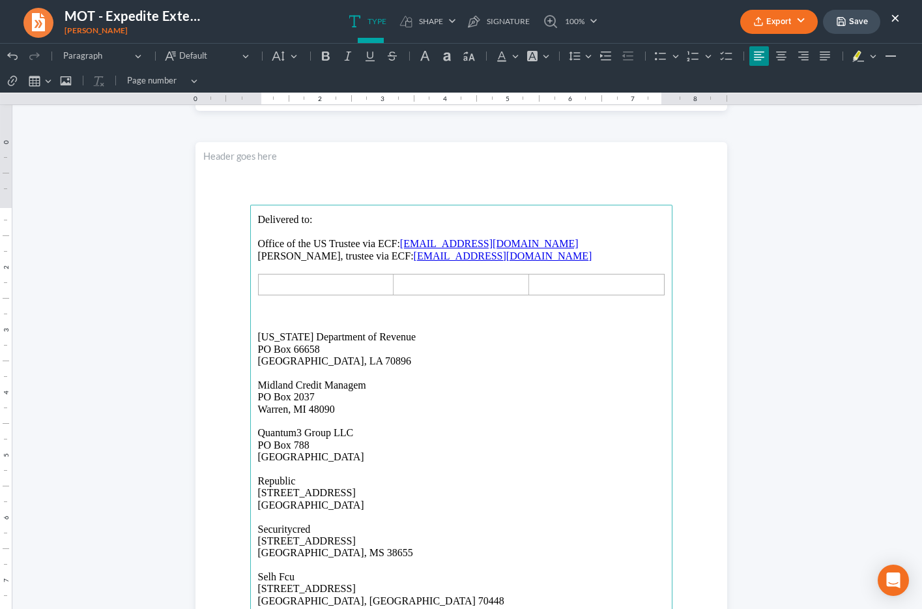
scroll to position [711, 0]
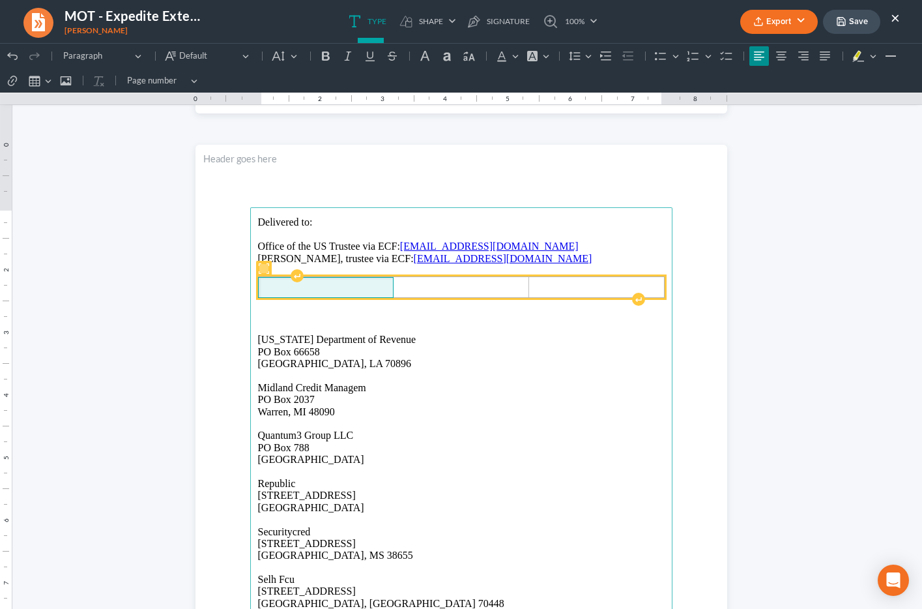
click at [267, 287] on span "Rich Text Editor, page-1-main" at bounding box center [326, 288] width 126 height 12
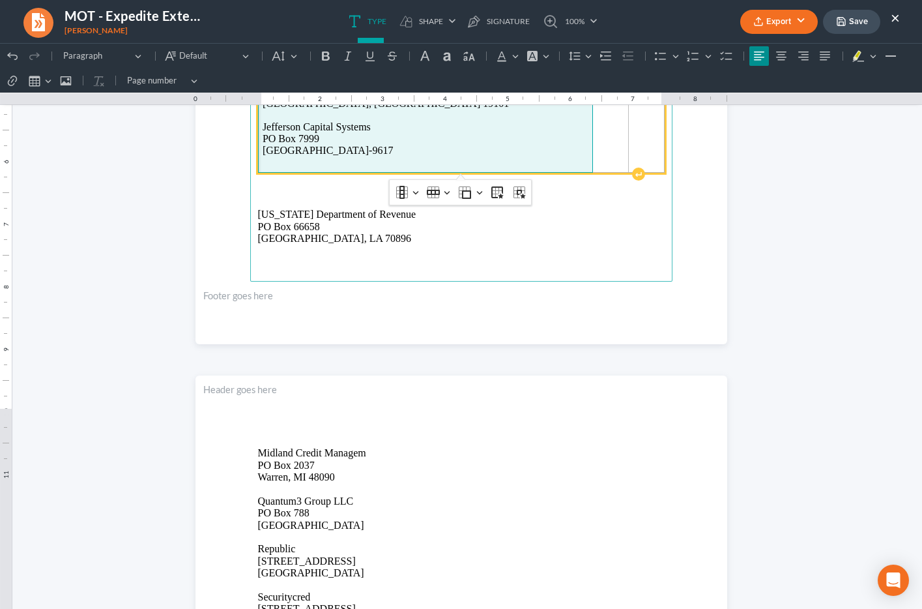
scroll to position [1211, 0]
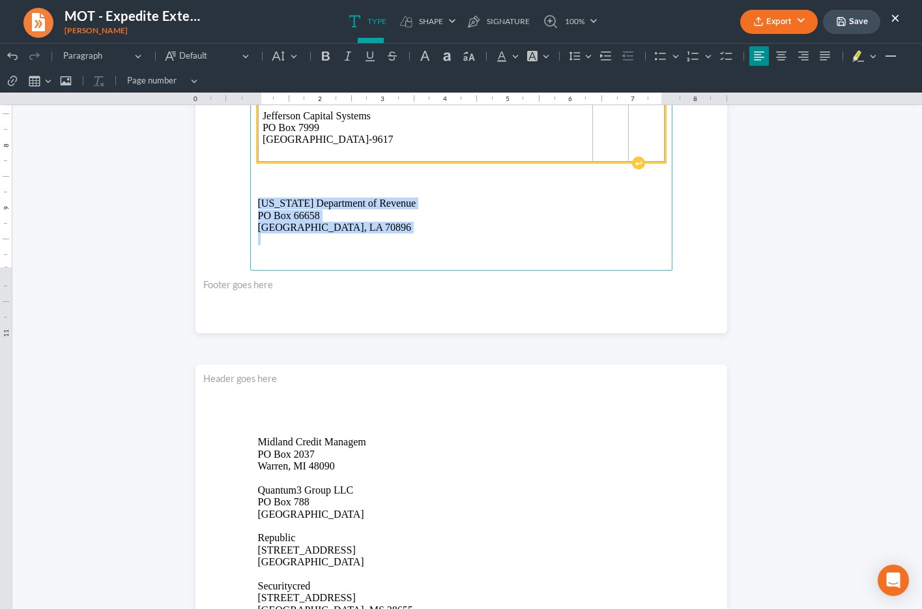
drag, startPoint x: 257, startPoint y: 205, endPoint x: 295, endPoint y: 534, distance: 330.8
click at [295, 534] on div "UNITED STATES BANKRUPTCY COURT EASTERN DISTRICT OF LOUISIANA In re Cyntrell Gib…" at bounding box center [462, 348] width 532 height 2847
click at [291, 493] on p "Quantum3 Group LLC PO Box 788 Kirkland, WA 98083" at bounding box center [461, 502] width 407 height 36
drag, startPoint x: 256, startPoint y: 202, endPoint x: 355, endPoint y: 238, distance: 106.0
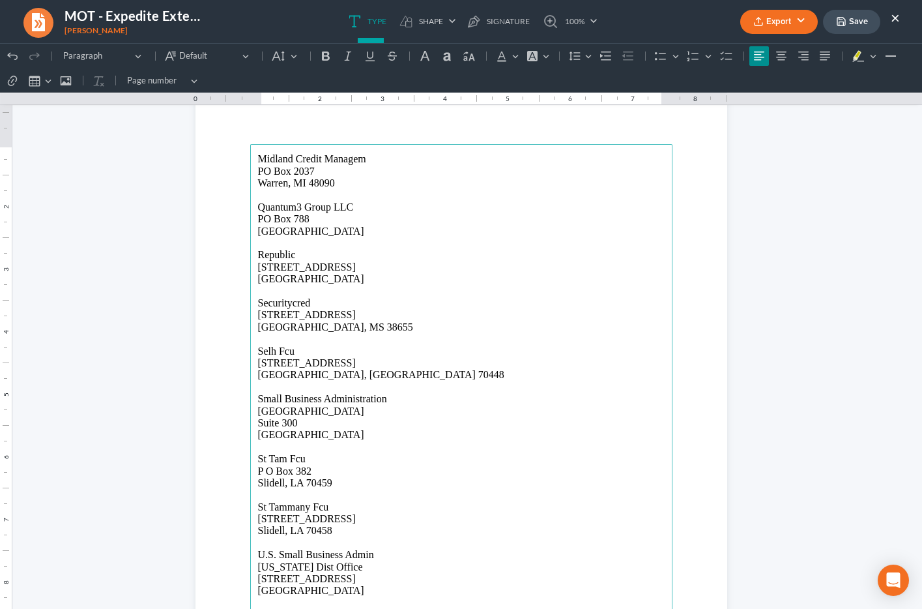
scroll to position [1493, 0]
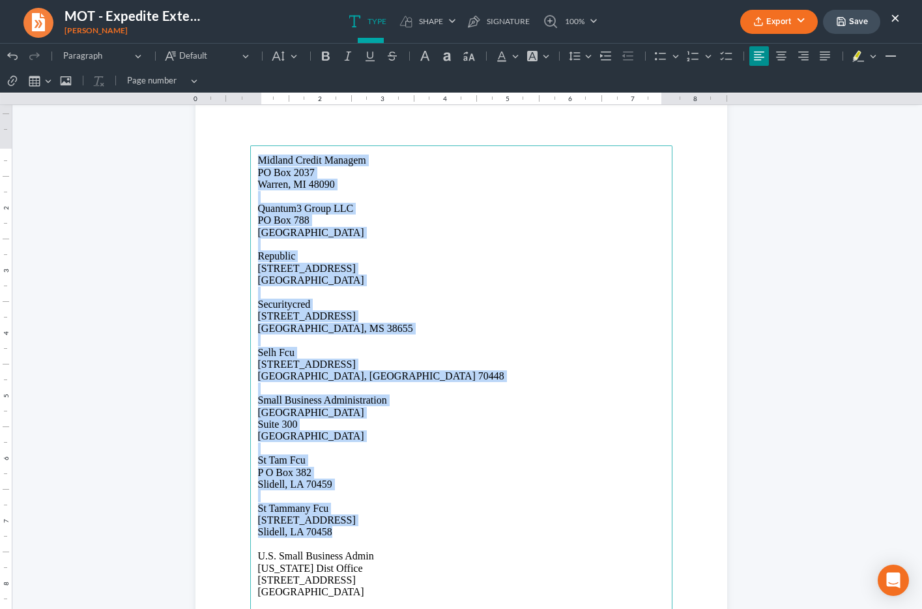
drag, startPoint x: 259, startPoint y: 160, endPoint x: 385, endPoint y: 526, distance: 387.0
click at [385, 526] on main "Midland Credit Managem PO Box 2037 Warren, MI 48090 Quantum3 Group LLC PO Box 7…" at bounding box center [461, 426] width 422 height 563
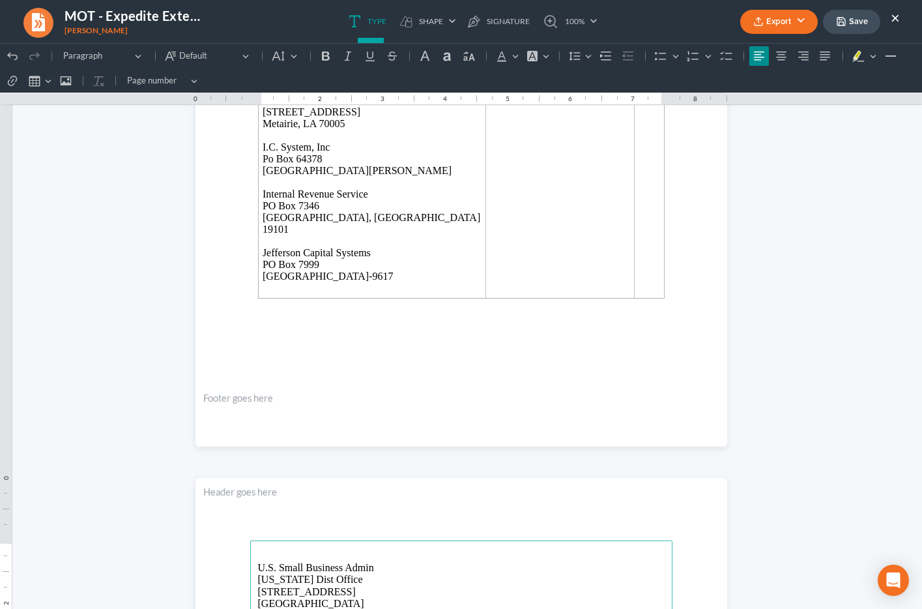
scroll to position [1086, 0]
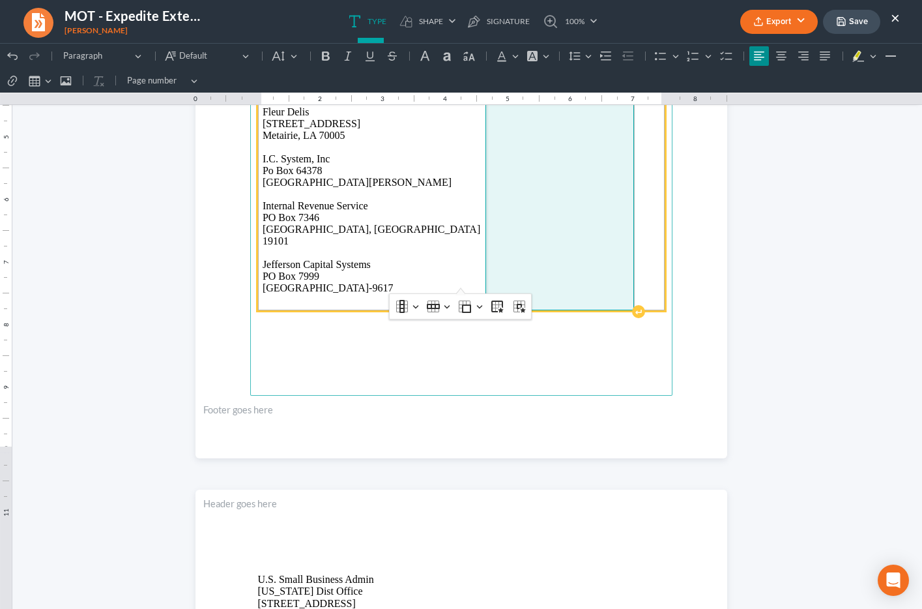
click at [517, 246] on td "Louisiana Department of Revenue PO Box 66658 Baton Rouge, LA 70896" at bounding box center [560, 106] width 149 height 408
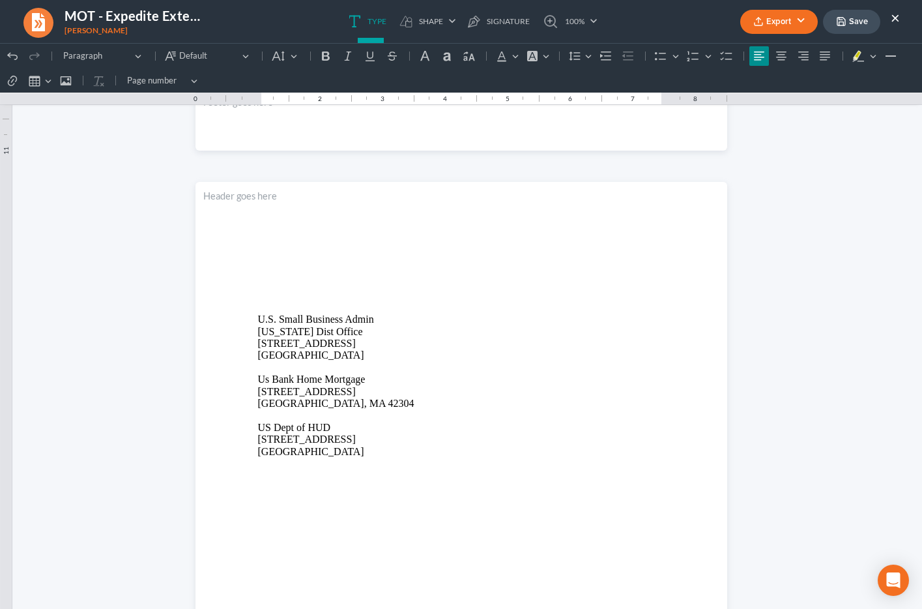
scroll to position [1422, 0]
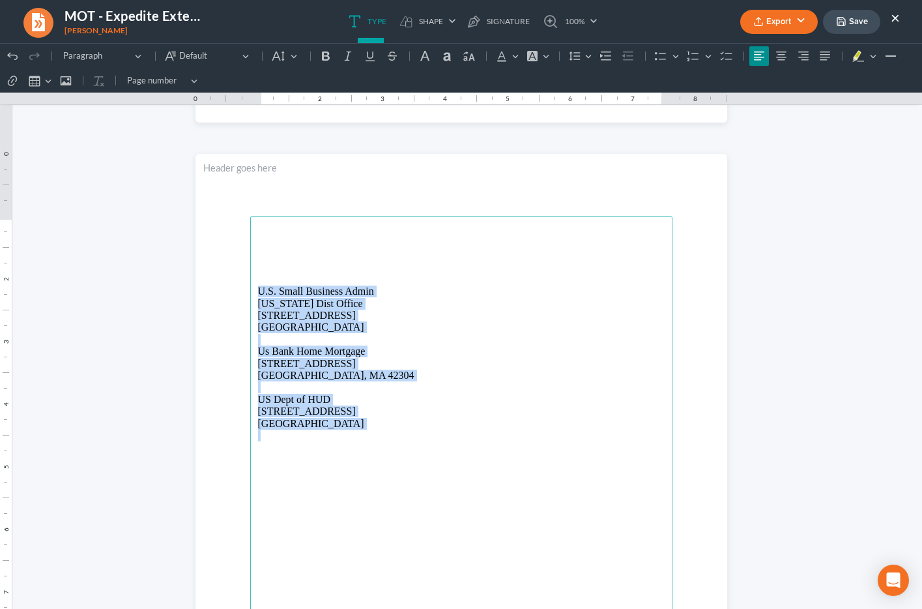
drag, startPoint x: 258, startPoint y: 291, endPoint x: 364, endPoint y: 434, distance: 177.6
click at [364, 435] on main "U.S. Small Business Admin Louisiana Dist Office 500 Poydras St Ste 828 New Orle…" at bounding box center [461, 497] width 422 height 563
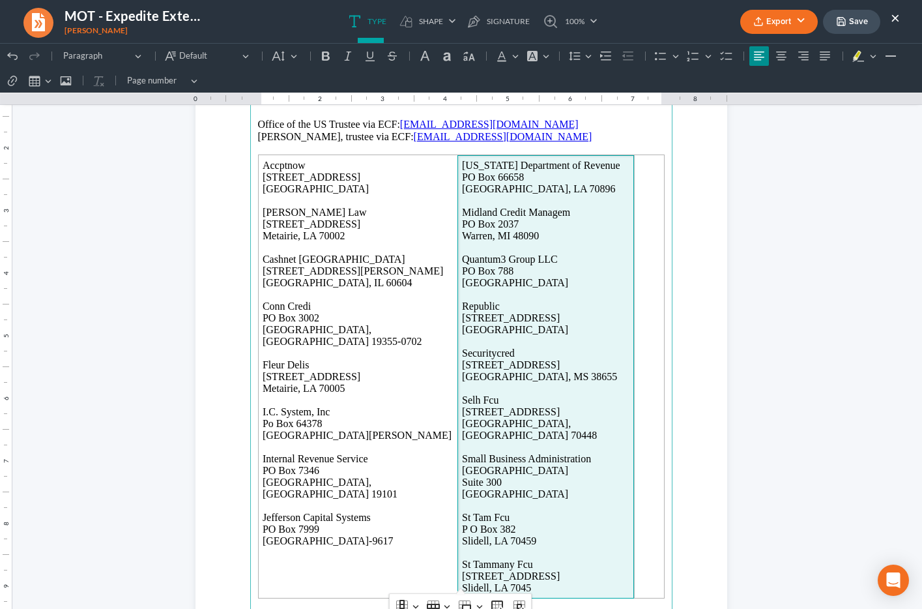
scroll to position [817, 0]
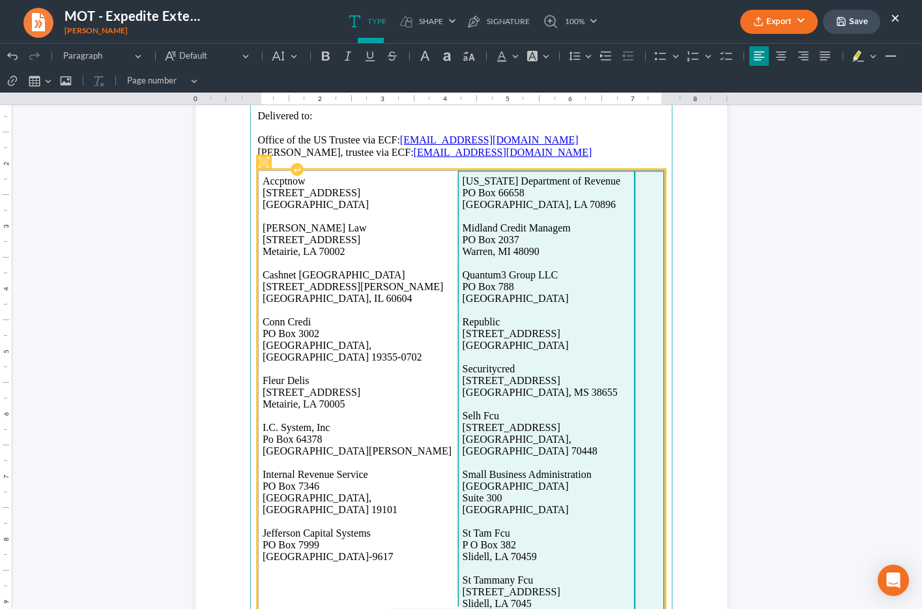
click at [643, 342] on td "Rich Text Editor, page-1-main" at bounding box center [649, 392] width 29 height 443
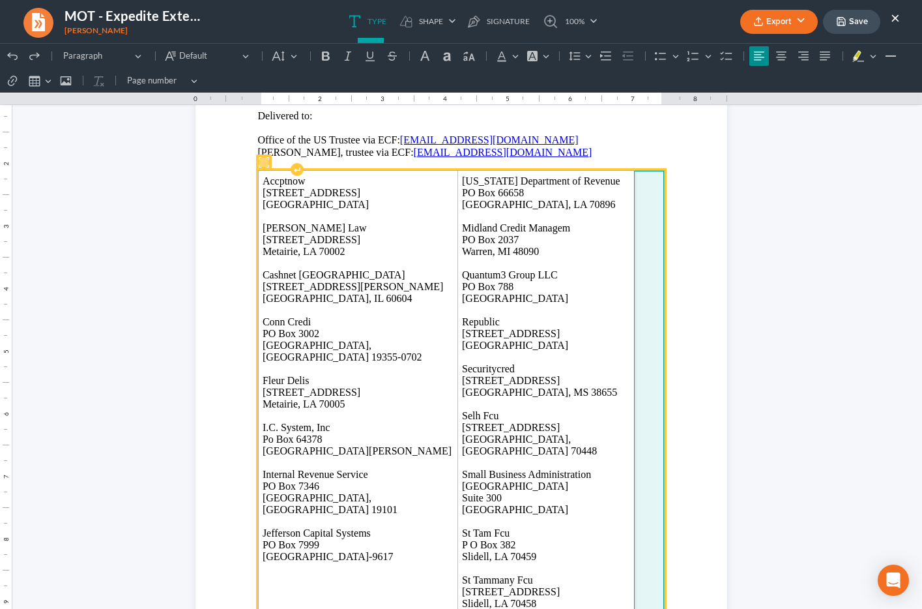
click at [637, 347] on td "Rich Text Editor, page-1-main" at bounding box center [649, 392] width 30 height 443
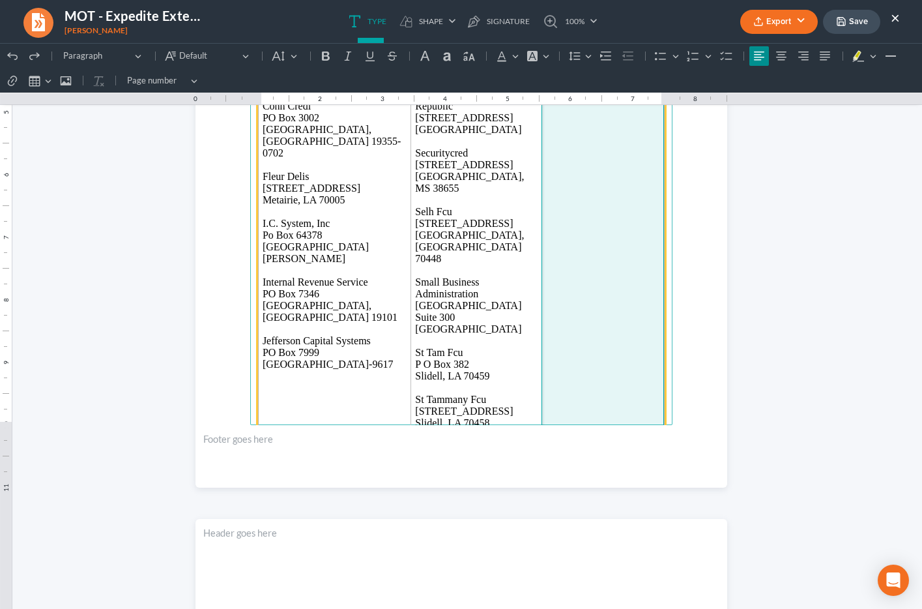
scroll to position [1061, 0]
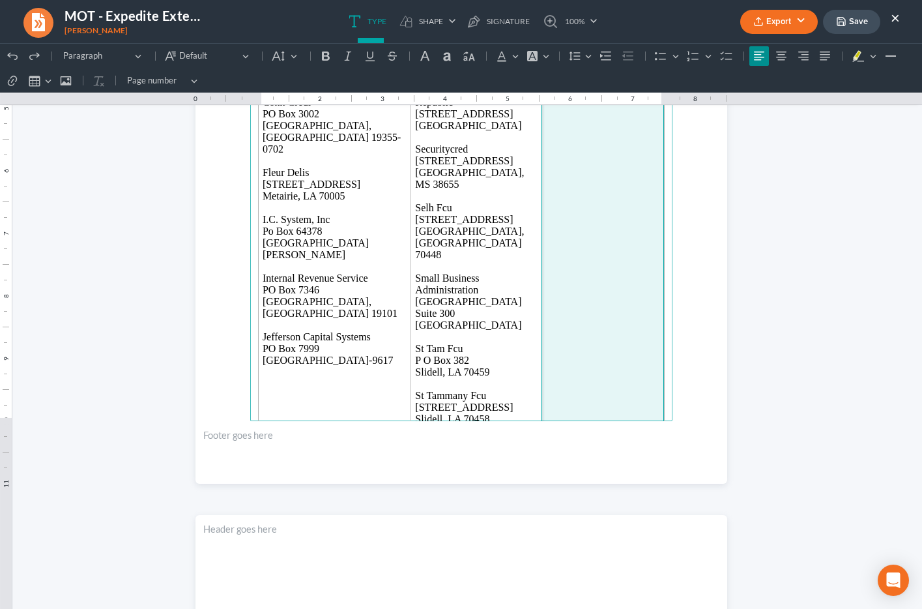
click at [341, 441] on p "Rich Text Editor, page-1-main" at bounding box center [461, 447] width 407 height 12
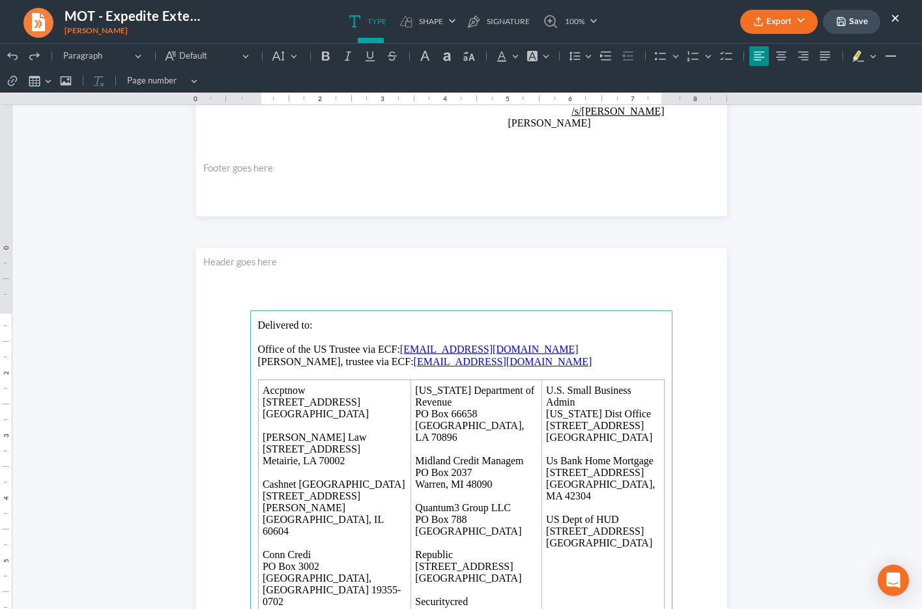
scroll to position [603, 0]
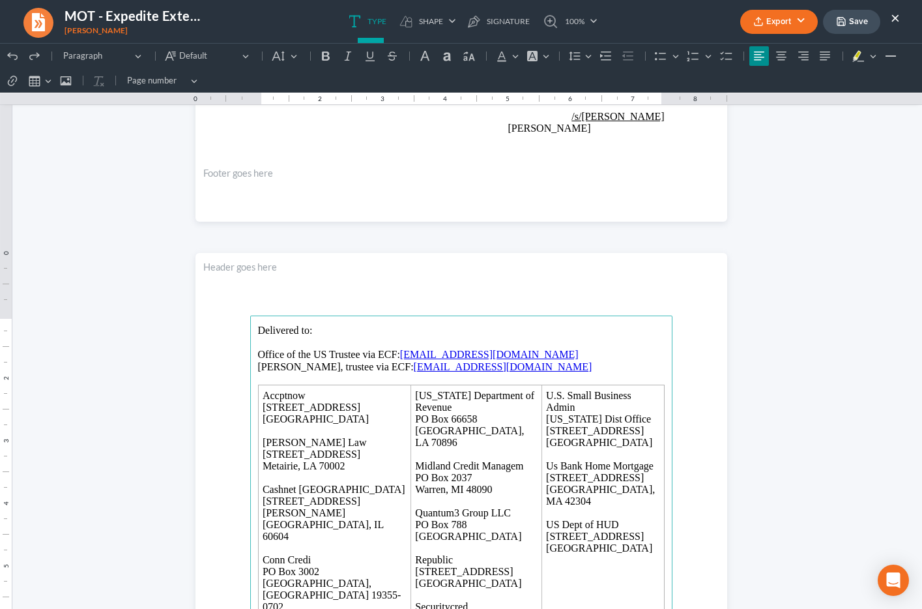
click at [282, 342] on p "Rich Text Editor, page-1-main" at bounding box center [461, 343] width 407 height 12
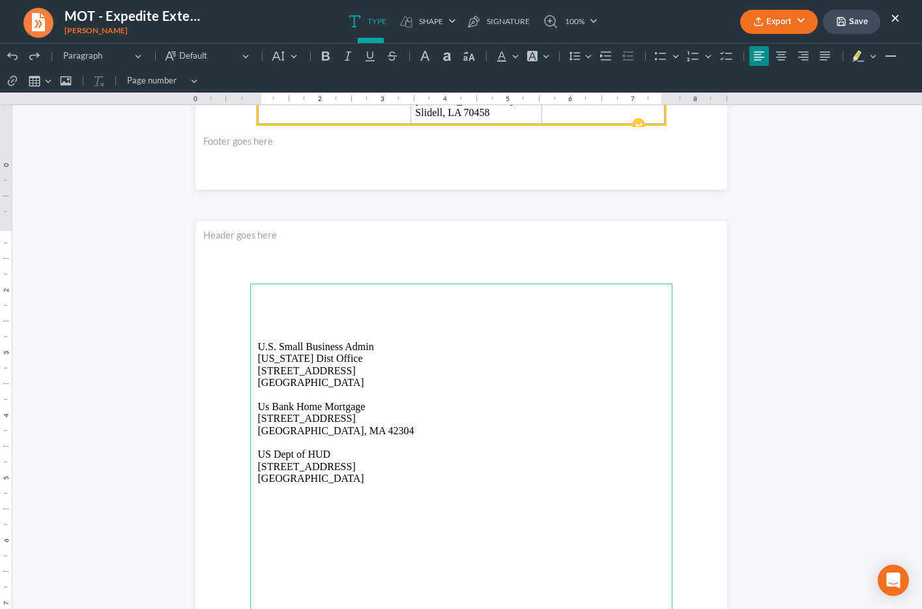
scroll to position [1346, 0]
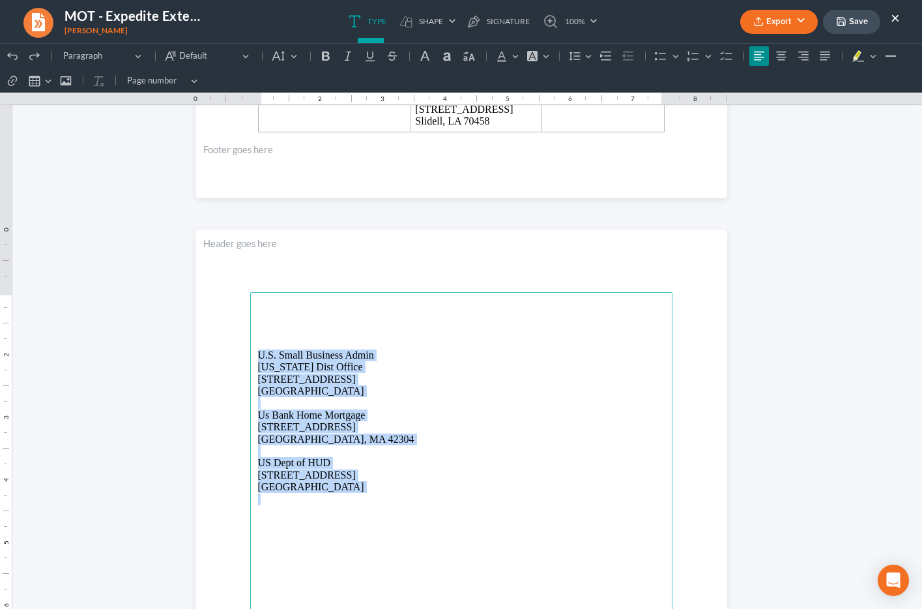
drag, startPoint x: 256, startPoint y: 353, endPoint x: 388, endPoint y: 503, distance: 199.1
click at [388, 503] on main "U.S. Small Business Admin Louisiana Dist Office 500 Poydras St Ste 828 New Orle…" at bounding box center [461, 573] width 422 height 563
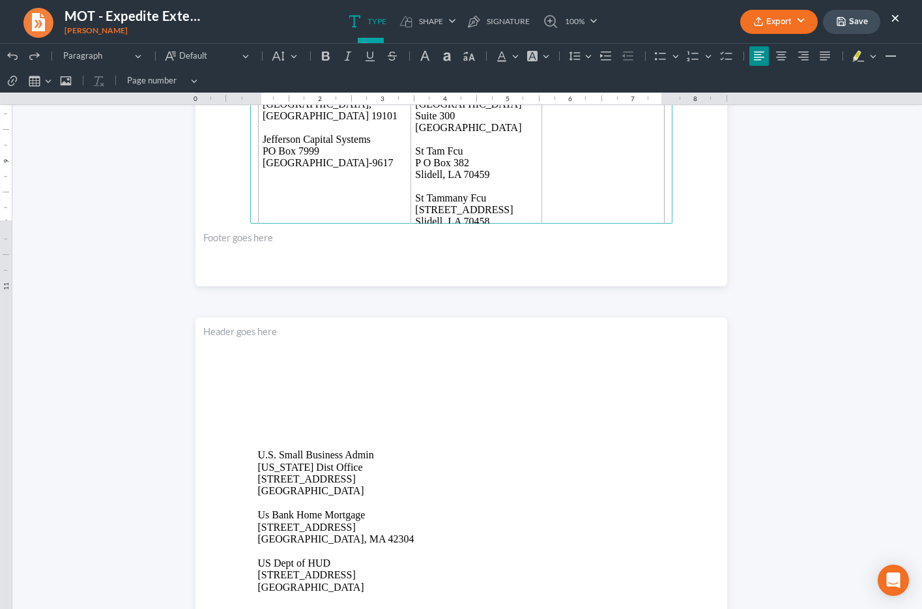
scroll to position [1261, 0]
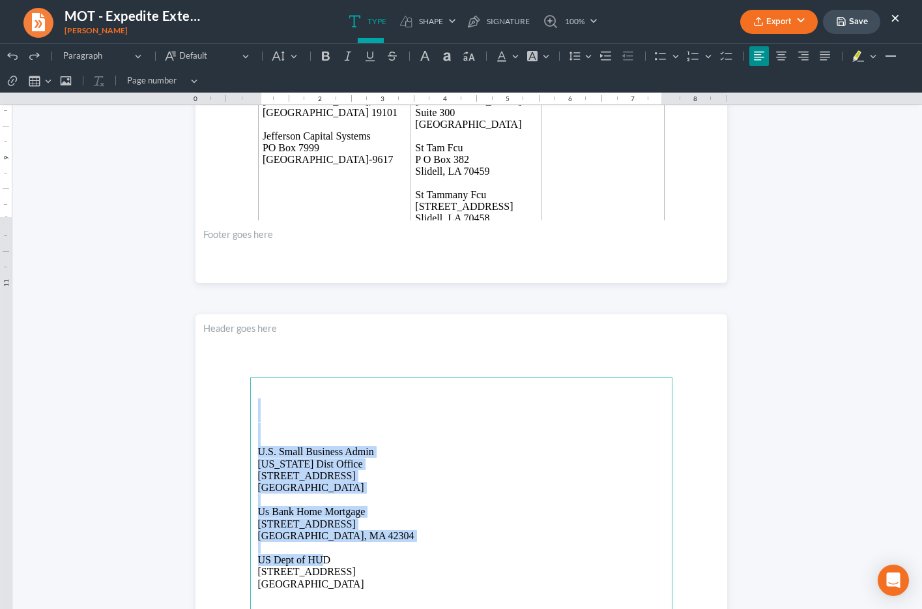
drag, startPoint x: 267, startPoint y: 409, endPoint x: 324, endPoint y: 562, distance: 163.6
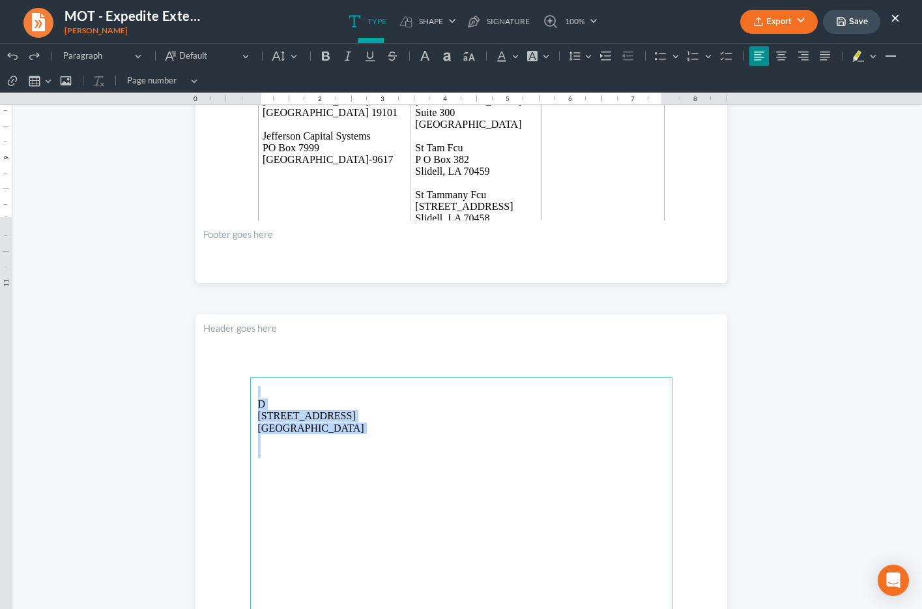
drag, startPoint x: 283, startPoint y: 505, endPoint x: 248, endPoint y: 380, distance: 129.4
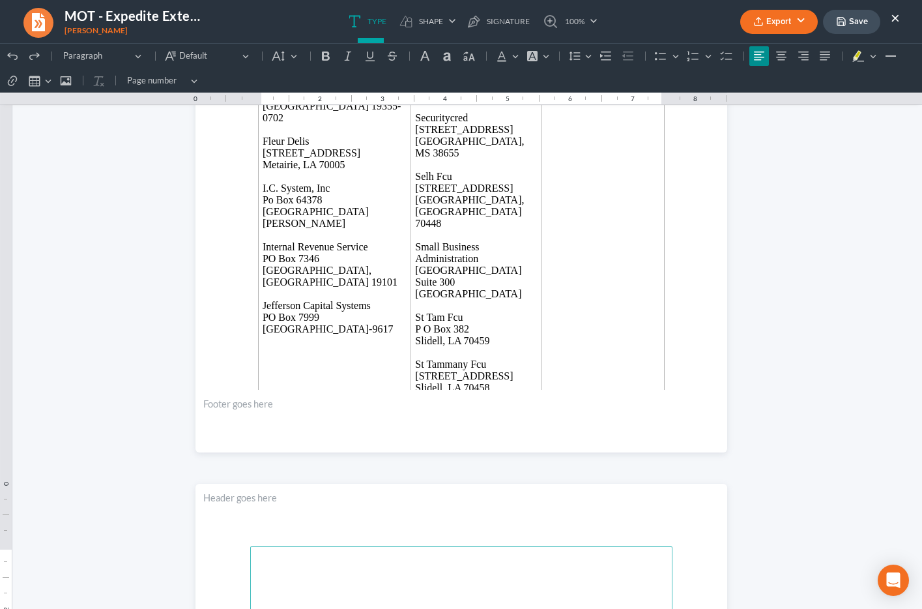
scroll to position [1090, 0]
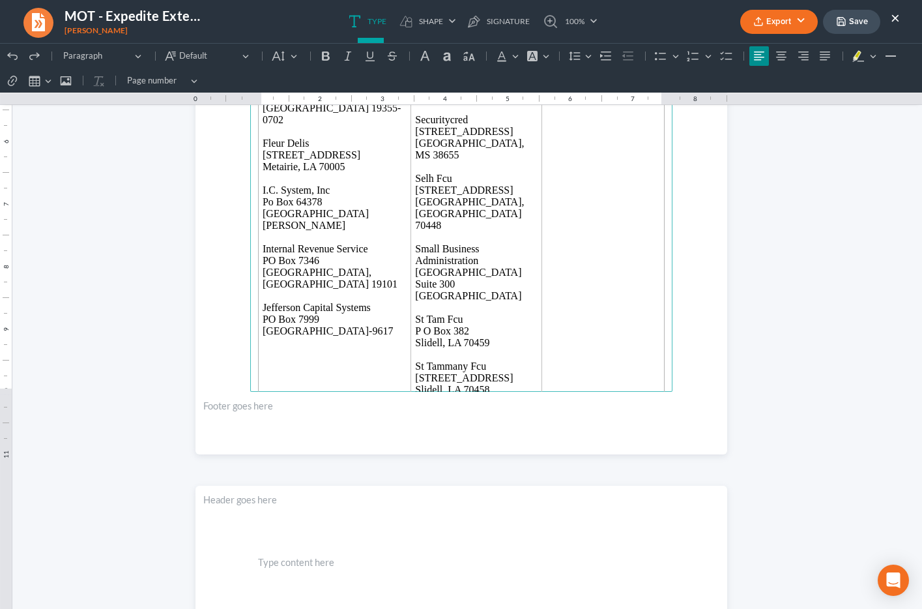
click at [293, 424] on p "Rich Text Editor, page-1-main" at bounding box center [461, 430] width 407 height 12
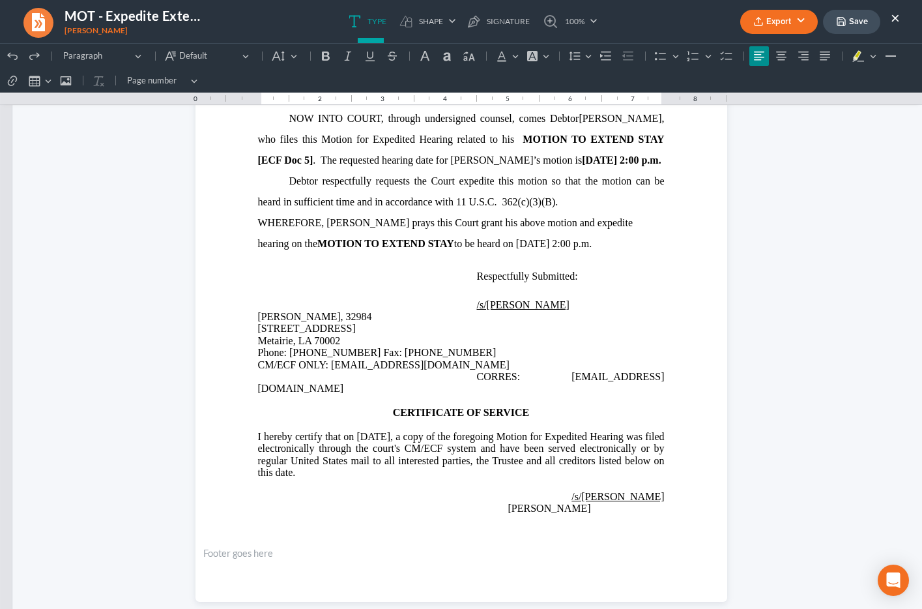
scroll to position [0, 0]
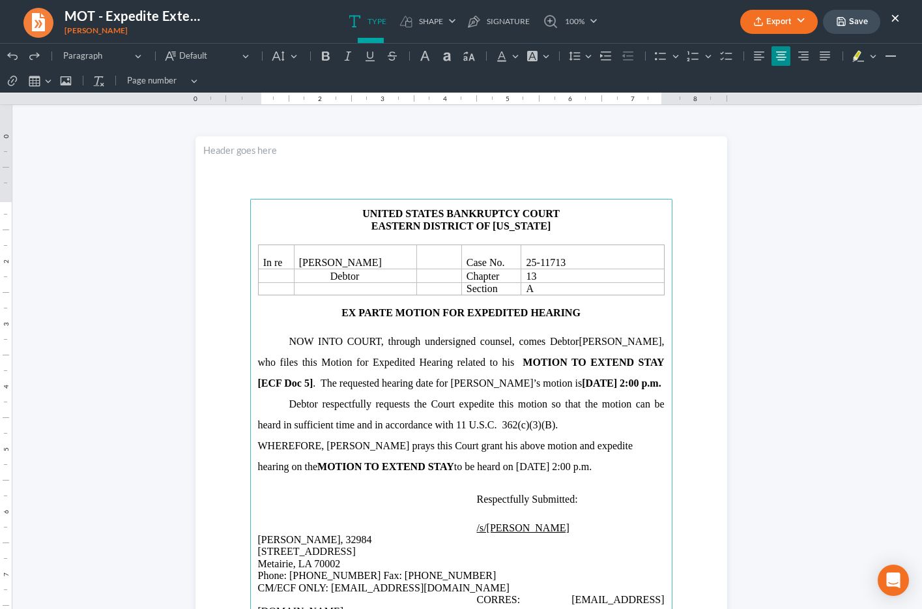
click at [842, 20] on polyline "button" at bounding box center [840, 19] width 3 height 2
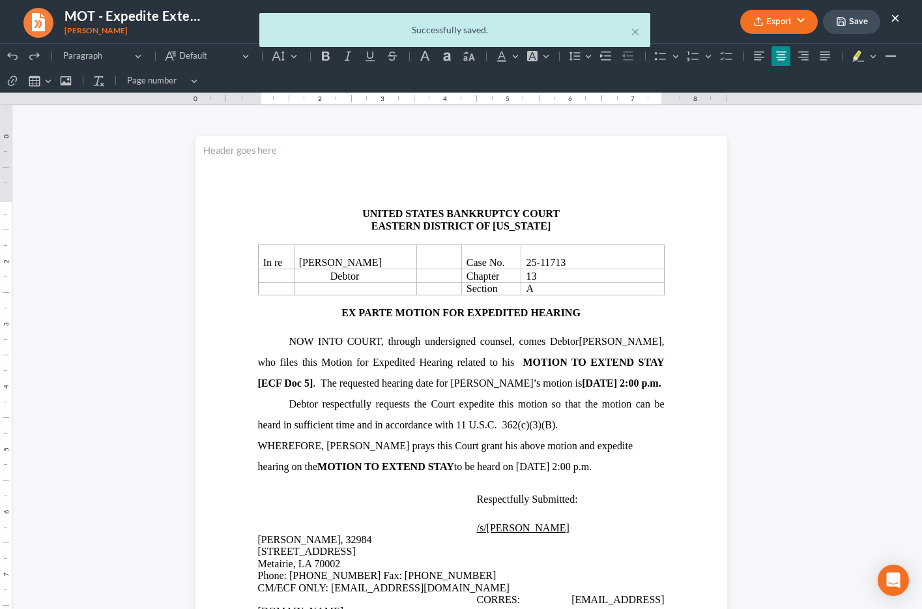
click at [797, 20] on div "× Successfully saved." at bounding box center [454, 33] width 922 height 40
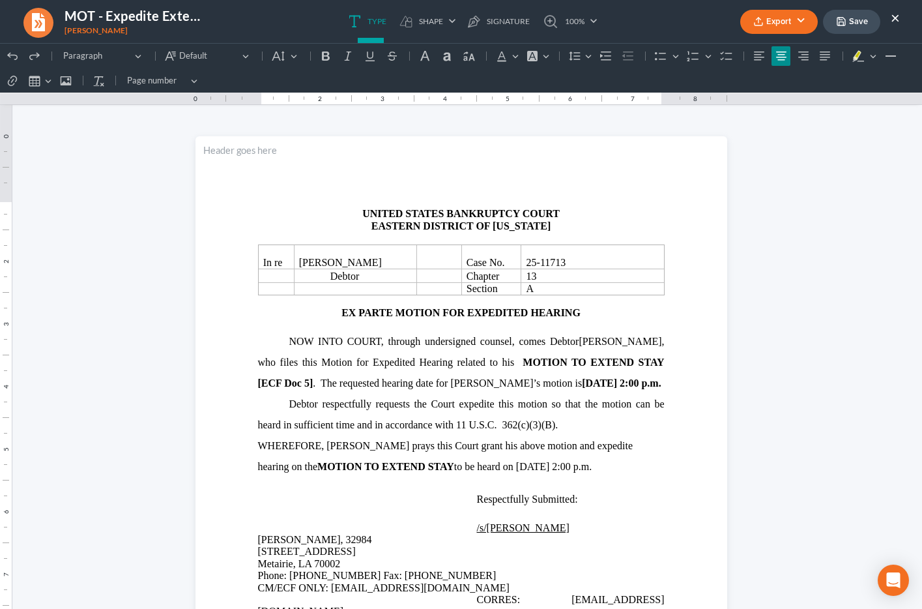
click at [801, 23] on button "Export" at bounding box center [780, 22] width 78 height 24
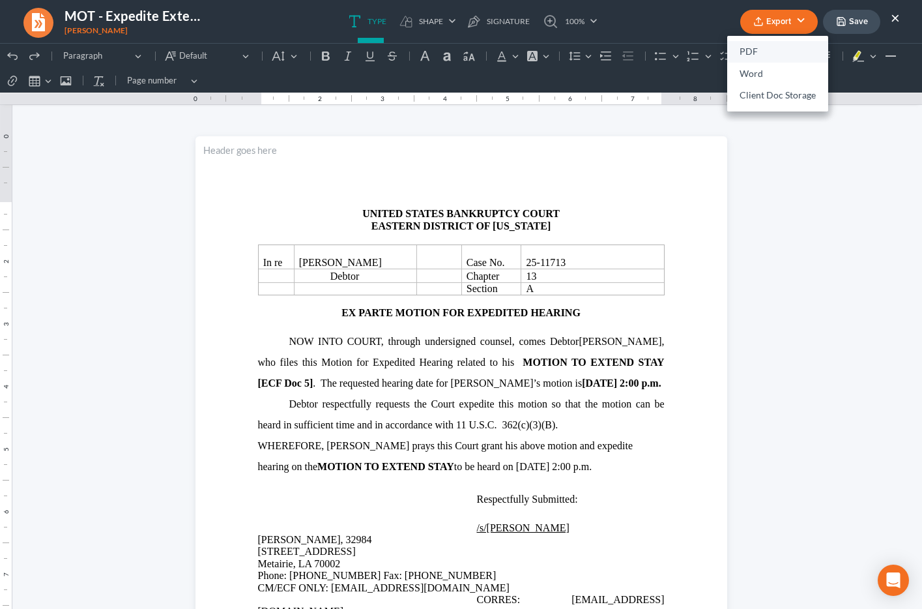
click at [771, 53] on link "PDF" at bounding box center [777, 52] width 101 height 22
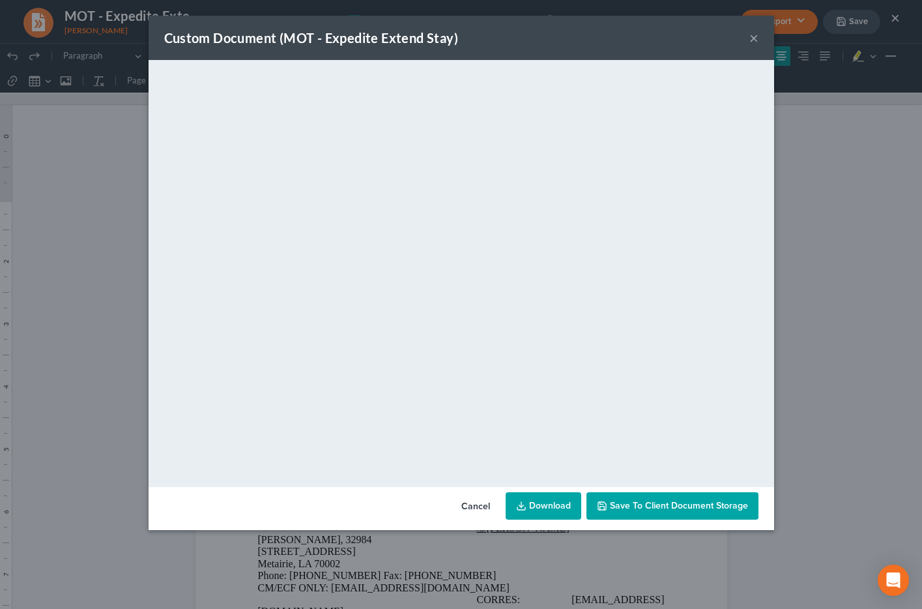
click at [541, 499] on link "Download" at bounding box center [544, 505] width 76 height 27
click at [753, 39] on button "×" at bounding box center [754, 38] width 9 height 16
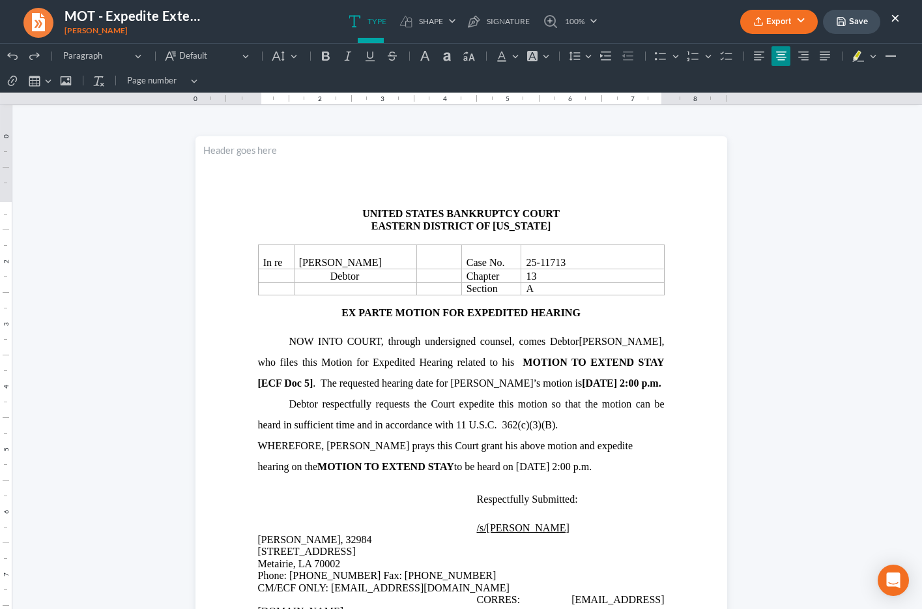
click at [848, 20] on button "Save" at bounding box center [851, 22] width 57 height 24
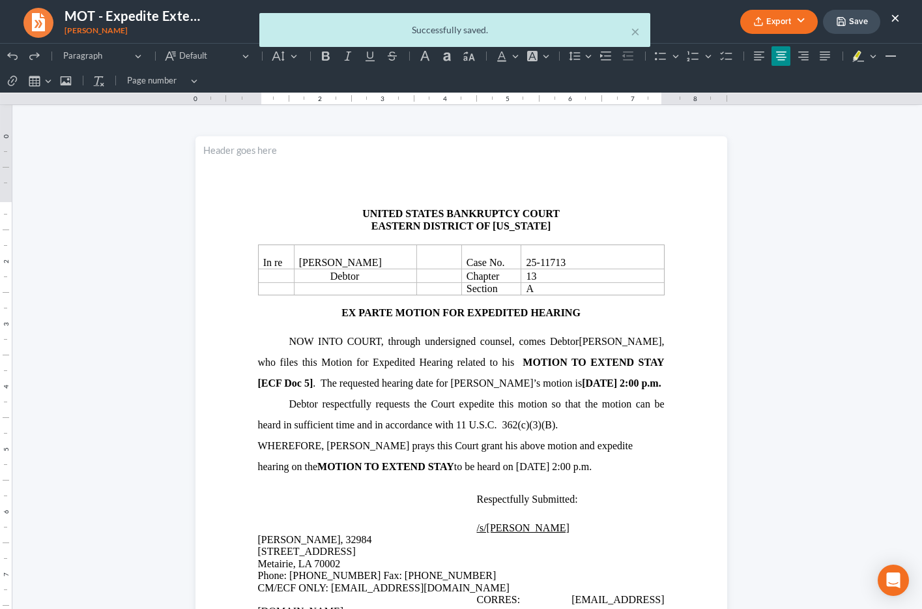
click at [900, 20] on div "× Successfully saved." at bounding box center [454, 33] width 922 height 40
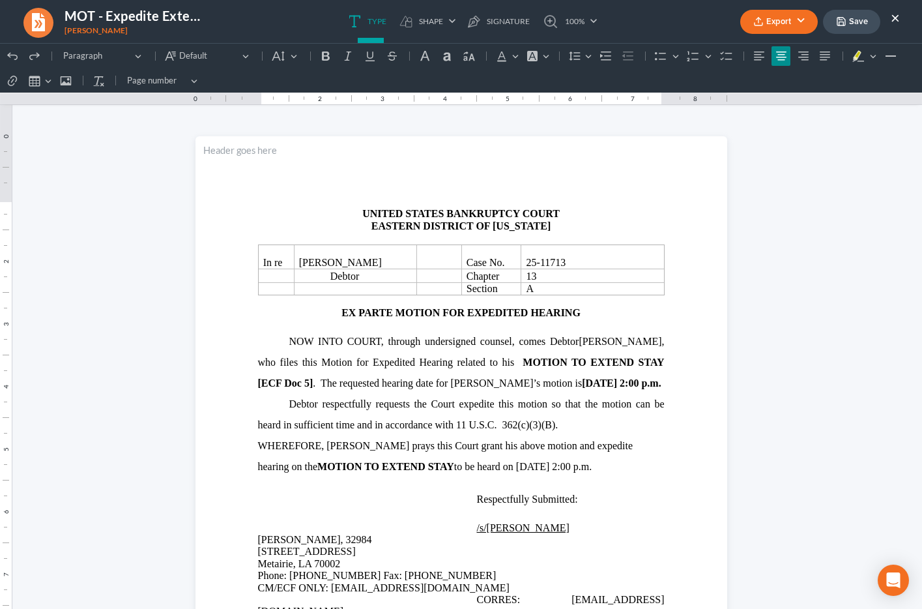
click at [891, 21] on button "×" at bounding box center [895, 18] width 9 height 16
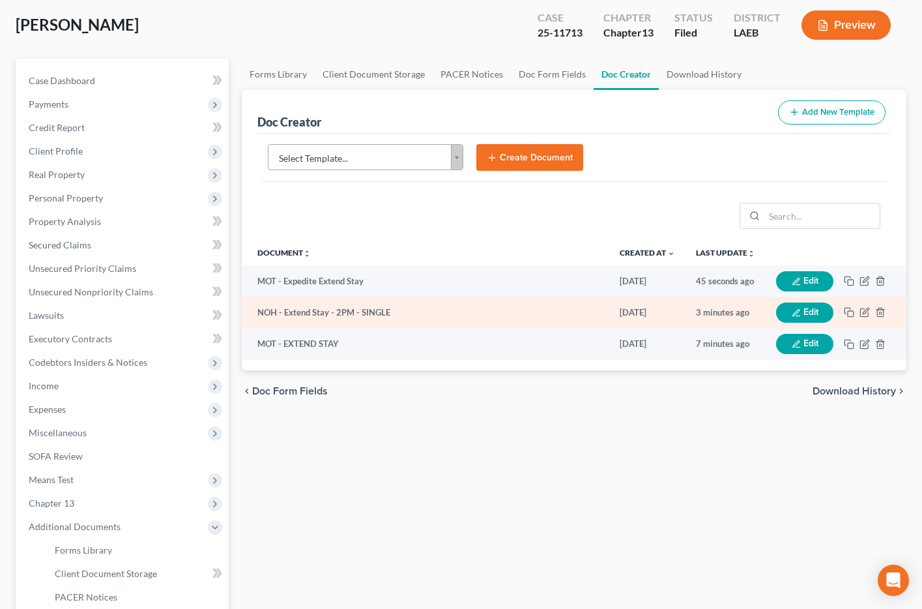
scroll to position [86, 0]
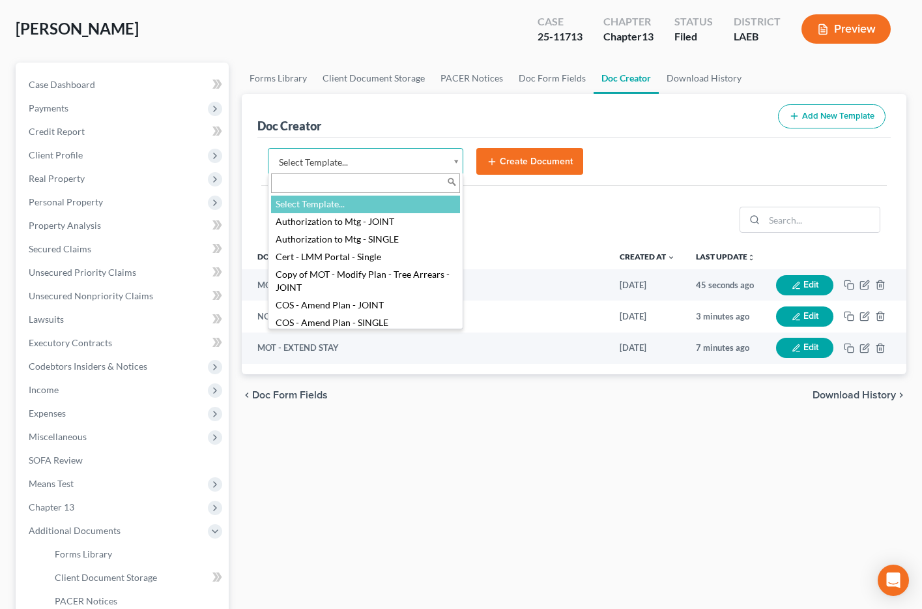
click at [322, 160] on body "Home New Case Client Portal Directory Cases DebtorCC Payments Big Easy Law Grou…" at bounding box center [461, 378] width 922 height 928
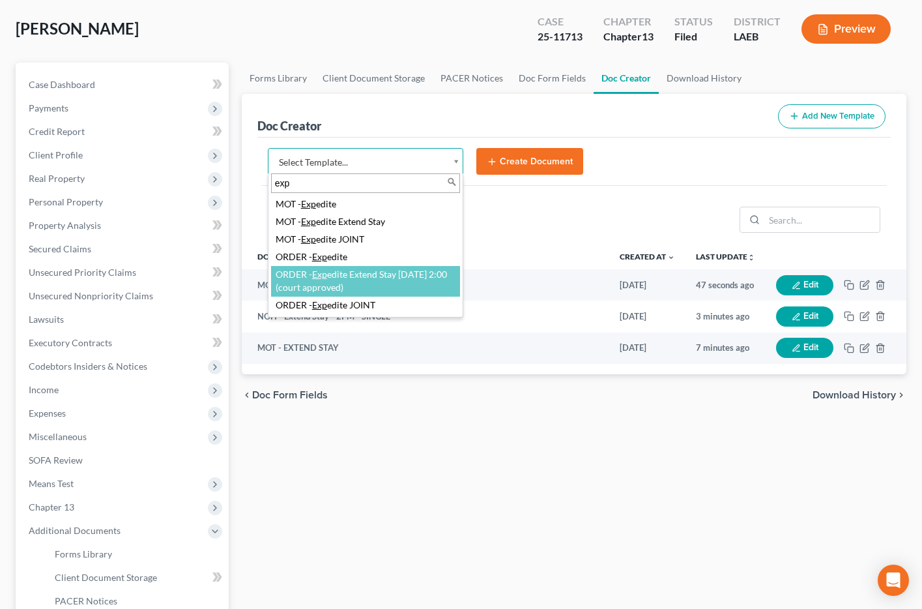
type input "exp"
select select "104332"
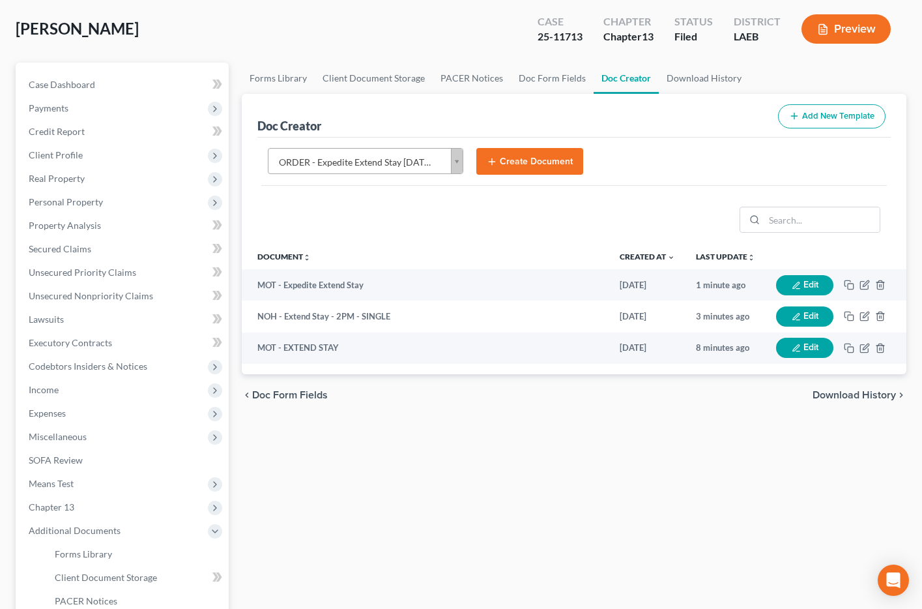
click at [524, 157] on button "Create Document" at bounding box center [530, 161] width 107 height 27
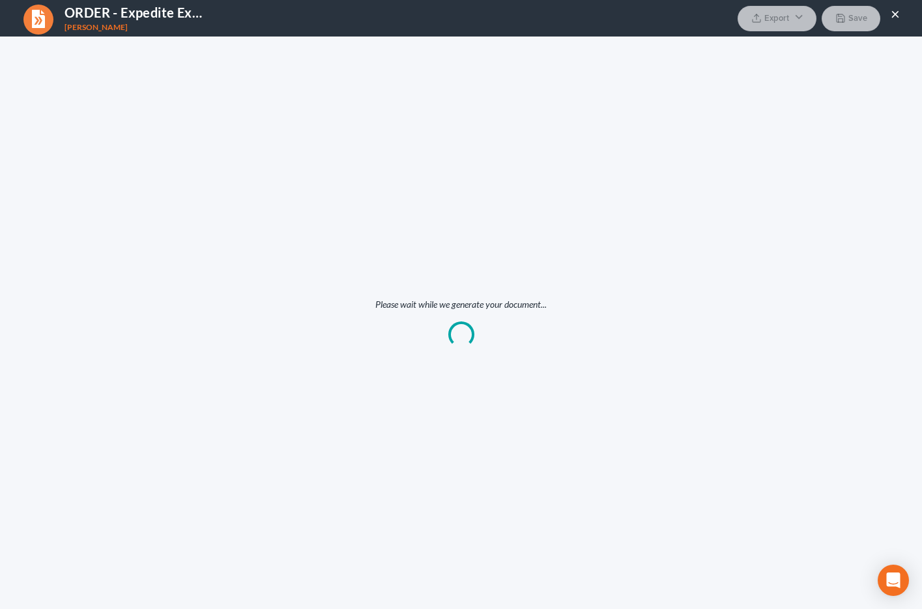
scroll to position [0, 0]
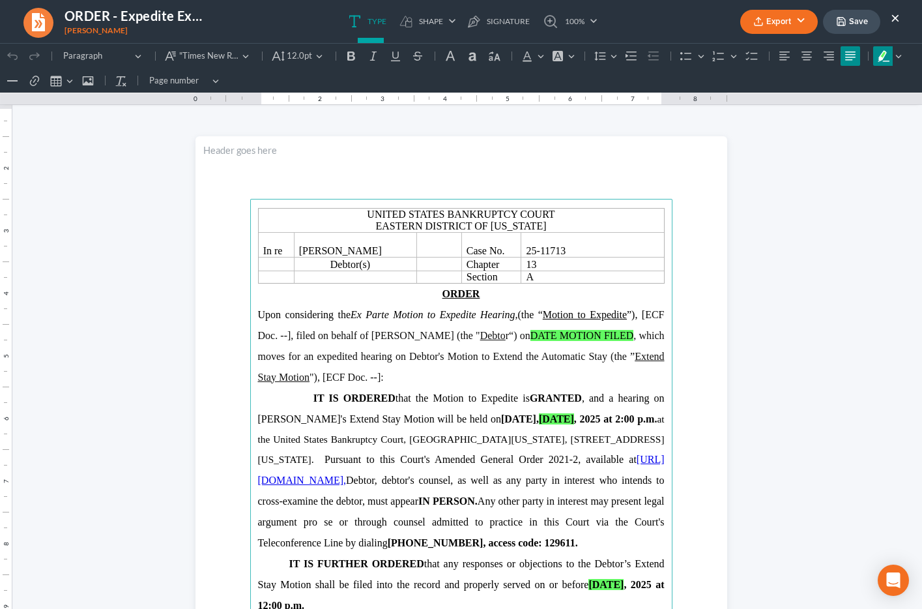
click at [566, 334] on mark "DATE MOTION FILED" at bounding box center [583, 335] width 104 height 11
drag, startPoint x: 631, startPoint y: 336, endPoint x: 552, endPoint y: 331, distance: 79.0
click at [552, 331] on span "(the " Debto r“) on \ MOTION FILED , which moves for an expedited hearing on De…" at bounding box center [461, 356] width 407 height 53
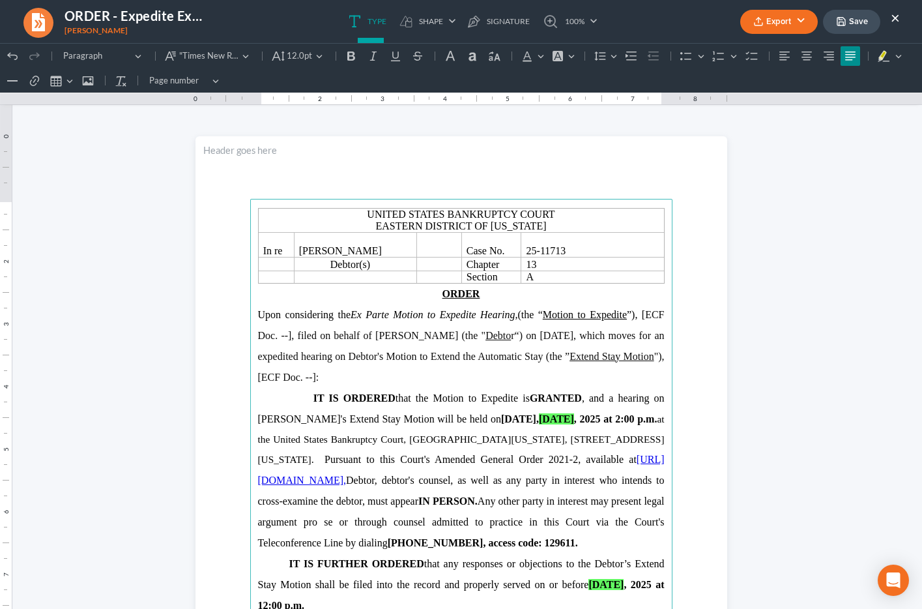
click at [505, 334] on u "Debto" at bounding box center [498, 335] width 25 height 11
drag, startPoint x: 572, startPoint y: 316, endPoint x: 653, endPoint y: 317, distance: 80.8
click at [646, 317] on span "Upon considering the Ex Parte Motion to Expedite Hearing, (the “ Motion to Expe…" at bounding box center [452, 314] width 388 height 11
drag, startPoint x: 637, startPoint y: 358, endPoint x: 310, endPoint y: 383, distance: 327.5
click at [310, 383] on p "Upon considering the Ex Parte Motion to Expedite Hearing, (the “Motion to Exped…" at bounding box center [461, 345] width 407 height 83
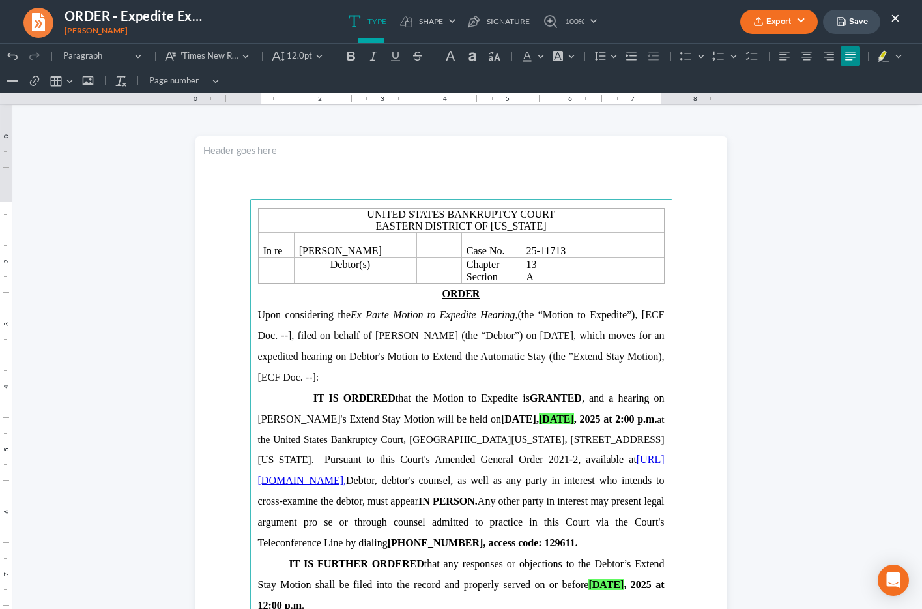
click at [635, 354] on span "(the “Debtor”) on August 13, 2025, which moves for an expedited hearing on Debt…" at bounding box center [461, 356] width 407 height 53
click at [308, 378] on span "(the “Debtor”) on August 13, 2025, which moves for an expedited hearing on Debt…" at bounding box center [461, 356] width 407 height 53
click at [316, 332] on span "ECF Doc. --], filed on behalf of Cyntrell Gibson" at bounding box center [461, 325] width 407 height 32
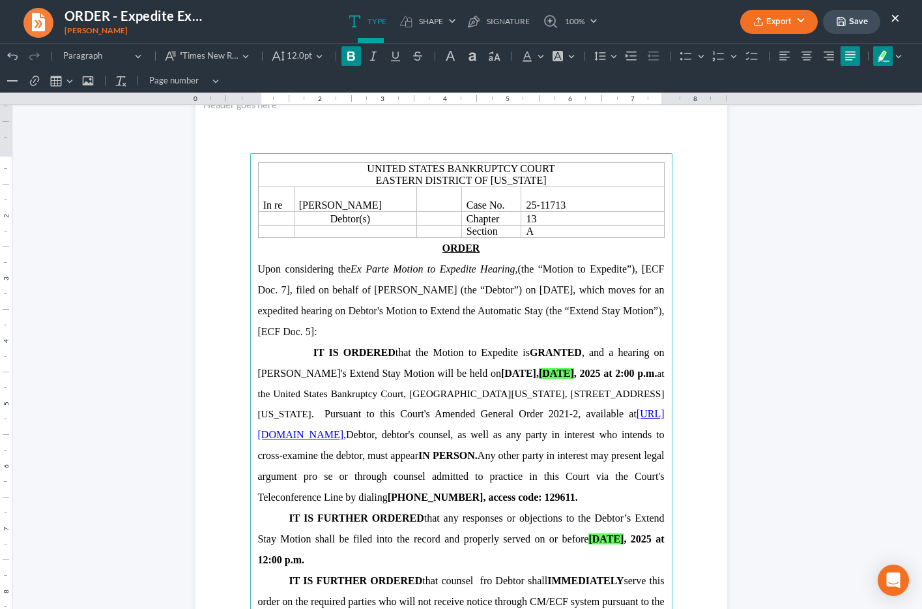
drag, startPoint x: 473, startPoint y: 377, endPoint x: 517, endPoint y: 375, distance: 43.7
click at [539, 375] on strong "APRIL 14" at bounding box center [556, 373] width 35 height 11
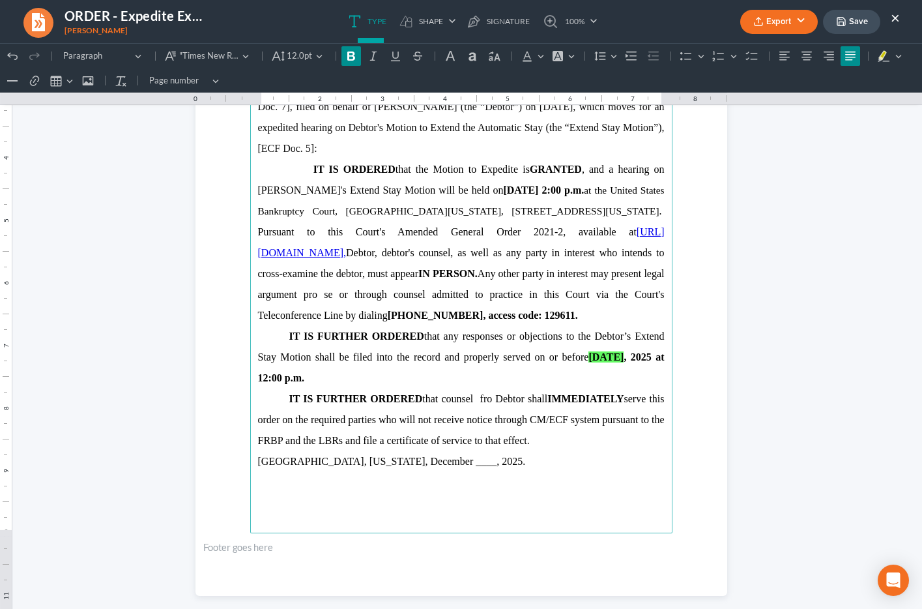
scroll to position [231, 0]
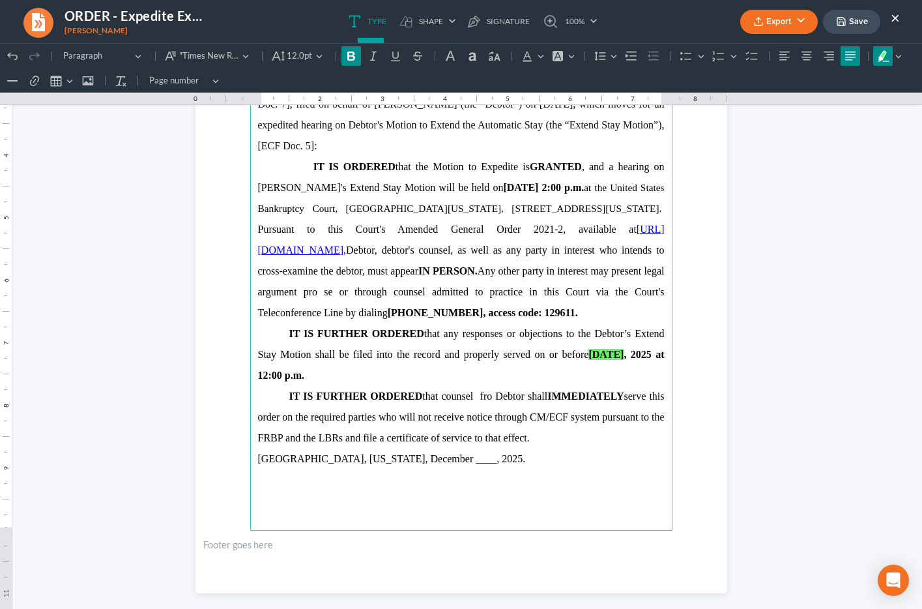
drag, startPoint x: 590, startPoint y: 355, endPoint x: 624, endPoint y: 355, distance: 33.9
click at [624, 355] on strong "April 11" at bounding box center [606, 354] width 35 height 11
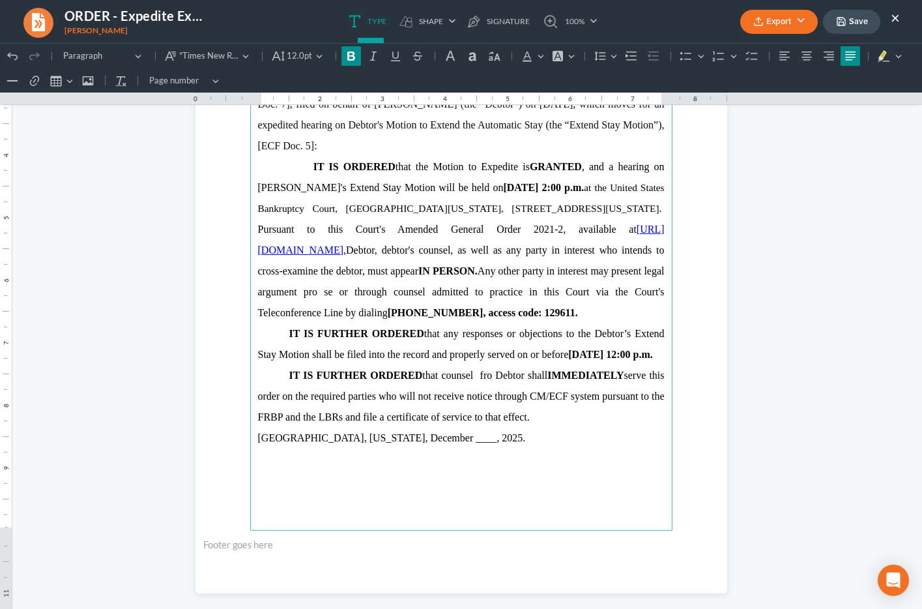
click at [379, 365] on p "IT IS FURTHER ORDERED that any responses or objections to the Debtor’s Extend S…" at bounding box center [461, 344] width 407 height 42
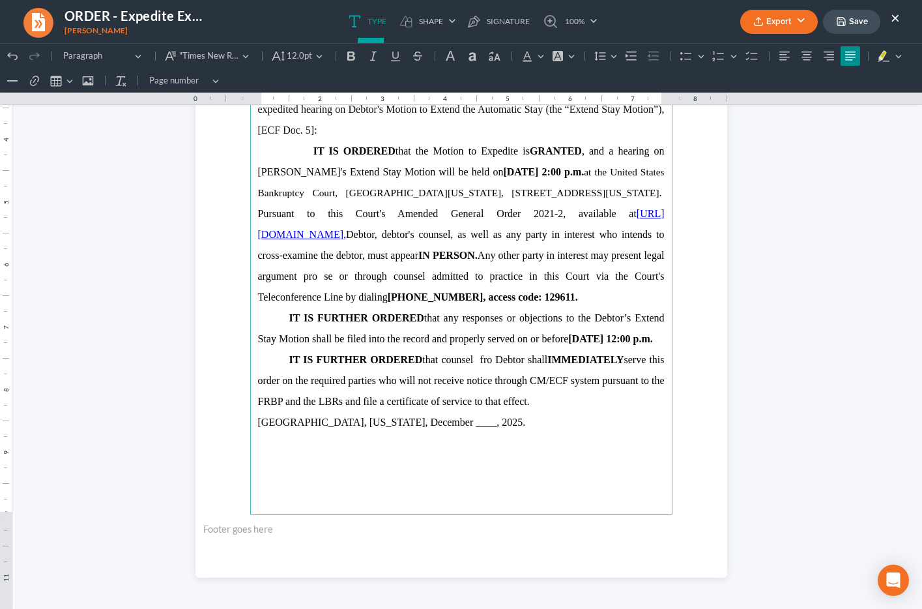
click at [379, 428] on span "New Orleans, Louisiana, December ____, 2025." at bounding box center [392, 422] width 268 height 11
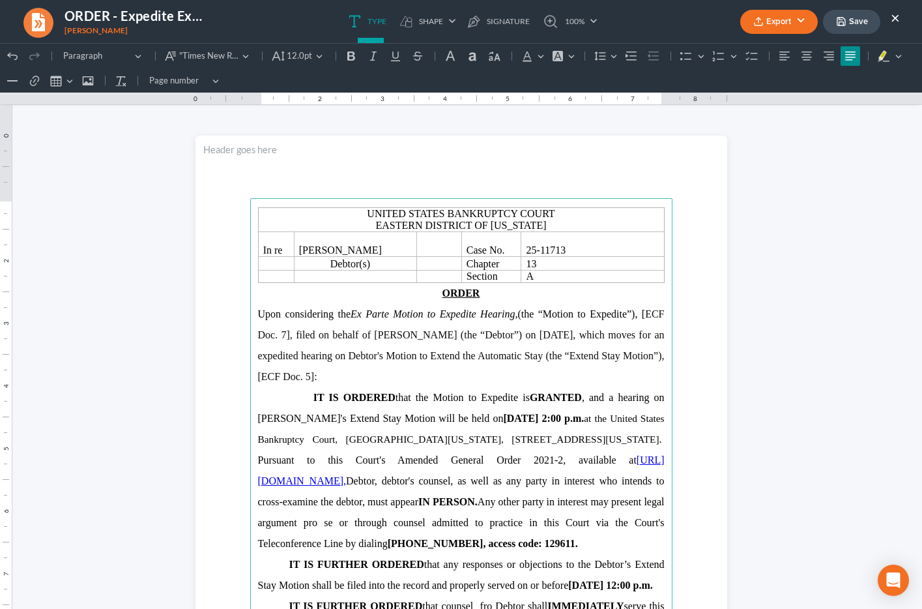
scroll to position [0, 0]
click at [846, 23] on icon "button" at bounding box center [841, 21] width 10 height 10
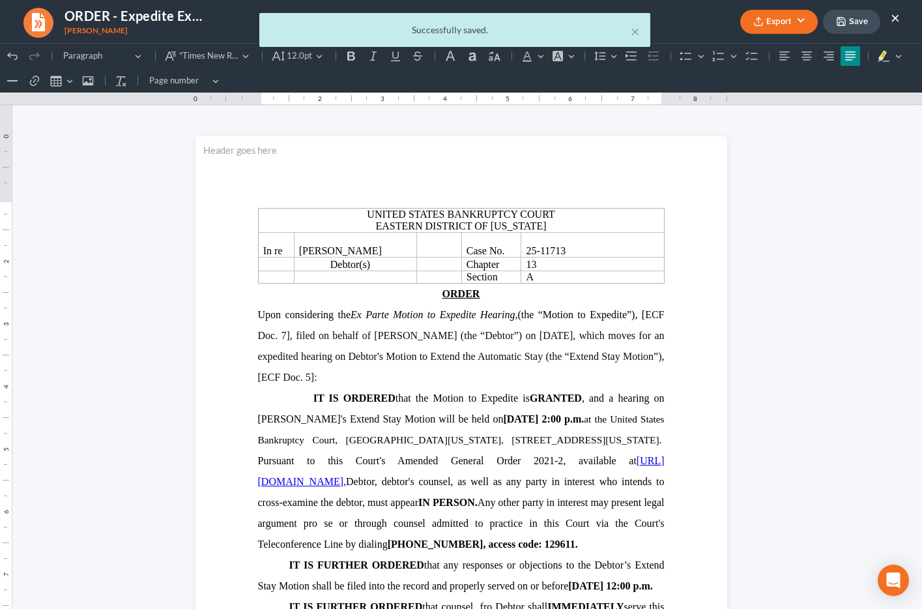
click at [801, 22] on div "× Successfully saved." at bounding box center [454, 33] width 922 height 40
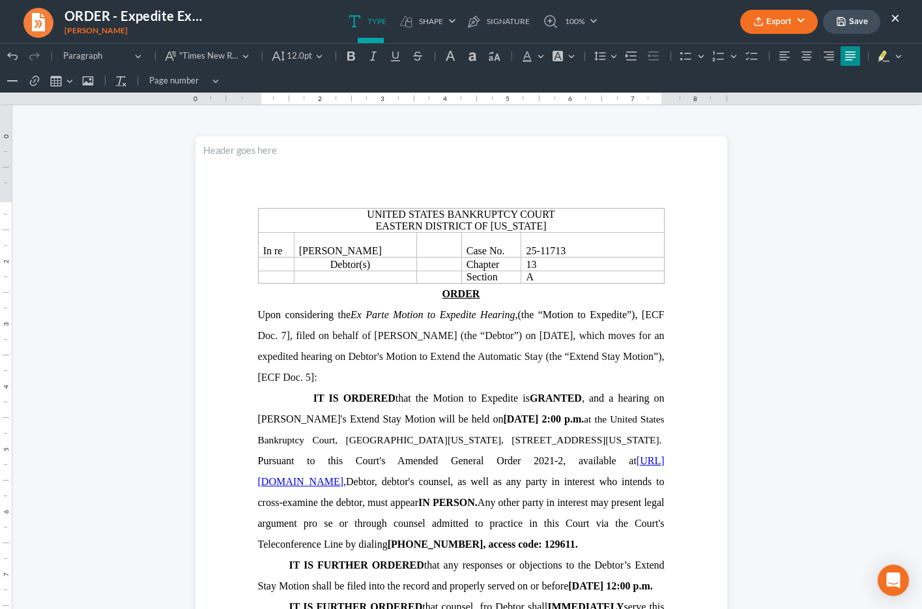
click at [799, 23] on button "Export" at bounding box center [780, 22] width 78 height 24
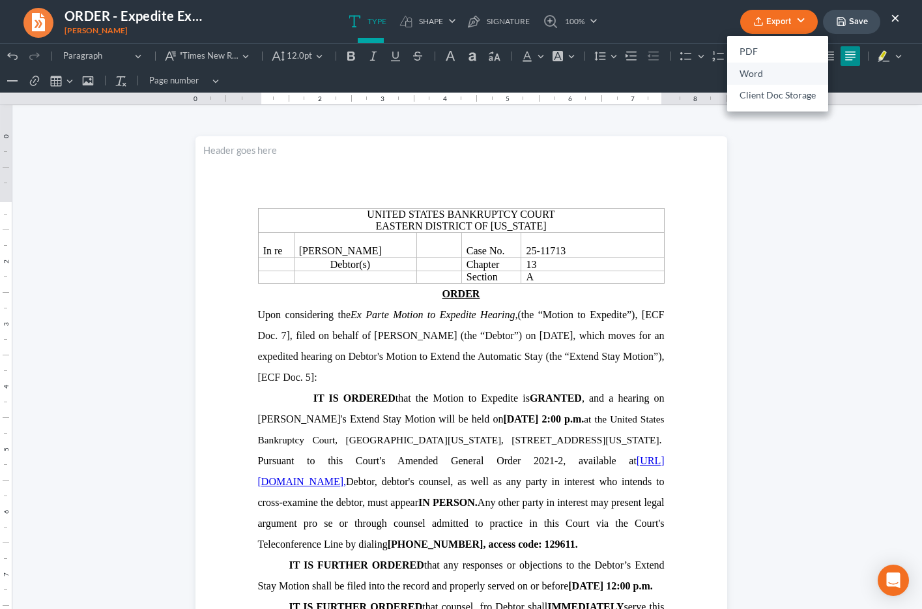
click at [790, 78] on link "Word" at bounding box center [777, 74] width 101 height 22
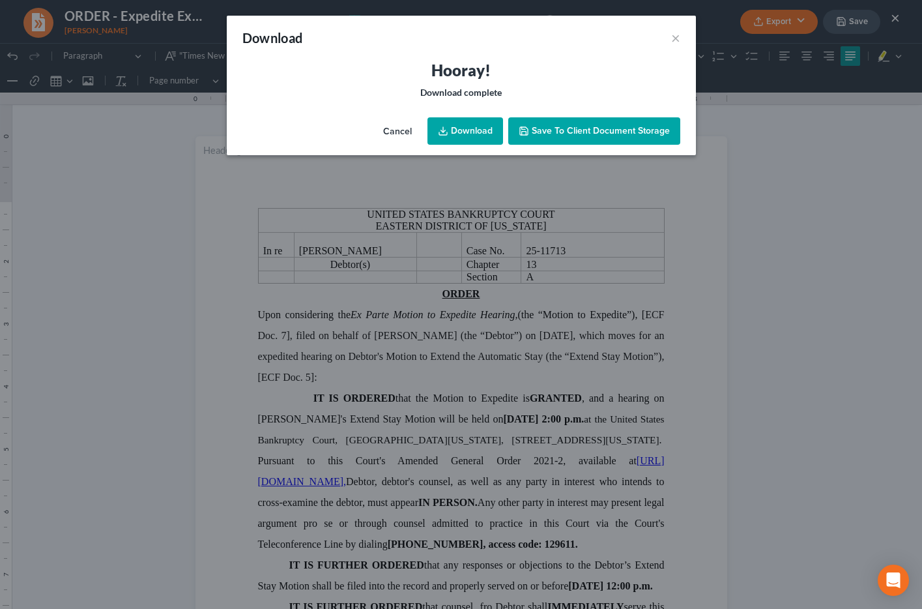
click at [473, 129] on link "Download" at bounding box center [466, 130] width 76 height 27
click at [671, 40] on button "×" at bounding box center [675, 38] width 9 height 16
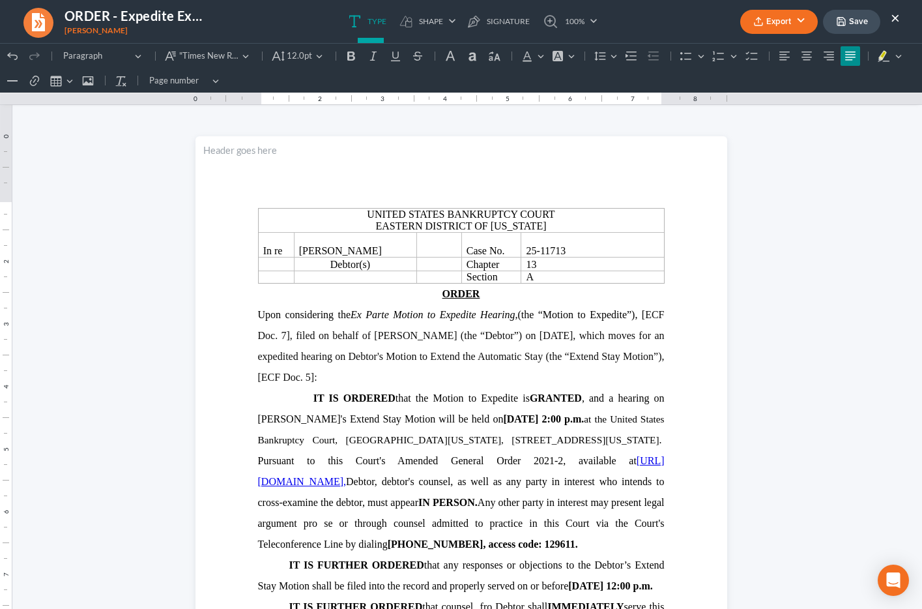
click at [671, 40] on div "Download × Hooray! Download complete Cancel Download Save to Client Document St…" at bounding box center [461, 304] width 922 height 609
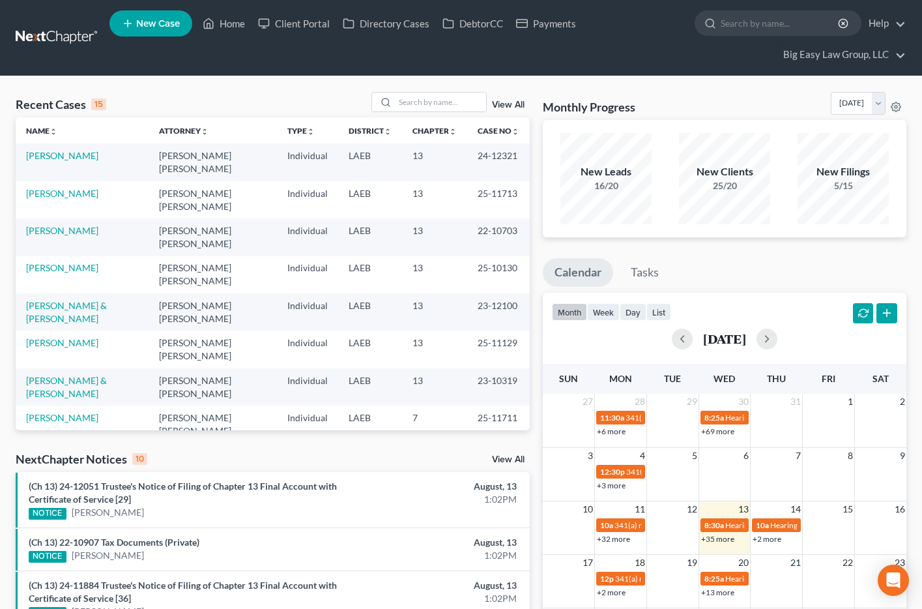
click at [445, 113] on div "Recent Cases 15 View All" at bounding box center [273, 104] width 514 height 25
click at [442, 108] on input "search" at bounding box center [440, 102] width 91 height 19
type input "[PERSON_NAME]"
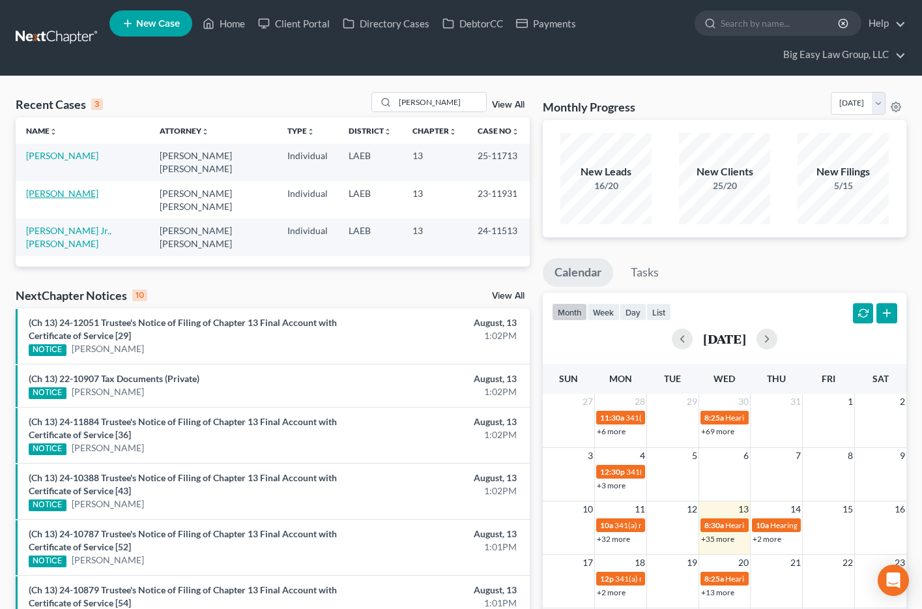
click at [65, 188] on link "[PERSON_NAME]" at bounding box center [62, 193] width 72 height 11
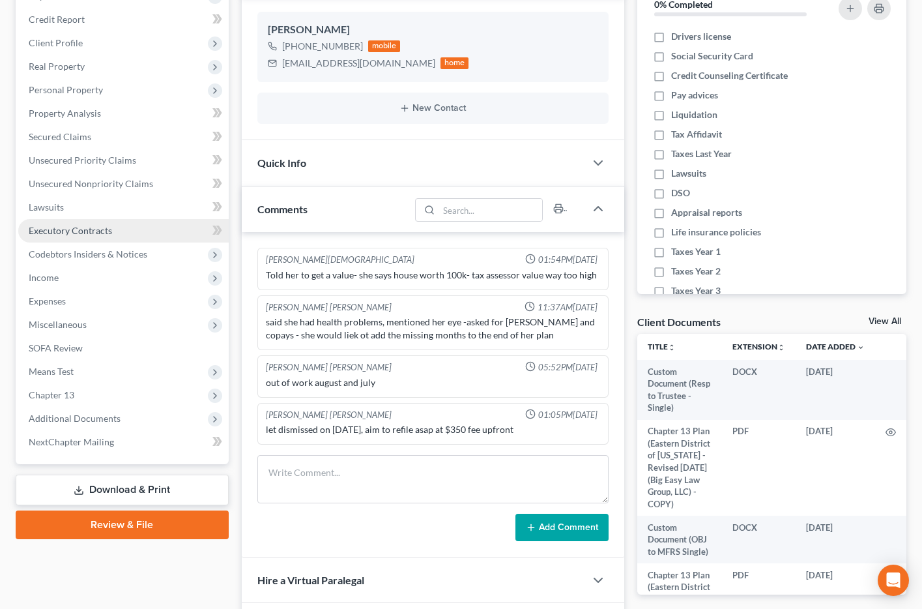
scroll to position [198, 0]
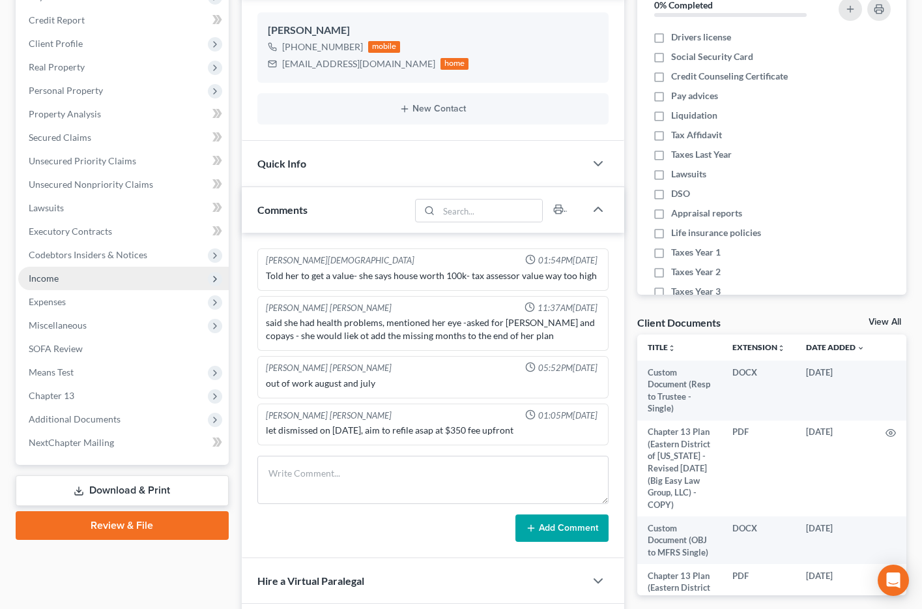
click at [61, 285] on span "Income" at bounding box center [123, 278] width 211 height 23
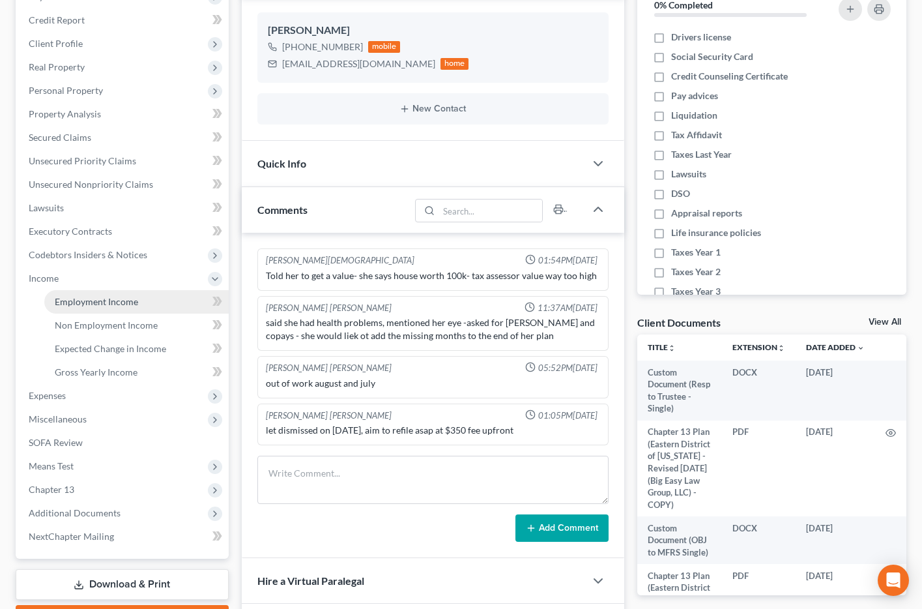
click at [82, 308] on link "Employment Income" at bounding box center [136, 301] width 184 height 23
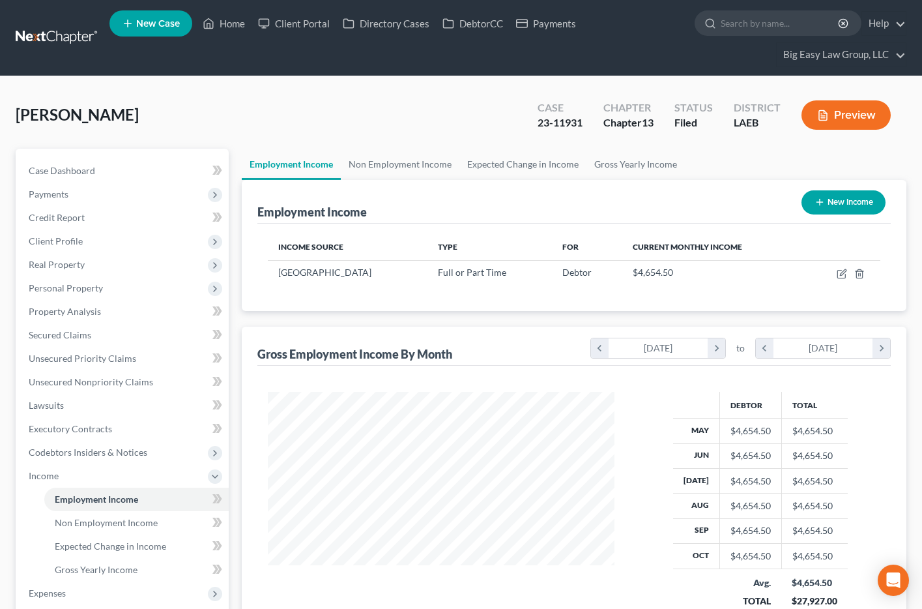
scroll to position [29, 0]
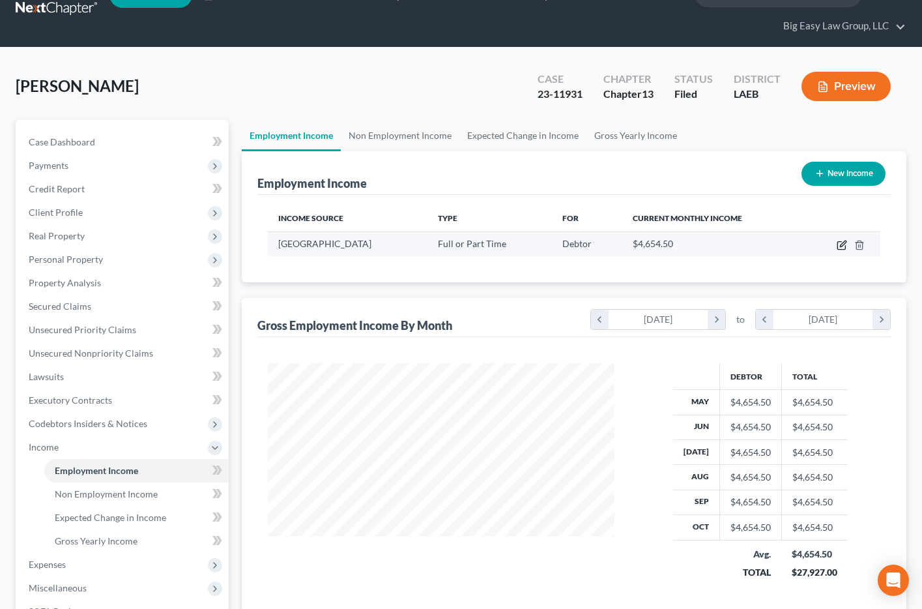
click at [841, 248] on icon "button" at bounding box center [842, 245] width 10 height 10
select select "0"
select select "19"
select select "2"
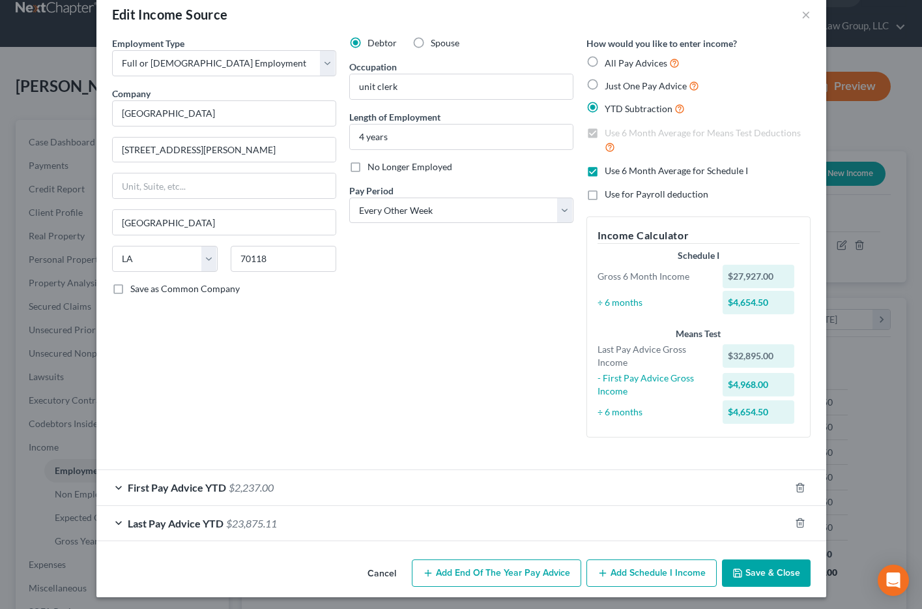
scroll to position [0, 0]
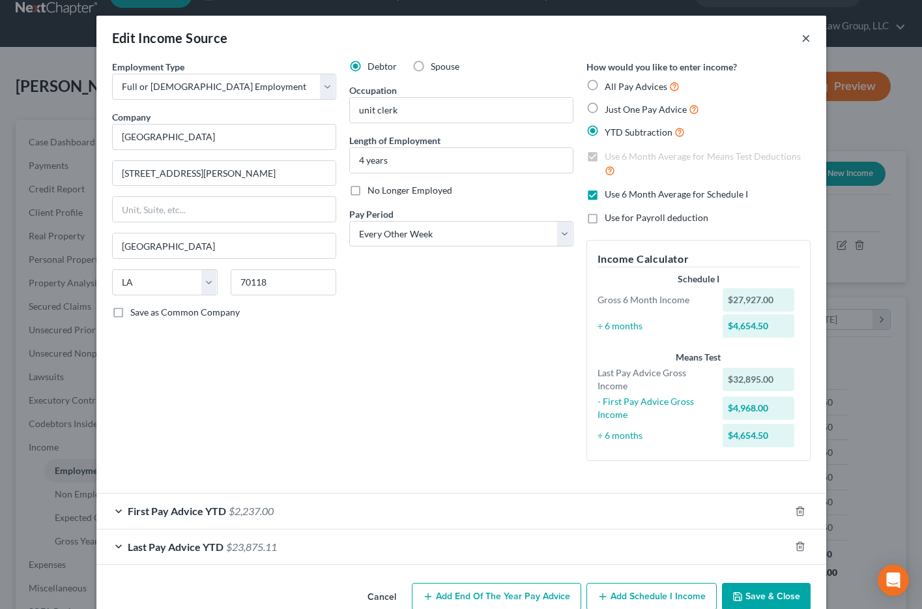
click at [807, 37] on button "×" at bounding box center [806, 38] width 9 height 16
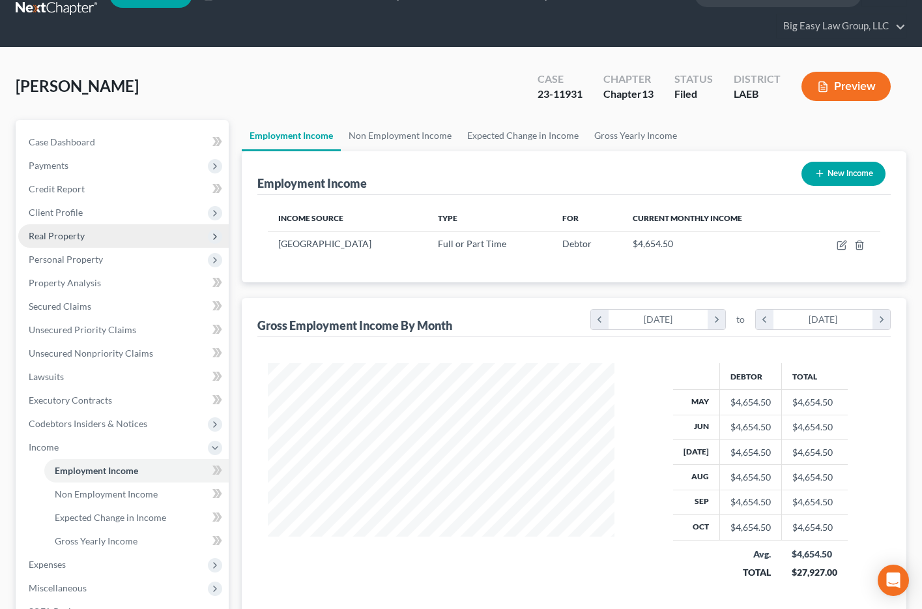
click at [69, 239] on span "Real Property" at bounding box center [57, 235] width 56 height 11
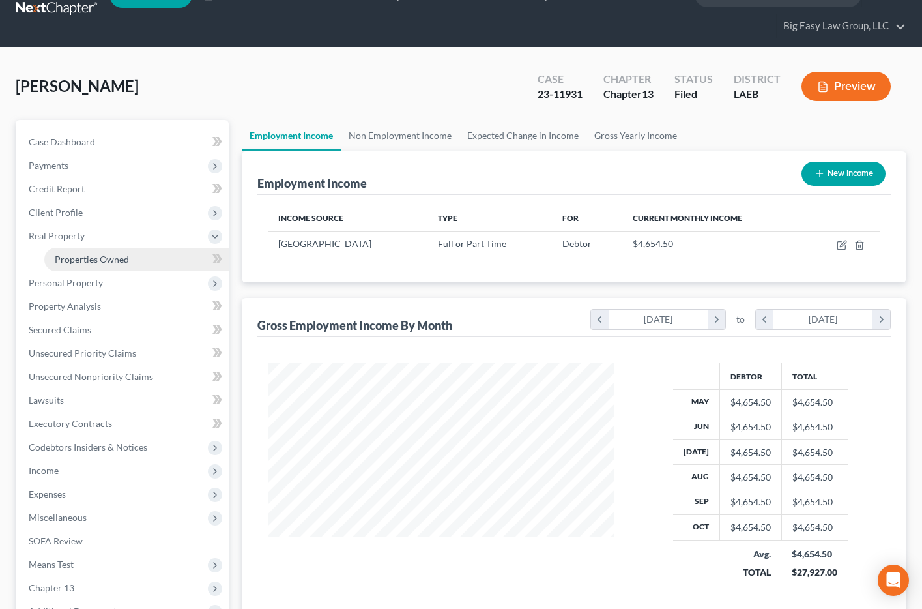
click at [74, 256] on span "Properties Owned" at bounding box center [92, 259] width 74 height 11
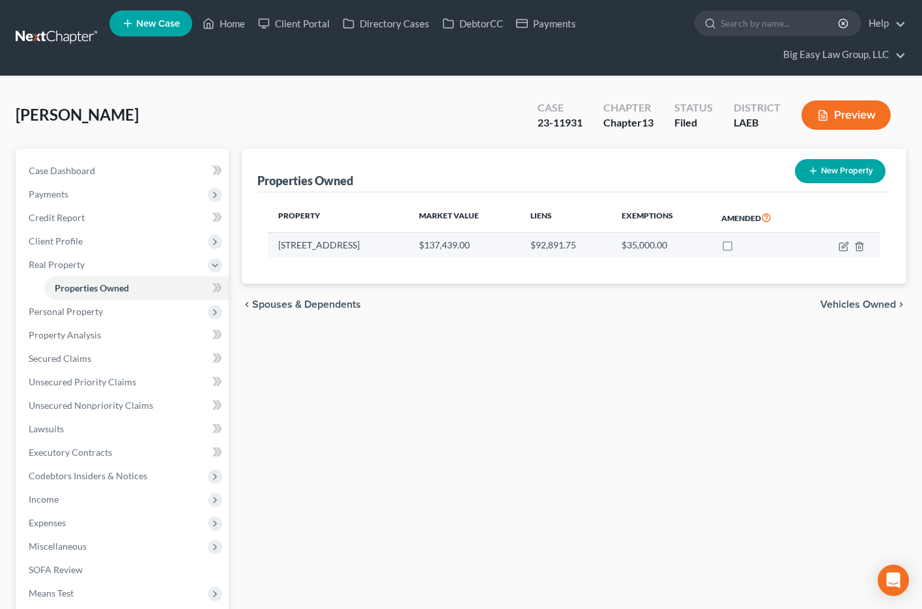
click at [520, 247] on td "$92,891.75" at bounding box center [565, 245] width 91 height 25
click at [323, 248] on td "[STREET_ADDRESS]" at bounding box center [338, 245] width 141 height 25
click at [843, 250] on icon "button" at bounding box center [844, 246] width 8 height 8
select select "19"
select select "0"
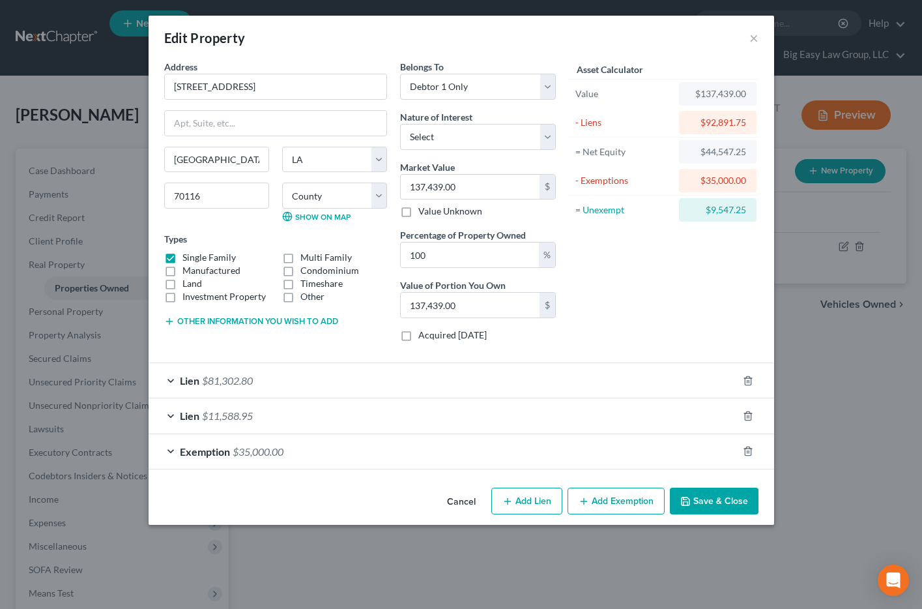
click at [467, 496] on button "Cancel" at bounding box center [462, 502] width 50 height 26
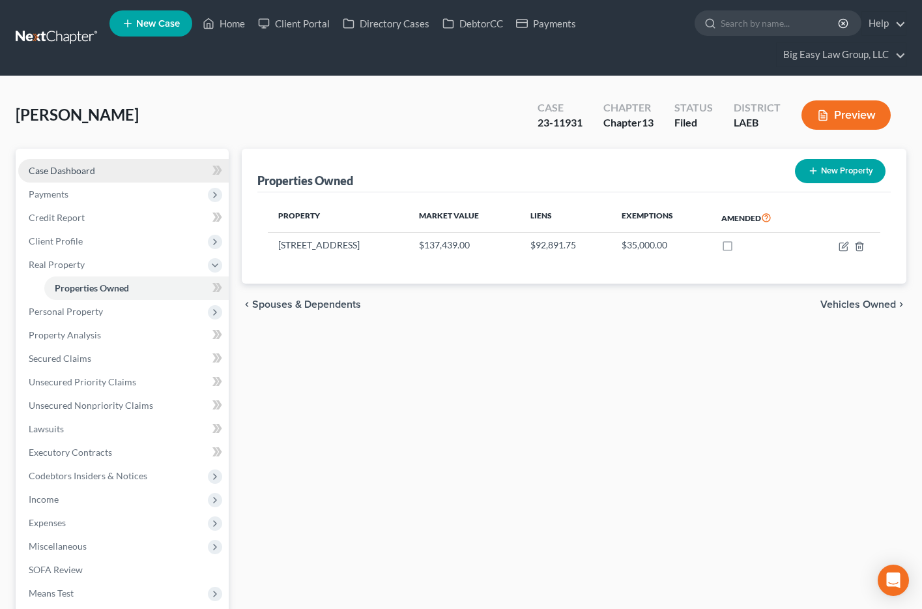
click at [71, 176] on link "Case Dashboard" at bounding box center [123, 170] width 211 height 23
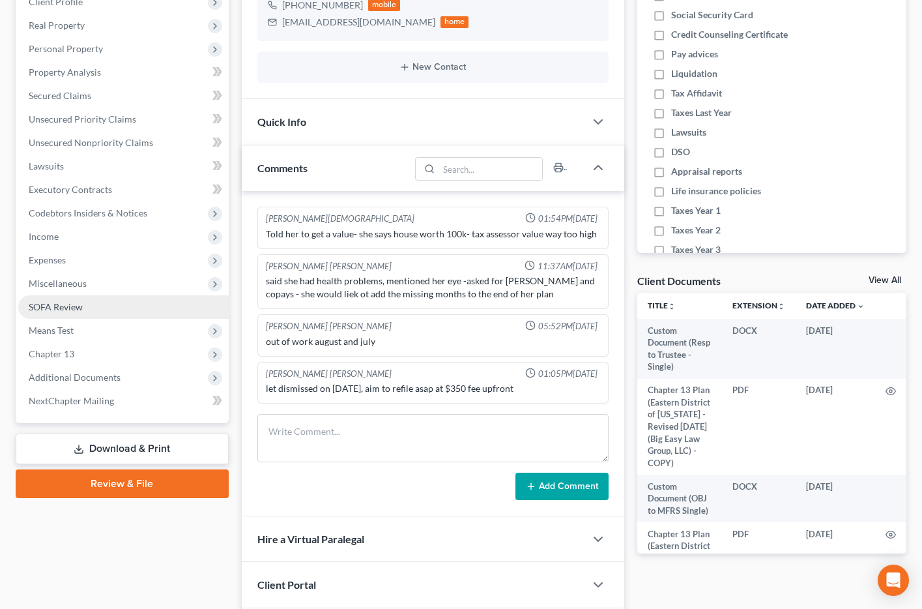
scroll to position [5303, 0]
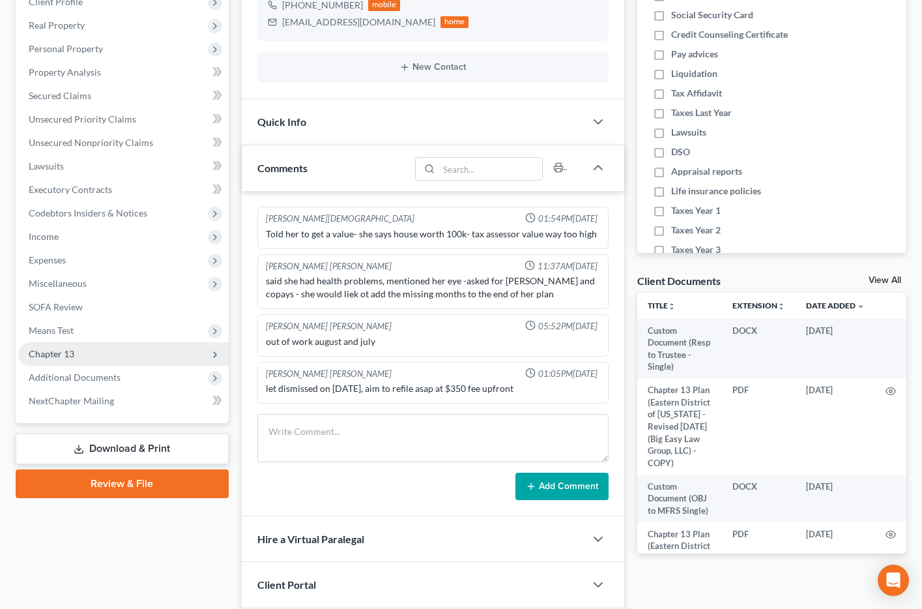
click at [119, 364] on span "Chapter 13" at bounding box center [123, 353] width 211 height 23
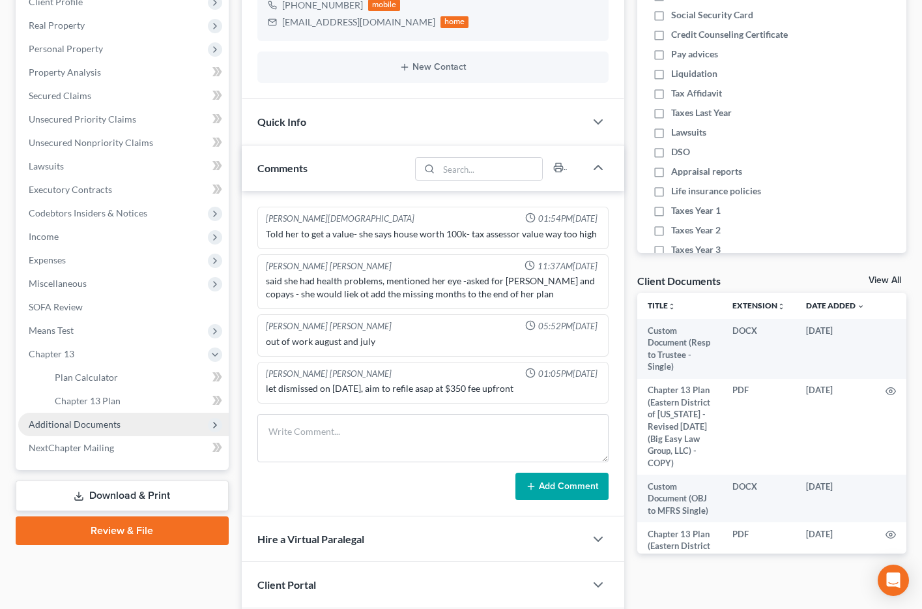
click at [115, 423] on span "Additional Documents" at bounding box center [75, 424] width 92 height 11
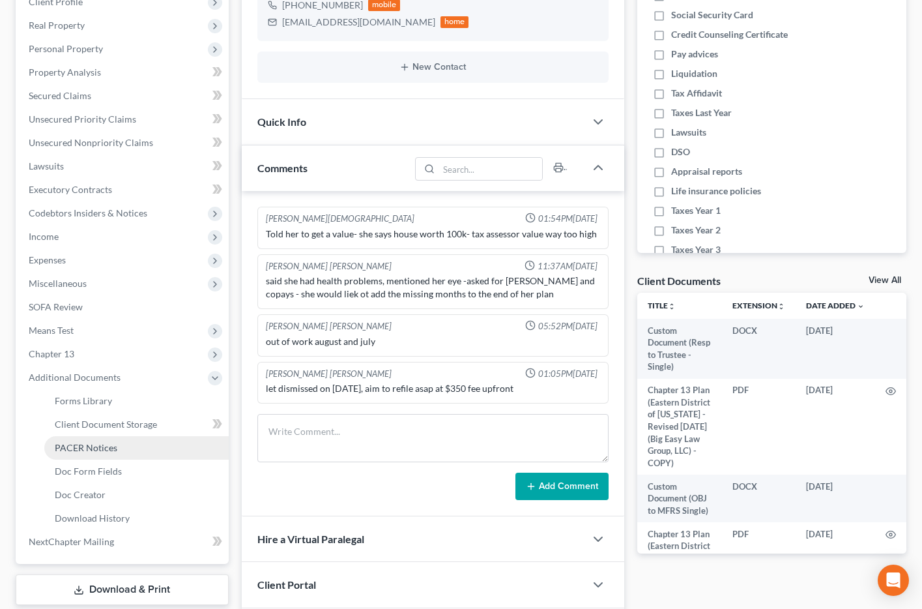
click at [105, 447] on span "PACER Notices" at bounding box center [86, 447] width 63 height 11
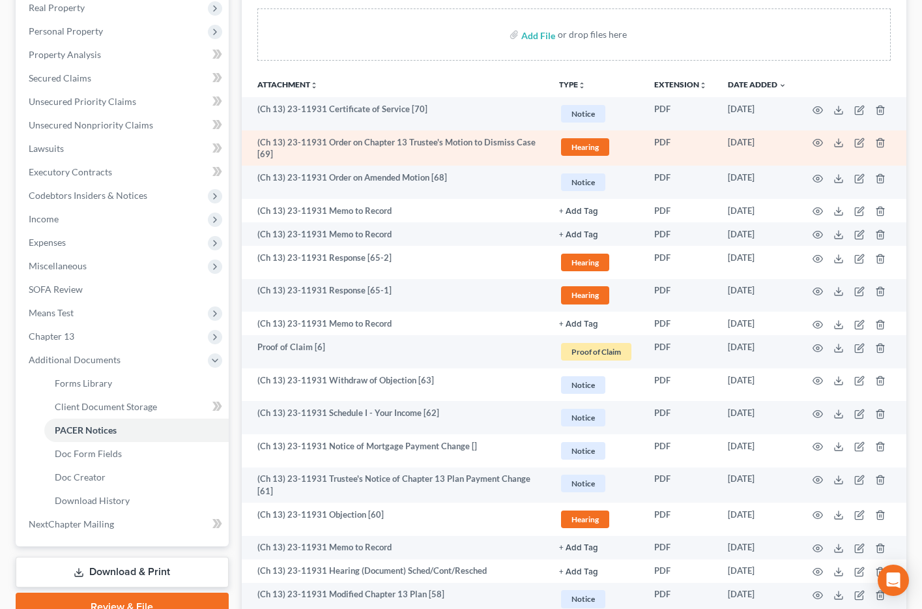
scroll to position [259, 0]
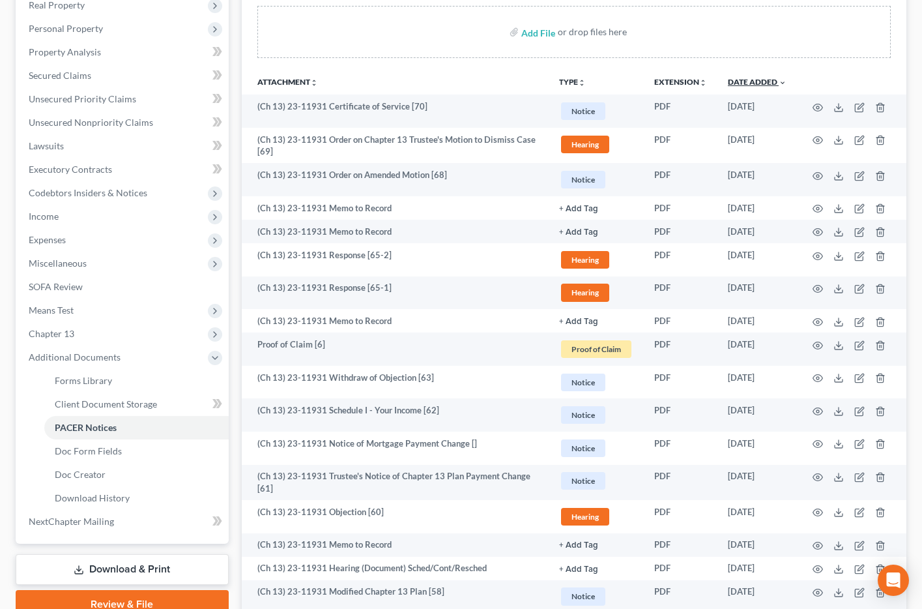
click at [765, 83] on link "Date Added unfold_more expand_more expand_less" at bounding box center [757, 82] width 59 height 10
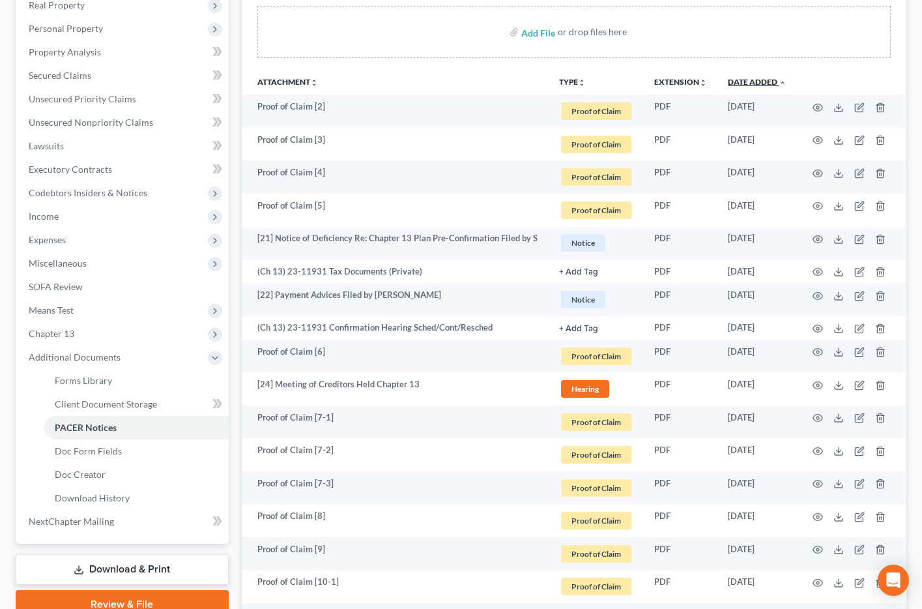
click at [763, 83] on link "Date Added unfold_more expand_more expand_less" at bounding box center [757, 82] width 59 height 10
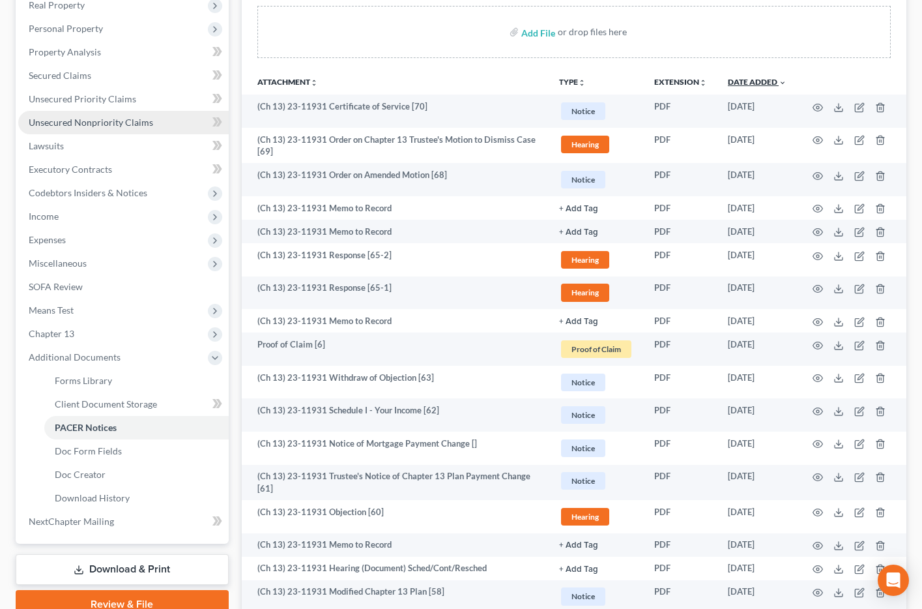
scroll to position [0, 0]
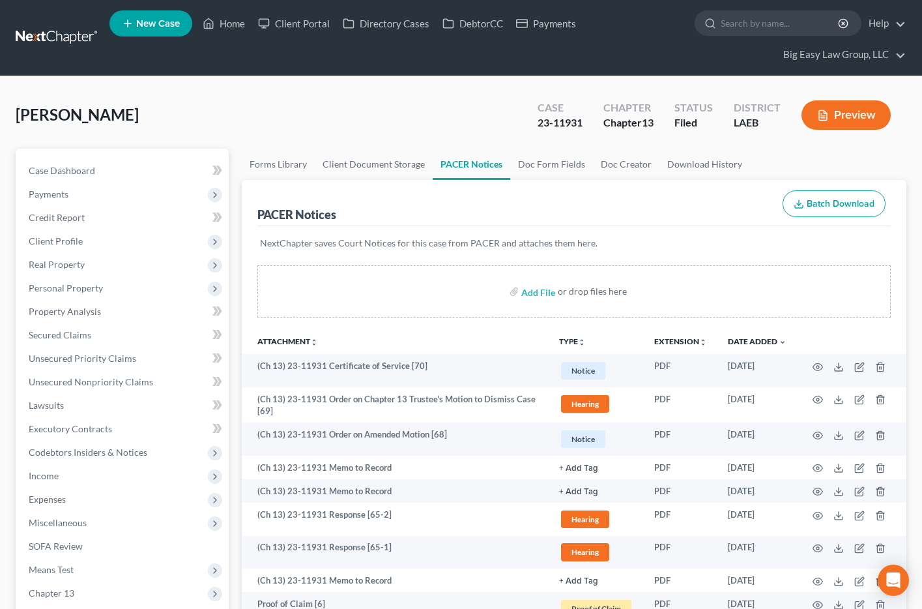
click at [55, 43] on link at bounding box center [57, 37] width 83 height 23
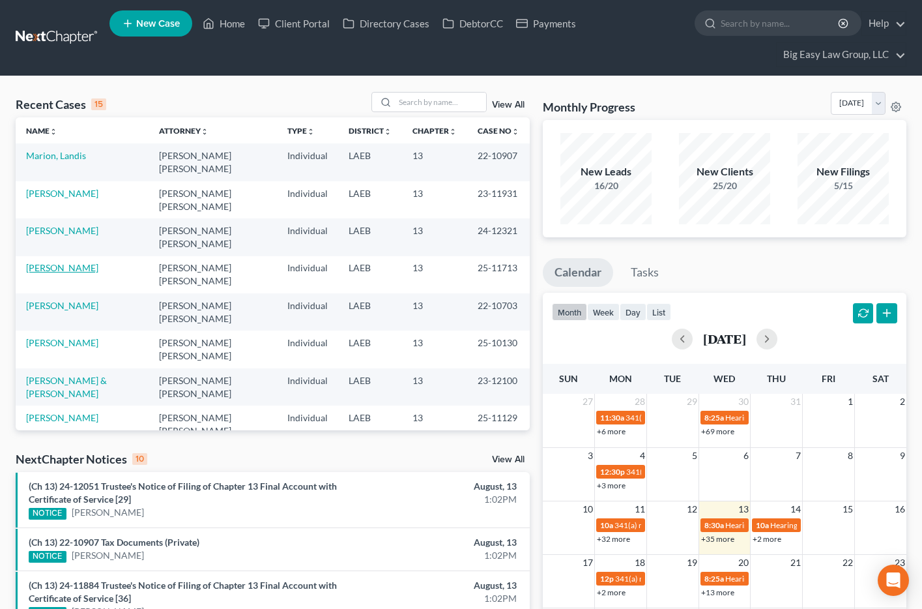
click at [79, 269] on link "[PERSON_NAME]" at bounding box center [62, 267] width 72 height 11
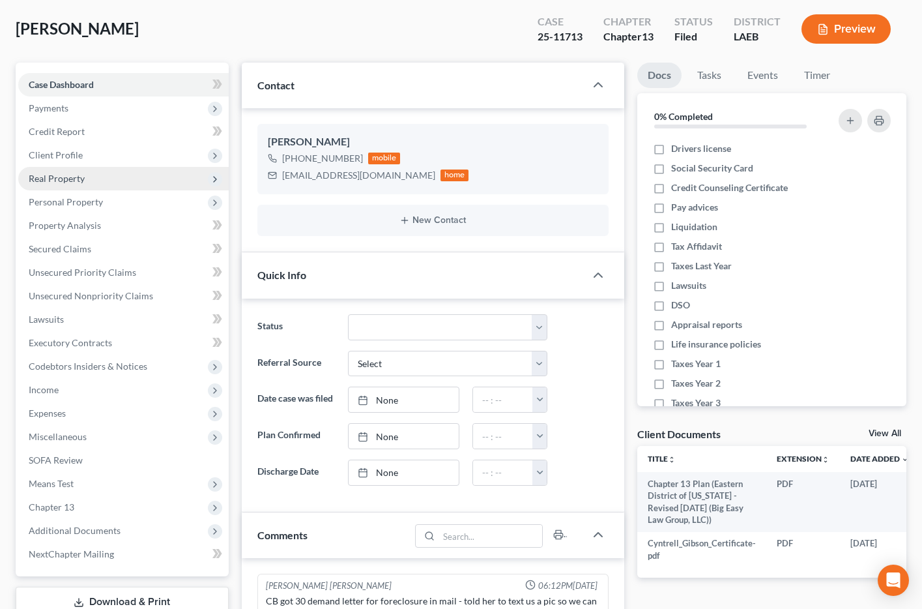
scroll to position [89, 0]
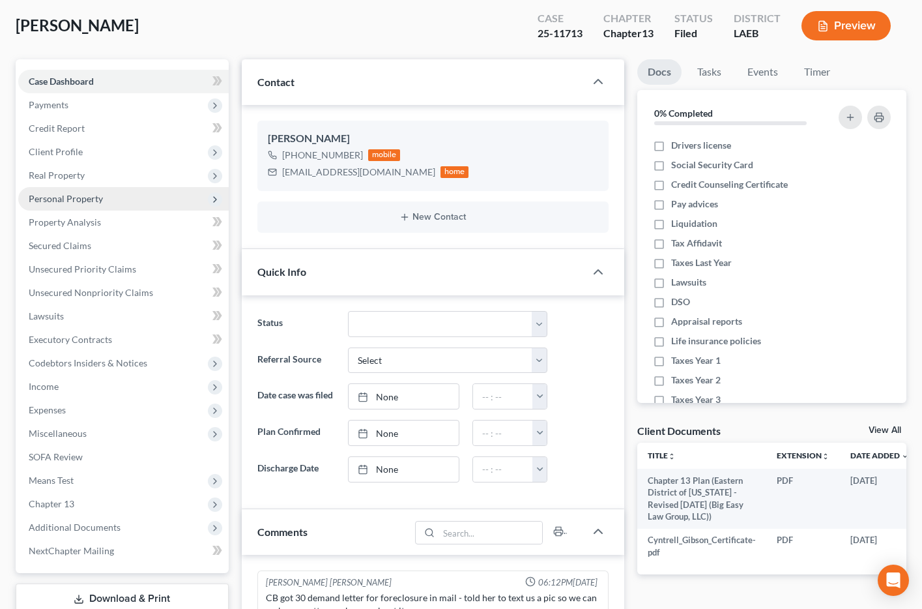
click at [63, 203] on span "Personal Property" at bounding box center [66, 198] width 74 height 11
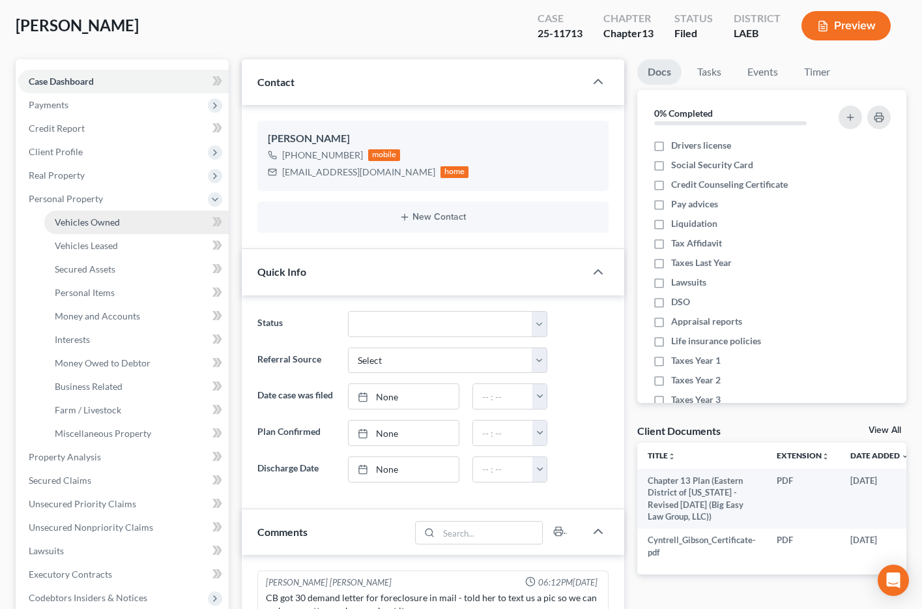
click at [74, 222] on span "Vehicles Owned" at bounding box center [87, 221] width 65 height 11
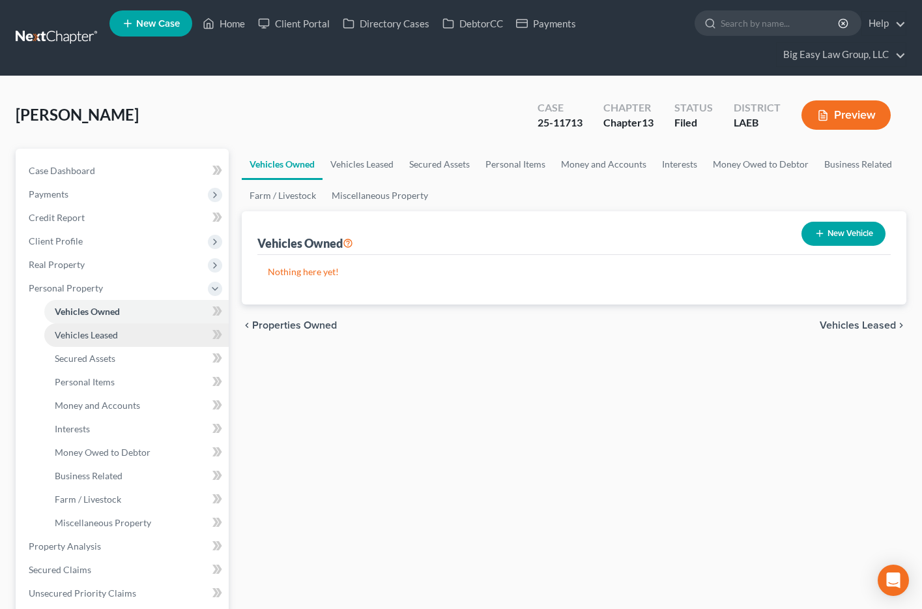
click at [105, 331] on span "Vehicles Leased" at bounding box center [86, 334] width 63 height 11
